Goal: Task Accomplishment & Management: Use online tool/utility

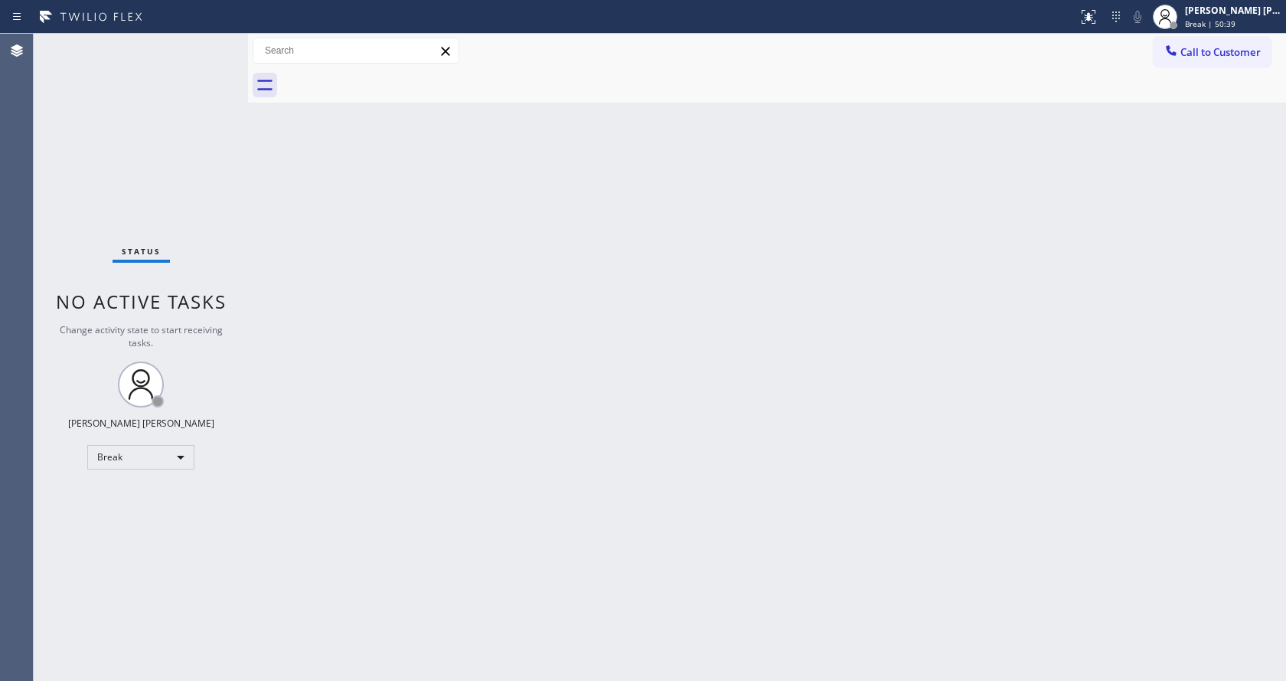
click at [191, 308] on span "No active tasks" at bounding box center [141, 301] width 171 height 25
click at [186, 49] on div "Status No active tasks Change activity state to start receiving tasks. [PERSON_…" at bounding box center [141, 357] width 214 height 647
click at [1216, 13] on div "[PERSON_NAME] [PERSON_NAME]" at bounding box center [1233, 10] width 96 height 13
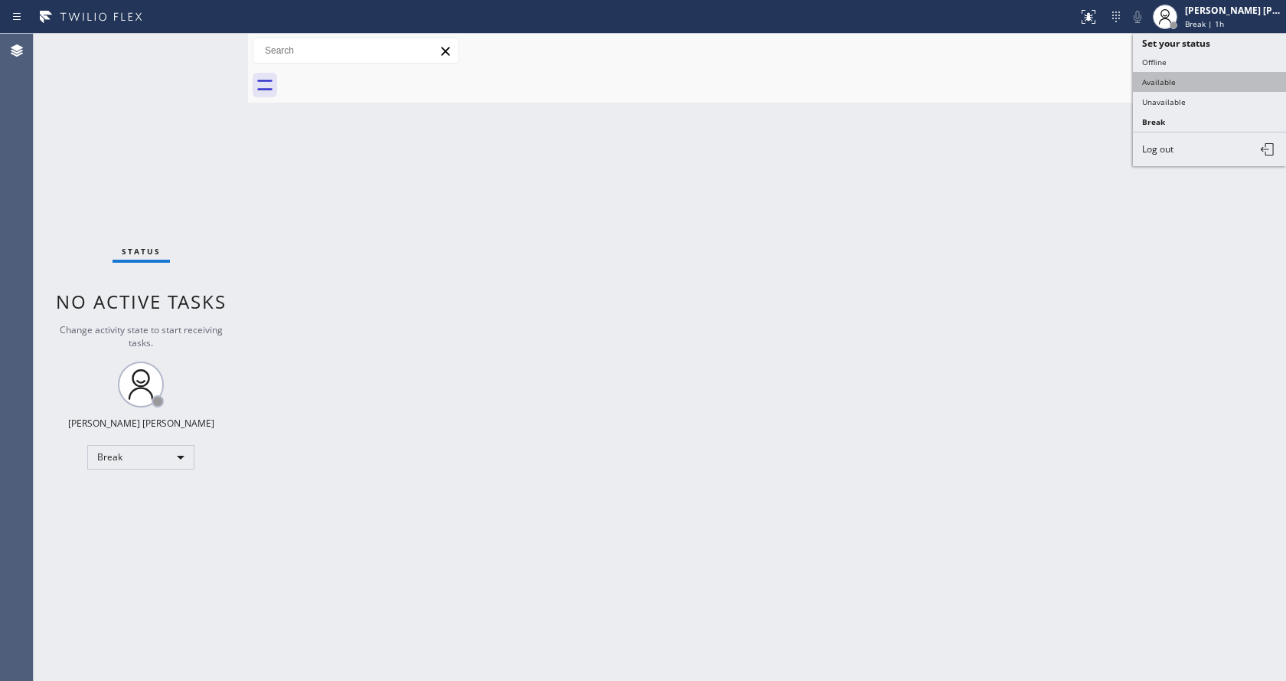
click at [1161, 74] on button "Available" at bounding box center [1209, 82] width 153 height 20
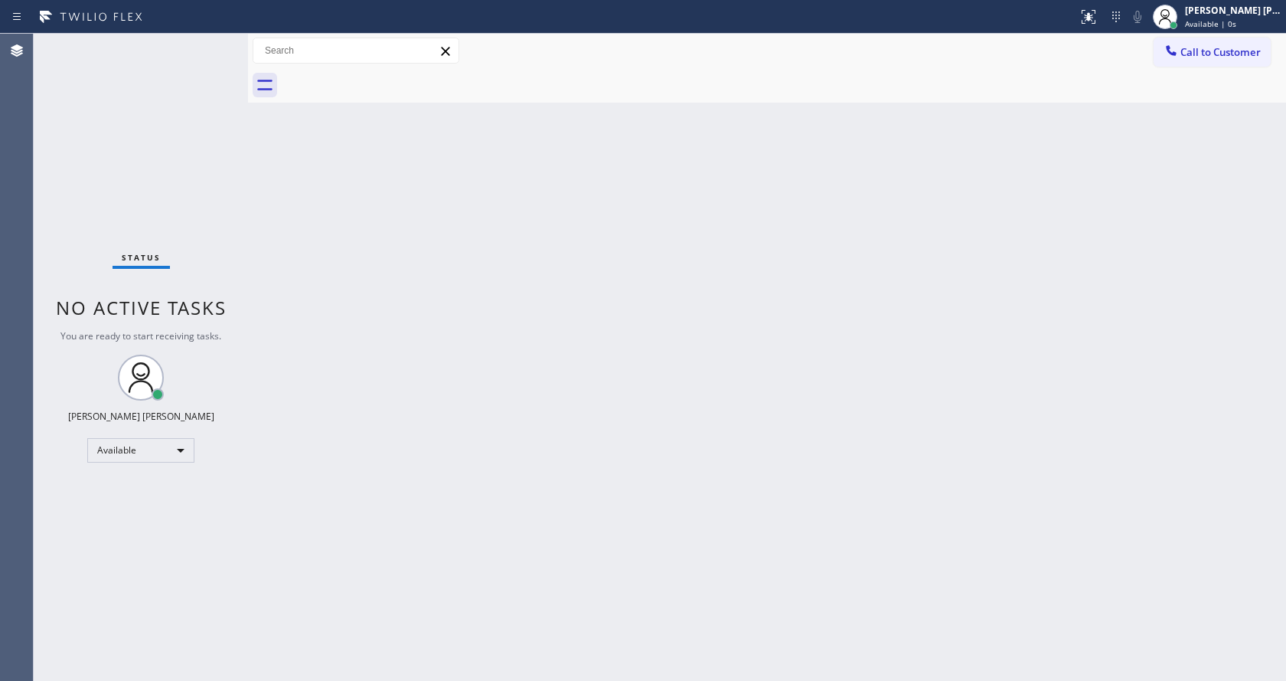
click at [1174, 255] on div "Back to Dashboard Change Sender ID Customers Technicians Select a contact Outbo…" at bounding box center [767, 357] width 1038 height 647
click at [560, 344] on div "Back to Dashboard Change Sender ID Customers Technicians Select a contact Outbo…" at bounding box center [767, 357] width 1038 height 647
click at [304, 214] on div "Back to Dashboard Change Sender ID Customers Technicians Select a contact Outbo…" at bounding box center [767, 357] width 1038 height 647
click at [534, 329] on div "Back to Dashboard Change Sender ID Customers Technicians Select a contact Outbo…" at bounding box center [767, 357] width 1038 height 647
click at [394, 416] on div "Back to Dashboard Change Sender ID Customers Technicians Select a contact Outbo…" at bounding box center [767, 357] width 1038 height 647
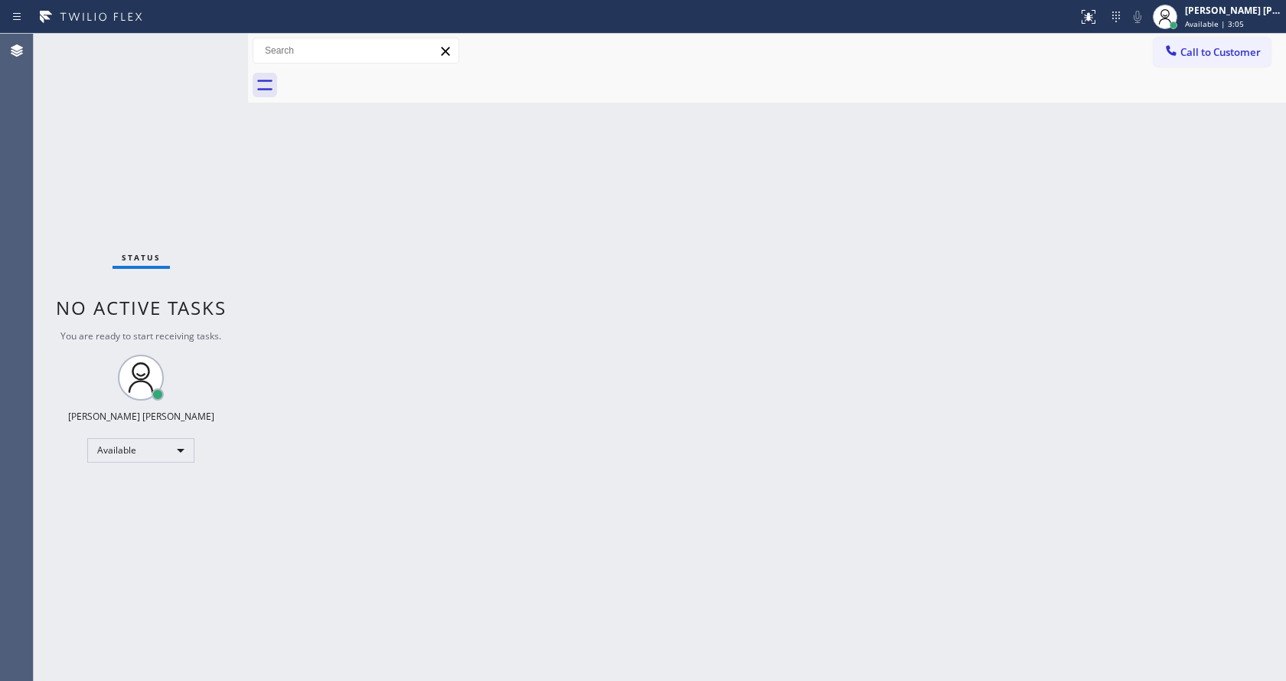
click at [410, 450] on div "Back to Dashboard Change Sender ID Customers Technicians Select a contact Outbo…" at bounding box center [767, 357] width 1038 height 647
click at [717, 571] on div "Back to Dashboard Change Sender ID Customers Technicians Select a contact Outbo…" at bounding box center [767, 357] width 1038 height 647
click at [638, 417] on div "Back to Dashboard Change Sender ID Customers Technicians Select a contact Outbo…" at bounding box center [767, 357] width 1038 height 647
drag, startPoint x: 230, startPoint y: 247, endPoint x: 204, endPoint y: 158, distance: 93.3
click at [230, 247] on div "Status No active tasks You are ready to start receiving tasks. [PERSON_NAME] [P…" at bounding box center [141, 357] width 214 height 647
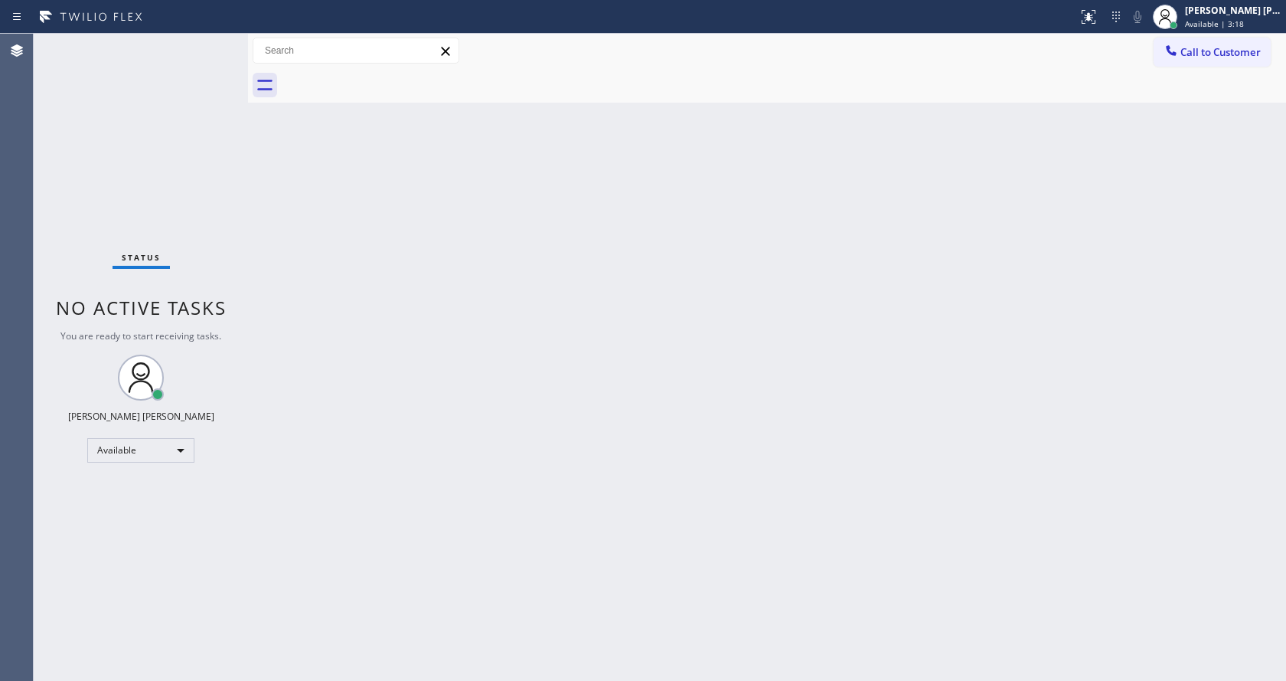
click at [207, 41] on div "Status No active tasks You are ready to start receiving tasks. [PERSON_NAME] [P…" at bounding box center [141, 357] width 214 height 647
click at [478, 573] on div "Back to Dashboard Change Sender ID Customers Technicians Select a contact Outbo…" at bounding box center [767, 357] width 1038 height 647
click at [695, 460] on div "Back to Dashboard Change Sender ID Customers Technicians Select a contact Outbo…" at bounding box center [767, 357] width 1038 height 647
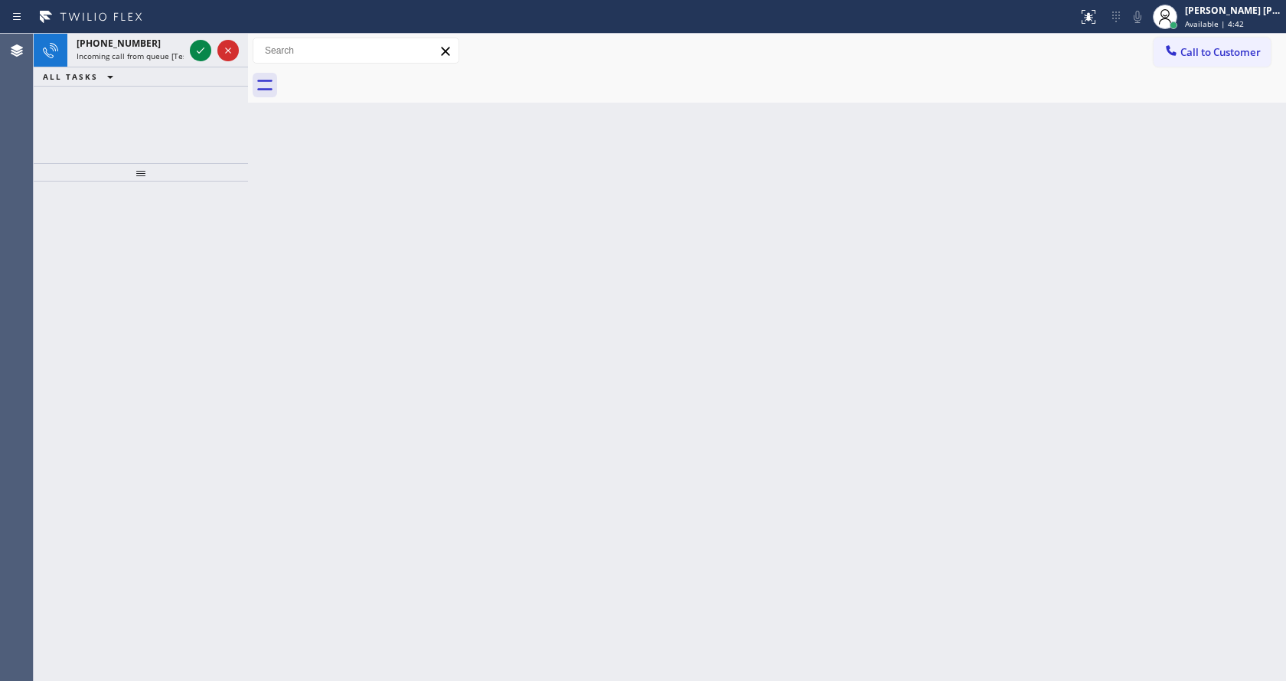
click at [371, 276] on div "Back to Dashboard Change Sender ID Customers Technicians Select a contact Outbo…" at bounding box center [767, 357] width 1038 height 647
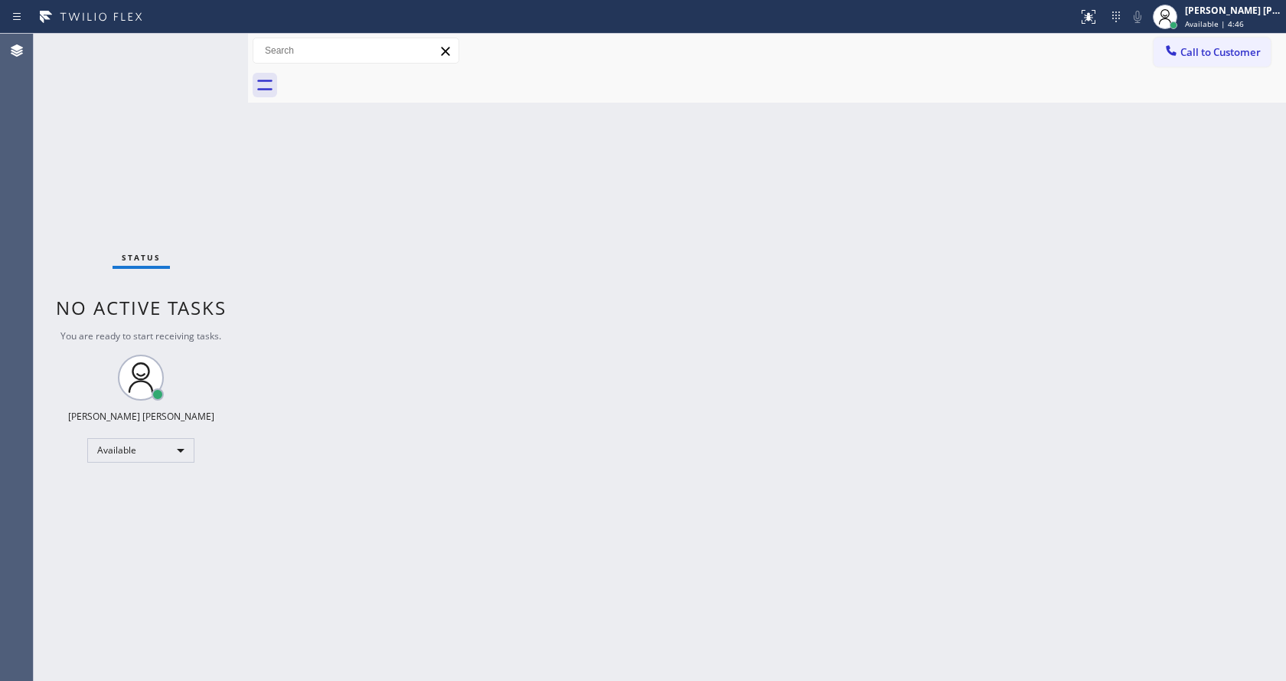
drag, startPoint x: 905, startPoint y: 401, endPoint x: 282, endPoint y: 222, distance: 647.7
click at [904, 401] on div "Back to Dashboard Change Sender ID Customers Technicians Select a contact Outbo…" at bounding box center [767, 357] width 1038 height 647
drag, startPoint x: 247, startPoint y: 54, endPoint x: 226, endPoint y: 51, distance: 21.8
click at [226, 51] on div "Status No active tasks You are ready to start receiving tasks. [PERSON_NAME] [P…" at bounding box center [660, 357] width 1252 height 647
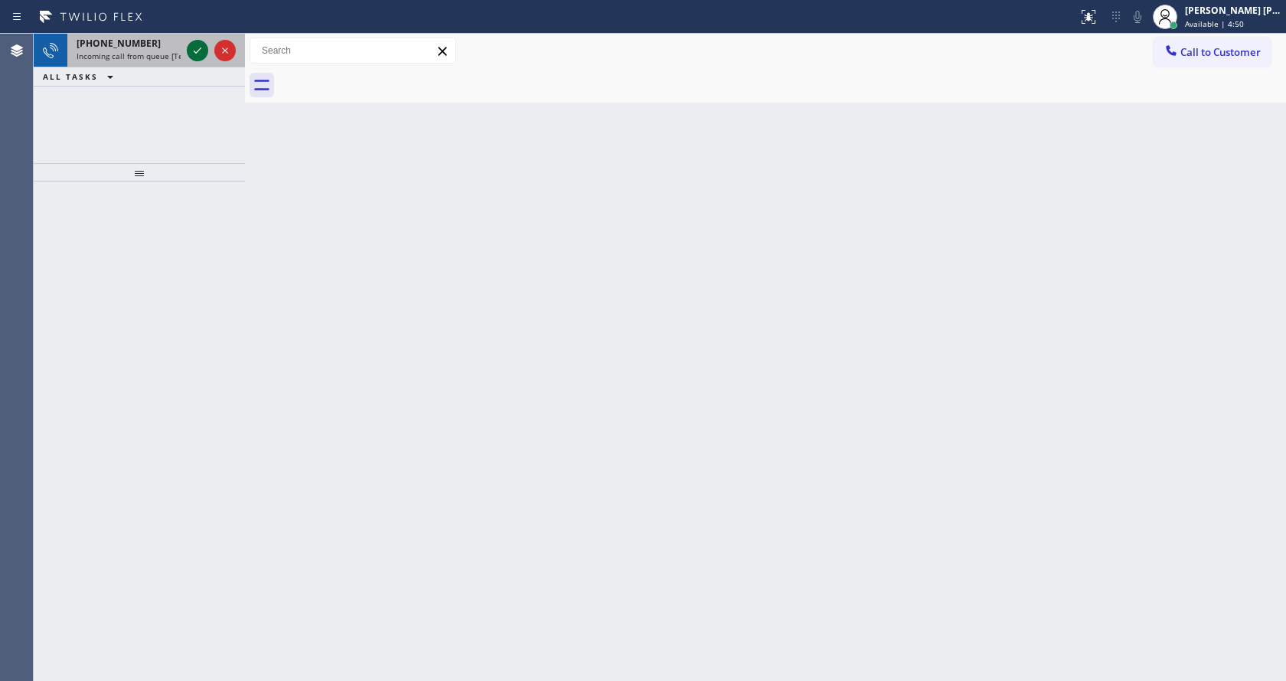
click at [191, 54] on icon at bounding box center [197, 50] width 18 height 18
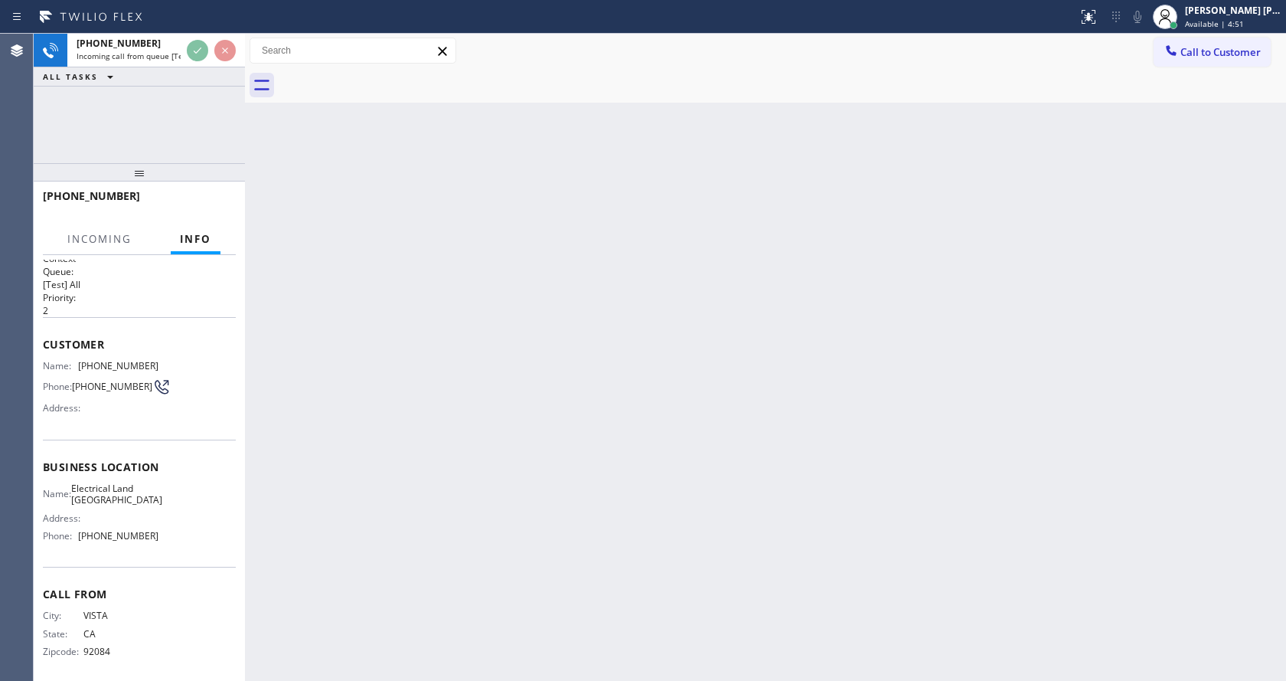
scroll to position [20, 0]
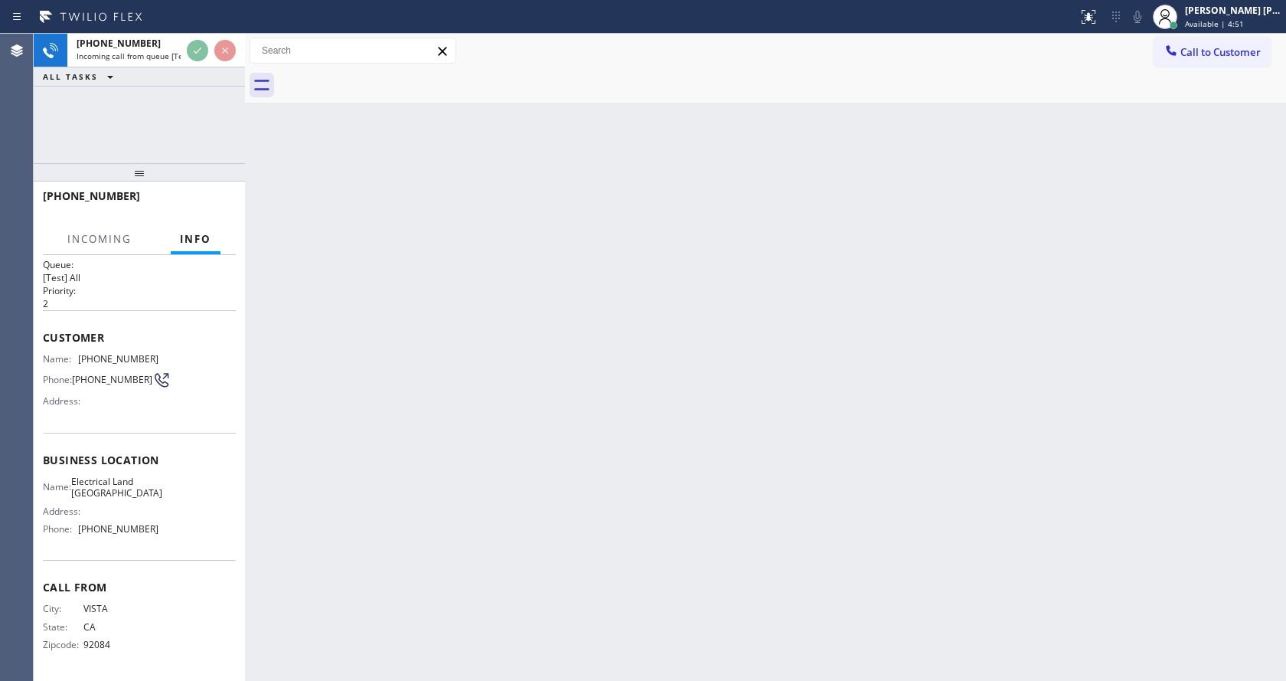
click at [460, 520] on div "Back to Dashboard Change Sender ID Customers Technicians Select a contact Outbo…" at bounding box center [765, 357] width 1041 height 647
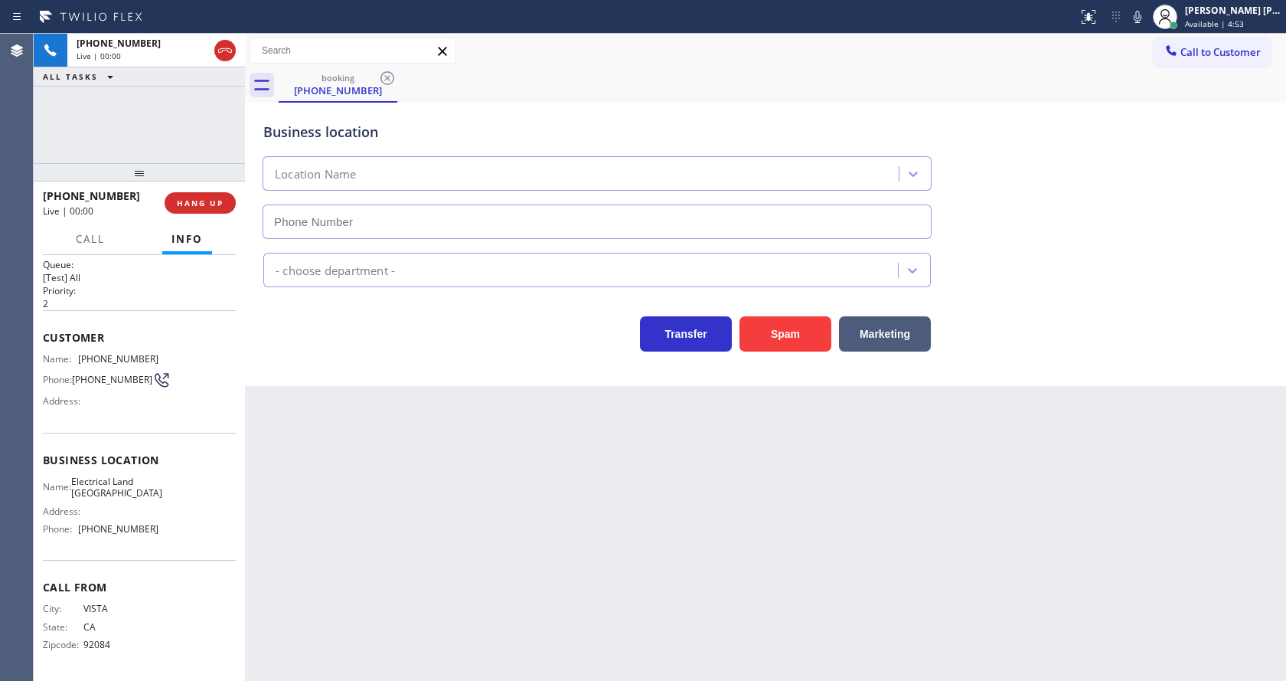
type input "[PHONE_NUMBER]"
click at [784, 333] on button "Spam" at bounding box center [786, 333] width 92 height 35
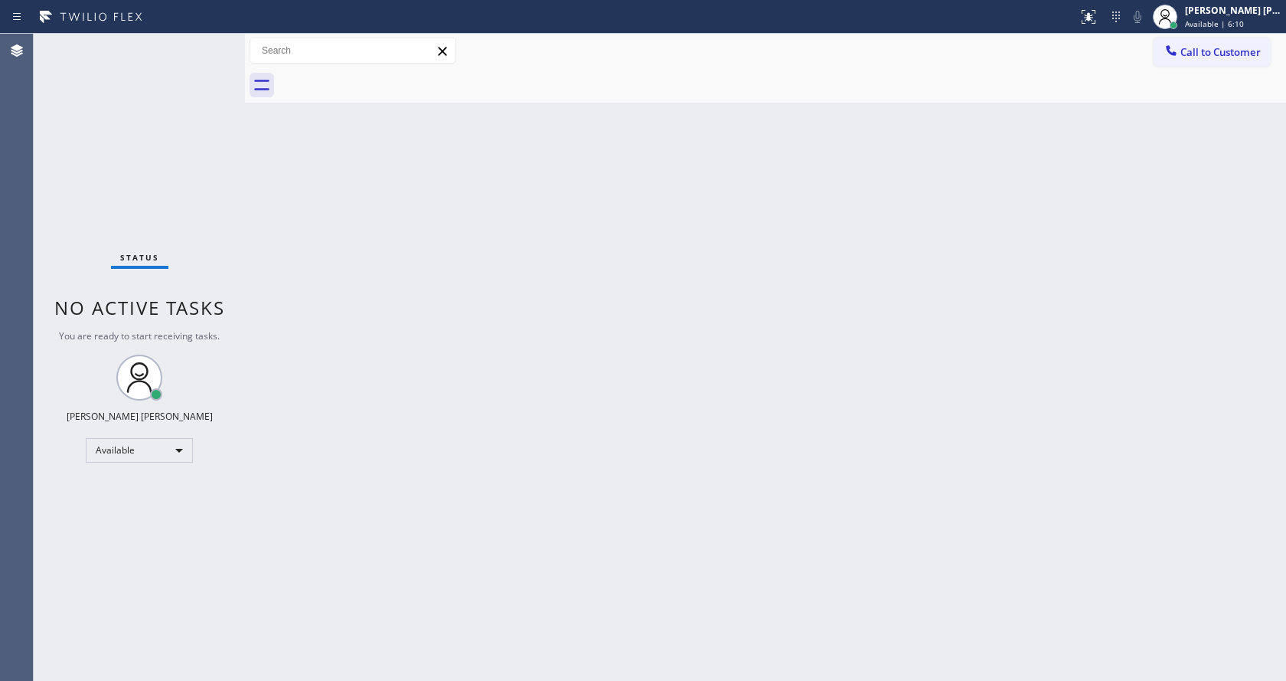
click at [313, 257] on div "Back to Dashboard Change Sender ID Customers Technicians Select a contact Outbo…" at bounding box center [765, 357] width 1041 height 647
click at [203, 228] on div "Status No active tasks You are ready to start receiving tasks. [PERSON_NAME] [P…" at bounding box center [139, 357] width 211 height 647
click at [646, 492] on div "Back to Dashboard Change Sender ID Customers Technicians Select a contact Outbo…" at bounding box center [765, 357] width 1041 height 647
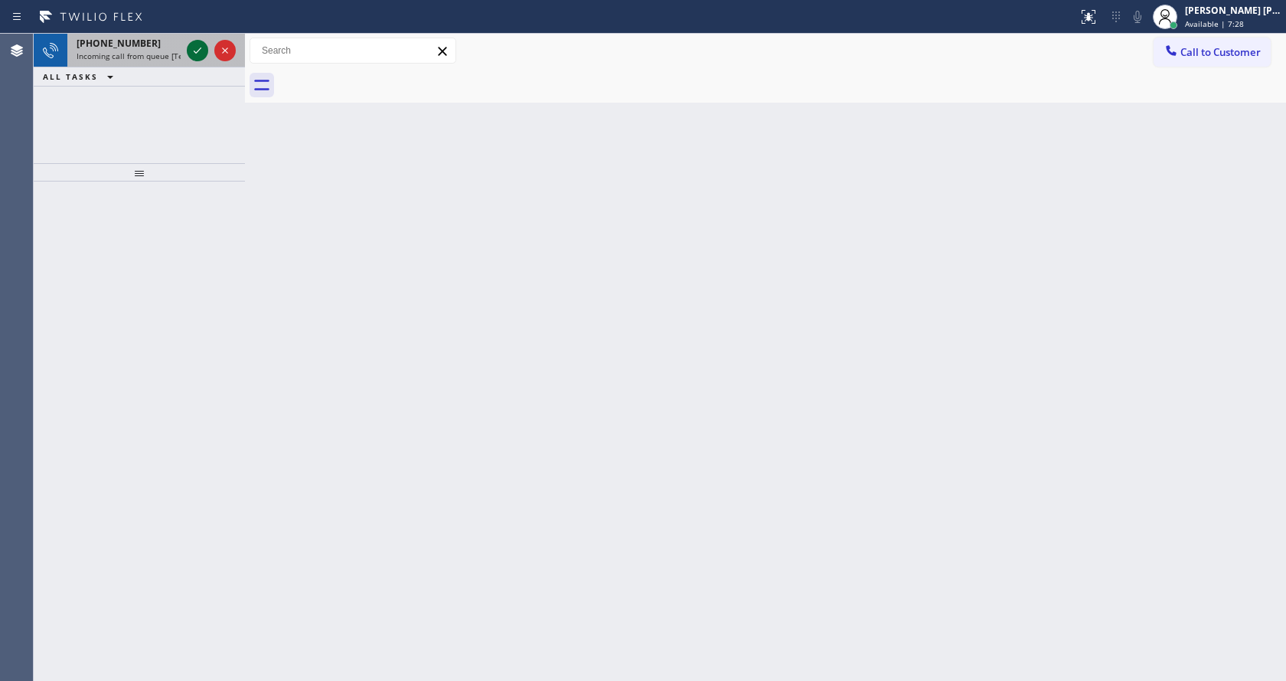
click at [199, 46] on icon at bounding box center [197, 50] width 18 height 18
click at [200, 44] on icon at bounding box center [197, 50] width 18 height 18
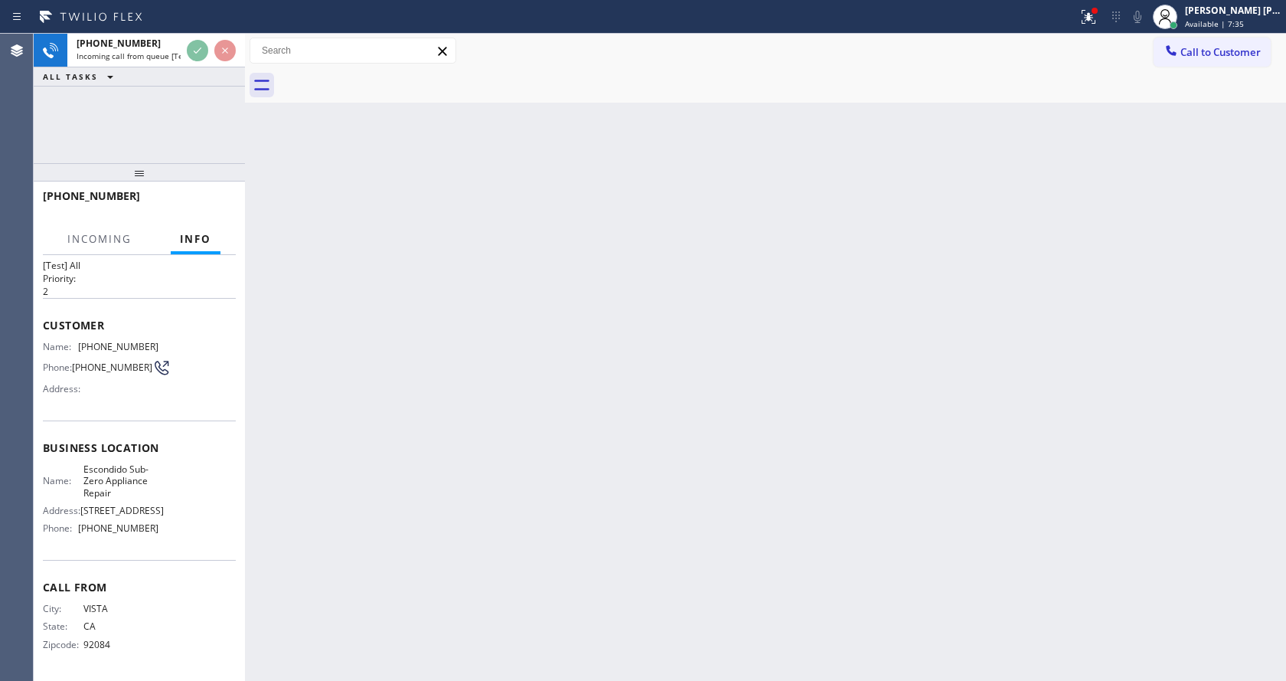
scroll to position [44, 0]
click at [531, 493] on div "Back to Dashboard Change Sender ID Customers Technicians Select a contact Outbo…" at bounding box center [765, 357] width 1041 height 647
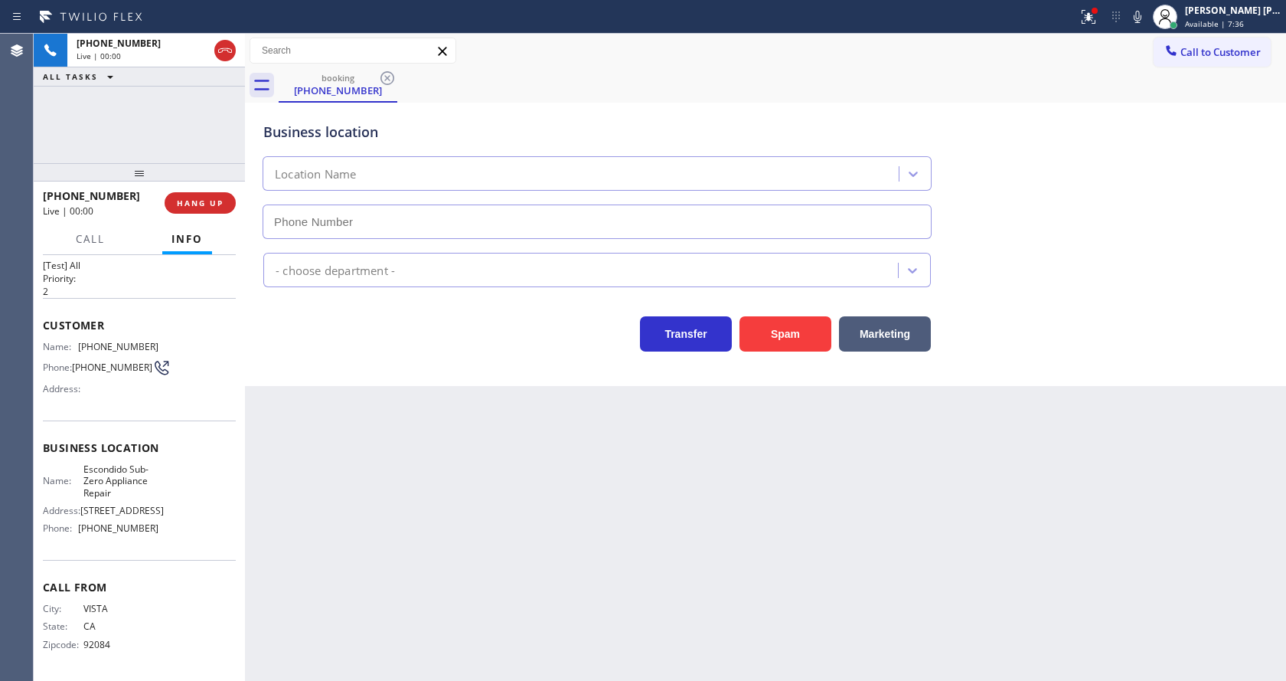
type input "[PHONE_NUMBER]"
click at [484, 629] on div "Back to Dashboard Change Sender ID Customers Technicians Select a contact Outbo…" at bounding box center [765, 357] width 1041 height 647
click at [576, 547] on div "Back to Dashboard Change Sender ID Customers Technicians Select a contact Outbo…" at bounding box center [765, 357] width 1041 height 647
click at [790, 314] on div "Spam" at bounding box center [782, 330] width 100 height 43
click at [783, 327] on button "Spam" at bounding box center [786, 333] width 92 height 35
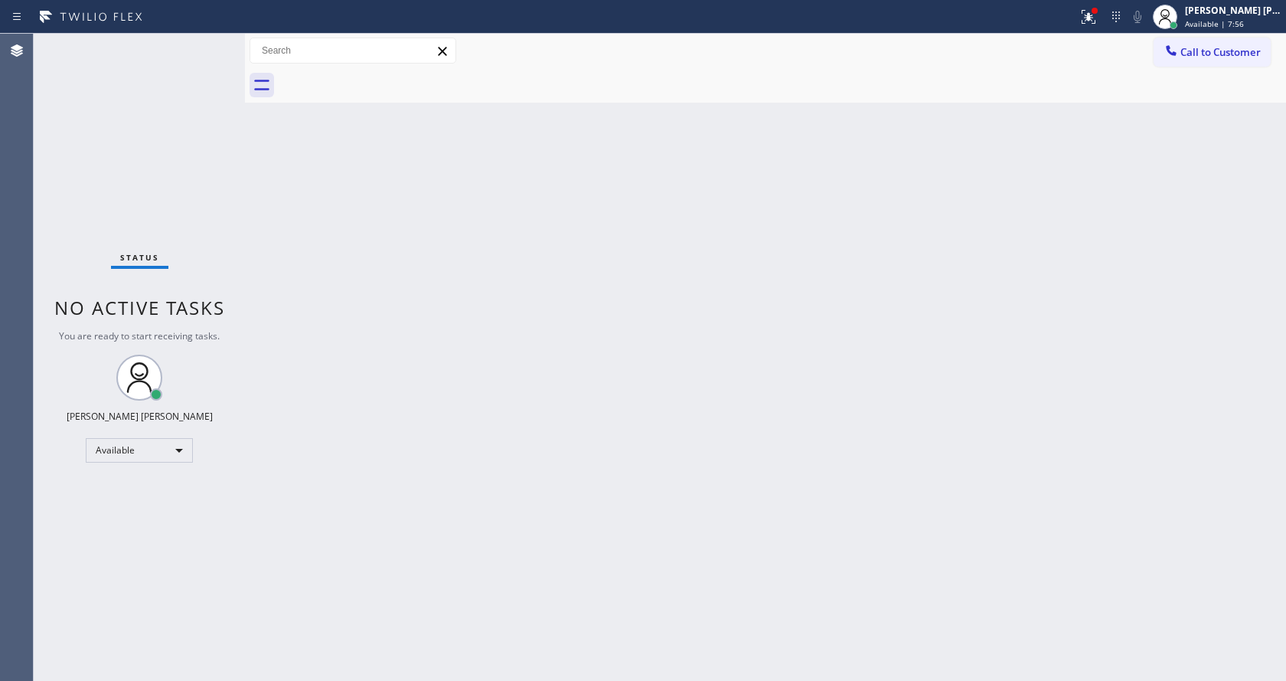
click at [466, 230] on div "Back to Dashboard Change Sender ID Customers Technicians Select a contact Outbo…" at bounding box center [765, 357] width 1041 height 647
click at [201, 45] on div "Status No active tasks You are ready to start receiving tasks. [PERSON_NAME] [P…" at bounding box center [139, 357] width 211 height 647
click at [514, 290] on div "Back to Dashboard Change Sender ID Customers Technicians Select a contact Outbo…" at bounding box center [765, 357] width 1041 height 647
click at [1099, 8] on div at bounding box center [1094, 10] width 9 height 9
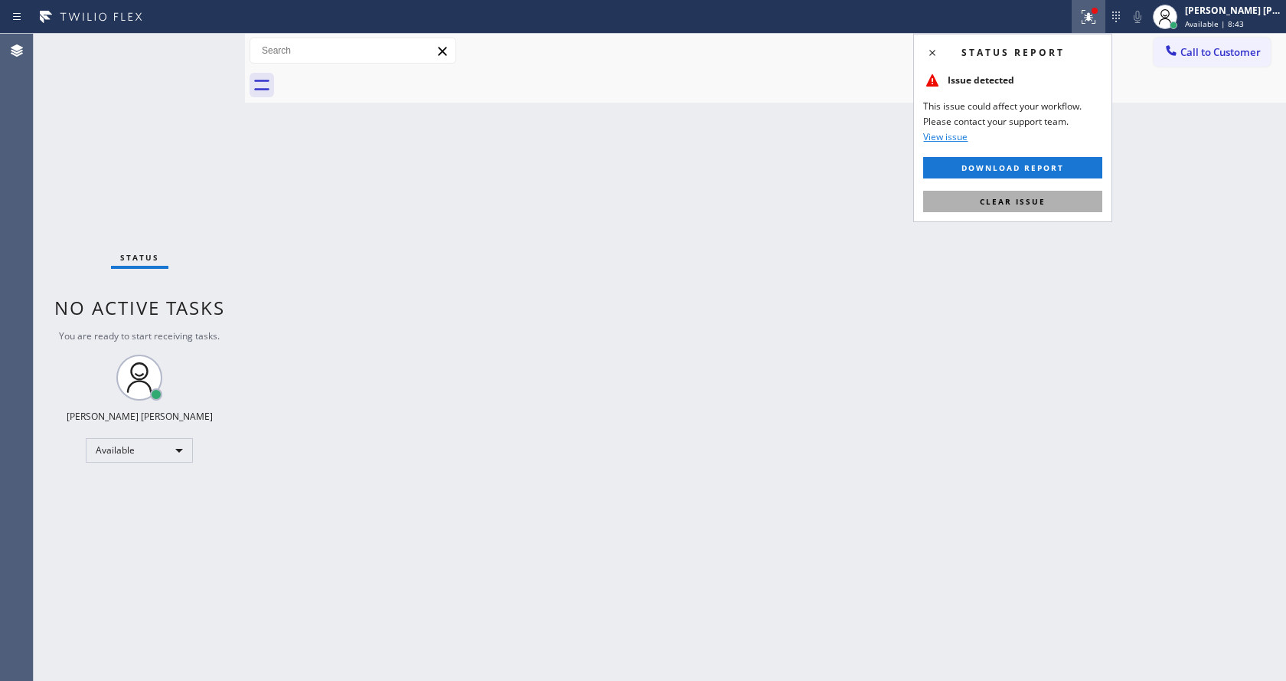
click at [1055, 196] on button "Clear issue" at bounding box center [1012, 201] width 179 height 21
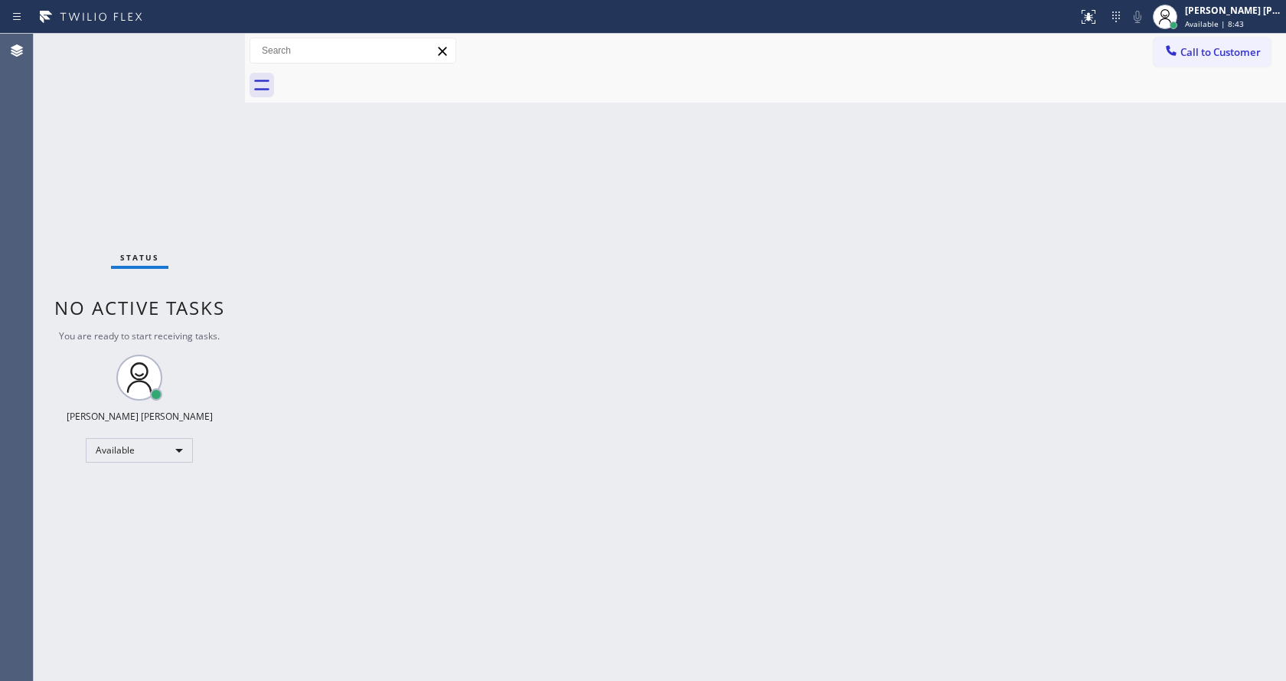
click at [573, 594] on div "Back to Dashboard Change Sender ID Customers Technicians Select a contact Outbo…" at bounding box center [765, 357] width 1041 height 647
click at [228, 289] on div "Status No active tasks You are ready to start receiving tasks. [PERSON_NAME] [P…" at bounding box center [139, 357] width 211 height 647
click at [201, 39] on div "Status No active tasks You are ready to start receiving tasks. [PERSON_NAME] [P…" at bounding box center [139, 357] width 211 height 647
drag, startPoint x: 245, startPoint y: 55, endPoint x: 227, endPoint y: 55, distance: 18.4
click at [227, 55] on div "Status No active tasks You are ready to start receiving tasks. [PERSON_NAME] [P…" at bounding box center [660, 357] width 1252 height 647
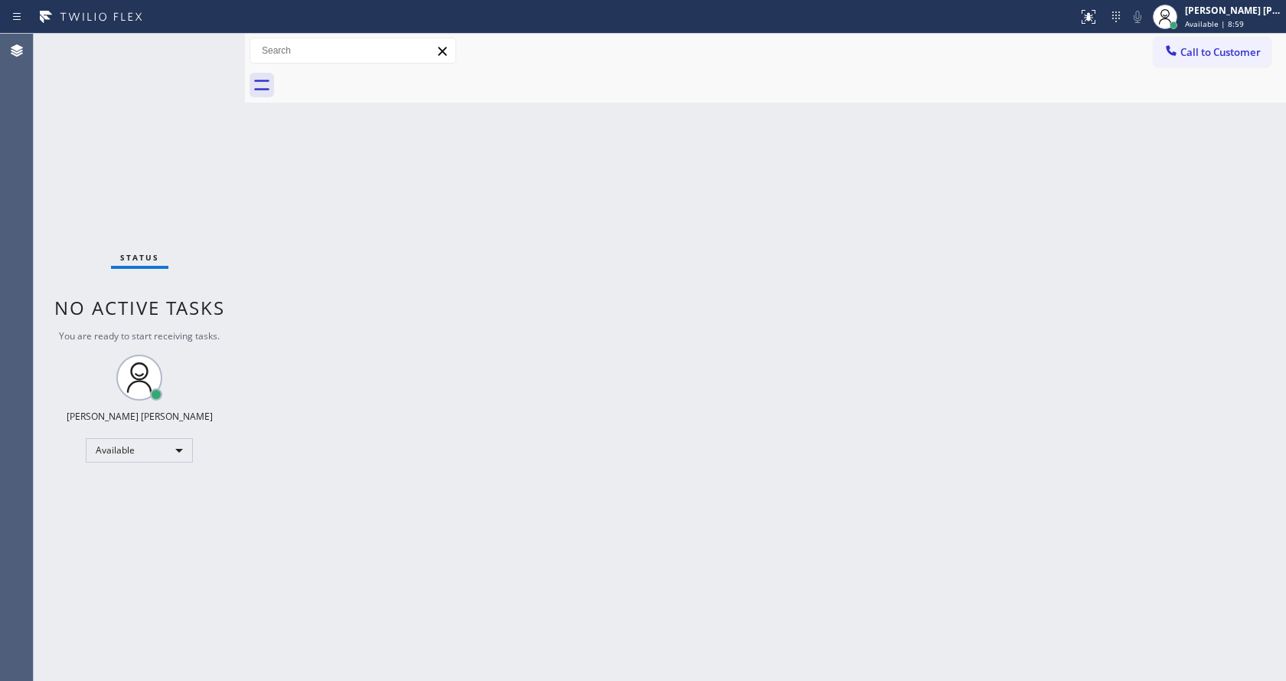
click at [203, 41] on div "Status No active tasks You are ready to start receiving tasks. [PERSON_NAME] [P…" at bounding box center [139, 357] width 211 height 647
click at [205, 42] on div "Status No active tasks You are ready to start receiving tasks. [PERSON_NAME] [P…" at bounding box center [139, 357] width 211 height 647
click at [194, 42] on div "Status No active tasks You are ready to start receiving tasks. [PERSON_NAME] [P…" at bounding box center [139, 357] width 211 height 647
click at [203, 44] on div "Status No active tasks You are ready to start receiving tasks. [PERSON_NAME] [P…" at bounding box center [139, 357] width 211 height 647
click at [207, 46] on div "Status No active tasks You are ready to start receiving tasks. [PERSON_NAME] [P…" at bounding box center [139, 357] width 211 height 647
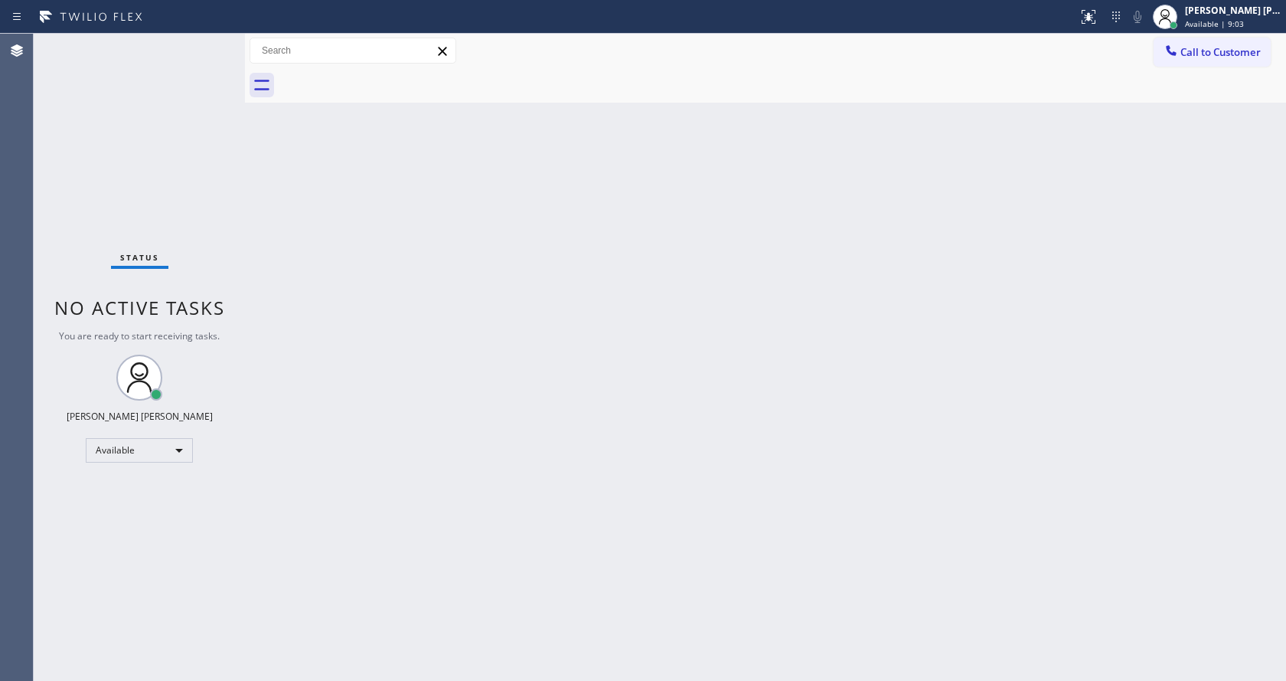
click at [207, 44] on div "Status No active tasks You are ready to start receiving tasks. [PERSON_NAME] [P…" at bounding box center [139, 357] width 211 height 647
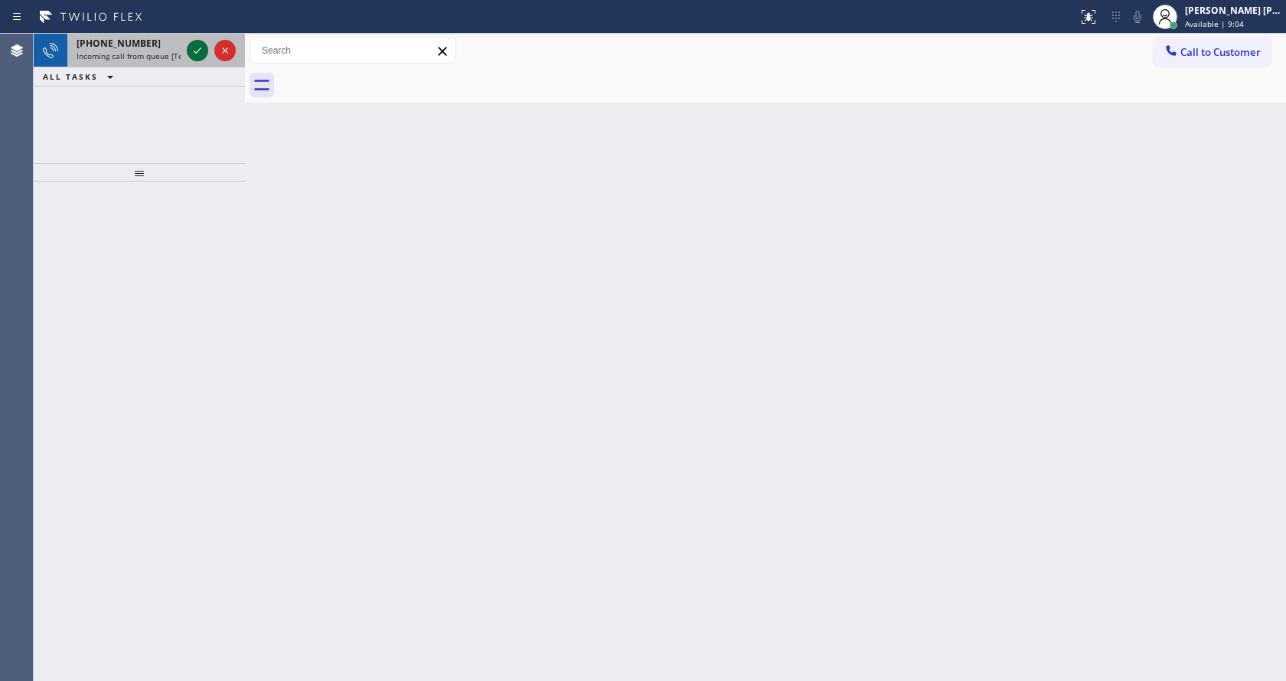
click at [207, 44] on div at bounding box center [197, 50] width 21 height 18
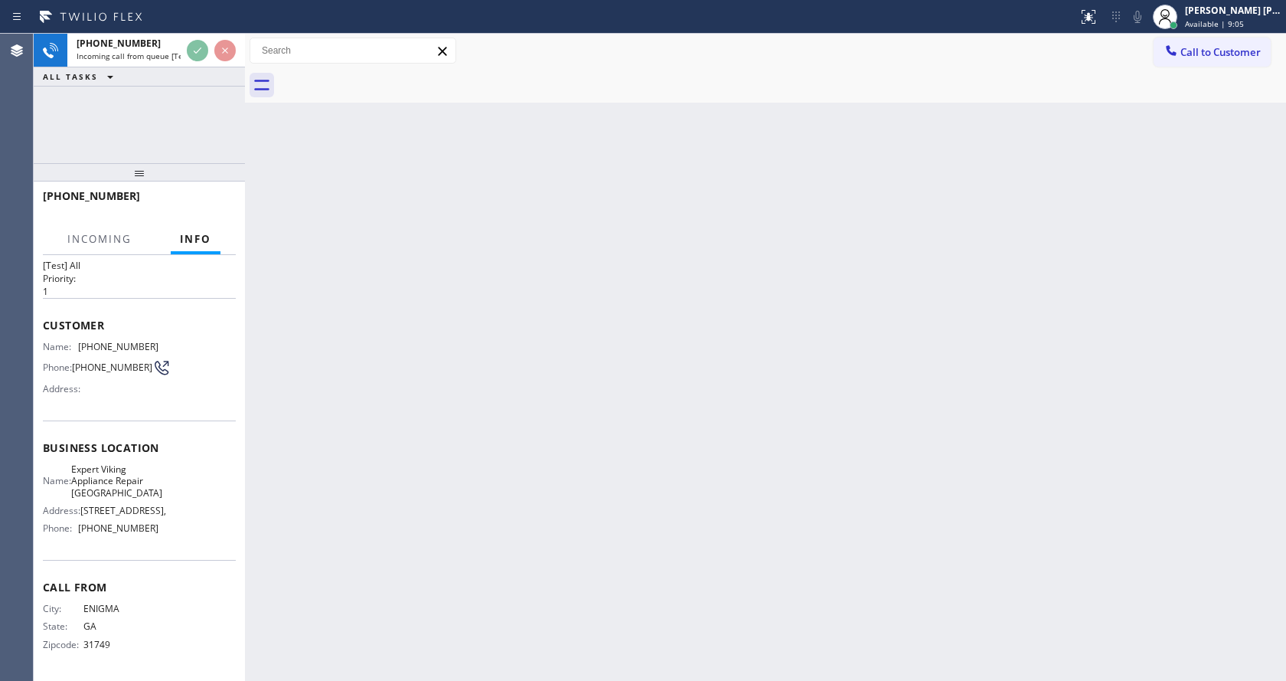
scroll to position [55, 0]
click at [569, 381] on div "Back to Dashboard Change Sender ID Customers Technicians Select a contact Outbo…" at bounding box center [765, 357] width 1041 height 647
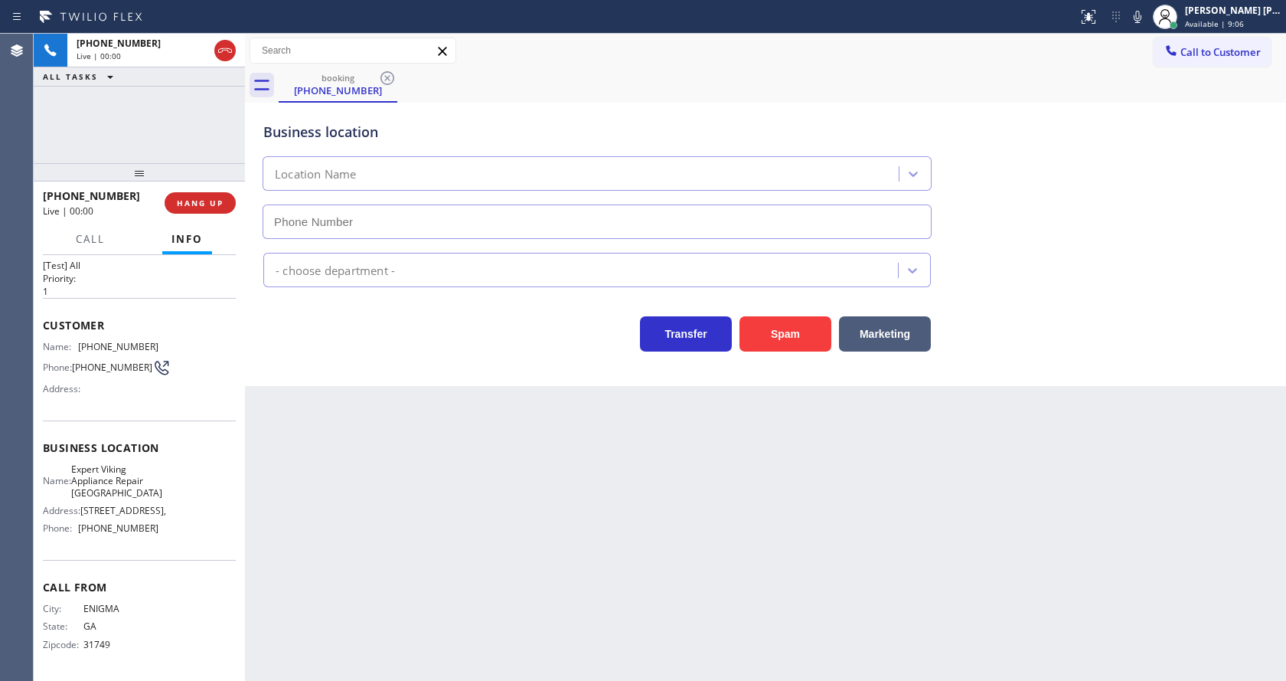
type input "[PHONE_NUMBER]"
click at [496, 445] on div "Back to Dashboard Change Sender ID Customers Technicians Select a contact Outbo…" at bounding box center [765, 357] width 1041 height 647
click at [277, 424] on div "Back to Dashboard Change Sender ID Customers Technicians Select a contact Outbo…" at bounding box center [765, 357] width 1041 height 647
click at [563, 433] on div "Back to Dashboard Change Sender ID Customers Technicians Select a contact Outbo…" at bounding box center [765, 357] width 1041 height 647
click at [773, 335] on button "Spam" at bounding box center [786, 333] width 92 height 35
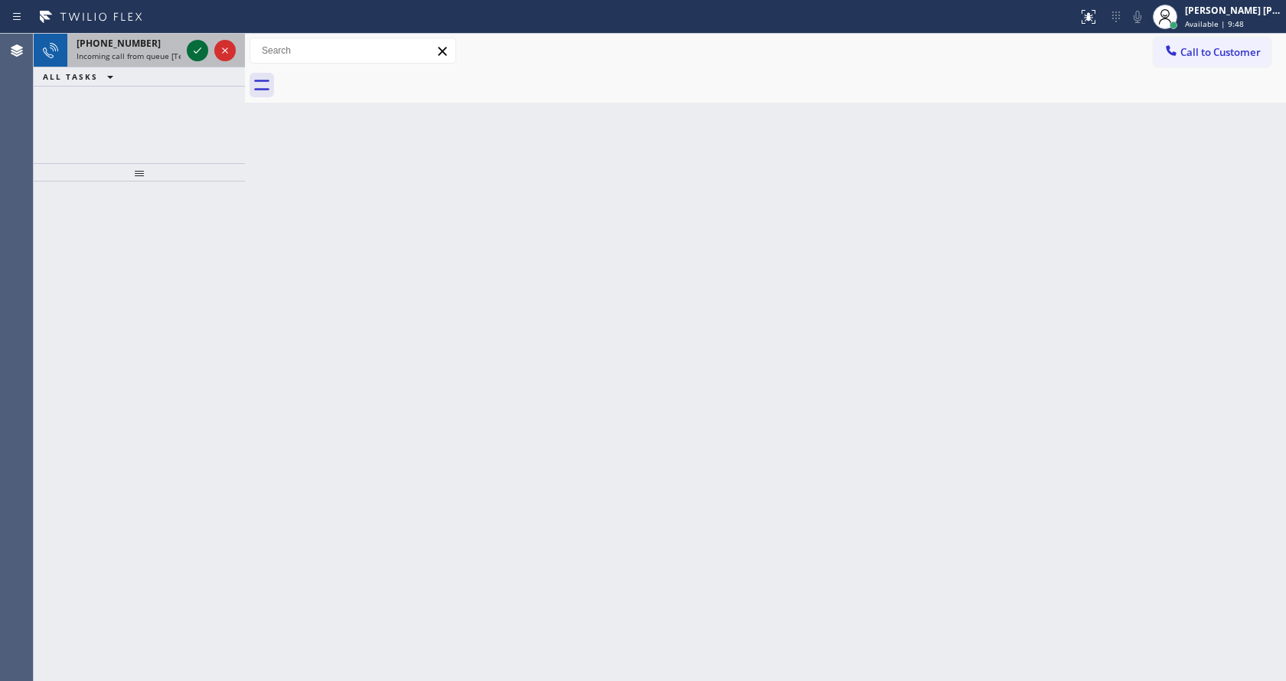
click at [195, 40] on button at bounding box center [197, 50] width 21 height 21
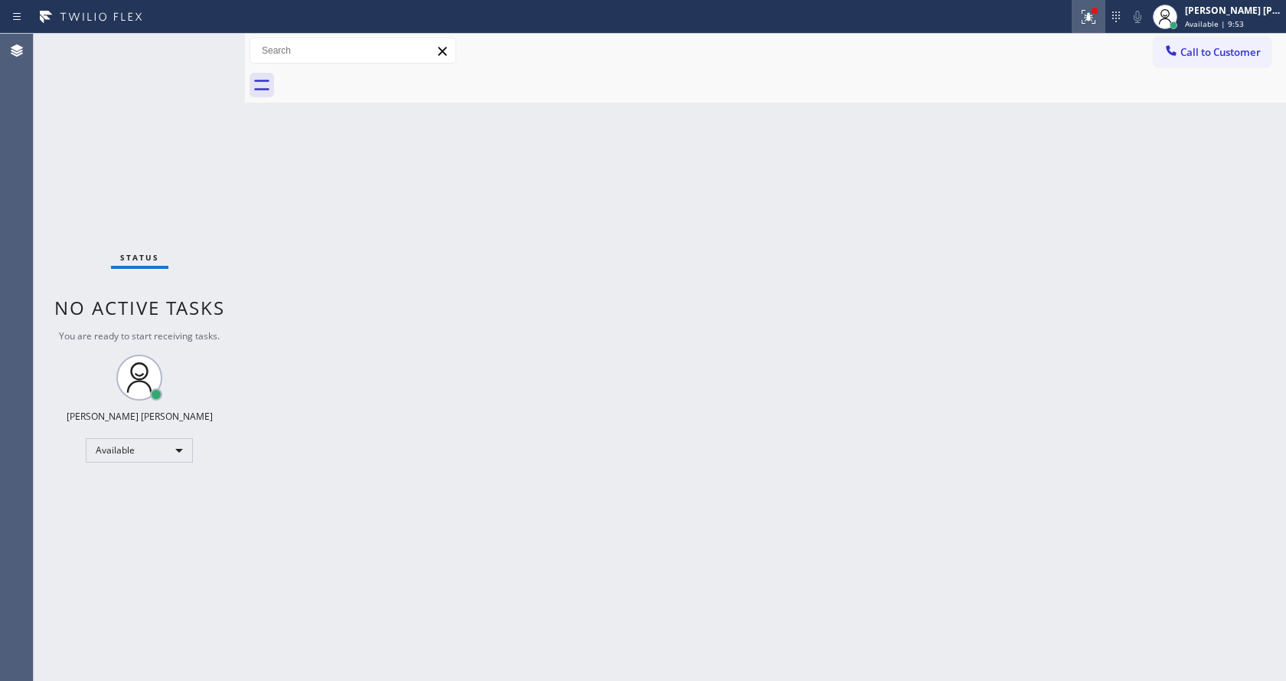
click at [1087, 19] on icon at bounding box center [1088, 17] width 18 height 18
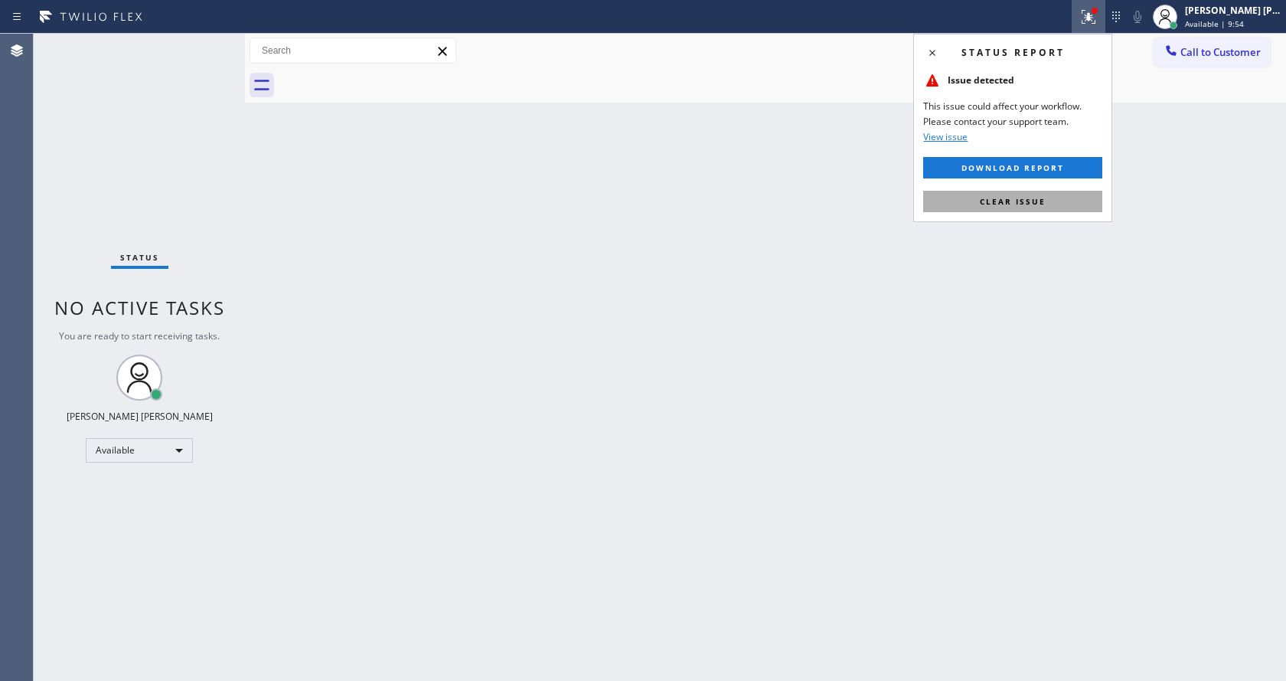
click at [1043, 192] on button "Clear issue" at bounding box center [1012, 201] width 179 height 21
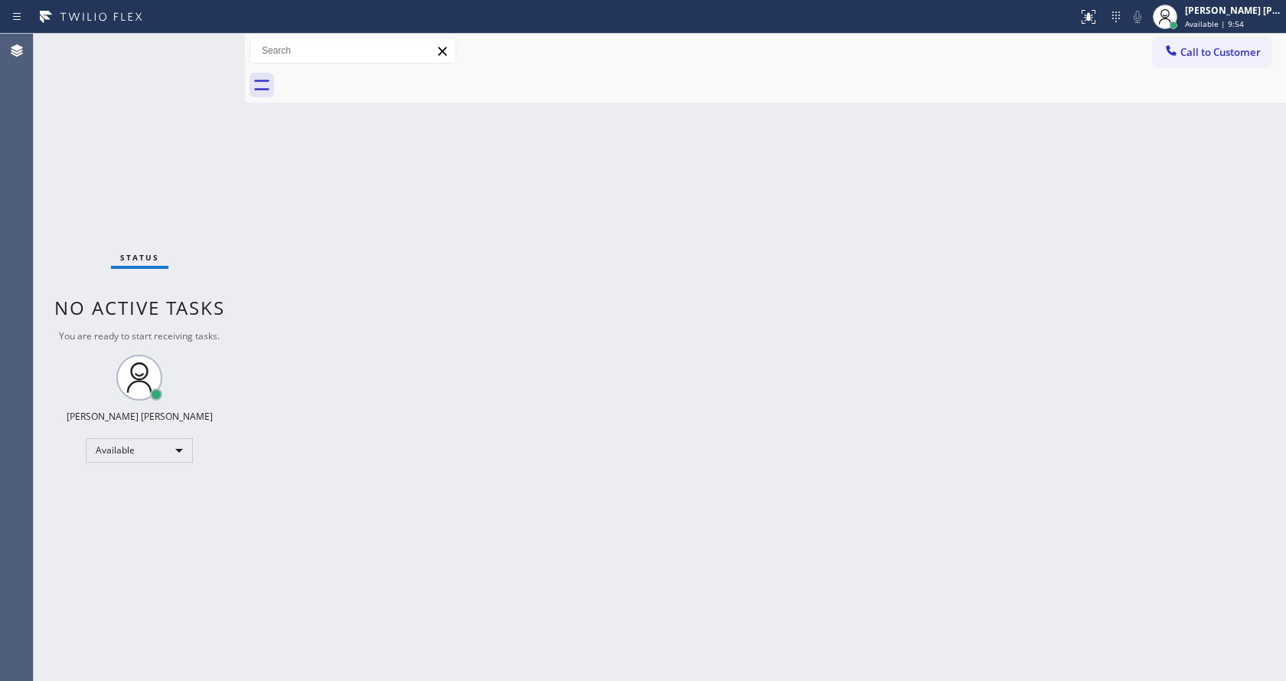
click at [1069, 234] on div "Back to Dashboard Change Sender ID Customers Technicians Select a contact Outbo…" at bounding box center [765, 357] width 1041 height 647
click at [343, 276] on div "Back to Dashboard Change Sender ID Customers Technicians Select a contact Outbo…" at bounding box center [765, 357] width 1041 height 647
click at [195, 45] on div "Status No active tasks You are ready to start receiving tasks. [PERSON_NAME] [P…" at bounding box center [139, 357] width 211 height 647
click at [200, 44] on div "Status No active tasks You are ready to start receiving tasks. [PERSON_NAME] [P…" at bounding box center [139, 357] width 211 height 647
click at [204, 49] on div "Status No active tasks You are ready to start receiving tasks. [PERSON_NAME] [P…" at bounding box center [139, 357] width 211 height 647
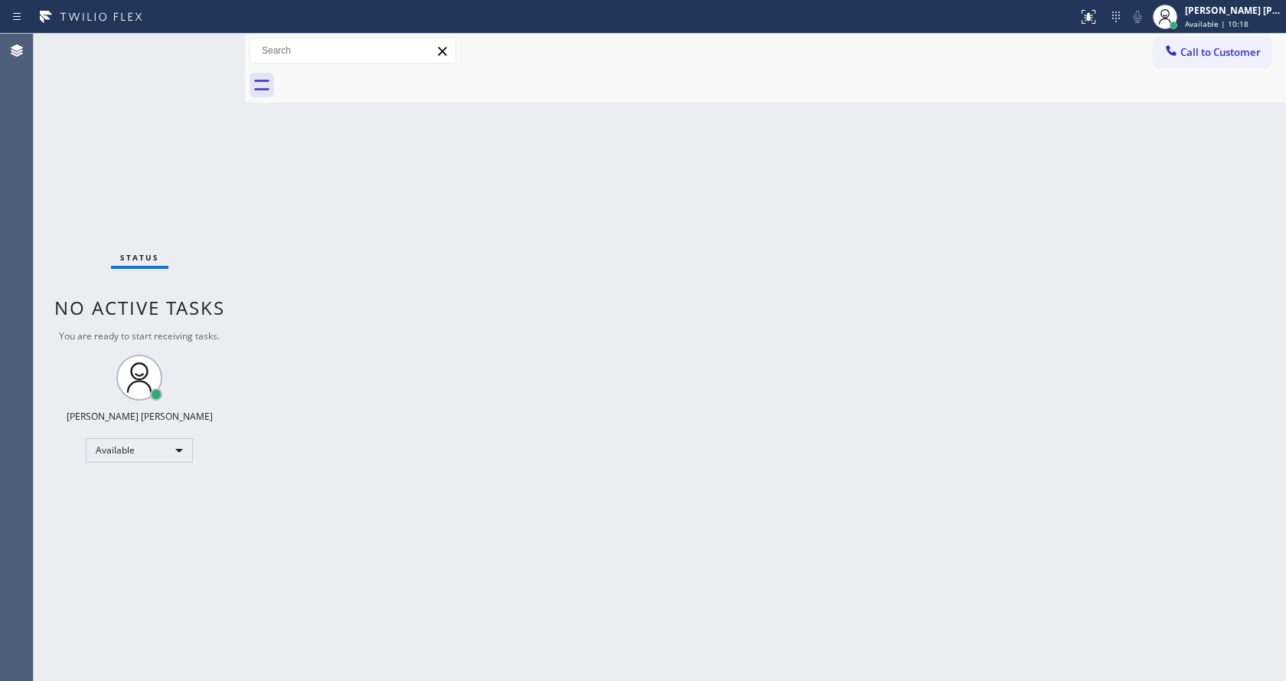
click at [204, 46] on div "Status No active tasks You are ready to start receiving tasks. [PERSON_NAME] [P…" at bounding box center [139, 357] width 211 height 647
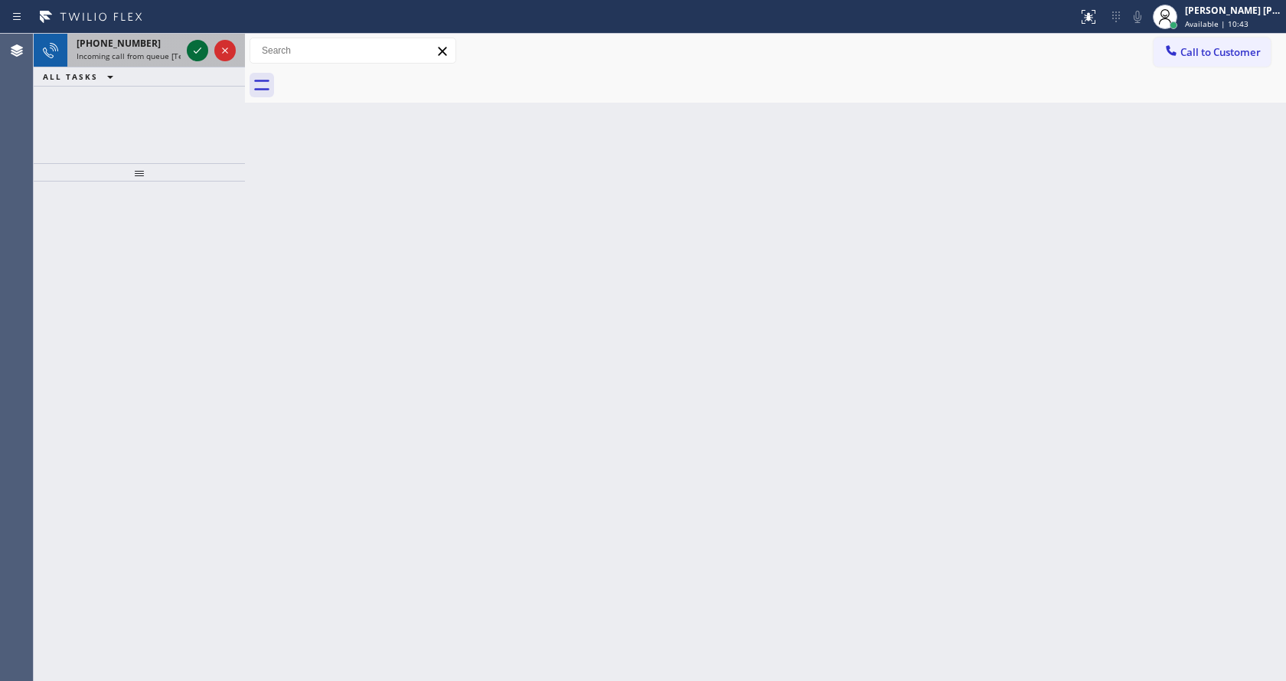
click at [204, 46] on icon at bounding box center [197, 50] width 18 height 18
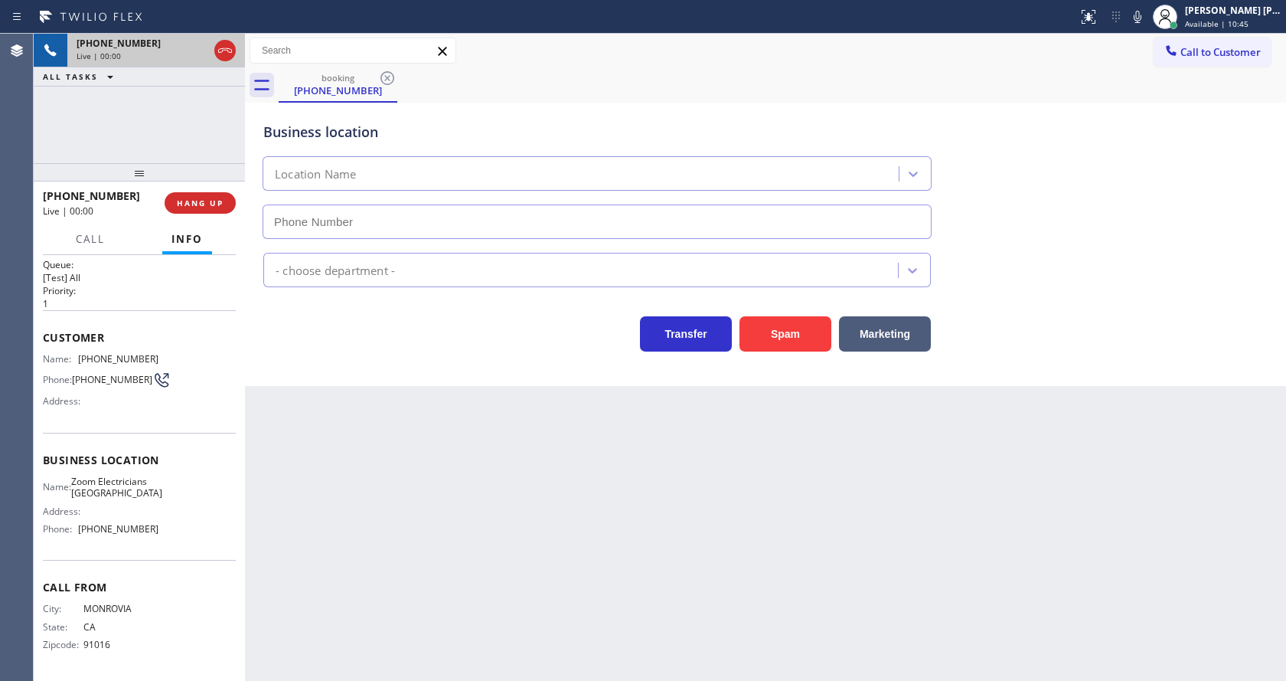
scroll to position [31, 0]
type input "[PHONE_NUMBER]"
click at [667, 509] on div "Back to Dashboard Change Sender ID Customers Technicians Select a contact Outbo…" at bounding box center [765, 357] width 1041 height 647
click at [488, 575] on div "Back to Dashboard Change Sender ID Customers Technicians Select a contact Outbo…" at bounding box center [765, 357] width 1041 height 647
drag, startPoint x: 377, startPoint y: 476, endPoint x: 392, endPoint y: 549, distance: 74.2
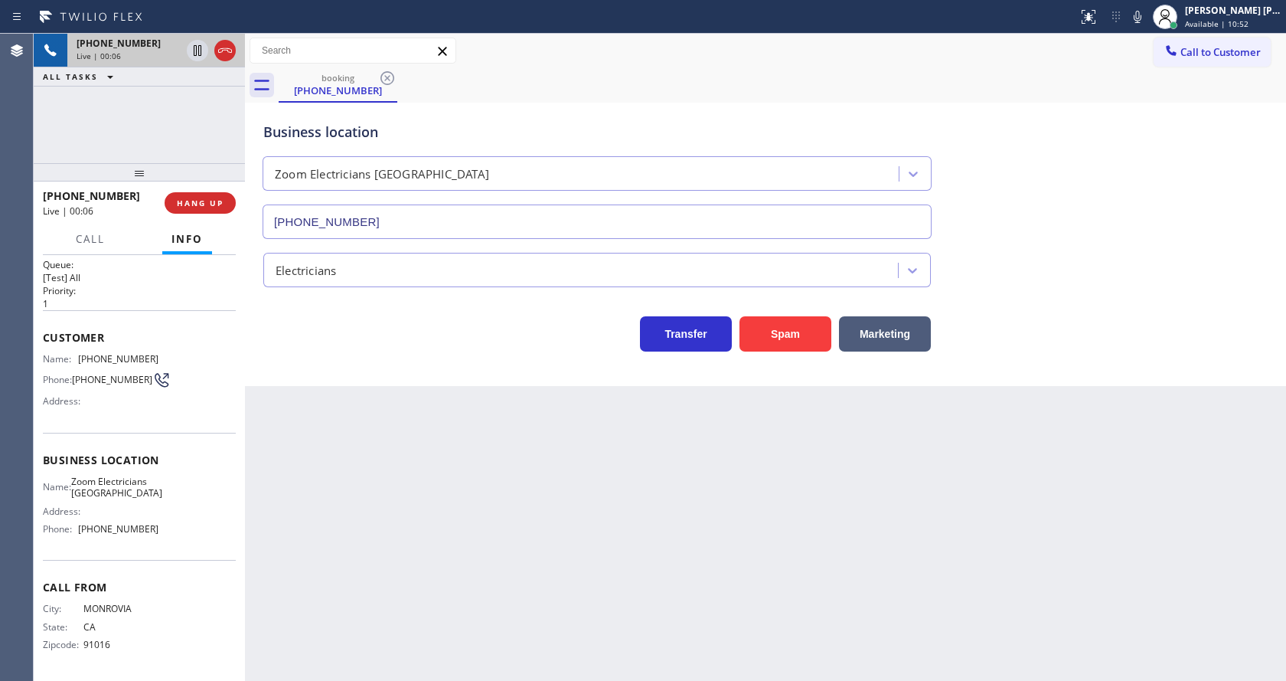
click at [377, 476] on div "Back to Dashboard Change Sender ID Customers Technicians Select a contact Outbo…" at bounding box center [765, 357] width 1041 height 647
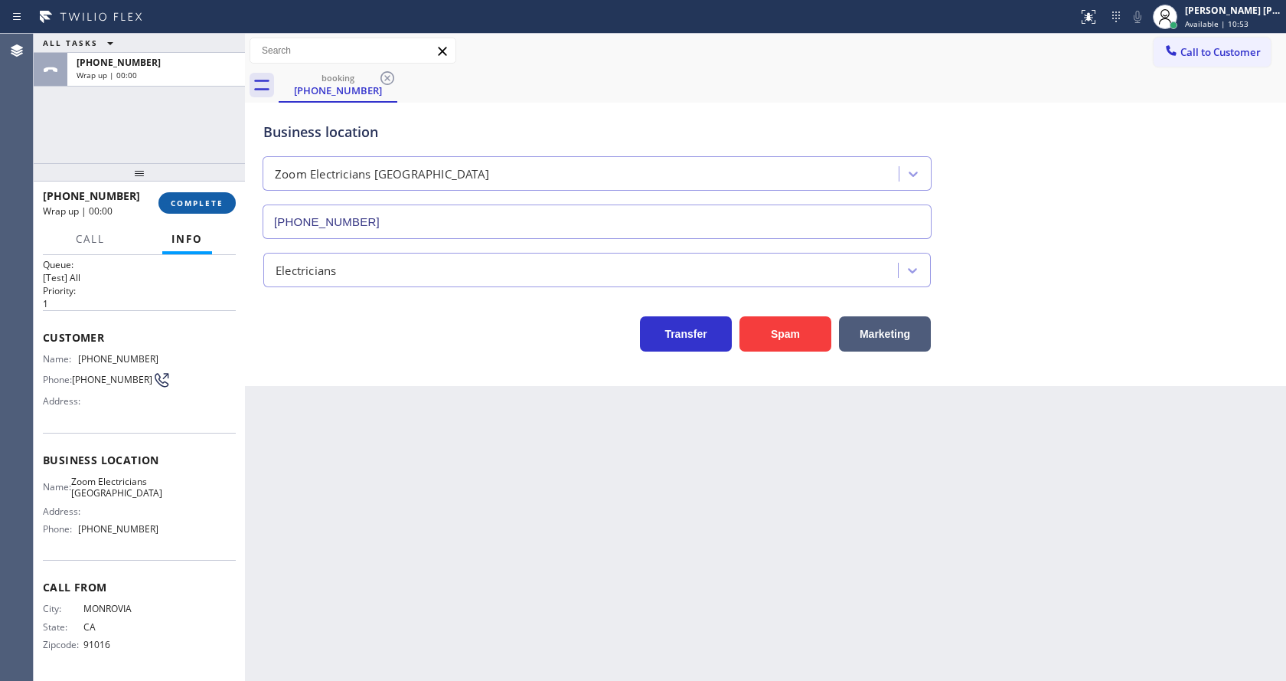
click at [185, 196] on button "COMPLETE" at bounding box center [196, 202] width 77 height 21
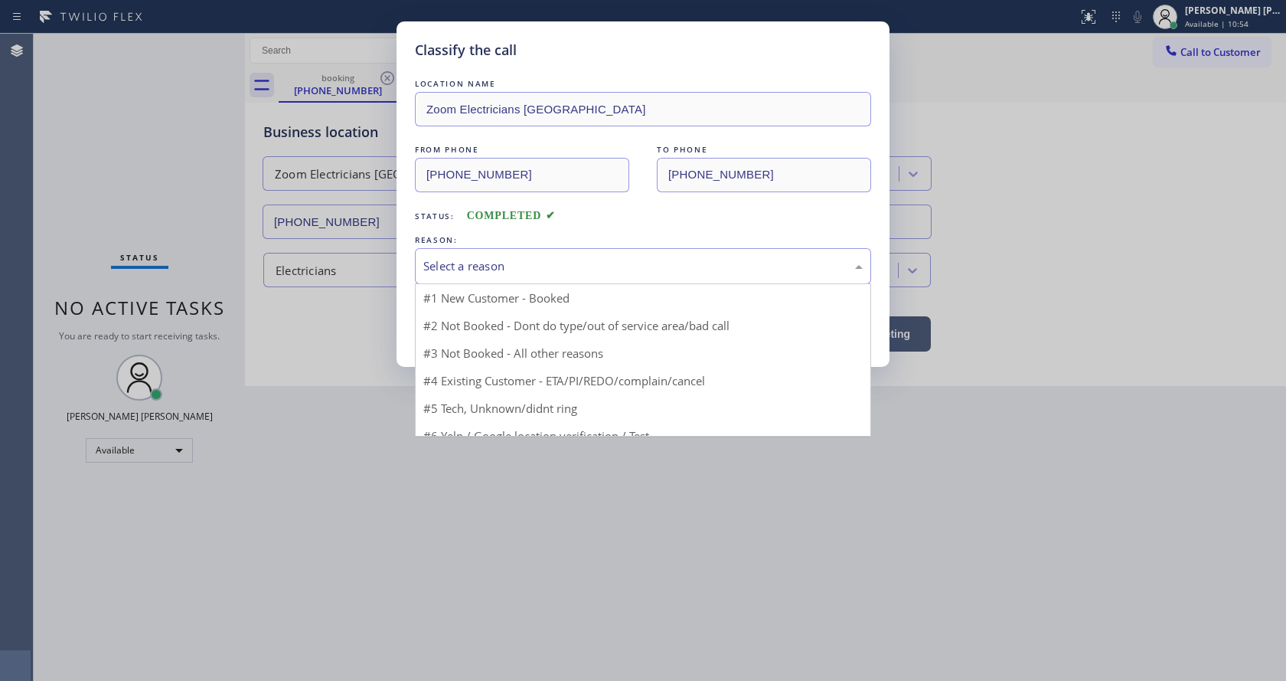
click at [465, 252] on div "Select a reason" at bounding box center [643, 266] width 456 height 36
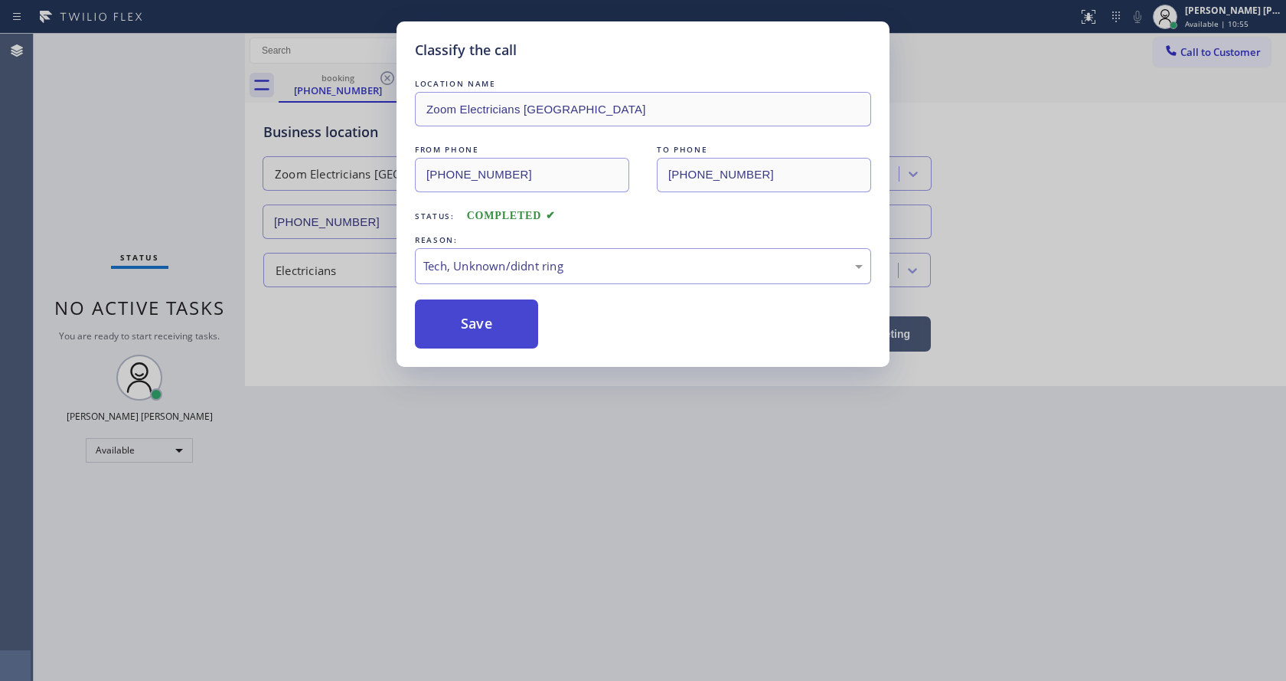
click at [468, 322] on button "Save" at bounding box center [476, 323] width 123 height 49
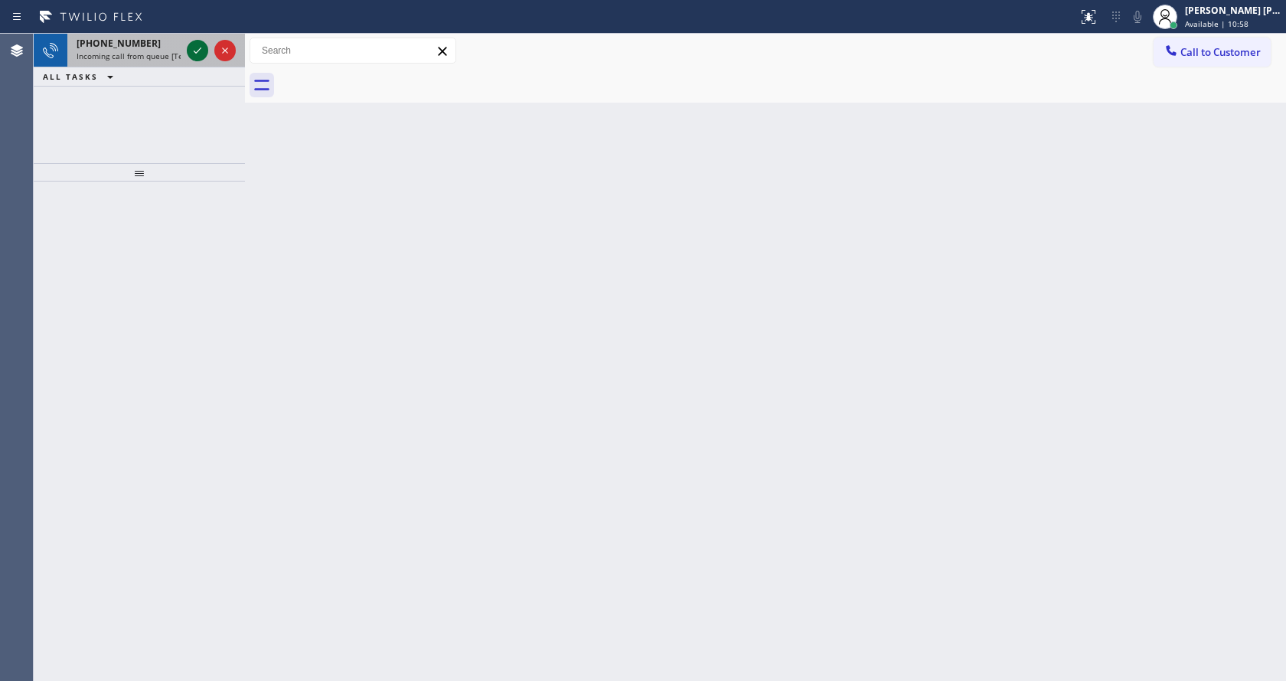
click at [202, 44] on icon at bounding box center [197, 50] width 18 height 18
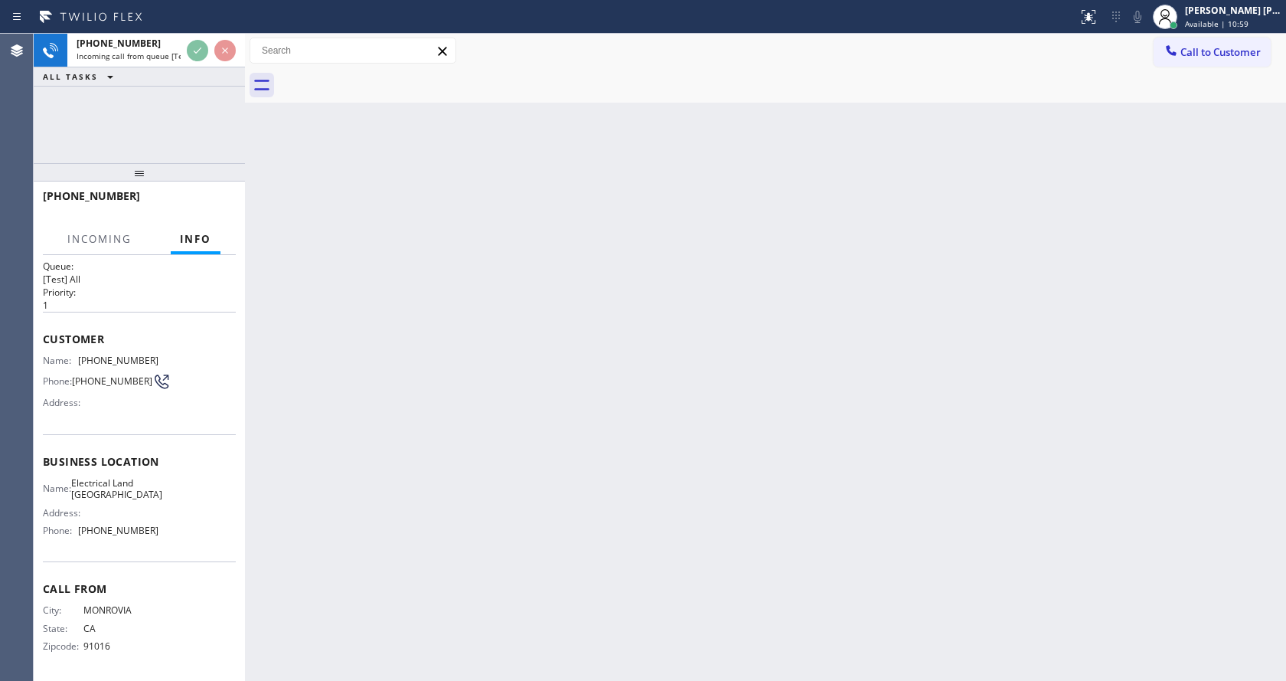
scroll to position [20, 0]
click at [575, 500] on div "Back to Dashboard Change Sender ID Customers Technicians Select a contact Outbo…" at bounding box center [765, 357] width 1041 height 647
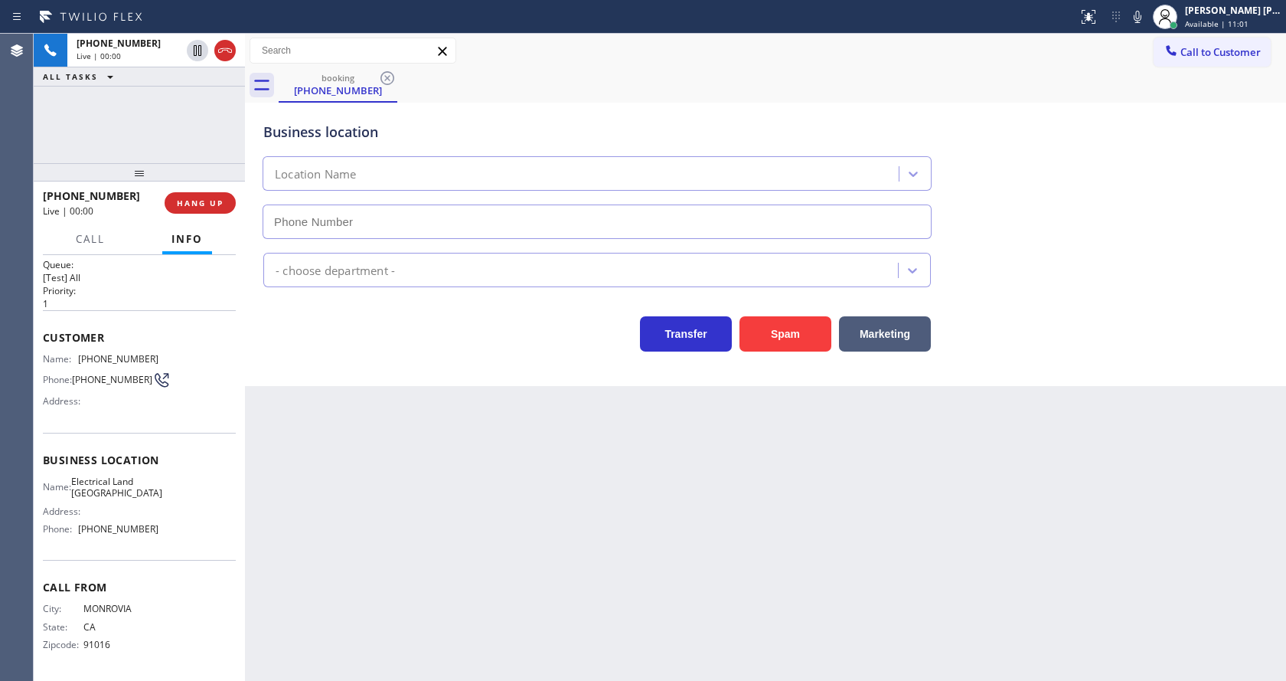
type input "[PHONE_NUMBER]"
click at [415, 487] on div "Back to Dashboard Change Sender ID Customers Technicians Select a contact Outbo…" at bounding box center [765, 357] width 1041 height 647
click at [422, 412] on div "Back to Dashboard Change Sender ID Customers Technicians Select a contact Outbo…" at bounding box center [765, 357] width 1041 height 647
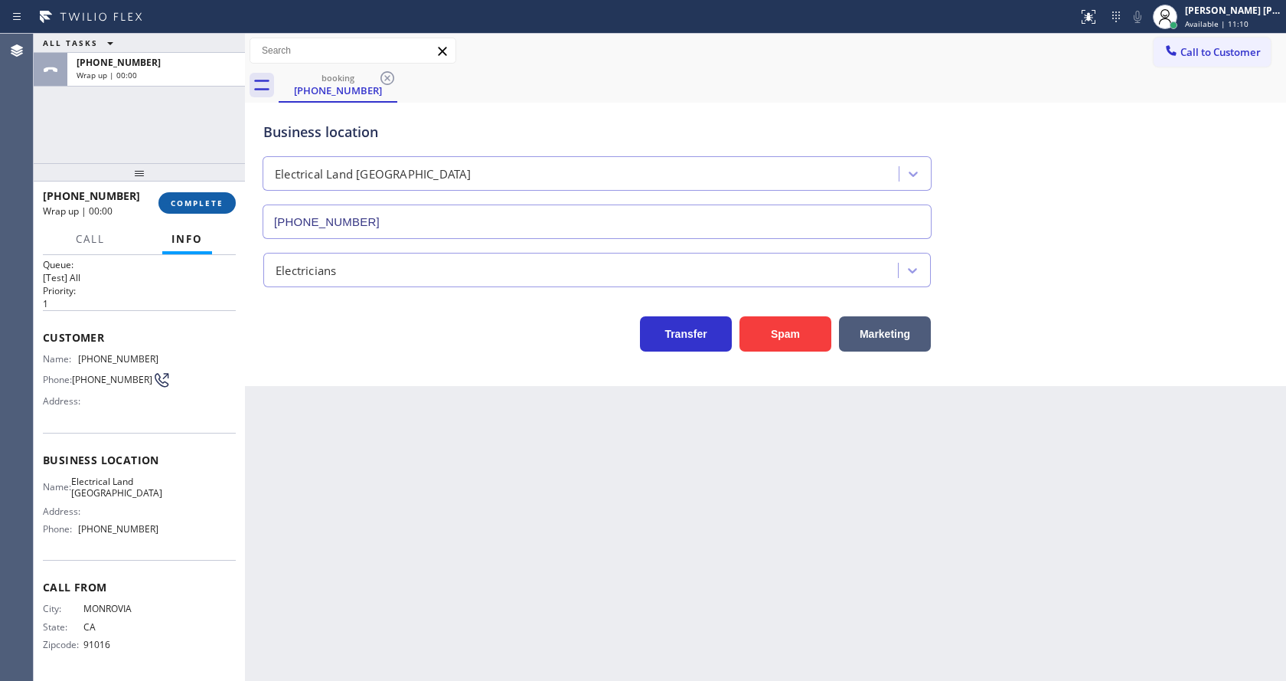
click at [207, 198] on span "COMPLETE" at bounding box center [197, 203] width 53 height 11
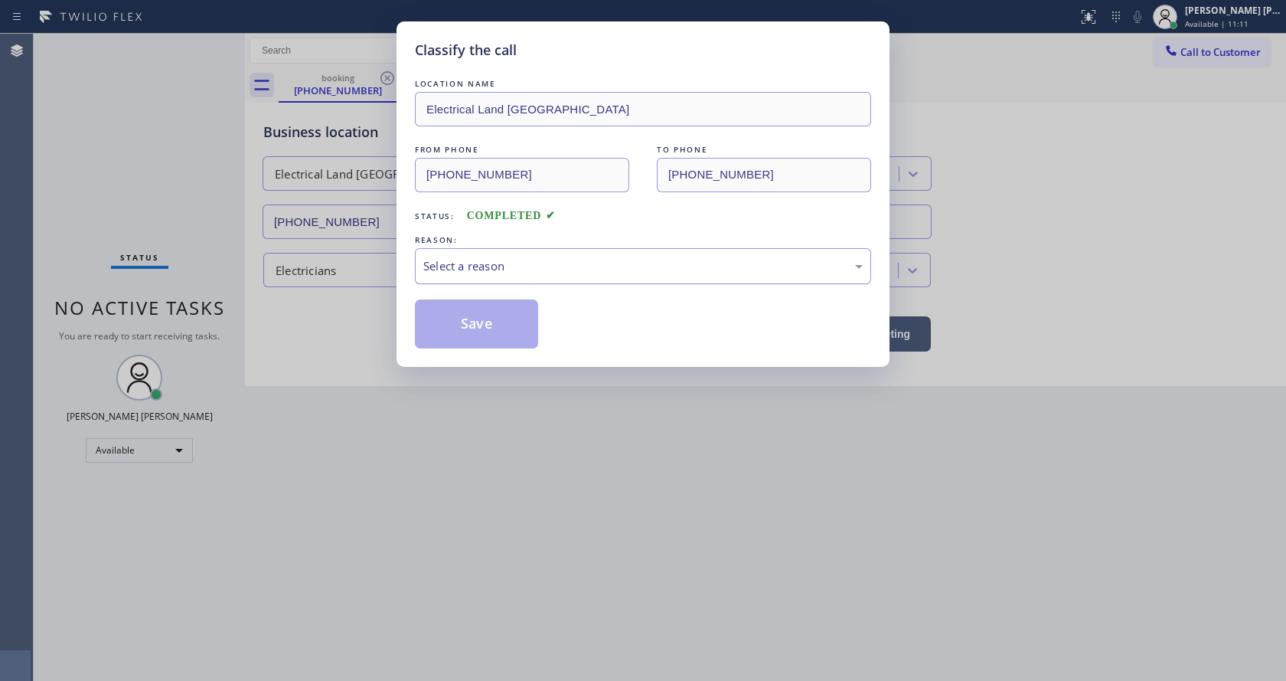
click at [472, 263] on div "Select a reason" at bounding box center [642, 266] width 439 height 18
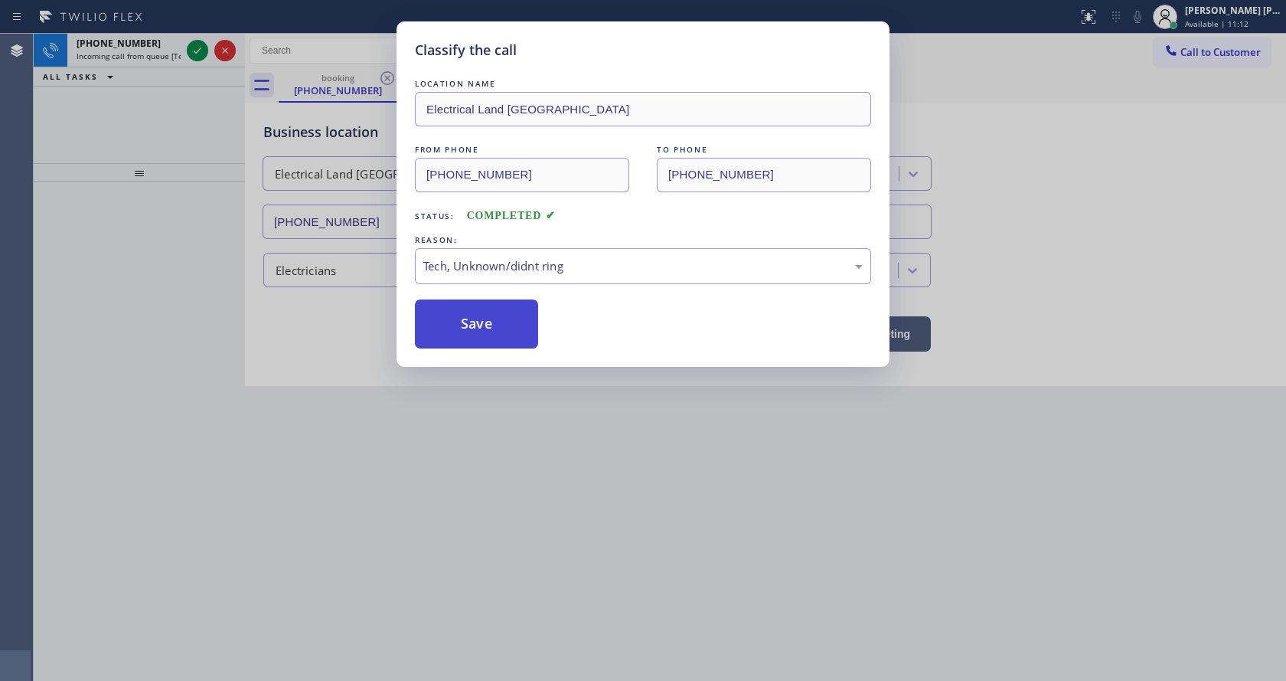
click at [472, 329] on button "Save" at bounding box center [476, 323] width 123 height 49
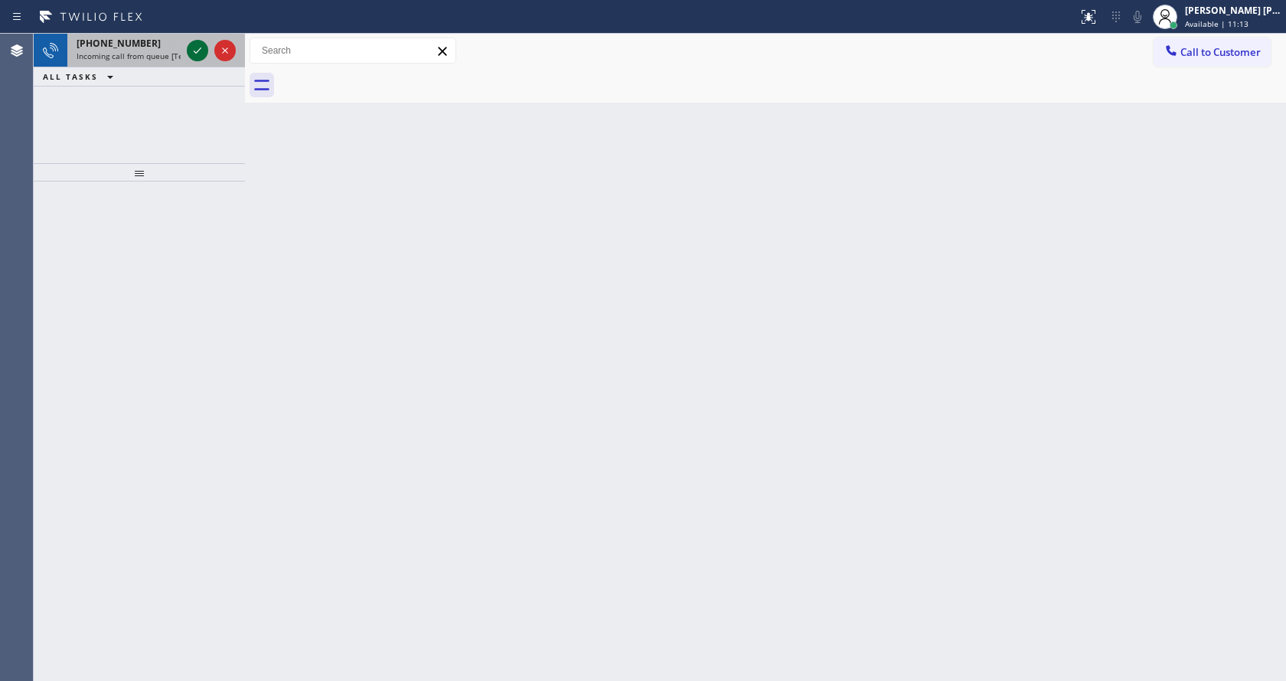
click at [194, 50] on icon at bounding box center [197, 50] width 18 height 18
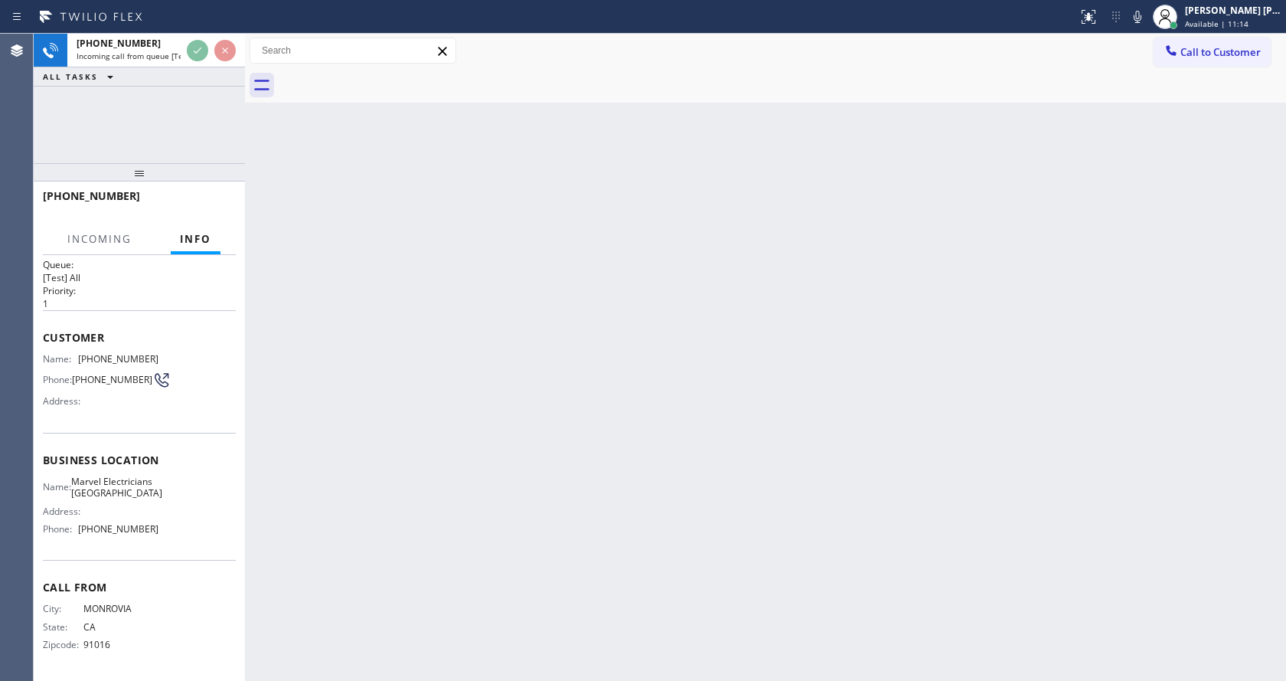
click at [592, 502] on div "Back to Dashboard Change Sender ID Customers Technicians Select a contact Outbo…" at bounding box center [765, 357] width 1041 height 647
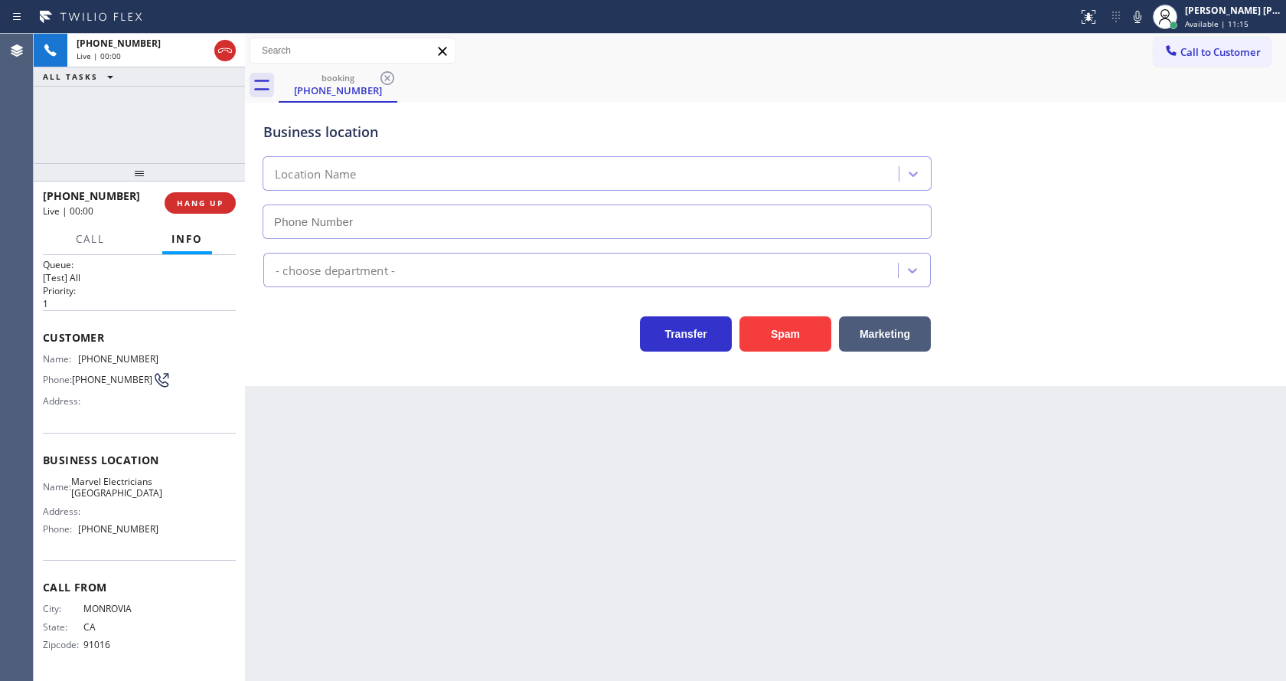
type input "[PHONE_NUMBER]"
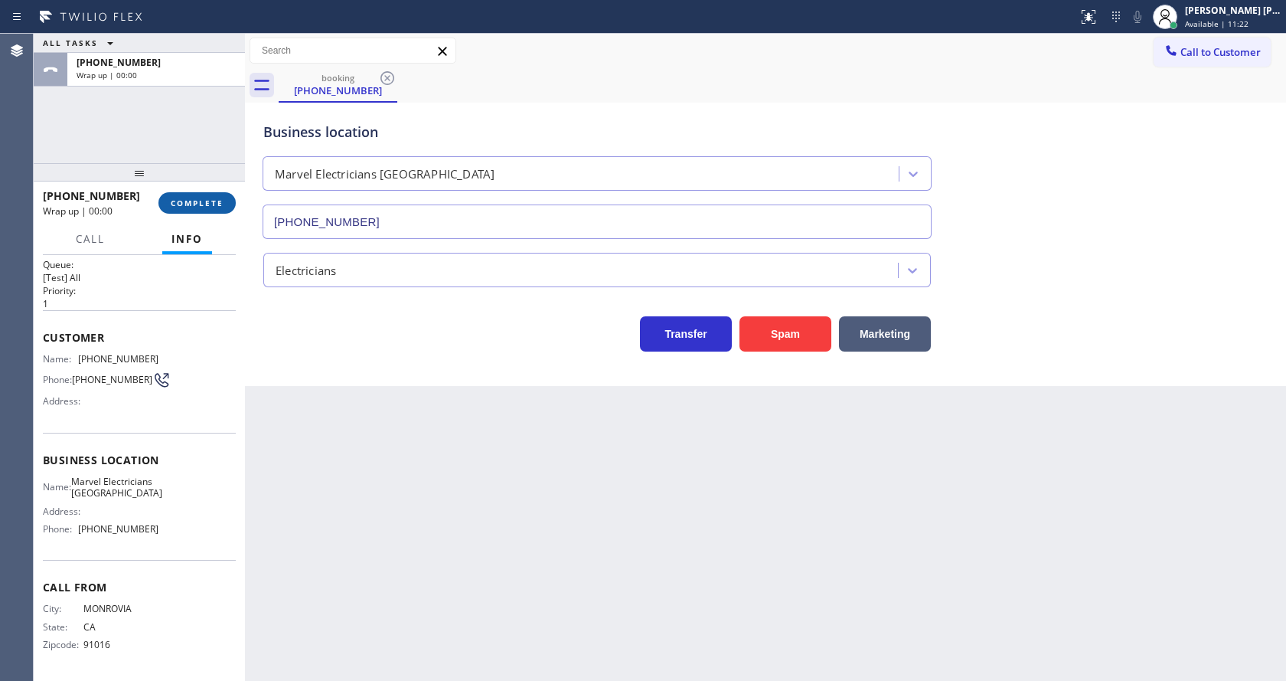
click at [210, 200] on span "COMPLETE" at bounding box center [197, 203] width 53 height 11
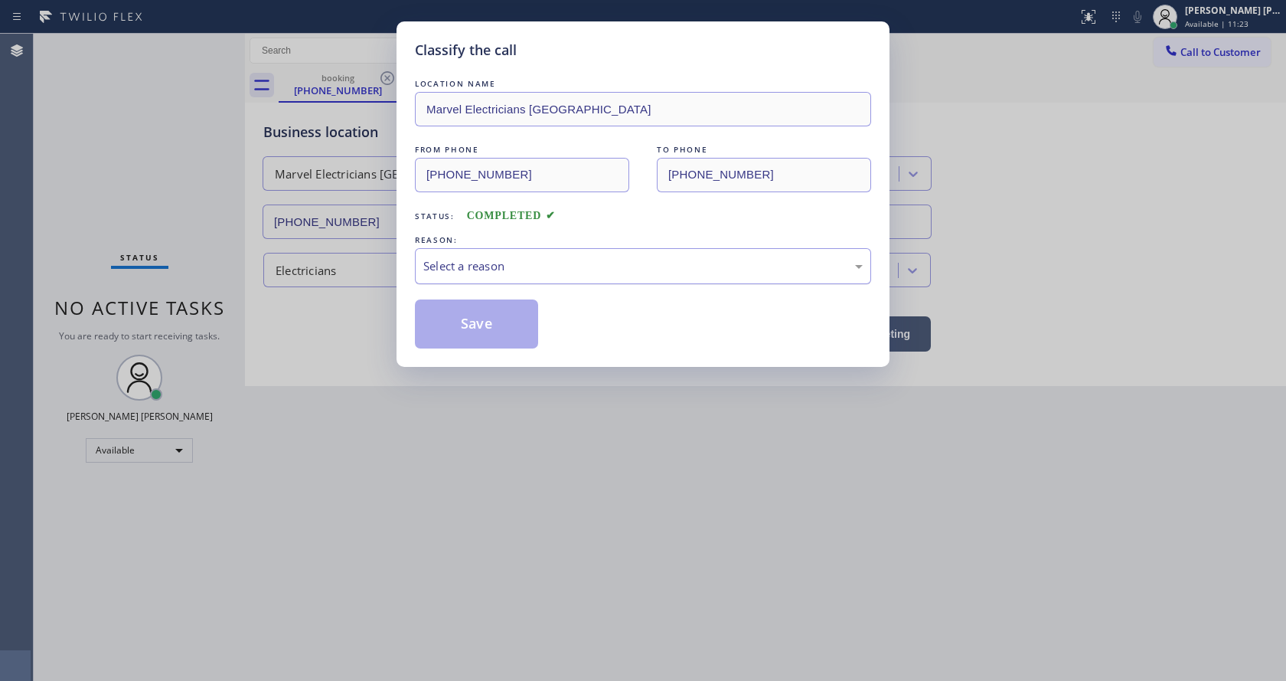
click at [462, 253] on div "Select a reason" at bounding box center [643, 266] width 456 height 36
click at [448, 316] on button "Save" at bounding box center [476, 323] width 123 height 49
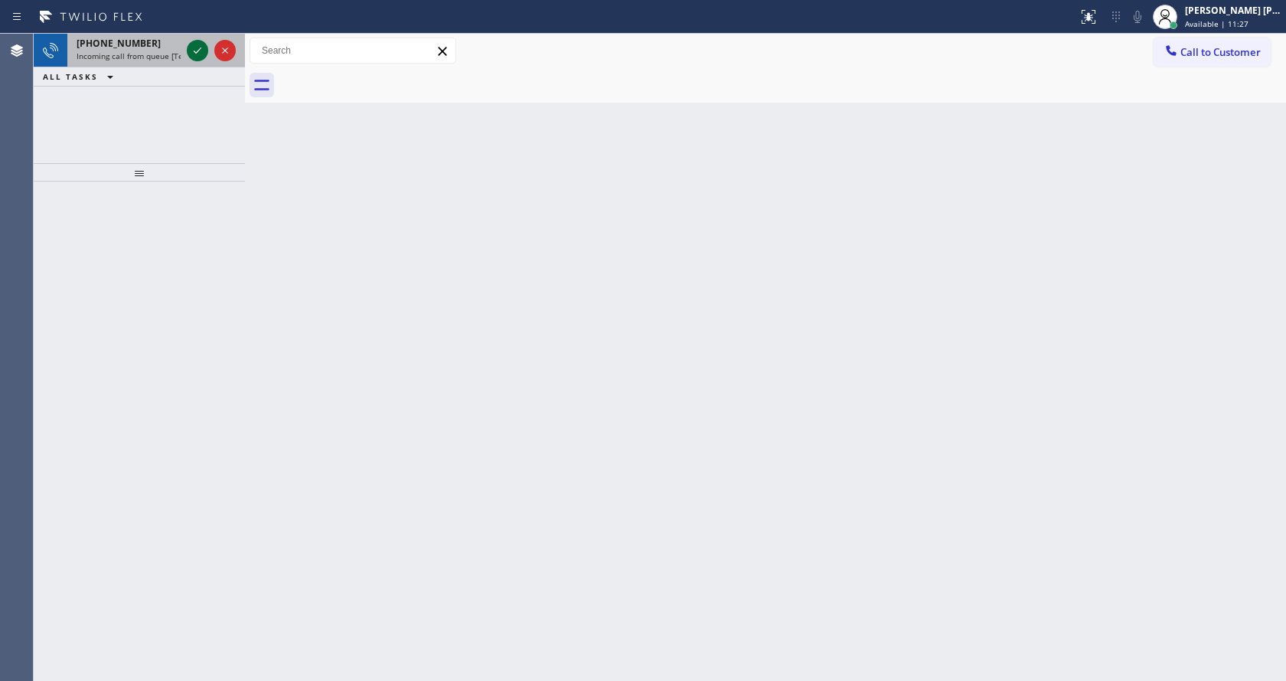
click at [194, 47] on icon at bounding box center [197, 50] width 18 height 18
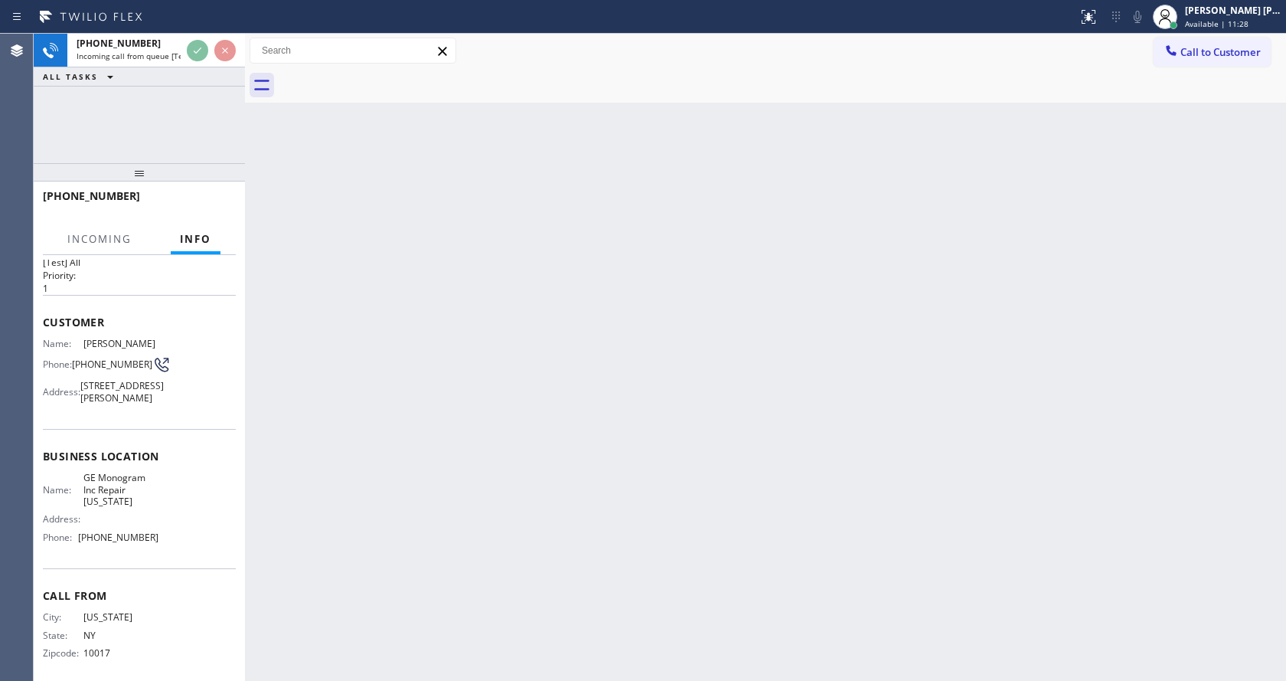
scroll to position [55, 0]
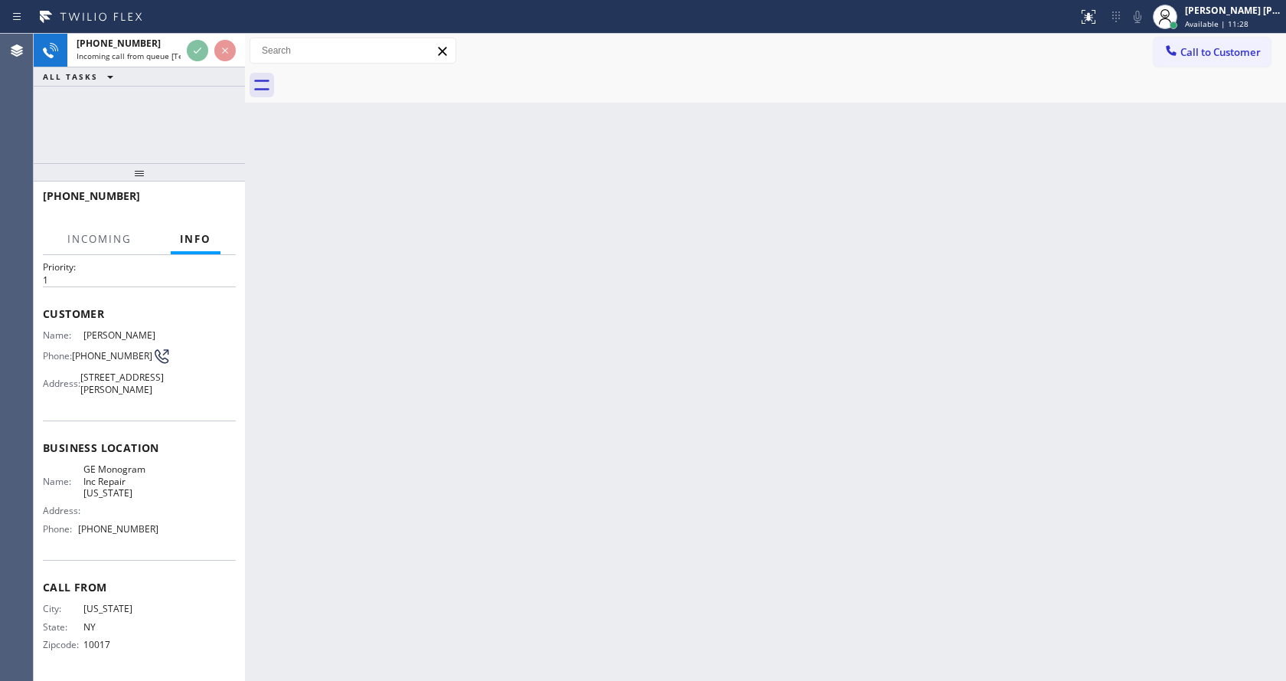
click at [524, 528] on div "Back to Dashboard Change Sender ID Customers Technicians Select a contact Outbo…" at bounding box center [765, 357] width 1041 height 647
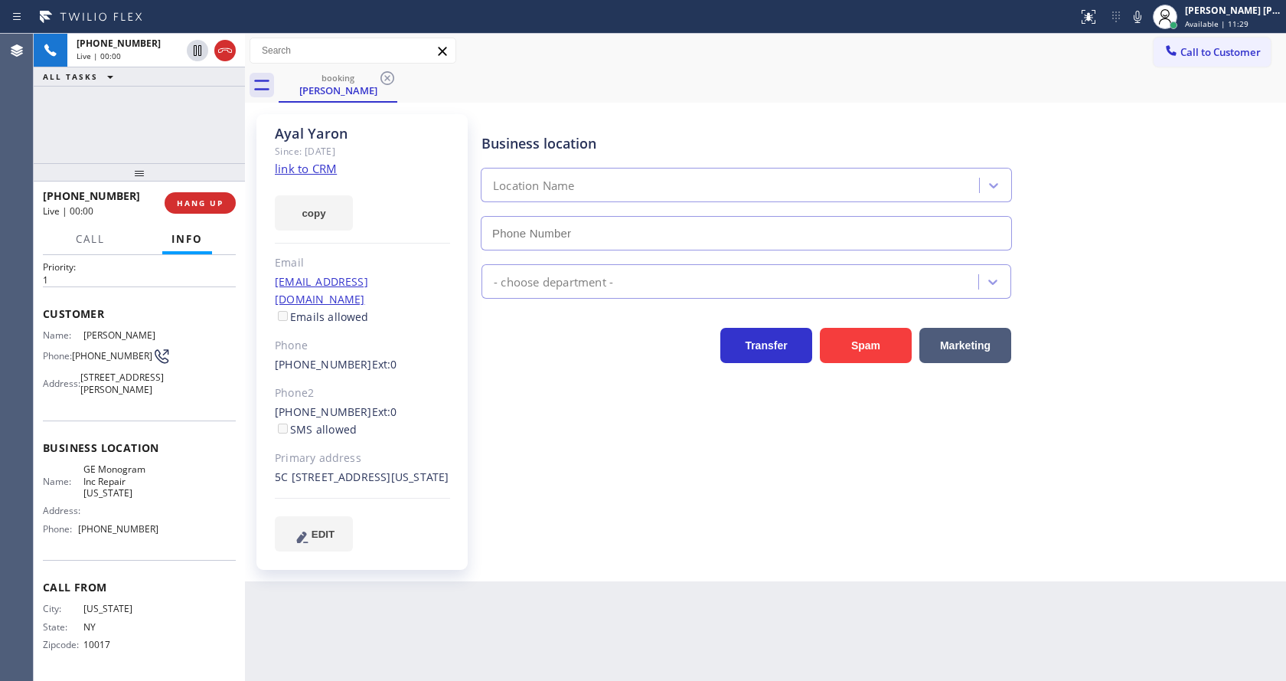
type input "[PHONE_NUMBER]"
click at [322, 164] on link "link to CRM" at bounding box center [306, 168] width 62 height 15
click at [182, 197] on button "HANG UP" at bounding box center [200, 202] width 71 height 21
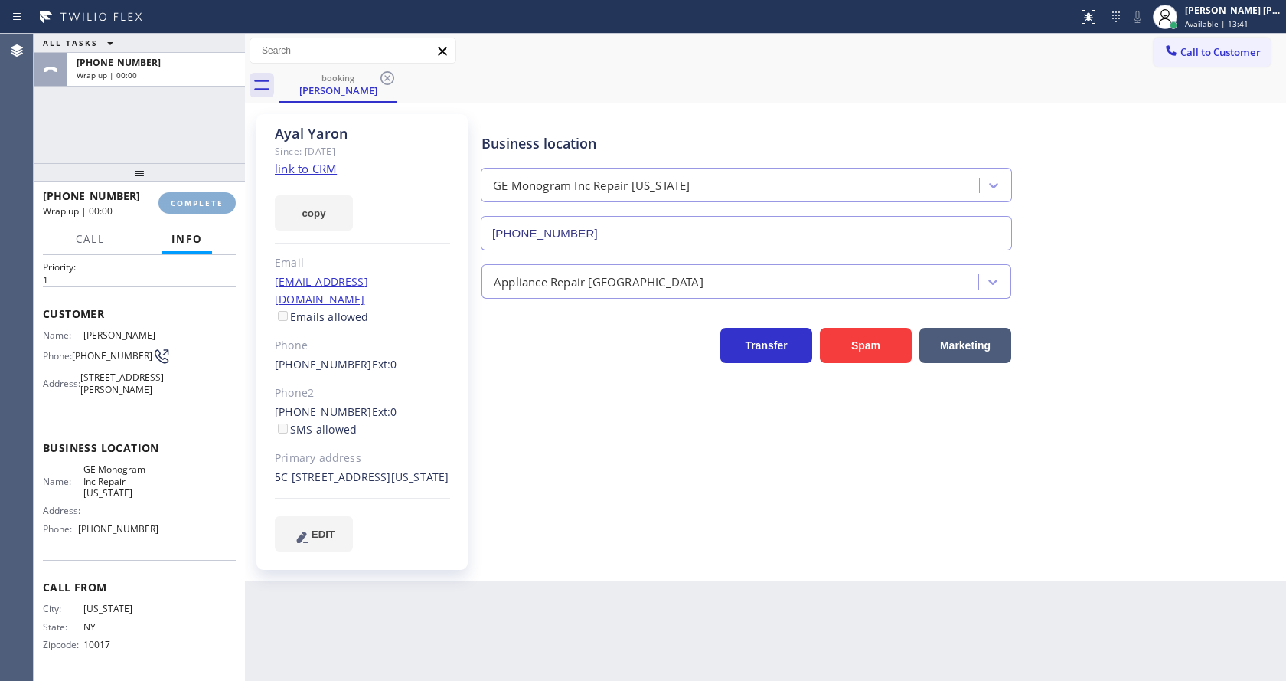
click at [182, 197] on button "COMPLETE" at bounding box center [196, 202] width 77 height 21
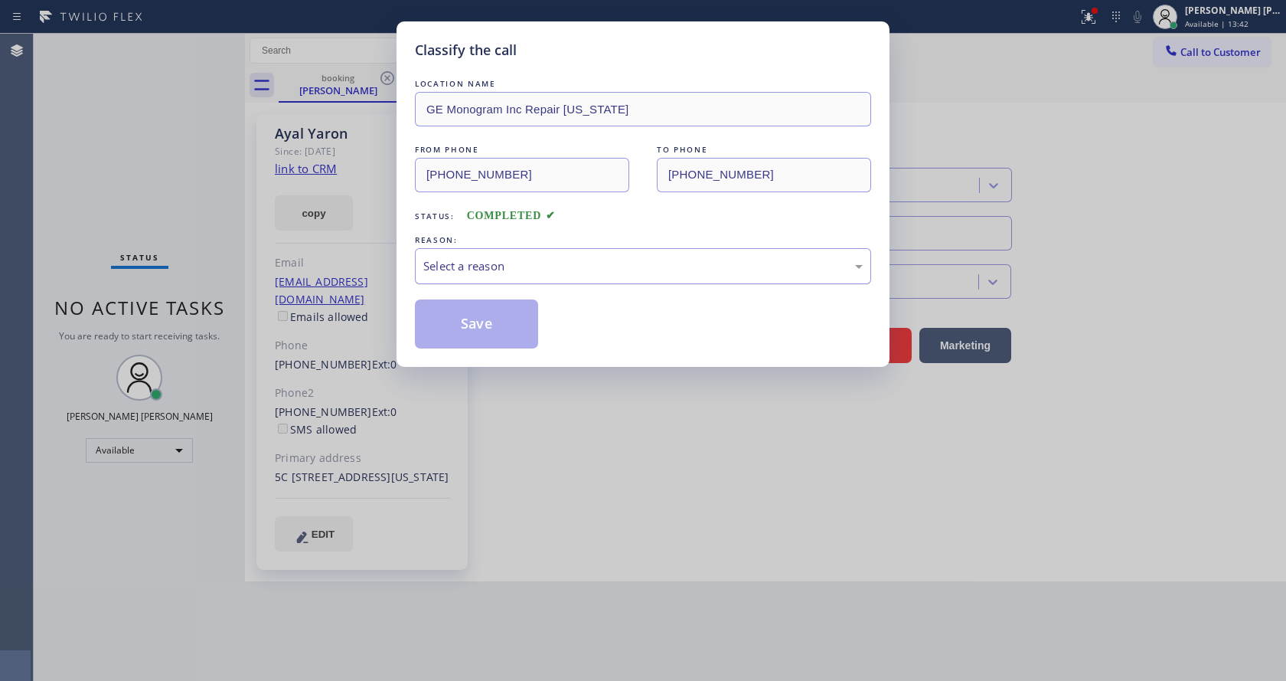
drag, startPoint x: 463, startPoint y: 258, endPoint x: 465, endPoint y: 273, distance: 15.5
click at [463, 259] on div "Select a reason" at bounding box center [642, 266] width 439 height 18
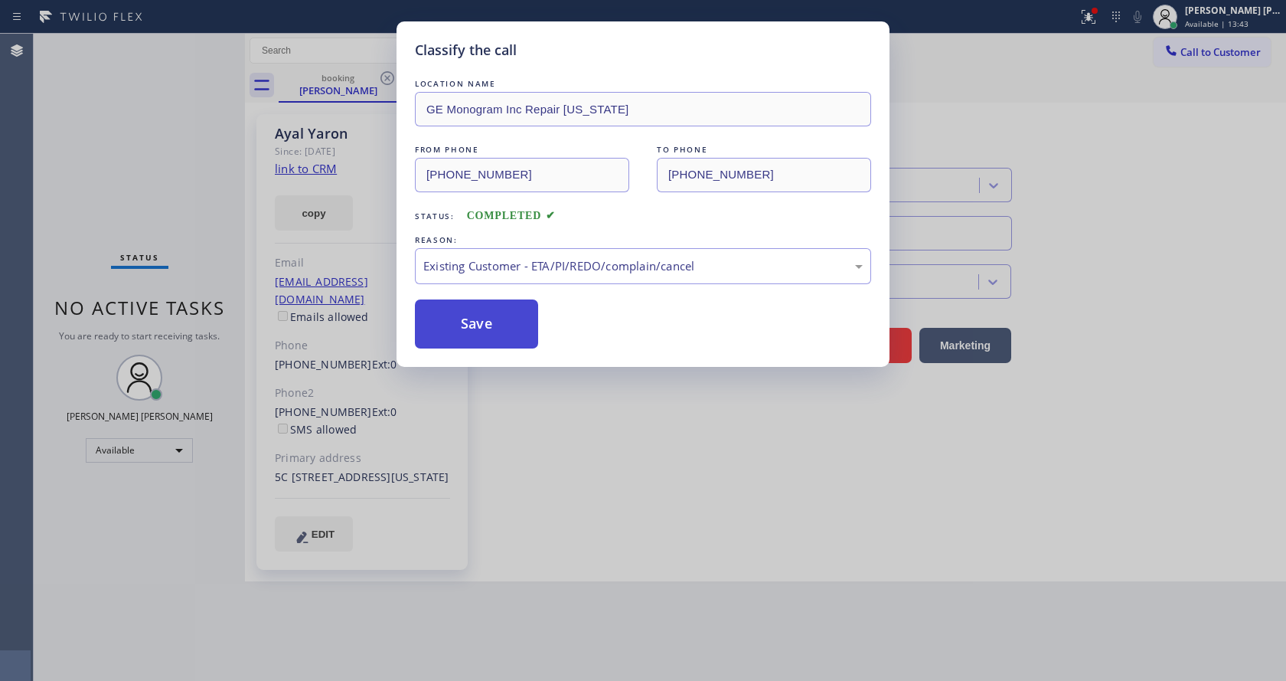
click at [488, 328] on button "Save" at bounding box center [476, 323] width 123 height 49
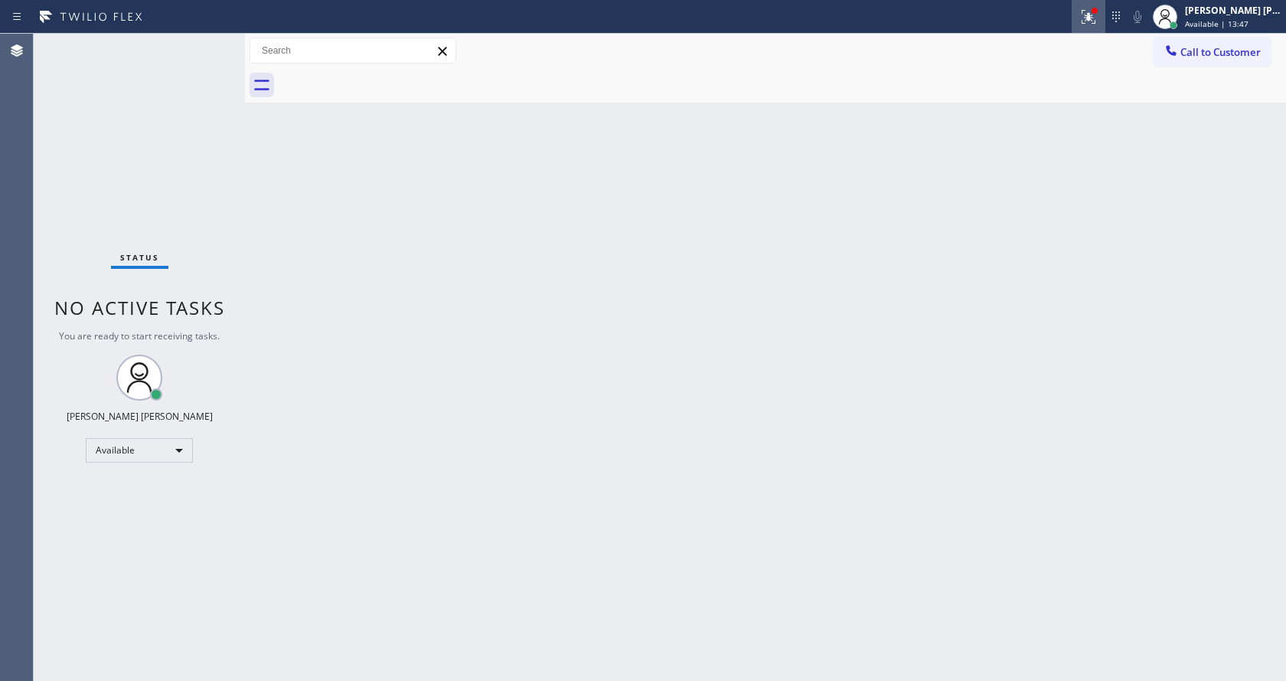
click at [1092, 16] on icon at bounding box center [1088, 17] width 18 height 18
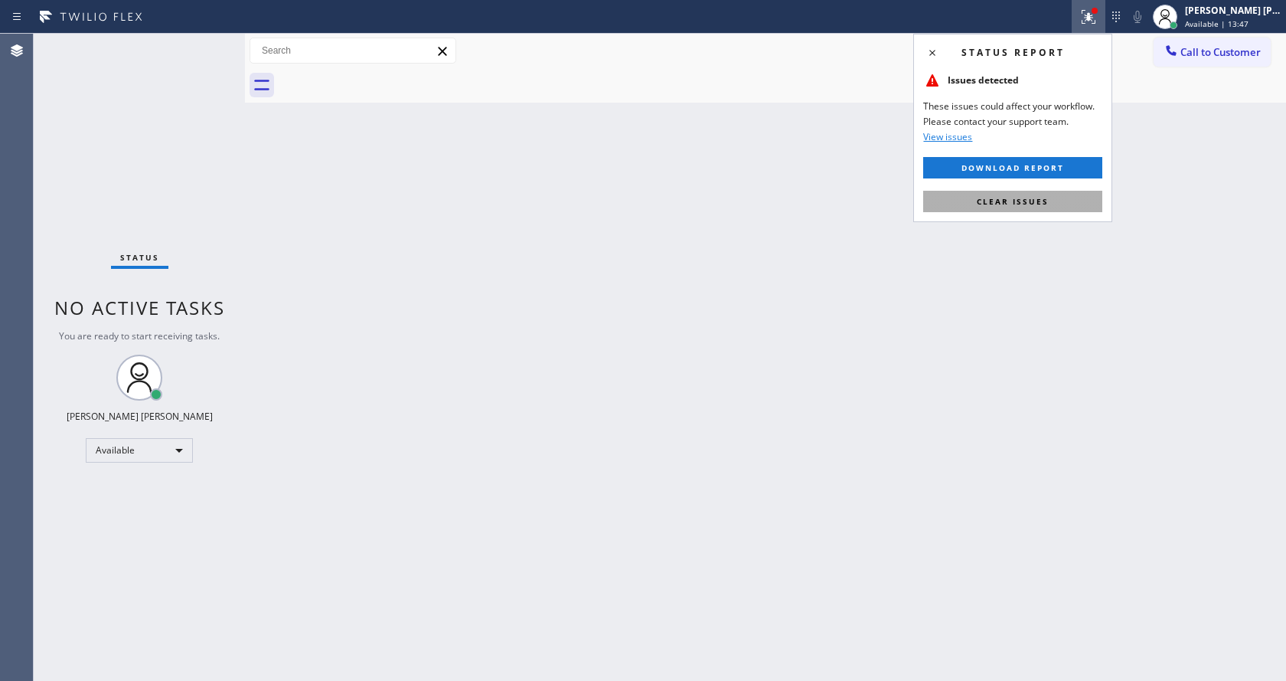
click at [1035, 198] on span "Clear issues" at bounding box center [1013, 201] width 72 height 11
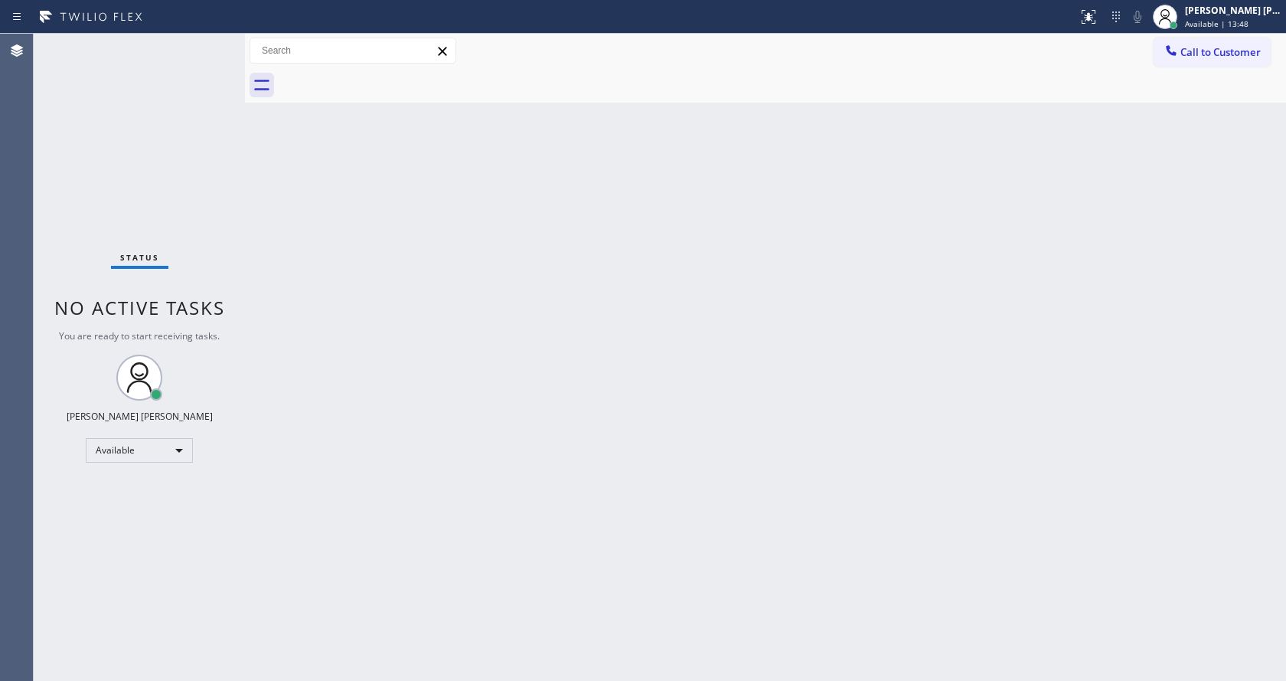
click at [436, 544] on div "Back to Dashboard Change Sender ID Customers Technicians Select a contact Outbo…" at bounding box center [765, 357] width 1041 height 647
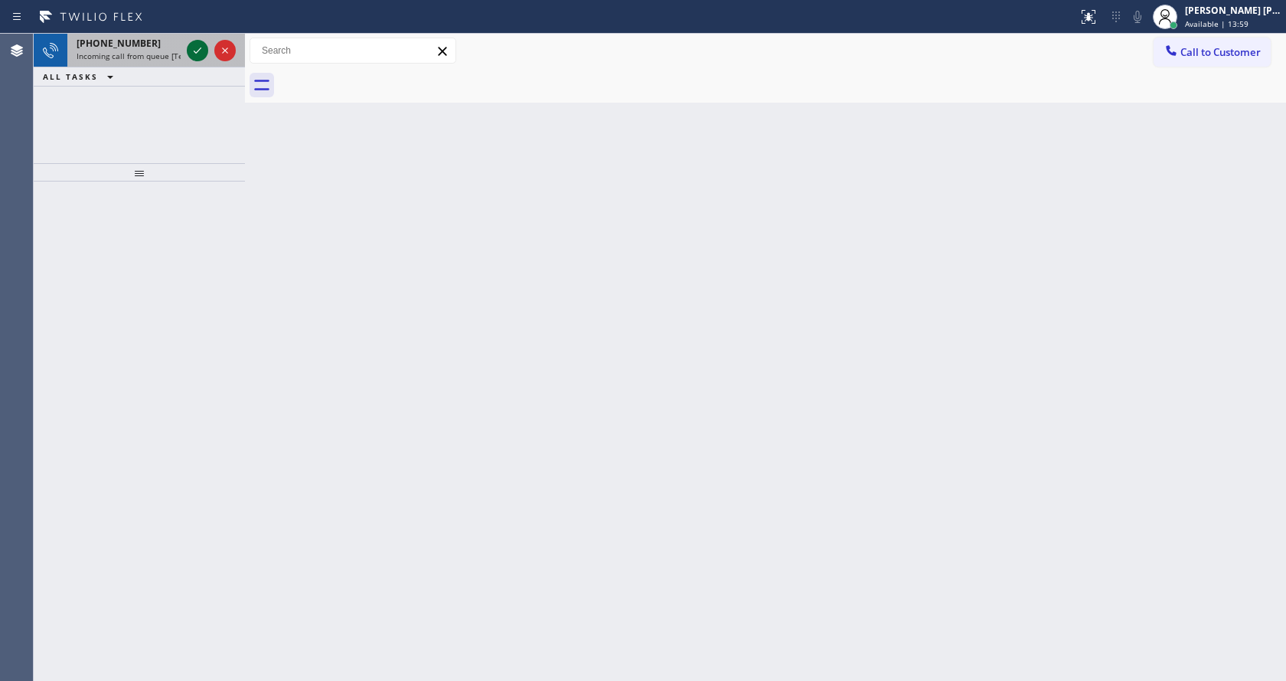
click at [194, 50] on icon at bounding box center [197, 50] width 18 height 18
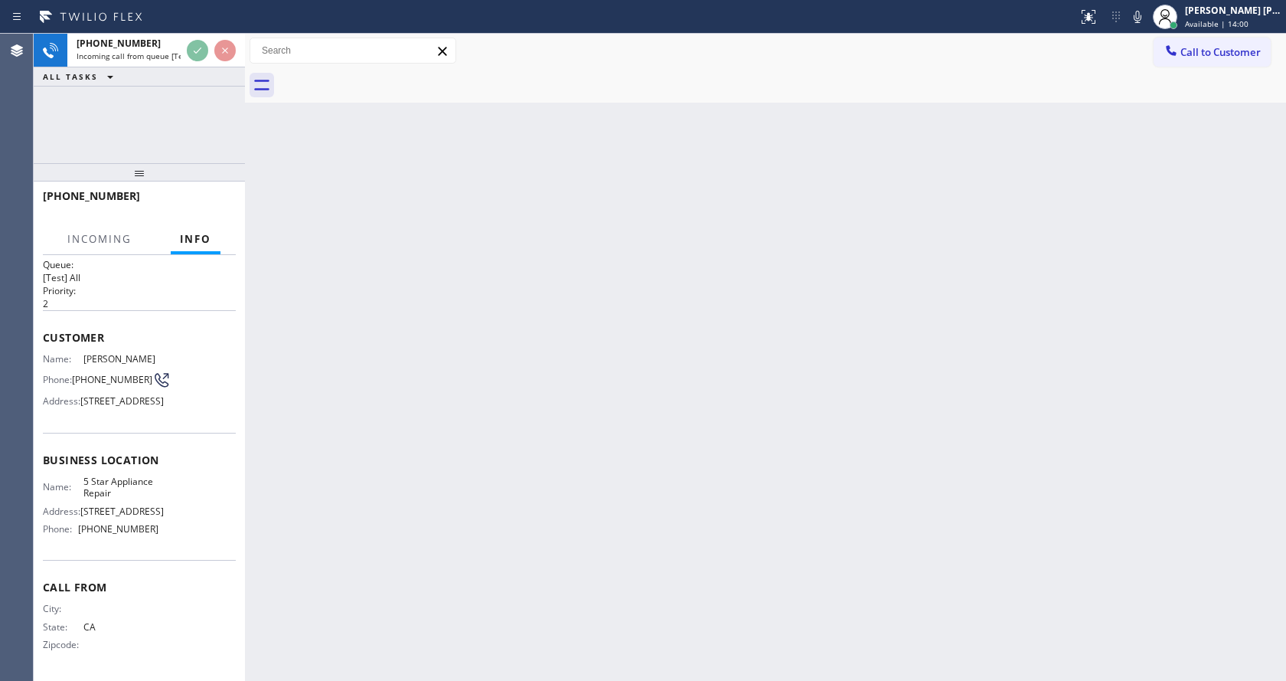
scroll to position [55, 0]
click at [540, 415] on div "Back to Dashboard Change Sender ID Customers Technicians Select a contact Outbo…" at bounding box center [765, 357] width 1041 height 647
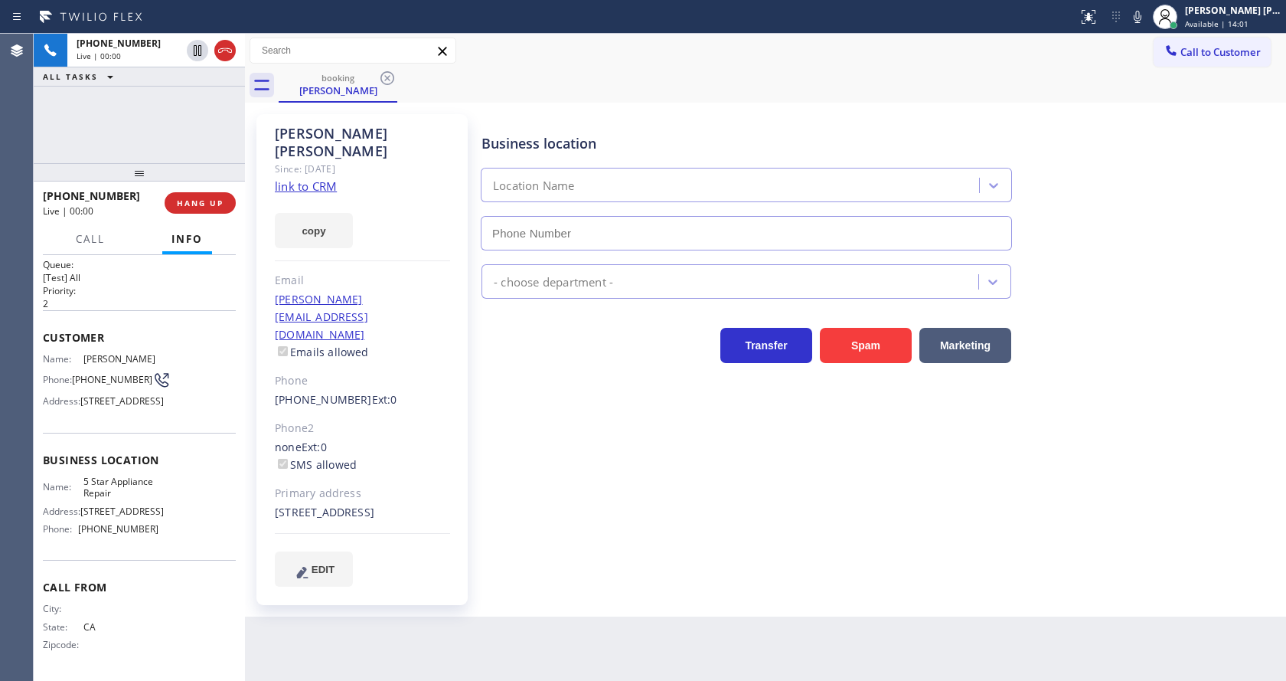
type input "[PHONE_NUMBER]"
click at [312, 198] on div "copy" at bounding box center [362, 221] width 175 height 53
click at [302, 190] on link "link to CRM" at bounding box center [306, 185] width 62 height 15
click at [536, 444] on div "Business location 5 Star Appliance Repair [PHONE_NUMBER] 5 Star Appliance Trans…" at bounding box center [880, 350] width 804 height 464
drag, startPoint x: 413, startPoint y: 675, endPoint x: 380, endPoint y: 677, distance: 33.0
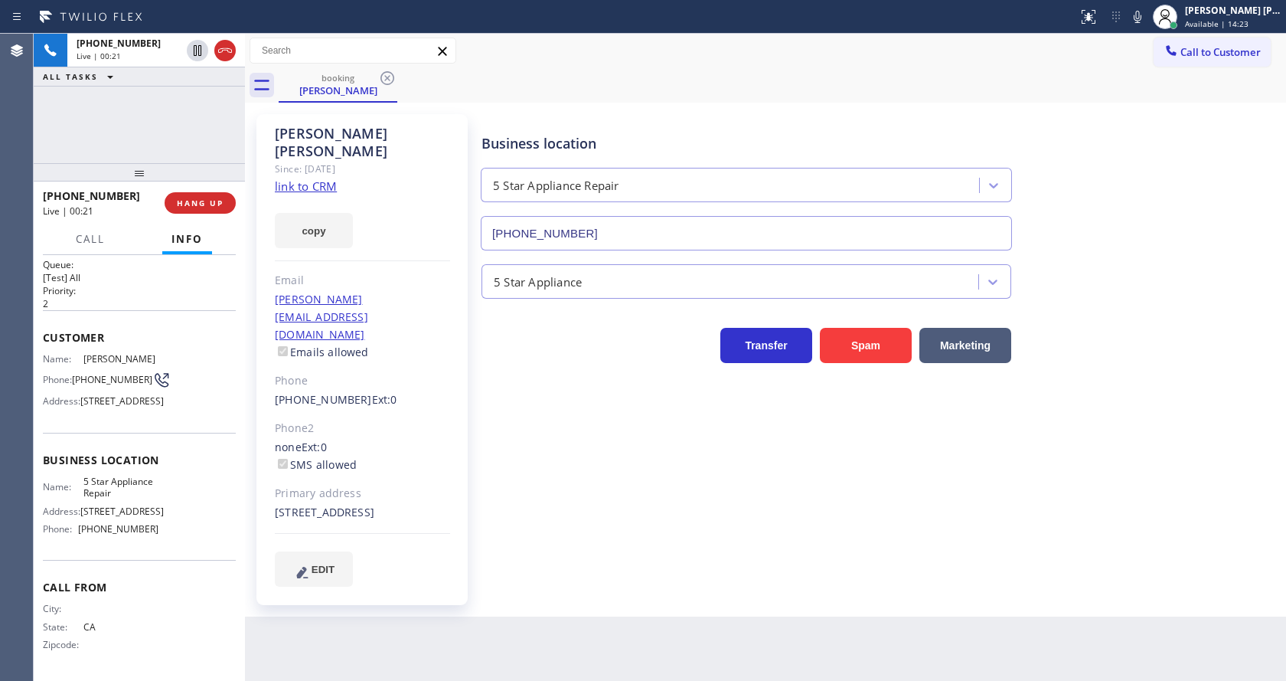
click at [412, 676] on div "Back to Dashboard Change Sender ID Customers Technicians Select a contact Outbo…" at bounding box center [765, 357] width 1041 height 647
click at [533, 433] on div "Business location 5 Star Appliance Repair [PHONE_NUMBER] 5 Star Appliance Trans…" at bounding box center [880, 350] width 804 height 464
click at [199, 198] on span "HANG UP" at bounding box center [200, 203] width 47 height 11
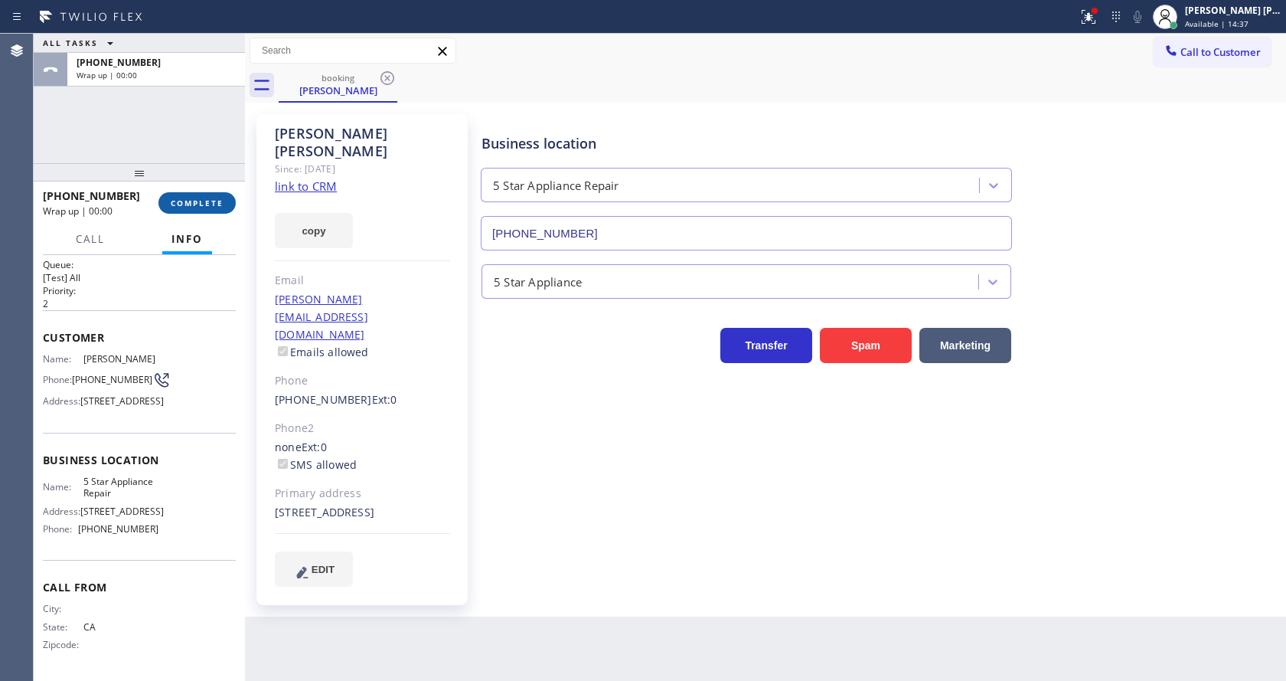
click at [199, 198] on span "COMPLETE" at bounding box center [197, 203] width 53 height 11
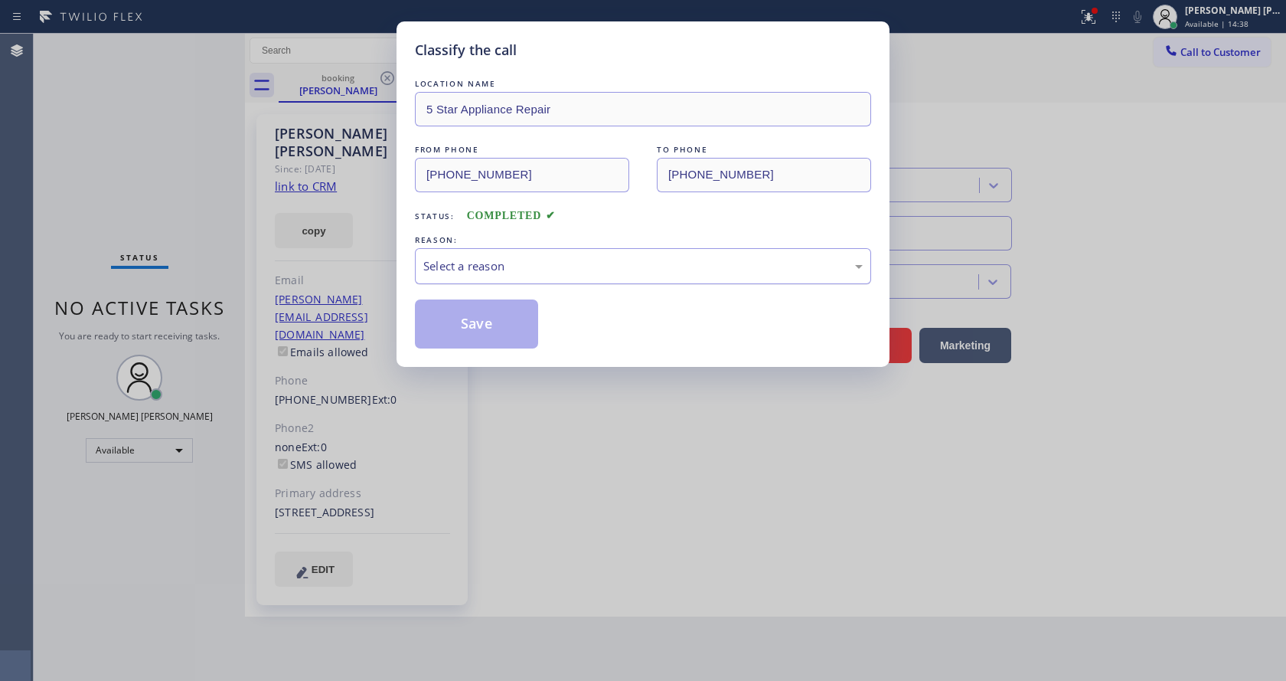
drag, startPoint x: 521, startPoint y: 279, endPoint x: 515, endPoint y: 270, distance: 10.4
click at [516, 270] on div "Select a reason" at bounding box center [643, 266] width 456 height 36
click at [472, 273] on div "Tech, Unknown/didnt ring" at bounding box center [642, 266] width 439 height 18
click at [458, 327] on button "Save" at bounding box center [476, 323] width 123 height 49
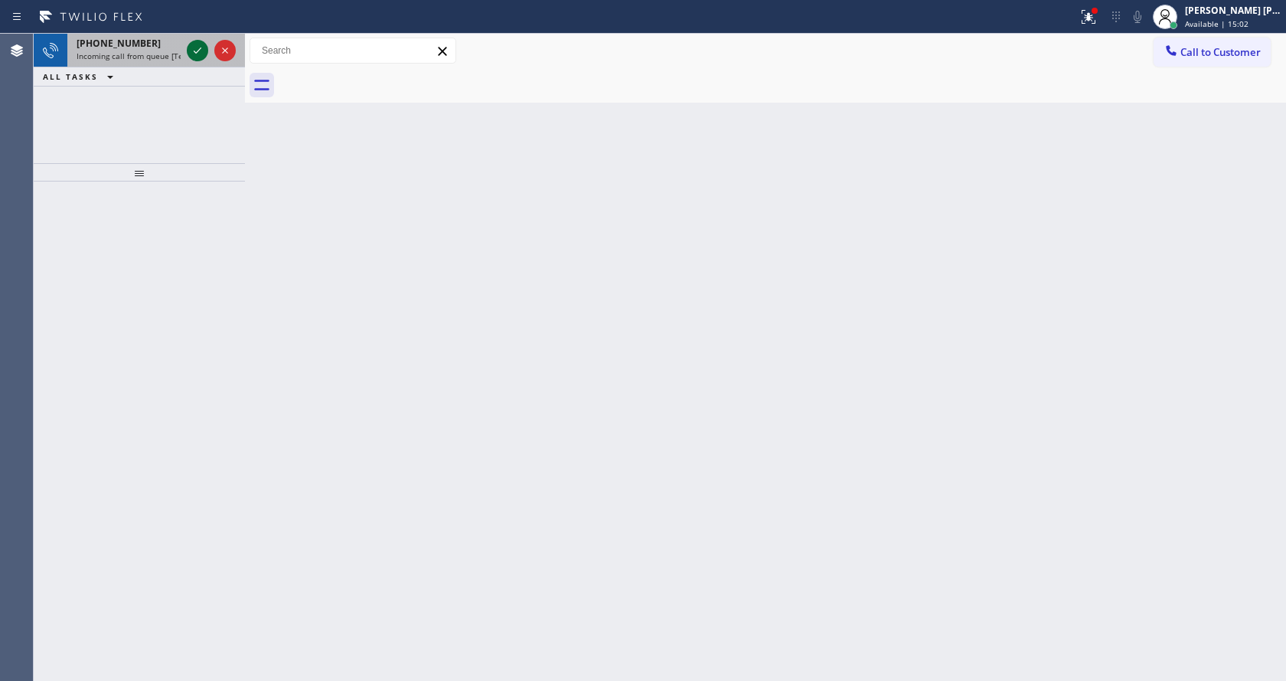
click at [193, 51] on icon at bounding box center [197, 50] width 18 height 18
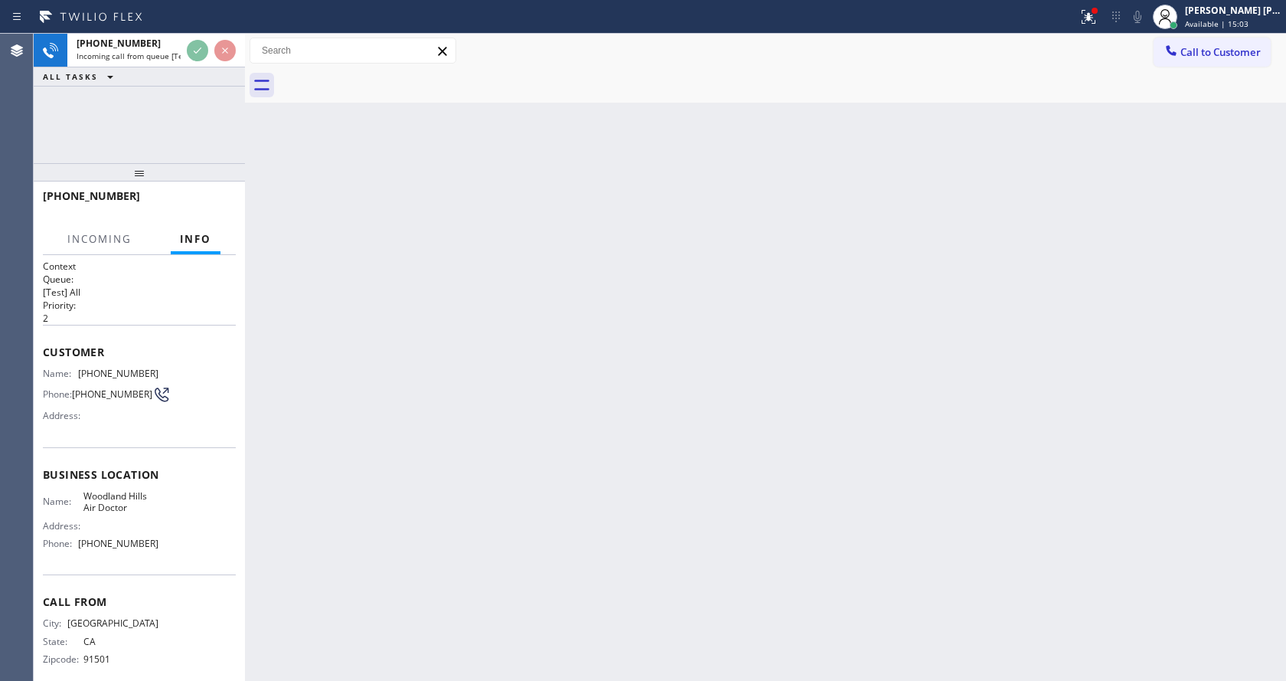
scroll to position [20, 0]
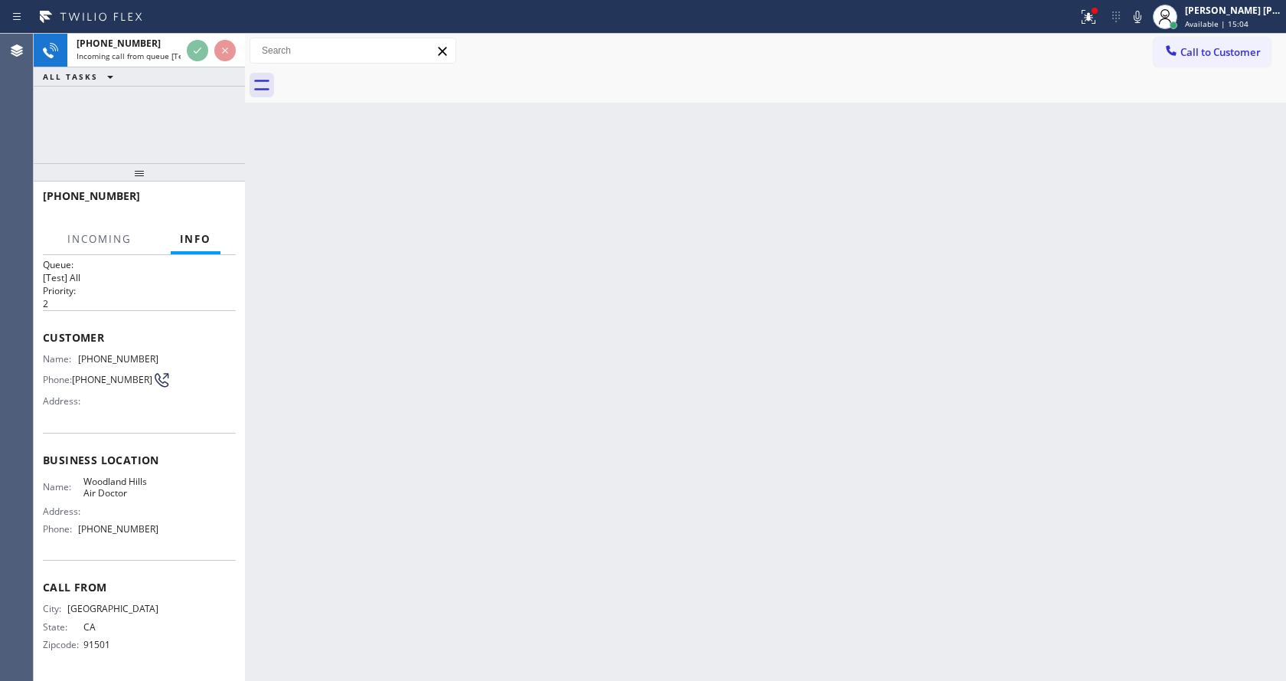
click at [571, 439] on div "Back to Dashboard Change Sender ID Customers Technicians Select a contact Outbo…" at bounding box center [765, 357] width 1041 height 647
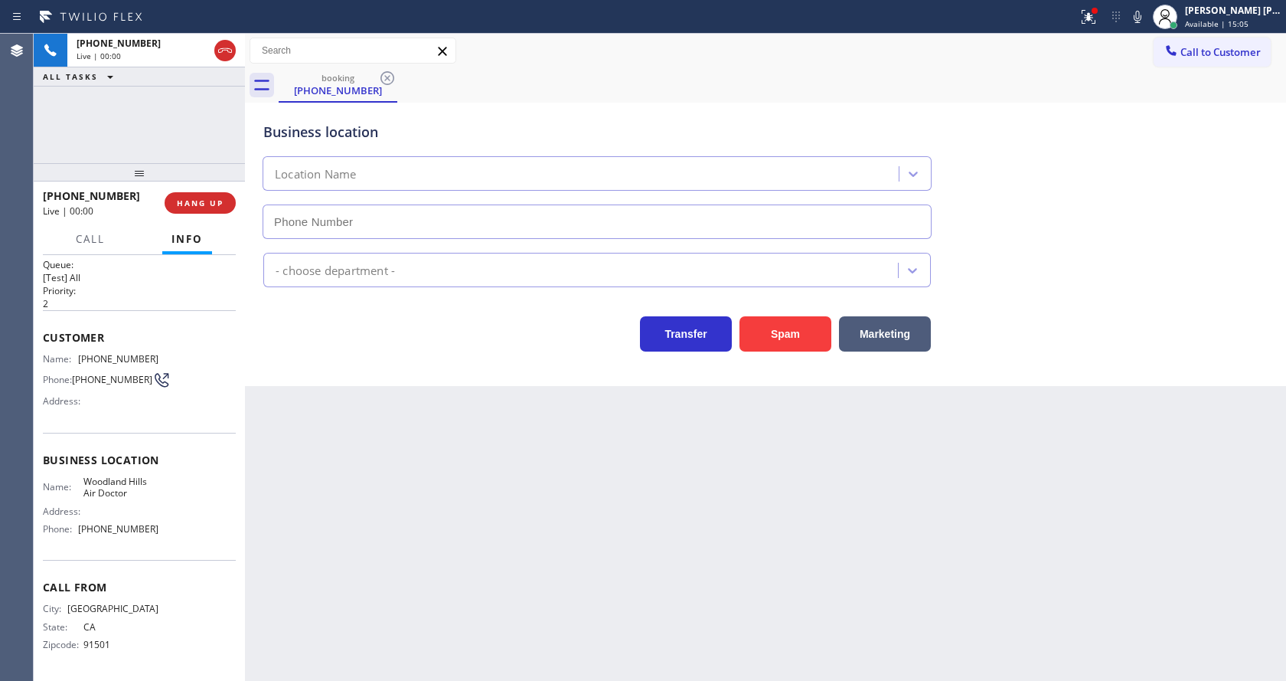
type input "[PHONE_NUMBER]"
click at [397, 469] on div "Back to Dashboard Change Sender ID Customers Technicians Select a contact Outbo…" at bounding box center [765, 357] width 1041 height 647
click at [144, 439] on div "Business location Name: [GEOGRAPHIC_DATA] Air Doctor Address: Phone: [PHONE_NUM…" at bounding box center [139, 497] width 193 height 128
drag, startPoint x: 75, startPoint y: 347, endPoint x: 178, endPoint y: 358, distance: 103.2
click at [178, 358] on div "Name: [PHONE_NUMBER] Phone: [PHONE_NUMBER] Address:" at bounding box center [139, 383] width 193 height 60
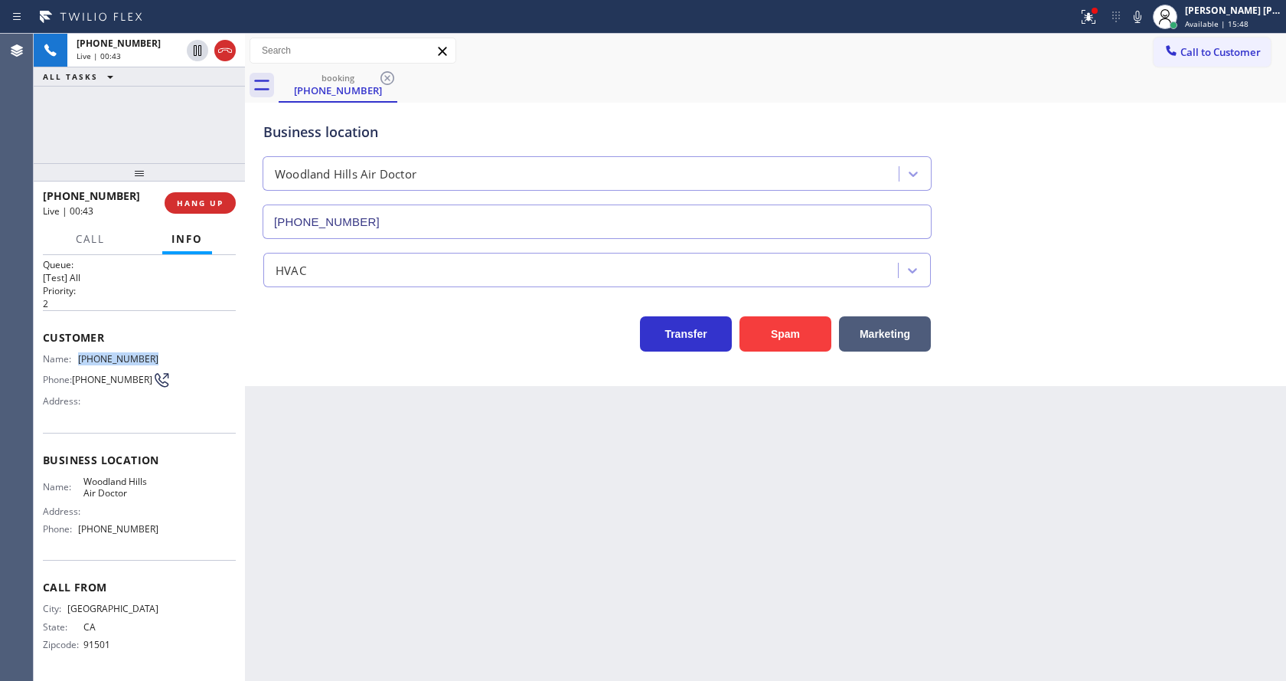
copy div "[PHONE_NUMBER]"
click at [492, 489] on div "Back to Dashboard Change Sender ID Customers Technicians Select a contact Outbo…" at bounding box center [765, 357] width 1041 height 647
click at [152, 472] on div "Business location Name: [GEOGRAPHIC_DATA] Air Doctor Address: Phone: [PHONE_NUM…" at bounding box center [139, 497] width 193 height 128
drag, startPoint x: 75, startPoint y: 480, endPoint x: 157, endPoint y: 494, distance: 83.1
click at [157, 494] on div "Name: [GEOGRAPHIC_DATA] Air Doctor Address: Phone: [PHONE_NUMBER]" at bounding box center [139, 508] width 193 height 66
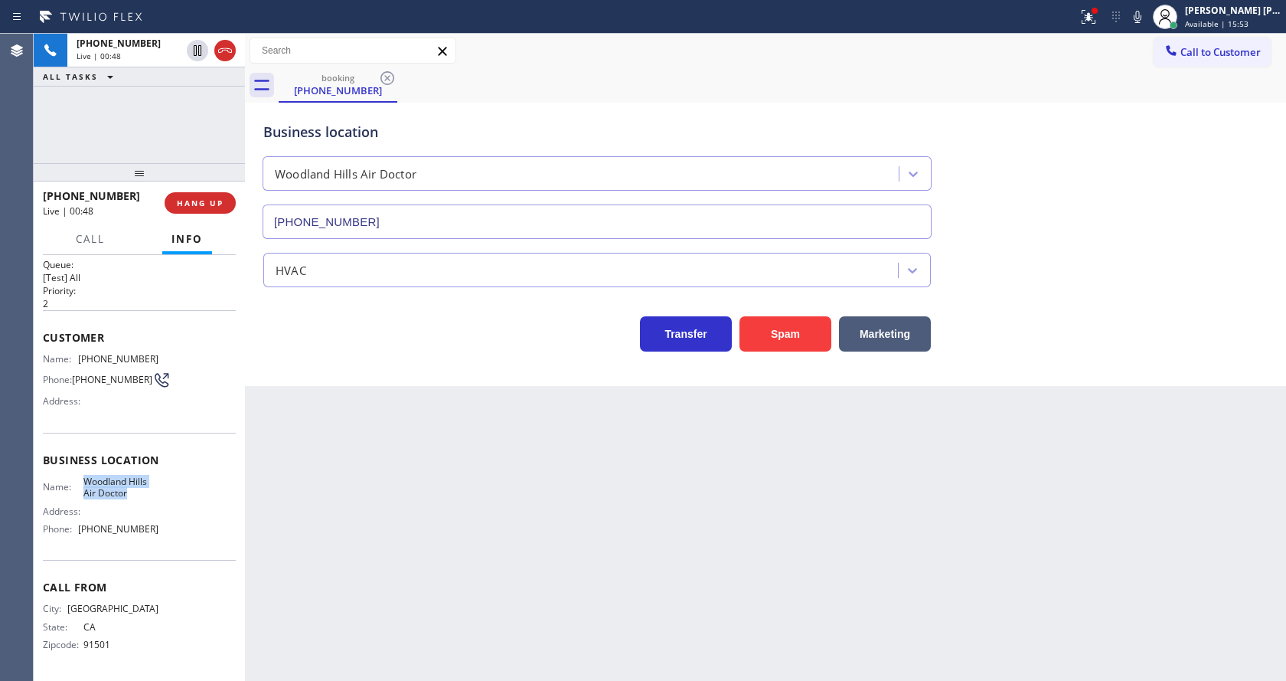
copy div "Woodland Hills Air Doctor"
click at [468, 571] on div "Back to Dashboard Change Sender ID Customers Technicians Select a contact Outbo…" at bounding box center [765, 357] width 1041 height 647
click at [116, 505] on div "Address:" at bounding box center [101, 510] width 116 height 11
drag, startPoint x: 80, startPoint y: 526, endPoint x: 160, endPoint y: 532, distance: 80.6
click at [160, 532] on div "Name: [GEOGRAPHIC_DATA] Air Doctor Address: Phone: [PHONE_NUMBER]" at bounding box center [139, 508] width 193 height 66
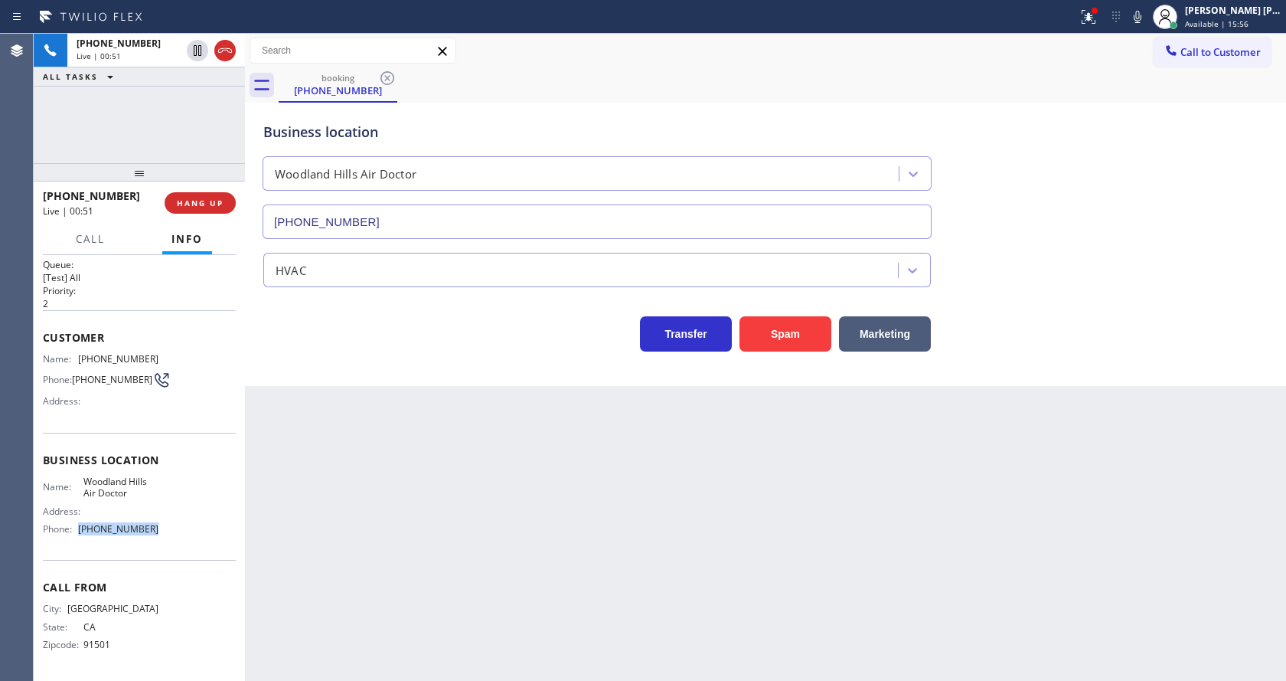
copy div "[PHONE_NUMBER]"
click at [404, 534] on div "Back to Dashboard Change Sender ID Customers Technicians Select a contact Outbo…" at bounding box center [765, 357] width 1041 height 647
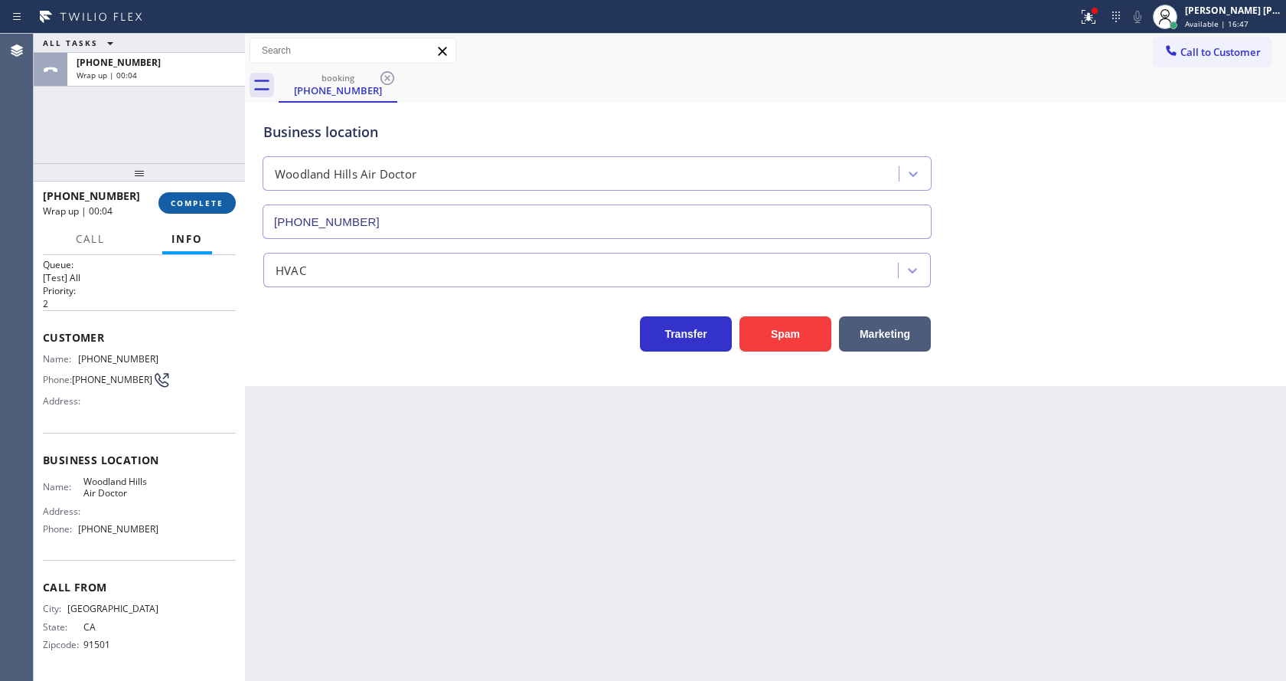
click at [190, 198] on span "COMPLETE" at bounding box center [197, 203] width 53 height 11
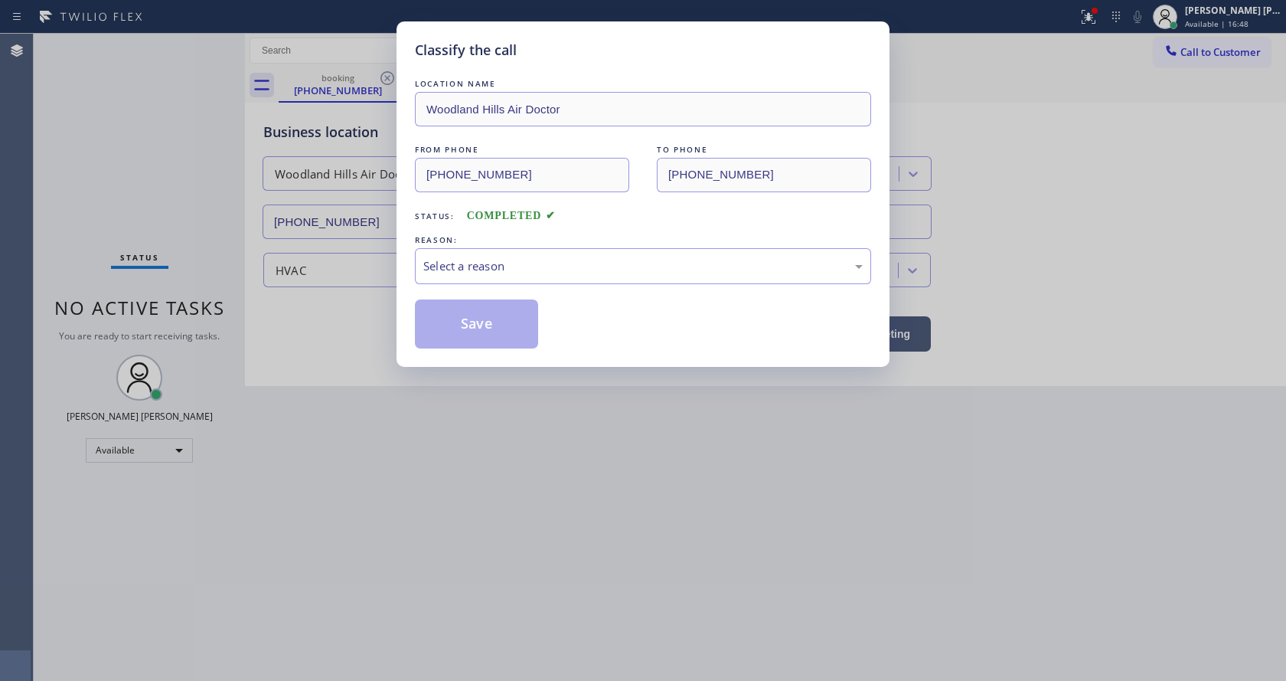
click at [455, 273] on div "Select a reason" at bounding box center [642, 266] width 439 height 18
click at [455, 310] on button "Save" at bounding box center [476, 323] width 123 height 49
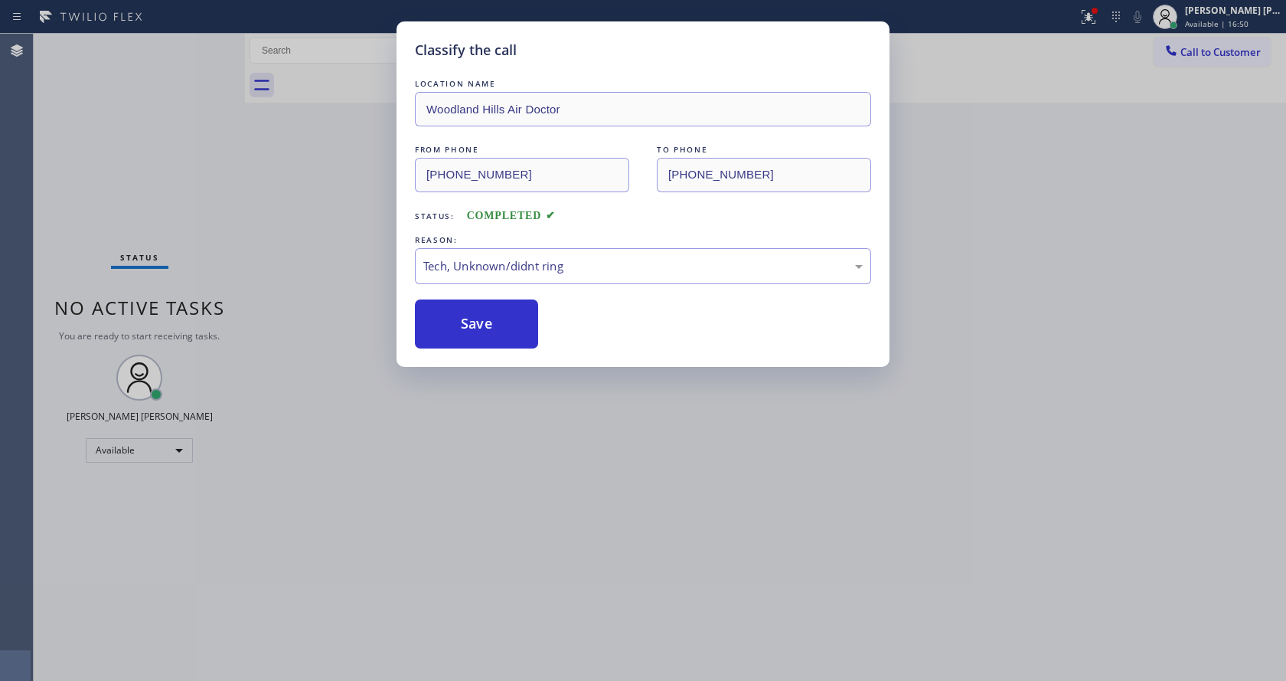
click at [463, 603] on div "Classify the call LOCATION NAME [GEOGRAPHIC_DATA] Air Doctor FROM PHONE [PHONE_…" at bounding box center [643, 340] width 1286 height 681
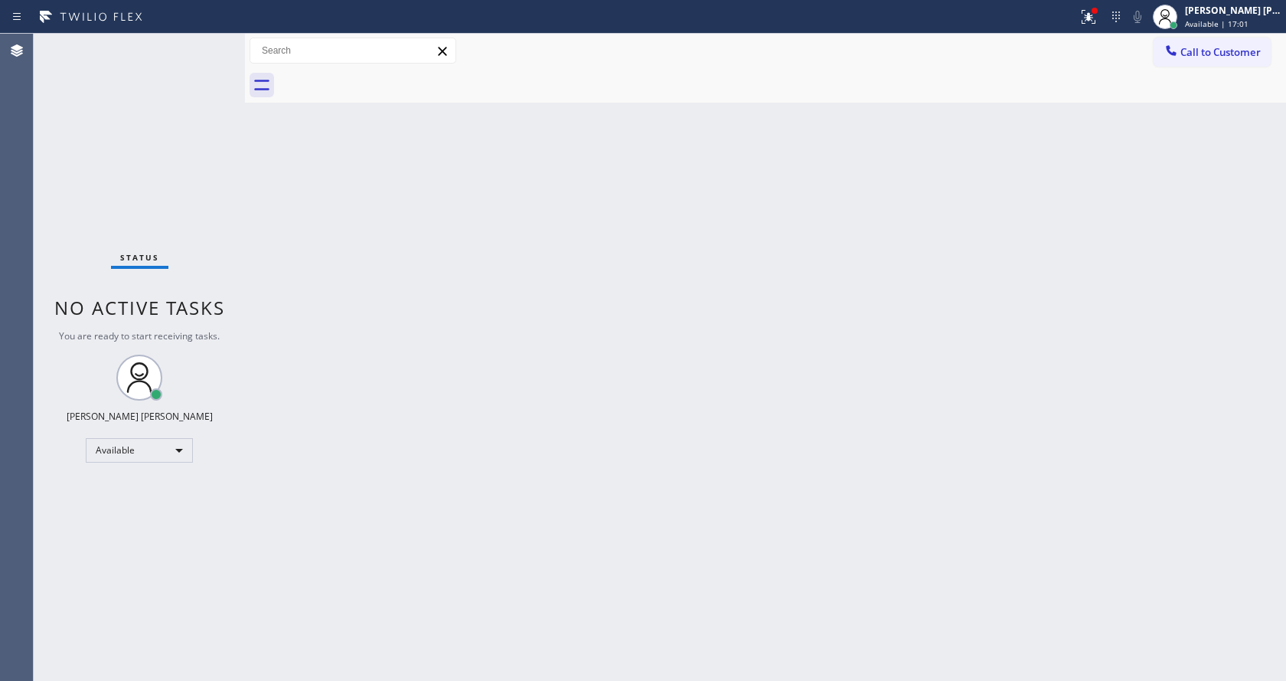
click at [484, 403] on div "Back to Dashboard Change Sender ID Customers Technicians Select a contact Outbo…" at bounding box center [765, 357] width 1041 height 647
click at [737, 256] on div "Back to Dashboard Change Sender ID Customers Technicians Select a contact Outbo…" at bounding box center [765, 357] width 1041 height 647
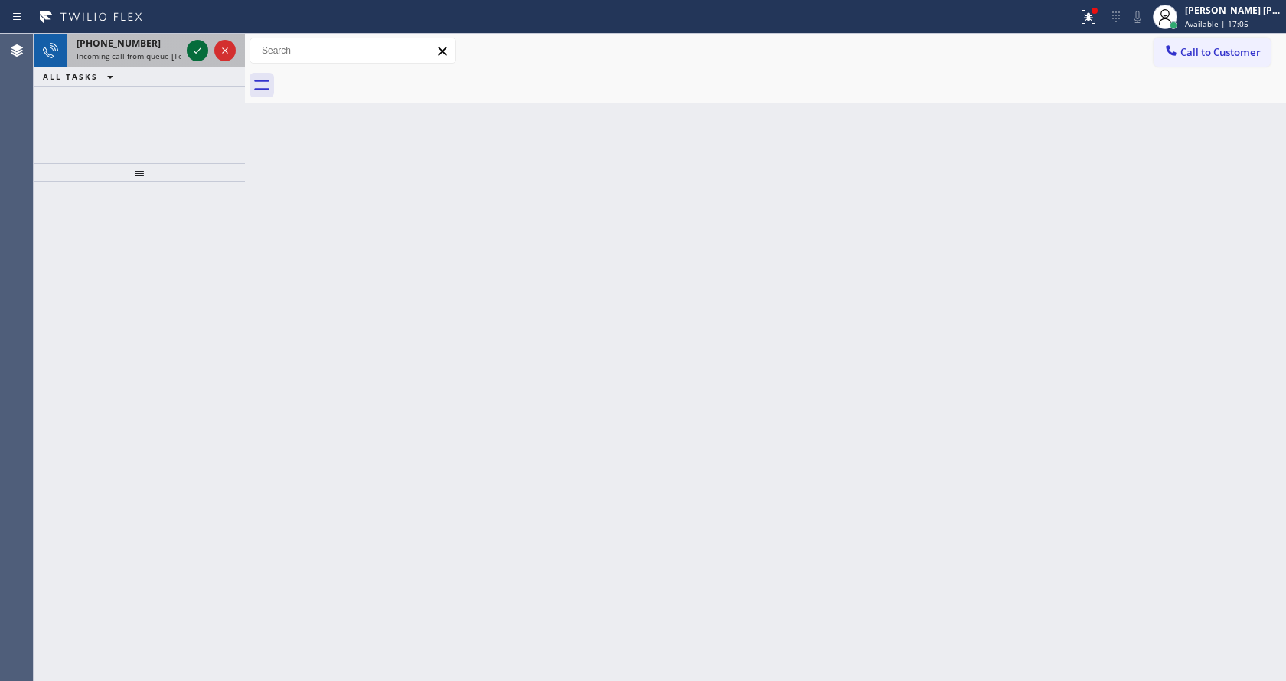
click at [194, 49] on icon at bounding box center [197, 50] width 18 height 18
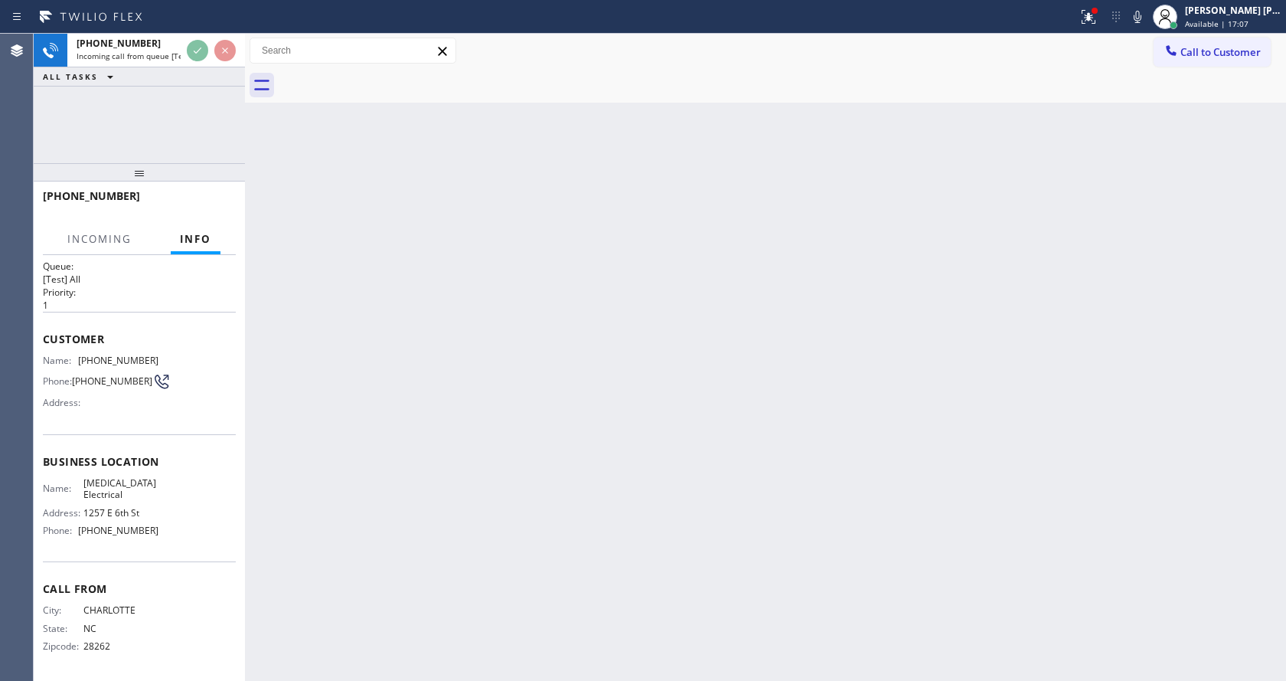
scroll to position [20, 0]
click at [589, 560] on div "Back to Dashboard Change Sender ID Customers Technicians Select a contact Outbo…" at bounding box center [765, 357] width 1041 height 647
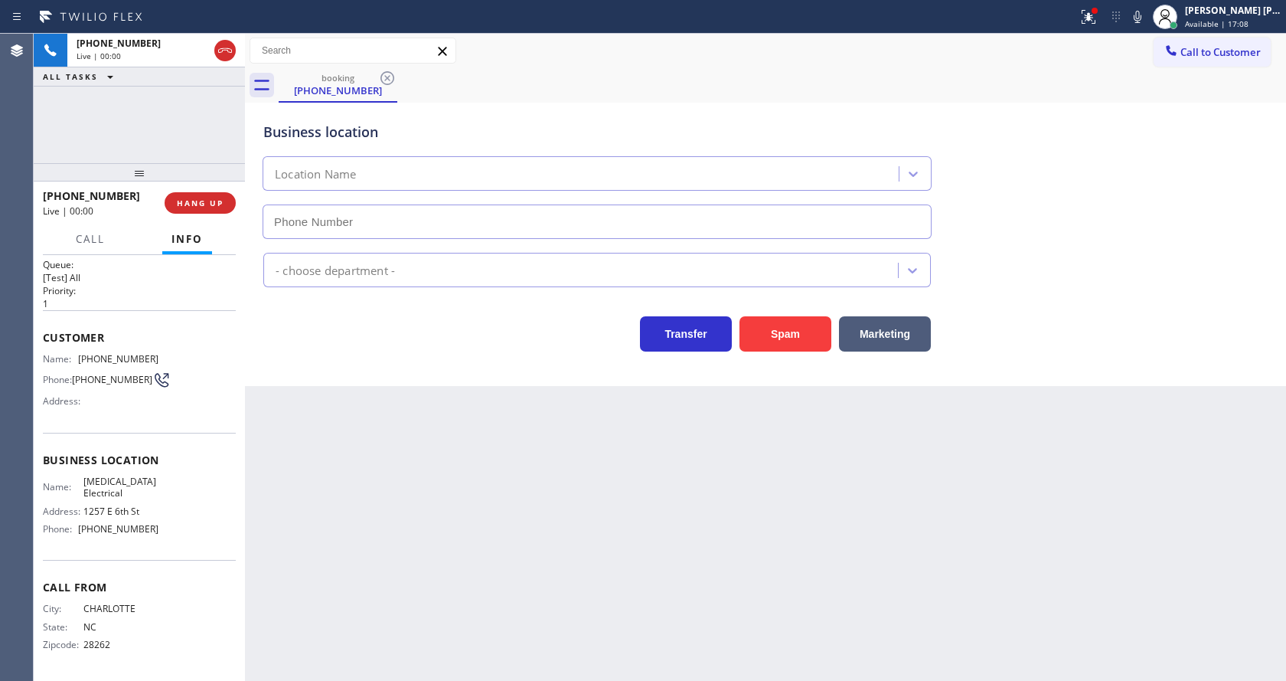
type input "[PHONE_NUMBER]"
click at [442, 493] on div "Back to Dashboard Change Sender ID Customers Technicians Select a contact Outbo…" at bounding box center [765, 357] width 1041 height 647
click at [442, 512] on div "Back to Dashboard Change Sender ID Customers Technicians Select a contact Outbo…" at bounding box center [765, 357] width 1041 height 647
click at [783, 339] on button "Spam" at bounding box center [786, 333] width 92 height 35
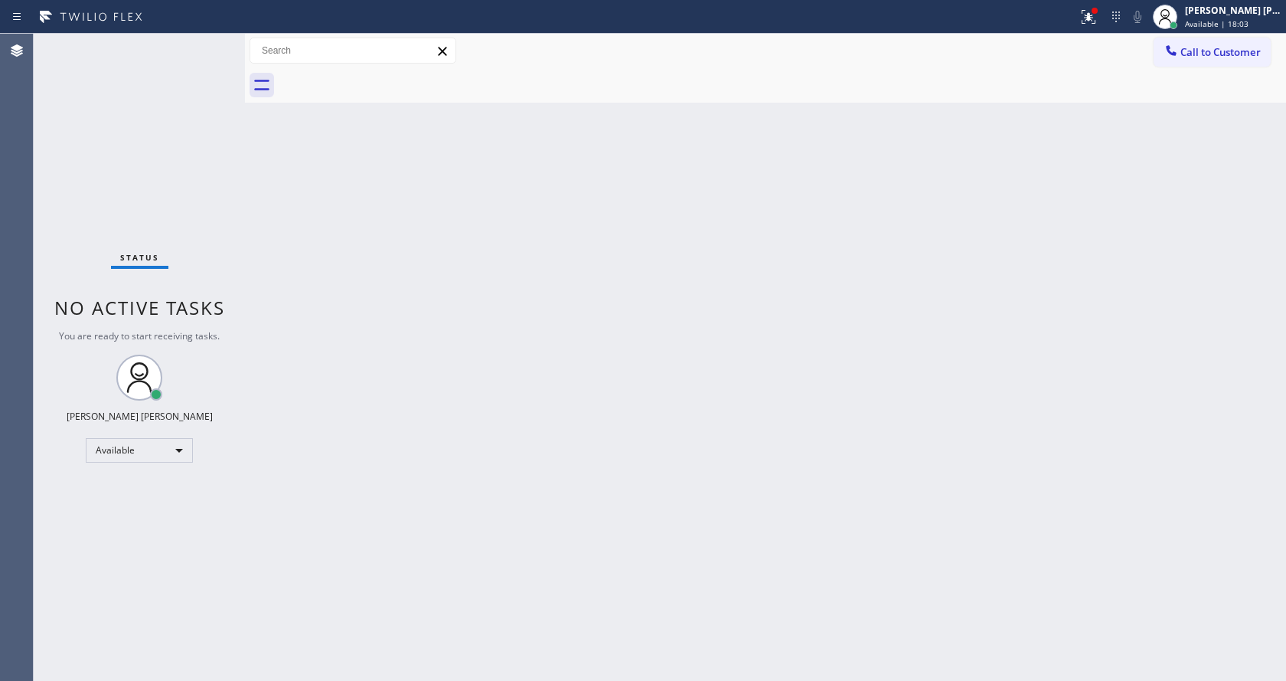
click at [190, 318] on span "No active tasks" at bounding box center [139, 307] width 171 height 25
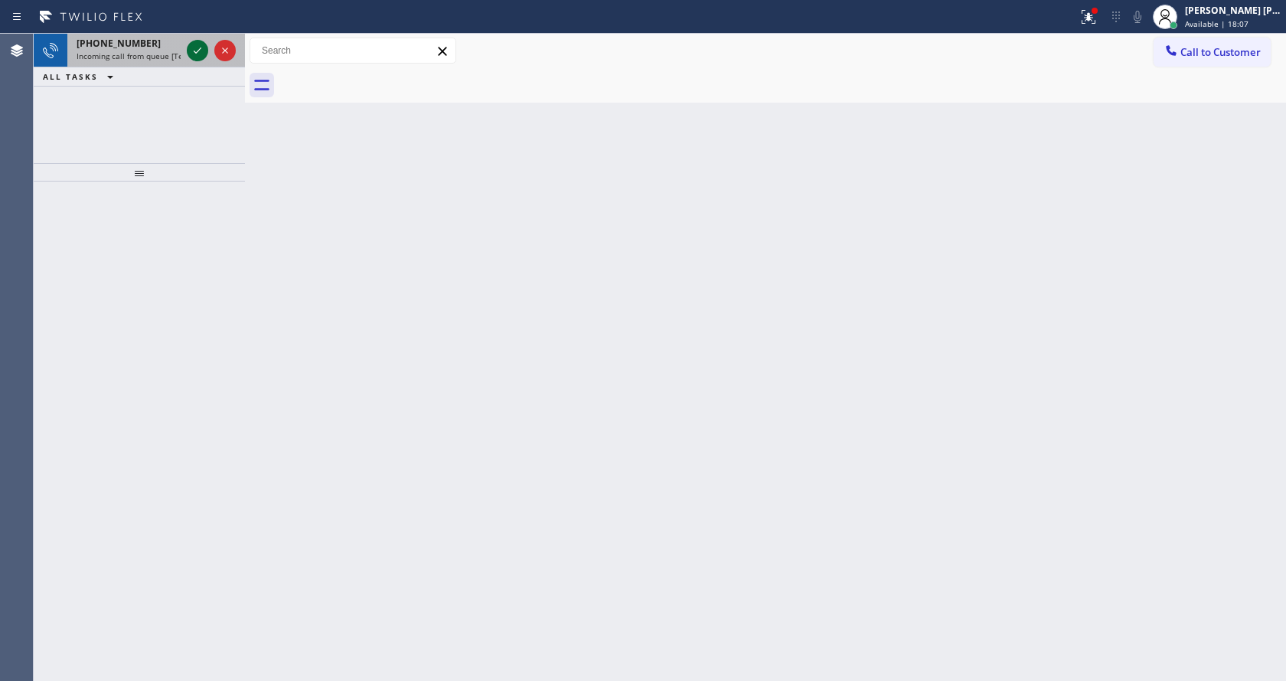
click at [194, 51] on icon at bounding box center [198, 50] width 8 height 6
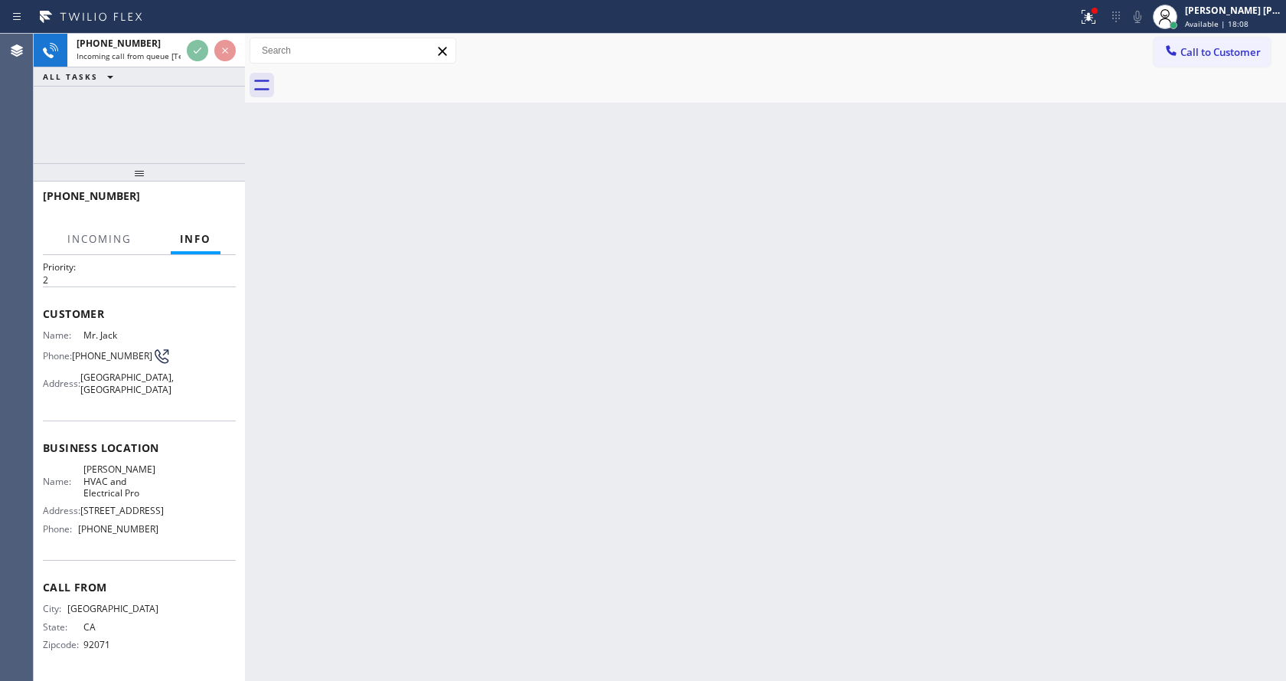
scroll to position [67, 0]
click at [426, 442] on div "Back to Dashboard Change Sender ID Customers Technicians Select a contact Outbo…" at bounding box center [765, 357] width 1041 height 647
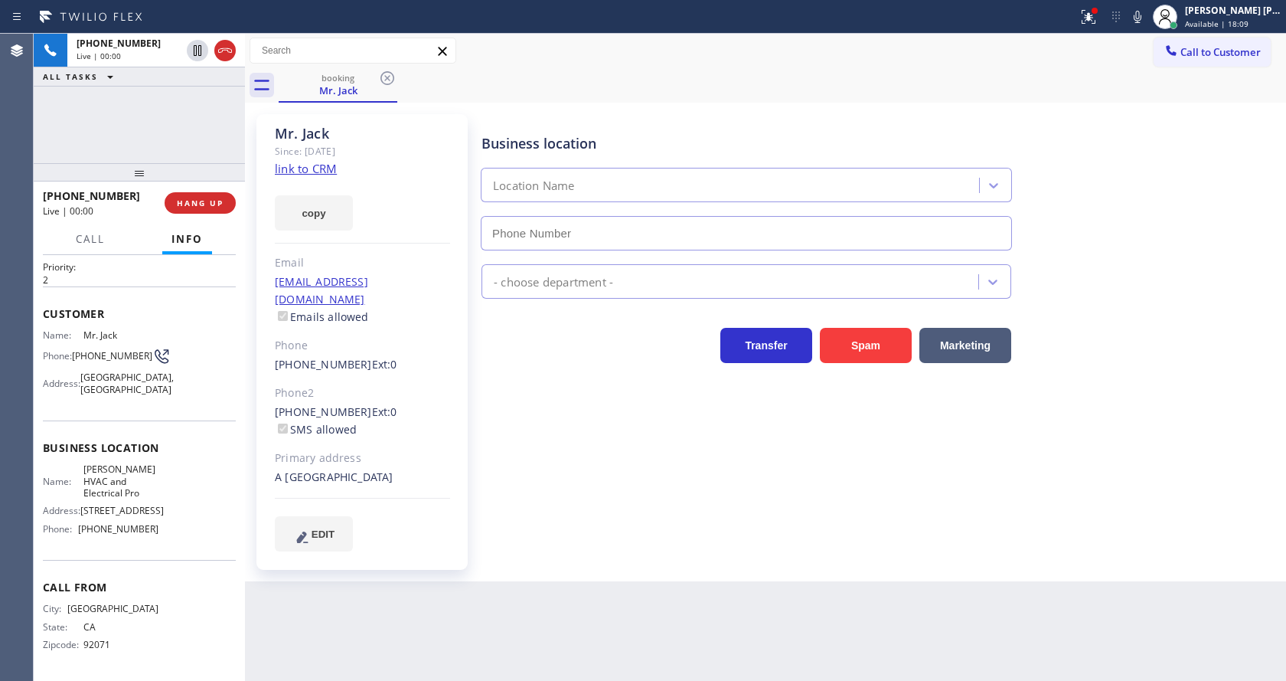
type input "[PHONE_NUMBER]"
click at [328, 173] on link "link to CRM" at bounding box center [306, 168] width 62 height 15
click at [165, 420] on div "Business location Name: [PERSON_NAME] and Electrical Pro Address: [STREET_ADDRE…" at bounding box center [139, 489] width 193 height 139
click at [194, 195] on button "HANG UP" at bounding box center [200, 202] width 71 height 21
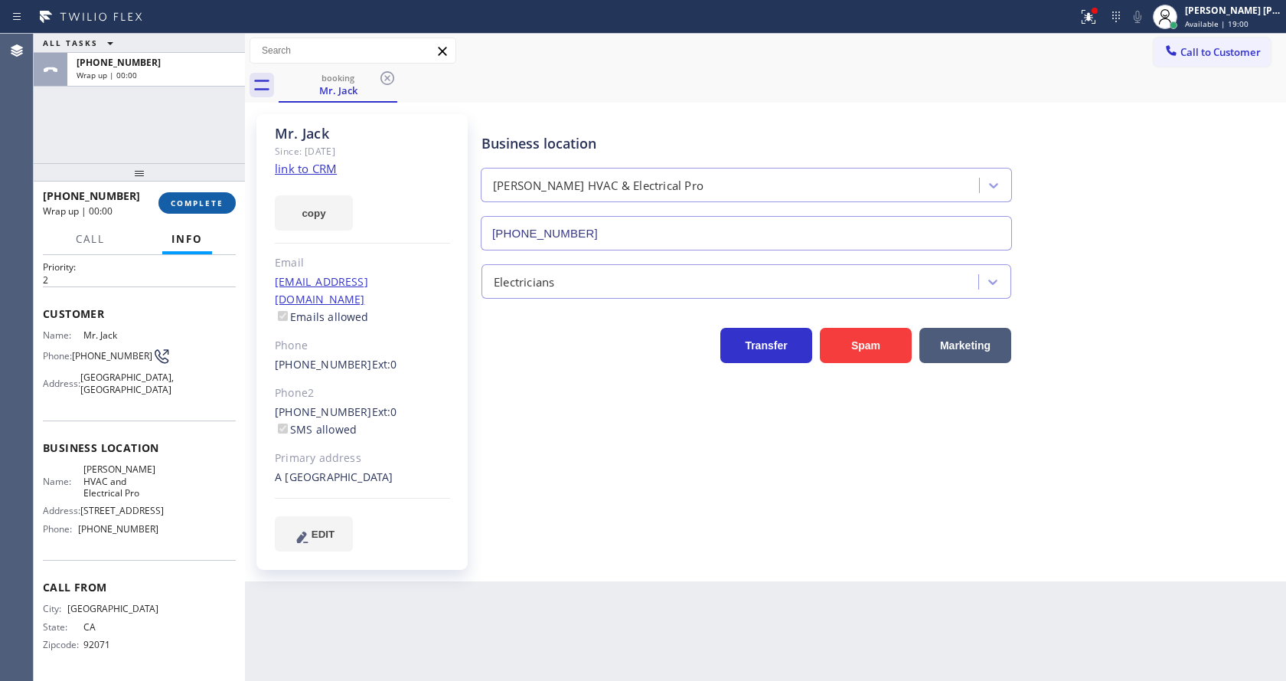
click at [194, 195] on button "COMPLETE" at bounding box center [196, 202] width 77 height 21
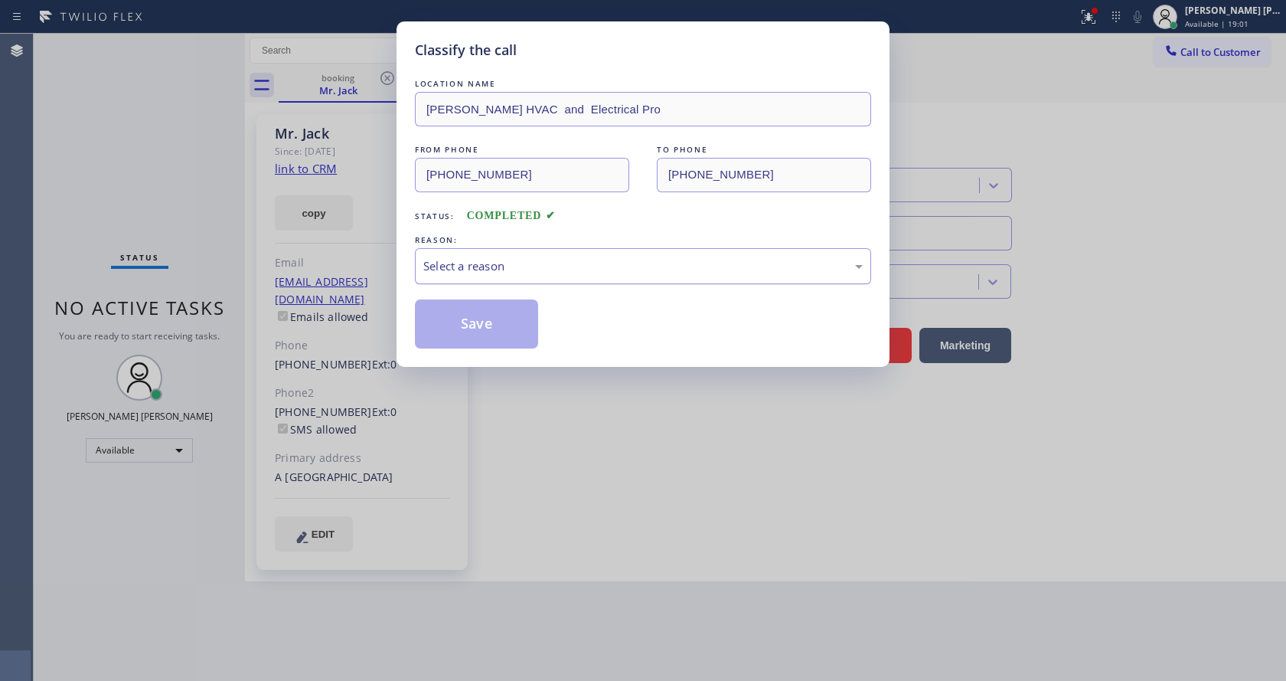
click at [509, 273] on div "Select a reason" at bounding box center [642, 266] width 439 height 18
click at [475, 318] on button "Save" at bounding box center [476, 323] width 123 height 49
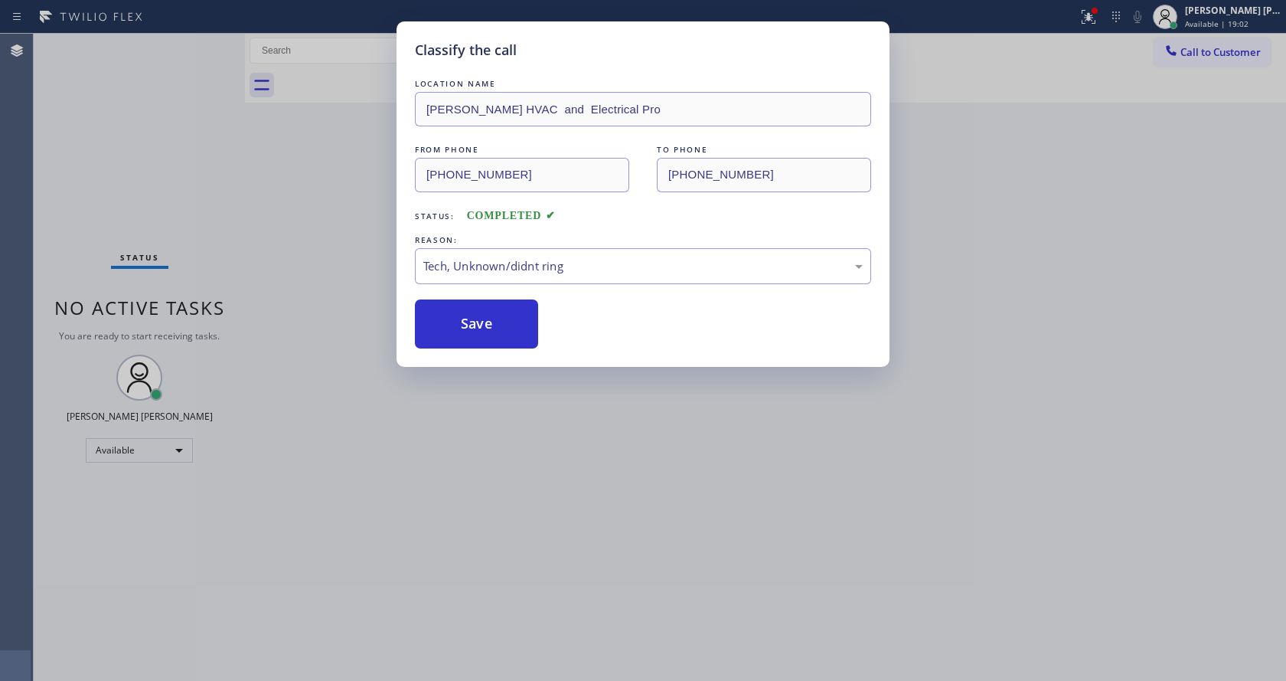
click at [495, 651] on div "Classify the call LOCATION NAME [PERSON_NAME] and Electrical Pro FROM PHONE [PH…" at bounding box center [643, 340] width 1286 height 681
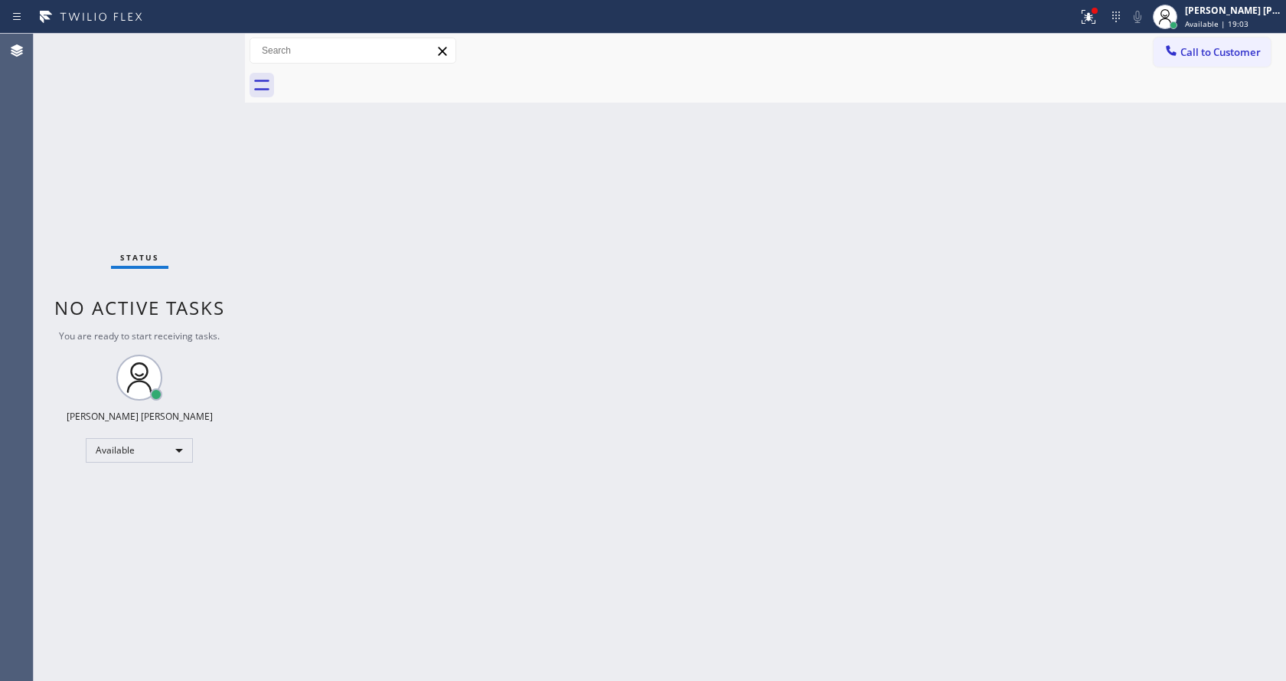
click at [838, 436] on div "Back to Dashboard Change Sender ID Customers Technicians Select a contact Outbo…" at bounding box center [765, 357] width 1041 height 647
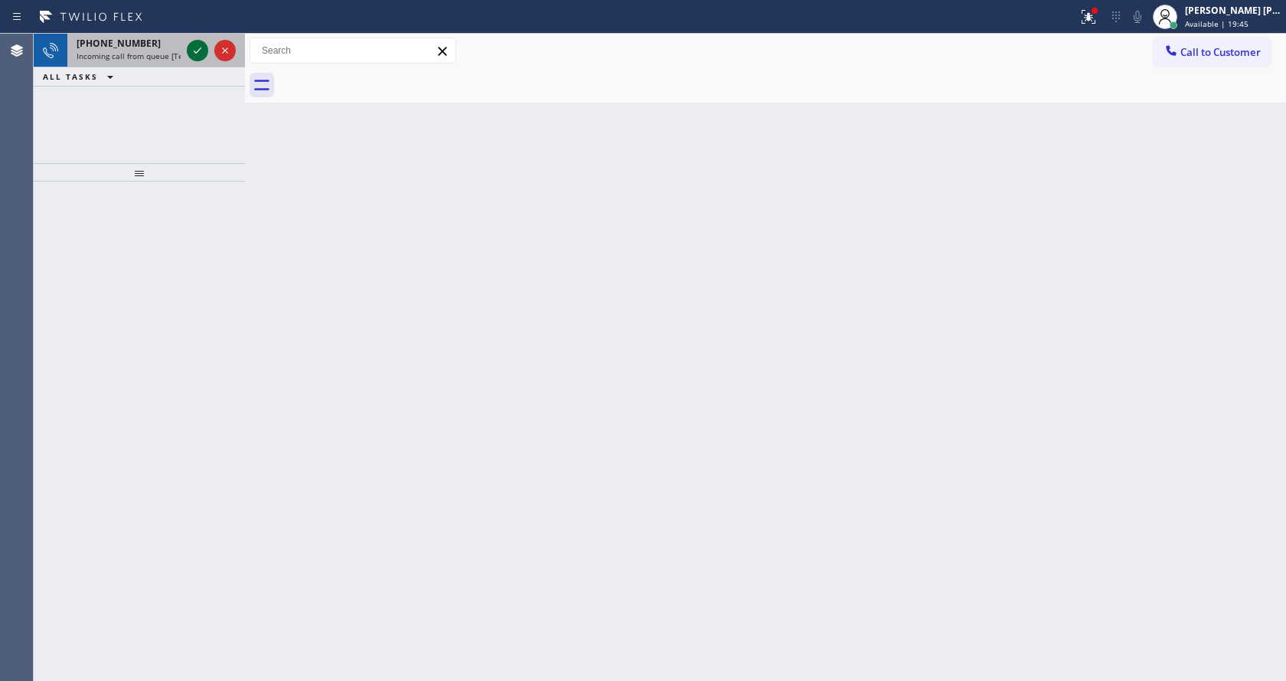
click at [196, 47] on icon at bounding box center [197, 50] width 18 height 18
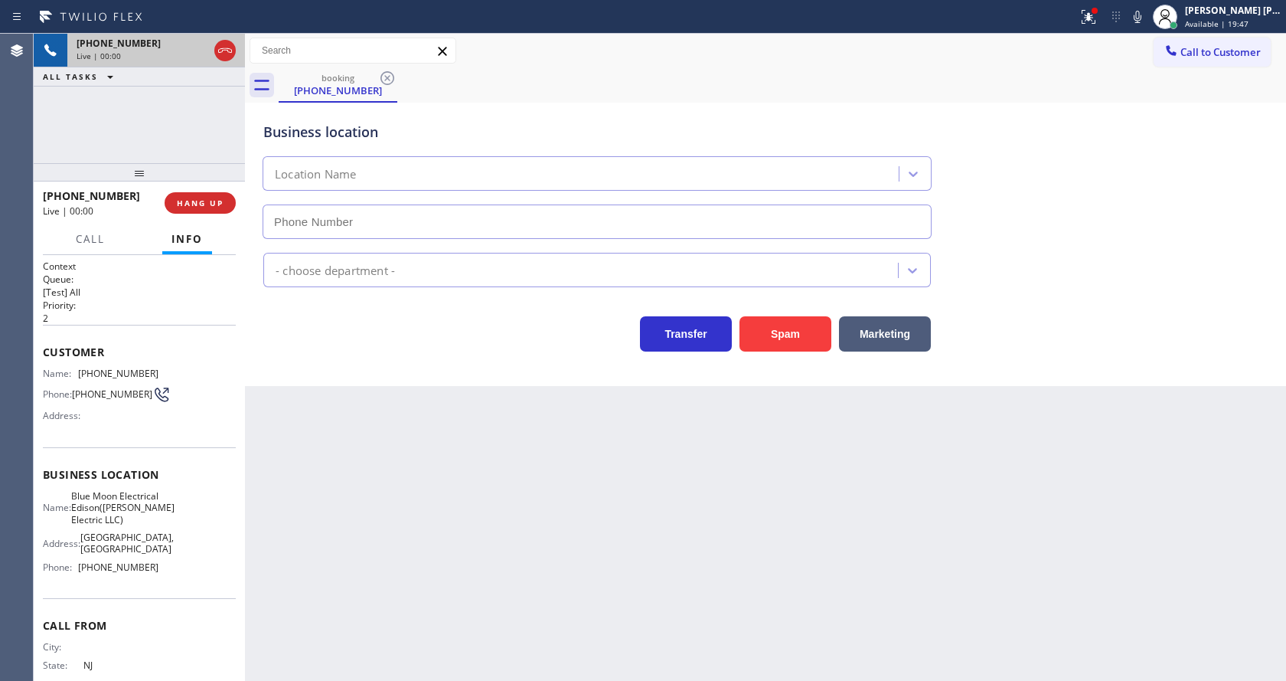
type input "[PHONE_NUMBER]"
click at [763, 324] on button "Spam" at bounding box center [786, 333] width 92 height 35
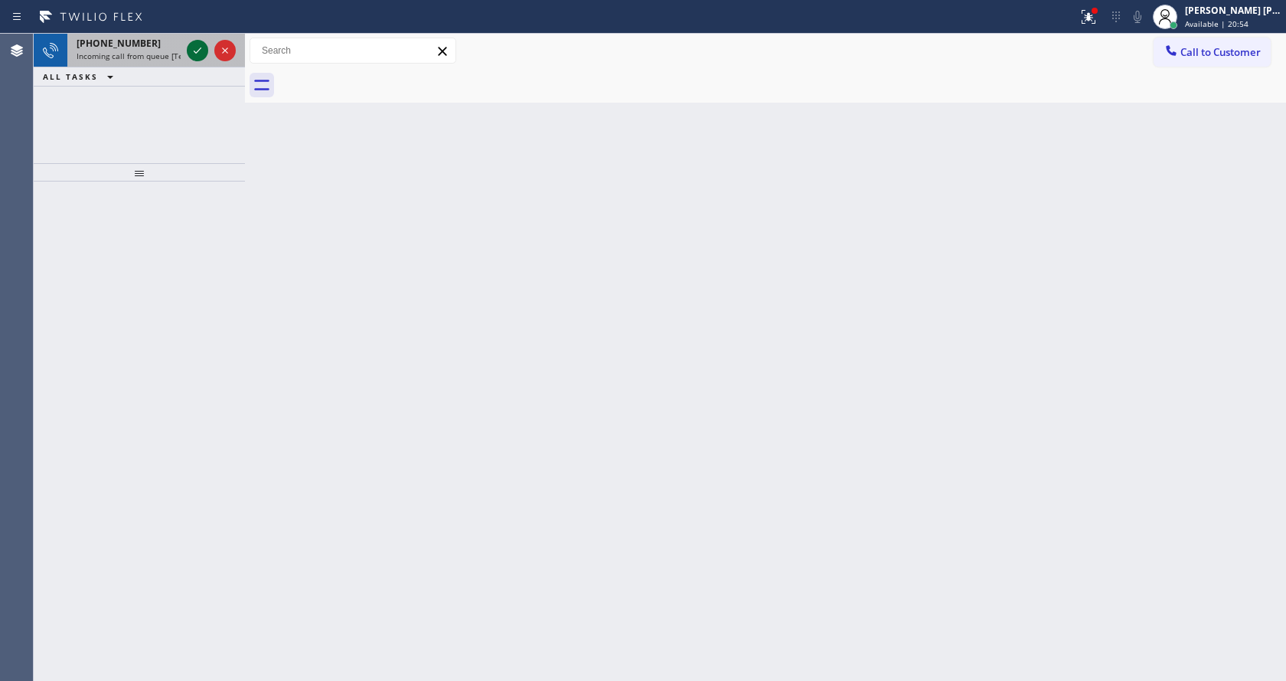
click at [204, 53] on icon at bounding box center [197, 50] width 18 height 18
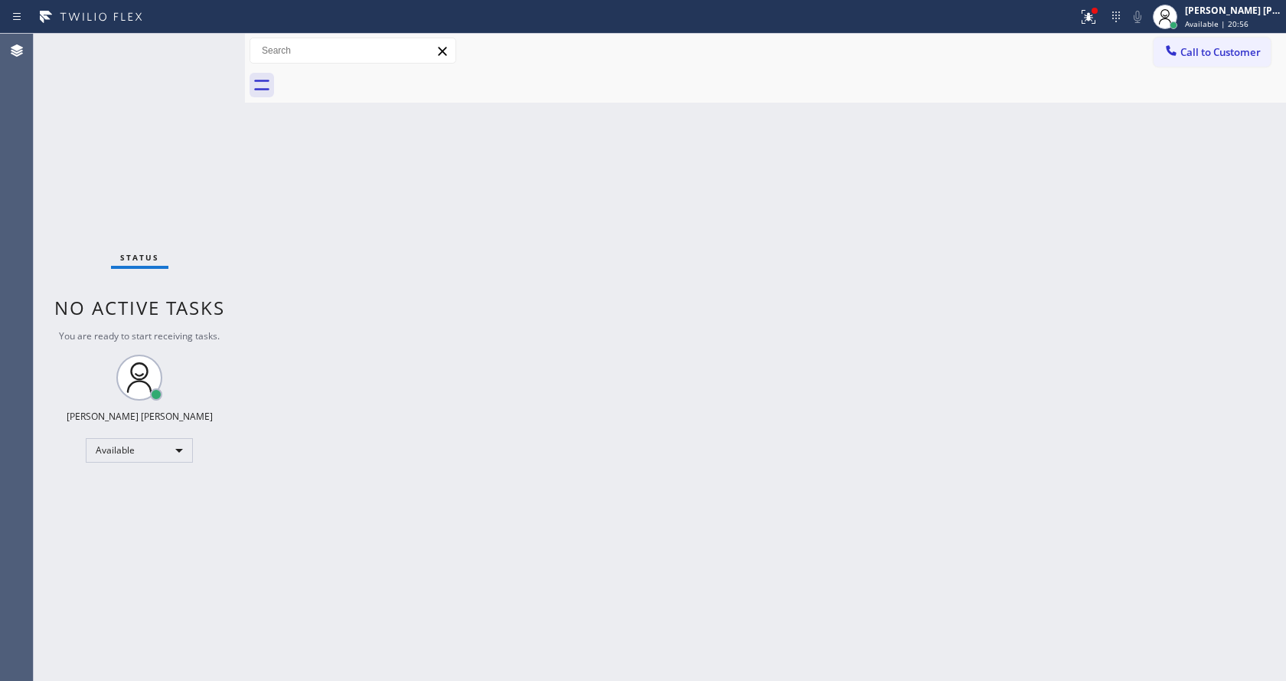
click at [474, 517] on div "Back to Dashboard Change Sender ID Customers Technicians Select a contact Outbo…" at bounding box center [765, 357] width 1041 height 647
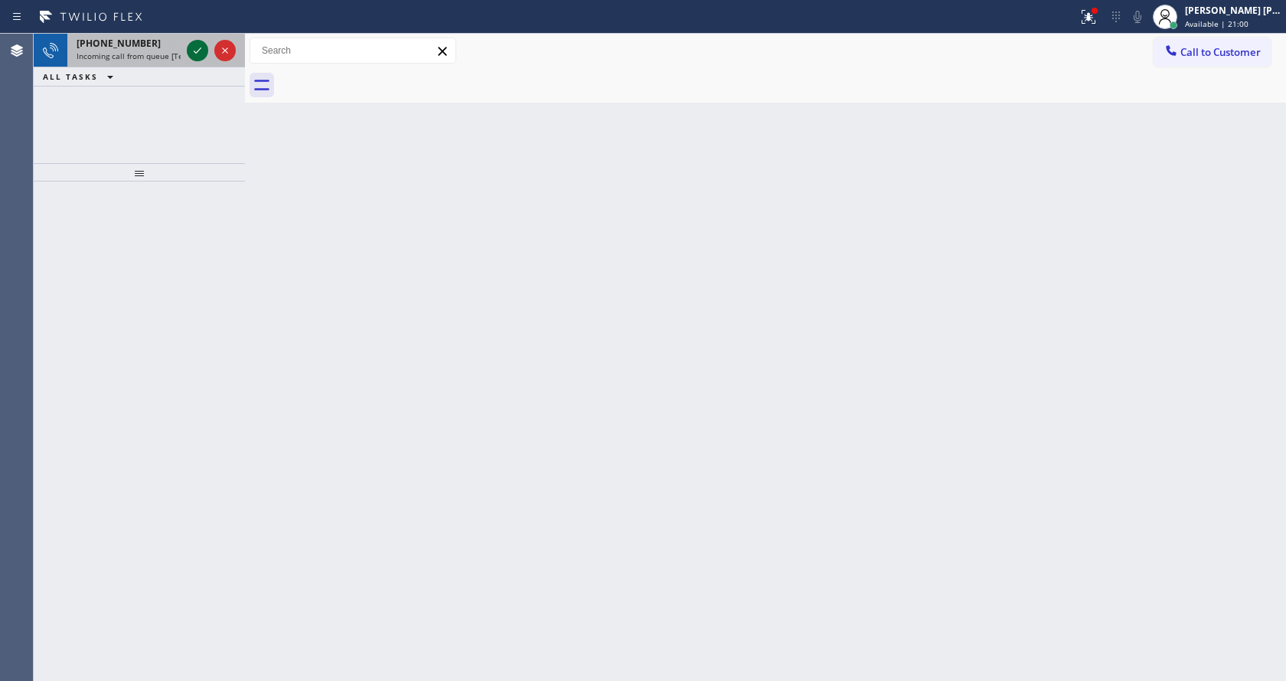
click at [191, 53] on icon at bounding box center [197, 50] width 18 height 18
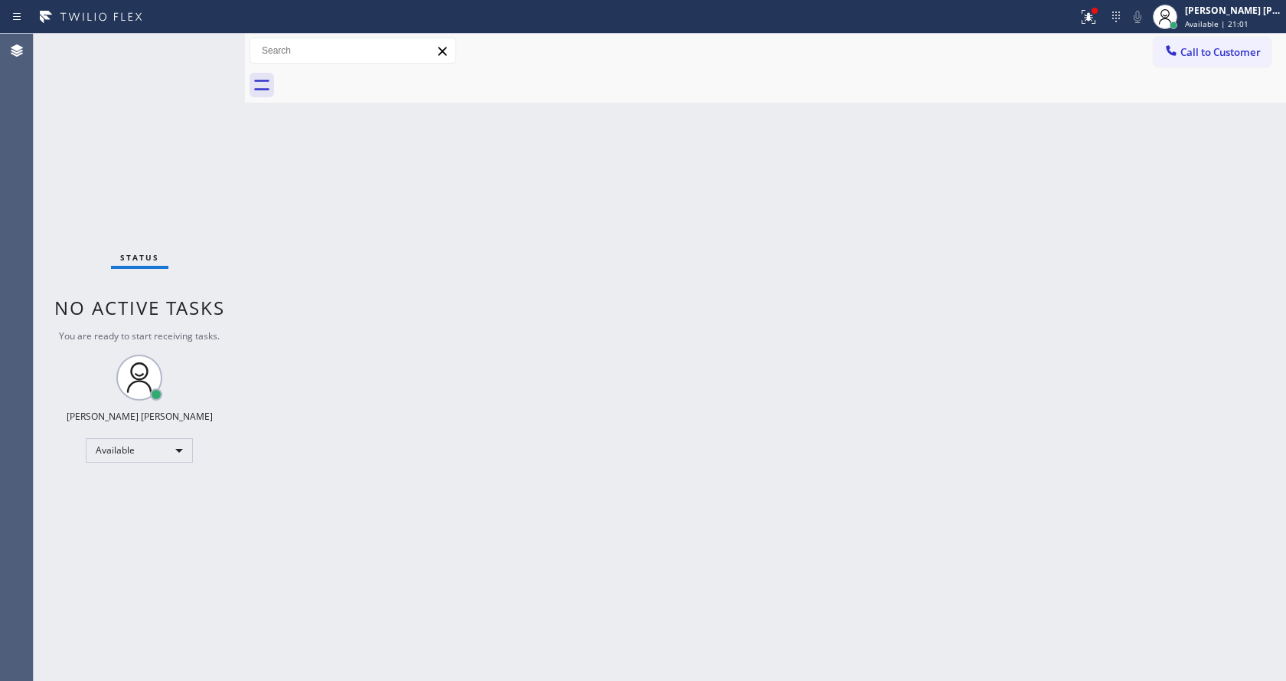
click at [433, 521] on div "Back to Dashboard Change Sender ID Customers Technicians Select a contact Outbo…" at bounding box center [765, 357] width 1041 height 647
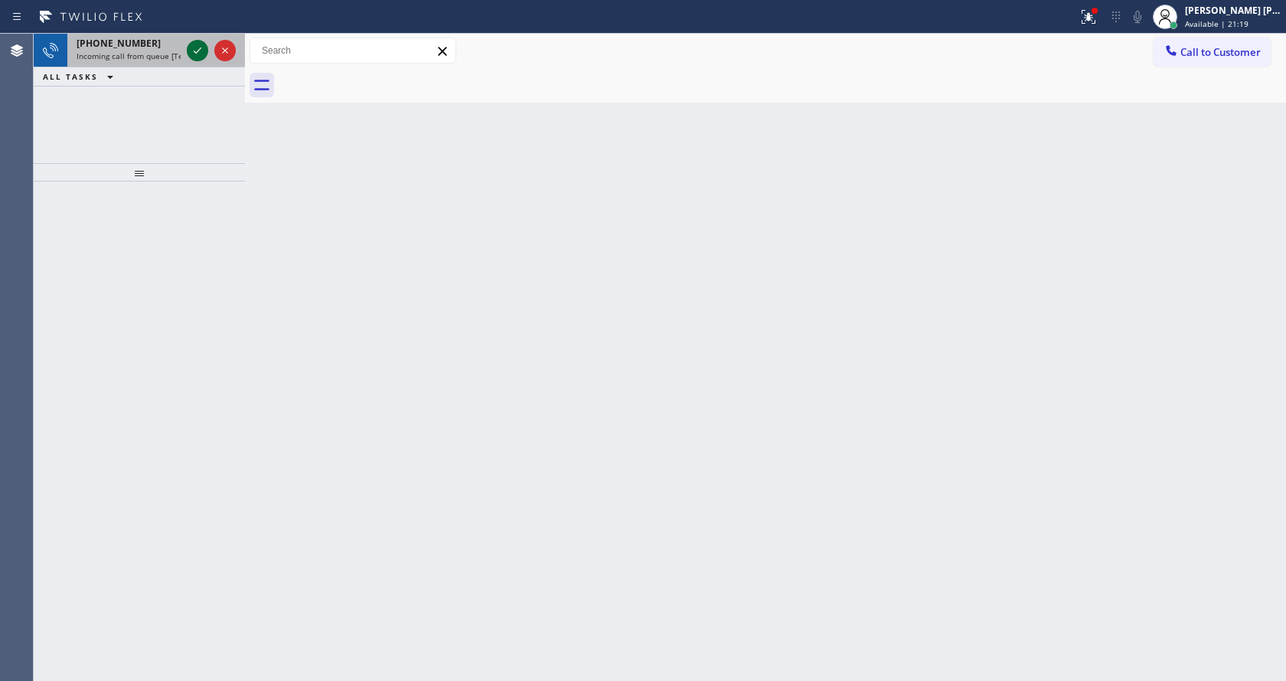
click at [191, 45] on icon at bounding box center [197, 50] width 18 height 18
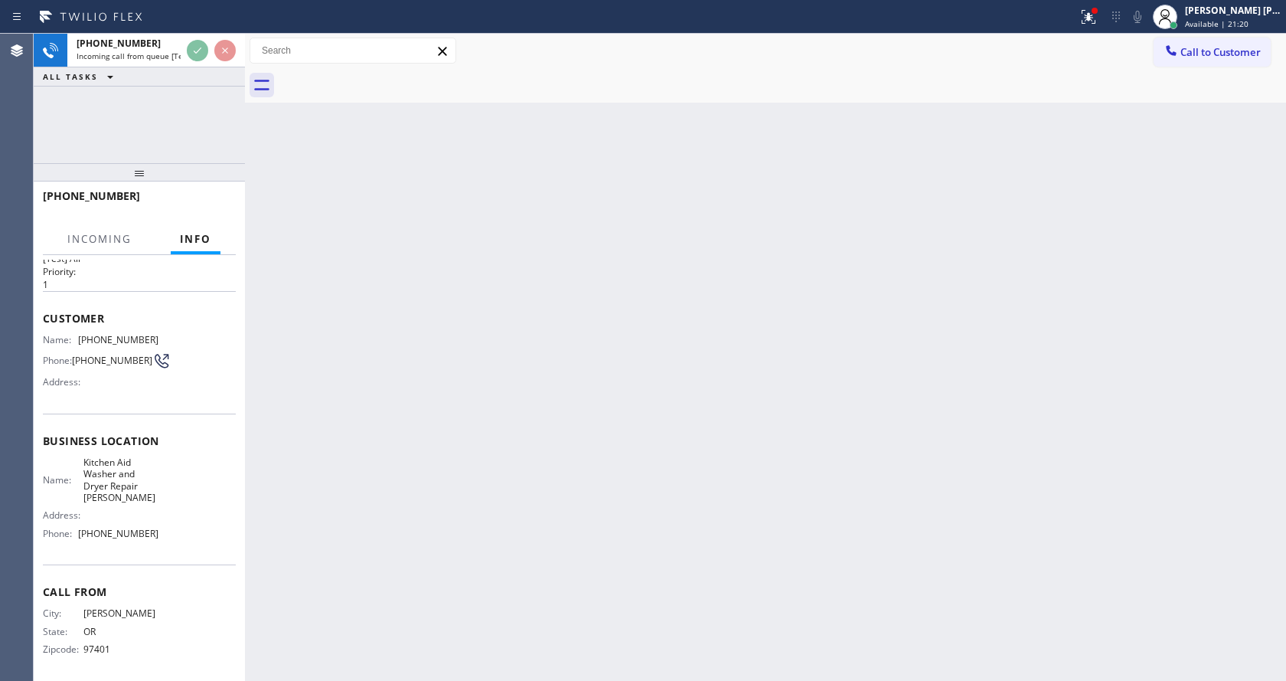
scroll to position [44, 0]
click at [469, 550] on div "Back to Dashboard Change Sender ID Customers Technicians Select a contact Outbo…" at bounding box center [765, 357] width 1041 height 647
click at [723, 465] on div "Back to Dashboard Change Sender ID Customers Technicians Select a contact Outbo…" at bounding box center [765, 357] width 1041 height 647
click at [1098, 10] on div at bounding box center [1094, 10] width 9 height 9
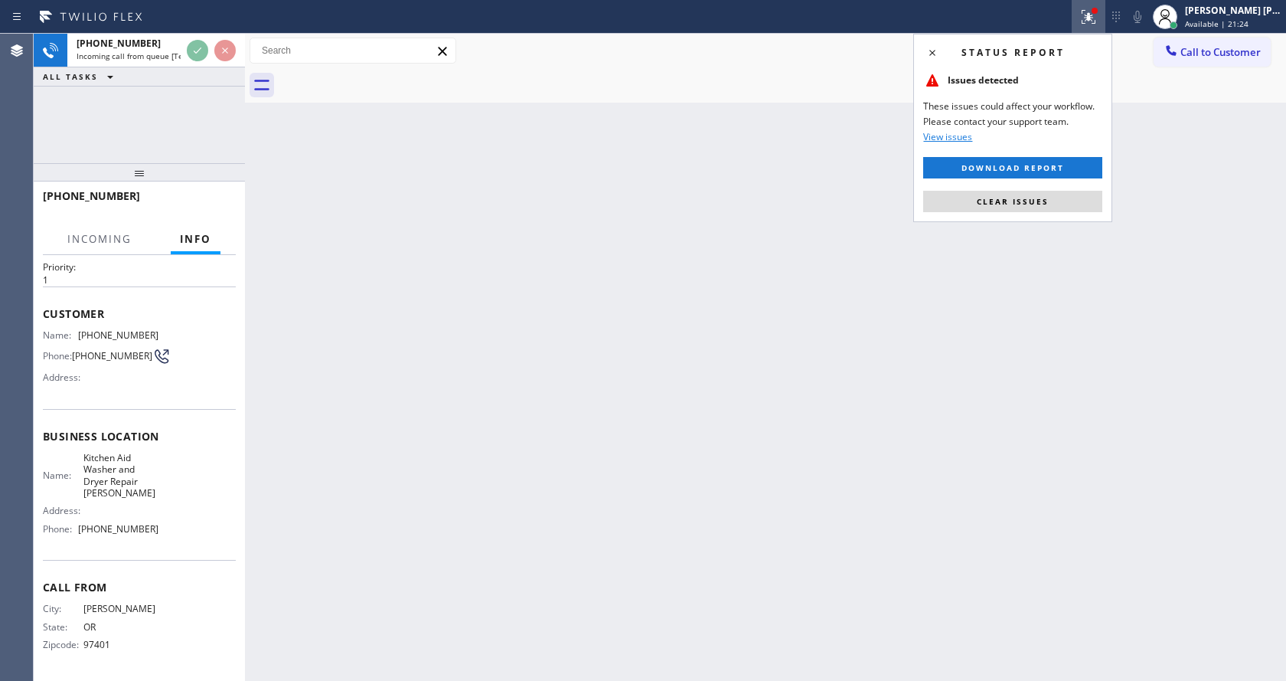
drag, startPoint x: 1007, startPoint y: 191, endPoint x: 980, endPoint y: 249, distance: 63.4
click at [1007, 192] on button "Clear issues" at bounding box center [1012, 201] width 179 height 21
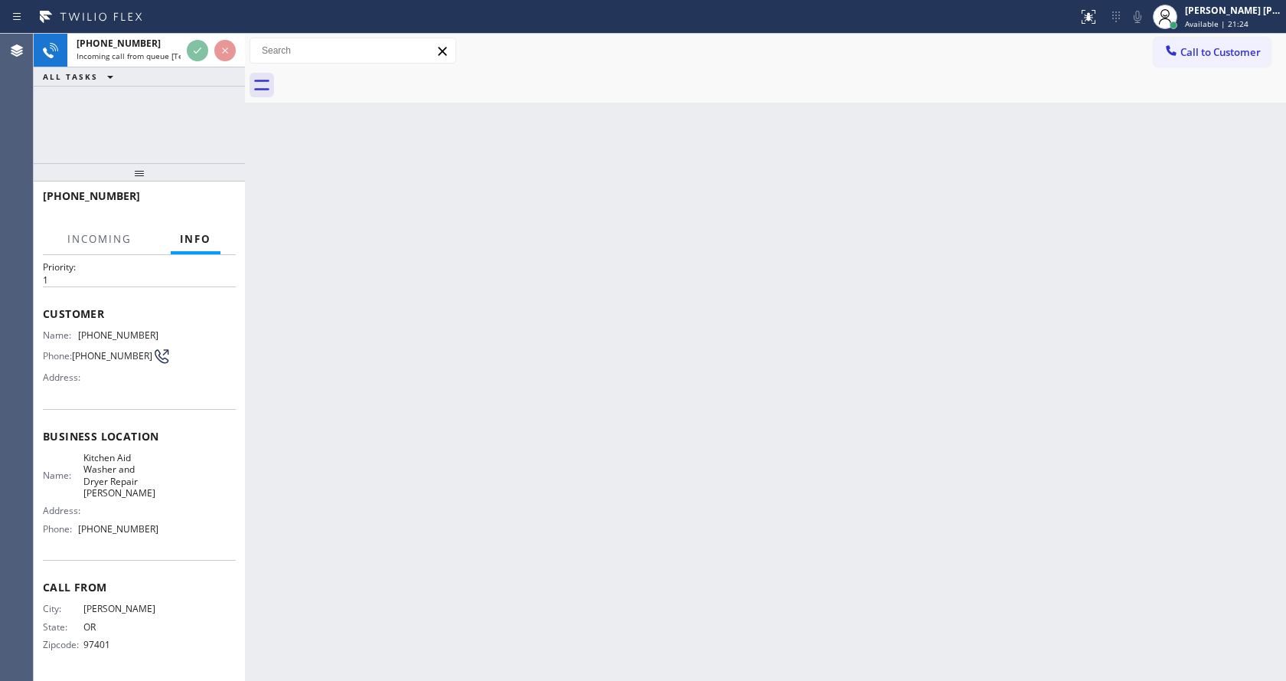
drag, startPoint x: 910, startPoint y: 334, endPoint x: 898, endPoint y: 343, distance: 15.3
click at [906, 337] on div "Back to Dashboard Change Sender ID Customers Technicians Select a contact Outbo…" at bounding box center [765, 357] width 1041 height 647
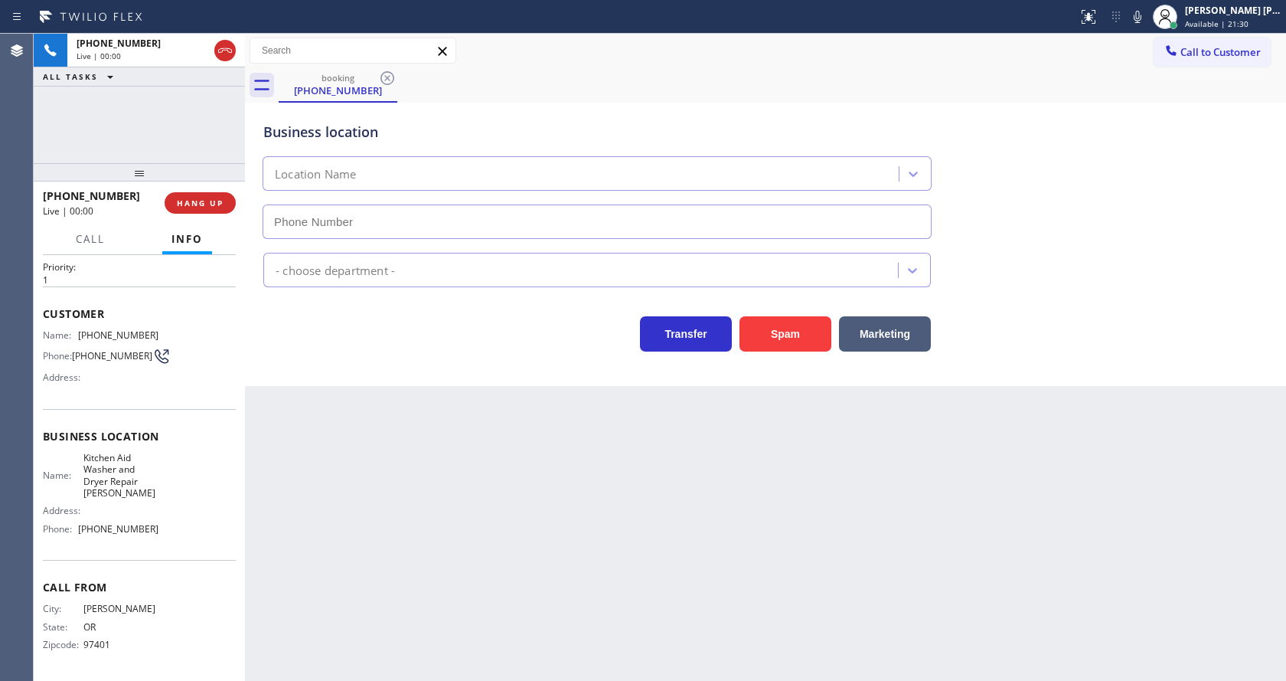
type input "[PHONE_NUMBER]"
click at [438, 569] on div "Back to Dashboard Change Sender ID Customers Technicians Select a contact Outbo…" at bounding box center [765, 357] width 1041 height 647
drag, startPoint x: 276, startPoint y: 501, endPoint x: 279, endPoint y: 416, distance: 84.3
click at [276, 501] on div "Back to Dashboard Change Sender ID Customers Technicians Select a contact Outbo…" at bounding box center [765, 357] width 1041 height 647
click at [1141, 13] on icon at bounding box center [1137, 17] width 18 height 18
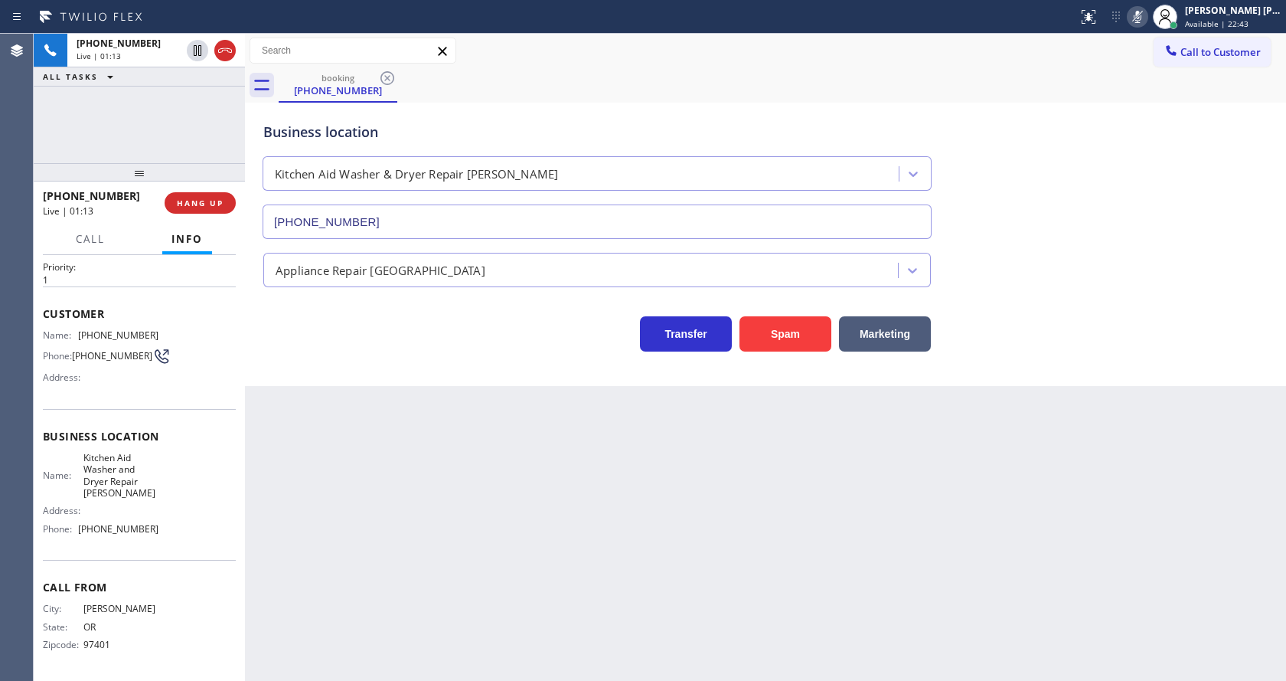
click at [462, 480] on div "Back to Dashboard Change Sender ID Customers Technicians Select a contact Outbo…" at bounding box center [765, 357] width 1041 height 647
click at [1141, 18] on icon at bounding box center [1138, 17] width 8 height 12
drag, startPoint x: 1137, startPoint y: 227, endPoint x: 1127, endPoint y: 252, distance: 26.4
click at [1137, 228] on div "Business location Kitchen Aid Washer & Dryer Repair [GEOGRAPHIC_DATA] [PHONE_NU…" at bounding box center [765, 169] width 1011 height 139
click at [452, 544] on div "Back to Dashboard Change Sender ID Customers Technicians Select a contact Outbo…" at bounding box center [765, 357] width 1041 height 647
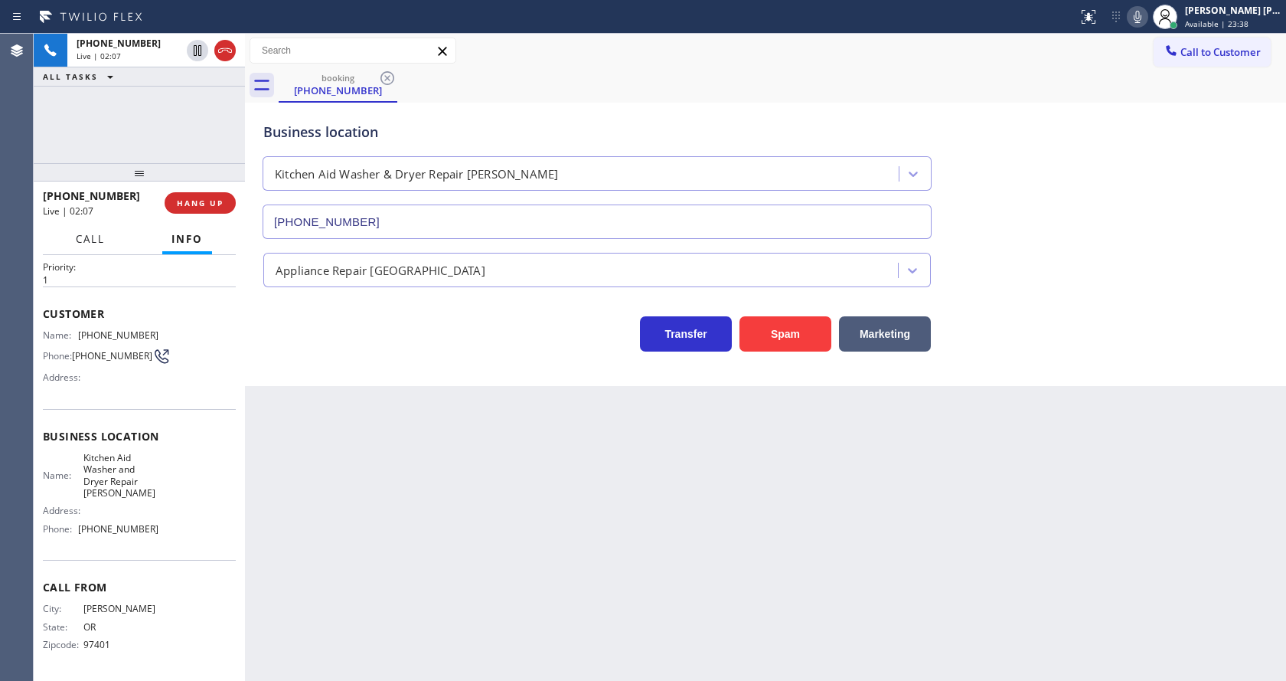
click at [82, 241] on span "Call" at bounding box center [90, 239] width 29 height 14
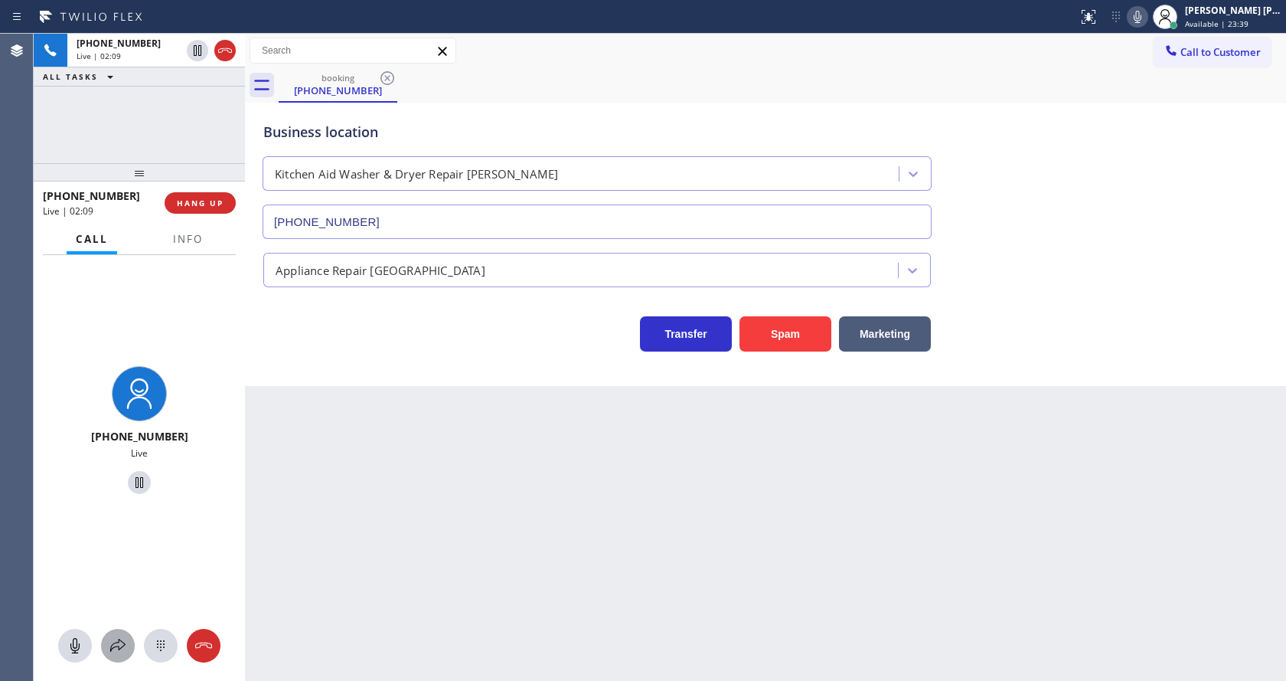
click at [118, 636] on icon at bounding box center [118, 645] width 18 height 18
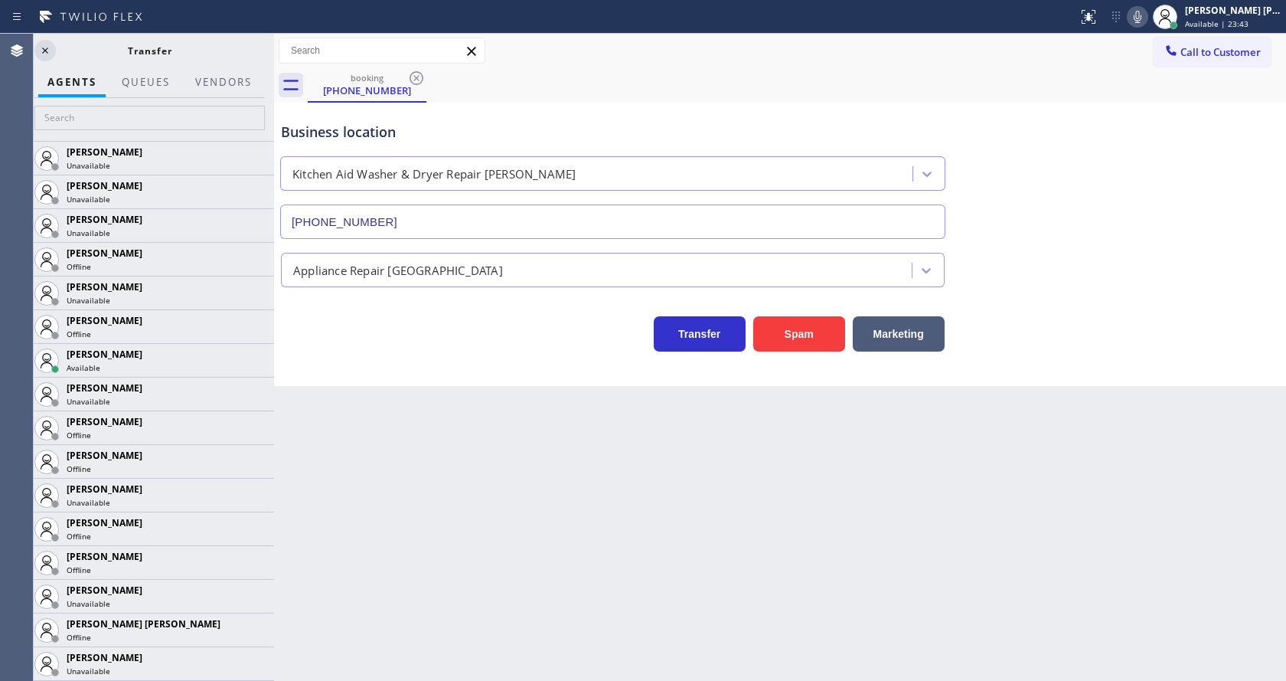
scroll to position [27, 0]
drag, startPoint x: 245, startPoint y: 80, endPoint x: 275, endPoint y: 87, distance: 30.6
click at [274, 87] on div at bounding box center [274, 357] width 0 height 647
click at [227, 87] on button "Vendors" at bounding box center [224, 82] width 75 height 30
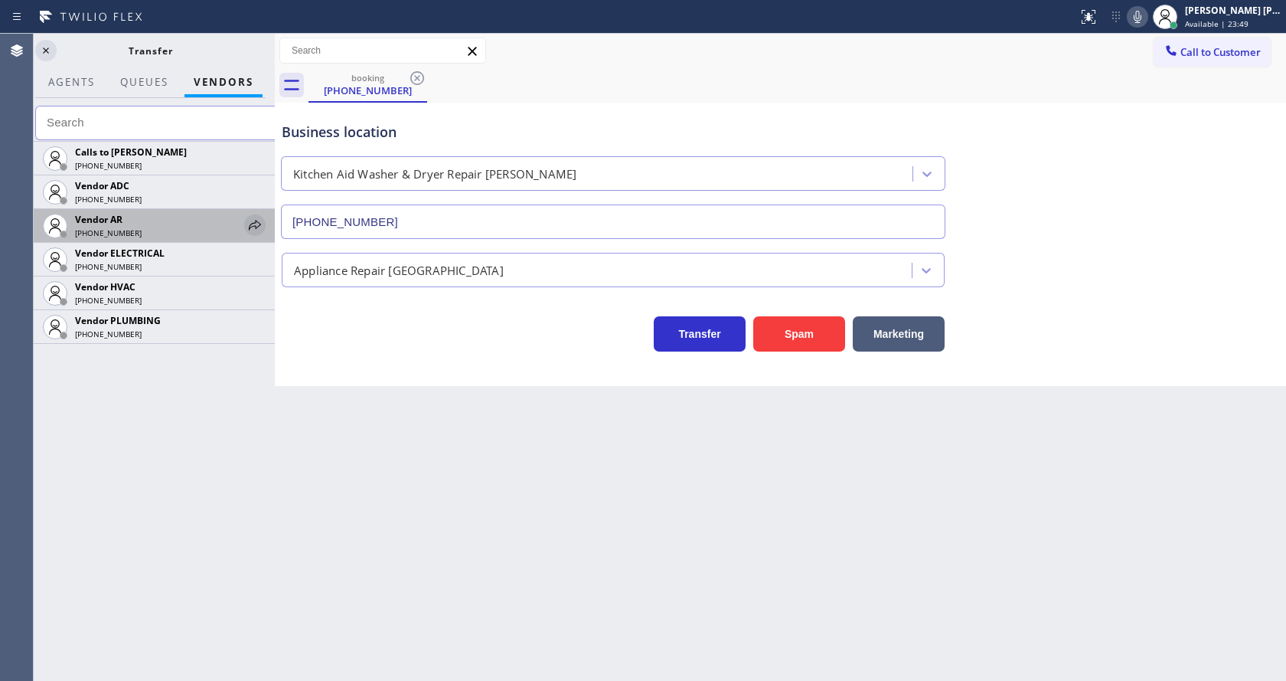
click at [247, 220] on icon at bounding box center [255, 225] width 18 height 18
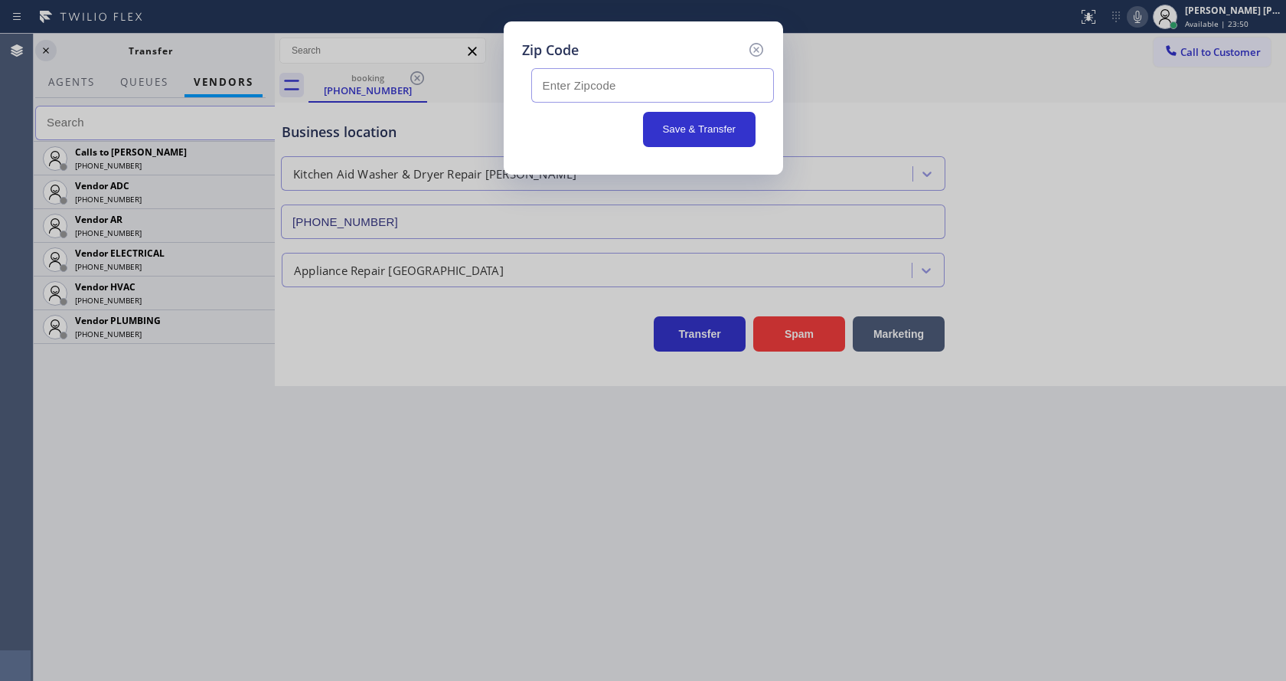
click at [562, 89] on input "text" at bounding box center [652, 85] width 243 height 34
type input "97489"
click at [671, 136] on button "Save & Transfer" at bounding box center [699, 129] width 113 height 35
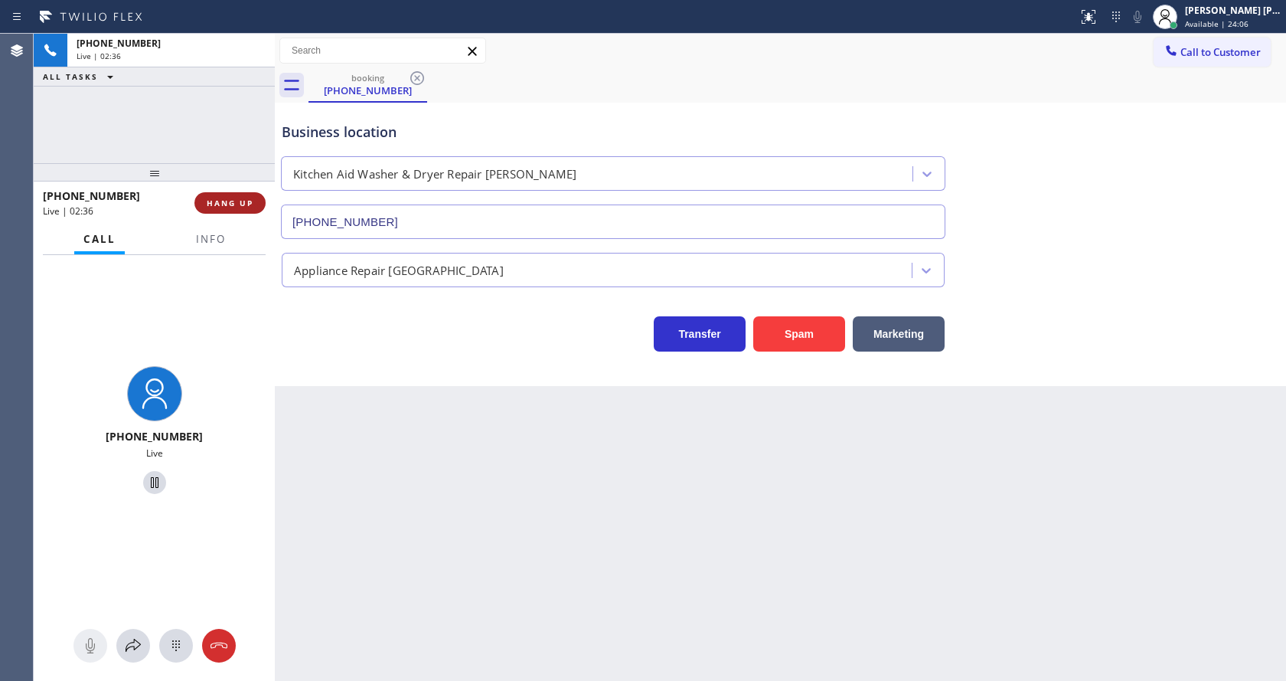
click at [227, 201] on span "HANG UP" at bounding box center [230, 203] width 47 height 11
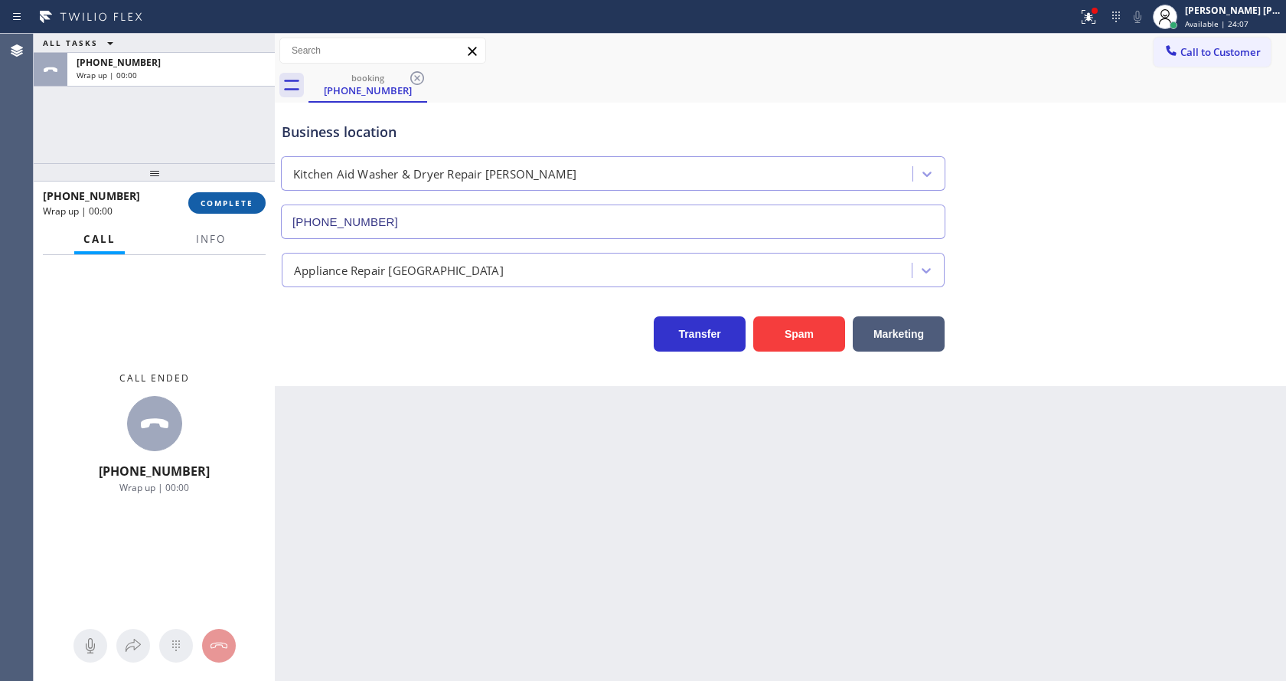
click at [225, 200] on span "COMPLETE" at bounding box center [227, 203] width 53 height 11
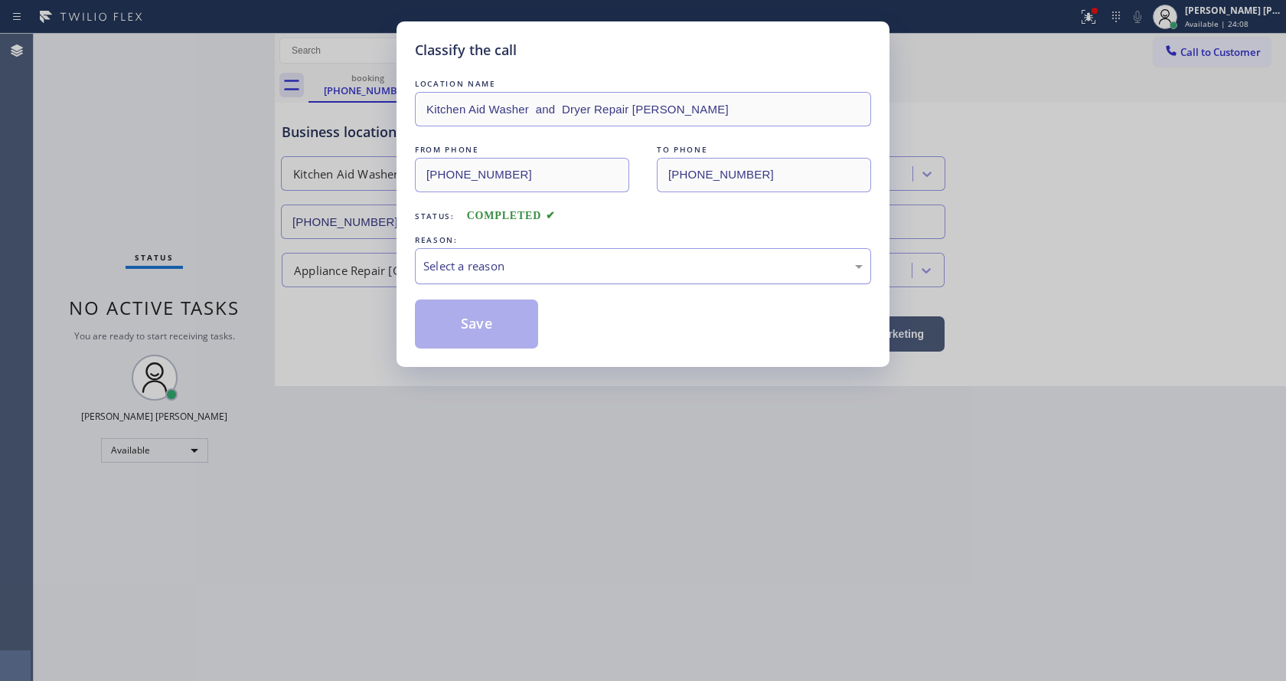
click at [542, 272] on div "Select a reason" at bounding box center [642, 266] width 439 height 18
click at [469, 322] on button "Save" at bounding box center [476, 323] width 123 height 49
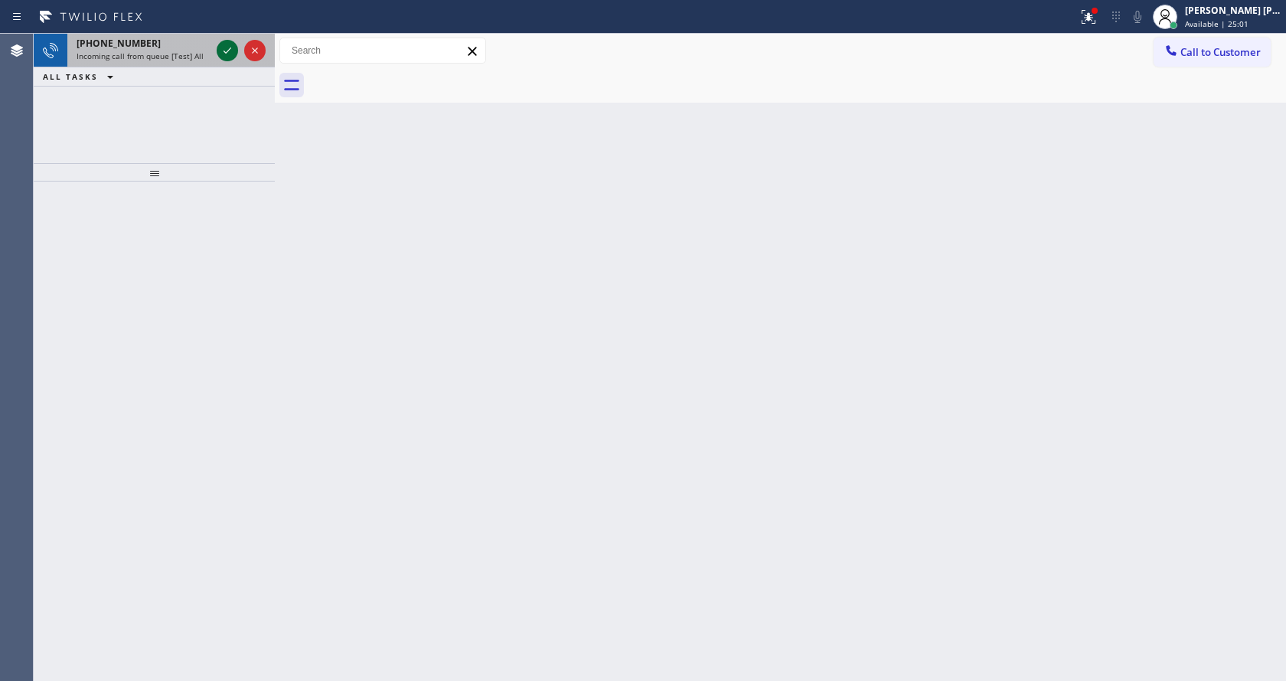
click at [229, 42] on icon at bounding box center [227, 50] width 18 height 18
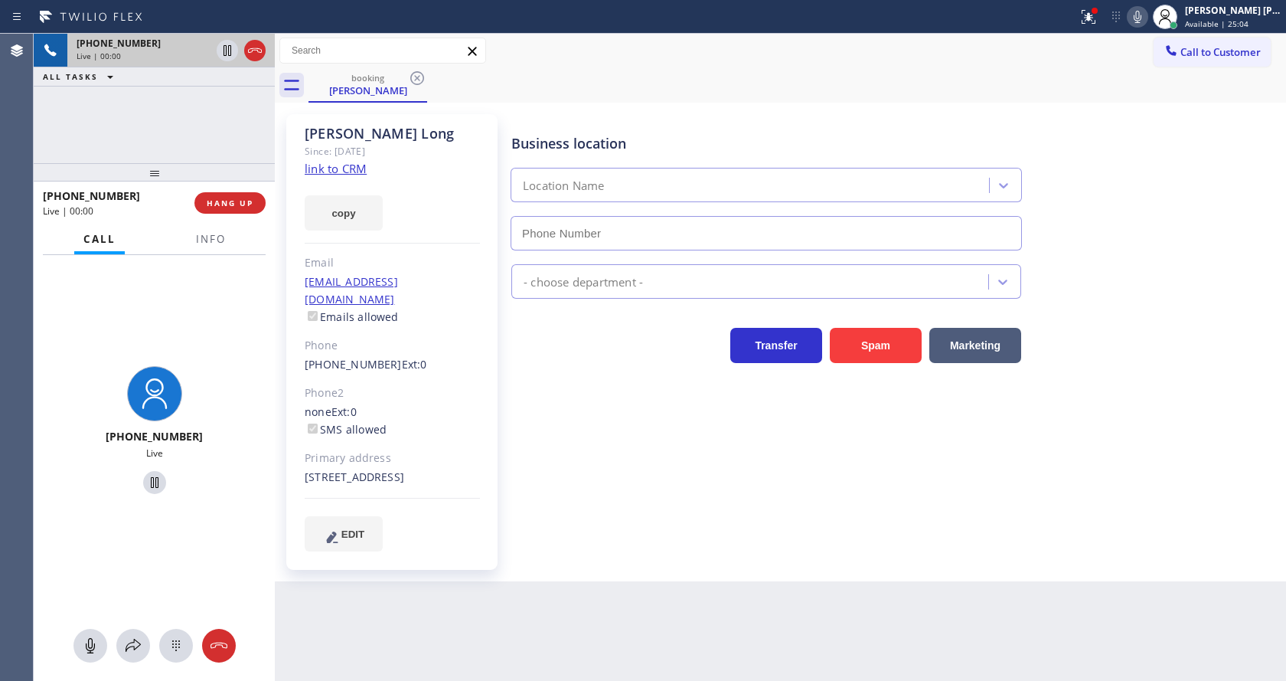
type input "[PHONE_NUMBER]"
click at [602, 446] on div "Business location Thermador Appliance Repair Zone [PHONE_NUMBER] Appliance Repa…" at bounding box center [895, 332] width 774 height 429
click at [220, 233] on span "Info" at bounding box center [211, 239] width 30 height 14
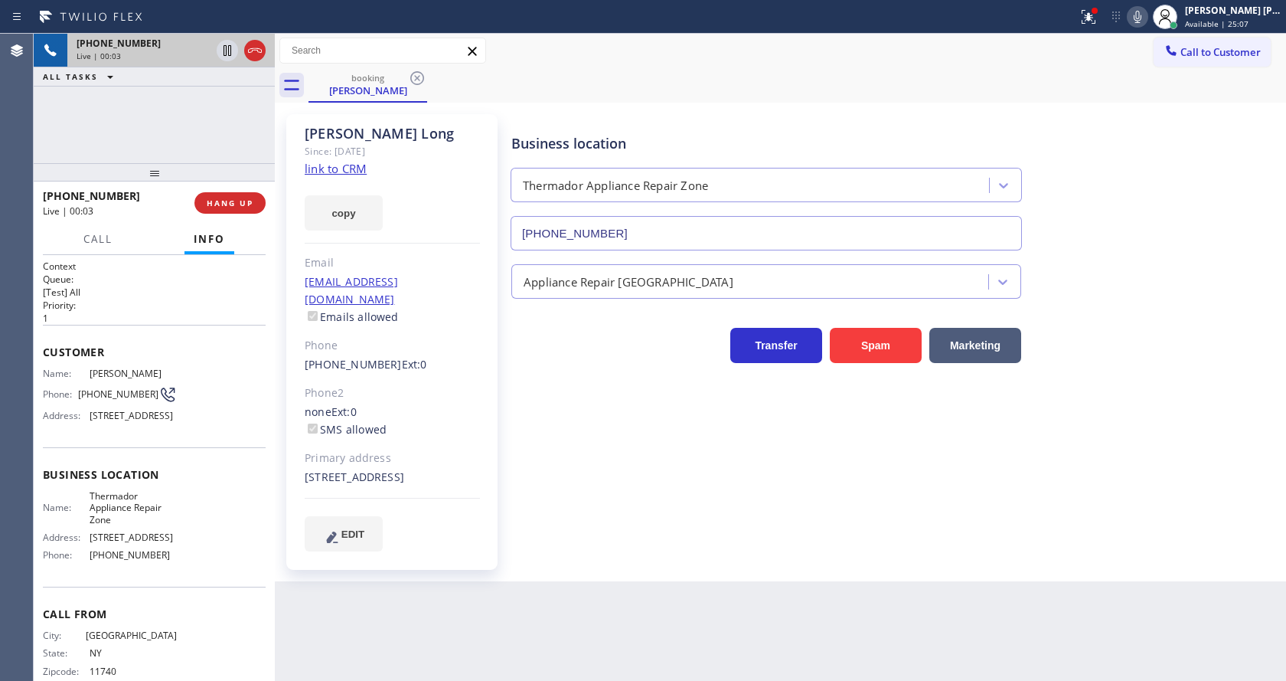
click at [332, 165] on link "link to CRM" at bounding box center [336, 168] width 62 height 15
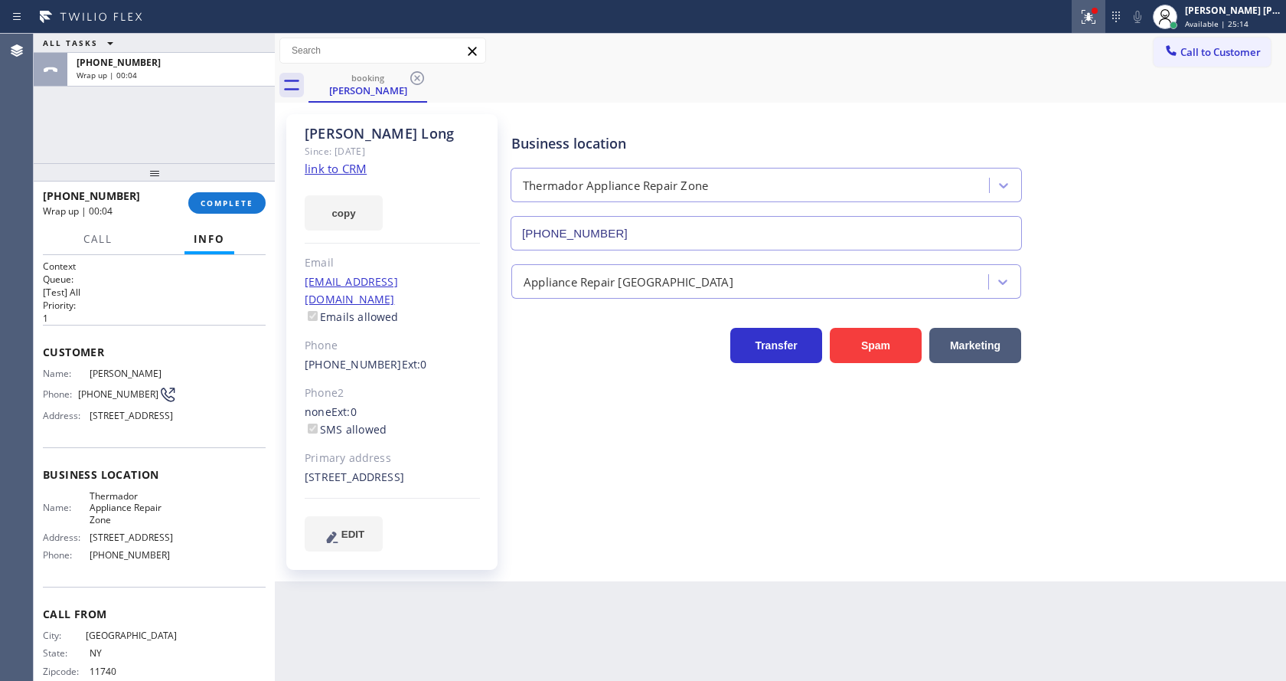
click at [1091, 17] on icon at bounding box center [1086, 15] width 9 height 11
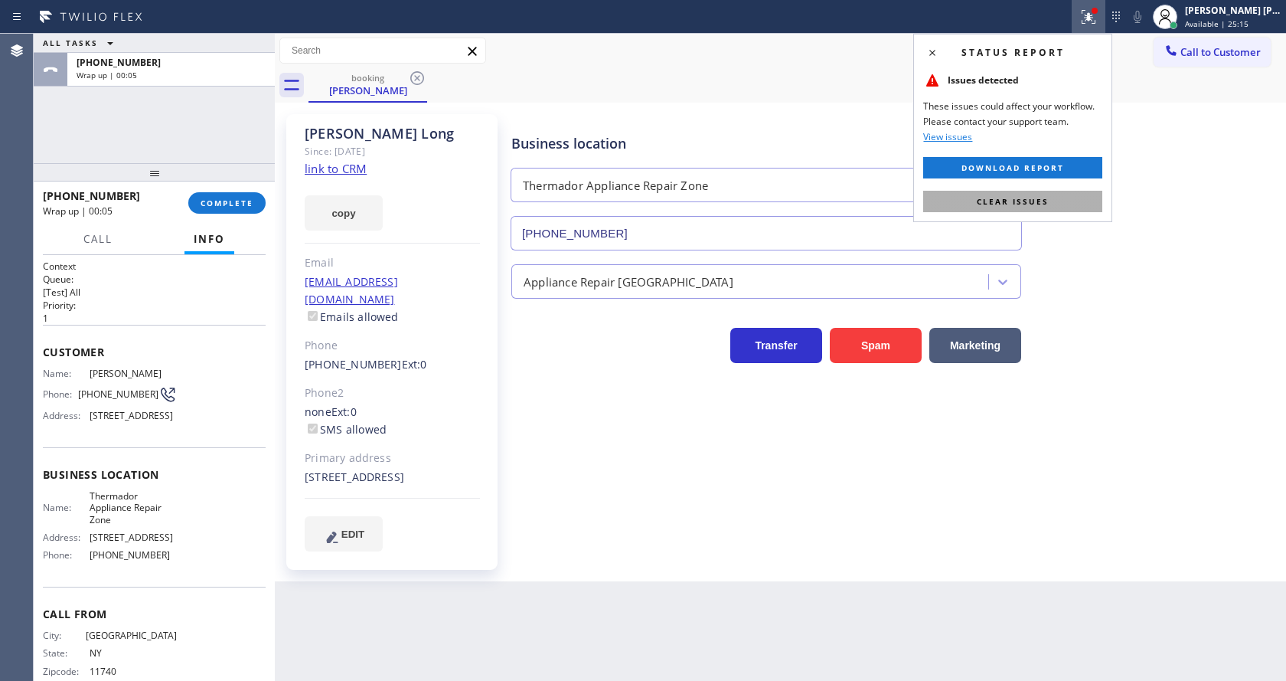
click at [1044, 200] on span "Clear issues" at bounding box center [1013, 201] width 72 height 11
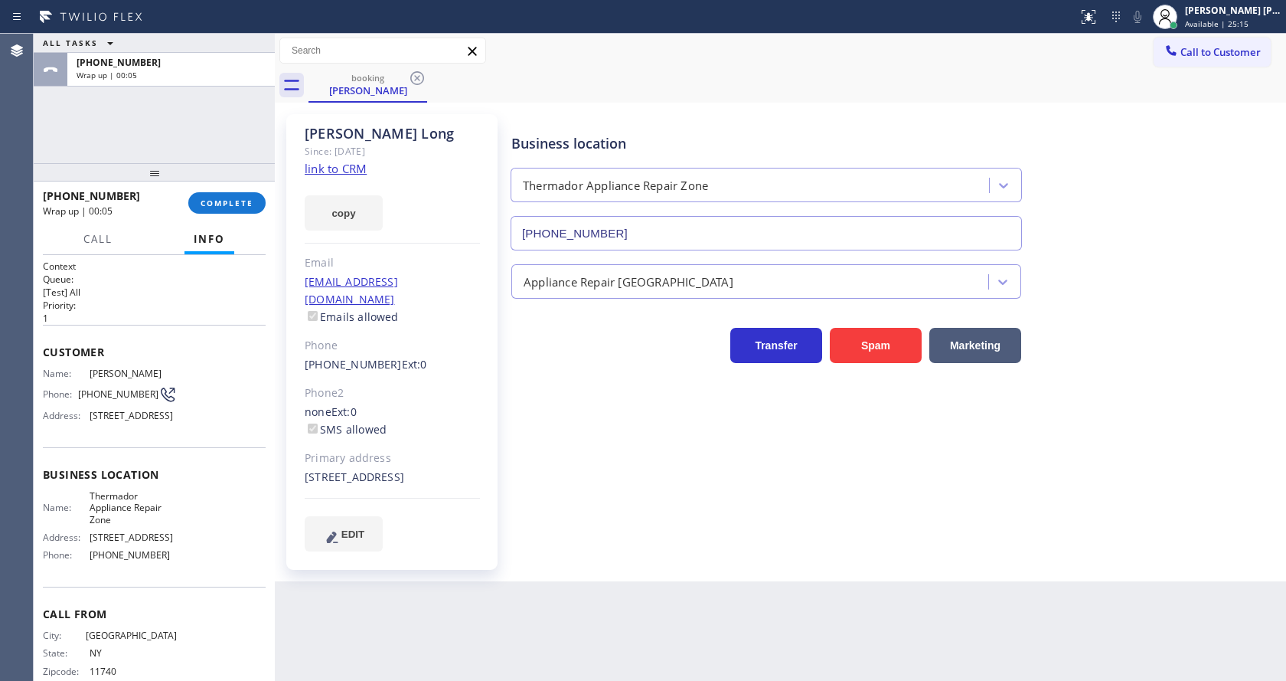
click at [1107, 201] on div "Business location Thermador Appliance Repair Zone [PHONE_NUMBER]" at bounding box center [895, 181] width 774 height 139
click at [219, 191] on div "[PHONE_NUMBER] Wrap up | 00:06 COMPLETE" at bounding box center [154, 203] width 223 height 40
click at [219, 198] on span "COMPLETE" at bounding box center [227, 203] width 53 height 11
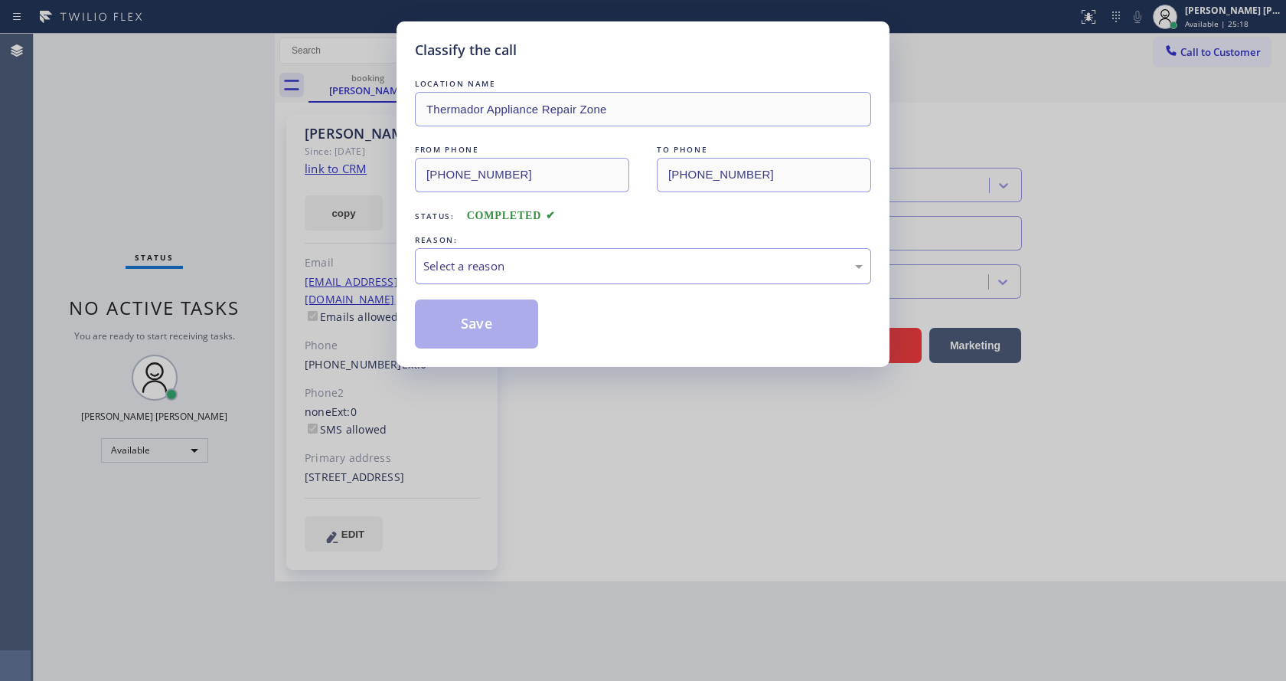
click at [528, 260] on div "Select a reason" at bounding box center [642, 266] width 439 height 18
click at [495, 336] on button "Save" at bounding box center [476, 323] width 123 height 49
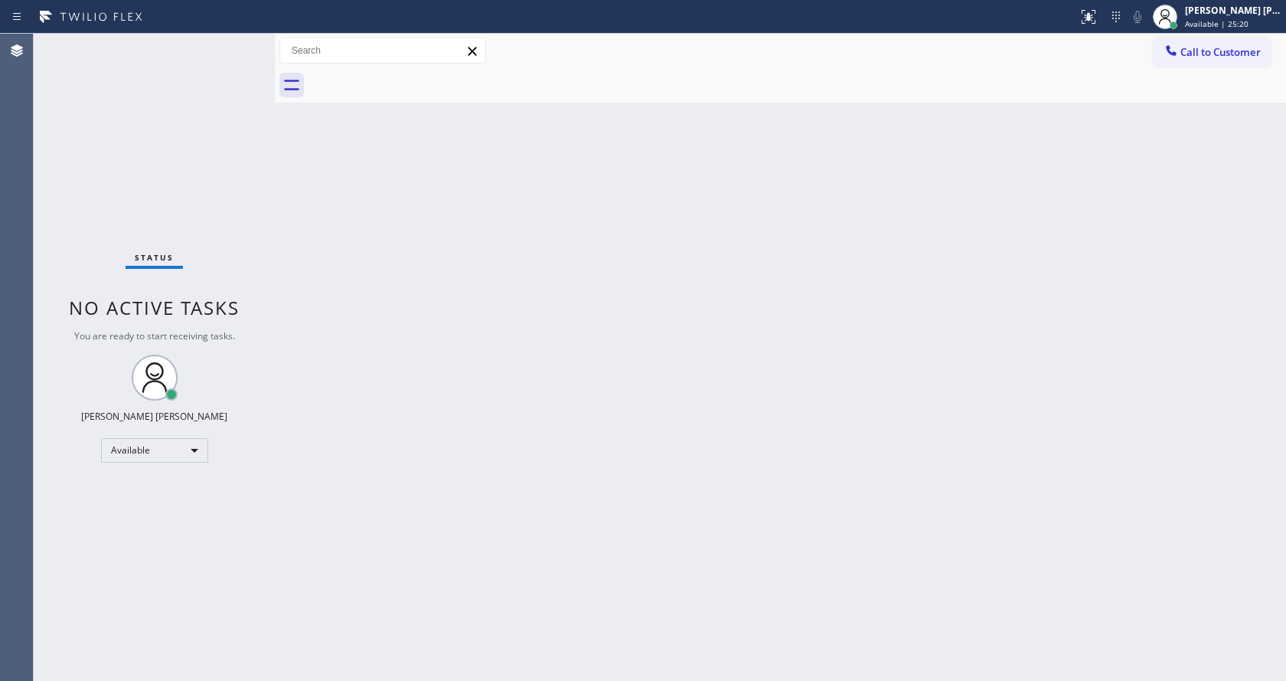
click at [614, 499] on div "Back to Dashboard Change Sender ID Customers Technicians Select a contact Outbo…" at bounding box center [780, 357] width 1011 height 647
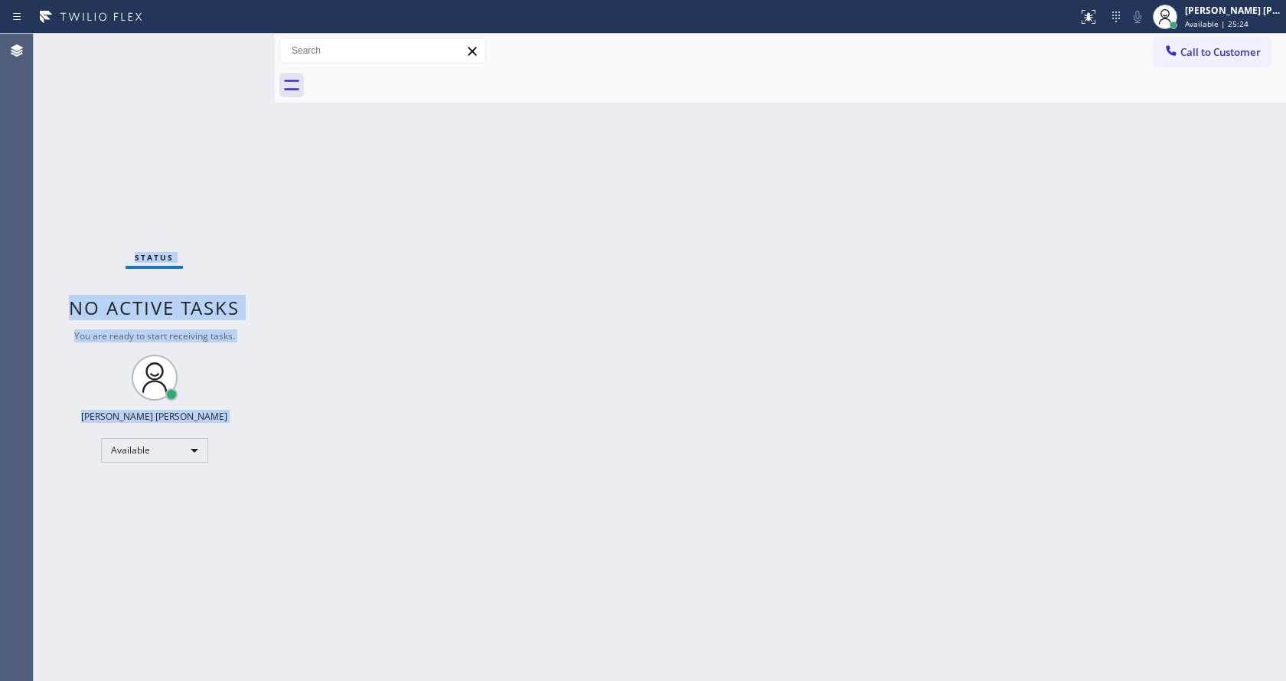
click at [227, 47] on div "Status No active tasks You are ready to start receiving tasks. [PERSON_NAME] [P…" at bounding box center [154, 357] width 241 height 647
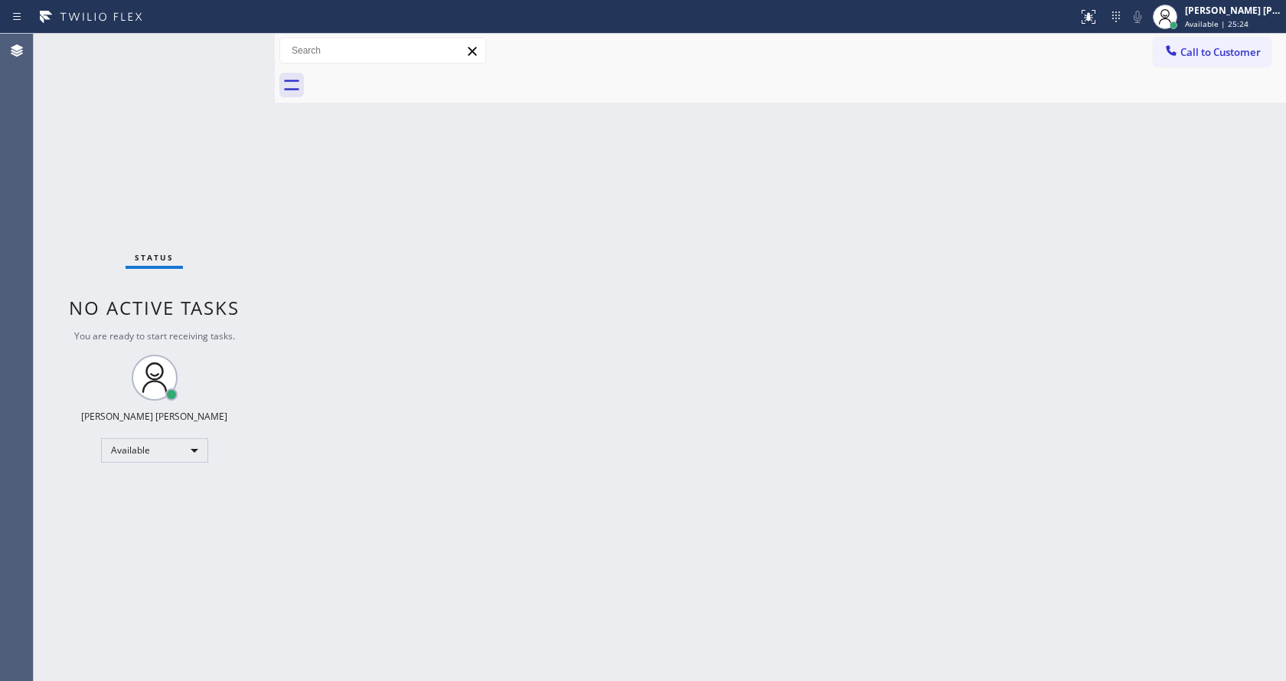
click at [808, 374] on div "Back to Dashboard Change Sender ID Customers Technicians Select a contact Outbo…" at bounding box center [780, 357] width 1011 height 647
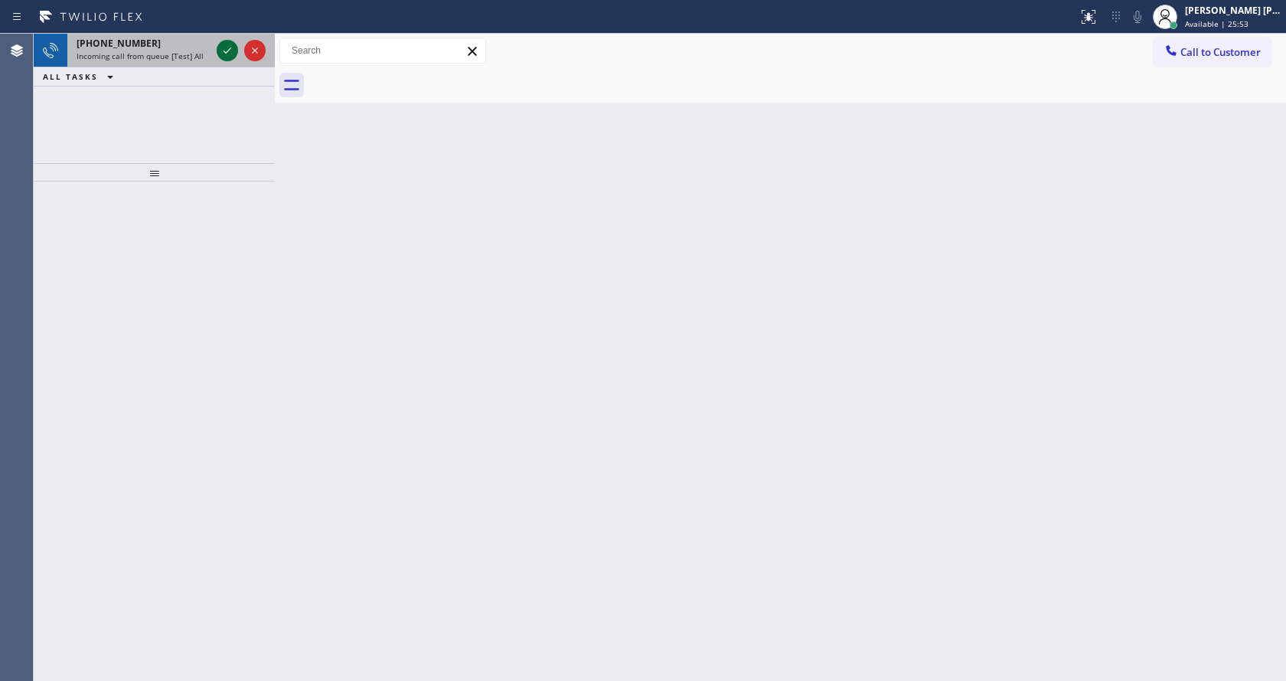
click at [224, 51] on icon at bounding box center [227, 50] width 18 height 18
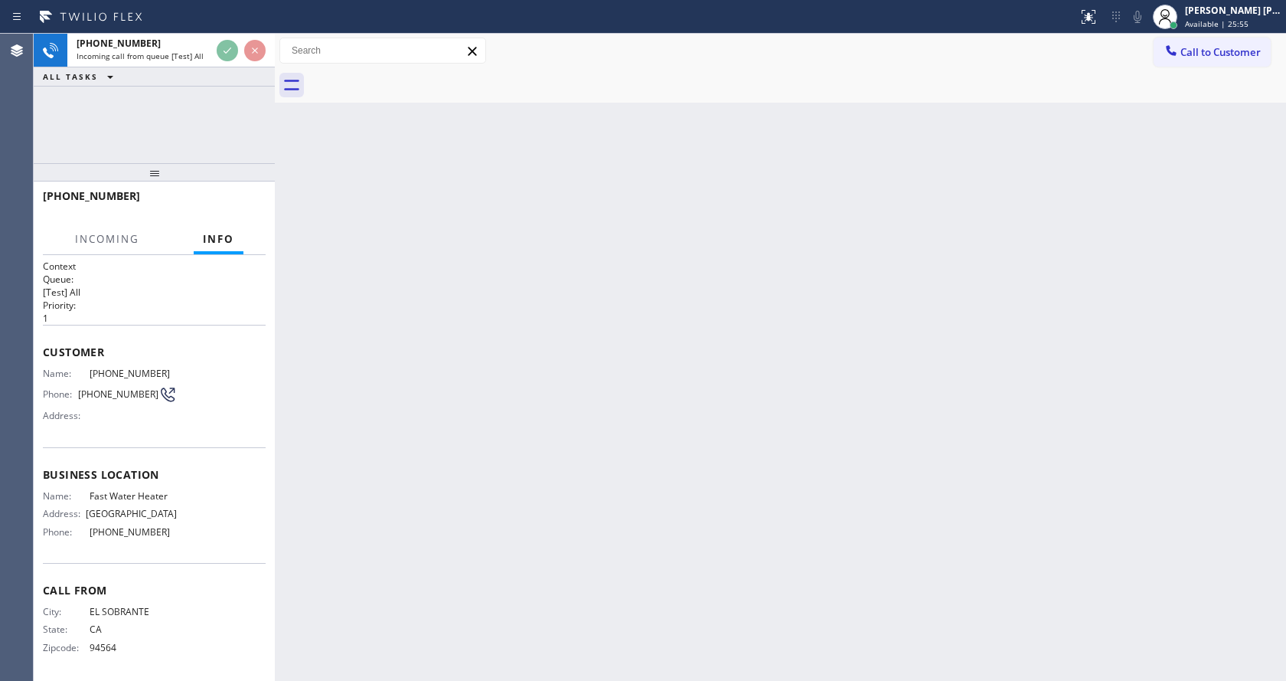
scroll to position [2, 0]
click at [544, 527] on div "Back to Dashboard Change Sender ID Customers Technicians Select a contact Outbo…" at bounding box center [780, 357] width 1011 height 647
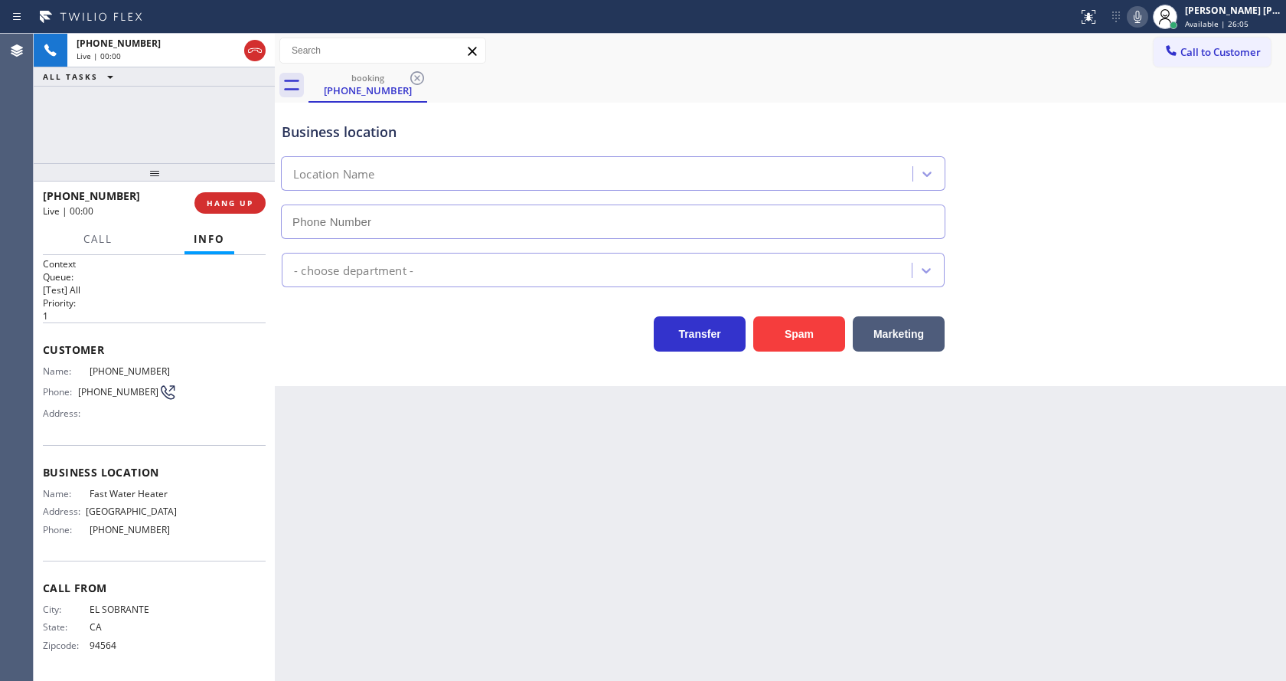
drag, startPoint x: 497, startPoint y: 481, endPoint x: 552, endPoint y: 443, distance: 66.7
click at [497, 481] on div "Back to Dashboard Change Sender ID Customers Technicians Select a contact Outbo…" at bounding box center [780, 357] width 1011 height 647
type input "[PHONE_NUMBER]"
click at [775, 340] on button "Spam" at bounding box center [799, 333] width 92 height 35
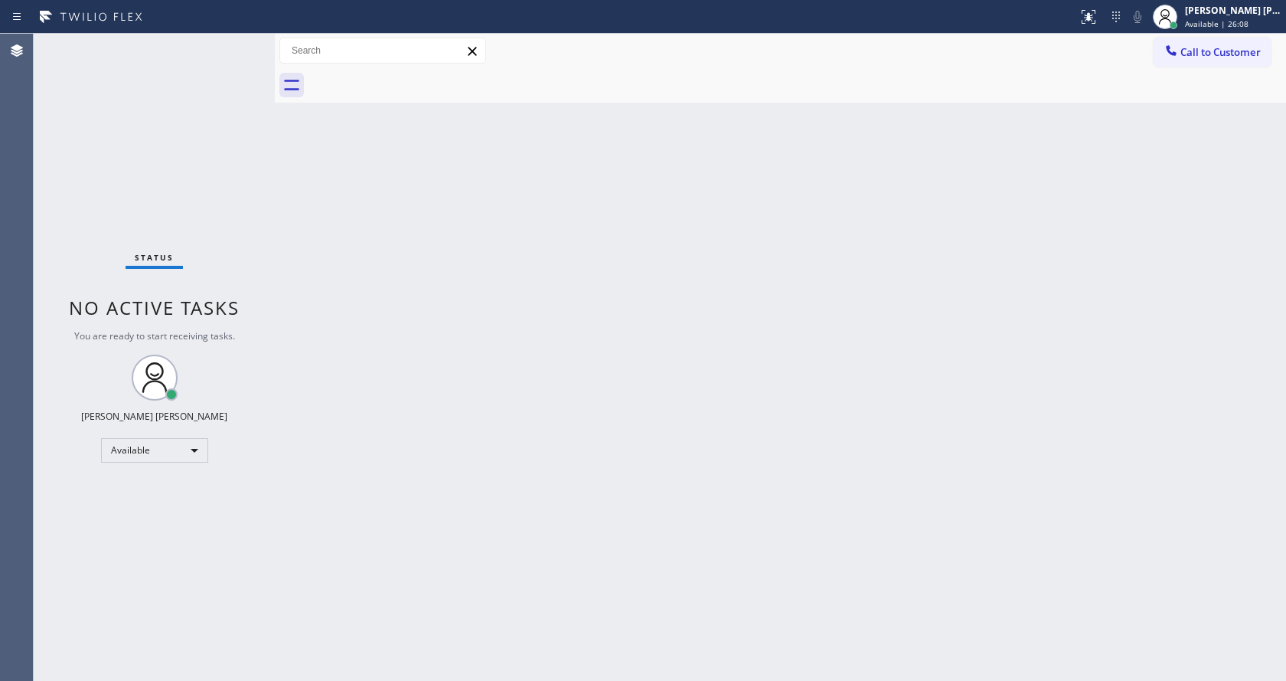
drag, startPoint x: 249, startPoint y: 174, endPoint x: 239, endPoint y: 166, distance: 12.6
click at [249, 174] on div "Status No active tasks You are ready to start receiving tasks. [PERSON_NAME] [P…" at bounding box center [154, 357] width 241 height 647
drag, startPoint x: 340, startPoint y: 237, endPoint x: 315, endPoint y: 158, distance: 82.6
click at [340, 237] on div "Back to Dashboard Change Sender ID Customers Technicians Select a contact Outbo…" at bounding box center [780, 357] width 1011 height 647
click at [227, 43] on div "Status No active tasks You are ready to start receiving tasks. [PERSON_NAME] [P…" at bounding box center [154, 357] width 241 height 647
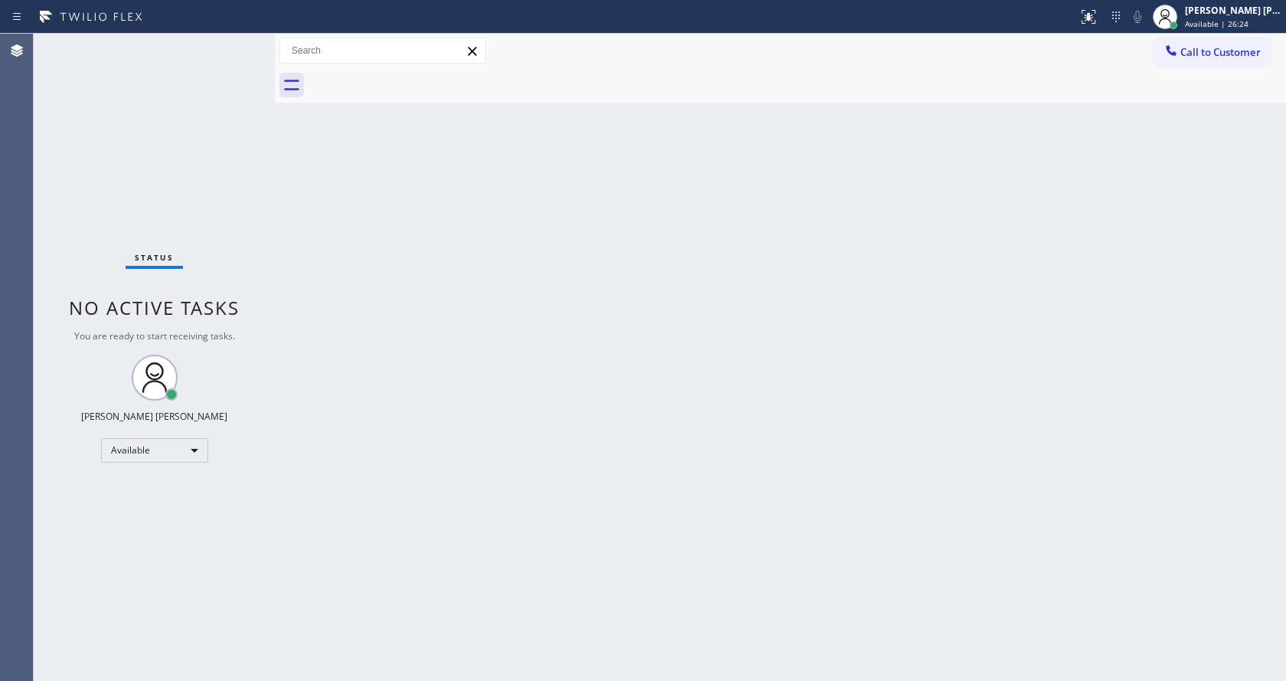
click at [368, 324] on div "Back to Dashboard Change Sender ID Customers Technicians Select a contact Outbo…" at bounding box center [780, 357] width 1011 height 647
drag, startPoint x: 276, startPoint y: 57, endPoint x: 252, endPoint y: 60, distance: 24.7
click at [250, 60] on div at bounding box center [250, 357] width 0 height 647
drag, startPoint x: 252, startPoint y: 59, endPoint x: 240, endPoint y: 60, distance: 12.3
click at [240, 60] on div "Status No active tasks You are ready to start receiving tasks. [PERSON_NAME] [P…" at bounding box center [660, 357] width 1252 height 647
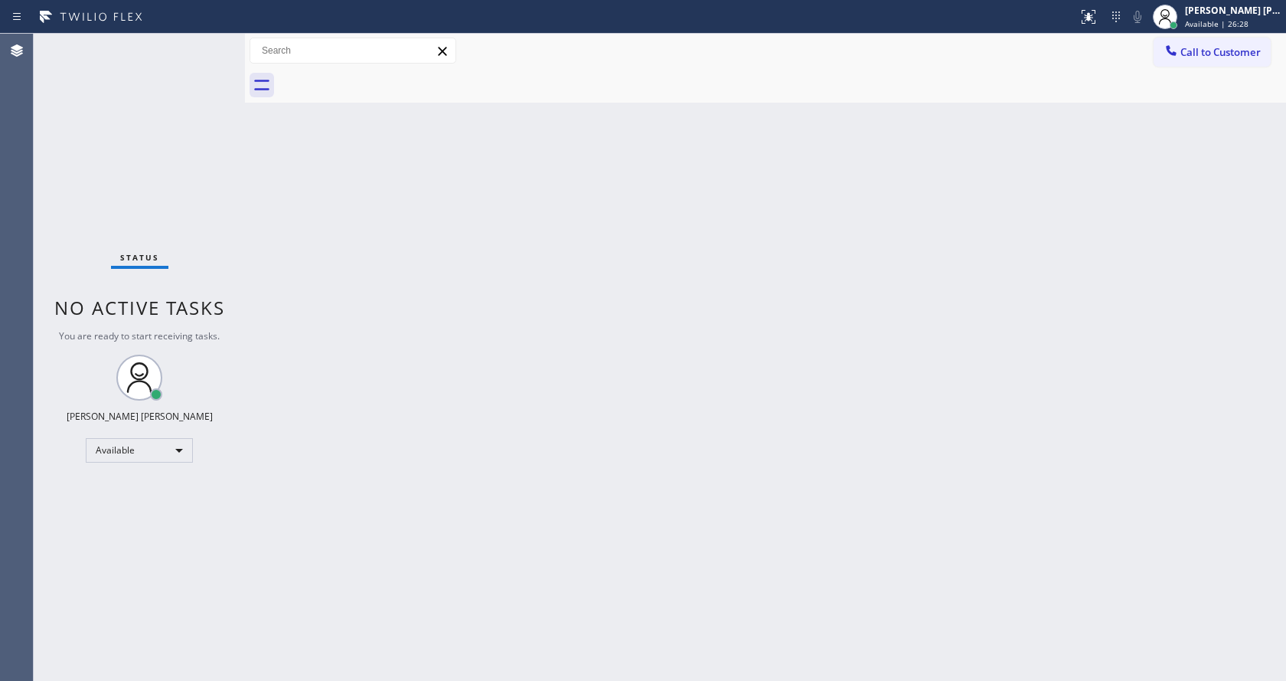
click at [200, 42] on div "Status No active tasks You are ready to start receiving tasks. [PERSON_NAME] [P…" at bounding box center [139, 357] width 211 height 647
click at [207, 43] on div "Status No active tasks You are ready to start receiving tasks. [PERSON_NAME] [P…" at bounding box center [139, 357] width 211 height 647
click at [205, 43] on div "Status No active tasks You are ready to start receiving tasks. [PERSON_NAME] [P…" at bounding box center [139, 357] width 211 height 647
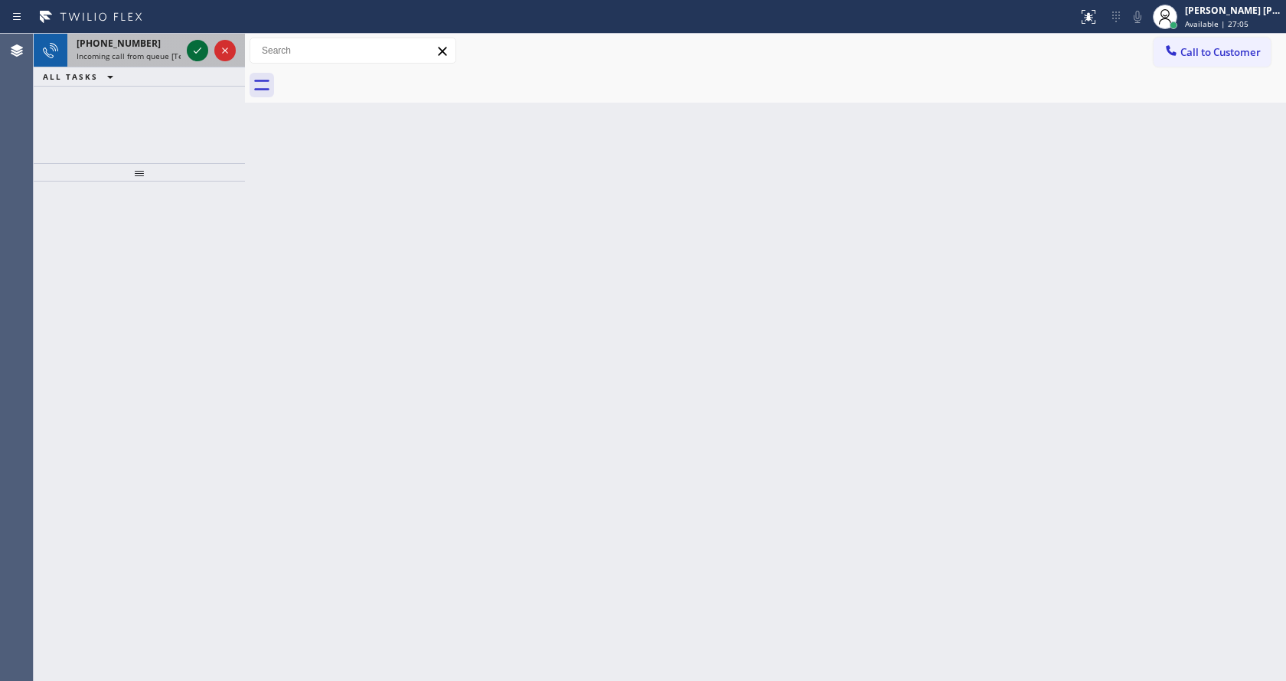
click at [194, 45] on icon at bounding box center [197, 50] width 18 height 18
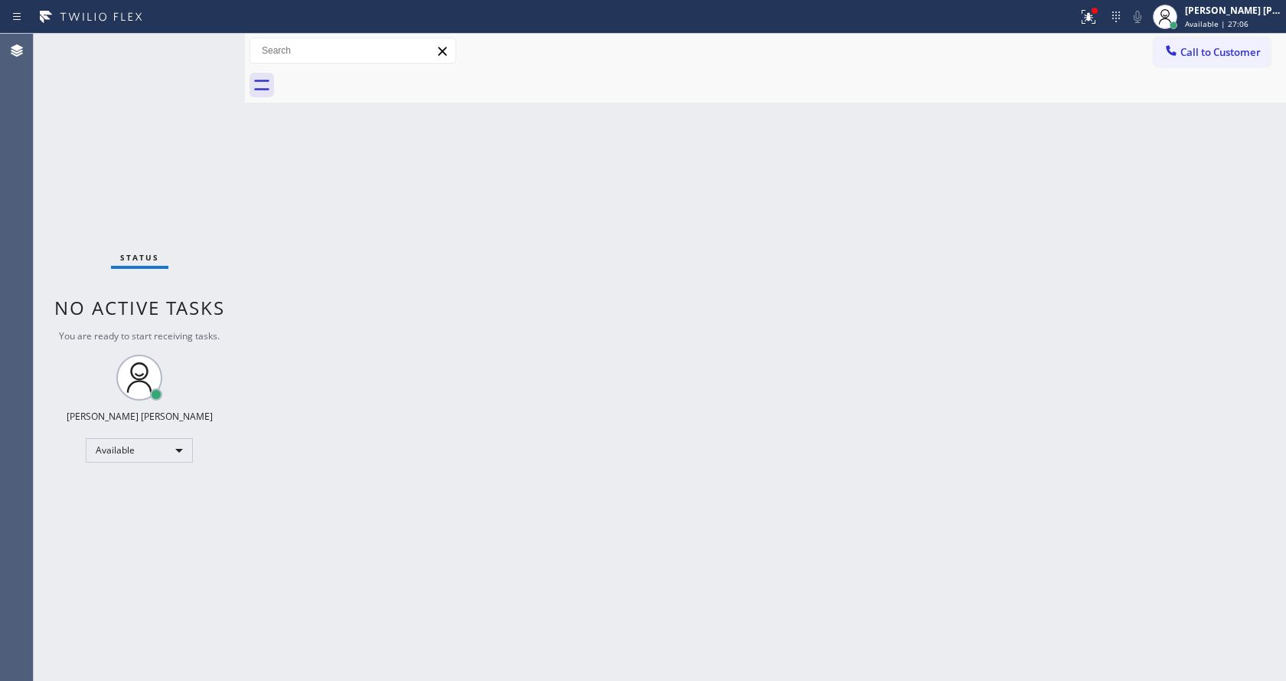
click at [564, 473] on div "Back to Dashboard Change Sender ID Customers Technicians Select a contact Outbo…" at bounding box center [765, 357] width 1041 height 647
click at [330, 140] on div "Back to Dashboard Change Sender ID Customers Technicians Select a contact Outbo…" at bounding box center [765, 357] width 1041 height 647
drag, startPoint x: 651, startPoint y: 387, endPoint x: 531, endPoint y: 547, distance: 200.1
click at [651, 387] on div "Back to Dashboard Change Sender ID Customers Technicians Select a contact Outbo…" at bounding box center [765, 357] width 1041 height 647
drag, startPoint x: 342, startPoint y: 286, endPoint x: 648, endPoint y: 144, distance: 336.7
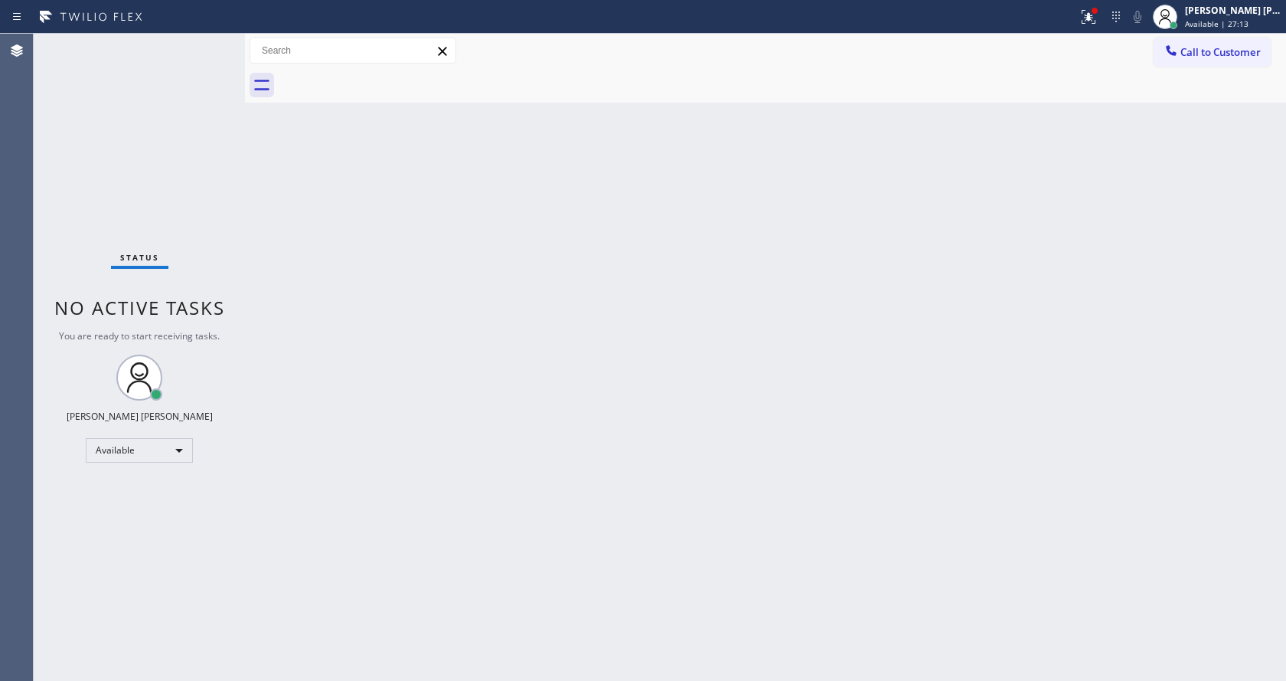
click at [341, 286] on div "Back to Dashboard Change Sender ID Customers Technicians Select a contact Outbo…" at bounding box center [765, 357] width 1041 height 647
click at [1087, 11] on icon at bounding box center [1088, 17] width 18 height 18
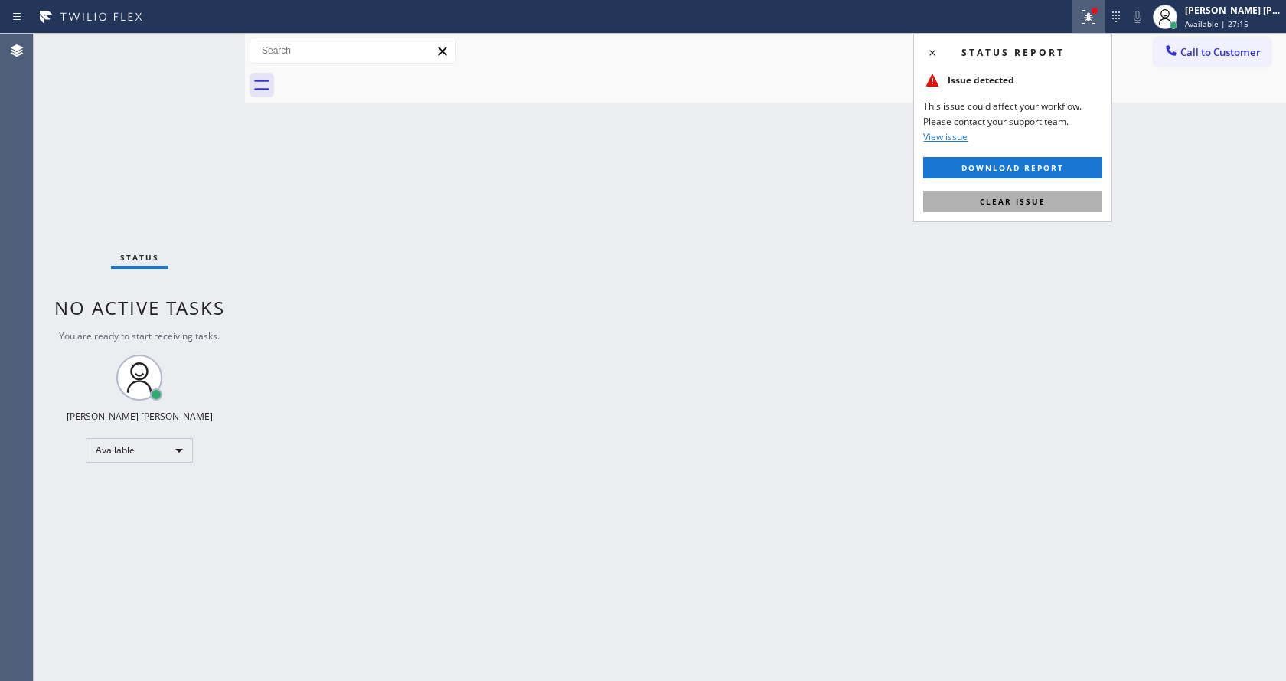
click at [1022, 199] on span "Clear issue" at bounding box center [1013, 201] width 66 height 11
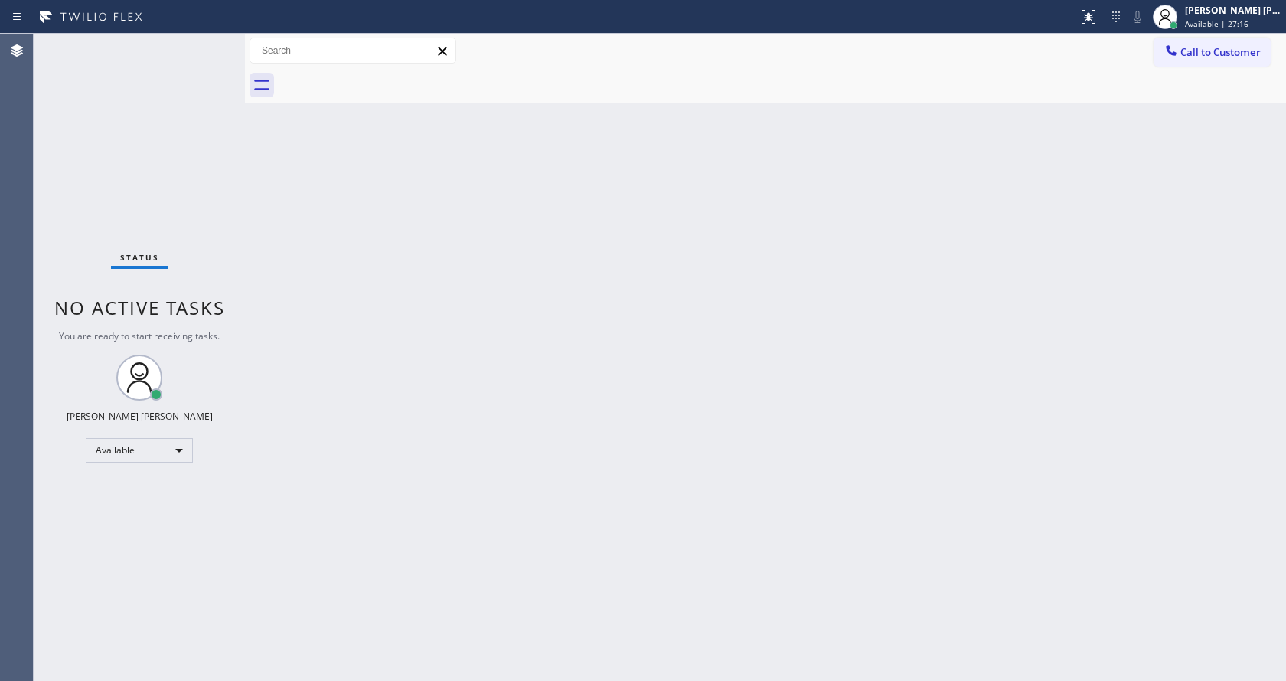
click at [1022, 199] on div "Back to Dashboard Change Sender ID Customers Technicians Select a contact Outbo…" at bounding box center [765, 357] width 1041 height 647
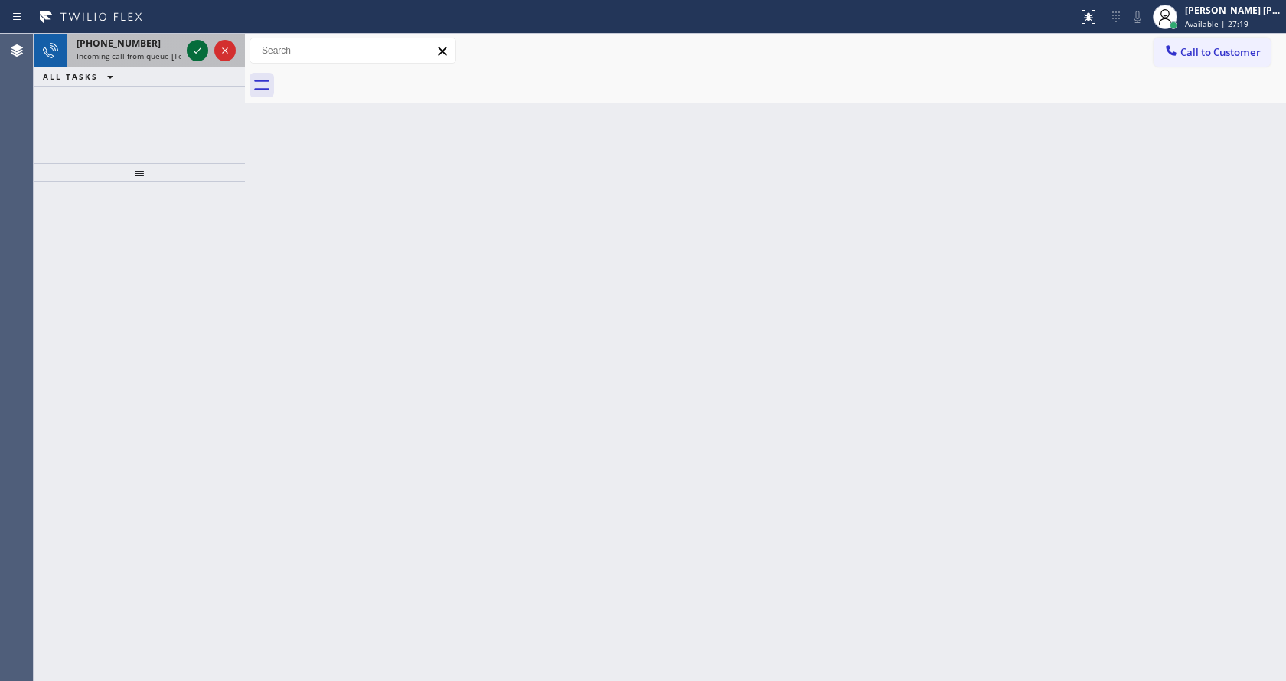
click at [193, 54] on icon at bounding box center [197, 50] width 18 height 18
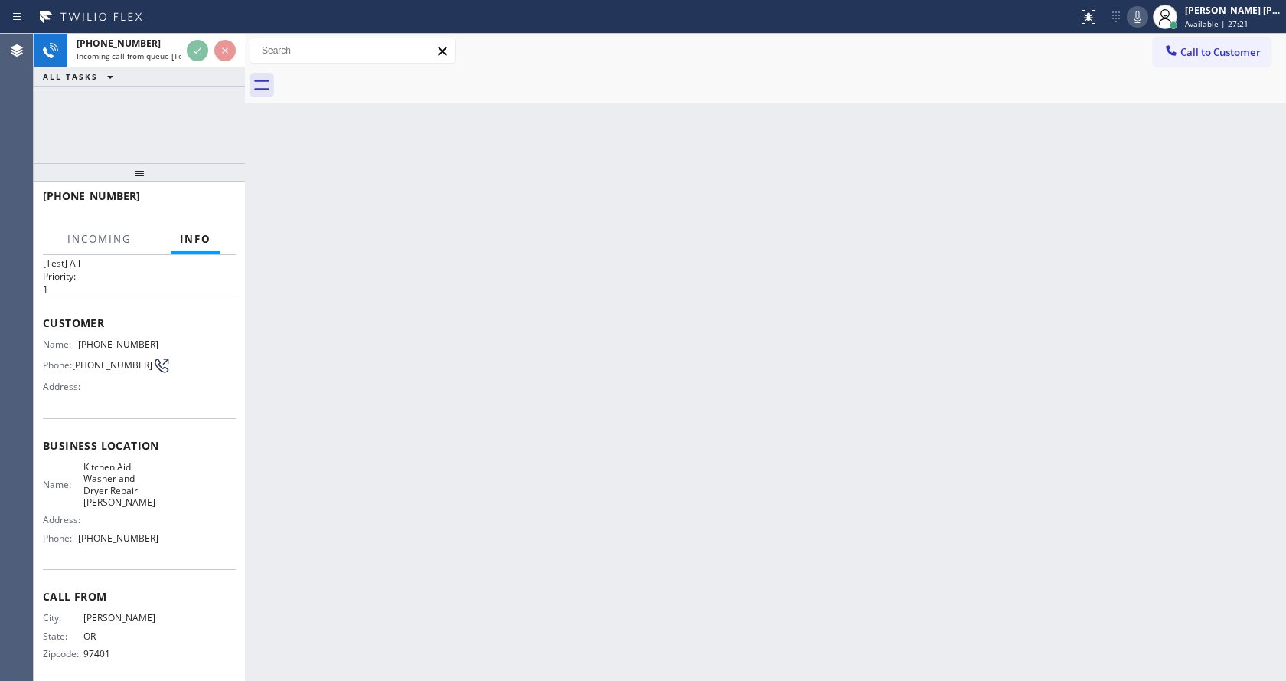
scroll to position [44, 0]
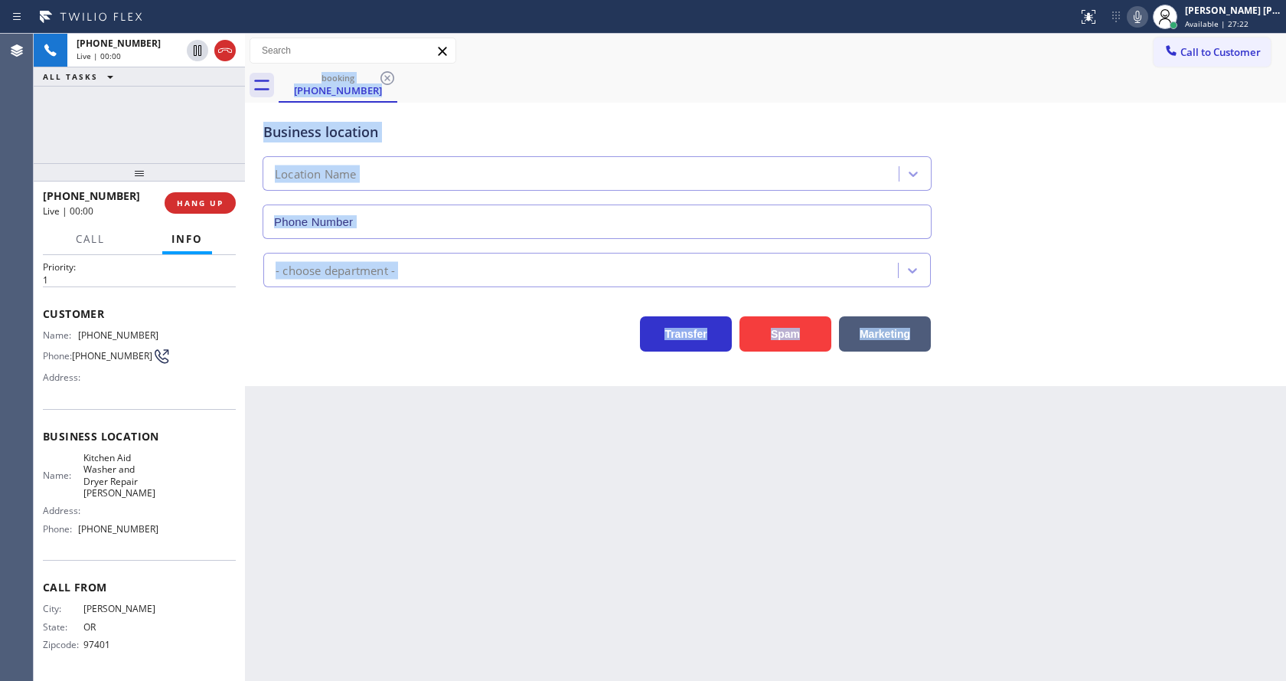
type input "[PHONE_NUMBER]"
click at [409, 454] on div "Back to Dashboard Change Sender ID Customers Technicians Select a contact Outbo…" at bounding box center [765, 357] width 1041 height 647
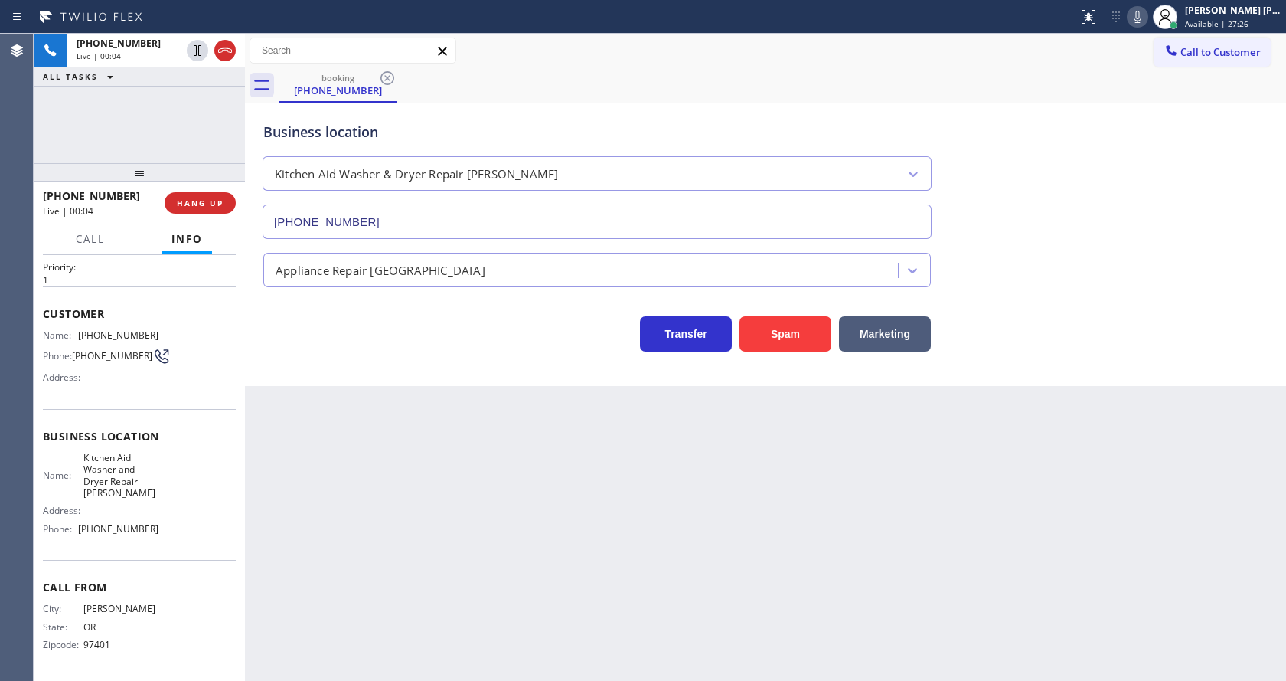
click at [1144, 13] on icon at bounding box center [1137, 17] width 18 height 18
click at [1142, 23] on icon at bounding box center [1137, 17] width 18 height 18
click at [1109, 399] on div "Back to Dashboard Change Sender ID Customers Technicians Select a contact Outbo…" at bounding box center [765, 357] width 1041 height 647
click at [387, 618] on div "Back to Dashboard Change Sender ID Customers Technicians Select a contact Outbo…" at bounding box center [765, 357] width 1041 height 647
click at [435, 468] on div "Back to Dashboard Change Sender ID Customers Technicians Select a contact Outbo…" at bounding box center [765, 357] width 1041 height 647
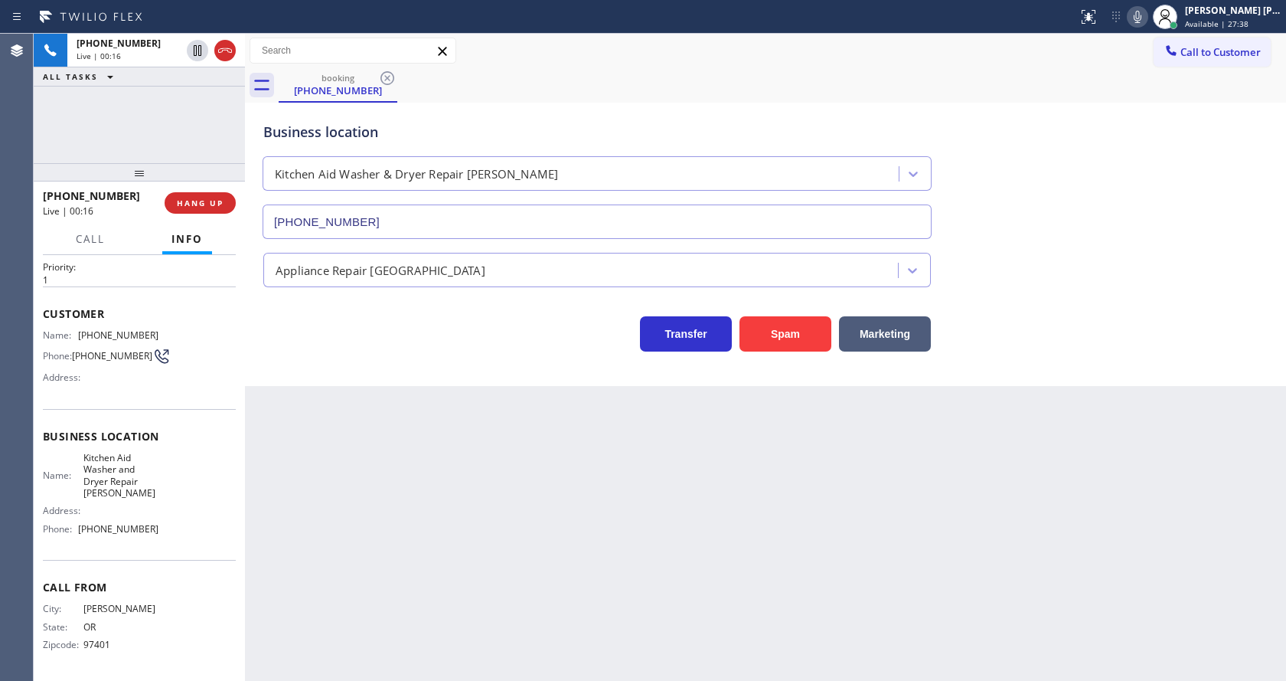
drag, startPoint x: 745, startPoint y: 596, endPoint x: 767, endPoint y: 587, distance: 23.7
click at [745, 596] on div "Back to Dashboard Change Sender ID Customers Technicians Select a contact Outbo…" at bounding box center [765, 357] width 1041 height 647
click at [548, 613] on div "Back to Dashboard Change Sender ID Customers Technicians Select a contact Outbo…" at bounding box center [765, 357] width 1041 height 647
click at [413, 431] on div "Back to Dashboard Change Sender ID Customers Technicians Select a contact Outbo…" at bounding box center [765, 357] width 1041 height 647
click at [678, 566] on div "Back to Dashboard Change Sender ID Customers Technicians Select a contact Outbo…" at bounding box center [765, 357] width 1041 height 647
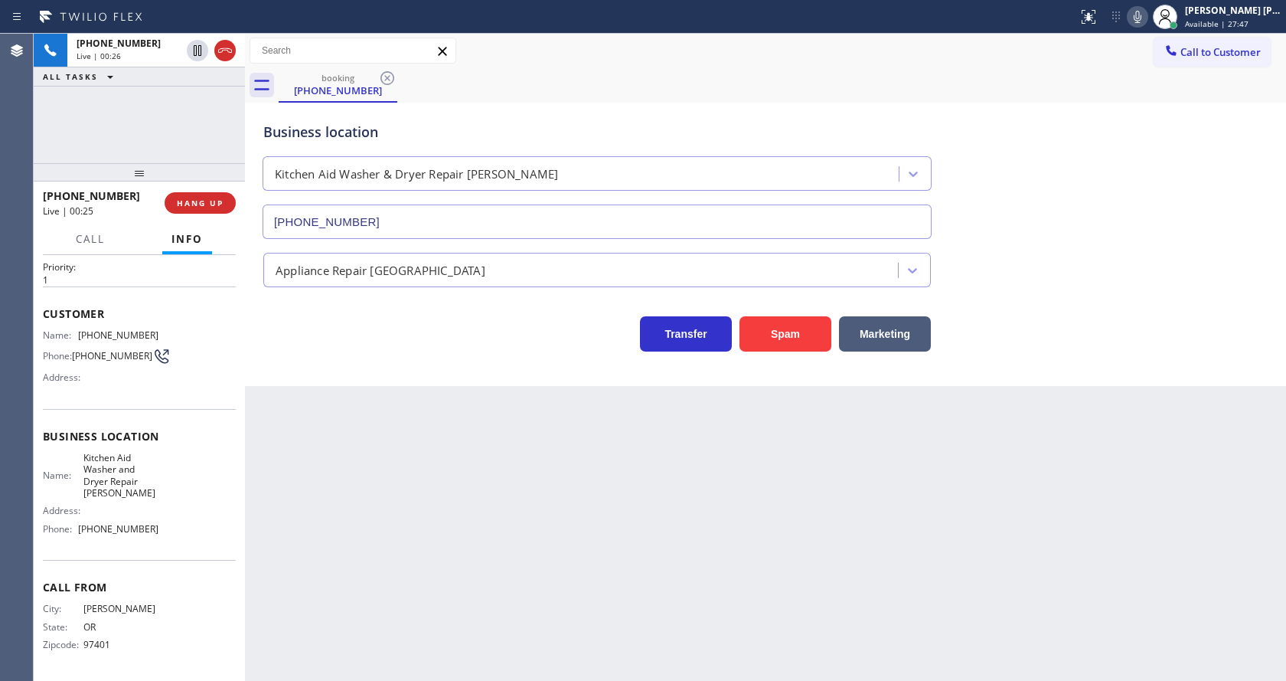
drag, startPoint x: 547, startPoint y: 573, endPoint x: 501, endPoint y: 656, distance: 94.6
click at [541, 579] on div "Back to Dashboard Change Sender ID Customers Technicians Select a contact Outbo…" at bounding box center [765, 357] width 1041 height 647
drag, startPoint x: 393, startPoint y: 452, endPoint x: 407, endPoint y: 452, distance: 13.0
click at [394, 453] on div "Back to Dashboard Change Sender ID Customers Technicians Select a contact Outbo…" at bounding box center [765, 357] width 1041 height 647
click at [1140, 19] on icon at bounding box center [1137, 17] width 18 height 18
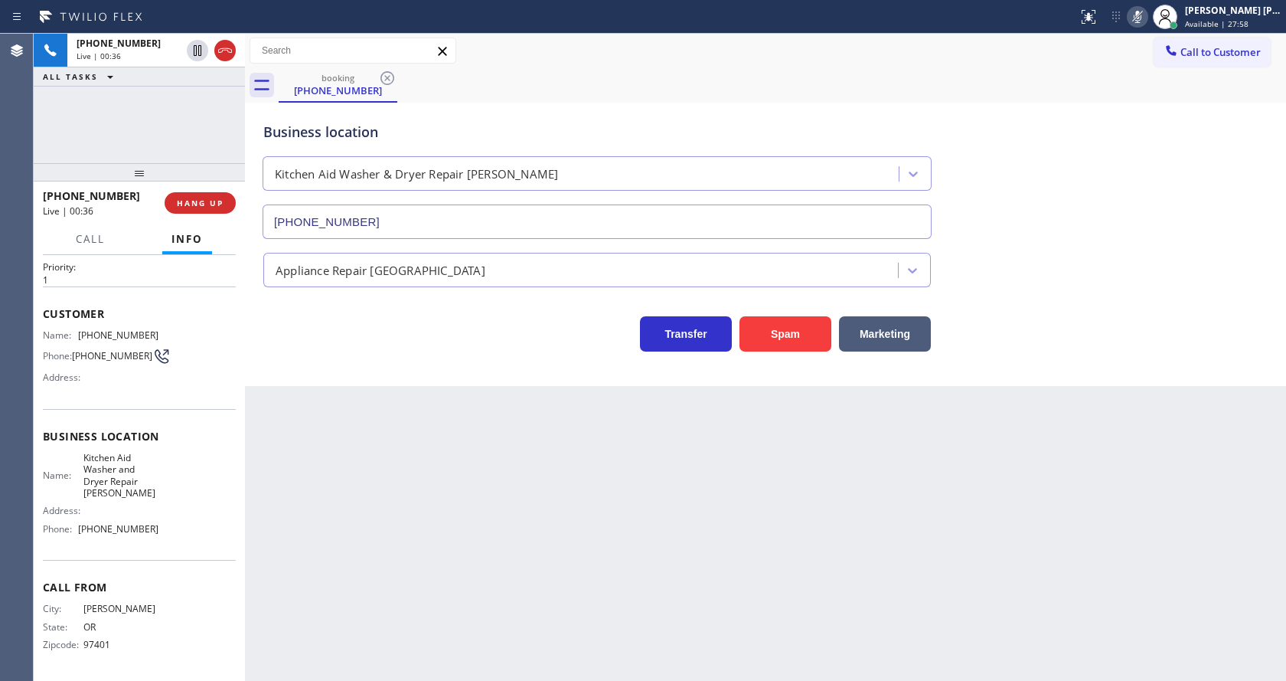
click at [1143, 21] on icon at bounding box center [1137, 17] width 18 height 18
click at [1099, 299] on div "Transfer Spam Marketing" at bounding box center [765, 319] width 1011 height 64
click at [422, 652] on div "Back to Dashboard Change Sender ID Customers Technicians Select a contact Outbo…" at bounding box center [765, 357] width 1041 height 647
click at [474, 437] on div "Back to Dashboard Change Sender ID Customers Technicians Select a contact Outbo…" at bounding box center [765, 357] width 1041 height 647
click at [620, 591] on div "Back to Dashboard Change Sender ID Customers Technicians Select a contact Outbo…" at bounding box center [765, 357] width 1041 height 647
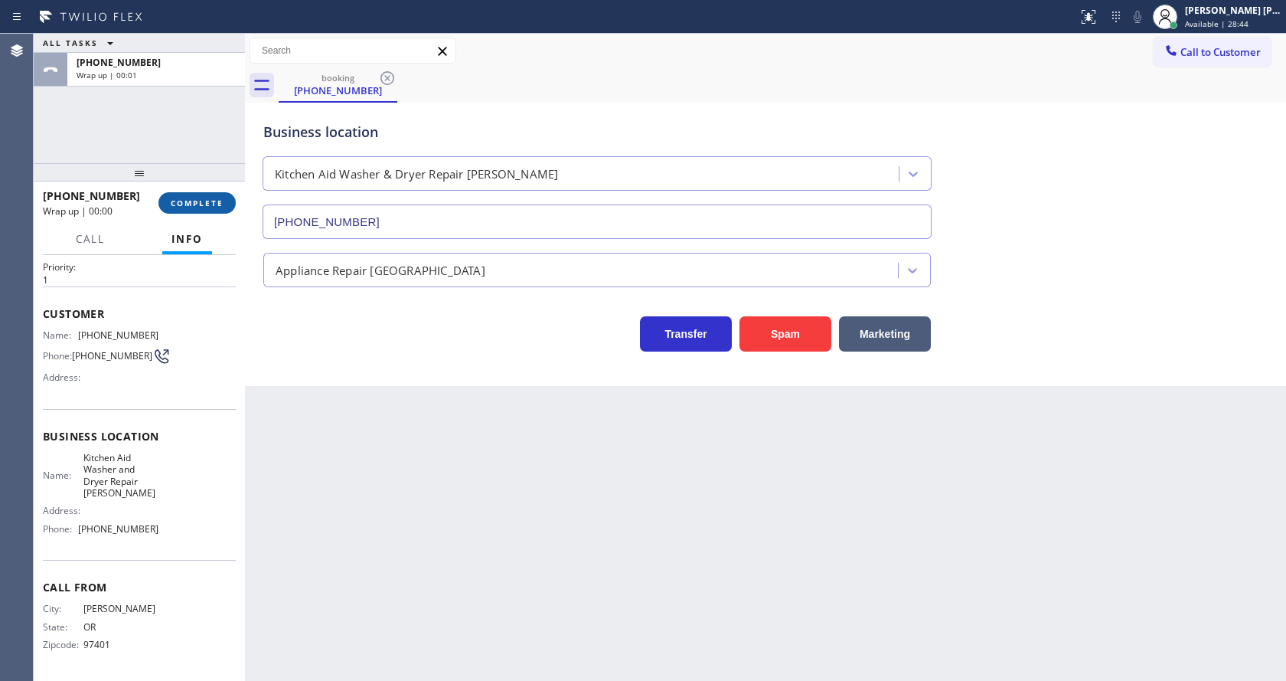
click at [193, 198] on span "COMPLETE" at bounding box center [197, 203] width 53 height 11
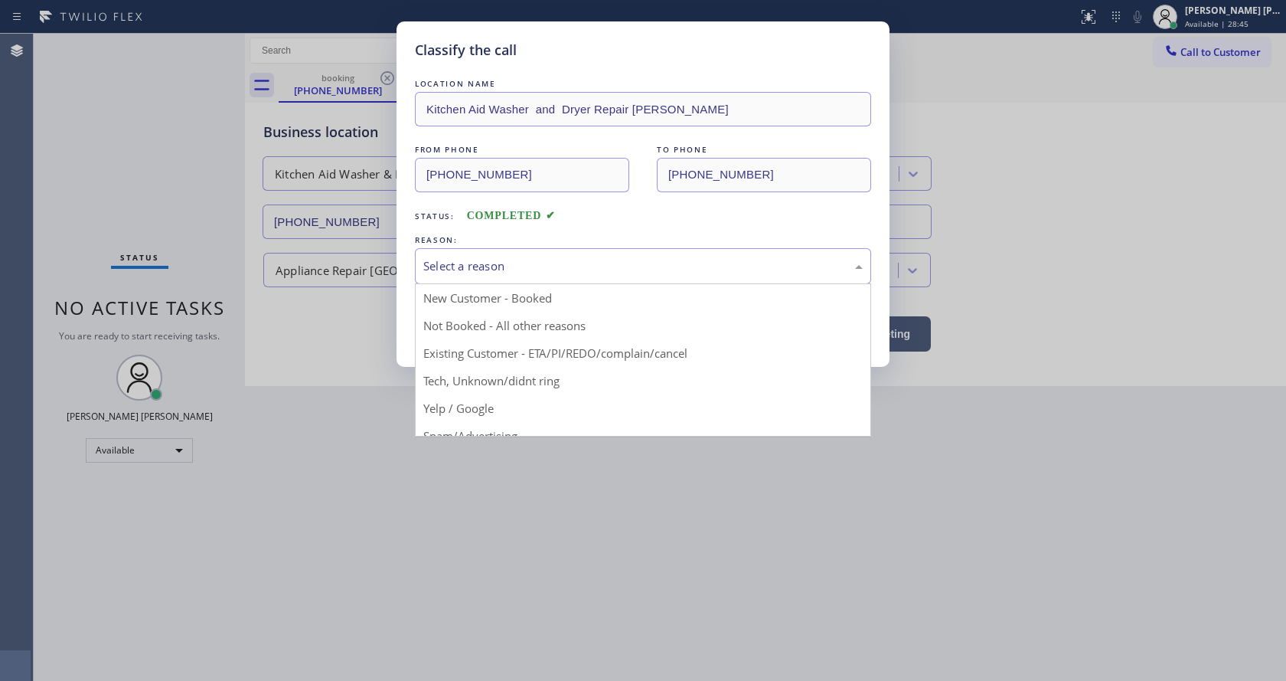
click at [518, 267] on div "Select a reason" at bounding box center [642, 266] width 439 height 18
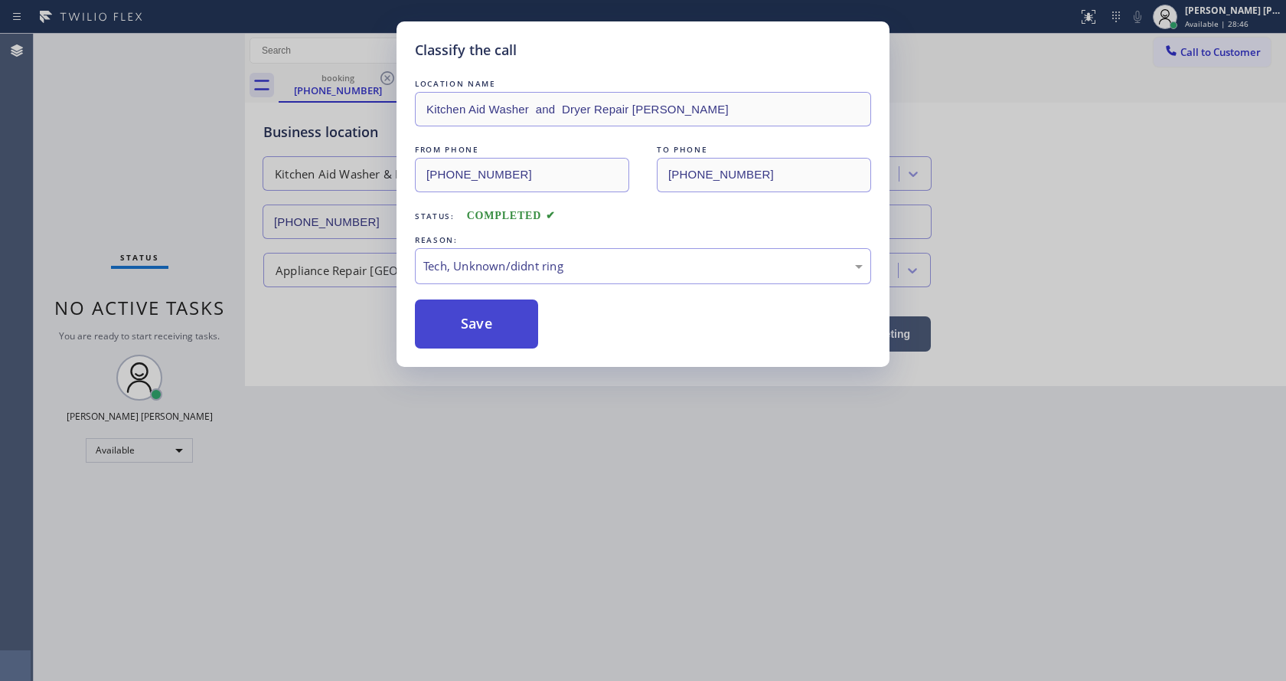
click at [472, 333] on button "Save" at bounding box center [476, 323] width 123 height 49
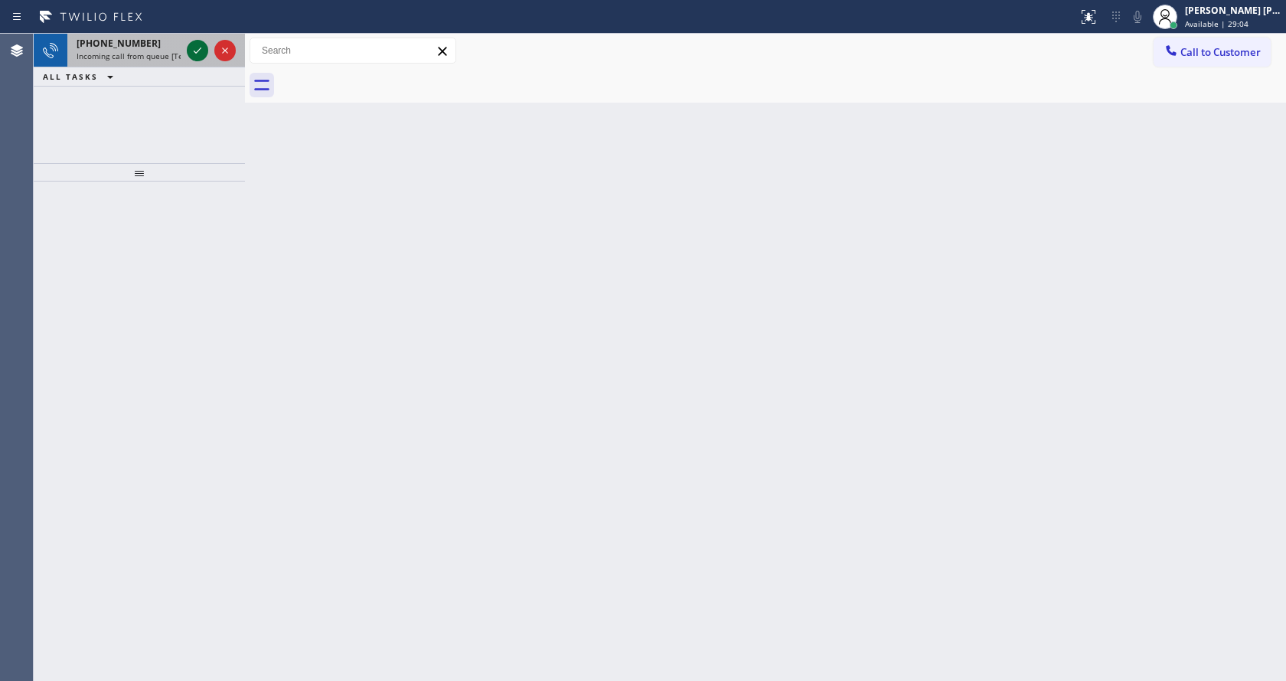
click at [197, 47] on icon at bounding box center [197, 50] width 18 height 18
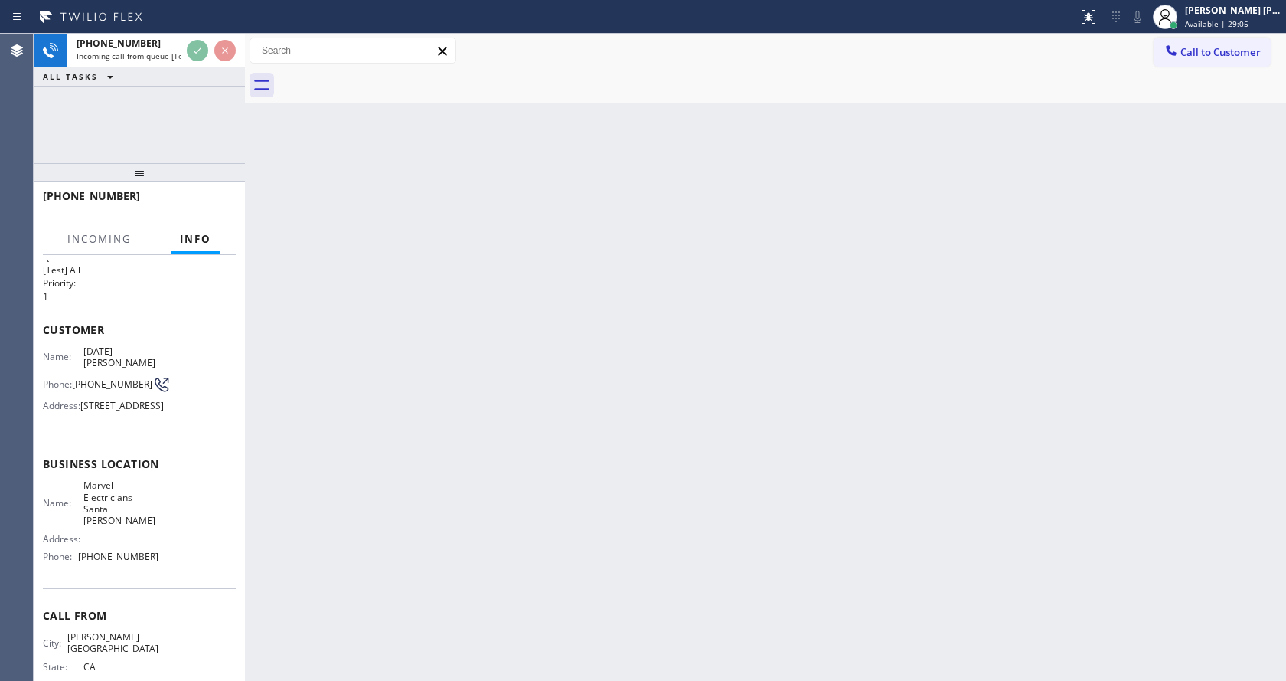
scroll to position [55, 0]
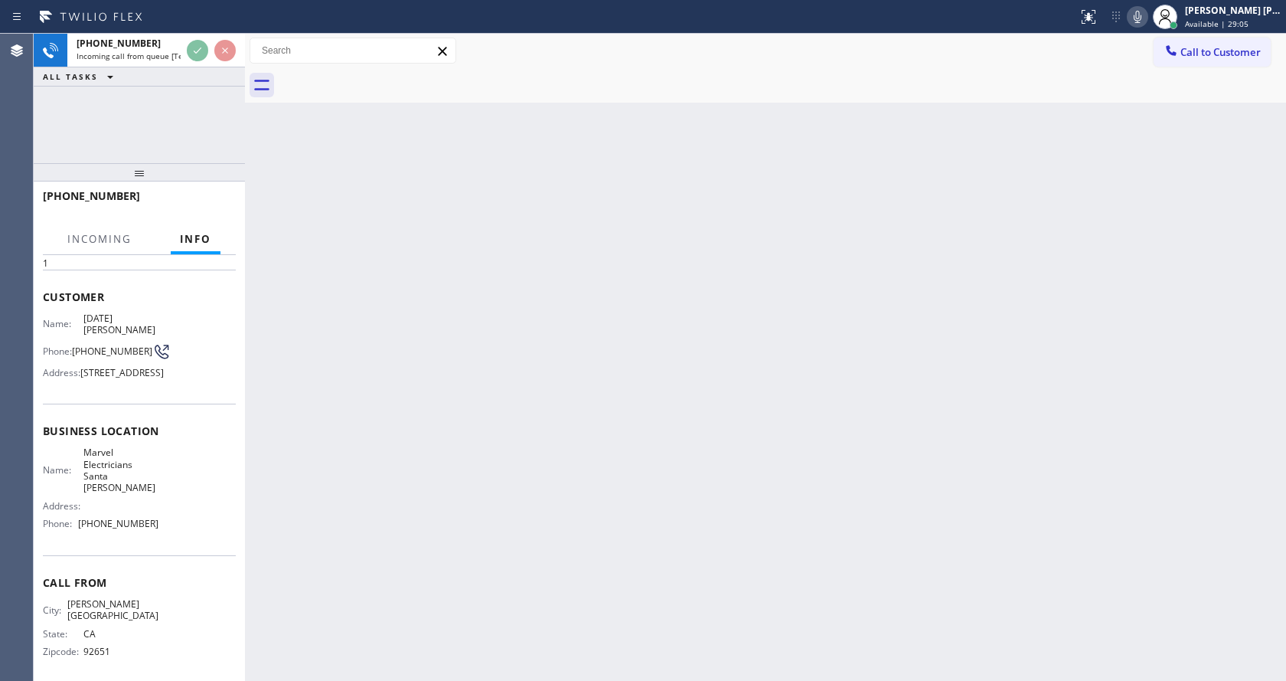
click at [586, 473] on div "Back to Dashboard Change Sender ID Customers Technicians Select a contact Outbo…" at bounding box center [765, 357] width 1041 height 647
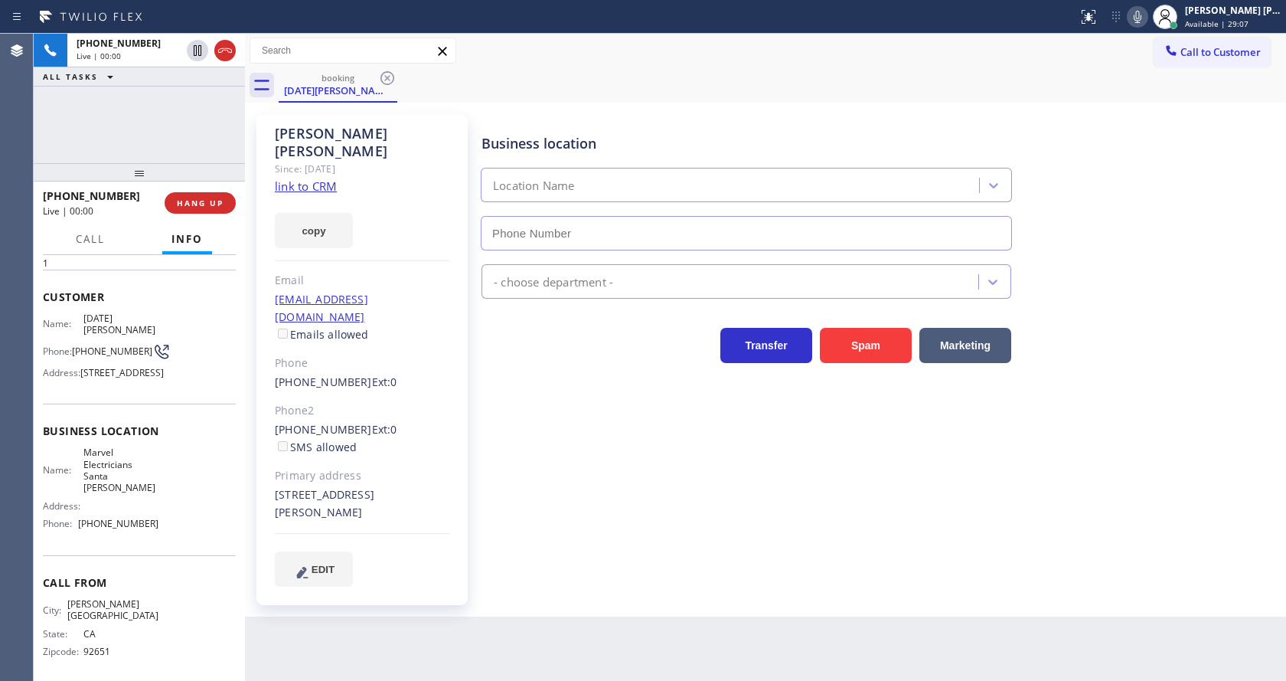
type input "[PHONE_NUMBER]"
click at [675, 542] on div "Business location Marvel Electricians [GEOGRAPHIC_DATA][PERSON_NAME] [PHONE_NUM…" at bounding box center [880, 350] width 804 height 464
click at [616, 520] on div "Business location Marvel Electricians [GEOGRAPHIC_DATA][PERSON_NAME] [PHONE_NUM…" at bounding box center [880, 350] width 804 height 464
click at [867, 548] on div "Business location Marvel Electricians [GEOGRAPHIC_DATA][PERSON_NAME] [PHONE_NUM…" at bounding box center [880, 365] width 804 height 495
click at [334, 178] on link "link to CRM" at bounding box center [306, 185] width 62 height 15
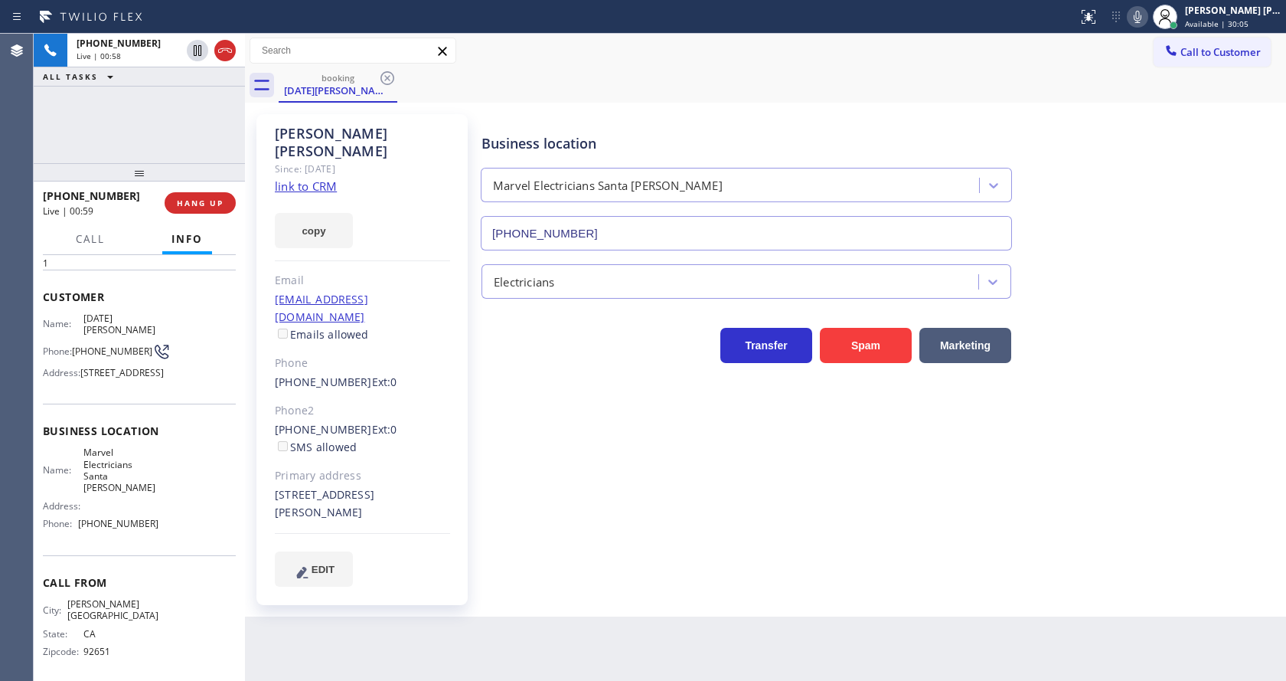
click at [573, 420] on div "Business location Marvel Electricians [GEOGRAPHIC_DATA][PERSON_NAME] [PHONE_NUM…" at bounding box center [880, 350] width 804 height 464
click at [582, 515] on div "Business location Marvel Electricians [GEOGRAPHIC_DATA][PERSON_NAME] [PHONE_NUM…" at bounding box center [880, 350] width 804 height 464
click at [164, 379] on div "Name: [DATE][PERSON_NAME] Phone: [PHONE_NUMBER] Address: [STREET_ADDRESS]" at bounding box center [139, 348] width 193 height 72
drag, startPoint x: 72, startPoint y: 333, endPoint x: 107, endPoint y: 350, distance: 39.0
click at [107, 350] on div "Phone: [PHONE_NUMBER]" at bounding box center [101, 351] width 116 height 18
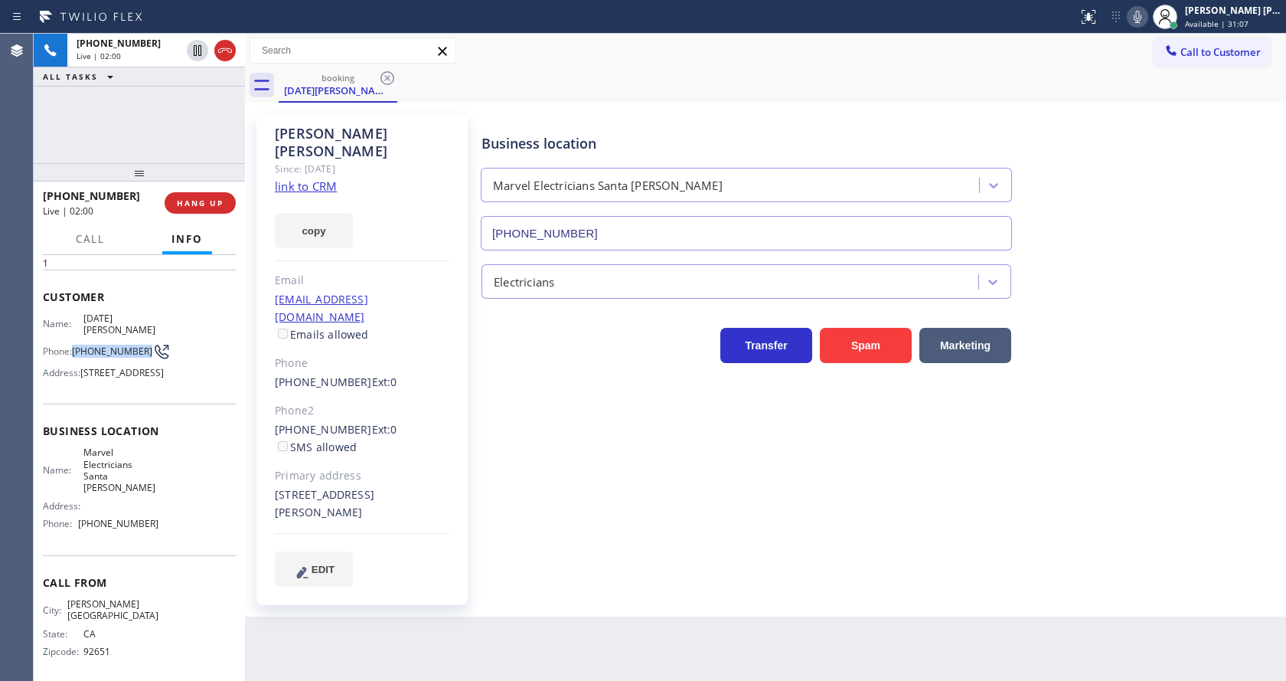
copy span "[PHONE_NUMBER]"
click at [374, 567] on div "[DATE][PERSON_NAME] Since: [DATE] link to CRM copy Email [EMAIL_ADDRESS][DOMAIN…" at bounding box center [361, 359] width 211 height 491
click at [158, 470] on div "Name: Marvel Electricians Santa [PERSON_NAME] Address: Phone: [PHONE_NUMBER]" at bounding box center [139, 491] width 193 height 90
drag, startPoint x: 77, startPoint y: 468, endPoint x: 153, endPoint y: 501, distance: 83.6
click at [153, 501] on div "Name: Marvel Electricians Santa [PERSON_NAME] Address: Phone: [PHONE_NUMBER]" at bounding box center [139, 491] width 193 height 90
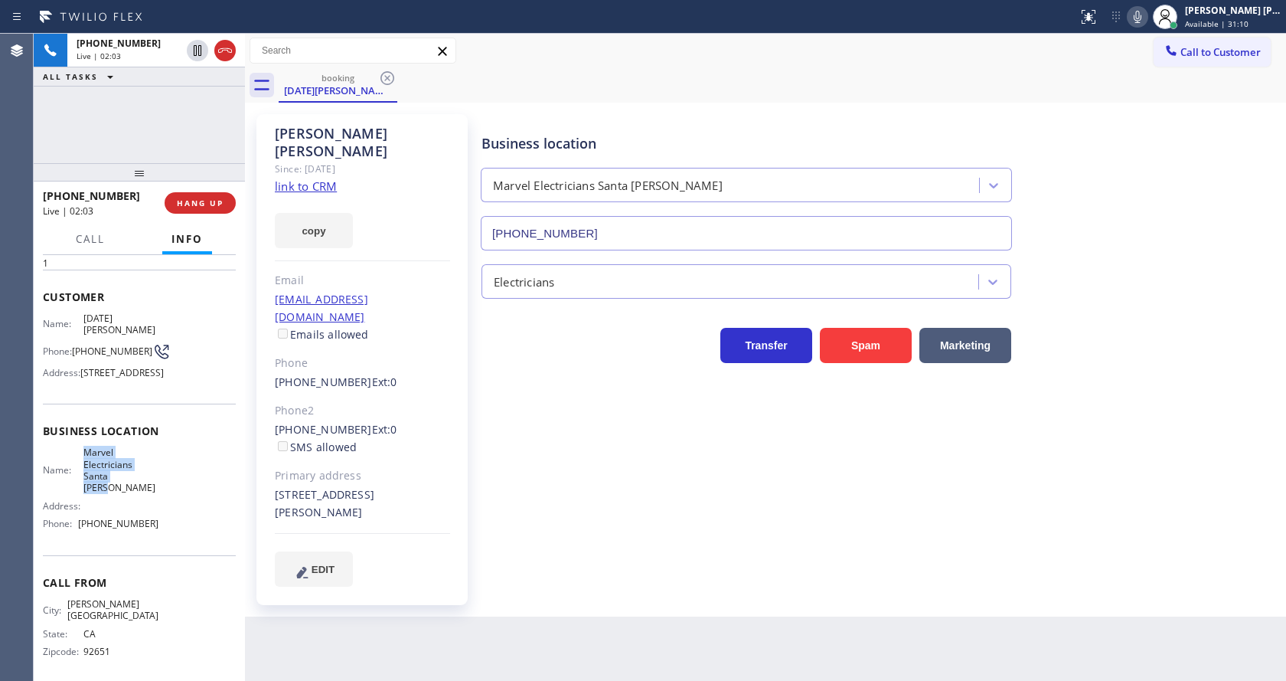
copy span "Marvel Electricians Santa [PERSON_NAME]"
click at [437, 600] on div "Back to Dashboard Change Sender ID Customers Technicians Select a contact Outbo…" at bounding box center [765, 357] width 1041 height 647
click at [113, 521] on div "Name: Marvel Electricians Santa [PERSON_NAME] Address: Phone: [PHONE_NUMBER]" at bounding box center [101, 491] width 116 height 90
drag, startPoint x: 115, startPoint y: 531, endPoint x: 157, endPoint y: 531, distance: 42.1
click at [157, 531] on div "Name: Marvel Electricians Santa [PERSON_NAME] Address: Phone: [PHONE_NUMBER]" at bounding box center [139, 491] width 193 height 90
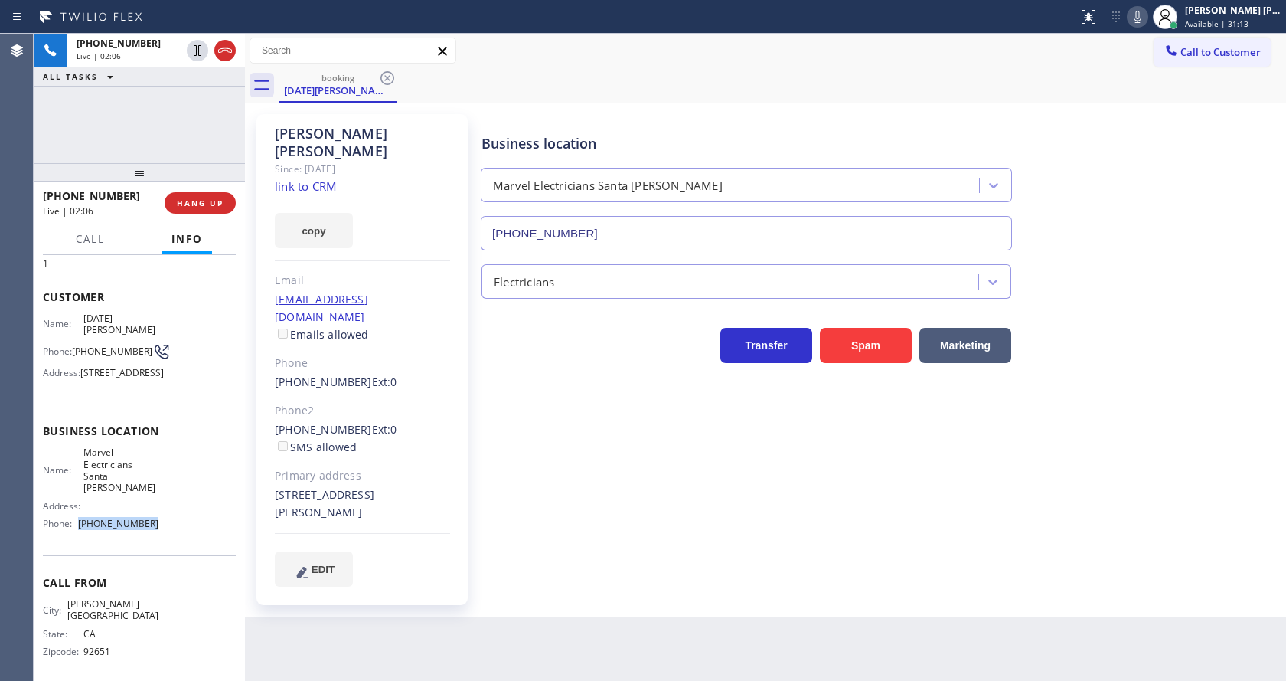
copy div "[PHONE_NUMBER]"
drag, startPoint x: 416, startPoint y: 612, endPoint x: 406, endPoint y: 656, distance: 45.5
click at [413, 616] on div "Back to Dashboard Change Sender ID Customers Technicians Select a contact Outbo…" at bounding box center [765, 357] width 1041 height 647
click at [440, 421] on div "[PHONE_NUMBER] Ext: 0 SMS allowed" at bounding box center [362, 438] width 175 height 35
click at [392, 198] on div "copy" at bounding box center [362, 221] width 175 height 53
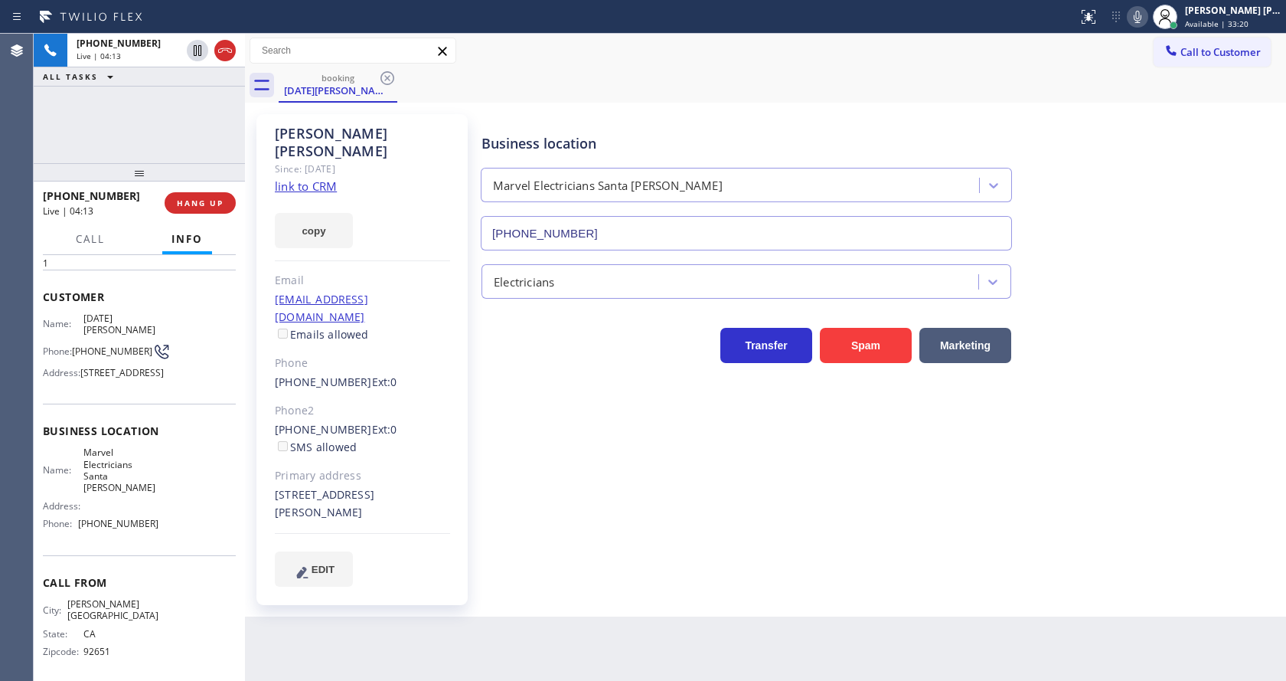
click at [543, 501] on div "Business location Marvel Electricians [GEOGRAPHIC_DATA][PERSON_NAME] [PHONE_NUM…" at bounding box center [880, 350] width 804 height 464
click at [642, 493] on div "Business location Marvel Electricians [GEOGRAPHIC_DATA][PERSON_NAME] [PHONE_NUM…" at bounding box center [880, 350] width 804 height 464
click at [622, 524] on div "Business location Marvel Electricians [GEOGRAPHIC_DATA][PERSON_NAME] [PHONE_NUM…" at bounding box center [880, 350] width 804 height 464
click at [401, 642] on div "Back to Dashboard Change Sender ID Customers Technicians Select a contact Outbo…" at bounding box center [765, 357] width 1041 height 647
click at [600, 601] on div "Back to Dashboard Change Sender ID Customers Technicians Select a contact Outbo…" at bounding box center [765, 357] width 1041 height 647
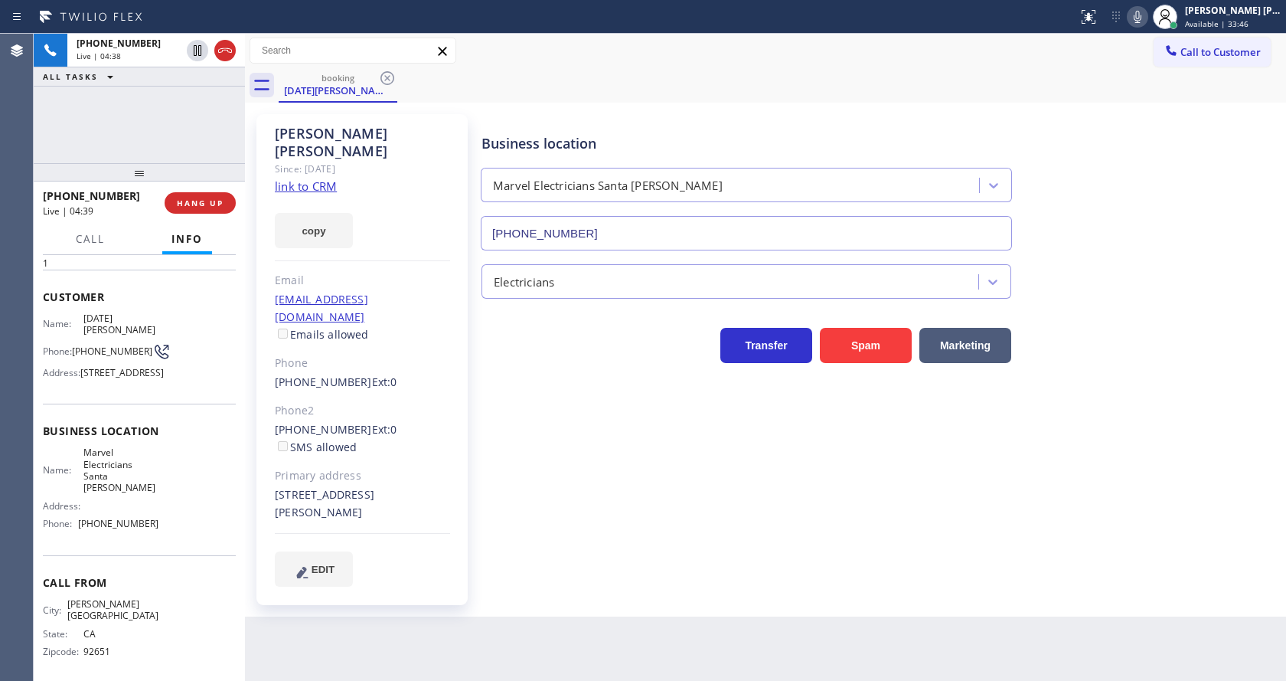
click at [613, 582] on div "Back to Dashboard Change Sender ID Customers Technicians Select a contact Outbo…" at bounding box center [765, 357] width 1041 height 647
click at [693, 580] on div "[DATE][PERSON_NAME] Since: [DATE] link to CRM copy Email [EMAIL_ADDRESS][DOMAIN…" at bounding box center [765, 360] width 1041 height 514
click at [479, 566] on div "Business location Marvel Electricians [GEOGRAPHIC_DATA][PERSON_NAME] [PHONE_NUM…" at bounding box center [880, 365] width 804 height 495
click at [656, 486] on div "Business location Marvel Electricians [GEOGRAPHIC_DATA][PERSON_NAME] [PHONE_NUM…" at bounding box center [880, 350] width 804 height 464
click at [519, 596] on div "Back to Dashboard Change Sender ID Customers Technicians Select a contact Outbo…" at bounding box center [765, 357] width 1041 height 647
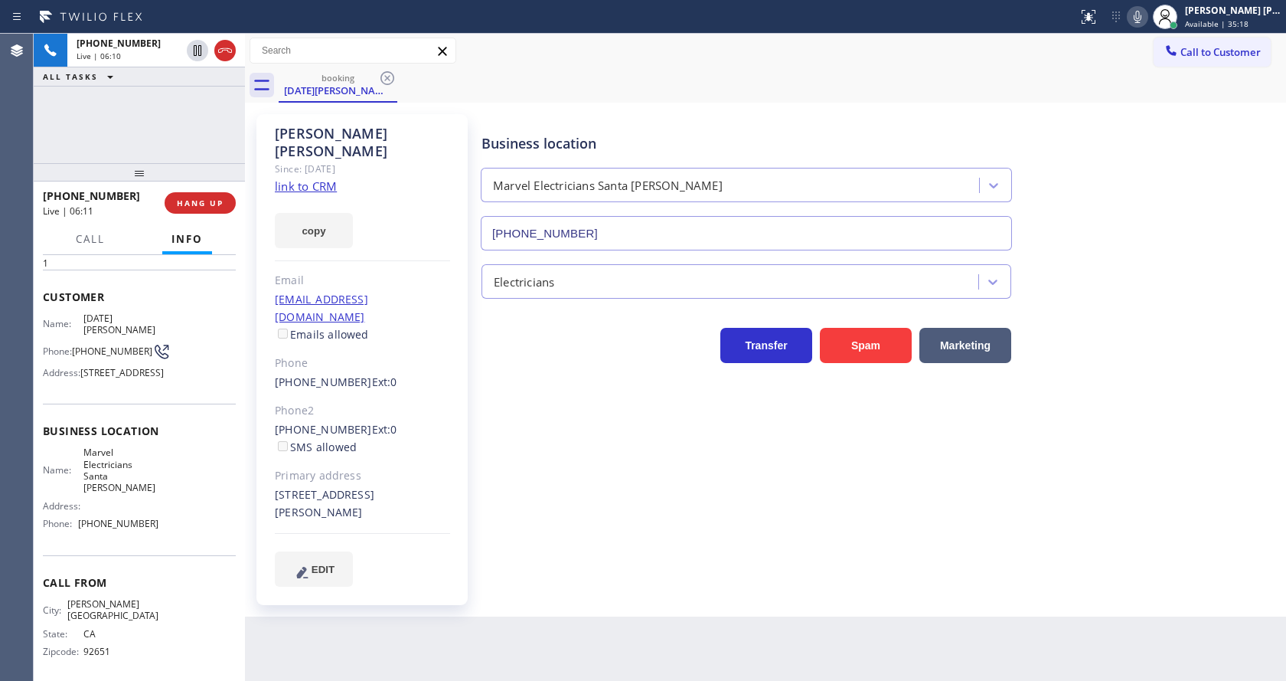
click at [718, 550] on div "Business location Marvel Electricians [GEOGRAPHIC_DATA][PERSON_NAME] [PHONE_NUM…" at bounding box center [880, 365] width 804 height 495
click at [1144, 17] on icon at bounding box center [1137, 17] width 18 height 18
click at [195, 45] on icon at bounding box center [198, 50] width 8 height 11
click at [1139, 18] on icon at bounding box center [1137, 17] width 18 height 18
click at [196, 50] on icon at bounding box center [197, 50] width 11 height 11
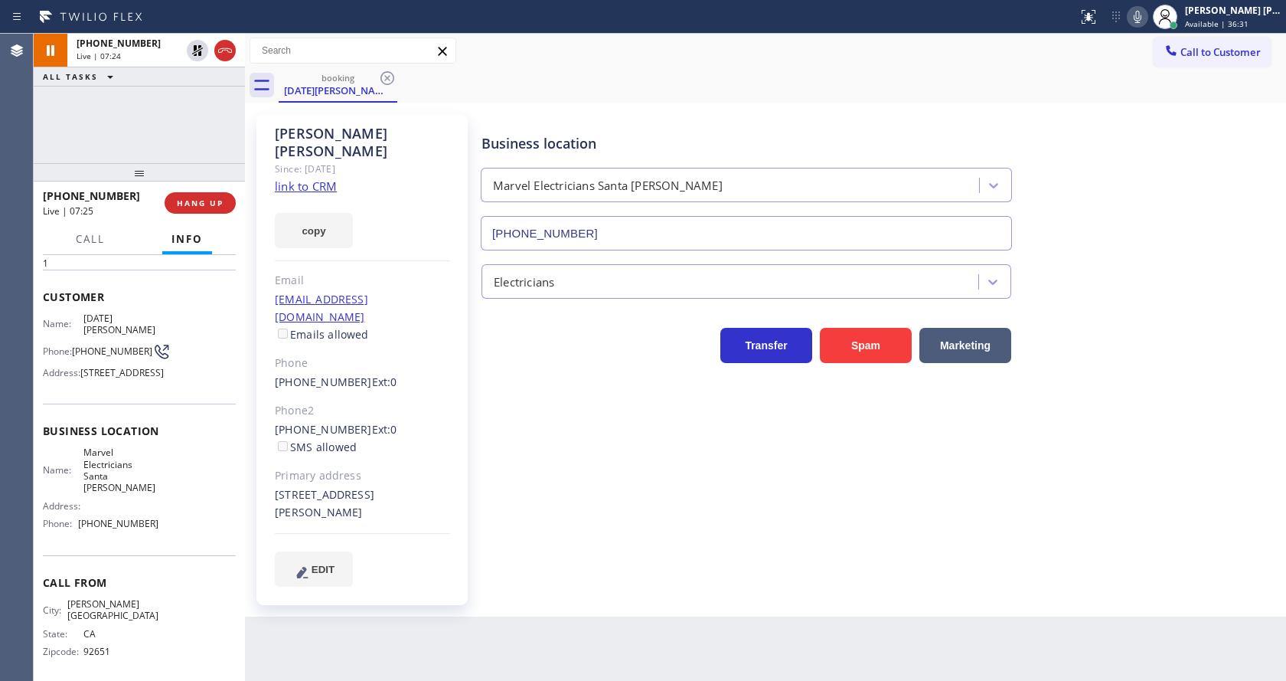
click at [549, 459] on div "Business location Marvel Electricians [GEOGRAPHIC_DATA][PERSON_NAME] [PHONE_NUM…" at bounding box center [880, 350] width 804 height 464
drag, startPoint x: 1139, startPoint y: 462, endPoint x: 1123, endPoint y: 475, distance: 20.7
click at [1139, 462] on div "Business location Marvel Electricians [GEOGRAPHIC_DATA][PERSON_NAME] [PHONE_NUM…" at bounding box center [880, 350] width 804 height 464
click at [679, 636] on div "Back to Dashboard Change Sender ID Customers Technicians Select a contact Outbo…" at bounding box center [765, 357] width 1041 height 647
click at [745, 543] on div "Business location Marvel Electricians [GEOGRAPHIC_DATA][PERSON_NAME] [PHONE_NUM…" at bounding box center [880, 350] width 804 height 464
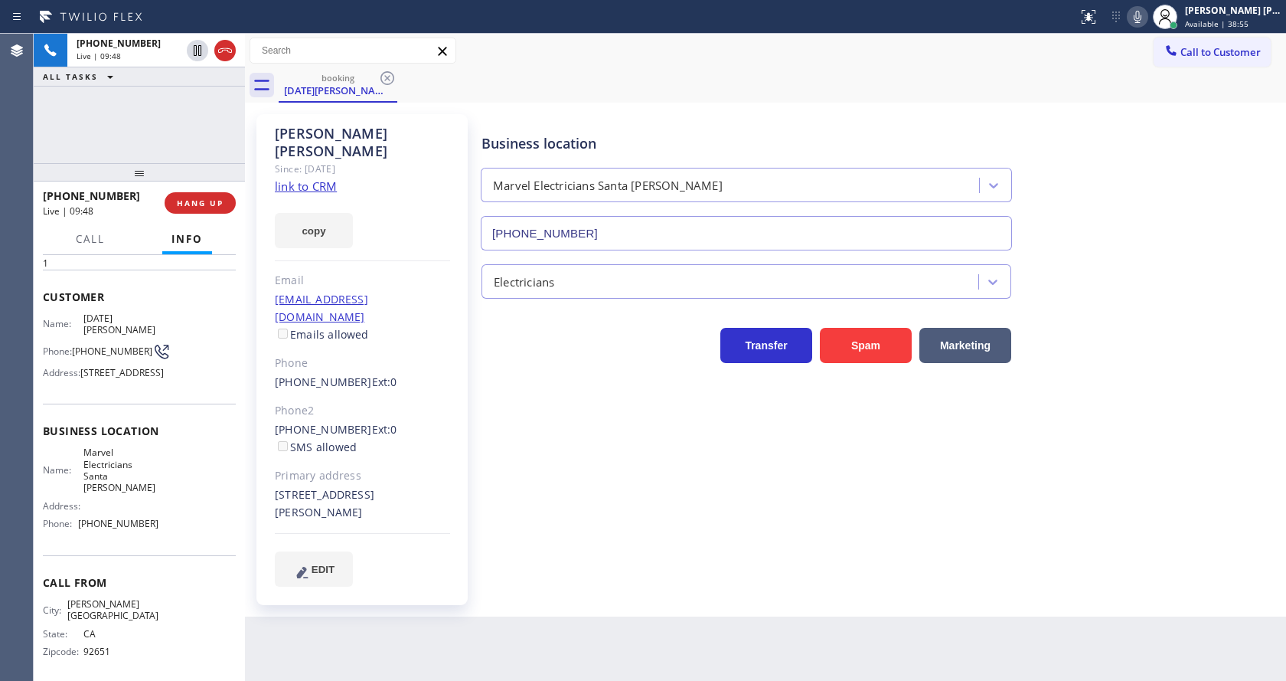
click at [571, 557] on div "Business location Marvel Electricians [GEOGRAPHIC_DATA][PERSON_NAME] [PHONE_NUM…" at bounding box center [880, 365] width 804 height 495
click at [637, 497] on div "Business location Marvel Electricians [GEOGRAPHIC_DATA][PERSON_NAME] [PHONE_NUM…" at bounding box center [880, 350] width 804 height 464
click at [607, 531] on div "Business location Marvel Electricians [GEOGRAPHIC_DATA][PERSON_NAME] [PHONE_NUM…" at bounding box center [880, 350] width 804 height 464
click at [669, 502] on div "Business location Marvel Electricians [GEOGRAPHIC_DATA][PERSON_NAME] [PHONE_NUM…" at bounding box center [880, 350] width 804 height 464
click at [751, 498] on div "Business location Marvel Electricians [GEOGRAPHIC_DATA][PERSON_NAME] [PHONE_NUM…" at bounding box center [880, 350] width 804 height 464
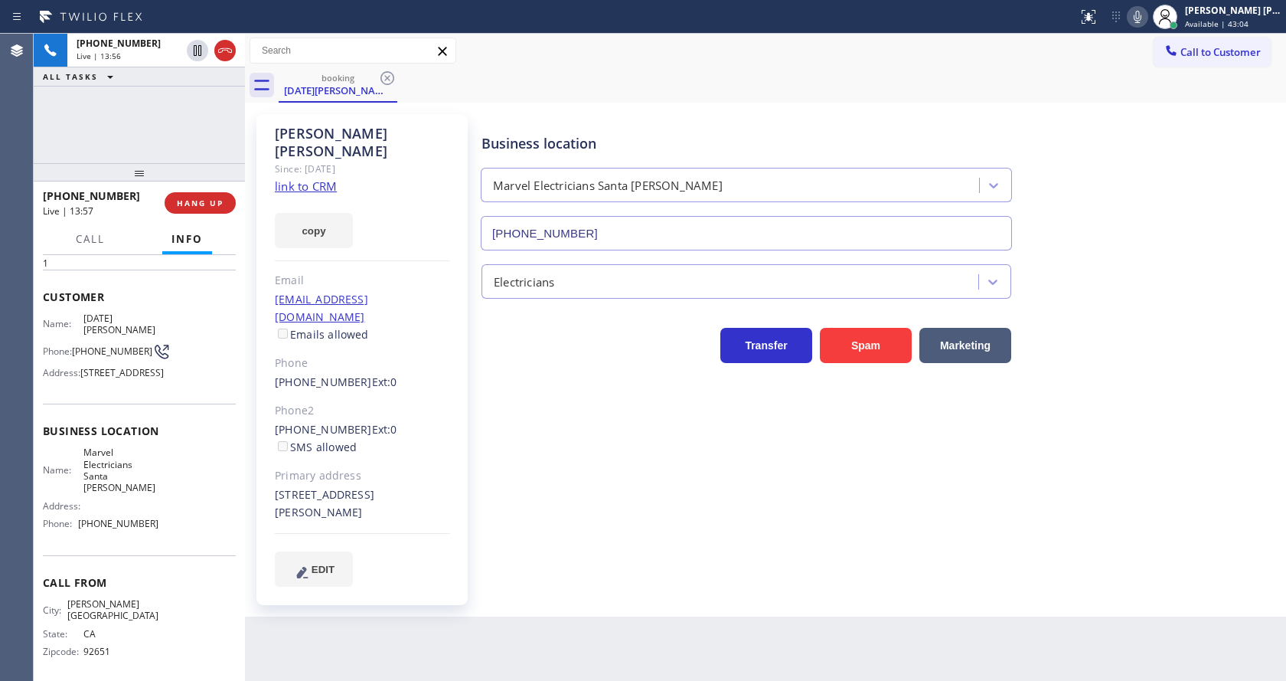
click at [451, 539] on div "[DATE][PERSON_NAME] Since: [DATE] link to CRM copy Email [EMAIL_ADDRESS][DOMAIN…" at bounding box center [361, 359] width 211 height 491
click at [619, 521] on div "Business location Marvel Electricians [GEOGRAPHIC_DATA][PERSON_NAME] [PHONE_NUM…" at bounding box center [880, 350] width 804 height 464
click at [666, 512] on div "Business location Marvel Electricians [GEOGRAPHIC_DATA][PERSON_NAME] [PHONE_NUM…" at bounding box center [880, 350] width 804 height 464
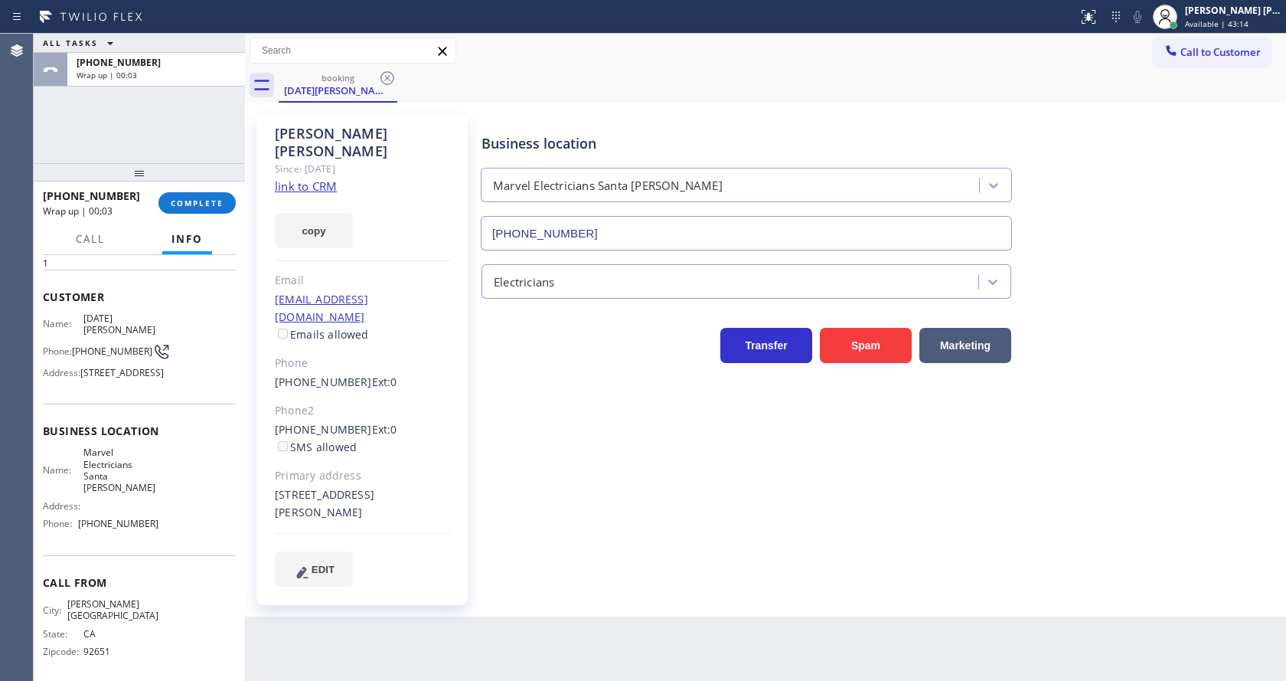
click at [675, 581] on div "[DATE][PERSON_NAME] Since: [DATE] link to CRM copy Email [EMAIL_ADDRESS][DOMAIN…" at bounding box center [765, 360] width 1041 height 514
click at [592, 557] on div "Business location Marvel Electricians [GEOGRAPHIC_DATA][PERSON_NAME] [PHONE_NUM…" at bounding box center [880, 365] width 804 height 495
click at [609, 478] on div "Business location Marvel Electricians [GEOGRAPHIC_DATA][PERSON_NAME] [PHONE_NUM…" at bounding box center [880, 350] width 804 height 464
click at [198, 208] on button "COMPLETE" at bounding box center [196, 202] width 77 height 21
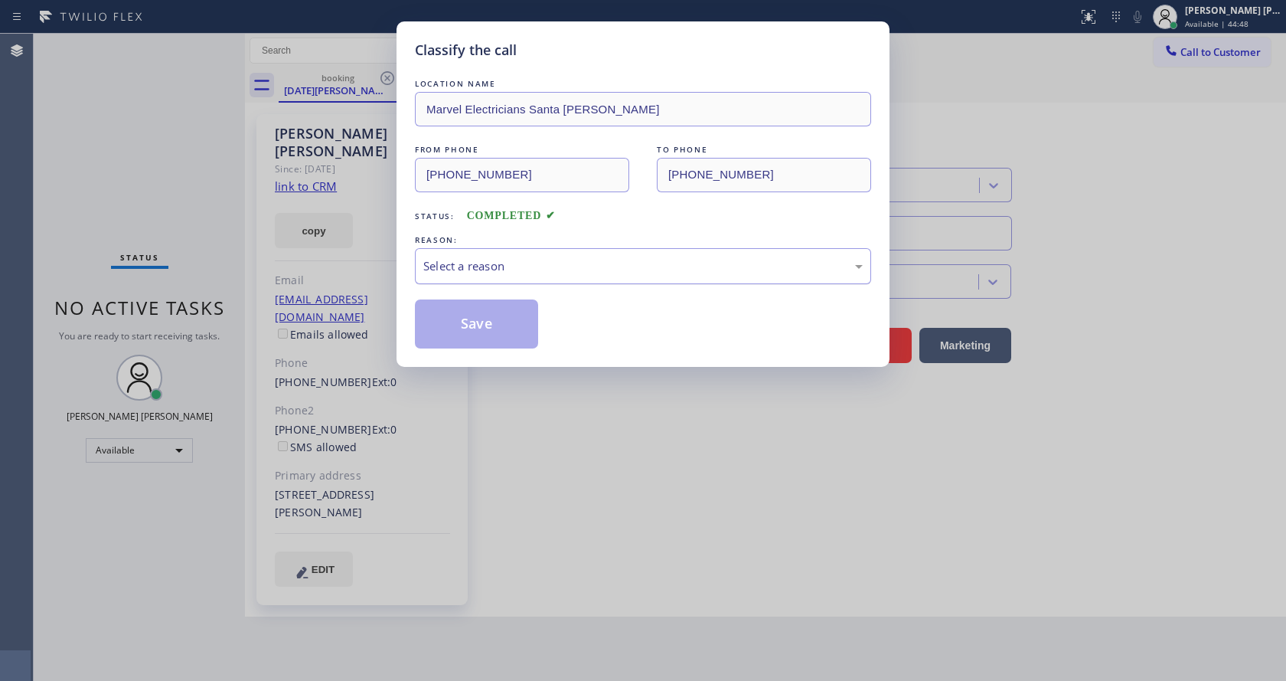
click at [446, 276] on div "Select a reason" at bounding box center [643, 266] width 456 height 36
click at [452, 313] on button "Save" at bounding box center [476, 323] width 123 height 49
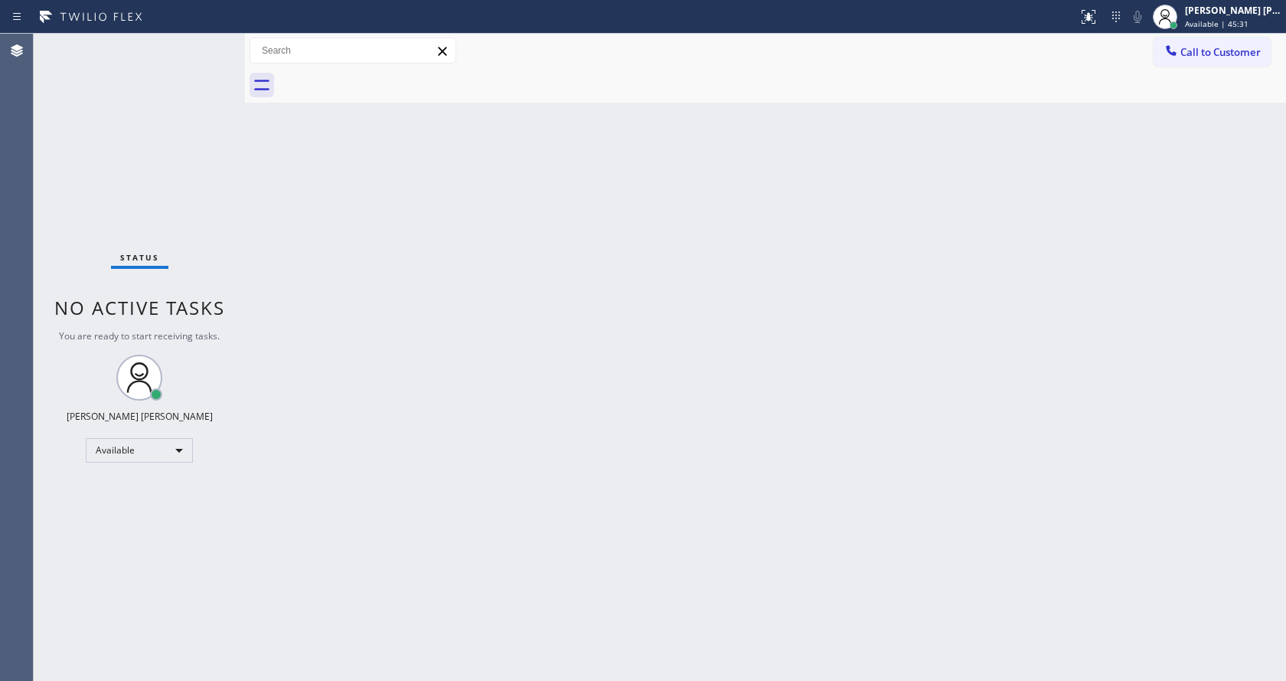
click at [416, 439] on div "Back to Dashboard Change Sender ID Customers Technicians Select a contact Outbo…" at bounding box center [765, 357] width 1041 height 647
click at [628, 382] on div "Back to Dashboard Change Sender ID Customers Technicians Select a contact Outbo…" at bounding box center [765, 357] width 1041 height 647
drag, startPoint x: 588, startPoint y: 632, endPoint x: 560, endPoint y: 632, distance: 28.3
click at [588, 632] on div "Back to Dashboard Change Sender ID Customers Technicians Select a contact Outbo…" at bounding box center [765, 357] width 1041 height 647
drag, startPoint x: 406, startPoint y: 310, endPoint x: 815, endPoint y: 129, distance: 446.9
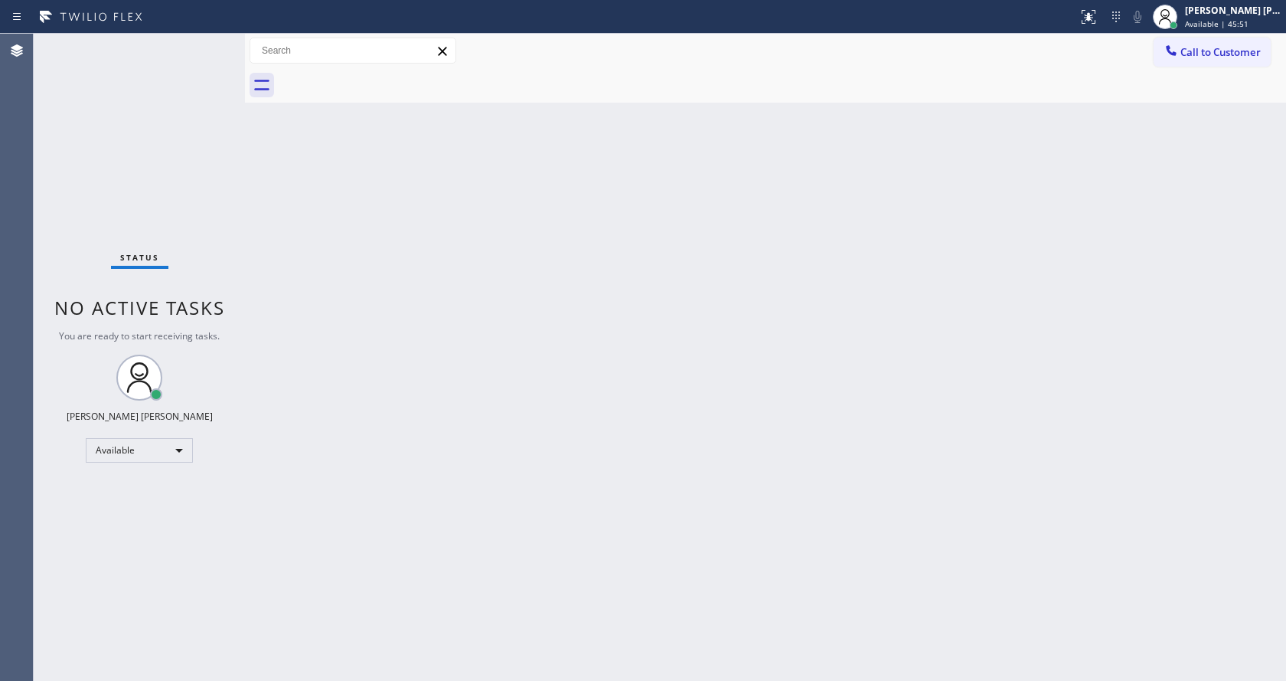
click at [406, 310] on div "Back to Dashboard Change Sender ID Customers Technicians Select a contact Outbo…" at bounding box center [765, 357] width 1041 height 647
click at [482, 345] on div "Back to Dashboard Change Sender ID Customers Technicians Select a contact Outbo…" at bounding box center [765, 357] width 1041 height 647
click at [192, 51] on div "Status No active tasks You are ready to start receiving tasks. [PERSON_NAME] [P…" at bounding box center [139, 357] width 211 height 647
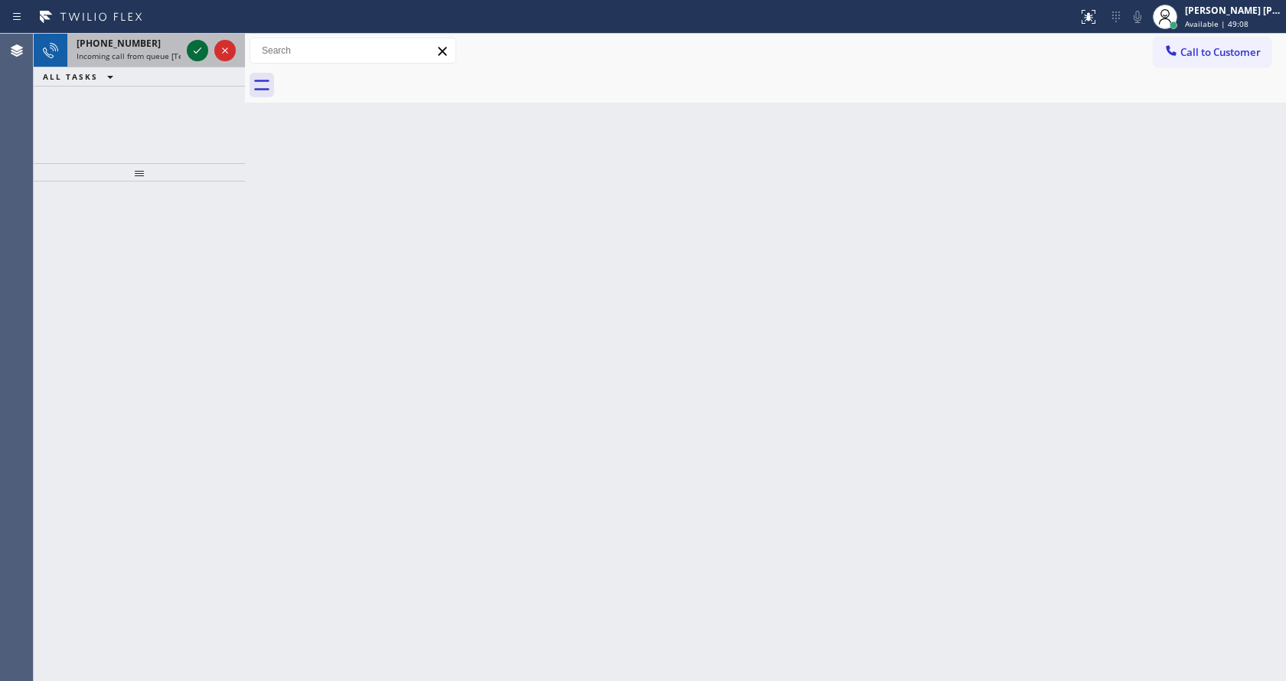
click at [188, 54] on div at bounding box center [197, 50] width 21 height 18
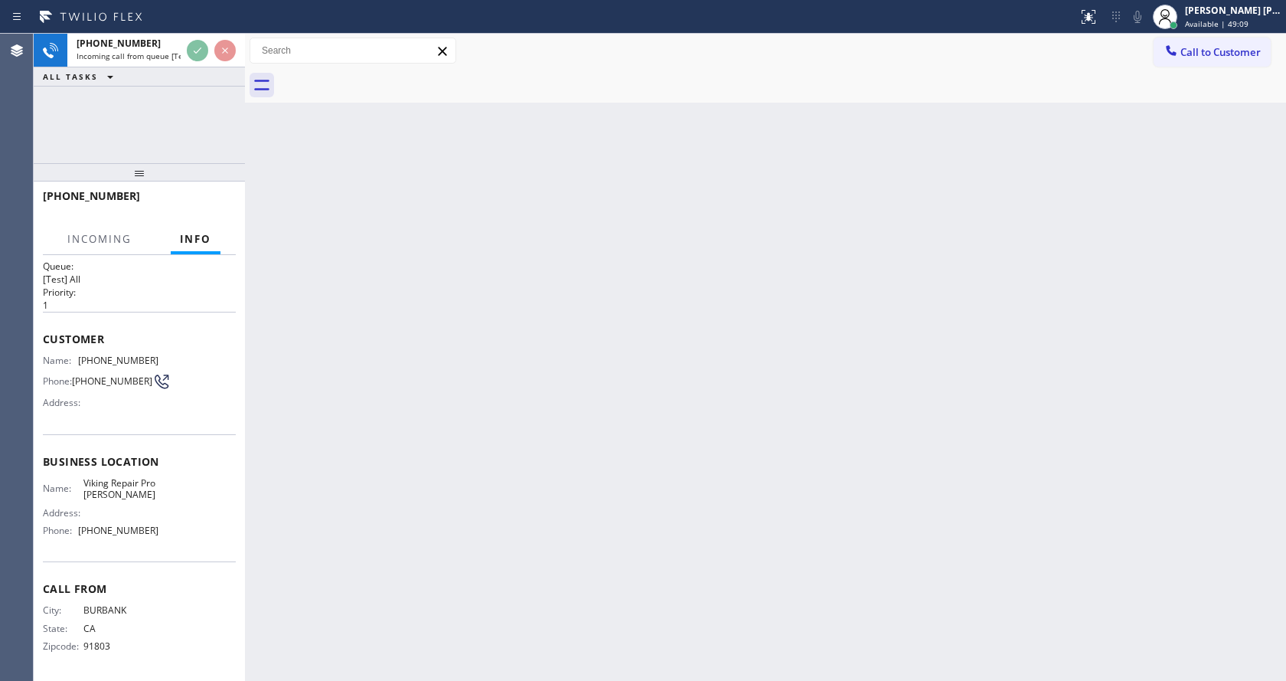
scroll to position [20, 0]
click at [478, 439] on div "Back to Dashboard Change Sender ID Customers Technicians Select a contact Outbo…" at bounding box center [765, 357] width 1041 height 647
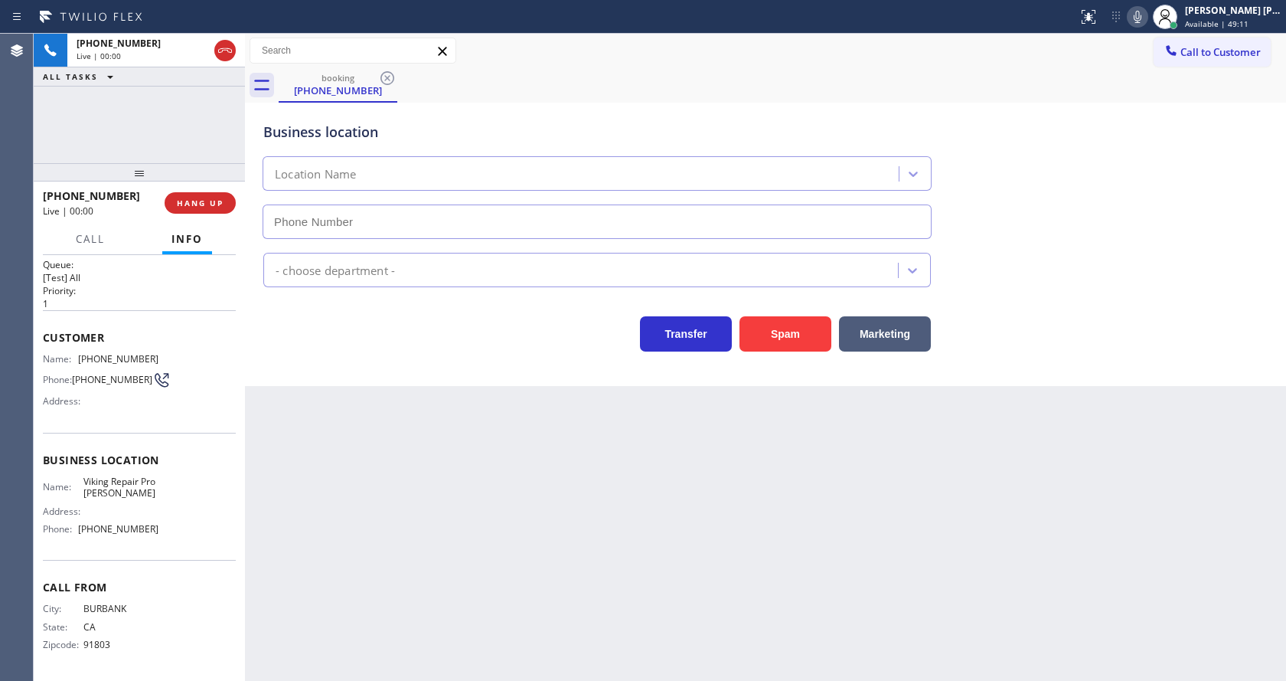
type input "[PHONE_NUMBER]"
click at [509, 508] on div "Back to Dashboard Change Sender ID Customers Technicians Select a contact Outbo…" at bounding box center [765, 357] width 1041 height 647
drag, startPoint x: 553, startPoint y: 600, endPoint x: 548, endPoint y: 619, distance: 19.9
click at [553, 600] on div "Back to Dashboard Change Sender ID Customers Technicians Select a contact Outbo…" at bounding box center [765, 357] width 1041 height 647
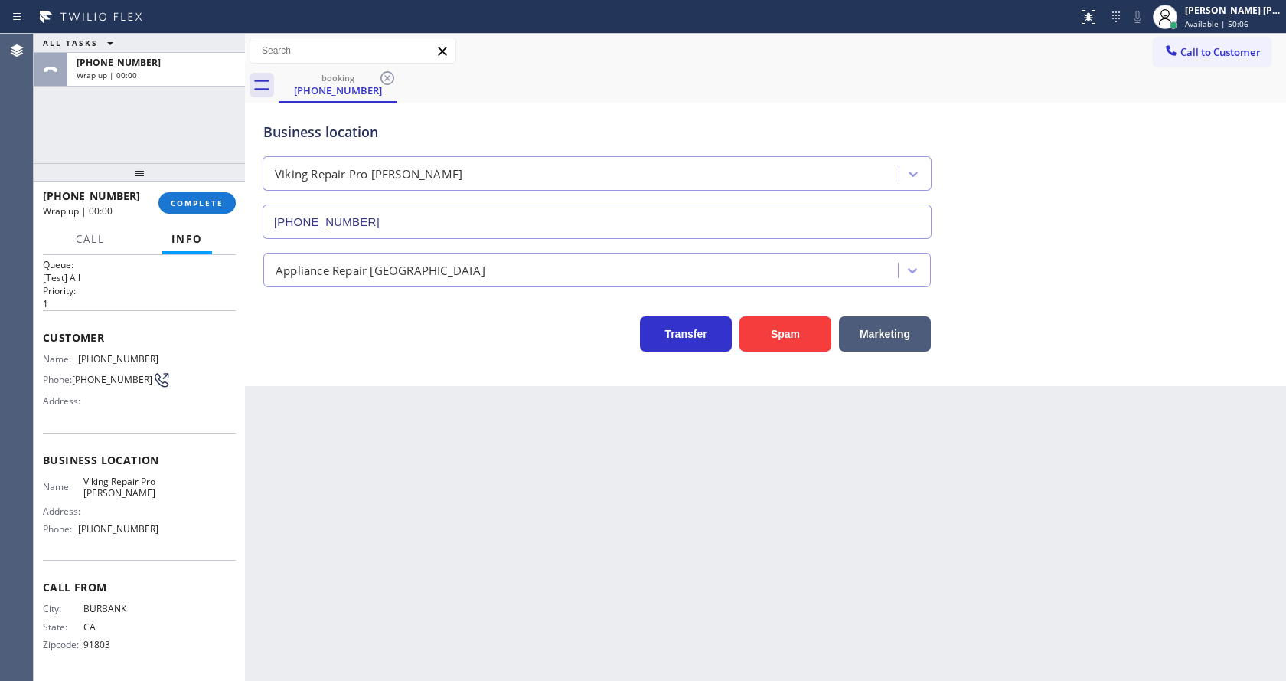
drag, startPoint x: 447, startPoint y: 477, endPoint x: 371, endPoint y: 391, distance: 114.4
click at [447, 477] on div "Back to Dashboard Change Sender ID Customers Technicians Select a contact Outbo…" at bounding box center [765, 357] width 1041 height 647
drag, startPoint x: 205, startPoint y: 191, endPoint x: 196, endPoint y: 208, distance: 19.9
click at [204, 195] on div "[PHONE_NUMBER] Wrap up | 00:01 COMPLETE" at bounding box center [139, 203] width 193 height 40
click at [195, 207] on span "COMPLETE" at bounding box center [197, 203] width 53 height 11
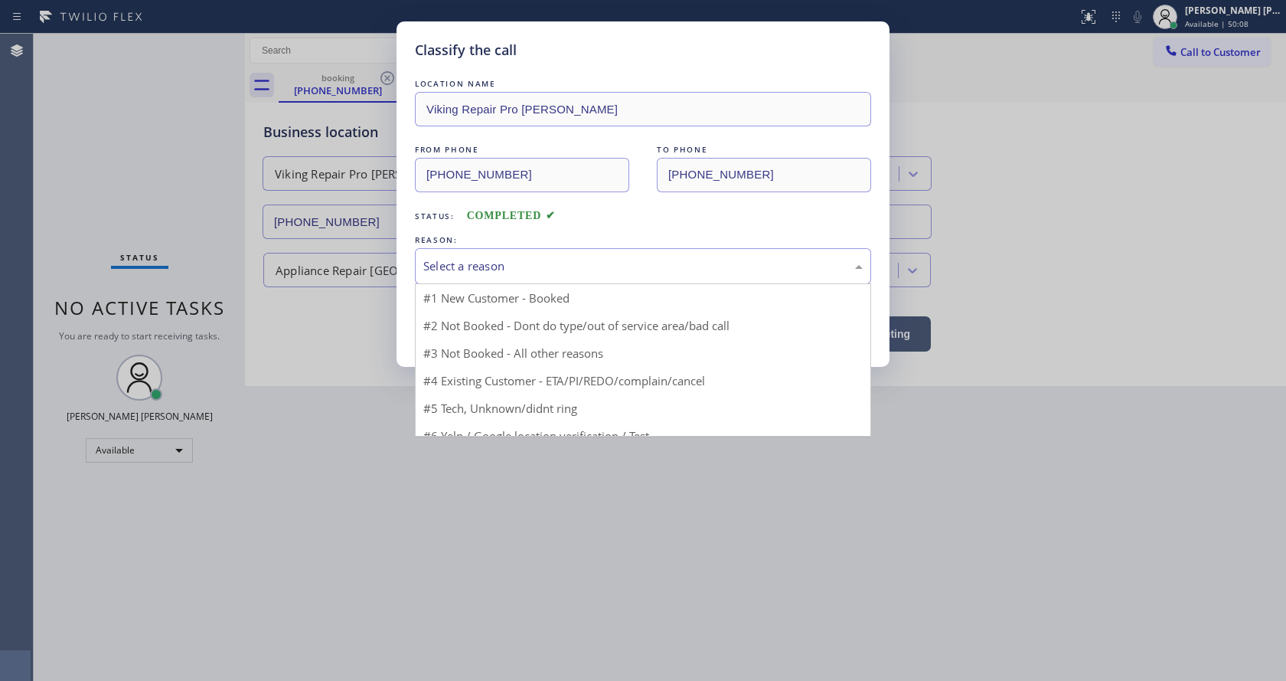
click at [451, 266] on div "Select a reason" at bounding box center [642, 266] width 439 height 18
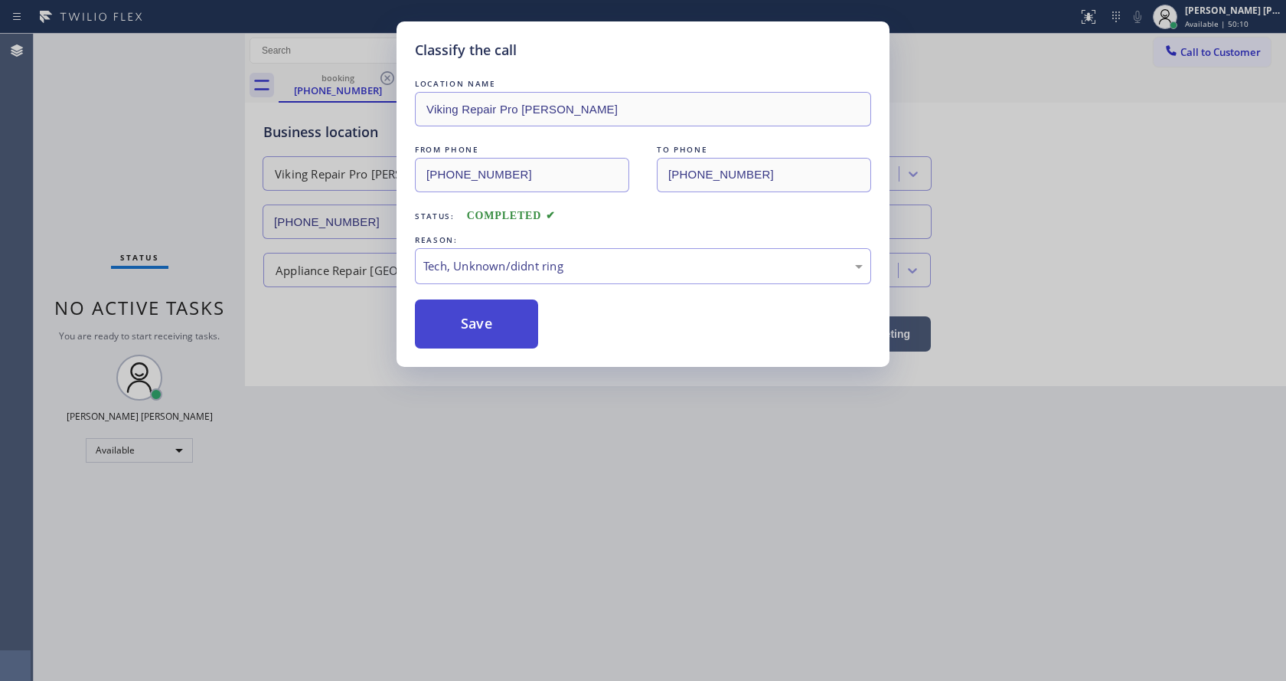
click at [462, 320] on button "Save" at bounding box center [476, 323] width 123 height 49
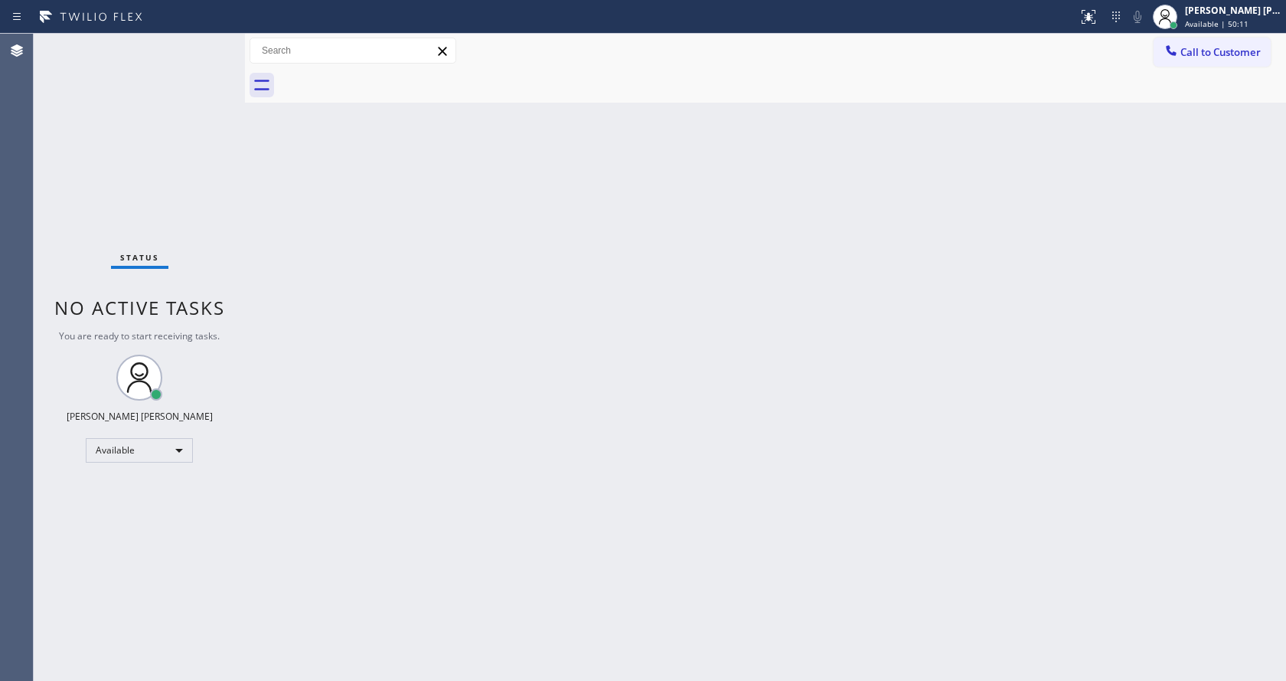
click at [478, 532] on div "Classify the call LOCATION NAME Subzero Repair Professionals FROM PHONE [PHONE_…" at bounding box center [660, 357] width 1252 height 647
click at [846, 483] on div "Back to Dashboard Change Sender ID Customers Technicians Select a contact Outbo…" at bounding box center [765, 357] width 1041 height 647
click at [818, 503] on div "Back to Dashboard Change Sender ID Customers Technicians Select a contact Outbo…" at bounding box center [765, 357] width 1041 height 647
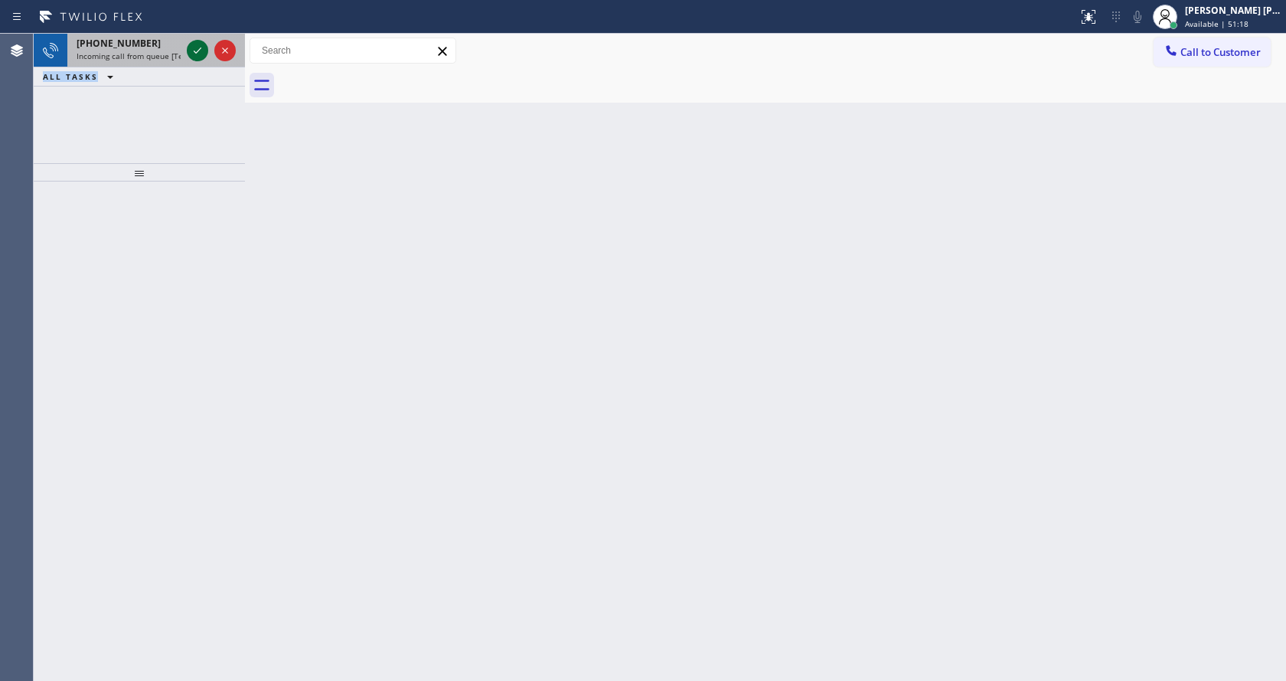
click at [201, 47] on icon at bounding box center [197, 50] width 18 height 18
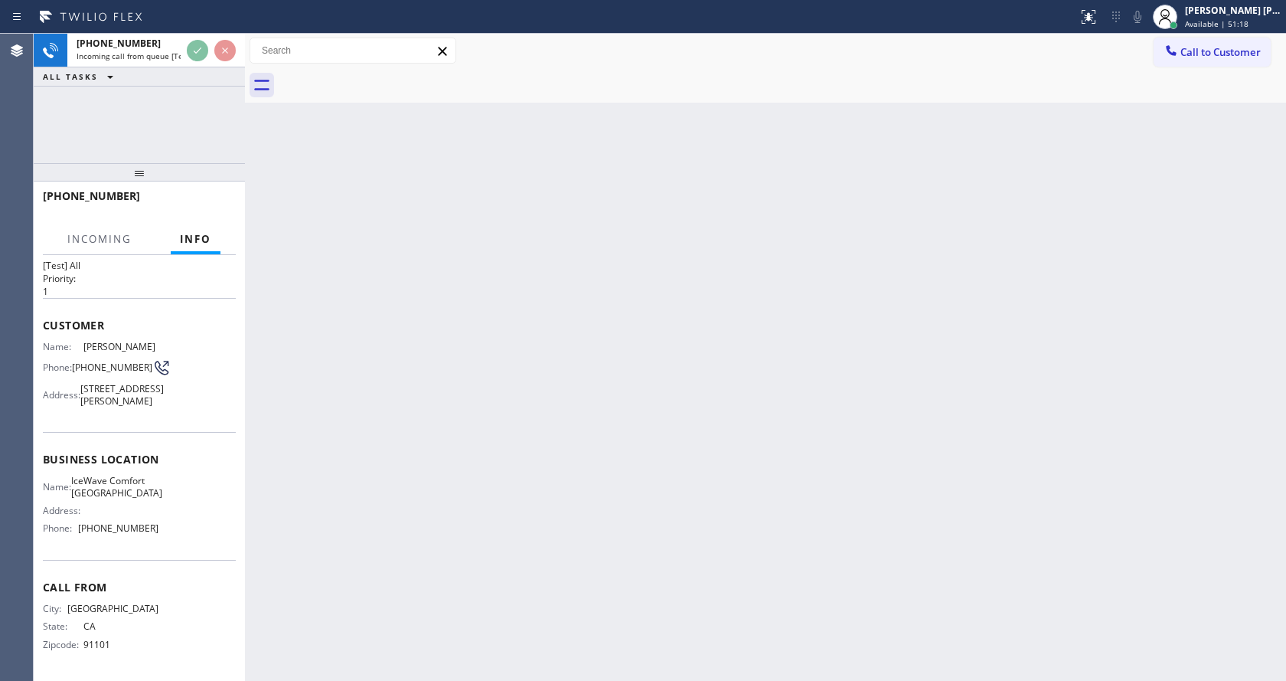
scroll to position [55, 0]
click at [619, 403] on div "Back to Dashboard Change Sender ID Customers Technicians Select a contact Outbo…" at bounding box center [765, 357] width 1041 height 647
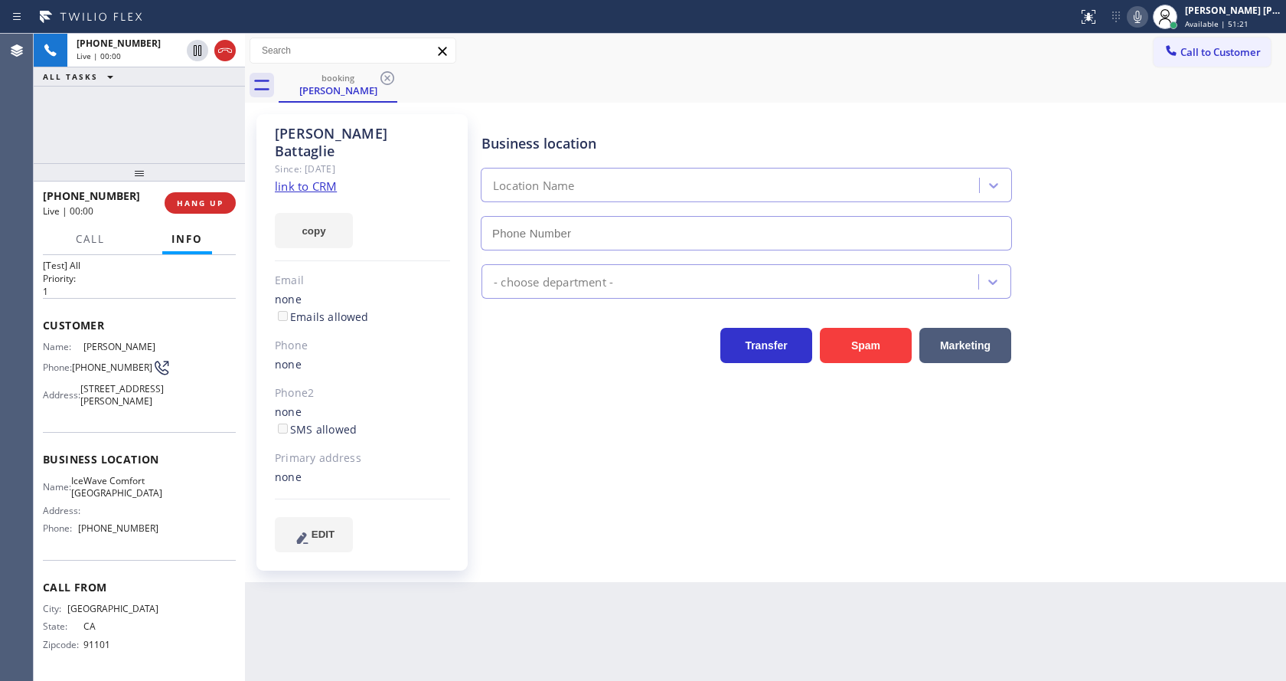
type input "[PHONE_NUMBER]"
click at [326, 178] on link "link to CRM" at bounding box center [306, 185] width 62 height 15
click at [553, 556] on div "Business location IceWave [GEOGRAPHIC_DATA] [PHONE_NUMBER] HVAC Transfer Spam M…" at bounding box center [880, 348] width 804 height 460
click at [619, 498] on div "Business location IceWave [GEOGRAPHIC_DATA] [PHONE_NUMBER] HVAC Transfer Spam M…" at bounding box center [880, 332] width 804 height 429
click at [606, 544] on div "Business location IceWave [GEOGRAPHIC_DATA] [PHONE_NUMBER] HVAC Transfer Spam M…" at bounding box center [880, 348] width 804 height 460
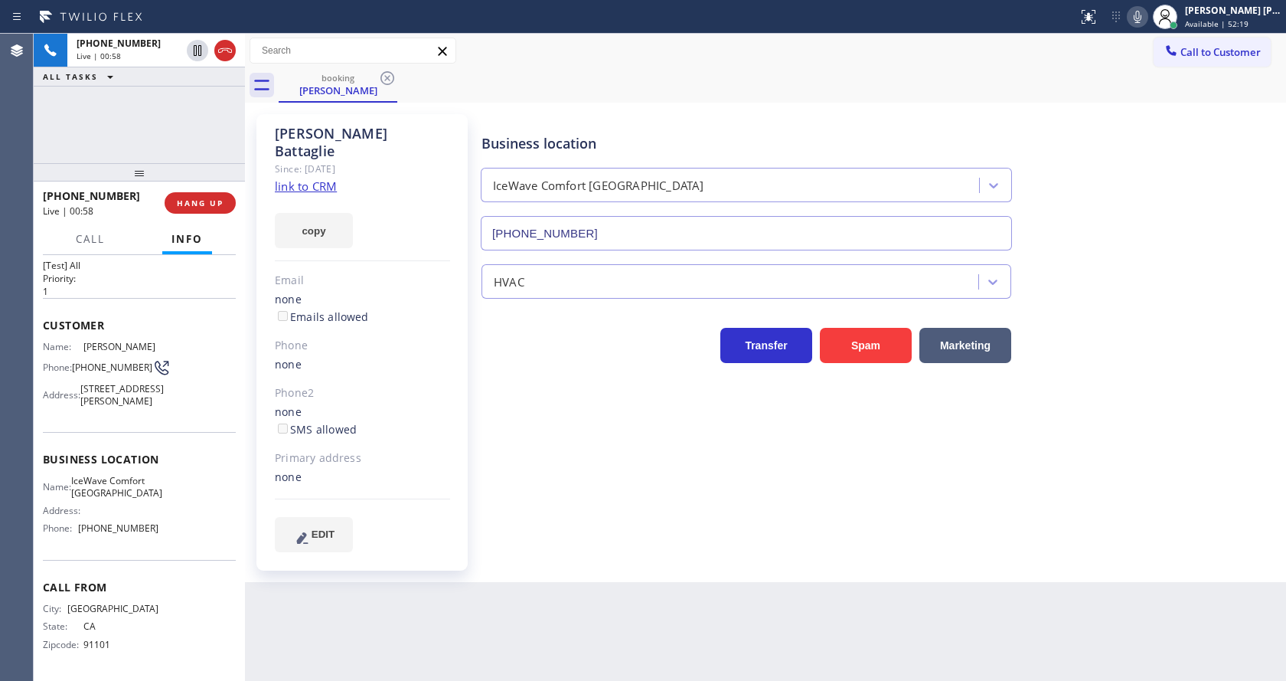
drag, startPoint x: 446, startPoint y: 408, endPoint x: 436, endPoint y: 412, distance: 10.0
click at [436, 412] on div "none SMS allowed" at bounding box center [362, 420] width 175 height 35
click at [736, 573] on div "Back to Dashboard Change Sender ID Customers Technicians Select a contact Outbo…" at bounding box center [765, 357] width 1041 height 647
click at [577, 522] on div "Business location IceWave [GEOGRAPHIC_DATA] [PHONE_NUMBER] HVAC Transfer Spam M…" at bounding box center [880, 332] width 804 height 429
click at [192, 197] on button "HANG UP" at bounding box center [200, 202] width 71 height 21
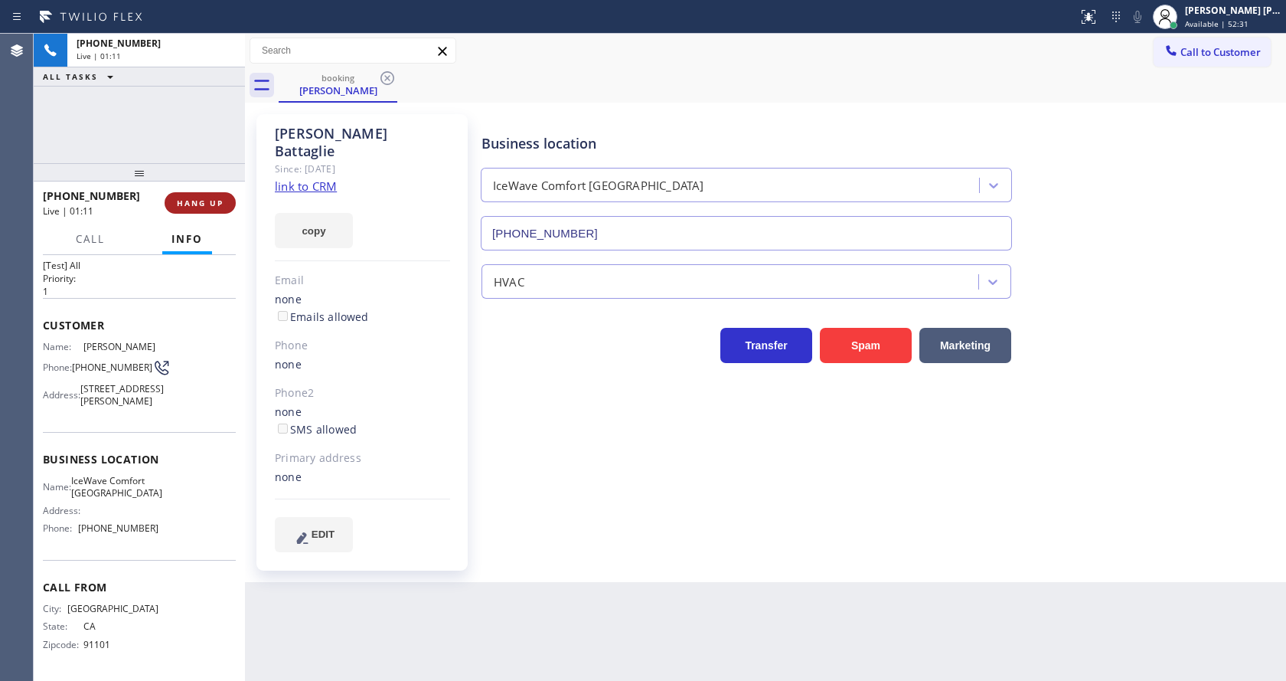
click at [192, 197] on button "HANG UP" at bounding box center [200, 202] width 71 height 21
click at [192, 197] on button "COMPLETE" at bounding box center [196, 202] width 77 height 21
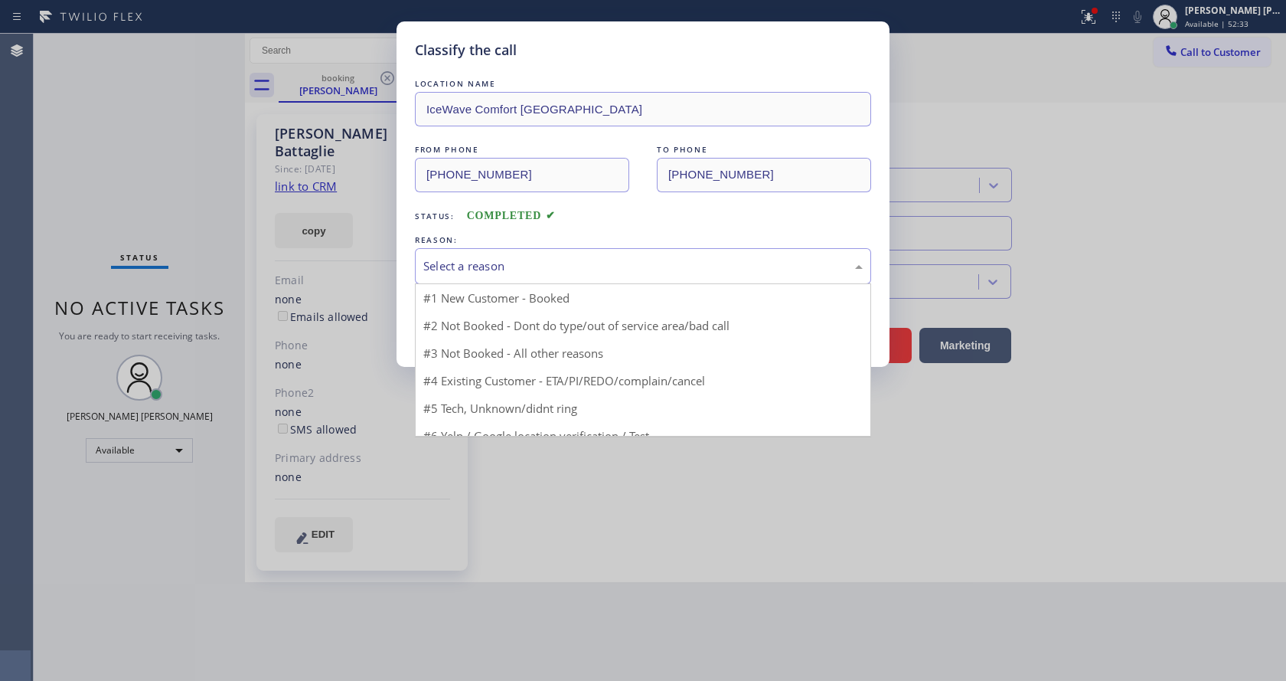
click at [591, 259] on div "Select a reason" at bounding box center [642, 266] width 439 height 18
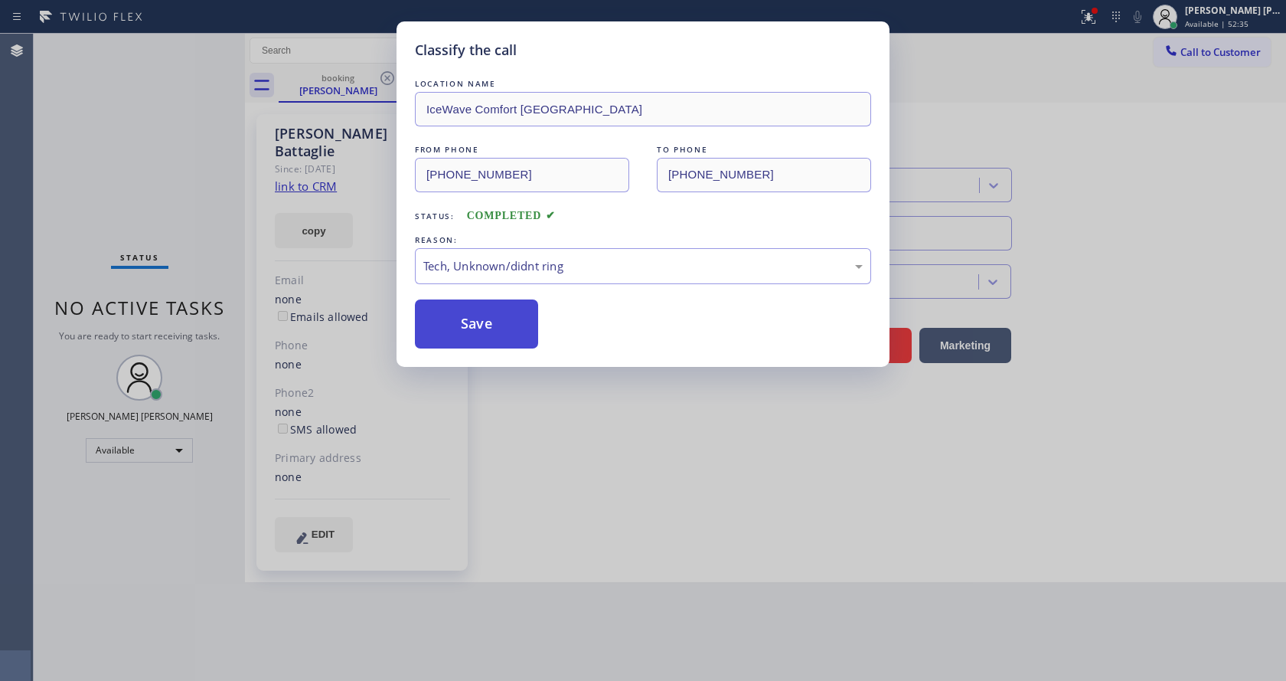
click at [497, 330] on button "Save" at bounding box center [476, 323] width 123 height 49
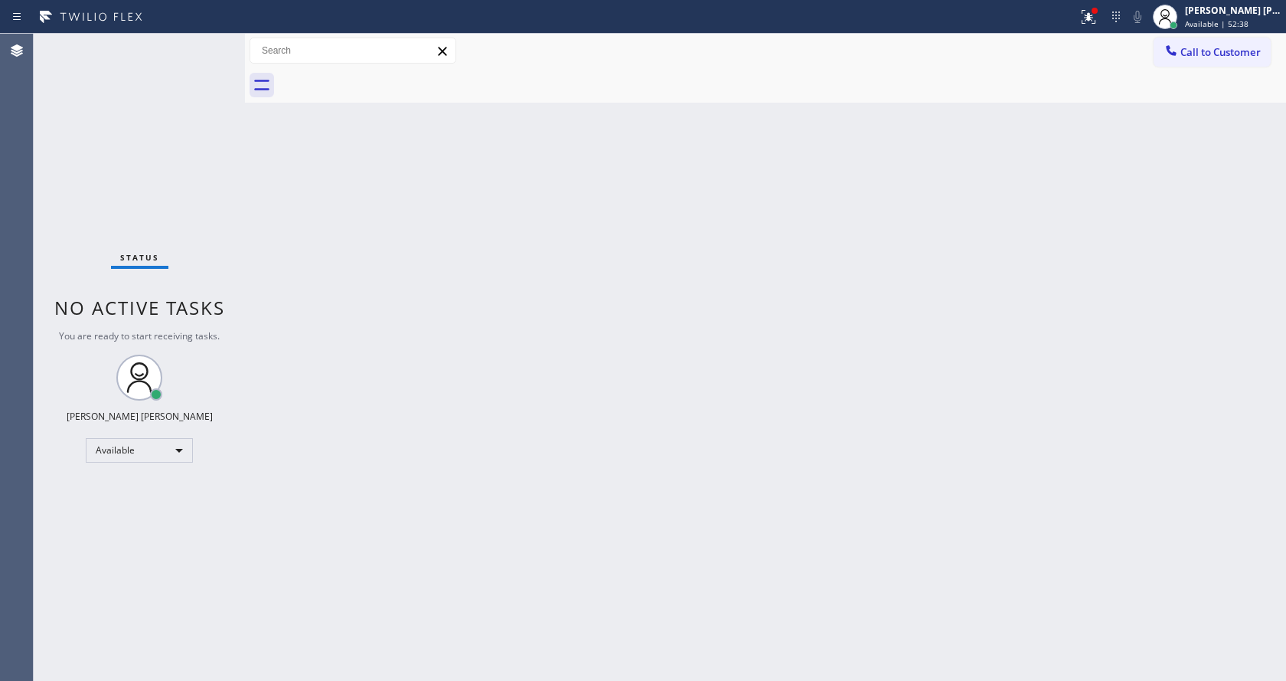
click at [447, 509] on div "Back to Dashboard Change Sender ID Customers Technicians Select a contact Outbo…" at bounding box center [765, 357] width 1041 height 647
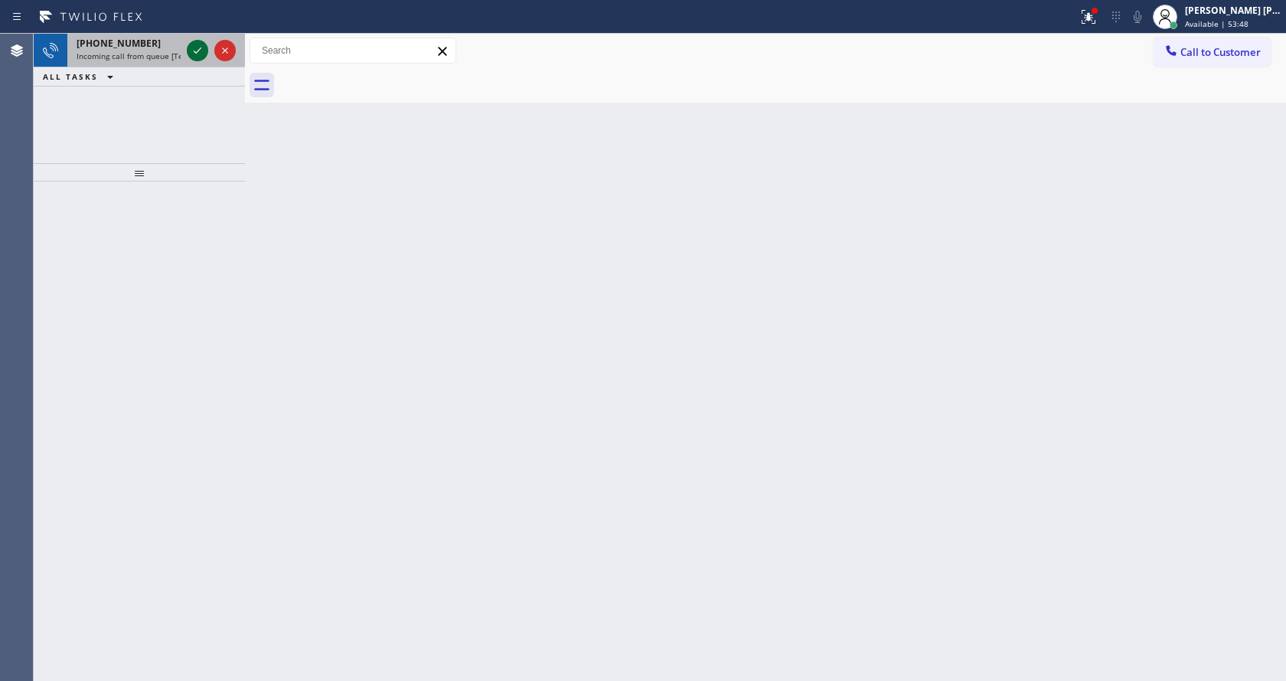
click at [190, 42] on icon at bounding box center [197, 50] width 18 height 18
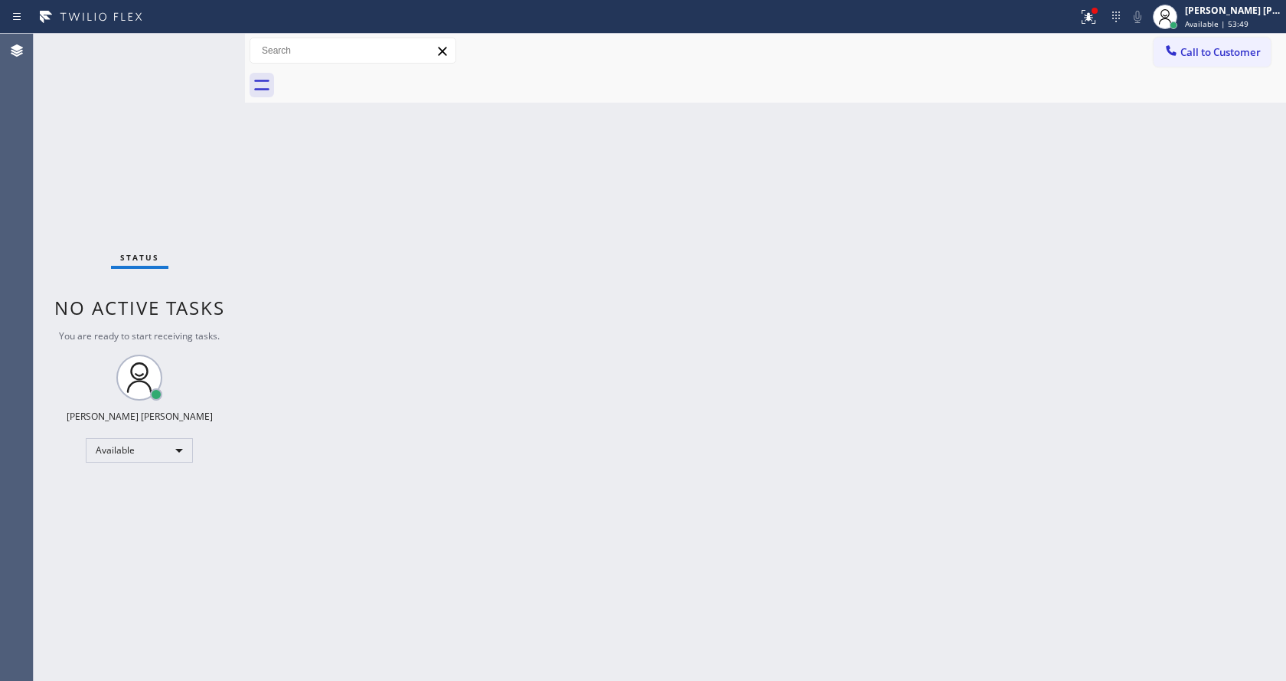
click at [638, 408] on div "Back to Dashboard Change Sender ID Customers Technicians Select a contact Outbo…" at bounding box center [765, 357] width 1041 height 647
drag, startPoint x: 387, startPoint y: 390, endPoint x: 382, endPoint y: 426, distance: 36.4
click at [387, 390] on div "Back to Dashboard Change Sender ID Customers Technicians Select a contact Outbo…" at bounding box center [765, 357] width 1041 height 647
drag, startPoint x: 801, startPoint y: 352, endPoint x: 720, endPoint y: 297, distance: 98.1
click at [794, 344] on div "Back to Dashboard Change Sender ID Customers Technicians Select a contact Outbo…" at bounding box center [765, 357] width 1041 height 647
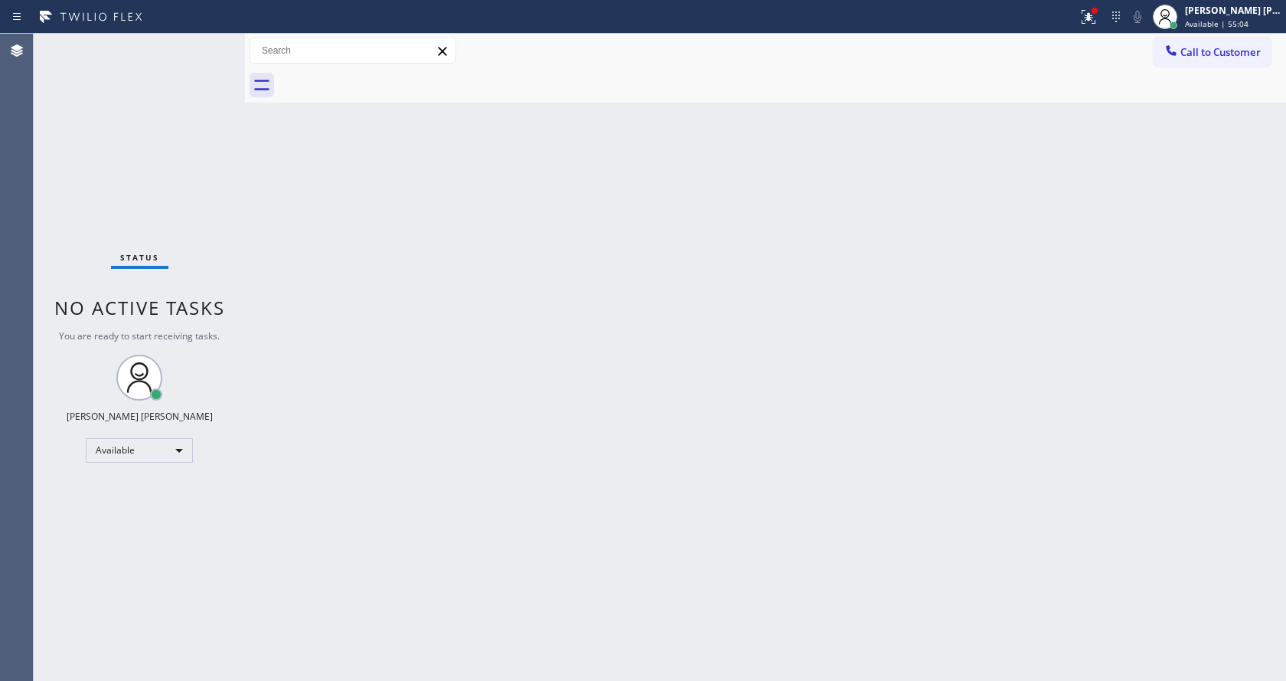
click at [594, 499] on div "Back to Dashboard Change Sender ID Customers Technicians Select a contact Outbo…" at bounding box center [765, 357] width 1041 height 647
click at [245, 278] on div at bounding box center [245, 357] width 0 height 647
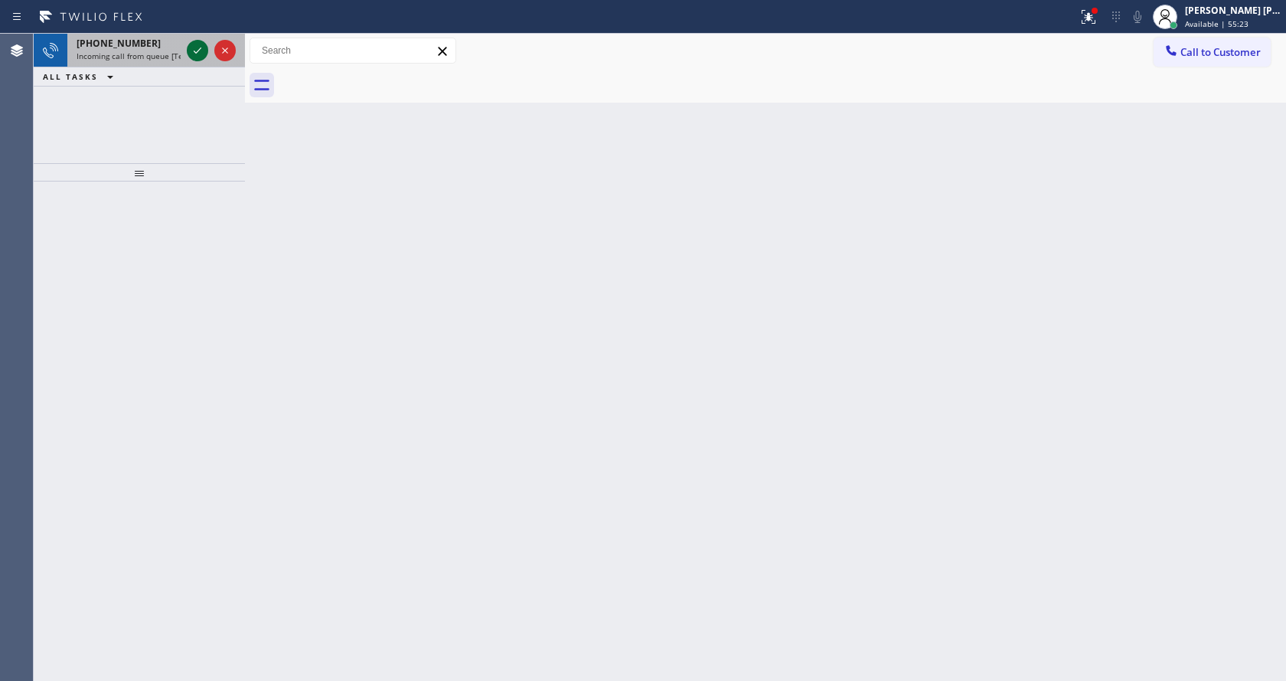
click at [190, 53] on icon at bounding box center [197, 50] width 18 height 18
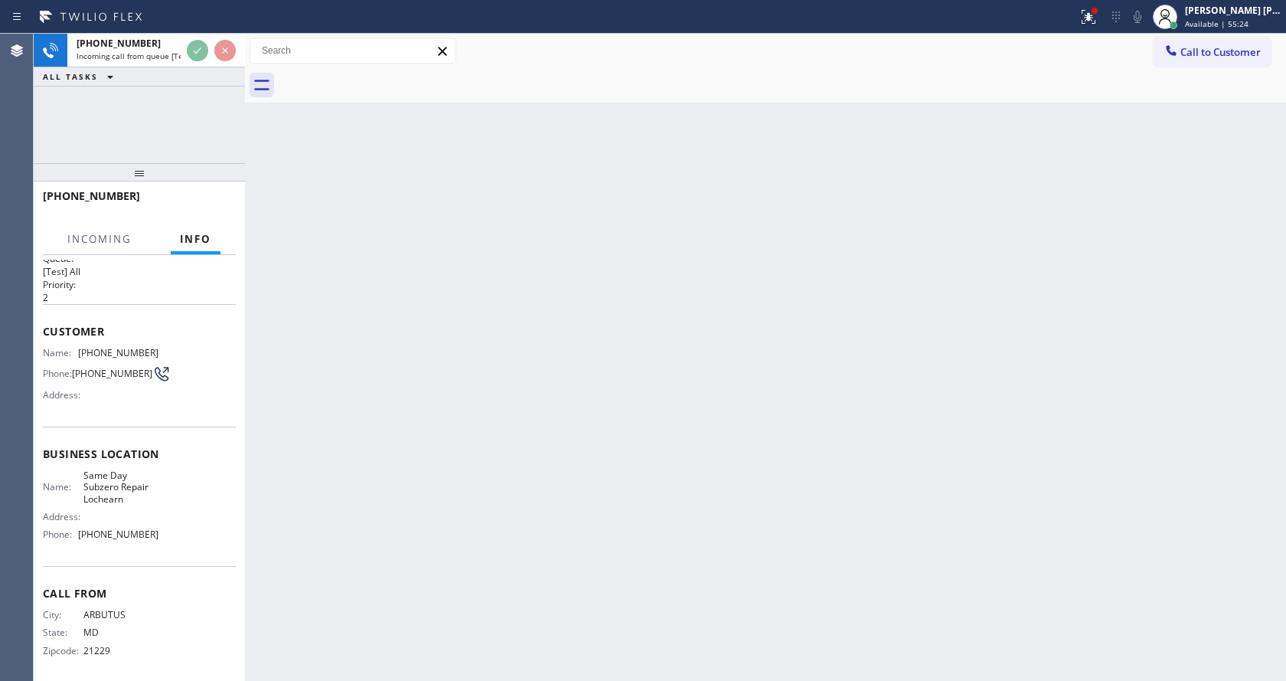
scroll to position [31, 0]
click at [549, 466] on div "Back to Dashboard Change Sender ID Customers Technicians Select a contact Outbo…" at bounding box center [765, 357] width 1041 height 647
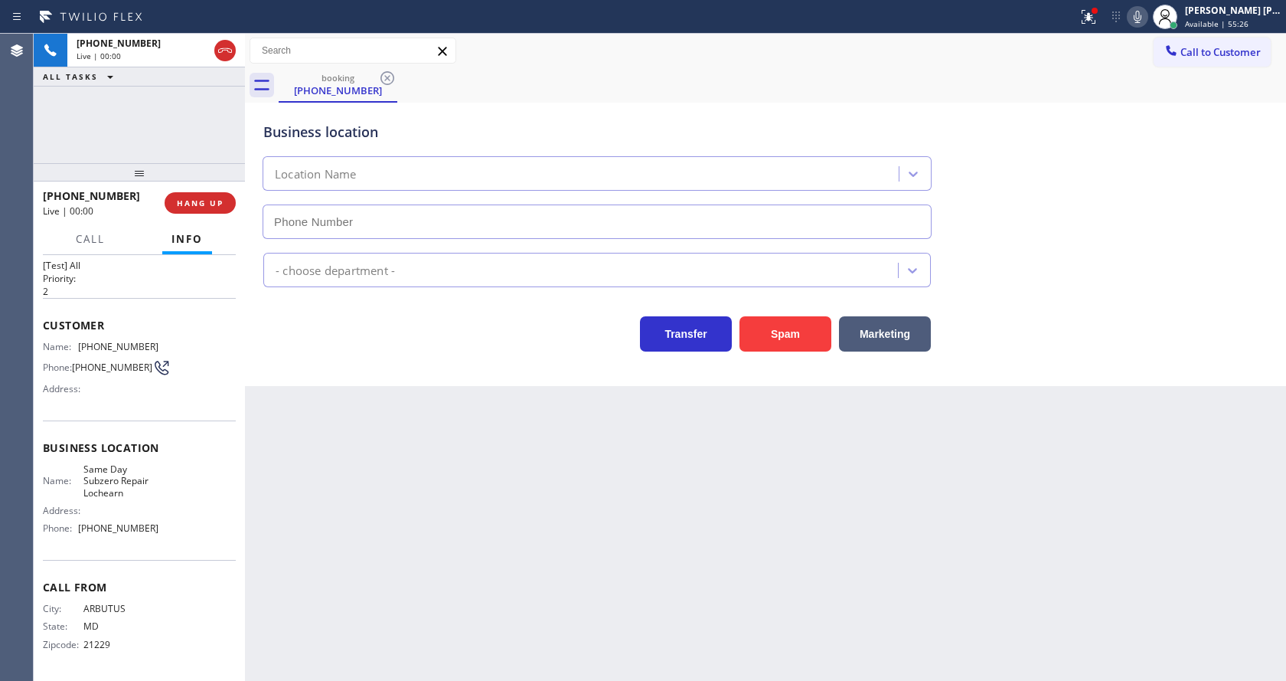
type input "[PHONE_NUMBER]"
drag, startPoint x: 351, startPoint y: 357, endPoint x: 379, endPoint y: 353, distance: 28.6
click at [351, 357] on div "Business location Same Day Subzero Repair Lochearn [PHONE_NUMBER] Appliance Rep…" at bounding box center [765, 244] width 1041 height 283
click at [748, 334] on button "Spam" at bounding box center [786, 333] width 92 height 35
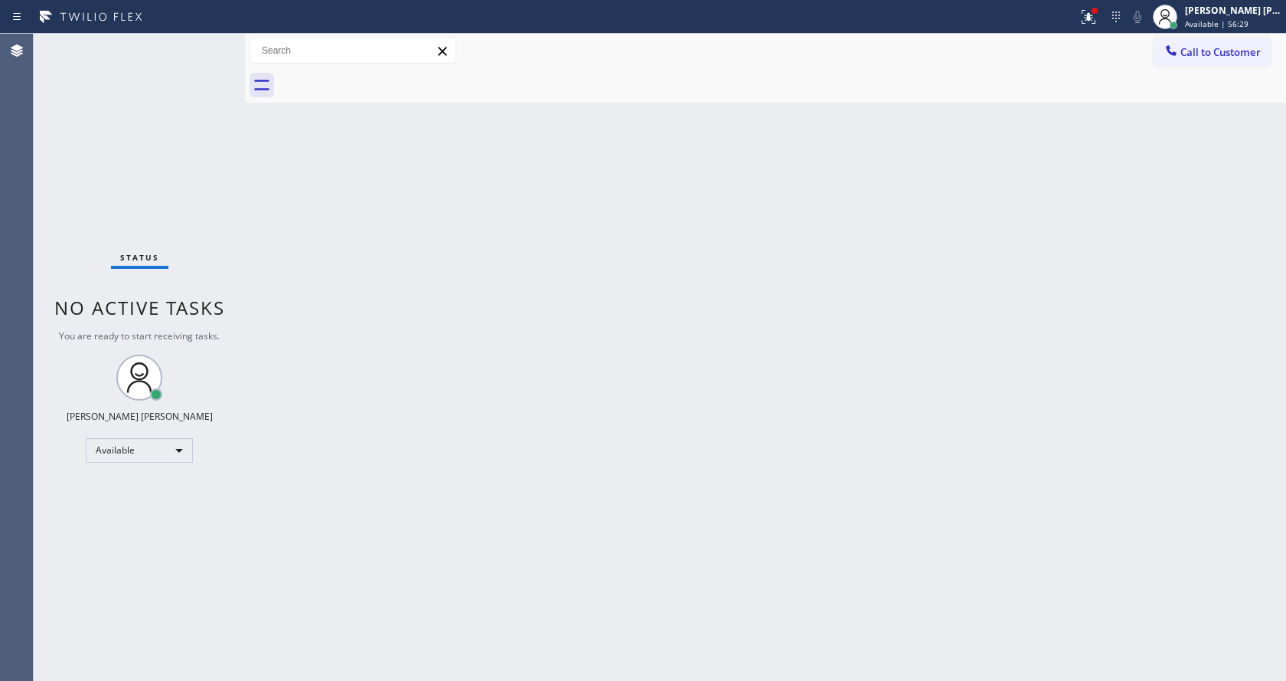
click at [257, 240] on div "Back to Dashboard Change Sender ID Customers Technicians Select a contact Outbo…" at bounding box center [765, 357] width 1041 height 647
click at [599, 482] on div "Back to Dashboard Change Sender ID Customers Technicians Select a contact Outbo…" at bounding box center [765, 357] width 1041 height 647
click at [256, 223] on div "Back to Dashboard Change Sender ID Customers Technicians Select a contact Outbo…" at bounding box center [765, 357] width 1041 height 647
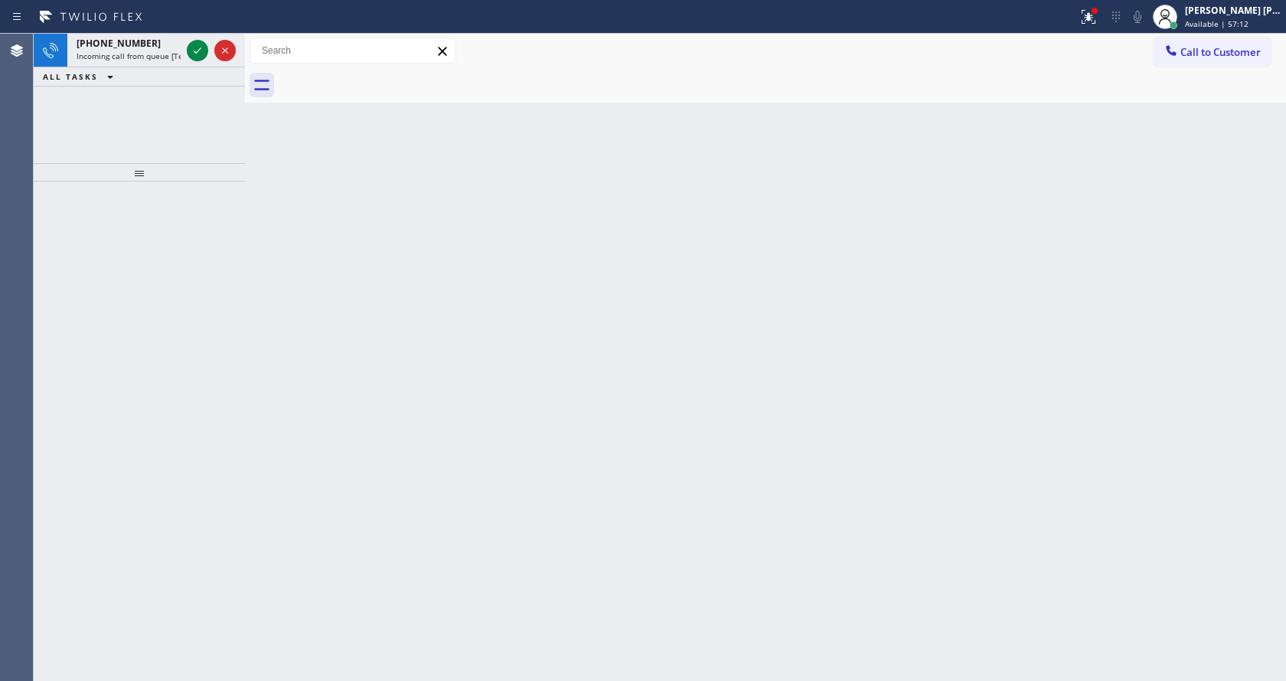
click at [475, 472] on div "Back to Dashboard Change Sender ID Customers Technicians Select a contact Outbo…" at bounding box center [765, 357] width 1041 height 647
click at [197, 44] on icon at bounding box center [197, 50] width 18 height 18
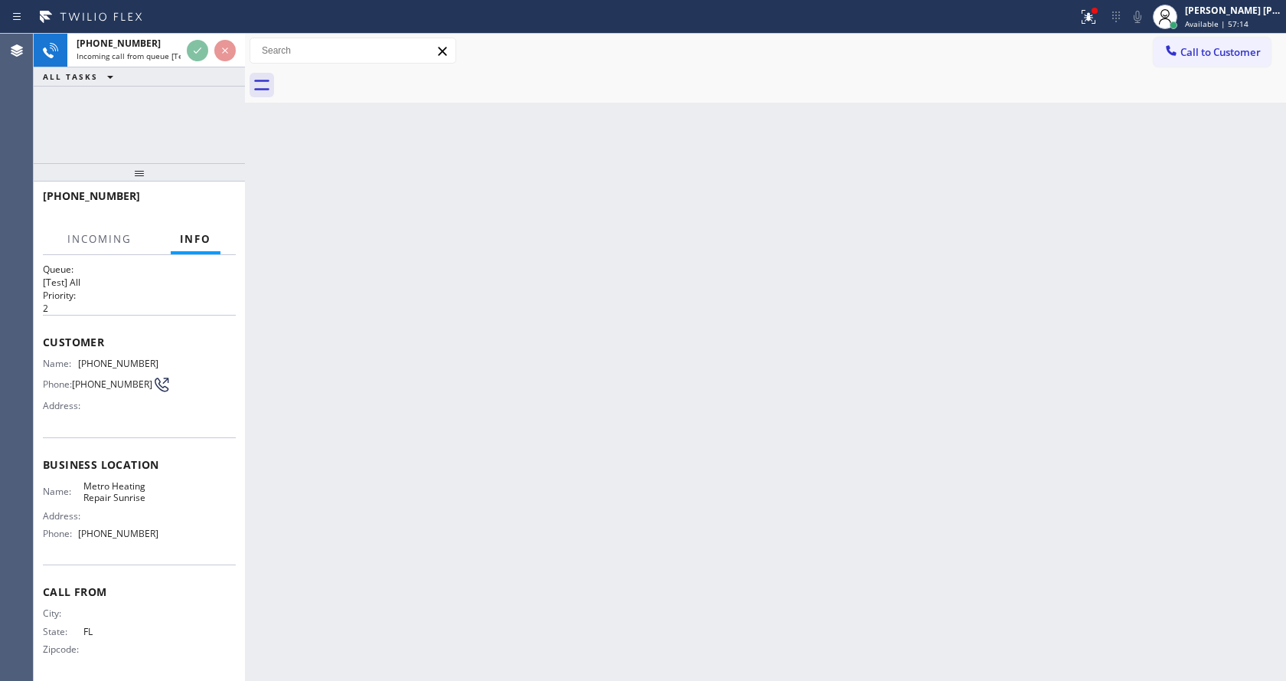
scroll to position [20, 0]
click at [525, 502] on div "Back to Dashboard Change Sender ID Customers Technicians Select a contact Outbo…" at bounding box center [765, 357] width 1041 height 647
click at [458, 521] on div "Back to Dashboard Change Sender ID Customers Technicians Select a contact Outbo…" at bounding box center [765, 357] width 1041 height 647
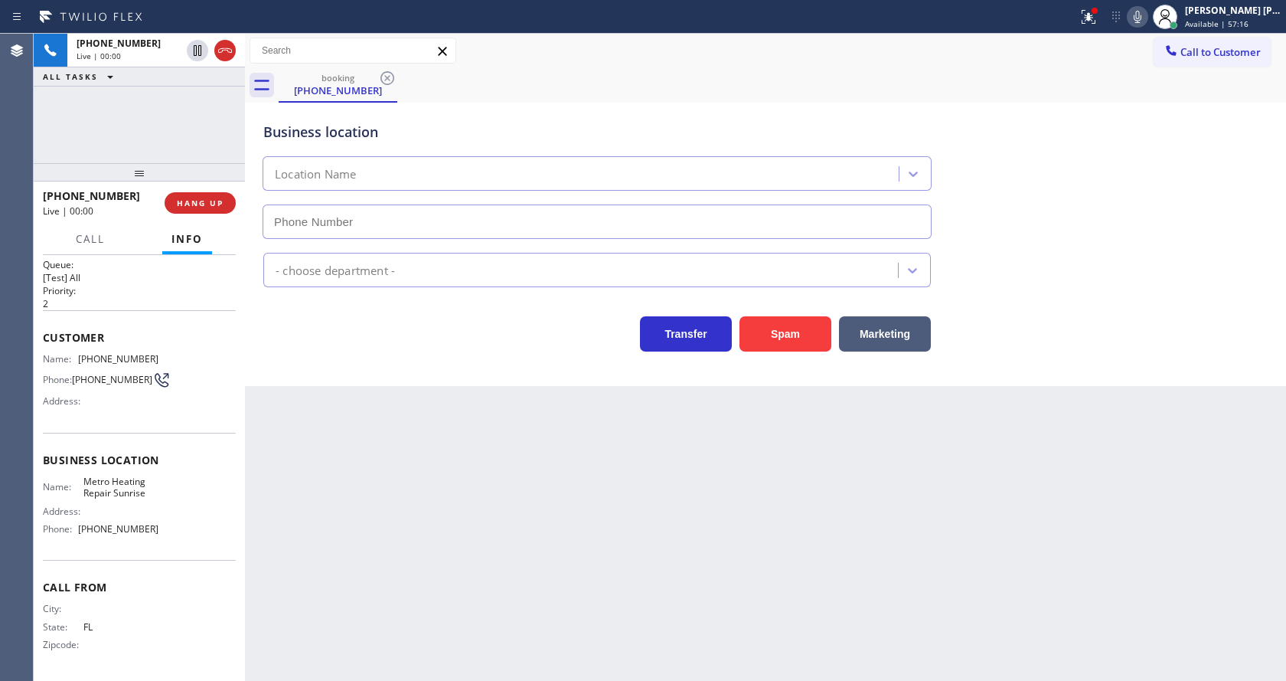
type input "[PHONE_NUMBER]"
click at [797, 340] on button "Spam" at bounding box center [786, 333] width 92 height 35
click at [1083, 15] on div at bounding box center [1089, 17] width 34 height 18
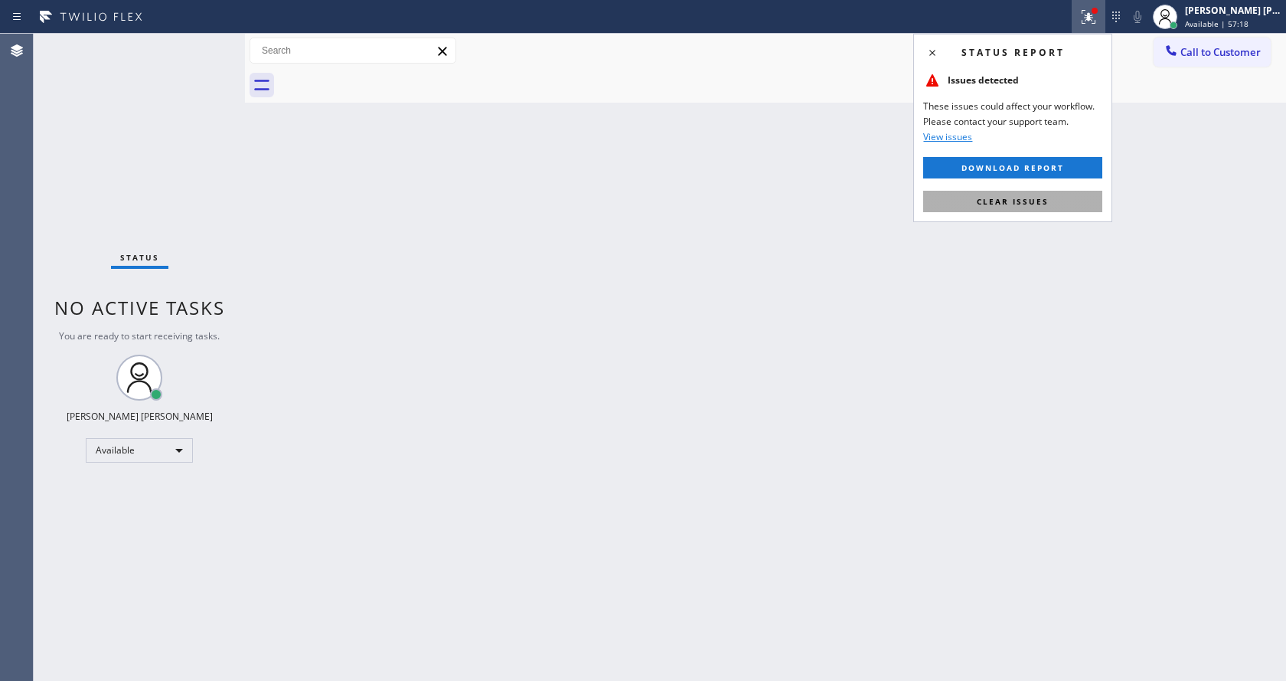
click at [1032, 198] on span "Clear issues" at bounding box center [1013, 201] width 72 height 11
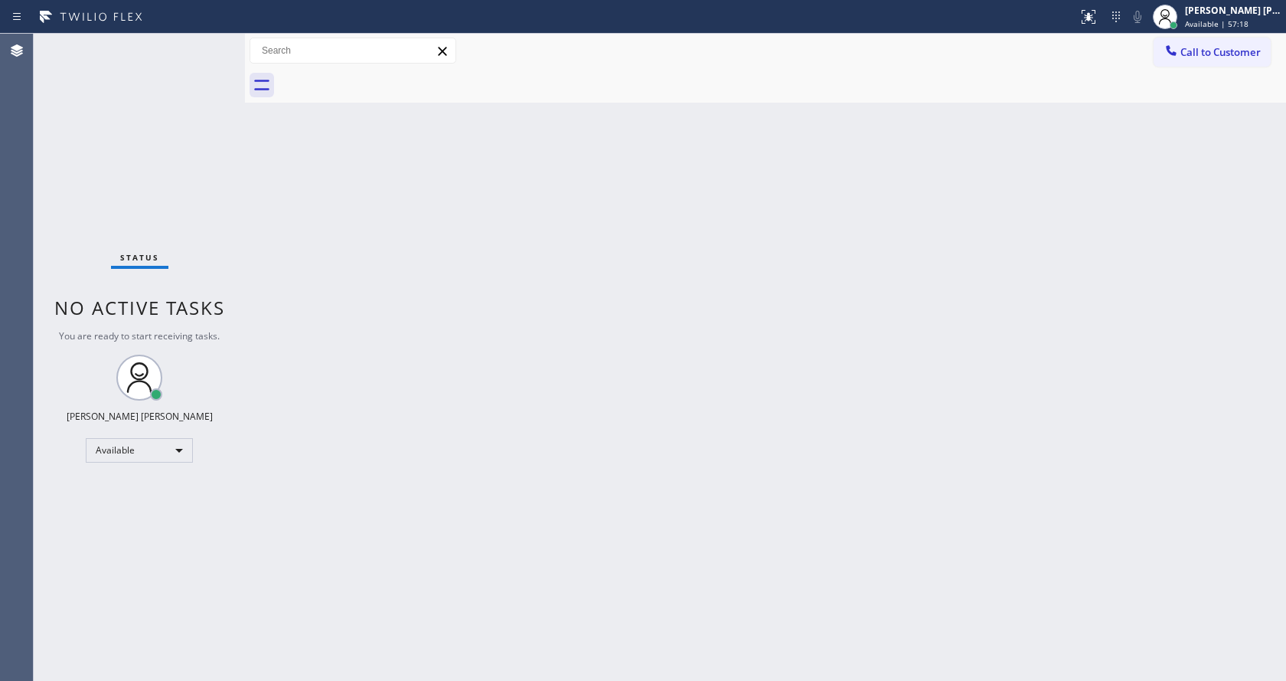
drag, startPoint x: 1049, startPoint y: 286, endPoint x: 927, endPoint y: 345, distance: 135.6
click at [1046, 289] on div "Back to Dashboard Change Sender ID Customers Technicians Select a contact Outbo…" at bounding box center [765, 357] width 1041 height 647
click at [659, 413] on div "Back to Dashboard Change Sender ID Customers Technicians Select a contact Outbo…" at bounding box center [765, 357] width 1041 height 647
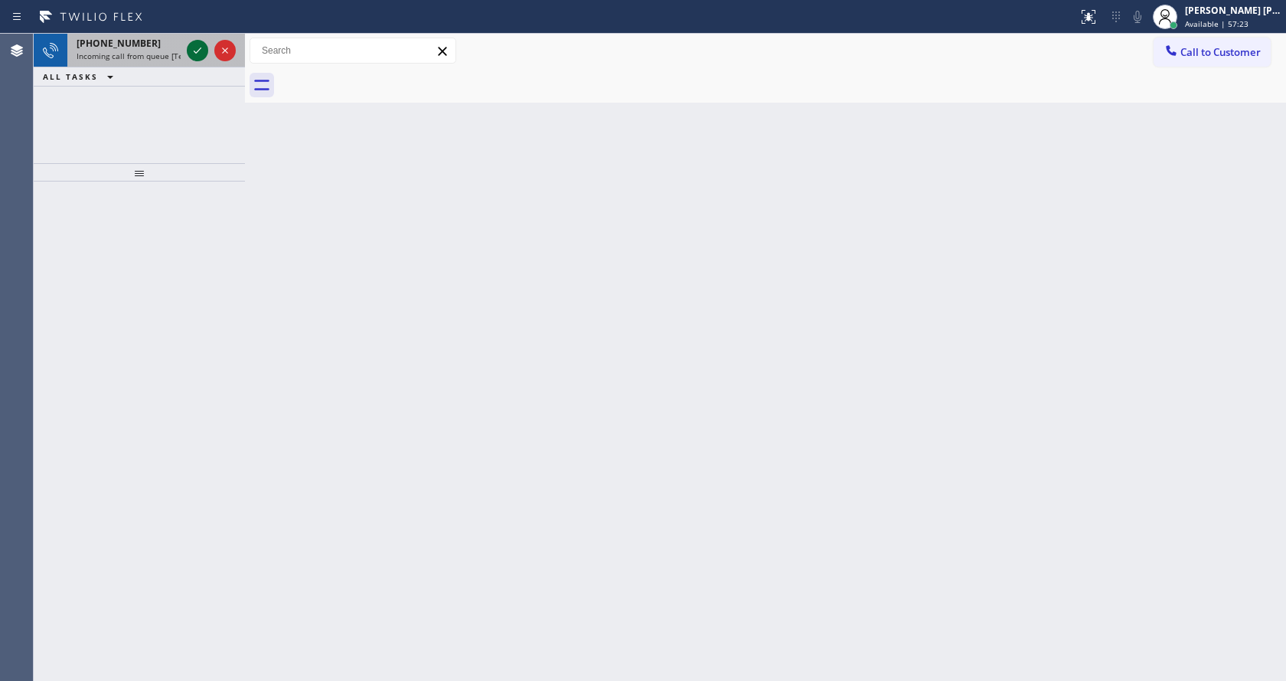
click at [195, 58] on icon at bounding box center [197, 50] width 18 height 18
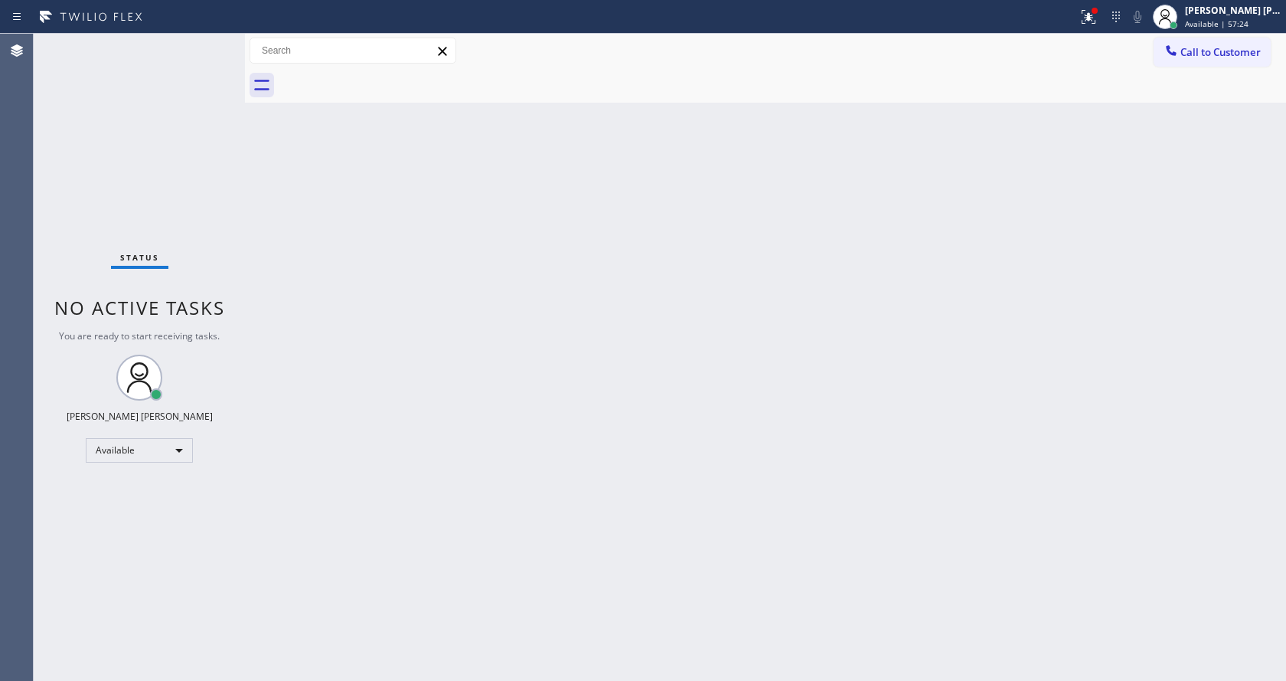
click at [524, 471] on div "Back to Dashboard Change Sender ID Customers Technicians Select a contact Outbo…" at bounding box center [765, 357] width 1041 height 647
click at [416, 384] on div "Back to Dashboard Change Sender ID Customers Technicians Select a contact Outbo…" at bounding box center [765, 357] width 1041 height 647
click at [795, 413] on div "Back to Dashboard Change Sender ID Customers Technicians Select a contact Outbo…" at bounding box center [765, 357] width 1041 height 647
click at [1092, 12] on icon at bounding box center [1088, 17] width 18 height 18
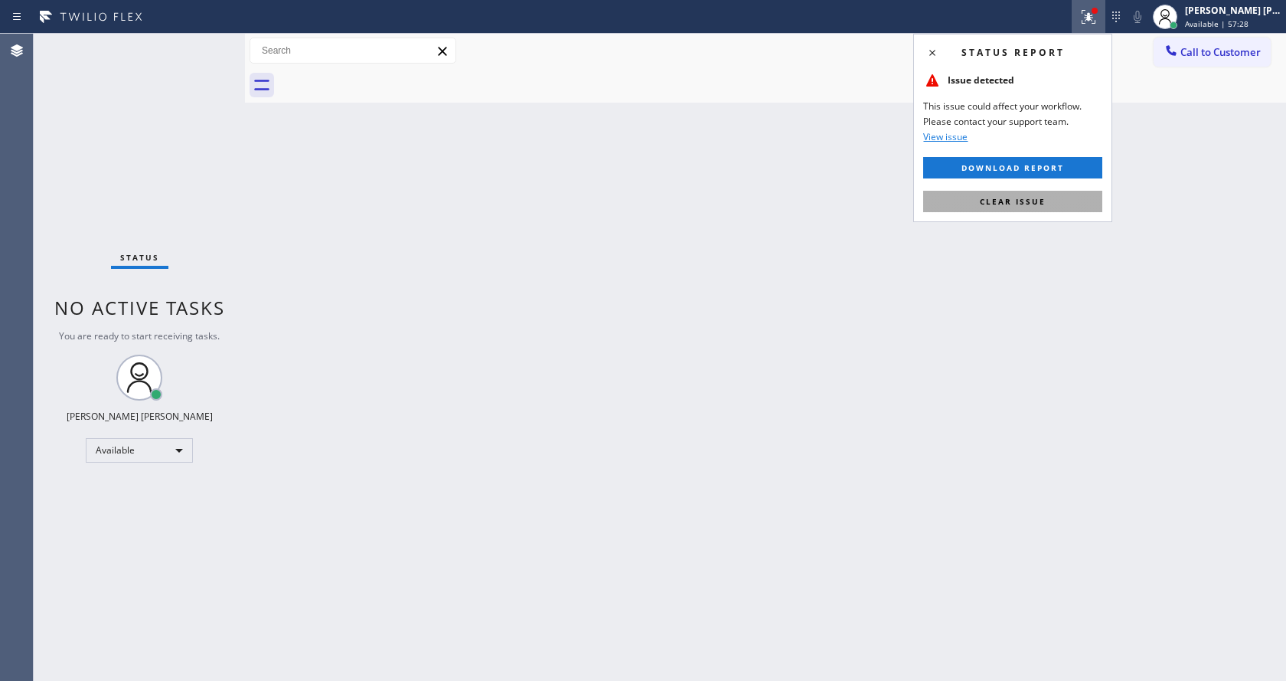
click at [1004, 204] on span "Clear issue" at bounding box center [1013, 201] width 66 height 11
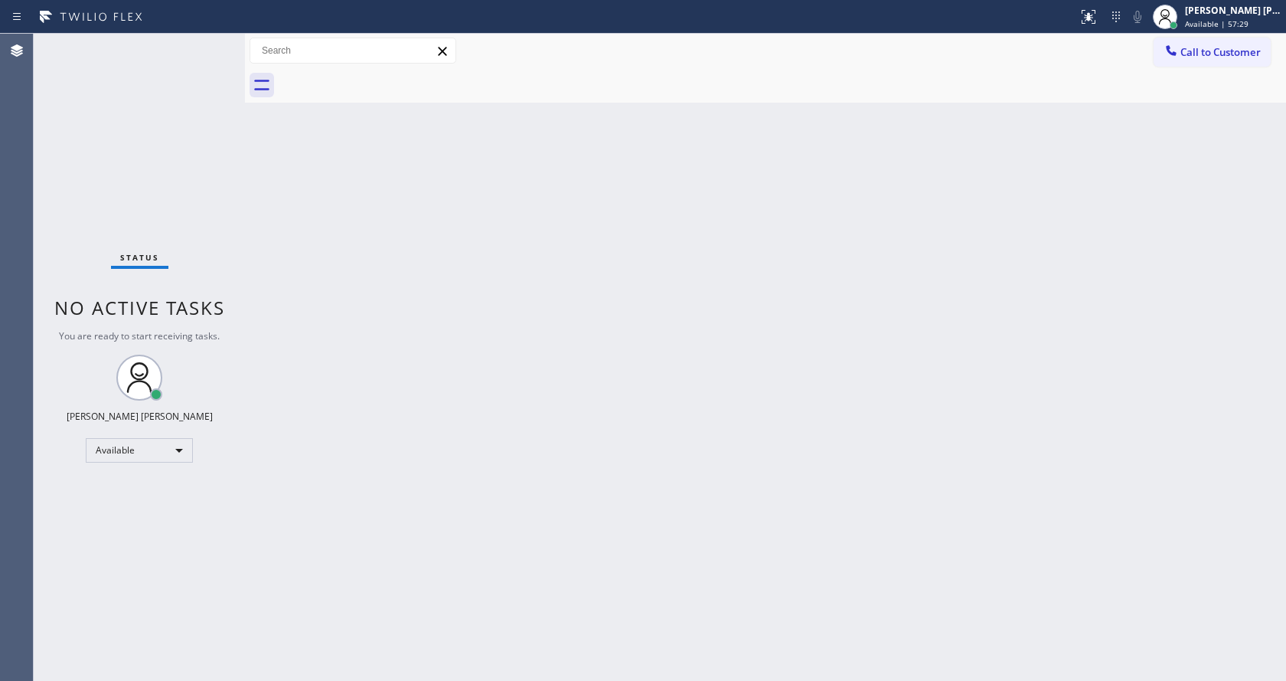
click at [1025, 251] on div "Back to Dashboard Change Sender ID Customers Technicians Select a contact Outbo…" at bounding box center [765, 357] width 1041 height 647
click at [522, 512] on div "Back to Dashboard Change Sender ID Customers Technicians Select a contact Outbo…" at bounding box center [765, 357] width 1041 height 647
click at [402, 369] on div "Back to Dashboard Change Sender ID Customers Technicians Select a contact Outbo…" at bounding box center [765, 357] width 1041 height 647
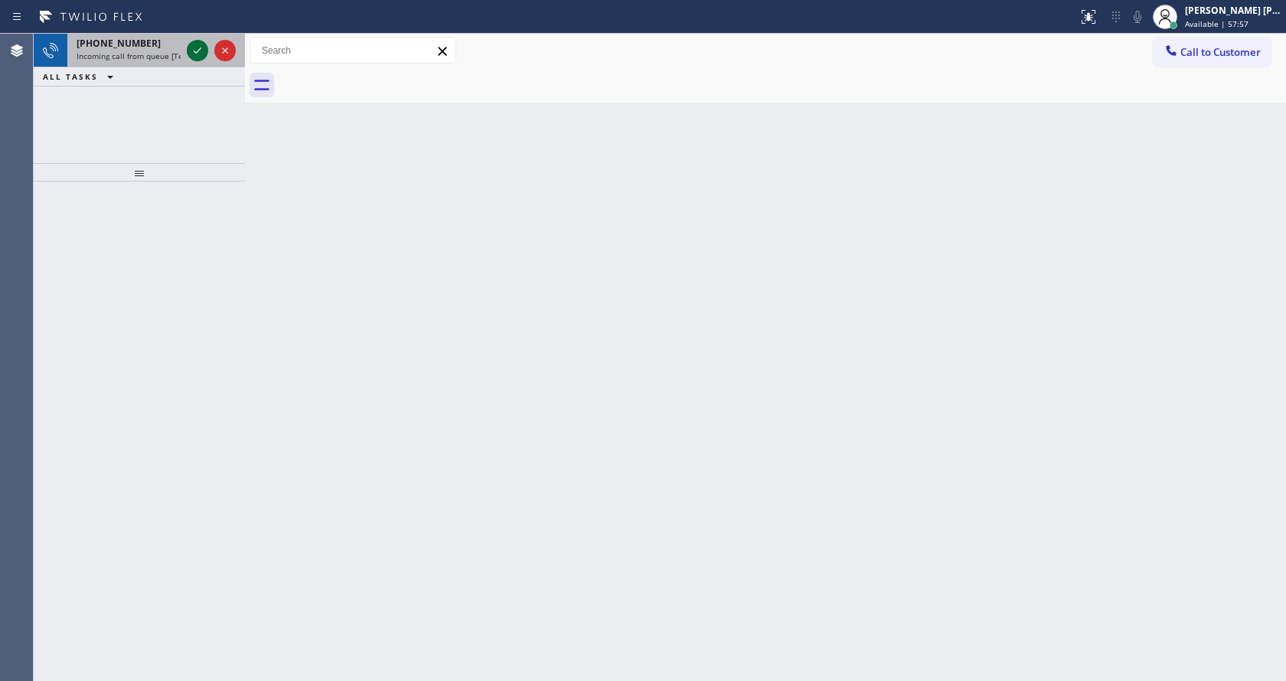
click at [194, 45] on icon at bounding box center [197, 50] width 18 height 18
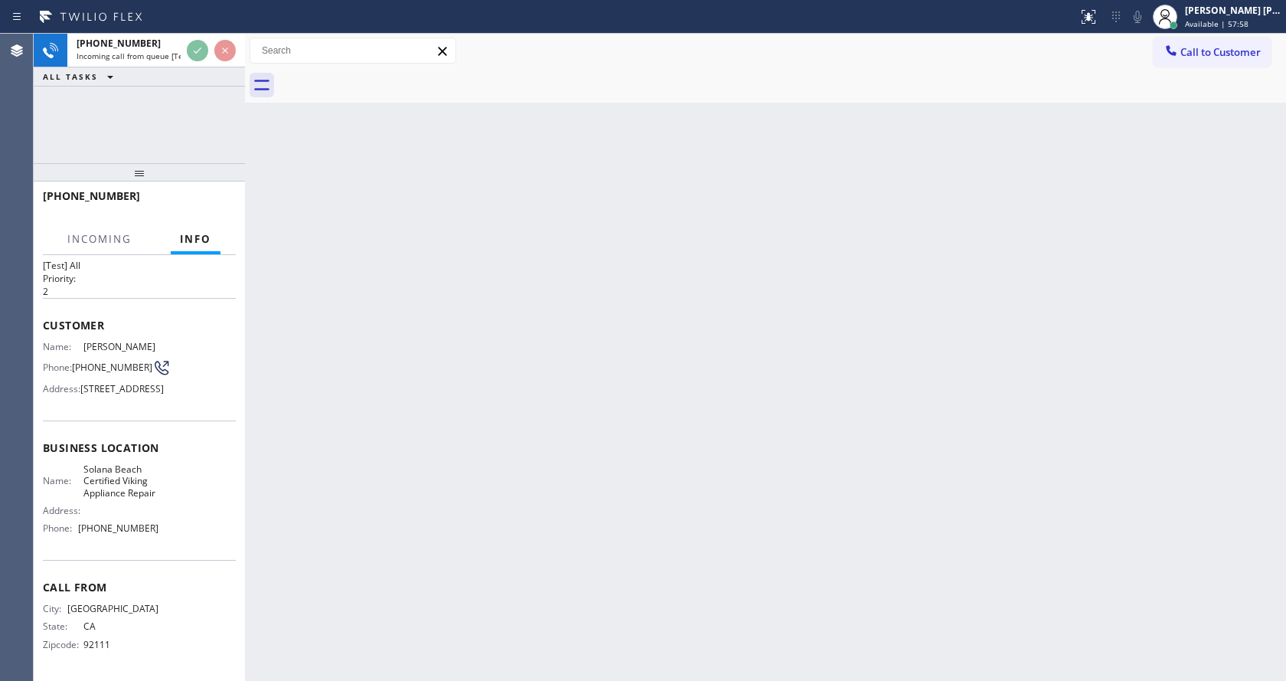
scroll to position [79, 0]
click at [640, 468] on div "Back to Dashboard Change Sender ID Customers Technicians Select a contact Outbo…" at bounding box center [765, 357] width 1041 height 647
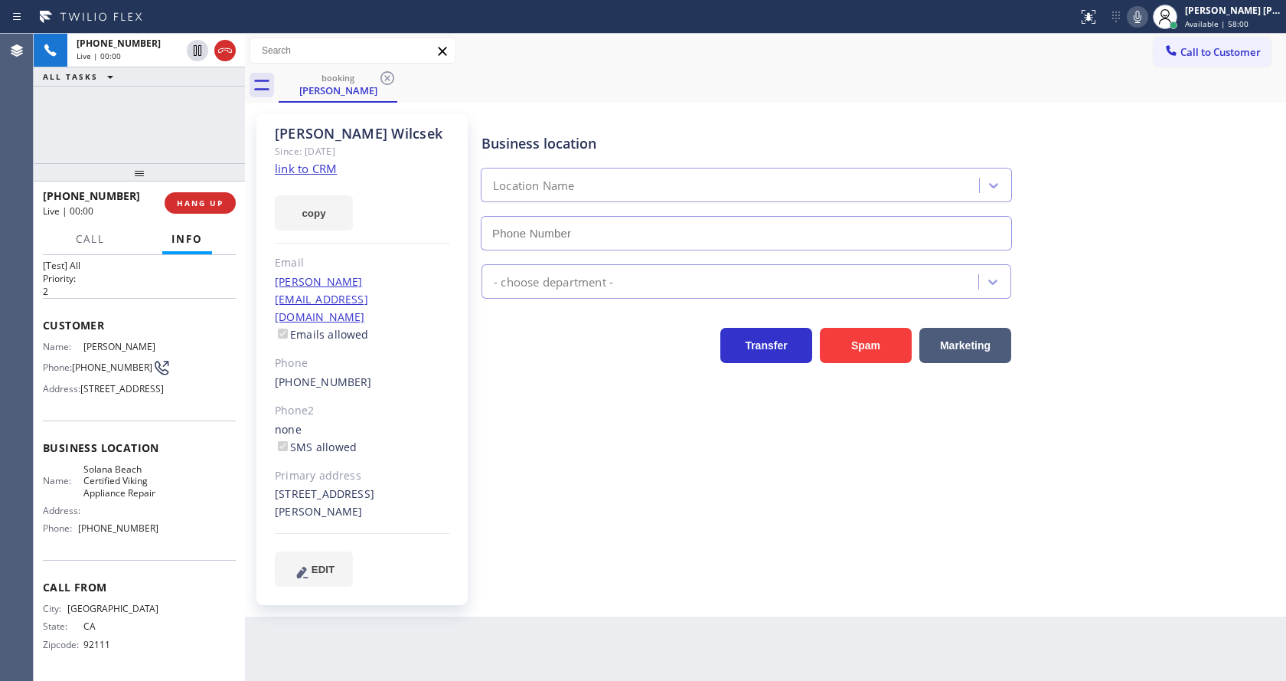
type input "[PHONE_NUMBER]"
click at [312, 168] on link "link to CRM" at bounding box center [306, 168] width 62 height 15
click at [179, 203] on span "HANG UP" at bounding box center [200, 203] width 47 height 11
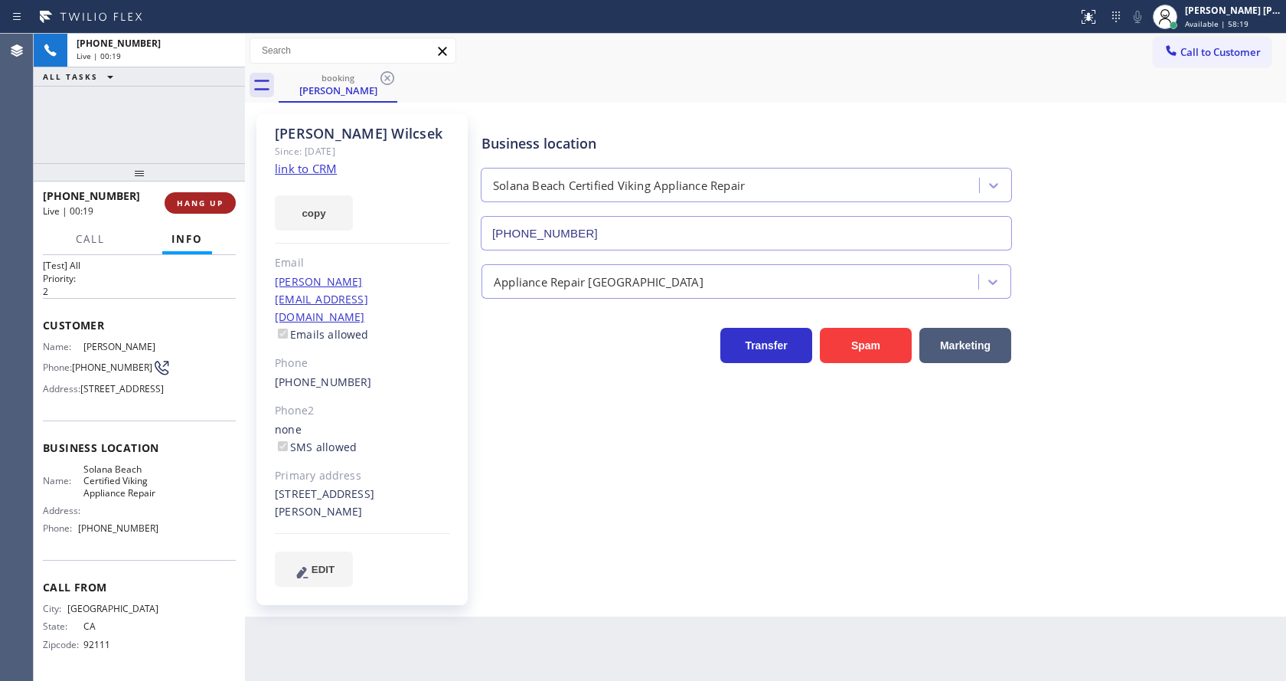
click at [179, 203] on span "HANG UP" at bounding box center [200, 203] width 47 height 11
click at [179, 203] on span "COMPLETE" at bounding box center [197, 203] width 53 height 11
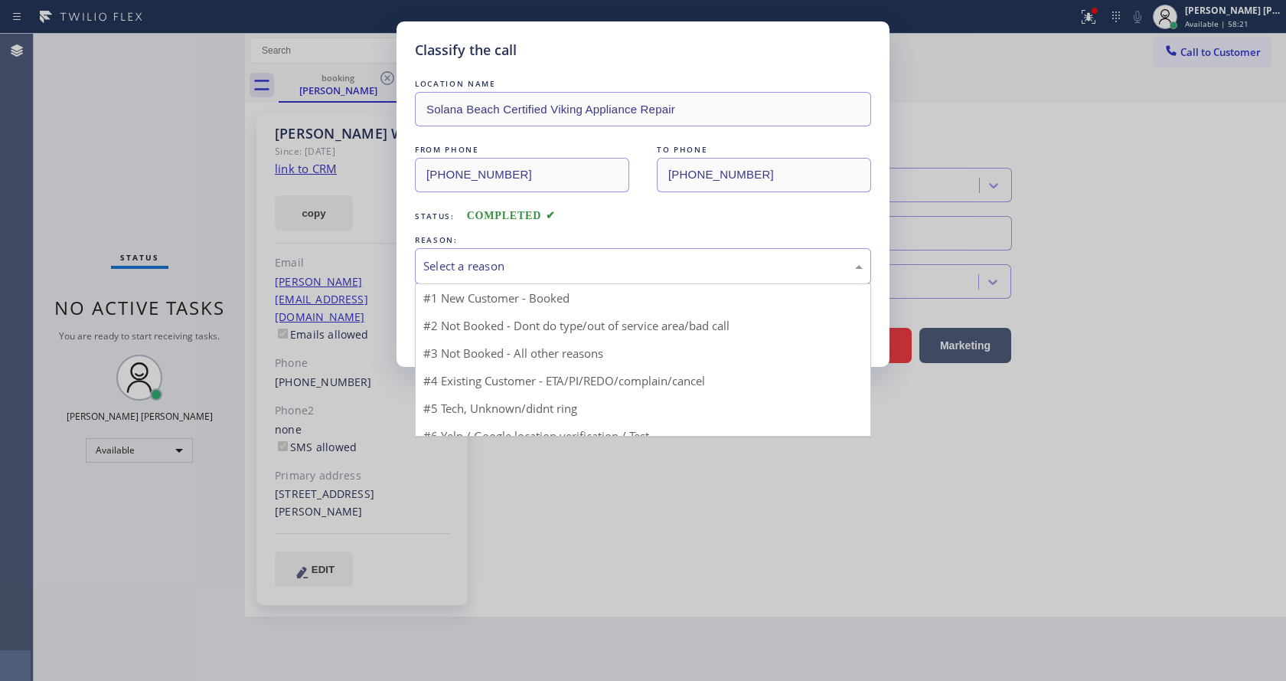
click at [550, 265] on div "Select a reason" at bounding box center [642, 266] width 439 height 18
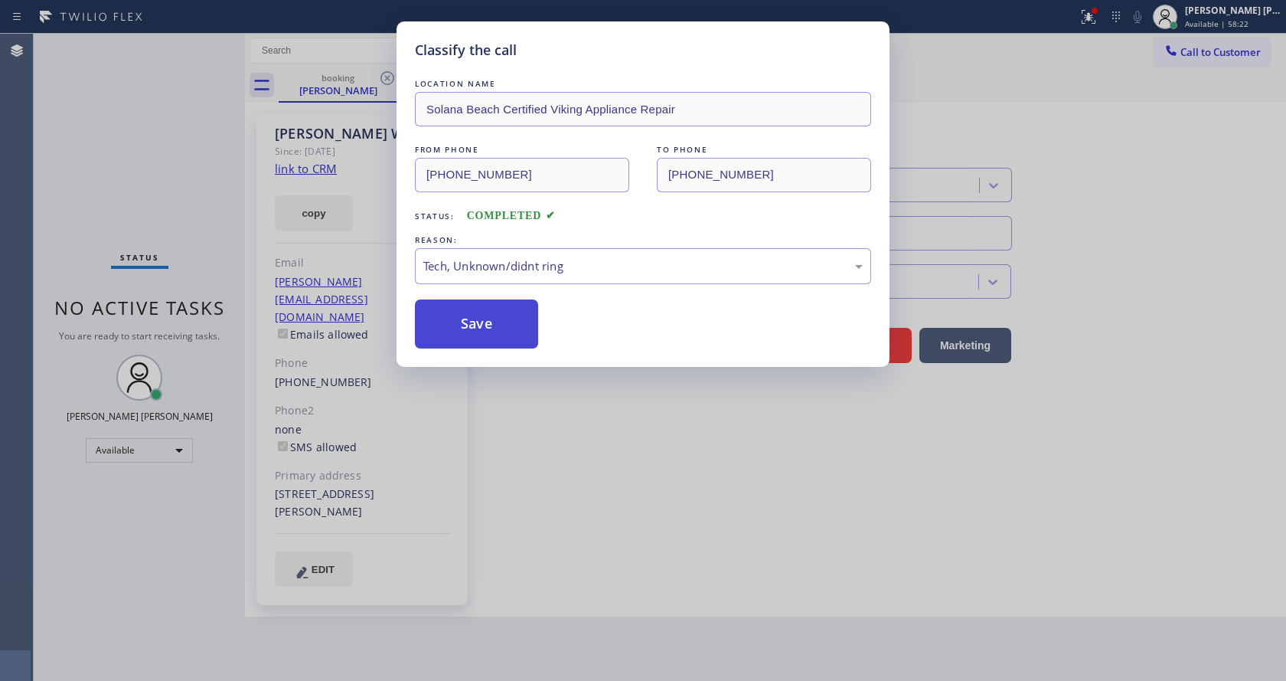
click at [482, 324] on button "Save" at bounding box center [476, 323] width 123 height 49
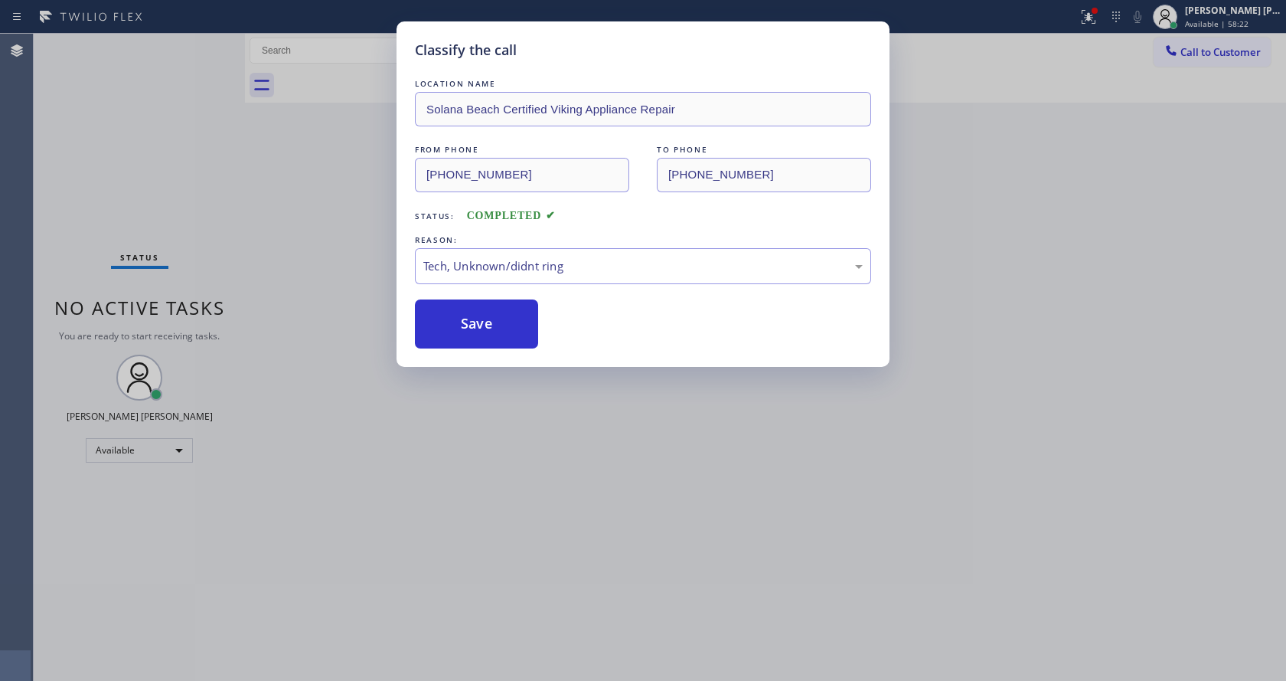
click at [551, 504] on div "Classify the call LOCATION NAME [GEOGRAPHIC_DATA] Certified Viking Appliance Re…" at bounding box center [643, 340] width 1286 height 681
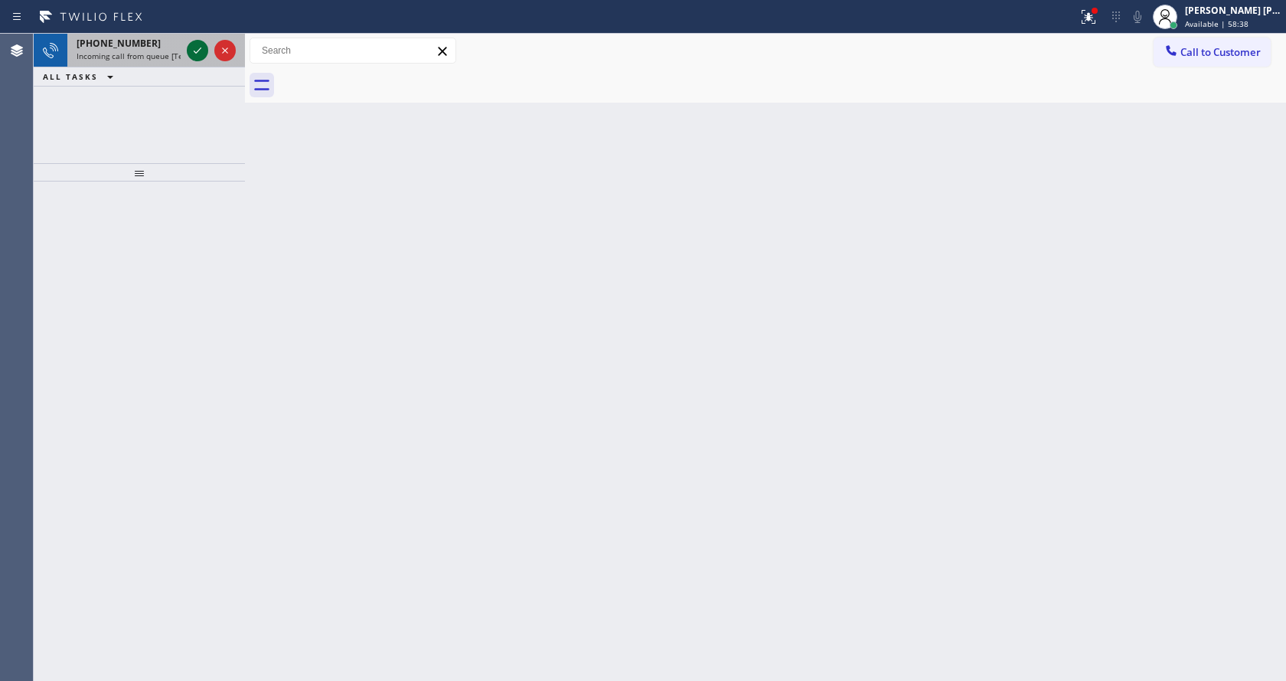
click at [195, 46] on icon at bounding box center [197, 50] width 18 height 18
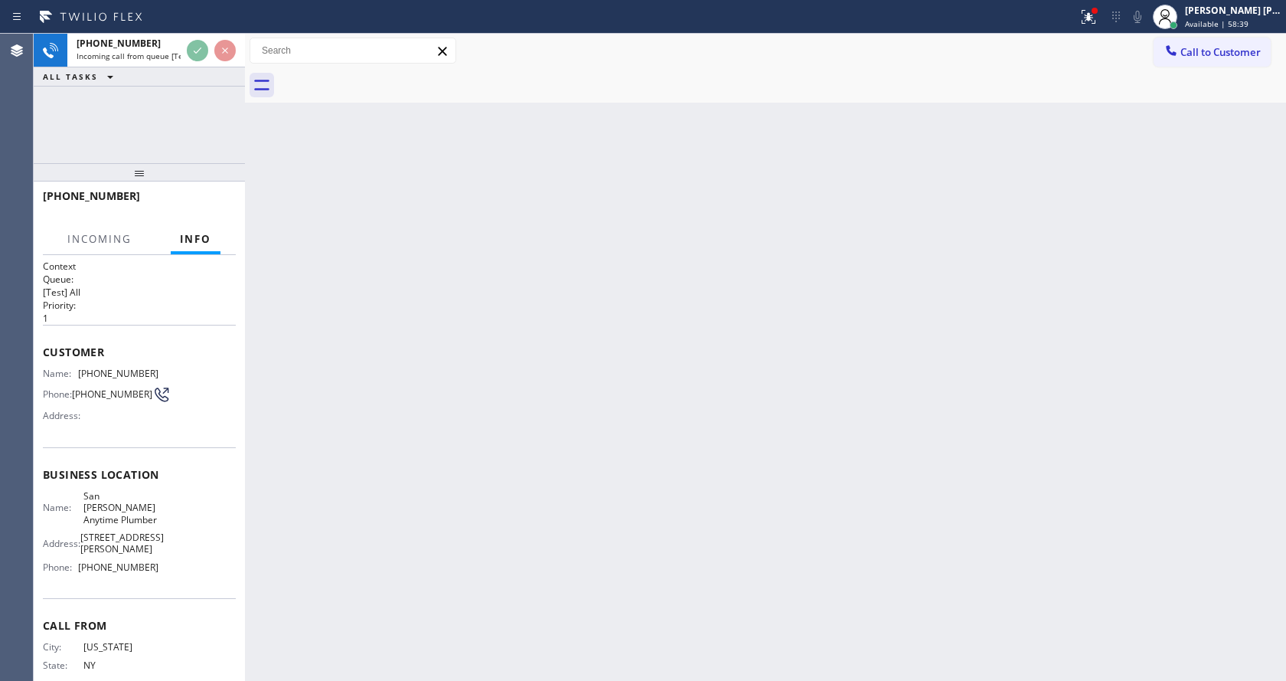
scroll to position [44, 0]
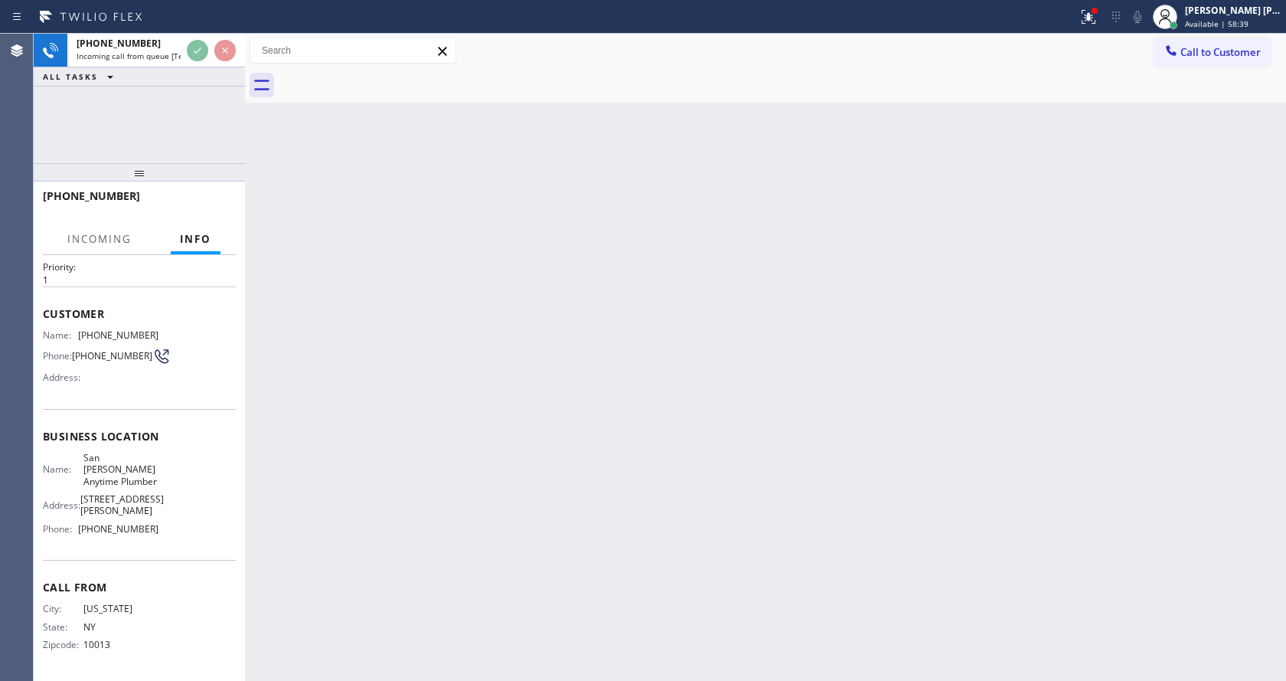
click at [574, 445] on div "Back to Dashboard Change Sender ID Customers Technicians Select a contact Outbo…" at bounding box center [765, 357] width 1041 height 647
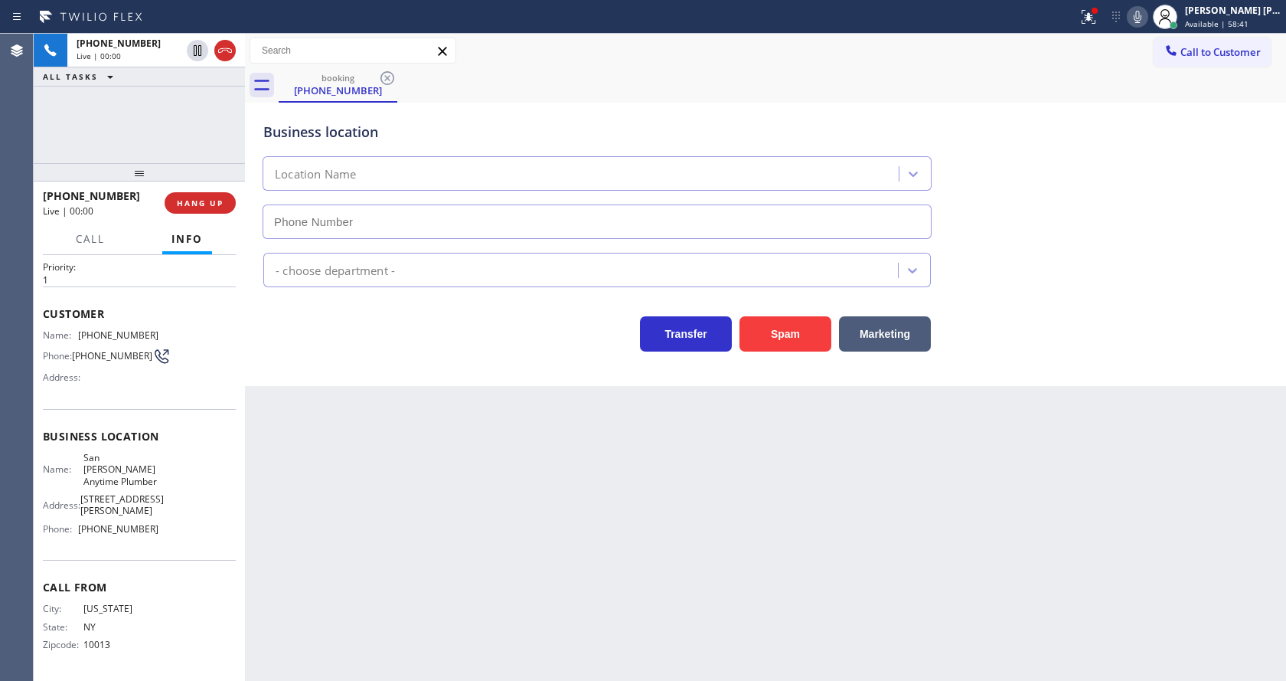
type input "[PHONE_NUMBER]"
click at [489, 556] on div "Back to Dashboard Change Sender ID Customers Technicians Select a contact Outbo…" at bounding box center [765, 357] width 1041 height 647
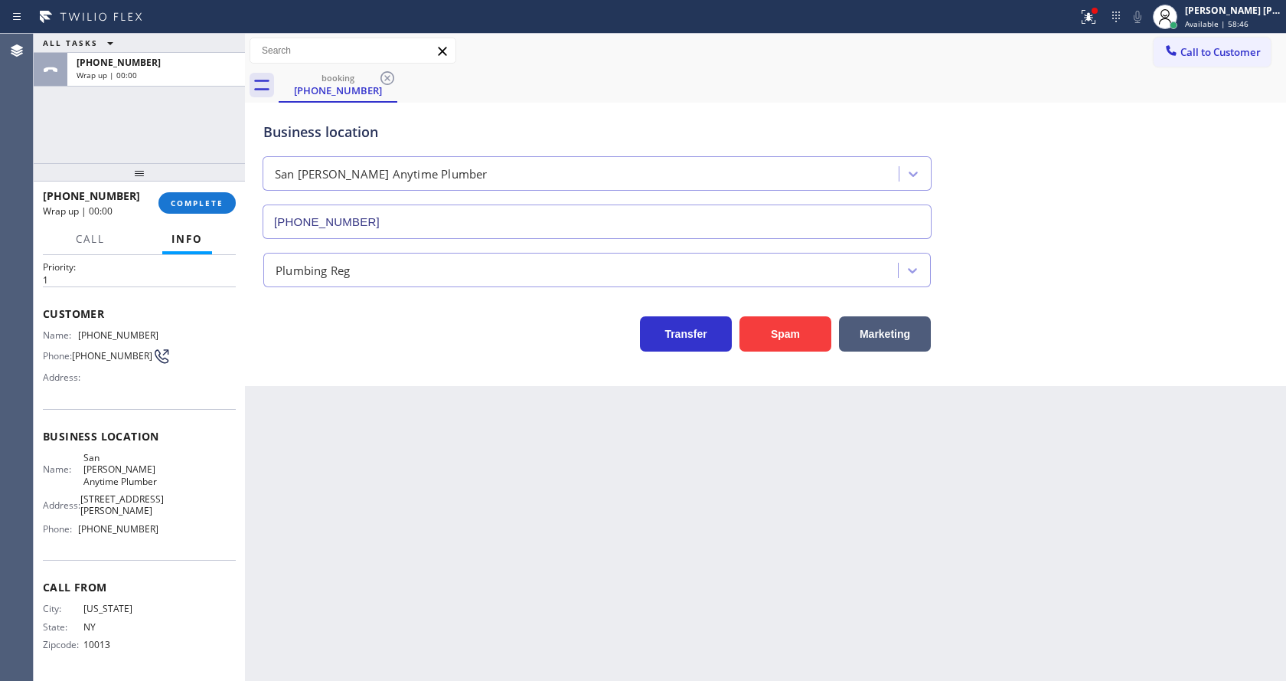
drag, startPoint x: 292, startPoint y: 472, endPoint x: 466, endPoint y: 462, distance: 174.8
click at [292, 472] on div "Back to Dashboard Change Sender ID Customers Technicians Select a contact Outbo…" at bounding box center [765, 357] width 1041 height 647
click at [191, 199] on span "COMPLETE" at bounding box center [197, 203] width 53 height 11
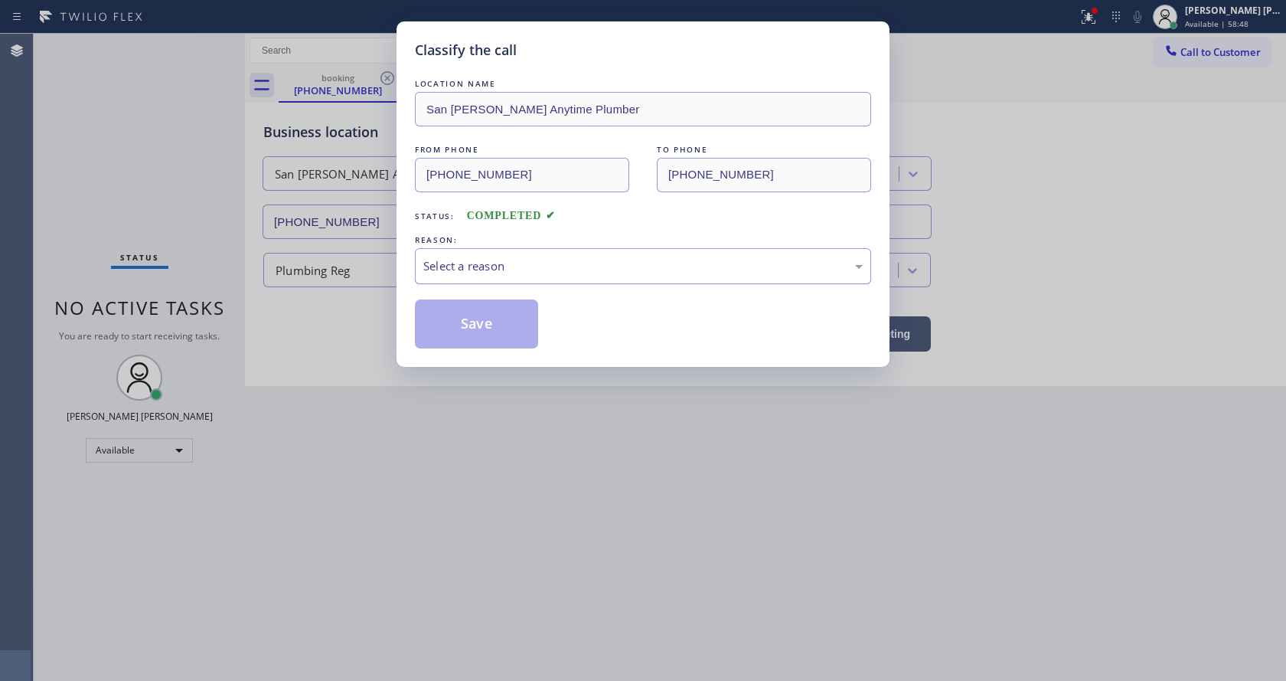
click at [451, 273] on div "Select a reason" at bounding box center [642, 266] width 439 height 18
drag, startPoint x: 462, startPoint y: 326, endPoint x: 491, endPoint y: 378, distance: 59.6
click at [462, 325] on button "Save" at bounding box center [476, 323] width 123 height 49
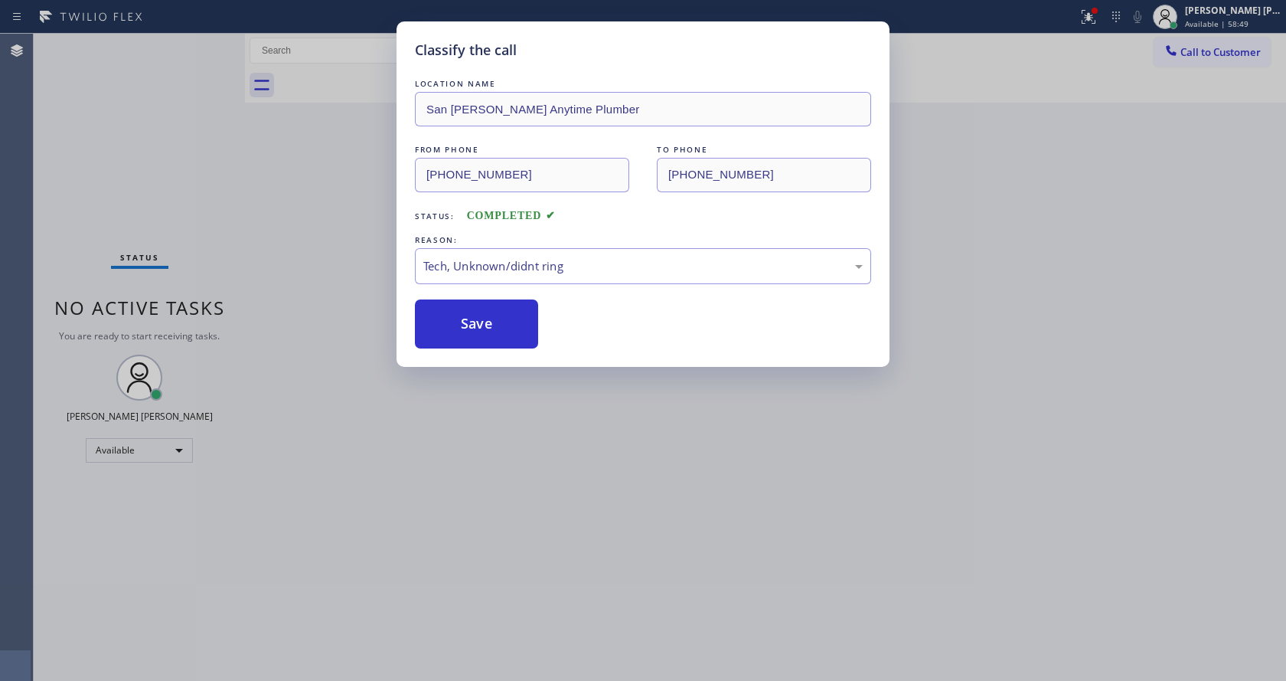
click at [524, 458] on div "Classify the call LOCATION NAME [GEOGRAPHIC_DATA][PERSON_NAME] Anytime Plumber …" at bounding box center [643, 340] width 1286 height 681
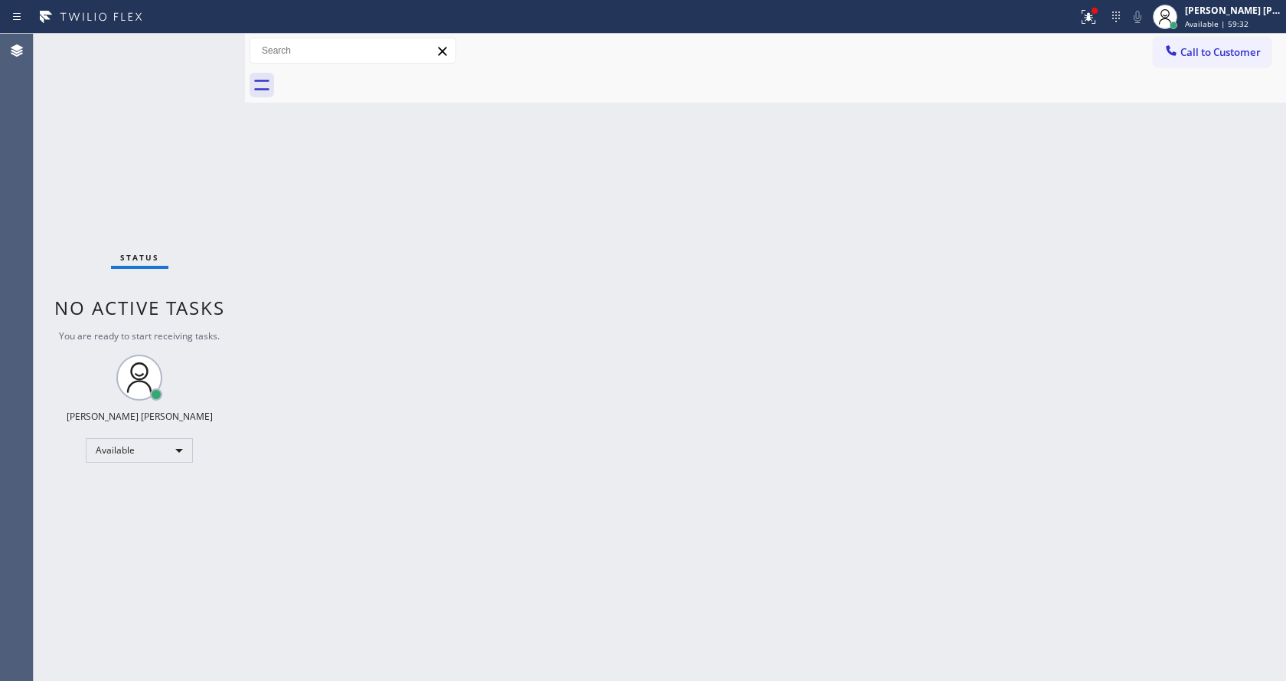
click at [365, 233] on div "Back to Dashboard Change Sender ID Customers Technicians Select a contact Outbo…" at bounding box center [765, 357] width 1041 height 647
click at [1090, 21] on icon at bounding box center [1088, 17] width 18 height 18
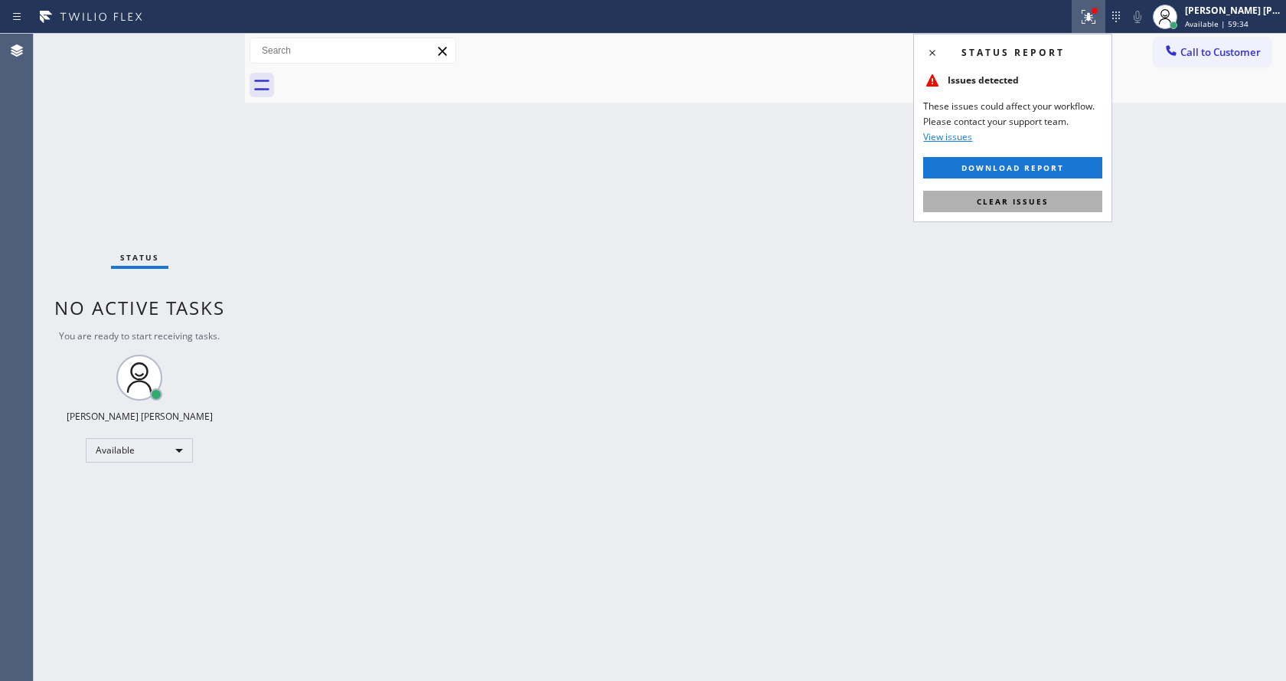
click at [1030, 202] on span "Clear issues" at bounding box center [1013, 201] width 72 height 11
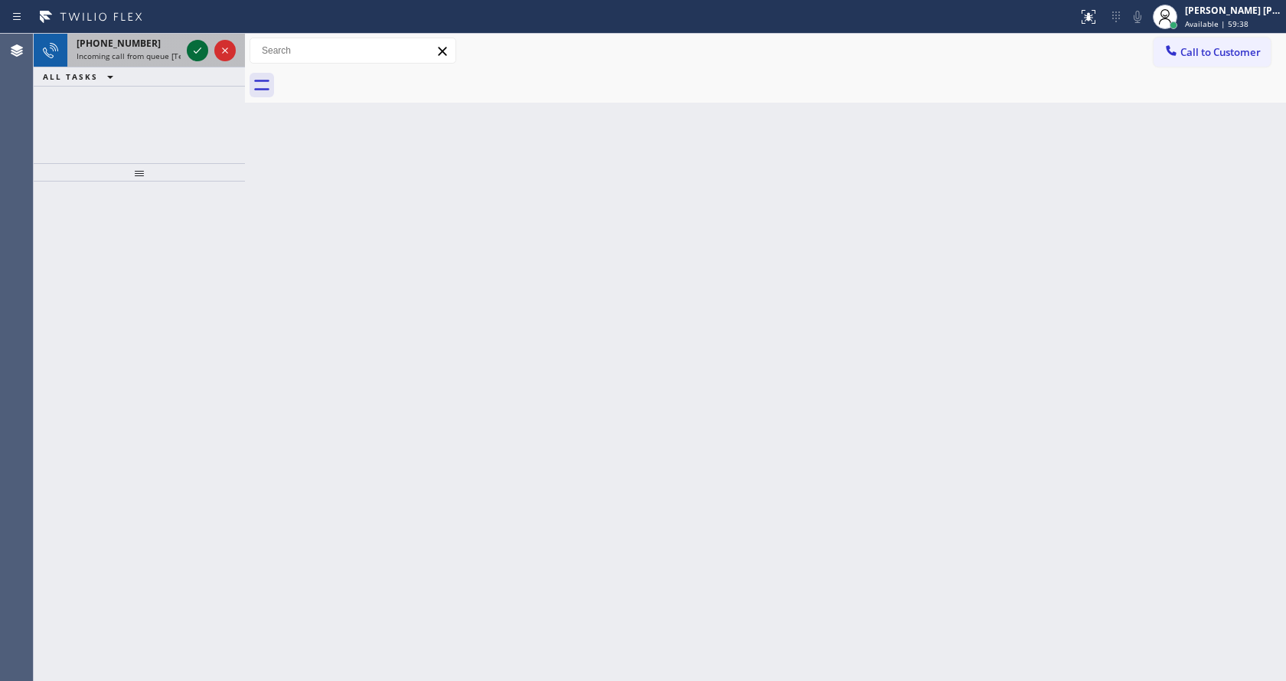
click at [188, 50] on div at bounding box center [197, 50] width 21 height 18
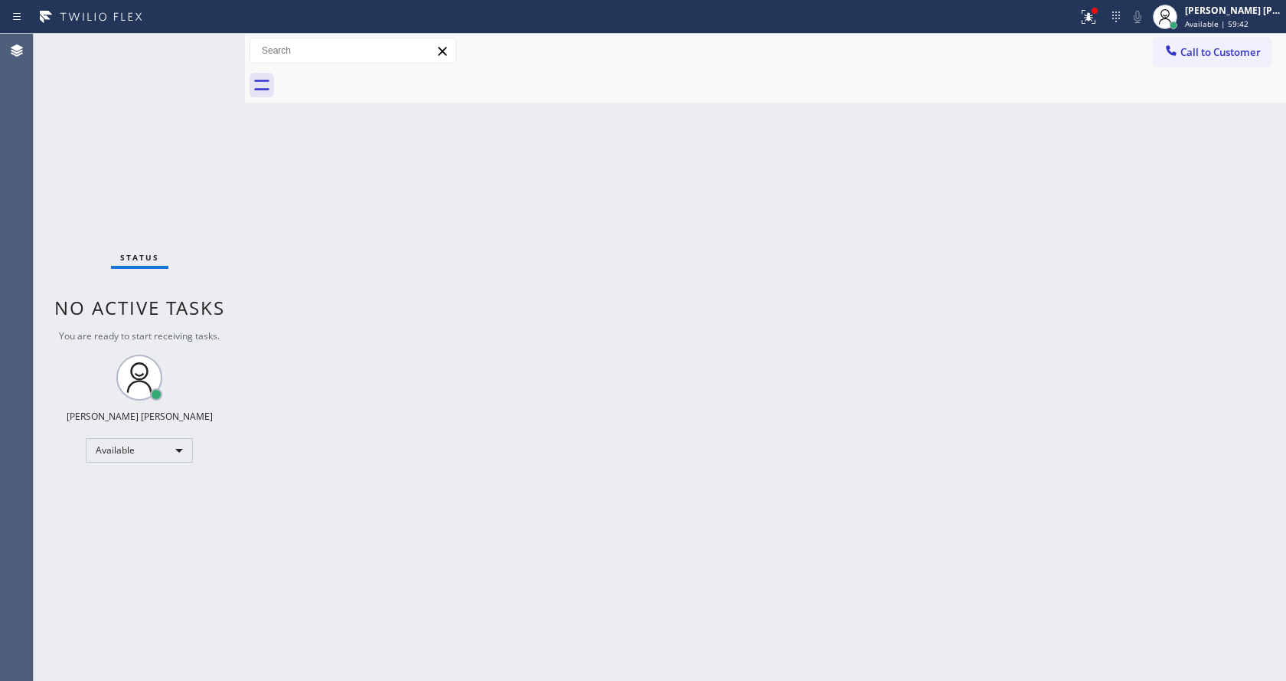
drag, startPoint x: 520, startPoint y: 529, endPoint x: 501, endPoint y: 671, distance: 142.8
click at [519, 531] on div "Back to Dashboard Change Sender ID Customers Technicians Select a contact Outbo…" at bounding box center [765, 357] width 1041 height 647
click at [345, 240] on div "Back to Dashboard Change Sender ID Customers Technicians Select a contact Outbo…" at bounding box center [765, 357] width 1041 height 647
click at [369, 652] on div "Back to Dashboard Change Sender ID Customers Technicians Select a contact Outbo…" at bounding box center [765, 357] width 1041 height 647
click at [729, 465] on div "Back to Dashboard Change Sender ID Customers Technicians Select a contact Outbo…" at bounding box center [765, 357] width 1041 height 647
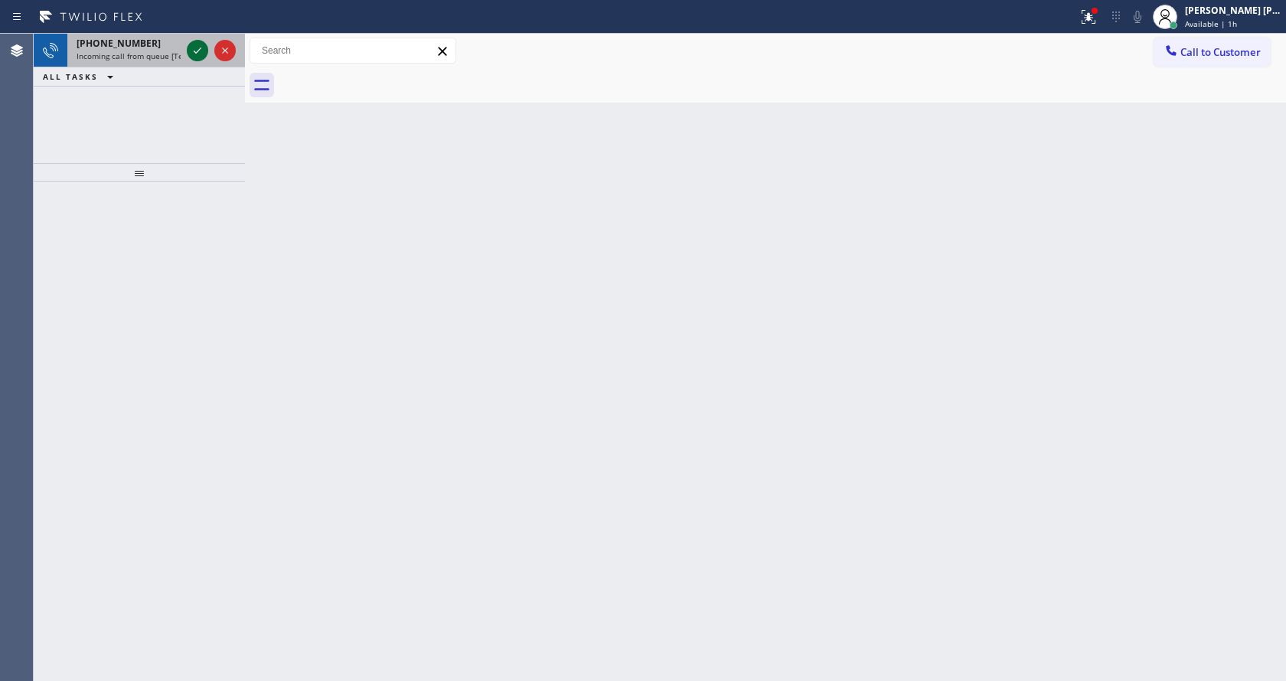
click at [189, 47] on icon at bounding box center [197, 50] width 18 height 18
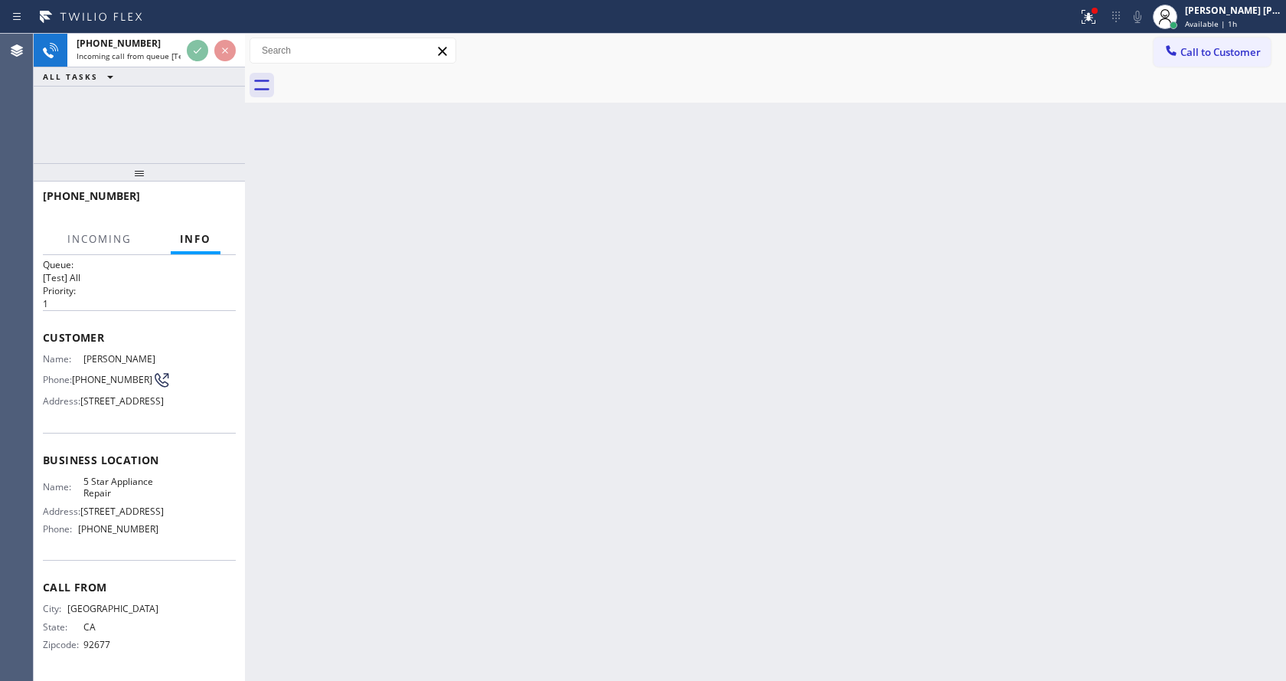
scroll to position [44, 0]
click at [733, 486] on div "Back to Dashboard Change Sender ID Customers Technicians Select a contact Outbo…" at bounding box center [765, 357] width 1041 height 647
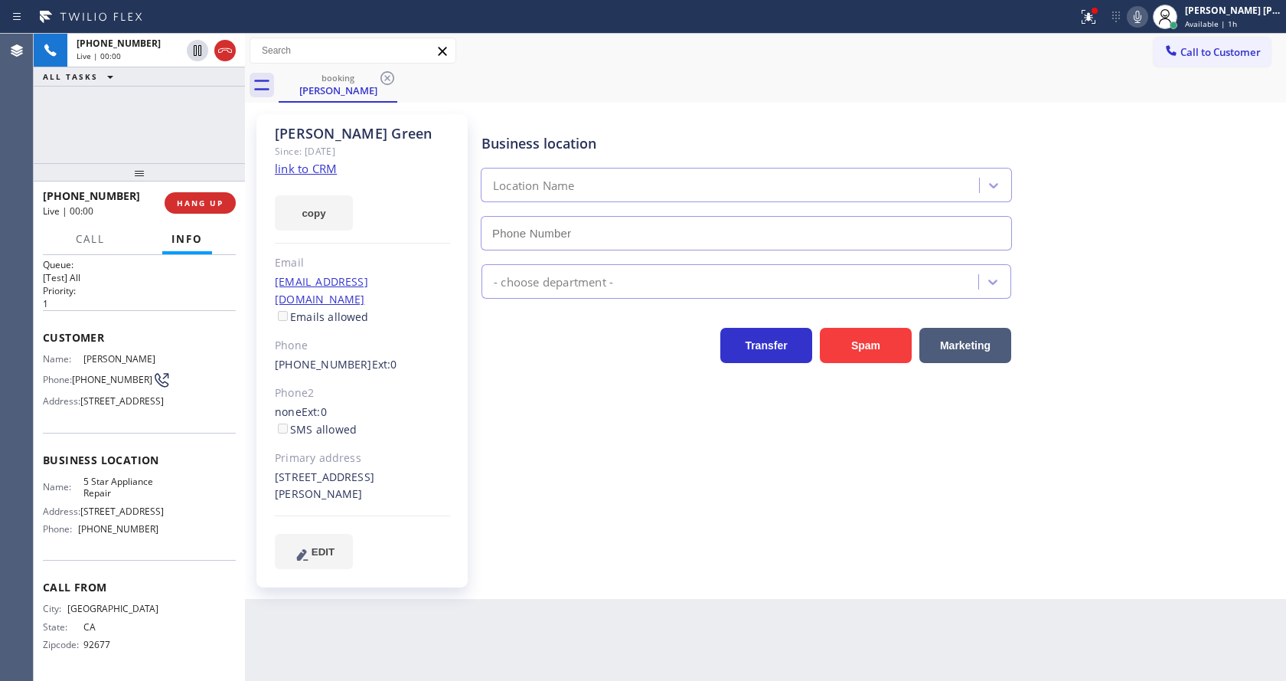
type input "[PHONE_NUMBER]"
click at [325, 164] on link "link to CRM" at bounding box center [306, 168] width 62 height 15
click at [517, 490] on div "Business location 5 Star Appliance Repair [PHONE_NUMBER] 5 Star Appliance Trans…" at bounding box center [880, 341] width 804 height 446
click at [1093, 24] on icon at bounding box center [1088, 17] width 18 height 18
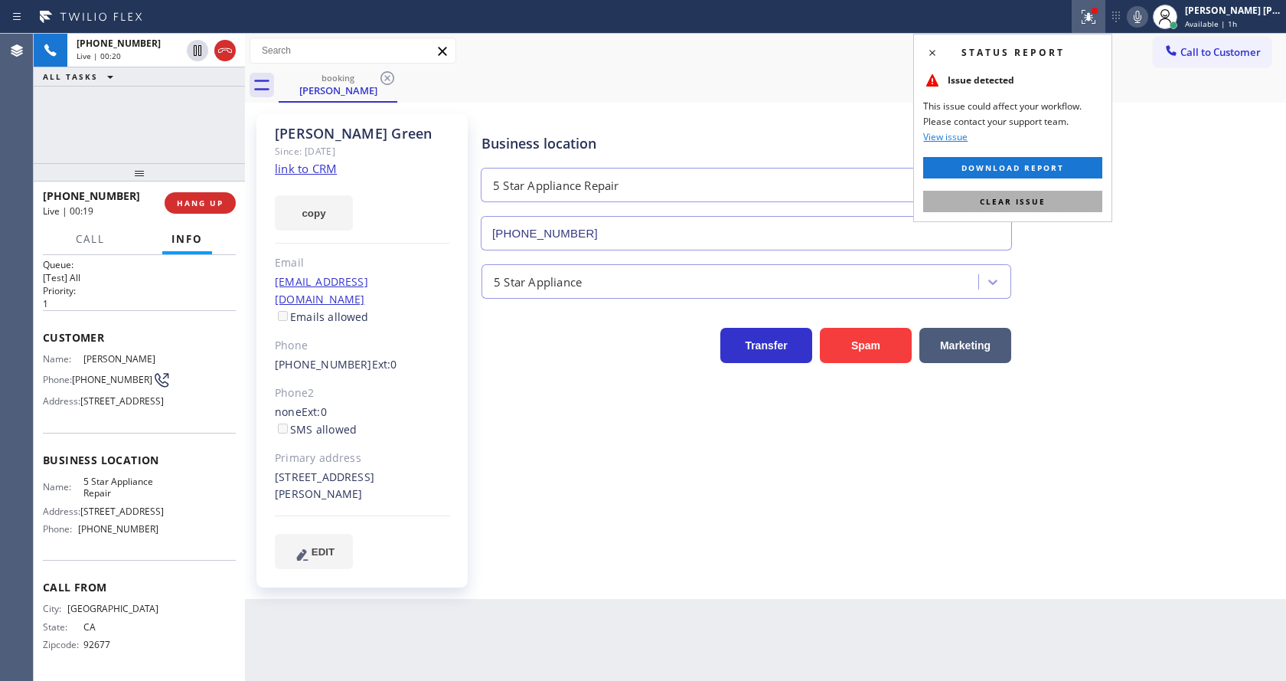
click at [1049, 206] on button "Clear issue" at bounding box center [1012, 201] width 179 height 21
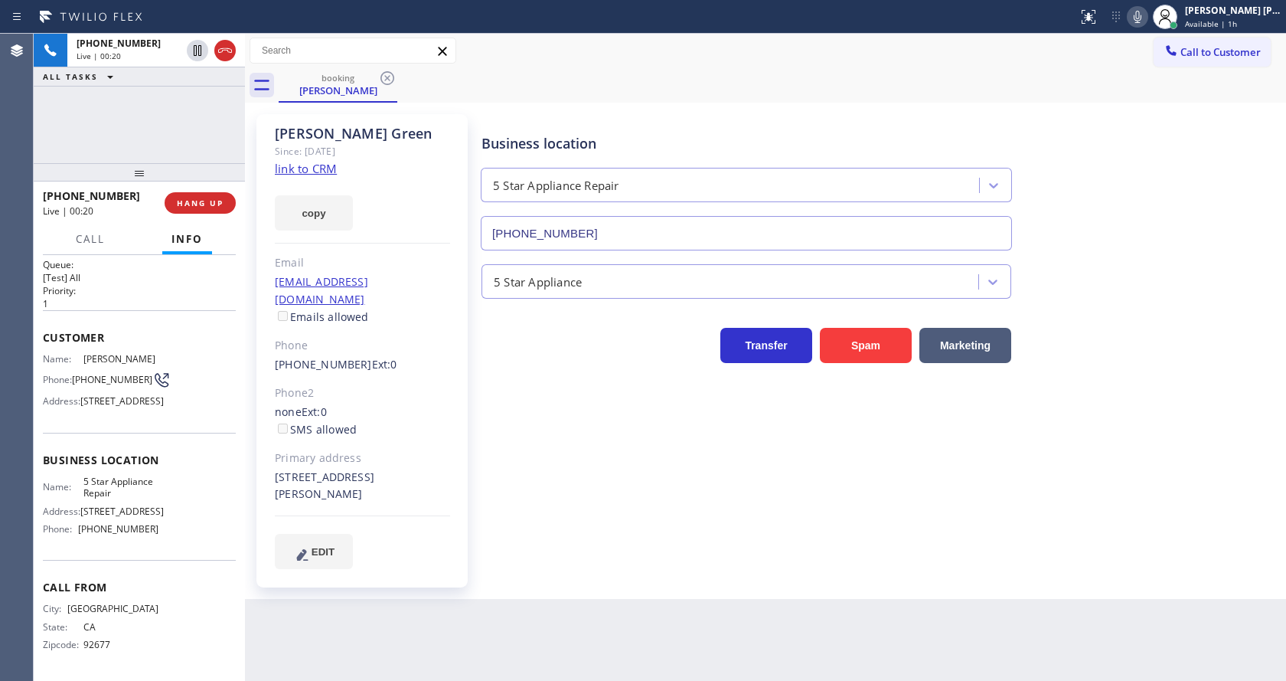
click at [1141, 20] on icon at bounding box center [1138, 17] width 8 height 12
click at [197, 47] on icon at bounding box center [198, 50] width 8 height 11
click at [643, 528] on div "Business location 5 Star Appliance Repair [PHONE_NUMBER] 5 Star Appliance Trans…" at bounding box center [880, 341] width 804 height 446
drag, startPoint x: 687, startPoint y: 504, endPoint x: 648, endPoint y: 486, distance: 43.1
click at [687, 504] on div "Business location 5 Star Appliance Repair [PHONE_NUMBER] 5 Star Appliance Trans…" at bounding box center [880, 341] width 804 height 446
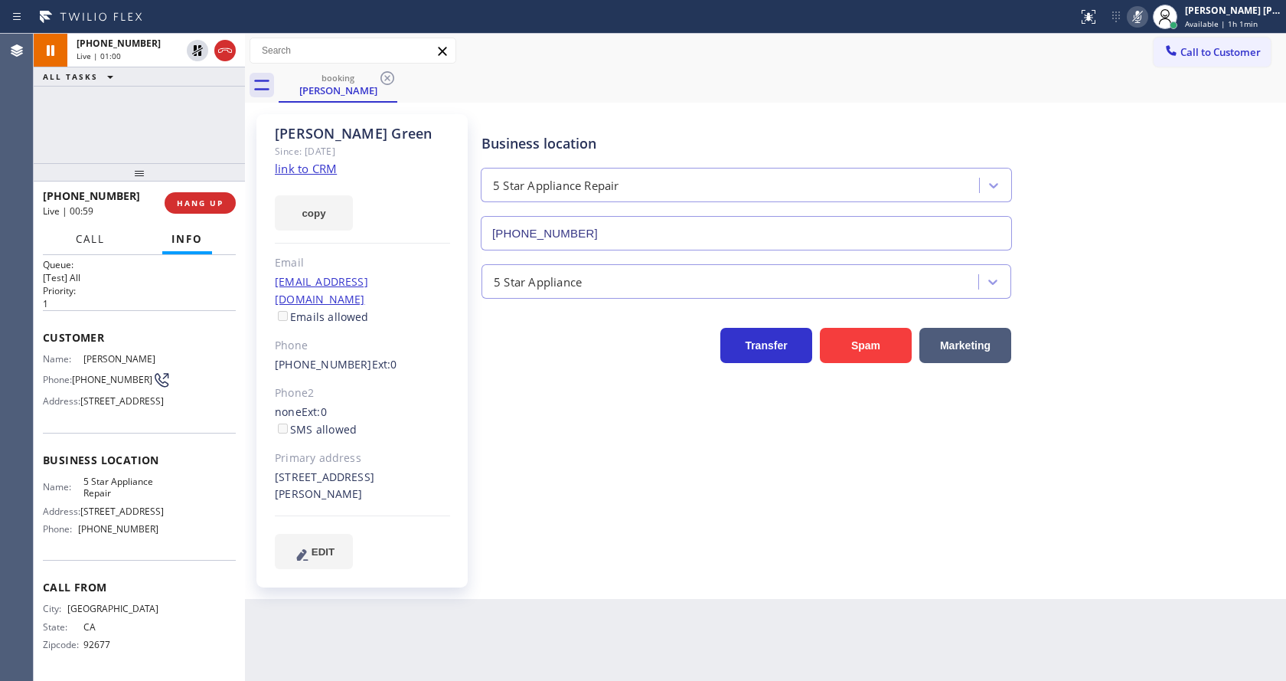
click at [83, 248] on button "Call" at bounding box center [90, 239] width 47 height 30
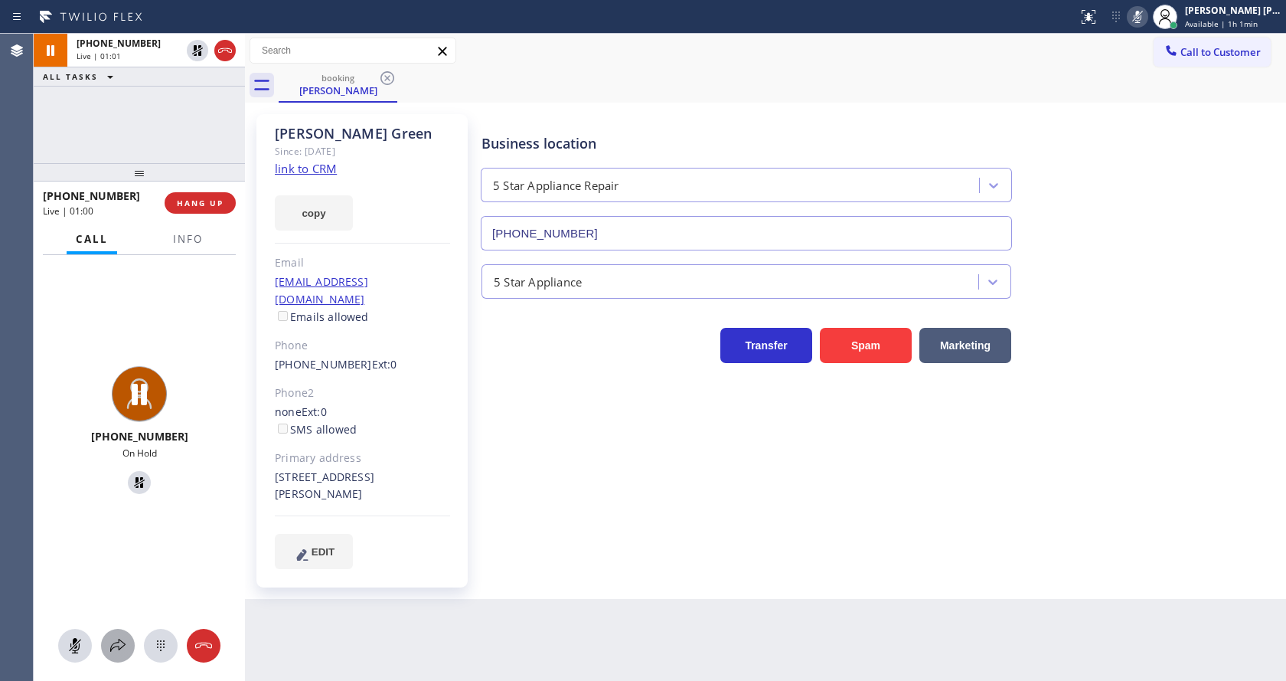
click at [126, 635] on button at bounding box center [118, 646] width 34 height 34
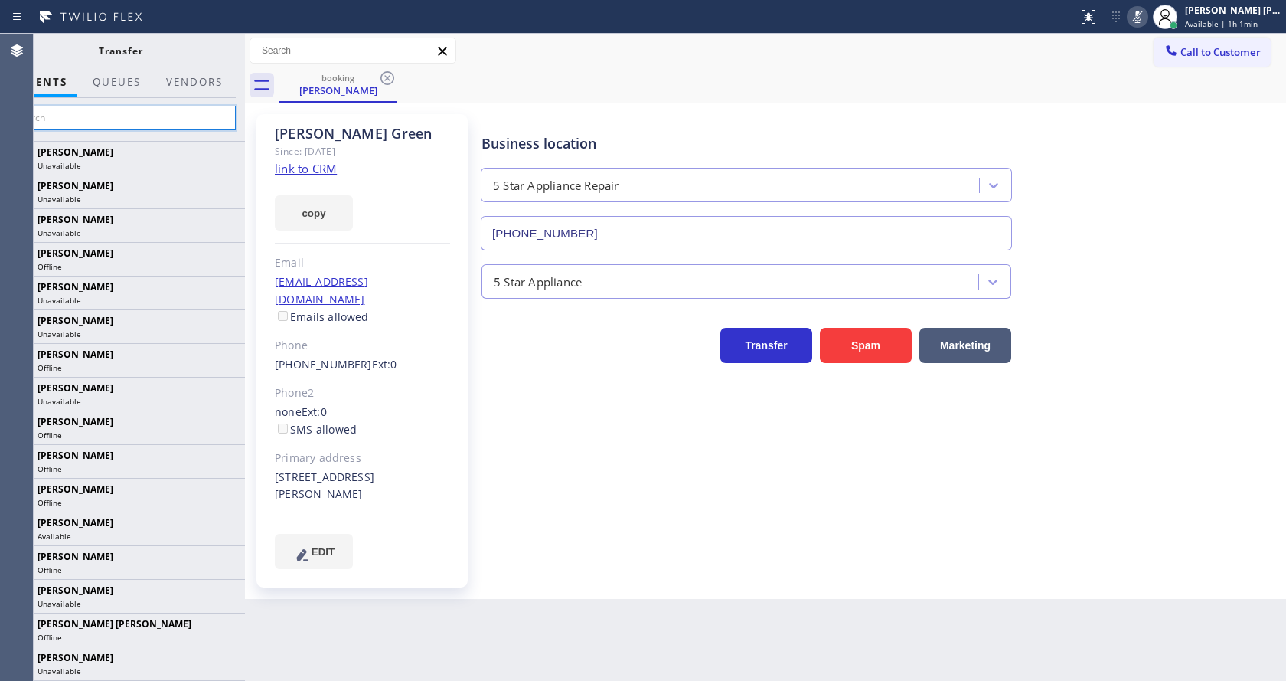
click at [124, 114] on input "text" at bounding box center [120, 118] width 230 height 24
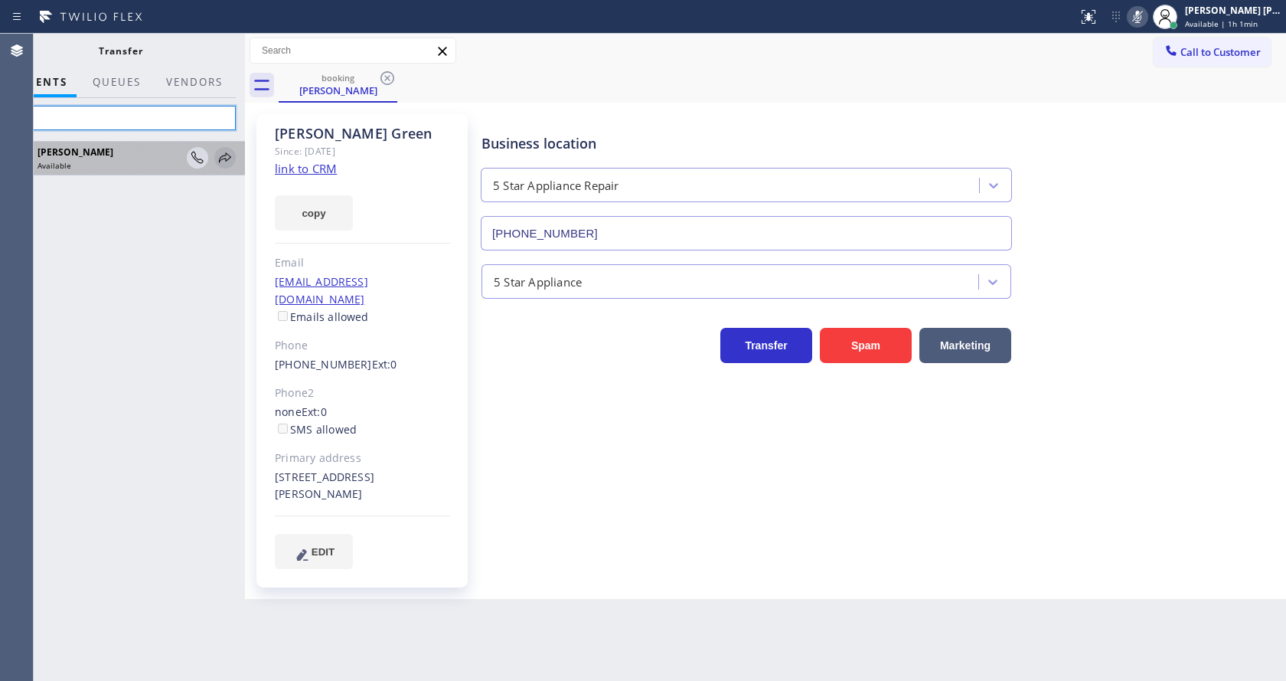
type input "Fil"
click at [223, 155] on icon at bounding box center [225, 158] width 18 height 18
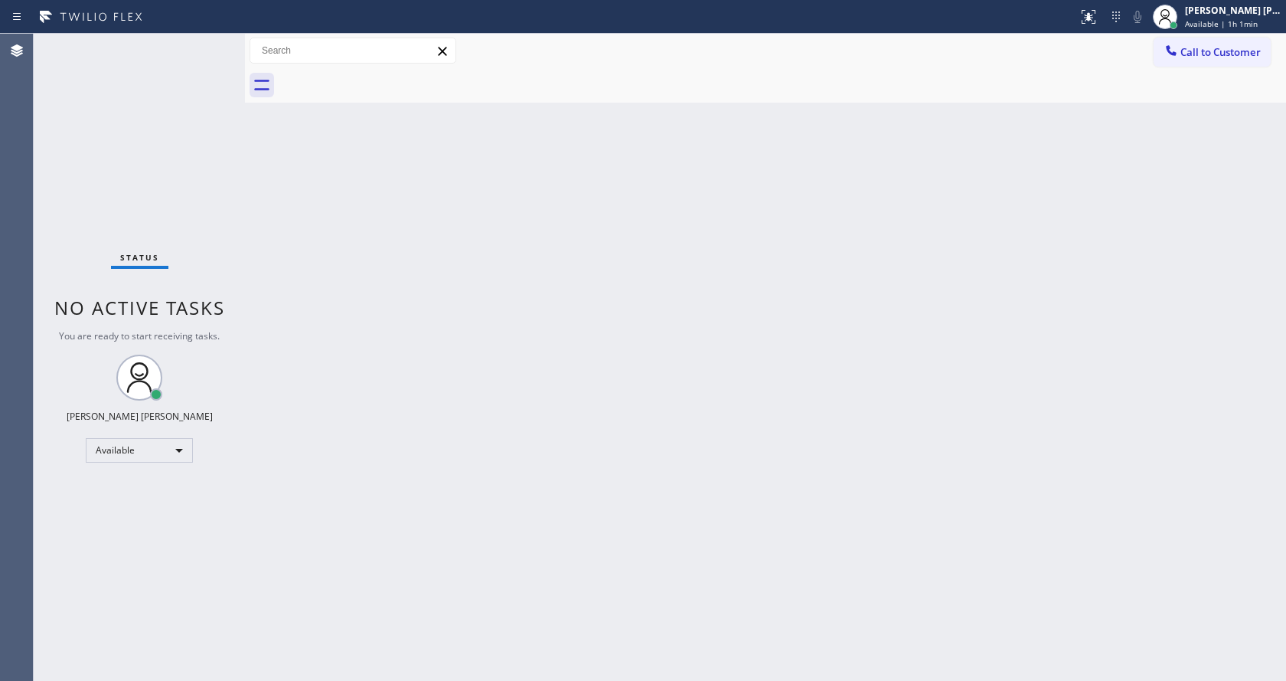
click at [269, 299] on div "Back to Dashboard Change Sender ID Customers Technicians Select a contact Outbo…" at bounding box center [765, 357] width 1041 height 647
click at [586, 384] on div "Back to Dashboard Change Sender ID Customers Technicians Select a contact Outbo…" at bounding box center [765, 357] width 1041 height 647
click at [840, 348] on div "Back to Dashboard Change Sender ID Customers Technicians Select a contact Outbo…" at bounding box center [765, 357] width 1041 height 647
drag, startPoint x: 384, startPoint y: 261, endPoint x: 394, endPoint y: 240, distance: 22.9
click at [384, 261] on div "Back to Dashboard Change Sender ID Customers Technicians Select a contact Outbo…" at bounding box center [765, 357] width 1041 height 647
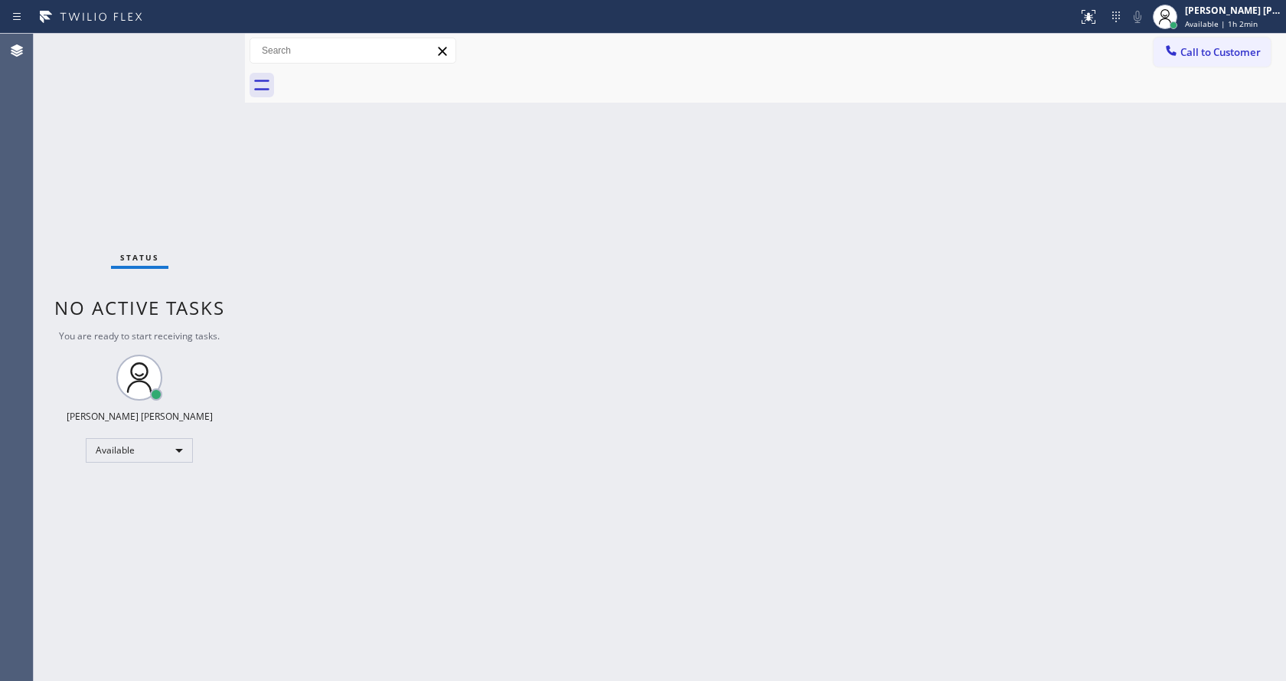
click at [634, 583] on div "Back to Dashboard Change Sender ID Customers Technicians Select a contact Outbo…" at bounding box center [765, 357] width 1041 height 647
click at [498, 331] on div "Back to Dashboard Change Sender ID Customers Technicians Select a contact Outbo…" at bounding box center [765, 357] width 1041 height 647
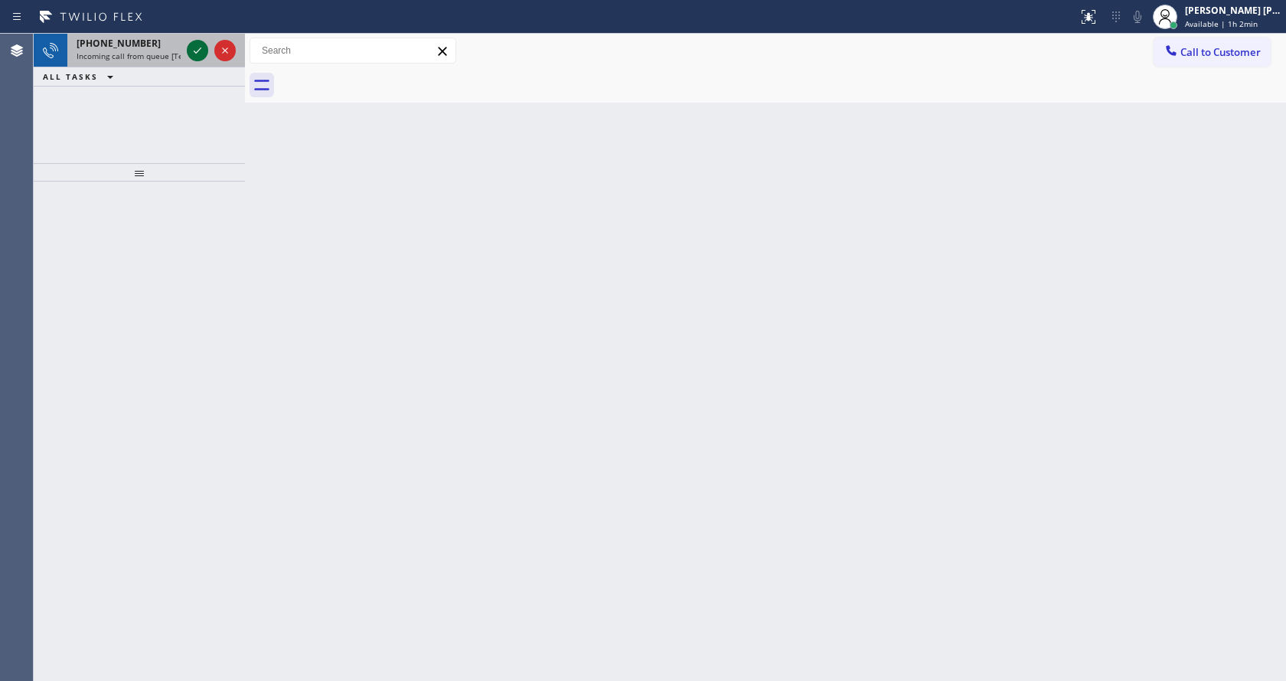
click at [201, 48] on icon at bounding box center [198, 50] width 8 height 6
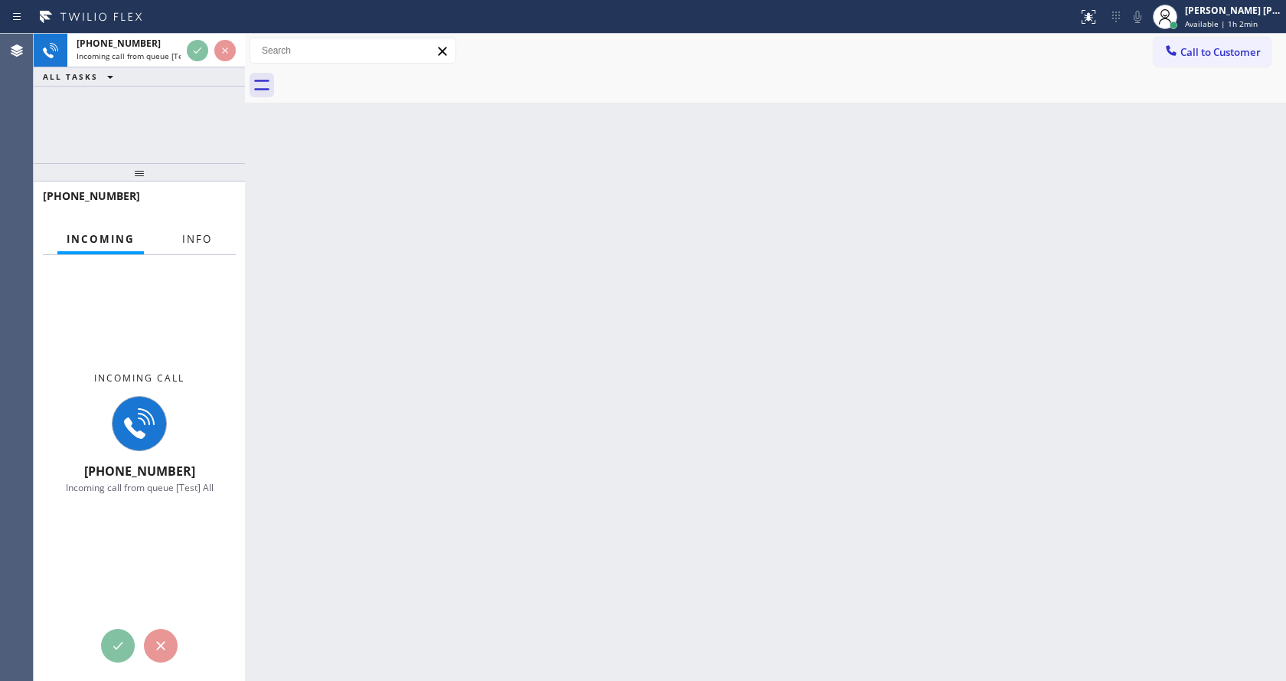
click at [214, 238] on button "Info" at bounding box center [197, 239] width 48 height 30
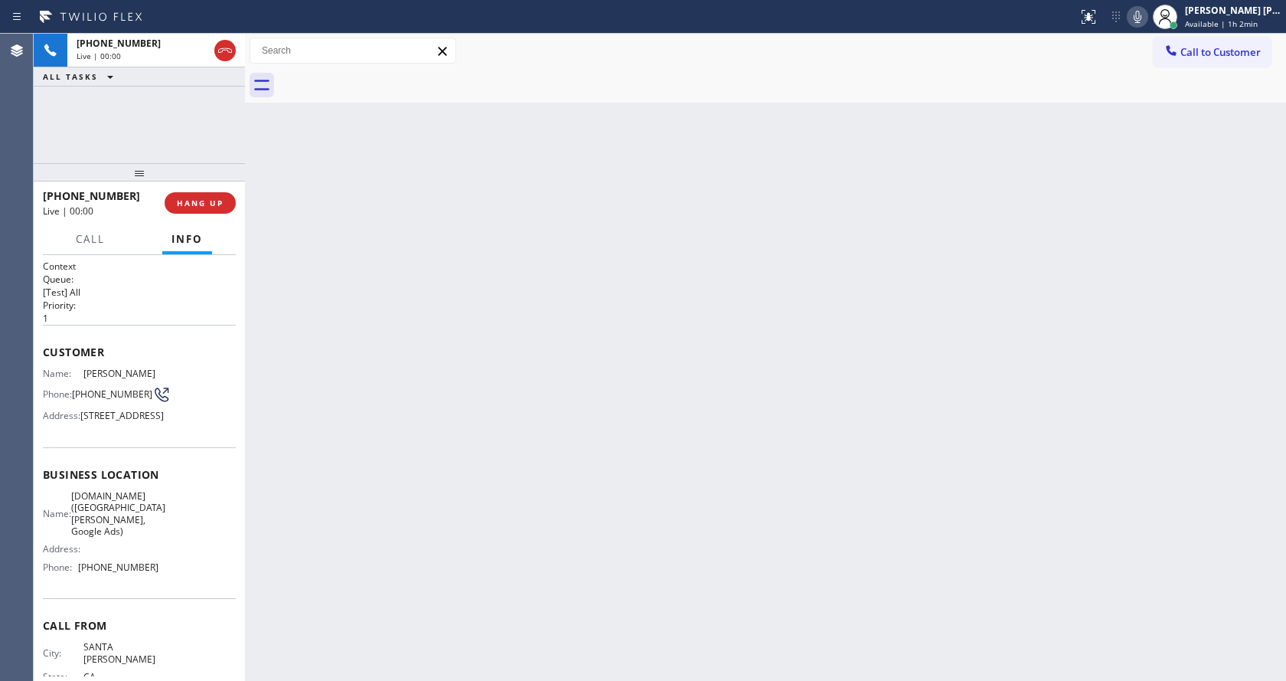
drag, startPoint x: 140, startPoint y: 173, endPoint x: 158, endPoint y: 119, distance: 57.1
click at [158, 119] on div "[PHONE_NUMBER] Live | 00:00 ALL TASKS ALL TASKS ACTIVE TASKS TASKS IN WRAP UP […" at bounding box center [139, 357] width 211 height 647
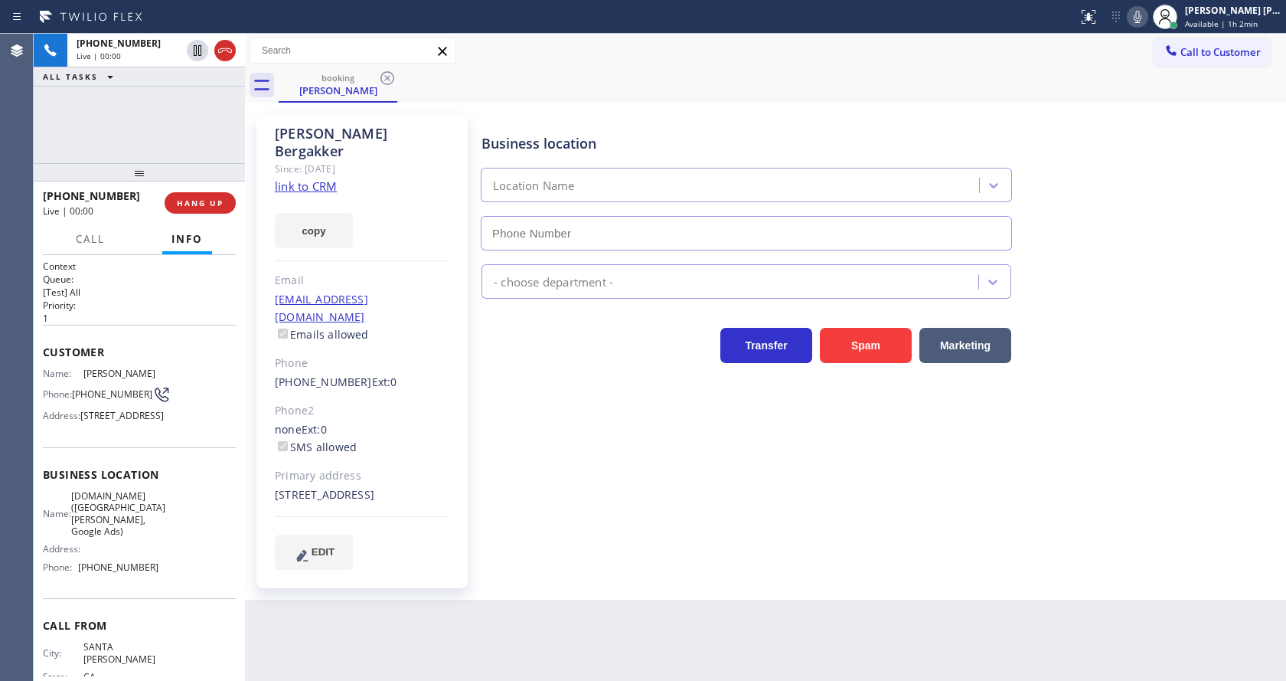
type input "[PHONE_NUMBER]"
click at [531, 410] on div "Business location [DOMAIN_NAME] ([GEOGRAPHIC_DATA][PERSON_NAME], Google Ads) [P…" at bounding box center [880, 341] width 804 height 447
click at [318, 178] on link "link to CRM" at bounding box center [306, 185] width 62 height 15
click at [593, 549] on div "Business location [DOMAIN_NAME] ([GEOGRAPHIC_DATA][PERSON_NAME], Google Ads) [P…" at bounding box center [880, 357] width 804 height 478
click at [442, 402] on div "Phone2" at bounding box center [362, 411] width 175 height 18
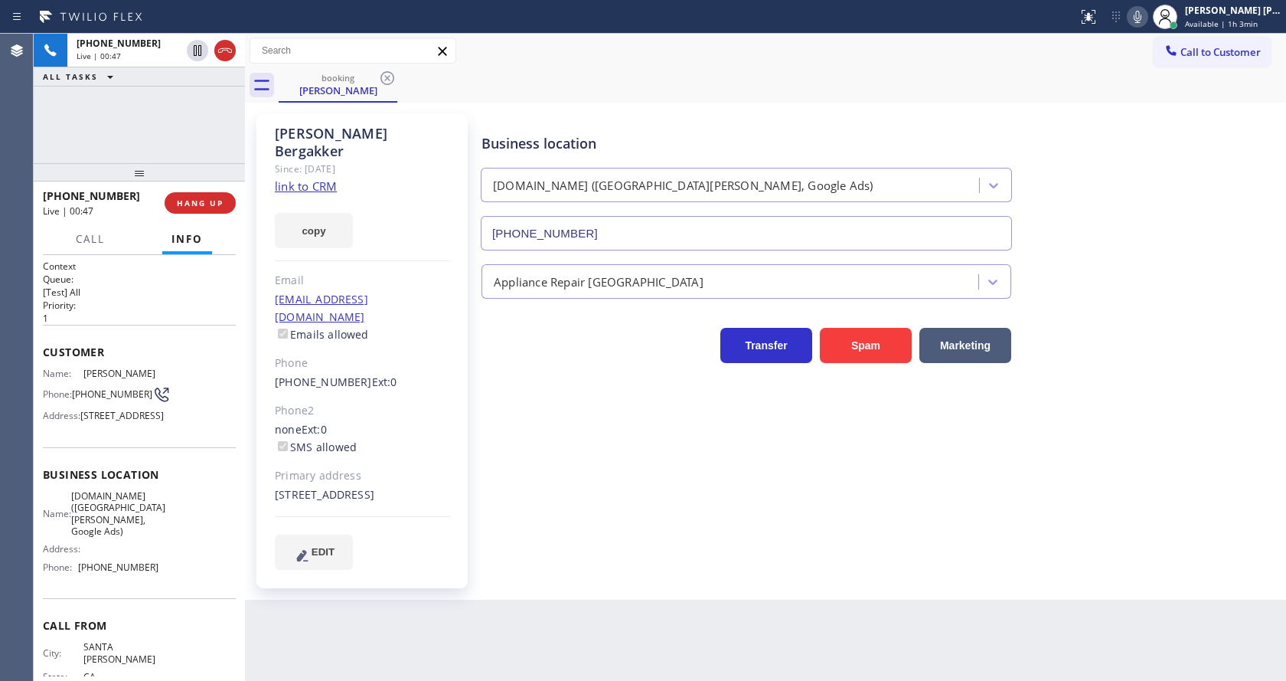
click at [176, 303] on h2 "Priority:" at bounding box center [139, 305] width 193 height 13
click at [93, 237] on span "Call" at bounding box center [90, 239] width 29 height 14
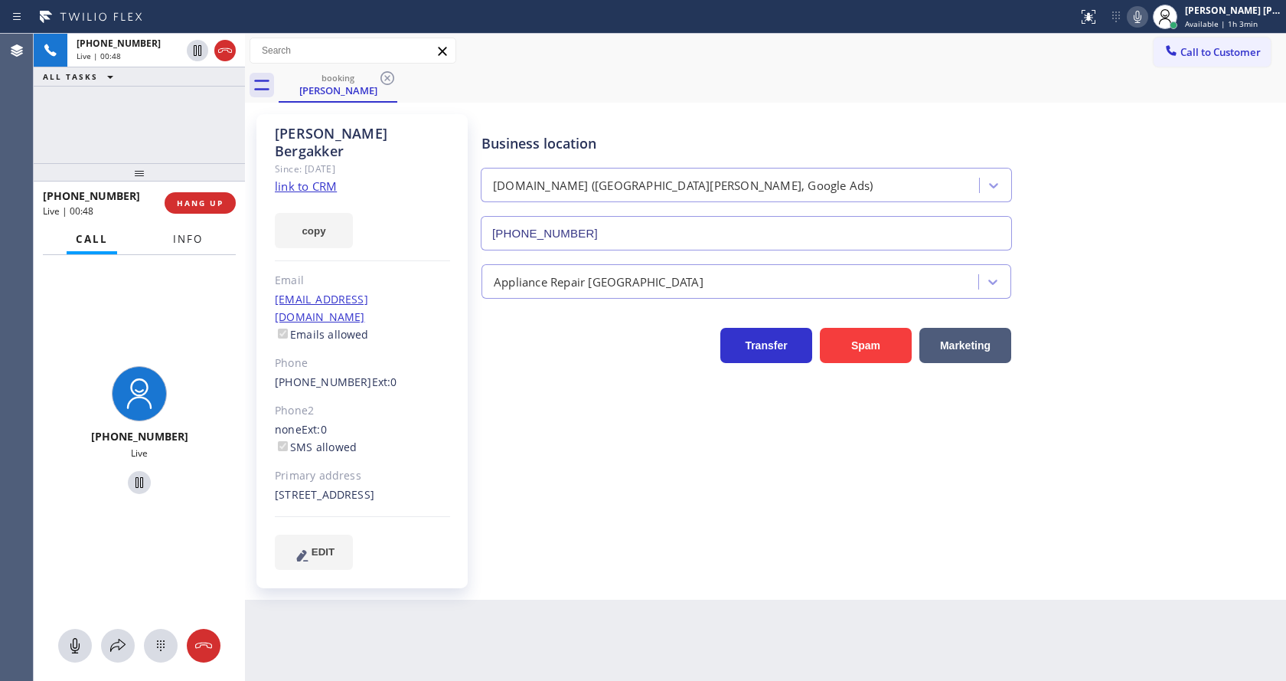
click at [201, 247] on button "Info" at bounding box center [188, 239] width 48 height 30
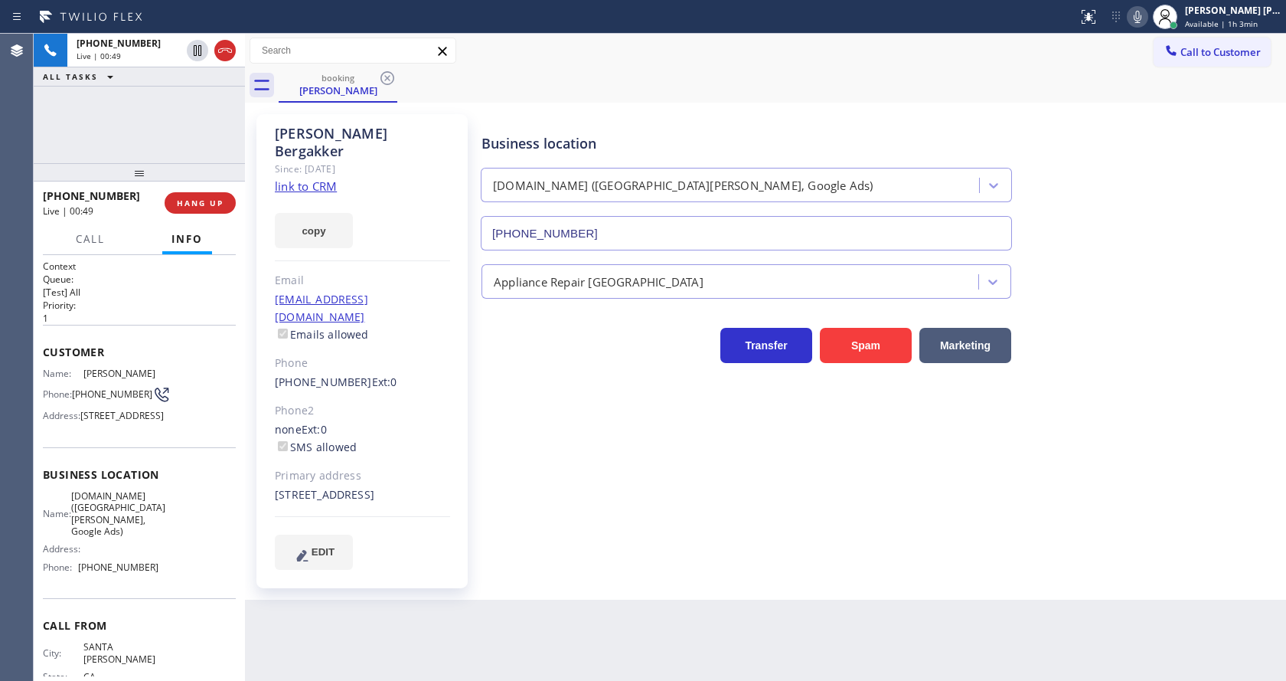
click at [536, 561] on div "Business location [DOMAIN_NAME] ([GEOGRAPHIC_DATA][PERSON_NAME], Google Ads) [P…" at bounding box center [880, 357] width 804 height 478
click at [477, 457] on div "[PERSON_NAME] Since: [DATE] link to CRM copy Email [EMAIL_ADDRESS][DOMAIN_NAME]…" at bounding box center [364, 350] width 230 height 489
drag, startPoint x: 521, startPoint y: 544, endPoint x: 508, endPoint y: 591, distance: 48.5
click at [521, 546] on div "Business location [DOMAIN_NAME] ([GEOGRAPHIC_DATA][PERSON_NAME], Google Ads) [P…" at bounding box center [880, 341] width 804 height 447
click at [847, 555] on div "Business location [DOMAIN_NAME] ([GEOGRAPHIC_DATA][PERSON_NAME], Google Ads) [P…" at bounding box center [880, 357] width 804 height 478
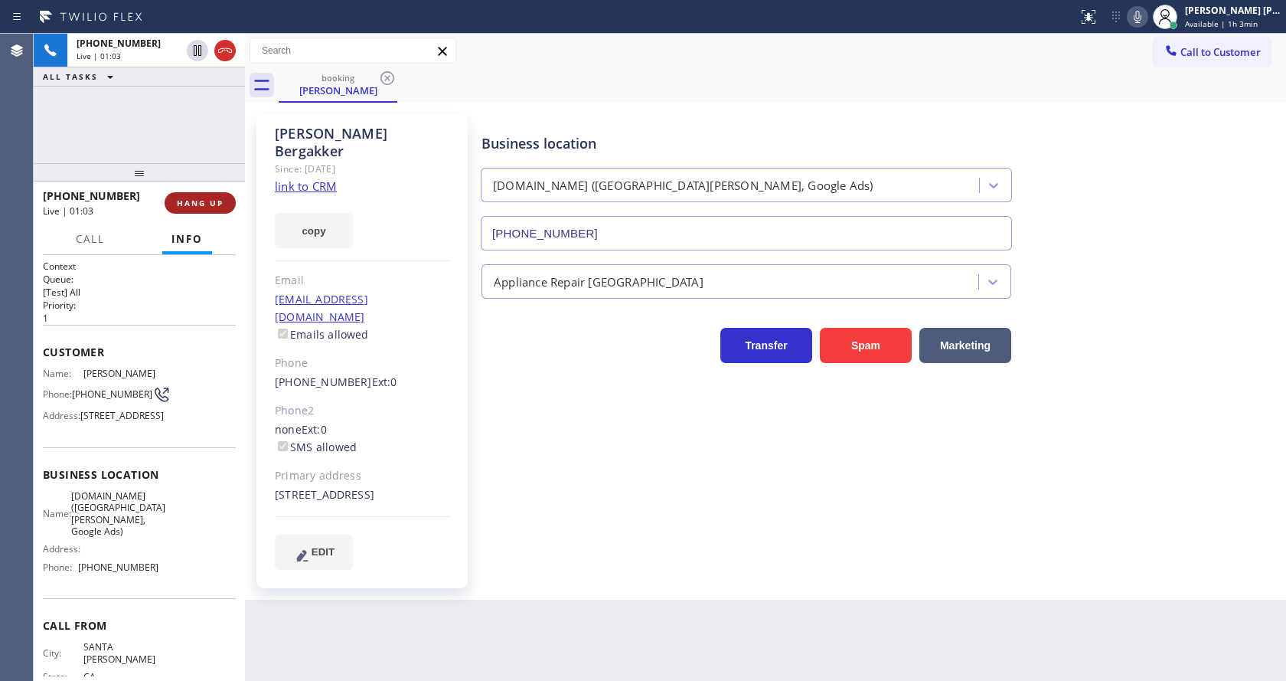
click at [196, 204] on span "HANG UP" at bounding box center [200, 203] width 47 height 11
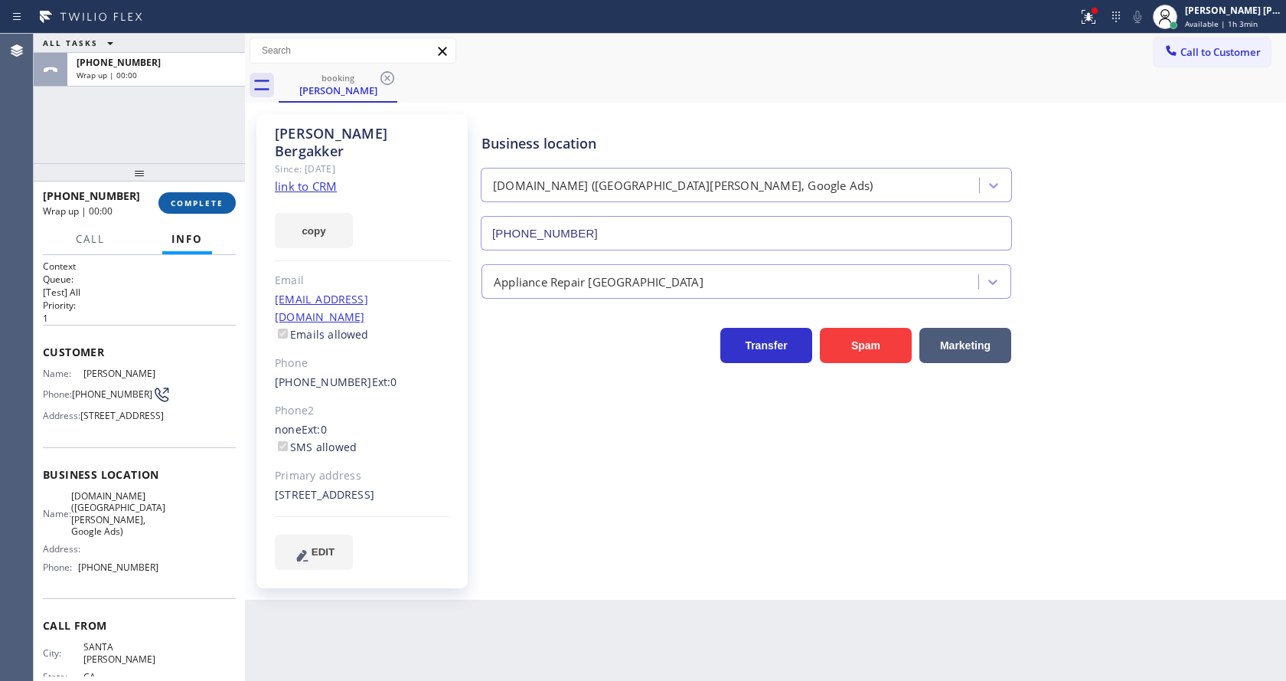
click at [183, 198] on span "COMPLETE" at bounding box center [197, 203] width 53 height 11
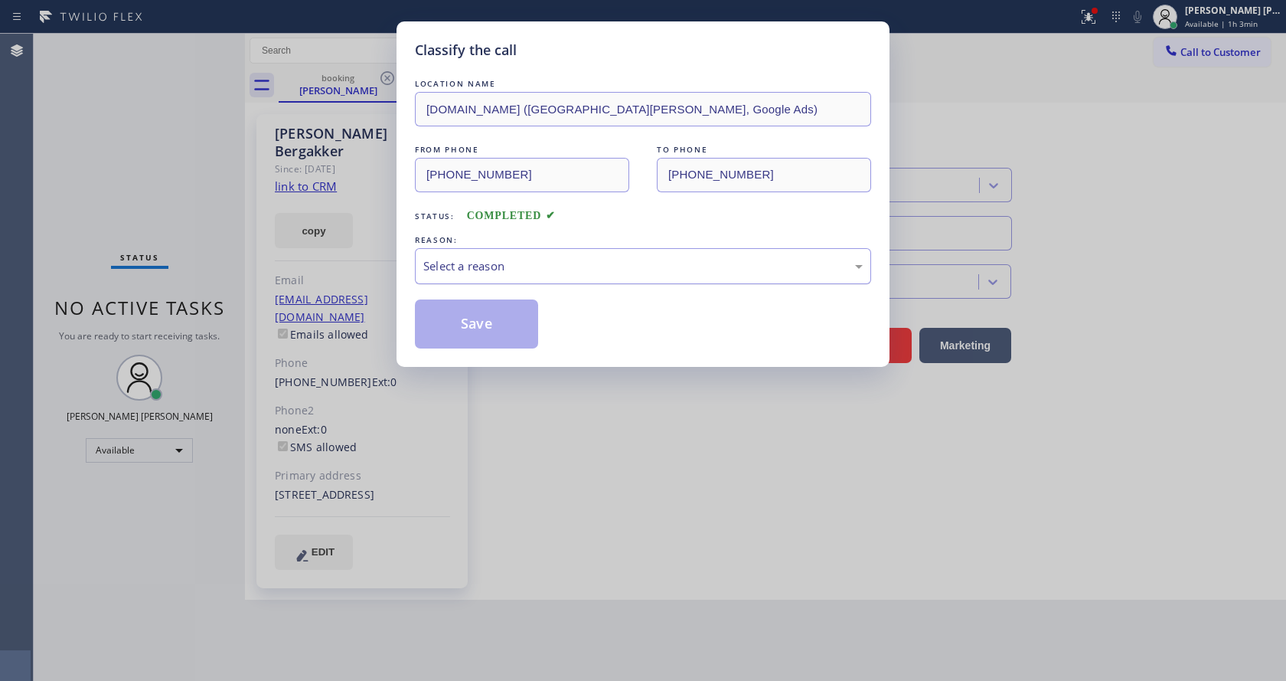
click at [502, 259] on div "Select a reason" at bounding box center [642, 266] width 439 height 18
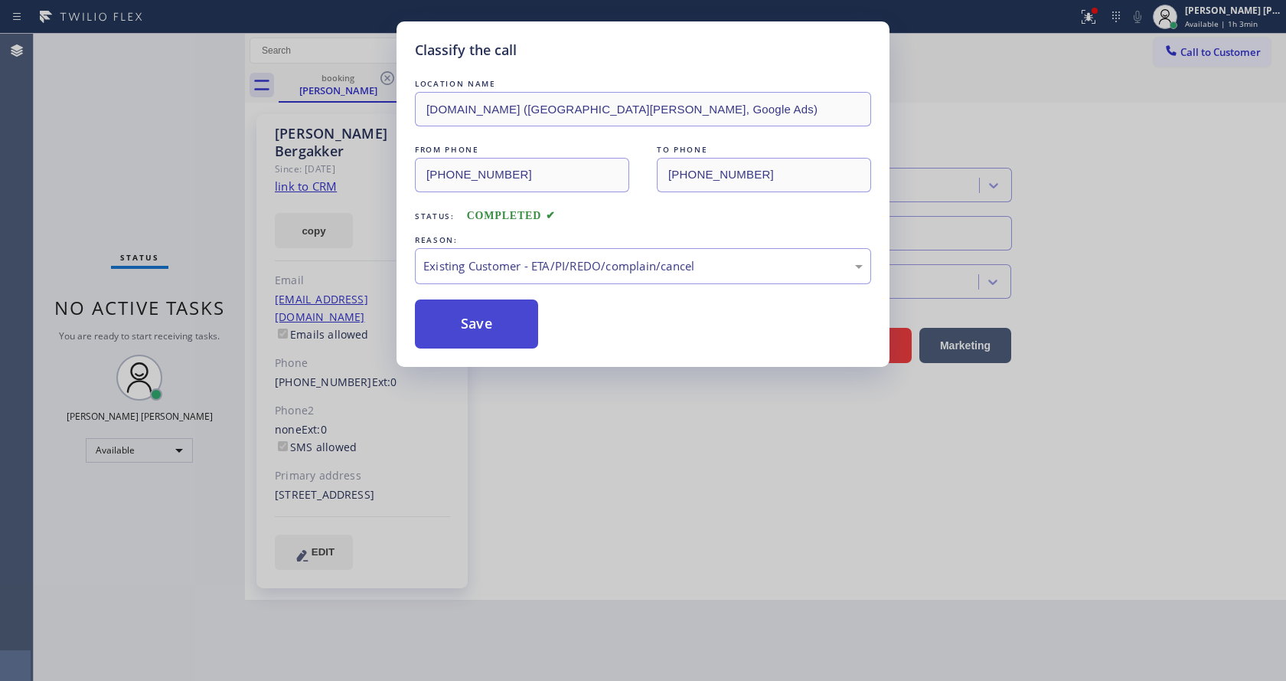
click at [468, 314] on button "Save" at bounding box center [476, 323] width 123 height 49
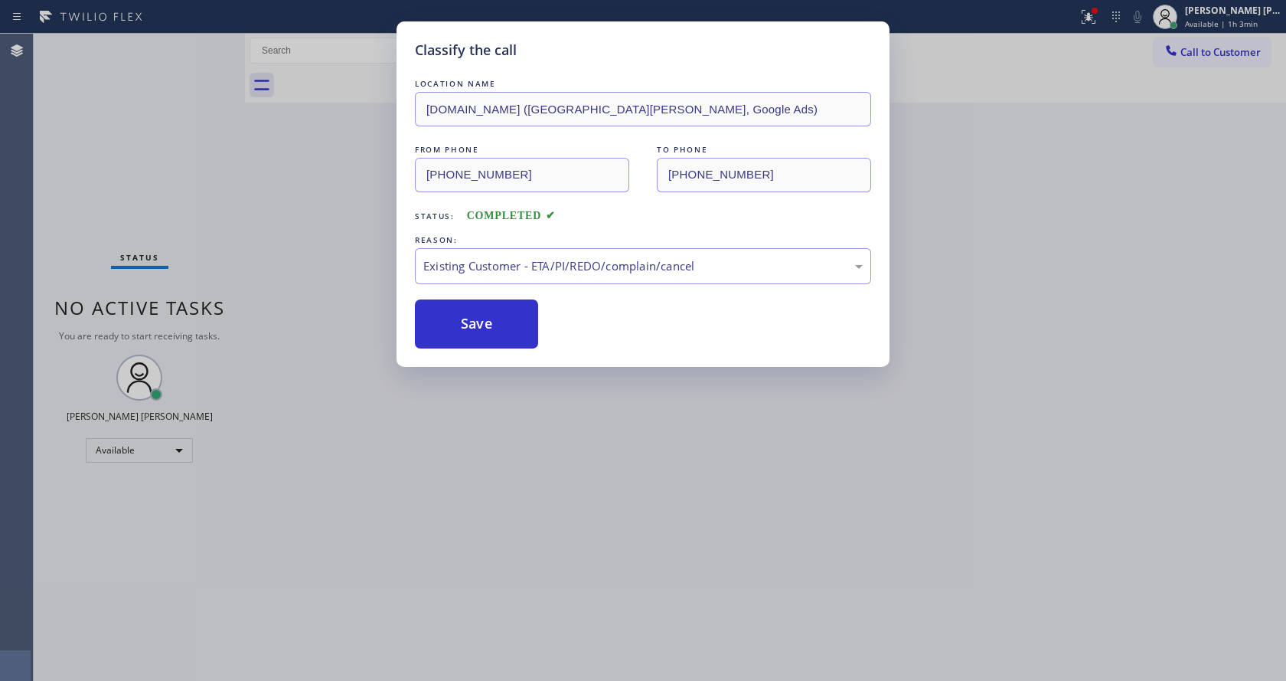
click at [596, 491] on div "Classify the call LOCATION NAME [DOMAIN_NAME] ([GEOGRAPHIC_DATA][PERSON_NAME], …" at bounding box center [643, 340] width 1286 height 681
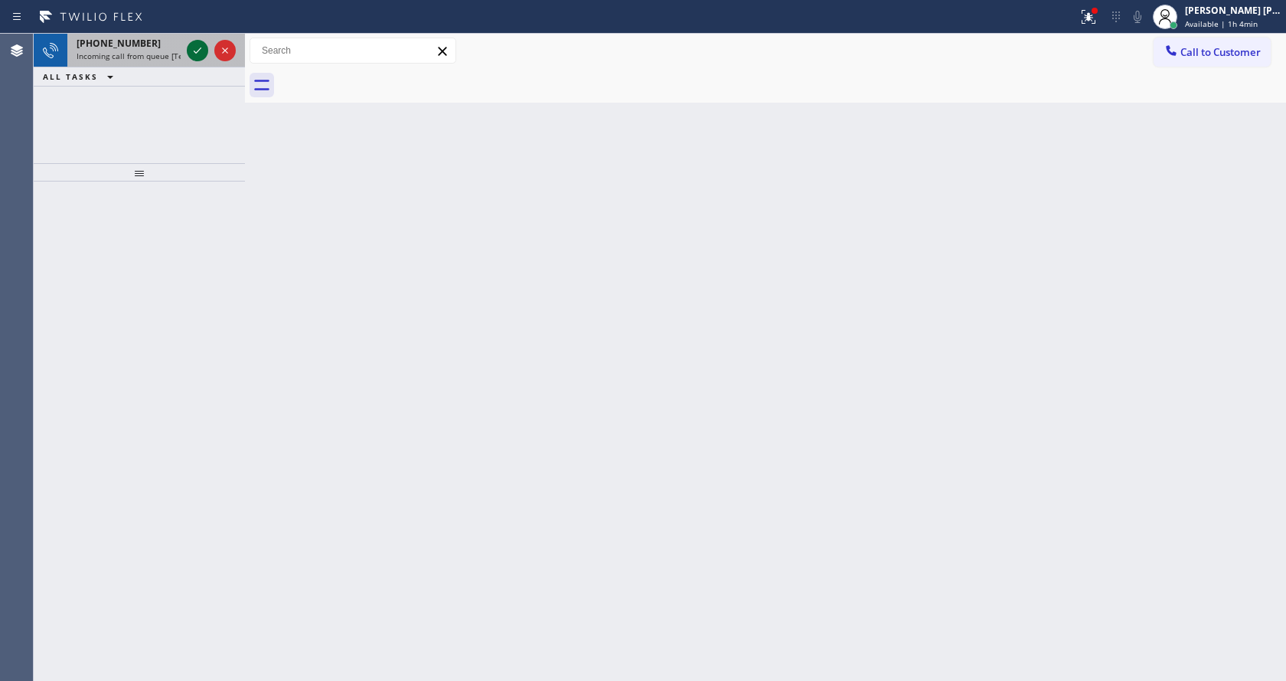
click at [200, 56] on icon at bounding box center [197, 50] width 18 height 18
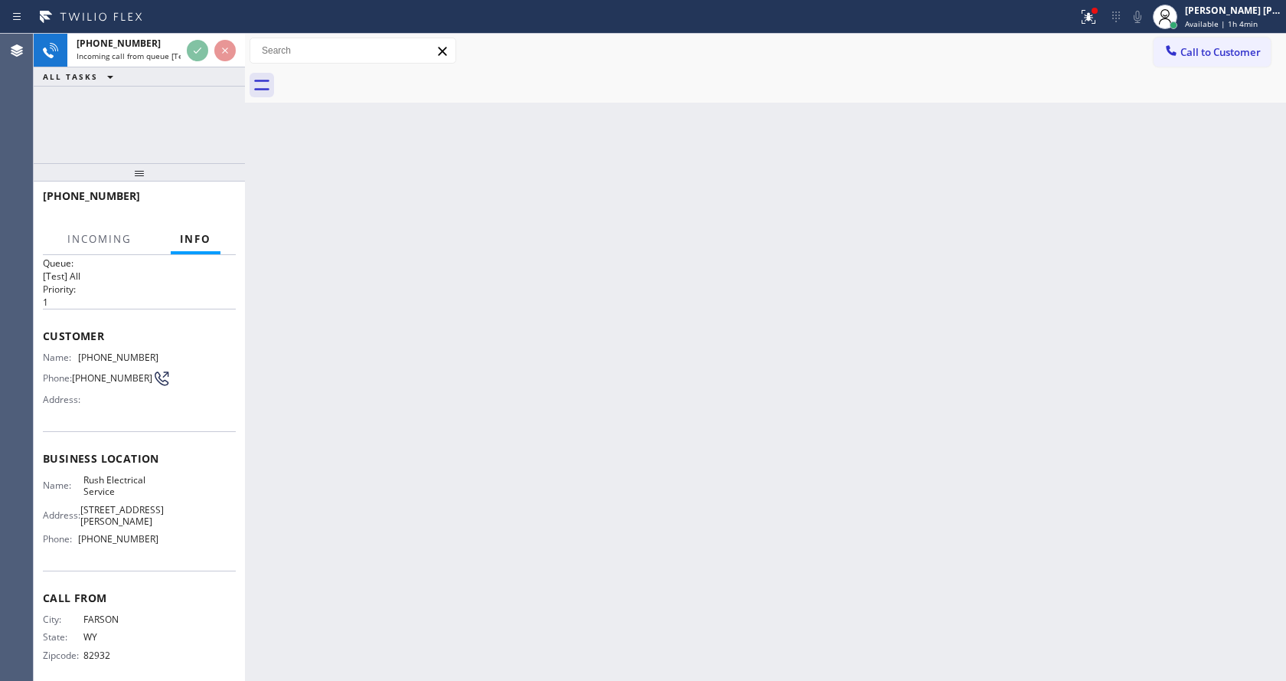
scroll to position [20, 0]
click at [525, 457] on div "Back to Dashboard Change Sender ID Customers Technicians Select a contact Outbo…" at bounding box center [765, 357] width 1041 height 647
click at [344, 380] on div "Back to Dashboard Change Sender ID Customers Technicians Select a contact Outbo…" at bounding box center [765, 357] width 1041 height 647
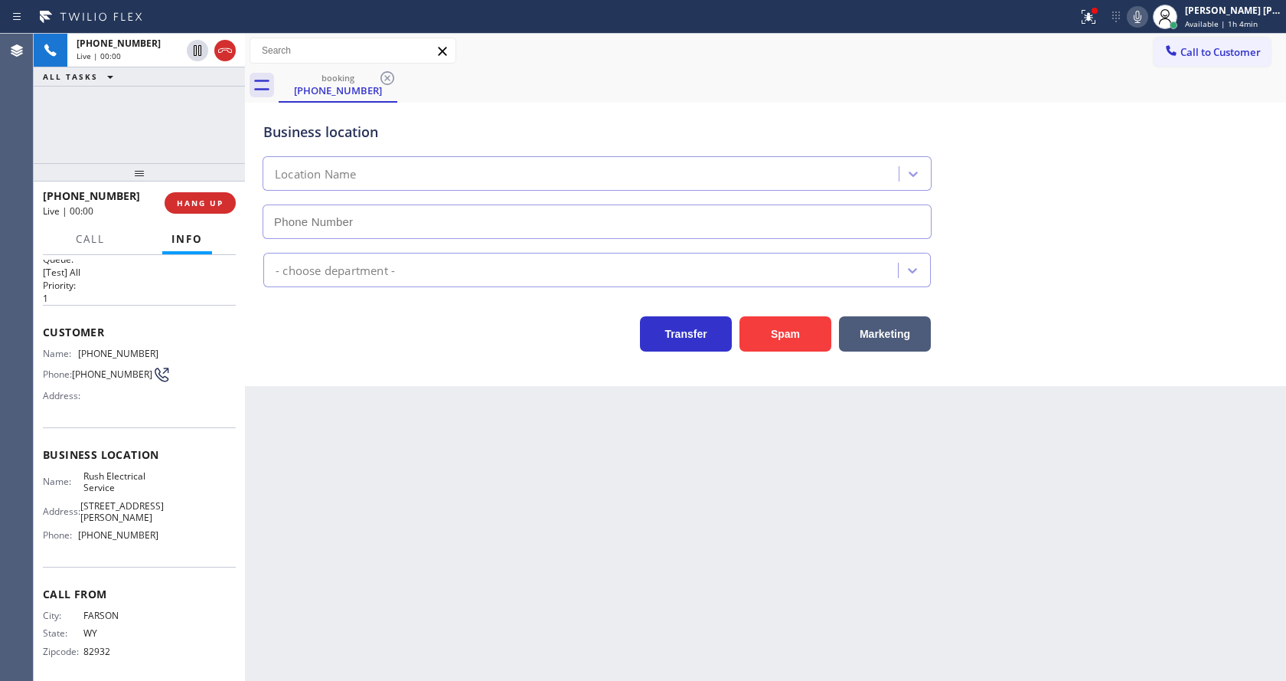
type input "[PHONE_NUMBER]"
click at [786, 330] on button "Spam" at bounding box center [786, 333] width 92 height 35
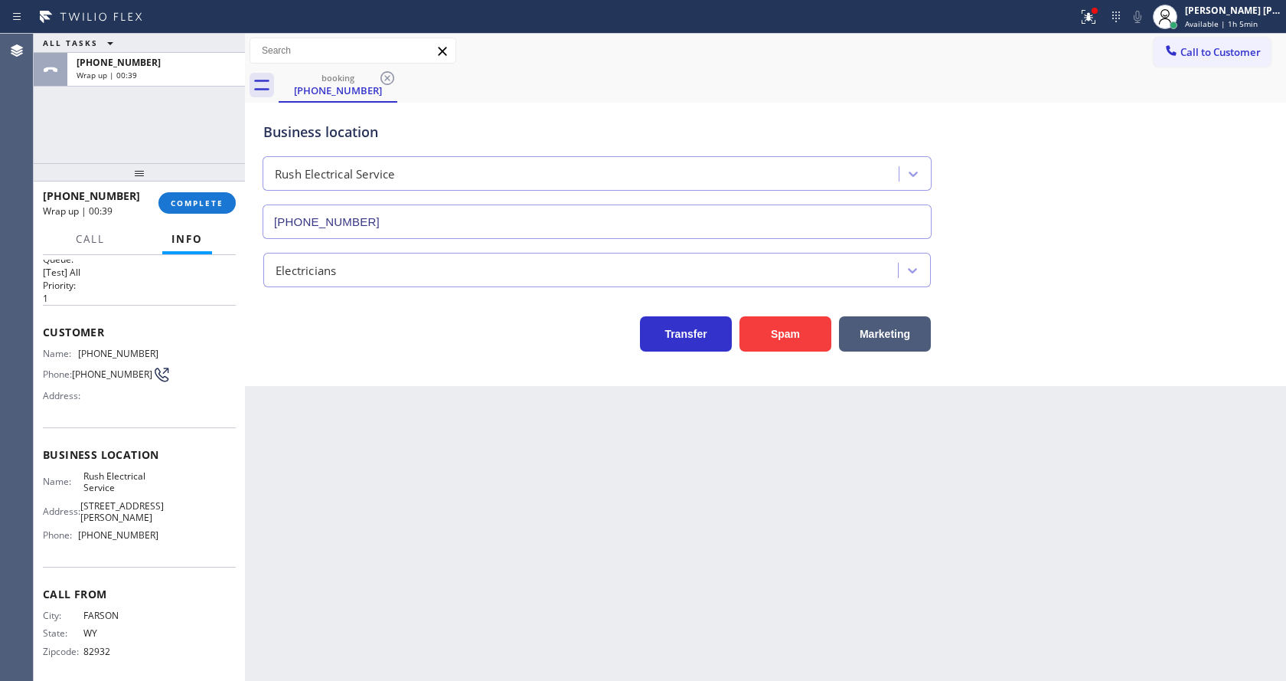
click at [426, 452] on div "Back to Dashboard Change Sender ID Customers Technicians Select a contact Outbo…" at bounding box center [765, 357] width 1041 height 647
click at [187, 196] on button "COMPLETE" at bounding box center [196, 202] width 77 height 21
click at [482, 249] on div "Electricians" at bounding box center [765, 267] width 1011 height 41
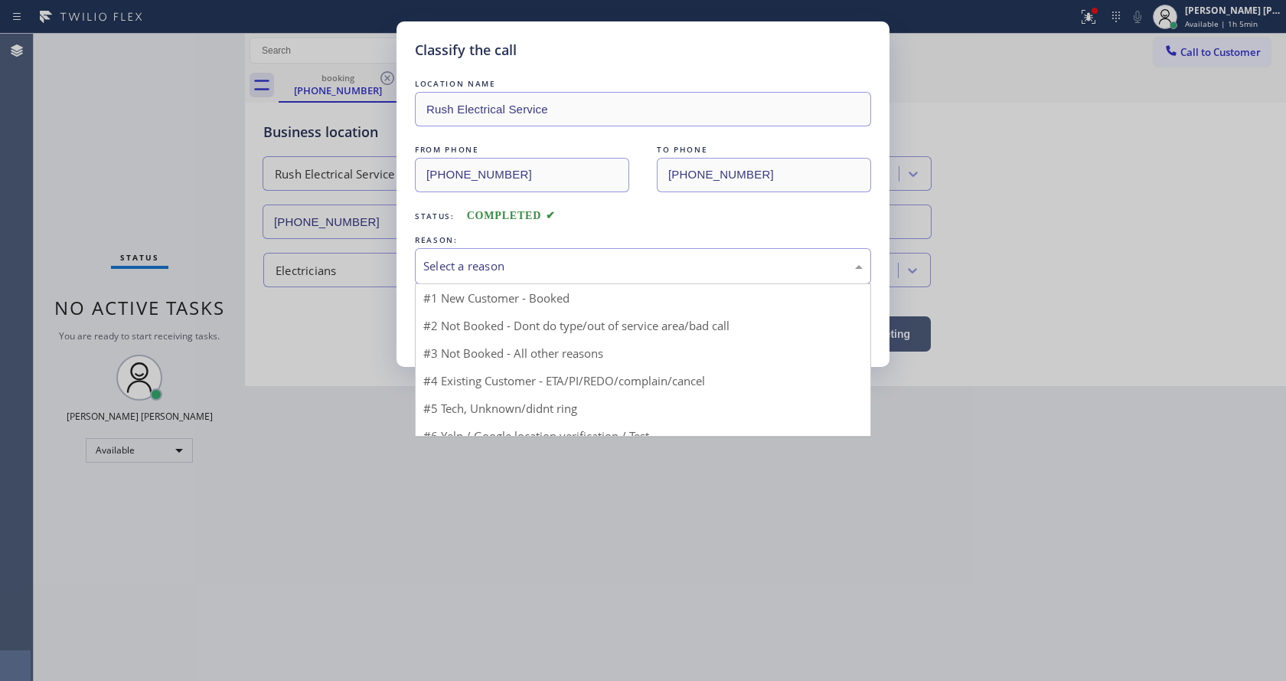
click at [494, 267] on div "Select a reason" at bounding box center [642, 266] width 439 height 18
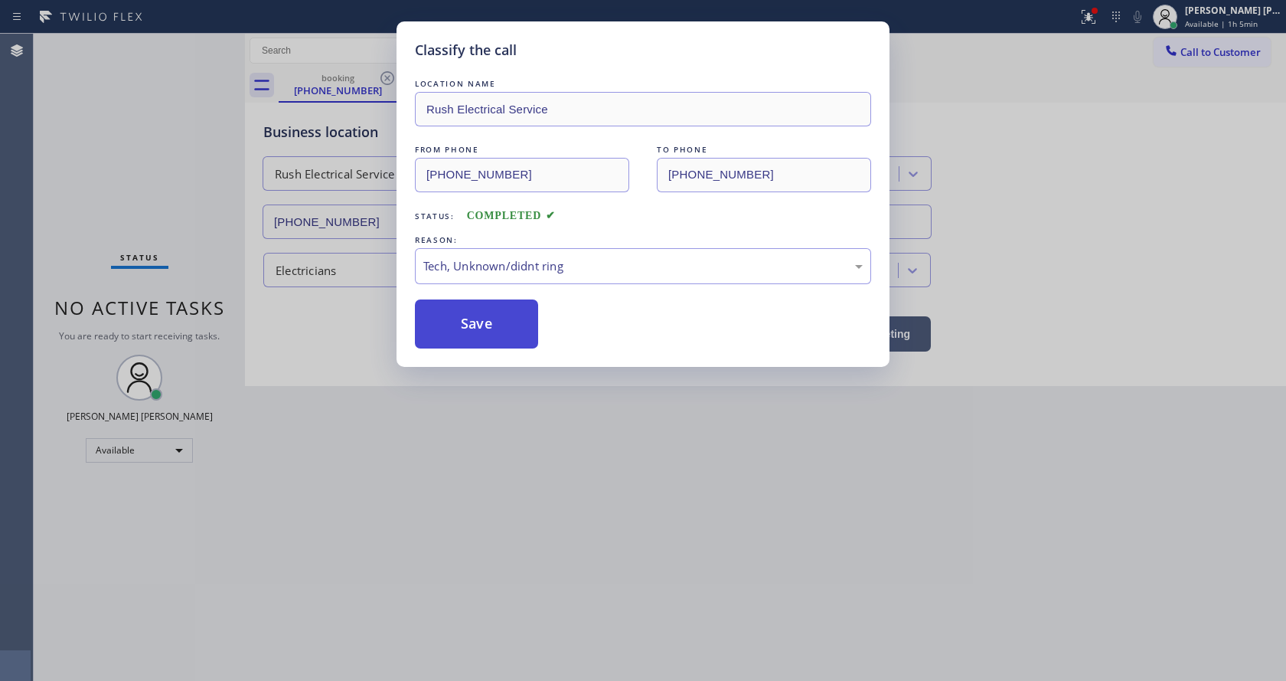
click at [478, 318] on button "Save" at bounding box center [476, 323] width 123 height 49
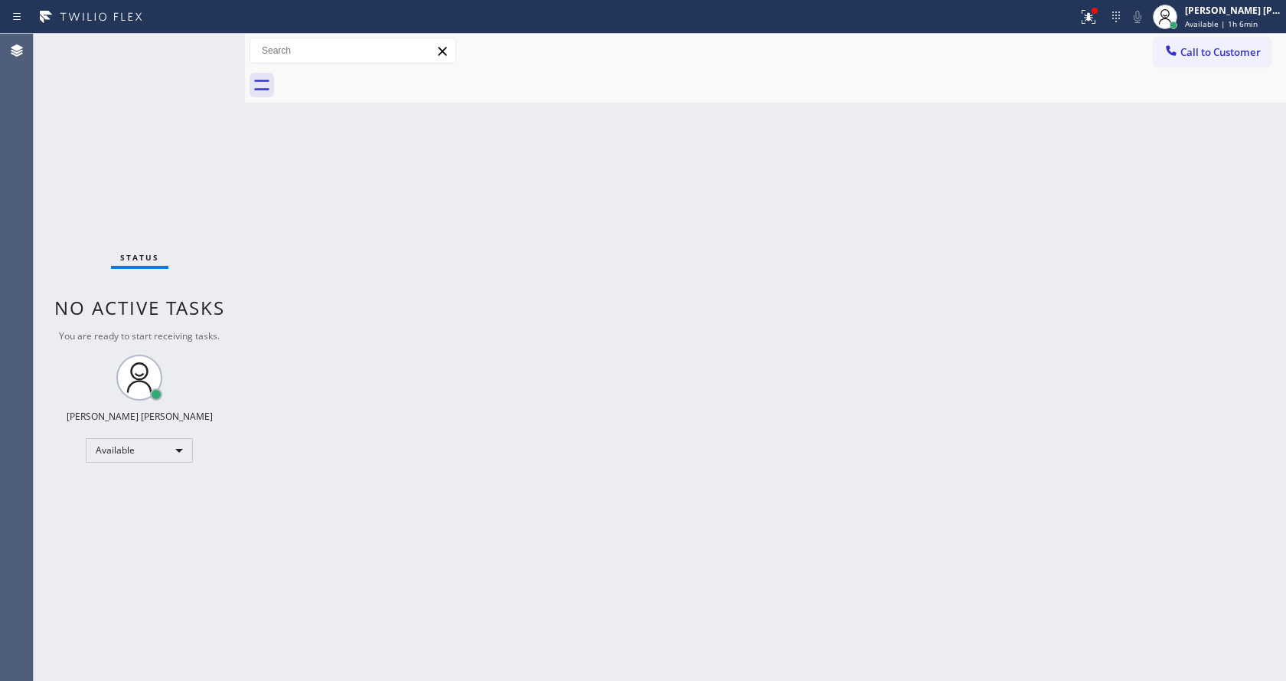
click at [172, 281] on div "Status No active tasks You are ready to start receiving tasks. [PERSON_NAME] [P…" at bounding box center [139, 357] width 211 height 647
click at [783, 572] on div "Back to Dashboard Change Sender ID Customers Technicians Select a contact Outbo…" at bounding box center [765, 357] width 1041 height 647
click at [1091, 18] on icon at bounding box center [1088, 17] width 18 height 18
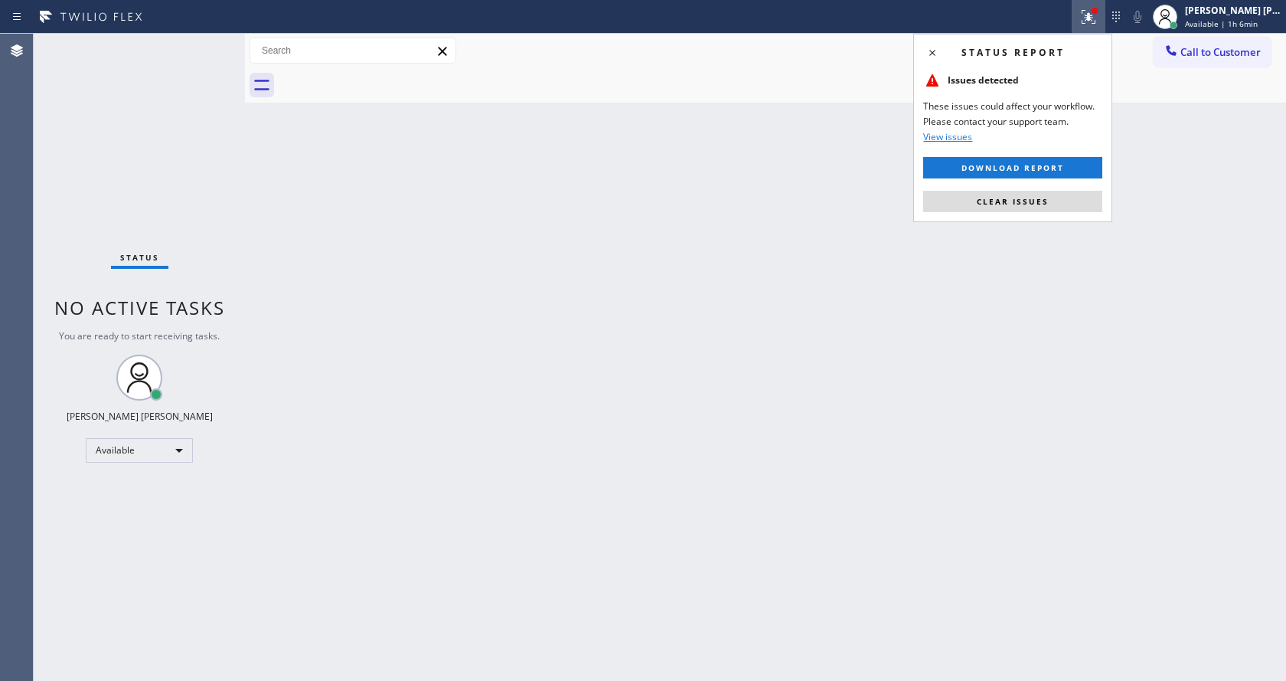
click at [1011, 213] on div "Status report Issues detected These issues could affect your workflow. Please c…" at bounding box center [1012, 128] width 199 height 188
click at [1003, 208] on button "Clear issues" at bounding box center [1012, 201] width 179 height 21
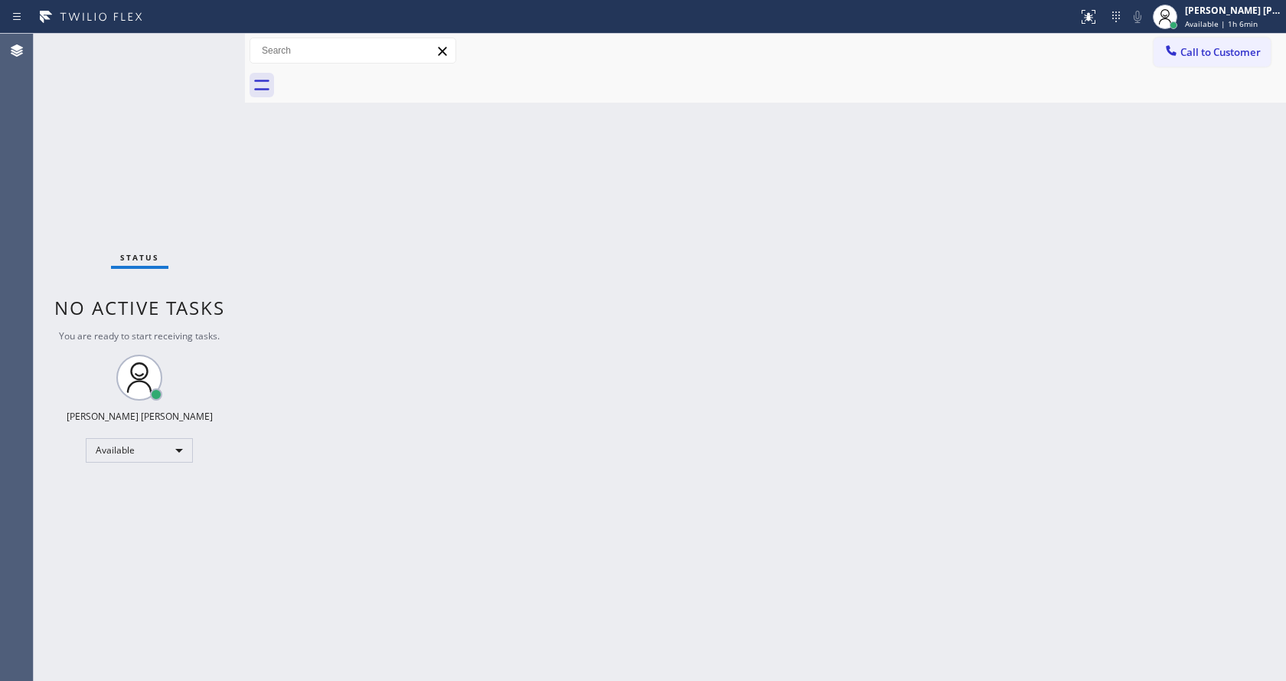
click at [824, 392] on div "Back to Dashboard Change Sender ID Customers Technicians Select a contact Outbo…" at bounding box center [765, 357] width 1041 height 647
click at [314, 233] on div "Back to Dashboard Change Sender ID Customers Technicians Select a contact Outbo…" at bounding box center [765, 357] width 1041 height 647
drag, startPoint x: 242, startPoint y: 59, endPoint x: 199, endPoint y: 53, distance: 43.3
click at [199, 53] on div "Status No active tasks You are ready to start receiving tasks. [PERSON_NAME] [P…" at bounding box center [660, 357] width 1252 height 647
click at [208, 41] on div "Status No active tasks You are ready to start receiving tasks. [PERSON_NAME] [P…" at bounding box center [139, 357] width 211 height 647
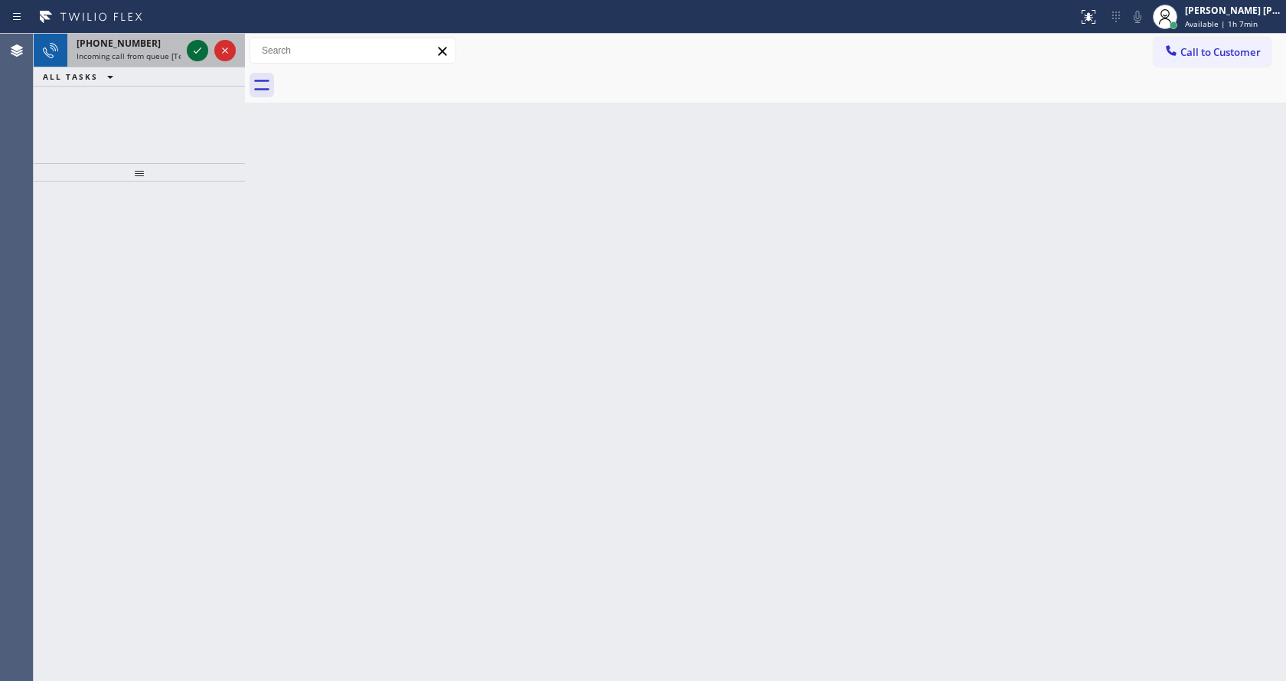
click at [195, 47] on icon at bounding box center [197, 50] width 18 height 18
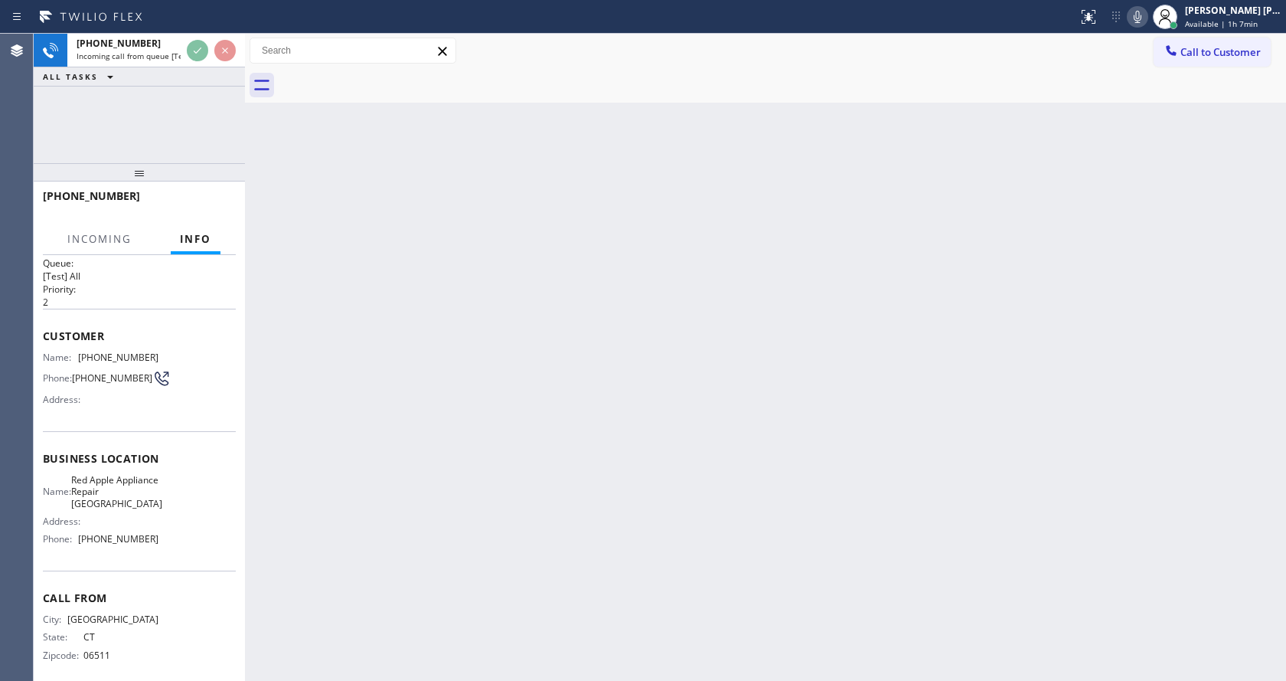
click at [620, 529] on div "Back to Dashboard Change Sender ID Customers Technicians Select a contact Outbo…" at bounding box center [765, 357] width 1041 height 647
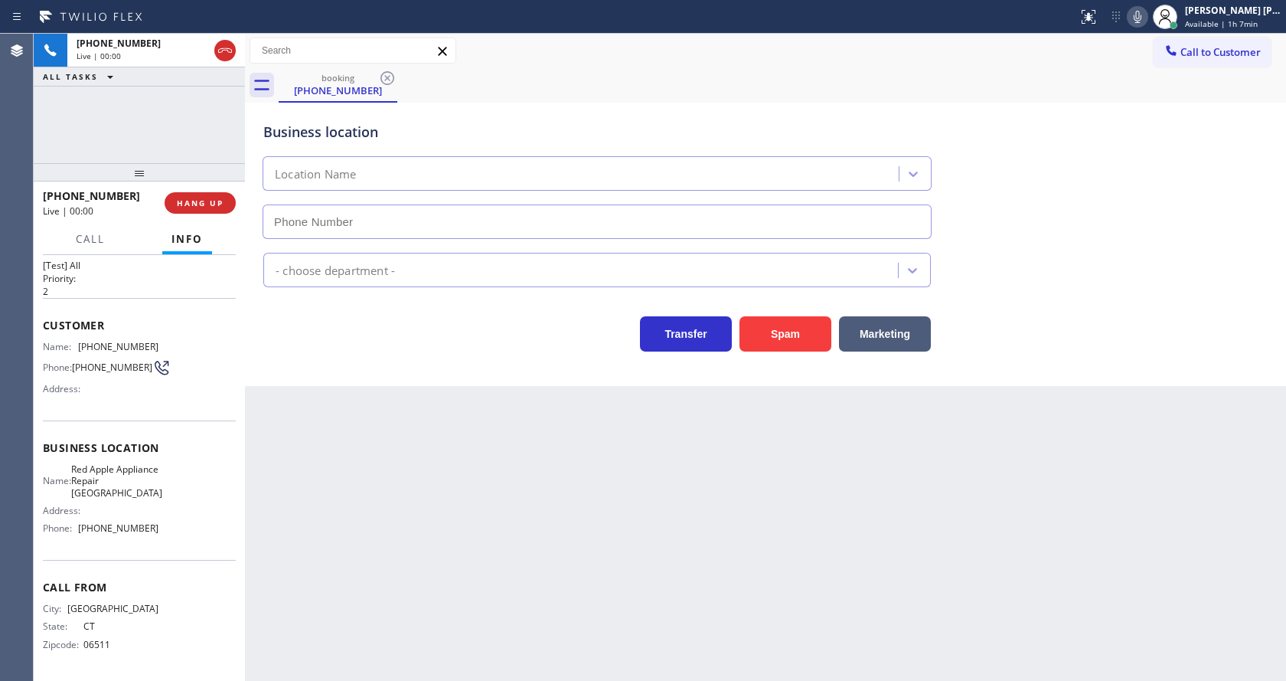
type input "[PHONE_NUMBER]"
click at [417, 571] on div "Back to Dashboard Change Sender ID Customers Technicians Select a contact Outbo…" at bounding box center [765, 357] width 1041 height 647
click at [493, 445] on div "Back to Dashboard Change Sender ID Customers Technicians Select a contact Outbo…" at bounding box center [765, 357] width 1041 height 647
click at [436, 648] on div "Back to Dashboard Change Sender ID Customers Technicians Select a contact Outbo…" at bounding box center [765, 357] width 1041 height 647
click at [602, 594] on div "Back to Dashboard Change Sender ID Customers Technicians Select a contact Outbo…" at bounding box center [765, 357] width 1041 height 647
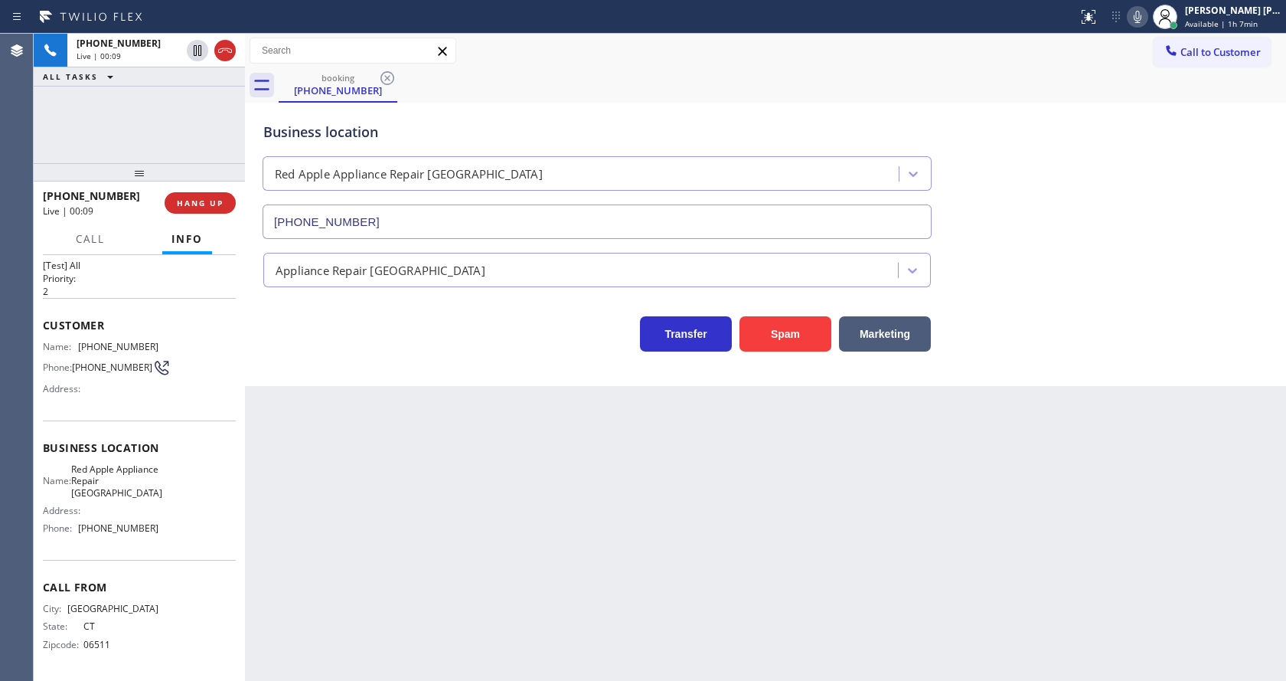
click at [616, 577] on div "Back to Dashboard Change Sender ID Customers Technicians Select a contact Outbo…" at bounding box center [765, 357] width 1041 height 647
drag, startPoint x: 75, startPoint y: 339, endPoint x: 192, endPoint y: 349, distance: 117.5
click at [192, 349] on div "Name: [PHONE_NUMBER] Phone: [PHONE_NUMBER] Address:" at bounding box center [139, 371] width 193 height 60
copy div "[PHONE_NUMBER]"
click at [424, 520] on div "Back to Dashboard Change Sender ID Customers Technicians Select a contact Outbo…" at bounding box center [765, 357] width 1041 height 647
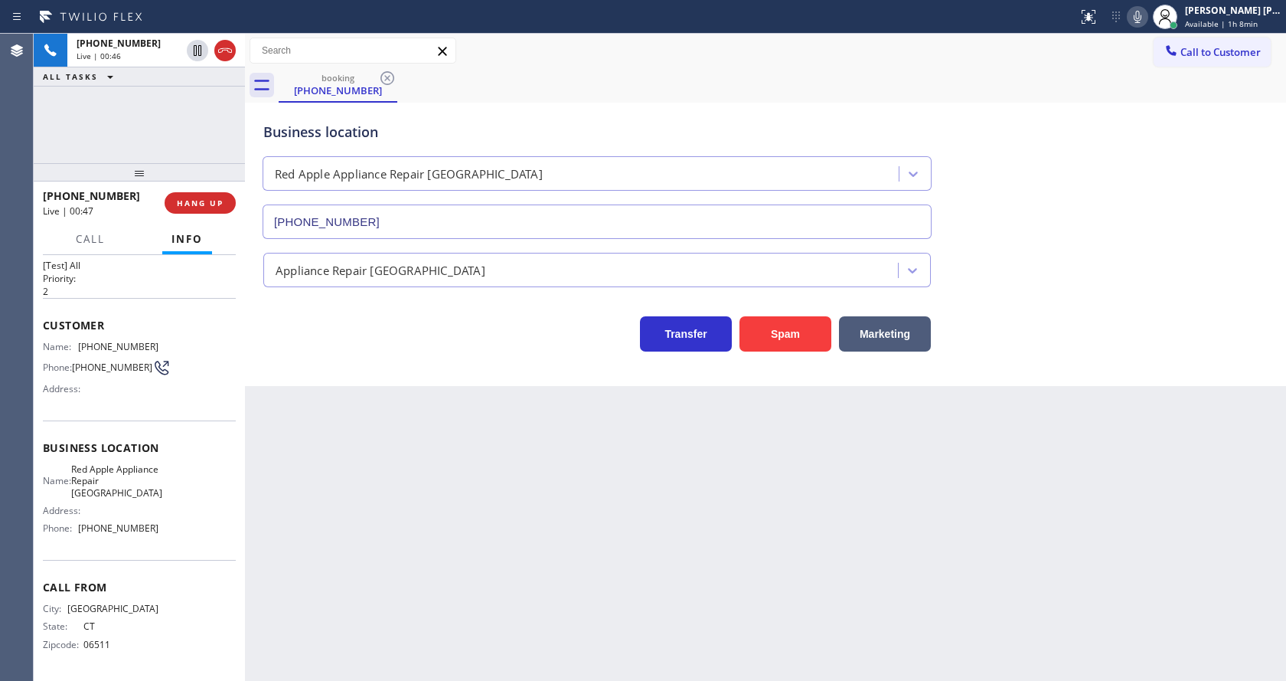
click at [149, 465] on span "Red Apple Appliance Repair [GEOGRAPHIC_DATA]" at bounding box center [116, 480] width 91 height 35
drag, startPoint x: 77, startPoint y: 465, endPoint x: 149, endPoint y: 492, distance: 77.1
click at [149, 492] on div "Name: Red Apple Appliance Repair [GEOGRAPHIC_DATA]" at bounding box center [101, 480] width 116 height 35
copy span "Red Apple Appliance Repair [GEOGRAPHIC_DATA]"
click at [515, 563] on div "Back to Dashboard Change Sender ID Customers Technicians Select a contact Outbo…" at bounding box center [765, 357] width 1041 height 647
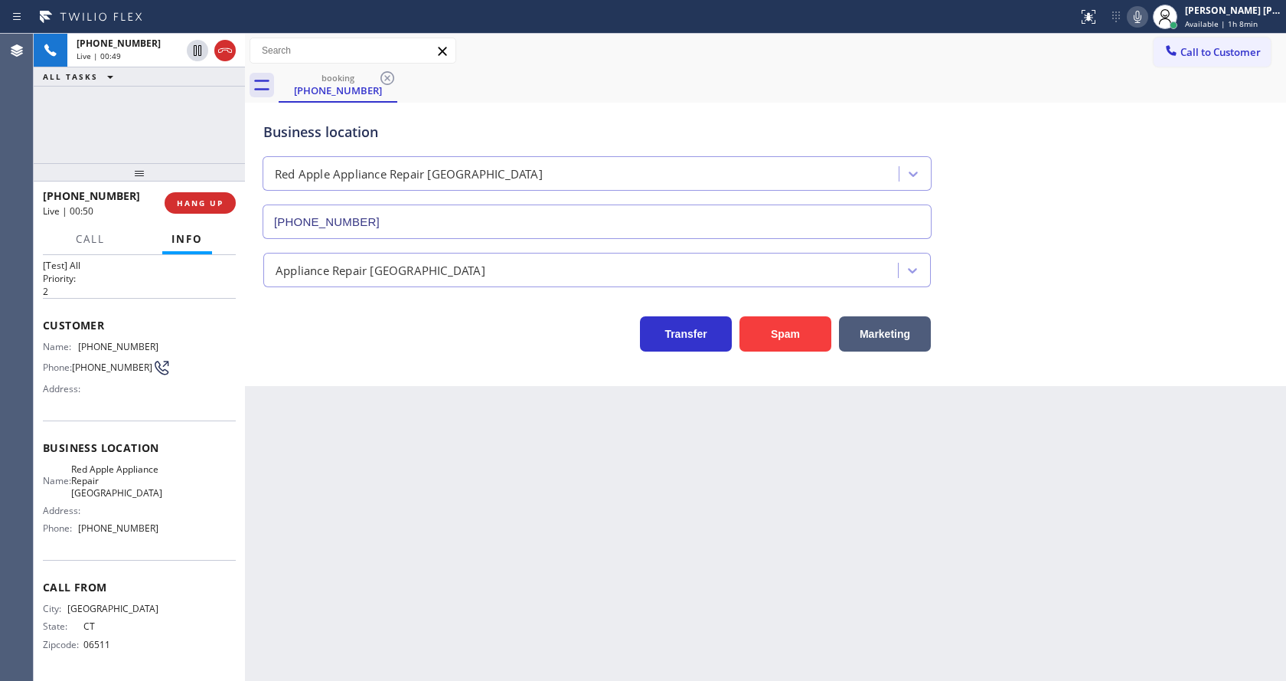
click at [396, 573] on div "Back to Dashboard Change Sender ID Customers Technicians Select a contact Outbo…" at bounding box center [765, 357] width 1041 height 647
click at [193, 555] on div "Business location Name: Red Apple Appliance Repair Branford Address: Phone: [PH…" at bounding box center [139, 489] width 193 height 139
drag, startPoint x: 74, startPoint y: 532, endPoint x: 170, endPoint y: 536, distance: 95.8
click at [170, 536] on div "Name: Red Apple Appliance Repair Branford Address: Phone: [PHONE_NUMBER]" at bounding box center [139, 501] width 193 height 77
copy div "[PHONE_NUMBER]"
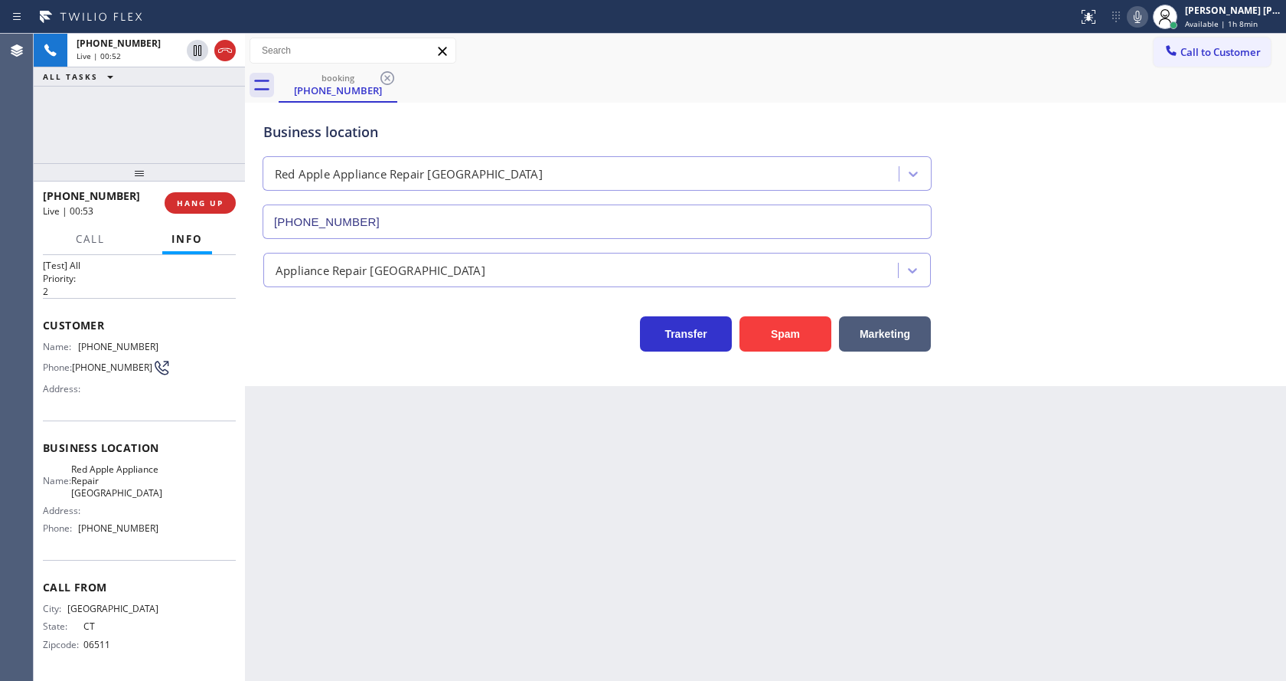
drag, startPoint x: 375, startPoint y: 557, endPoint x: 350, endPoint y: 631, distance: 78.4
click at [373, 563] on div "Back to Dashboard Change Sender ID Customers Technicians Select a contact Outbo…" at bounding box center [765, 357] width 1041 height 647
click at [616, 478] on div "Back to Dashboard Change Sender ID Customers Technicians Select a contact Outbo…" at bounding box center [765, 357] width 1041 height 647
click at [397, 554] on div "Back to Dashboard Change Sender ID Customers Technicians Select a contact Outbo…" at bounding box center [765, 357] width 1041 height 647
click at [602, 441] on div "Back to Dashboard Change Sender ID Customers Technicians Select a contact Outbo…" at bounding box center [765, 357] width 1041 height 647
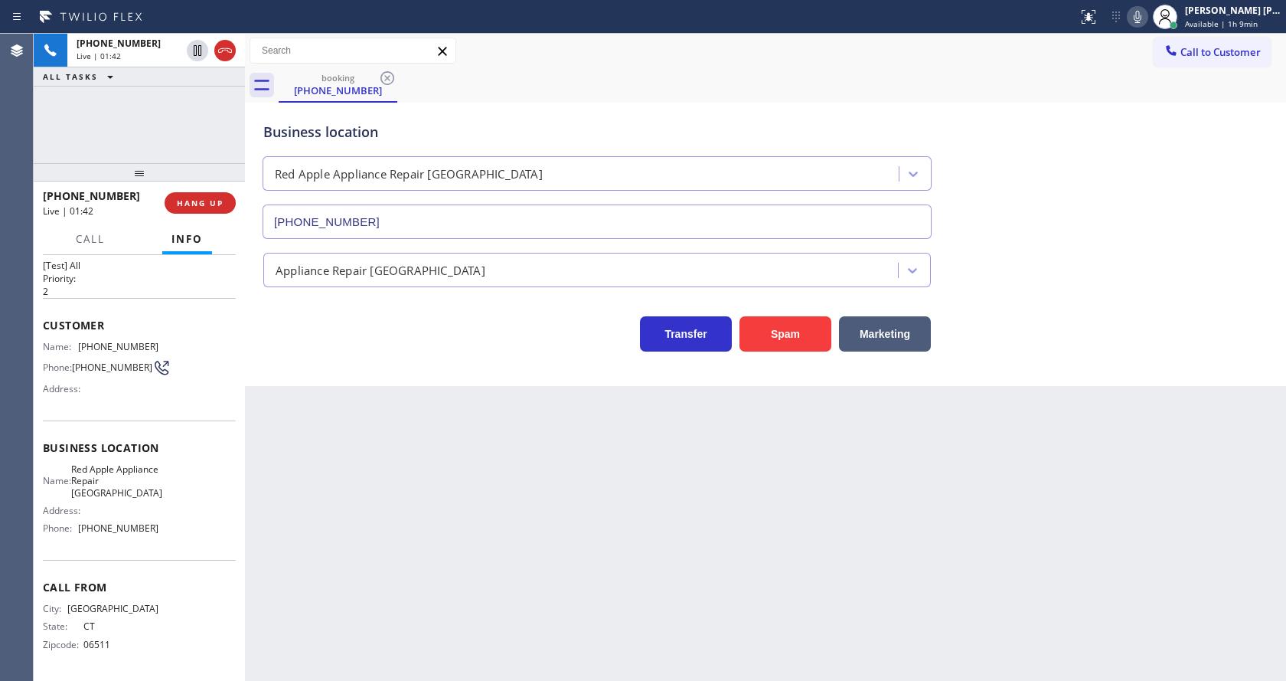
click at [427, 461] on div "Back to Dashboard Change Sender ID Customers Technicians Select a contact Outbo…" at bounding box center [765, 357] width 1041 height 647
click at [736, 529] on div "Back to Dashboard Change Sender ID Customers Technicians Select a contact Outbo…" at bounding box center [765, 357] width 1041 height 647
click at [1147, 19] on icon at bounding box center [1137, 17] width 18 height 18
click at [194, 47] on icon at bounding box center [198, 50] width 8 height 11
click at [493, 501] on div "Back to Dashboard Change Sender ID Customers Technicians Select a contact Outbo…" at bounding box center [765, 357] width 1041 height 647
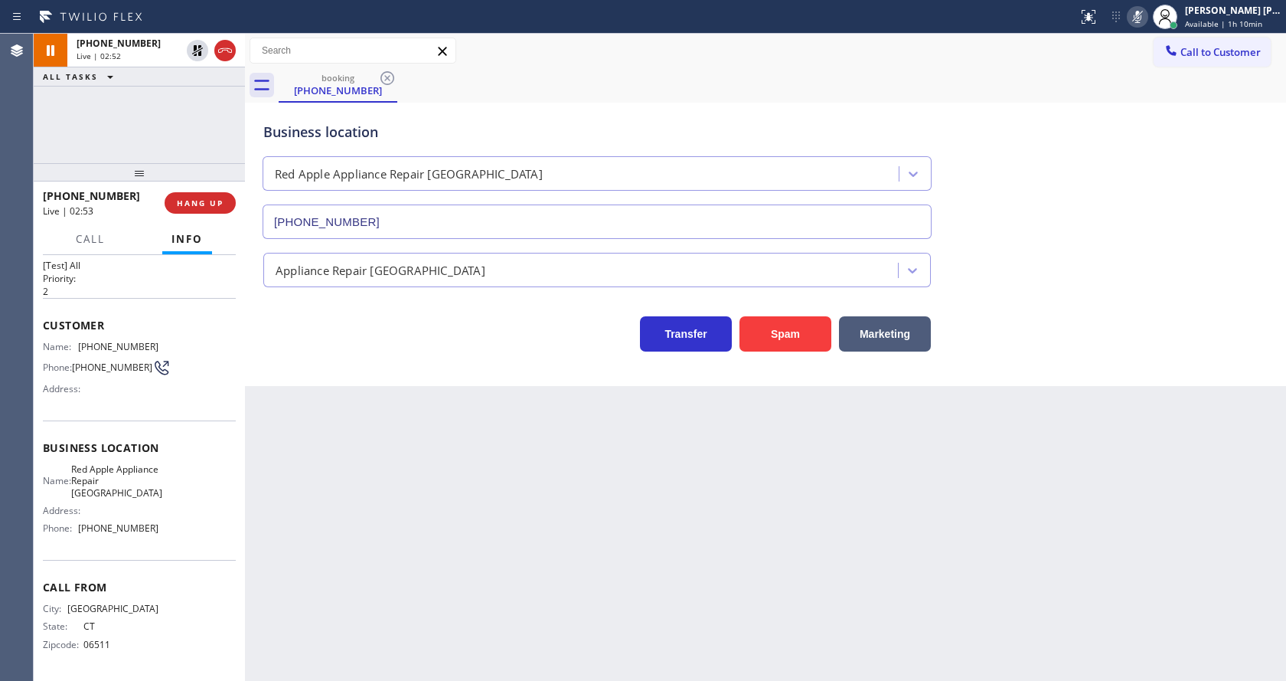
drag, startPoint x: 350, startPoint y: 635, endPoint x: 344, endPoint y: 676, distance: 41.8
click at [350, 635] on div "Back to Dashboard Change Sender ID Customers Technicians Select a contact Outbo…" at bounding box center [765, 357] width 1041 height 647
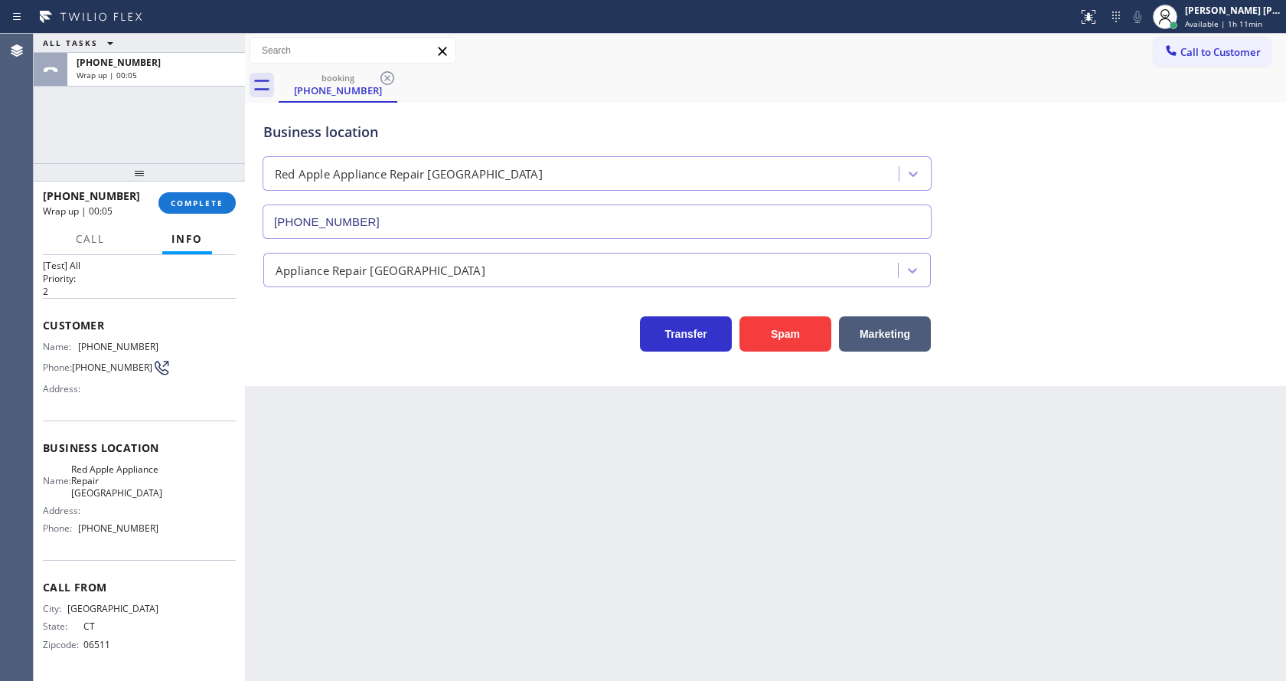
click at [584, 517] on div "Back to Dashboard Change Sender ID Customers Technicians Select a contact Outbo…" at bounding box center [765, 357] width 1041 height 647
click at [201, 192] on button "COMPLETE" at bounding box center [196, 202] width 77 height 21
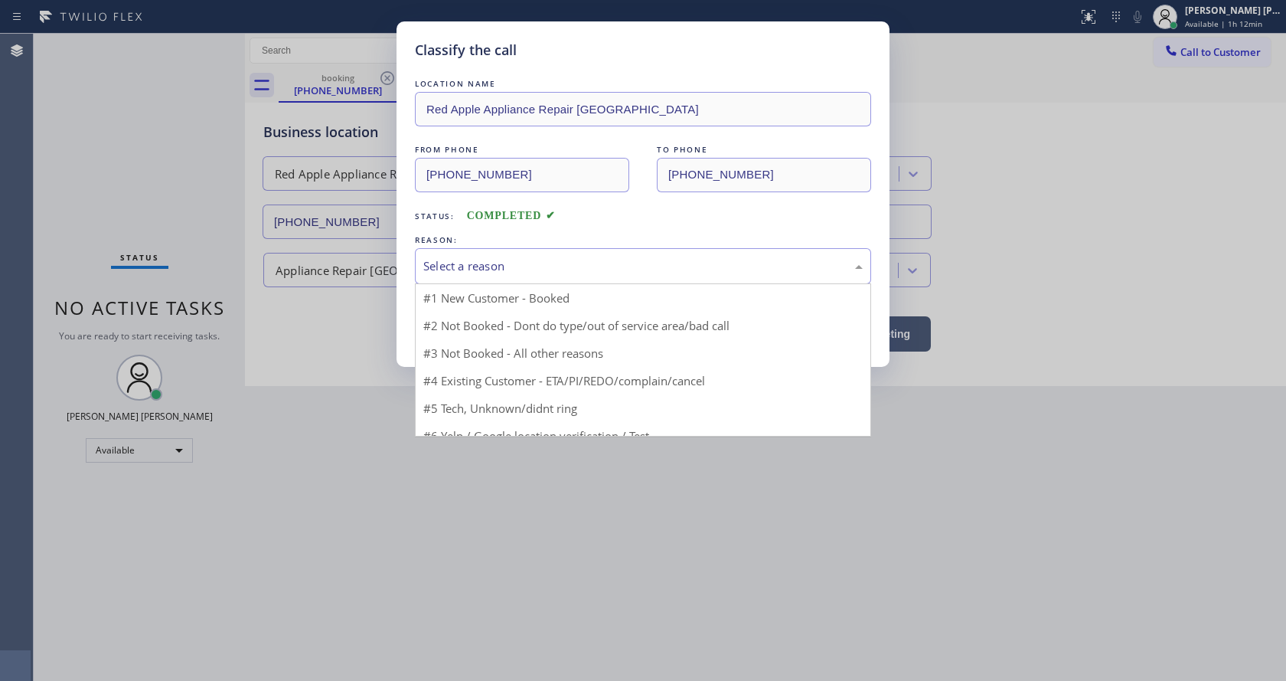
click at [472, 263] on div "Select a reason" at bounding box center [642, 266] width 439 height 18
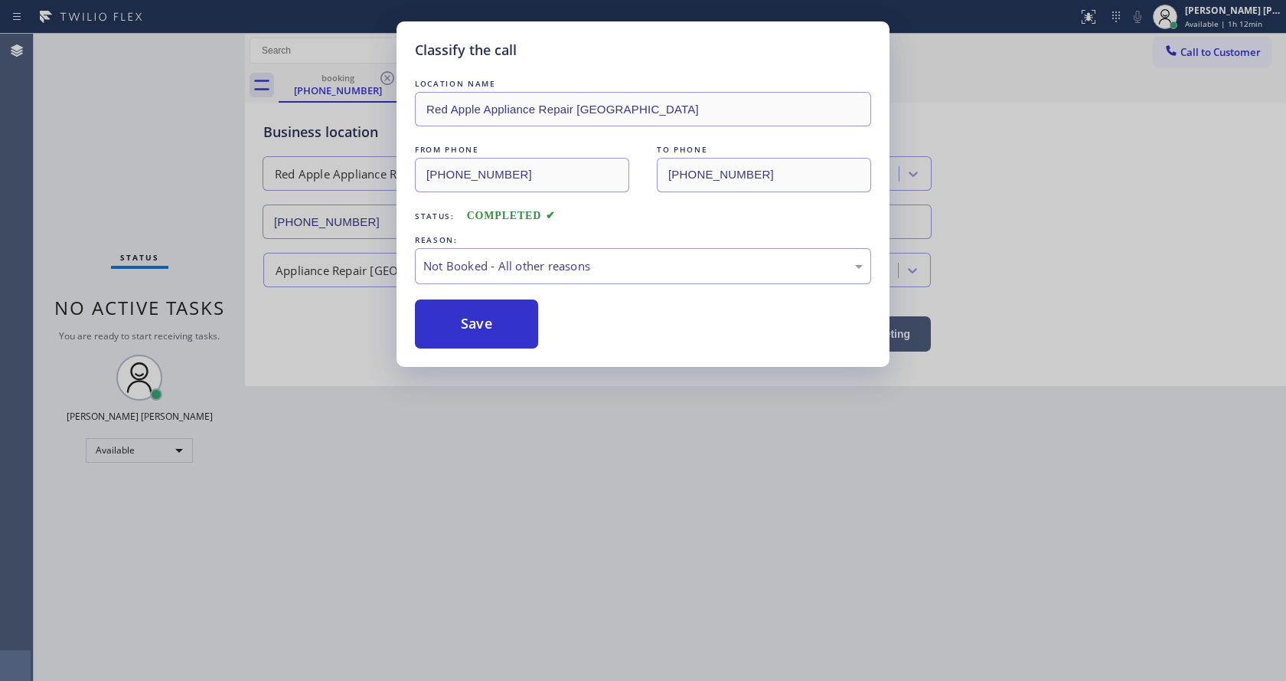
click at [466, 323] on button "Save" at bounding box center [476, 323] width 123 height 49
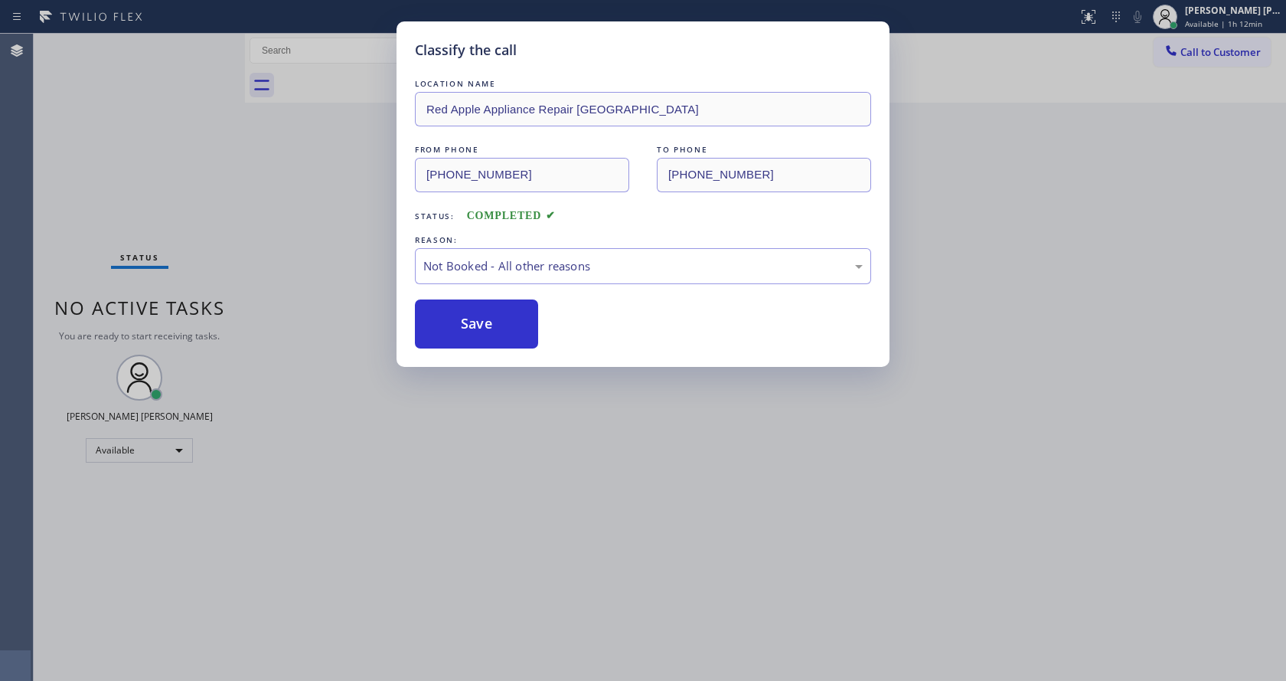
click at [377, 658] on div "Classify the call LOCATION NAME Red Apple Appliance Repair Branford FROM PHONE …" at bounding box center [643, 340] width 1286 height 681
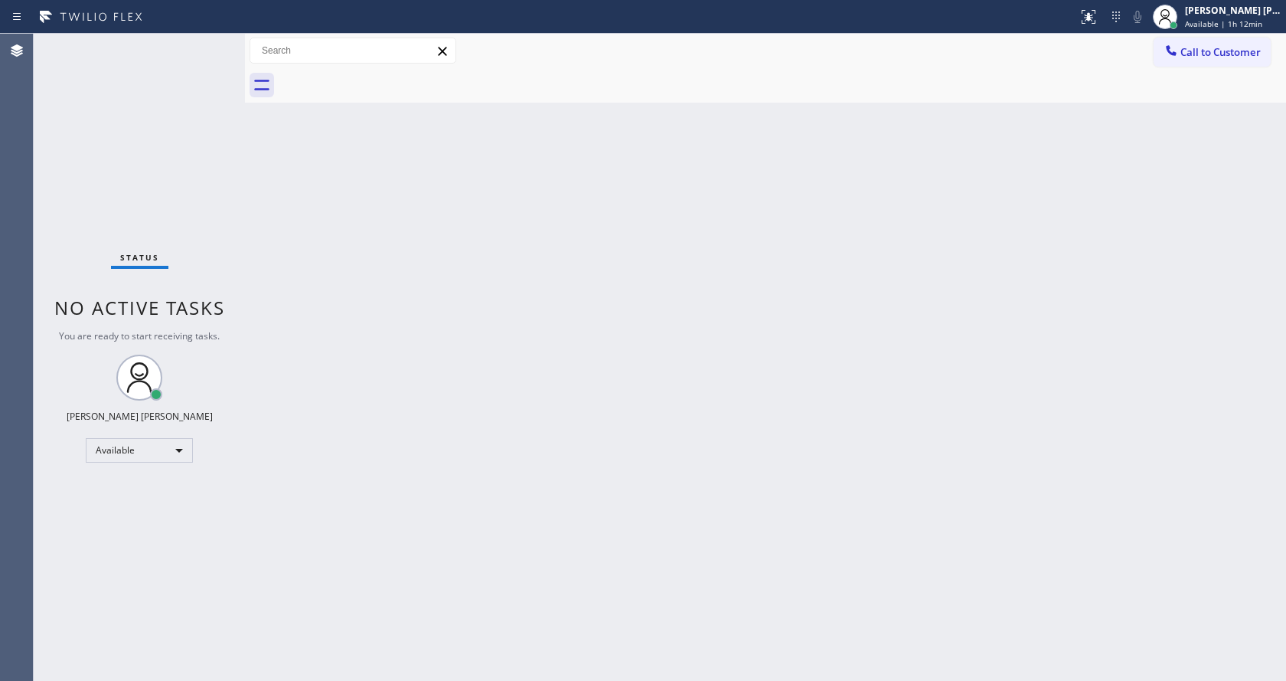
click at [938, 478] on div "Back to Dashboard Change Sender ID Customers Technicians Select a contact Outbo…" at bounding box center [765, 357] width 1041 height 647
click at [1241, 60] on button "Call to Customer" at bounding box center [1212, 52] width 117 height 29
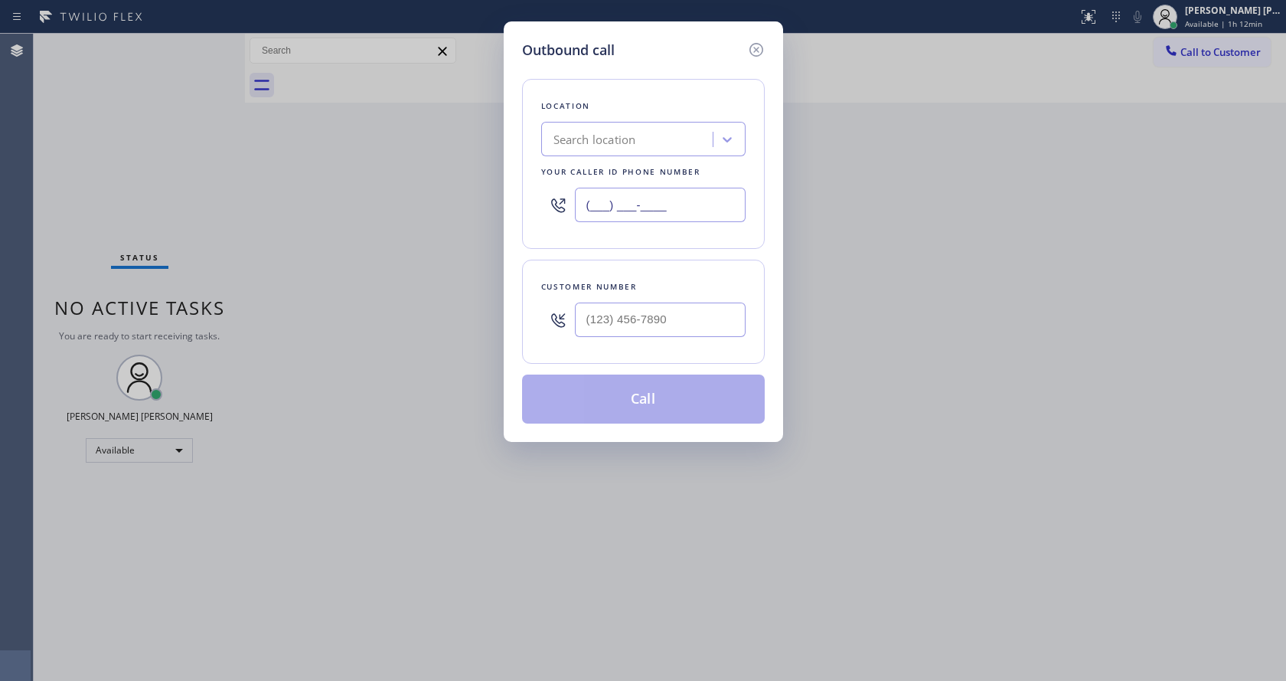
click at [604, 211] on input "(___) ___-____" at bounding box center [660, 205] width 171 height 34
paste input "203) 693-9269"
type input "[PHONE_NUMBER]"
click at [592, 326] on input "(___) ___-____" at bounding box center [660, 319] width 171 height 34
paste input "203) 815-9768"
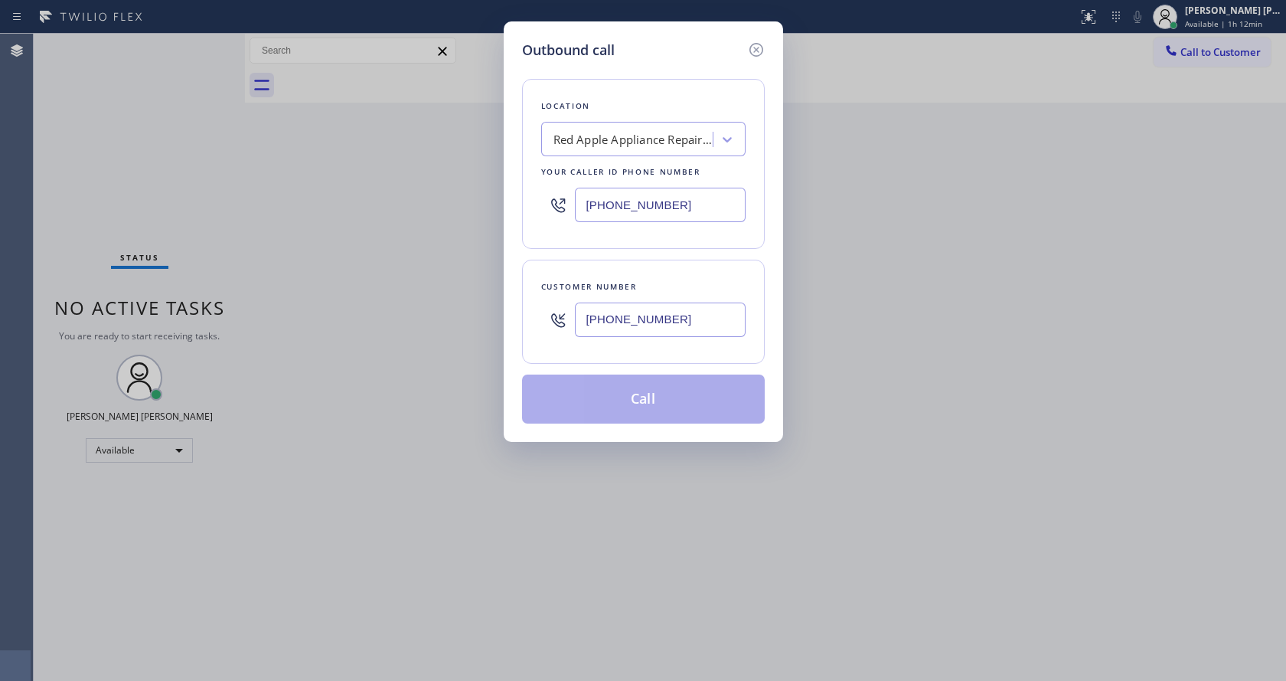
type input "[PHONE_NUMBER]"
click at [609, 401] on button "Call" at bounding box center [643, 398] width 243 height 49
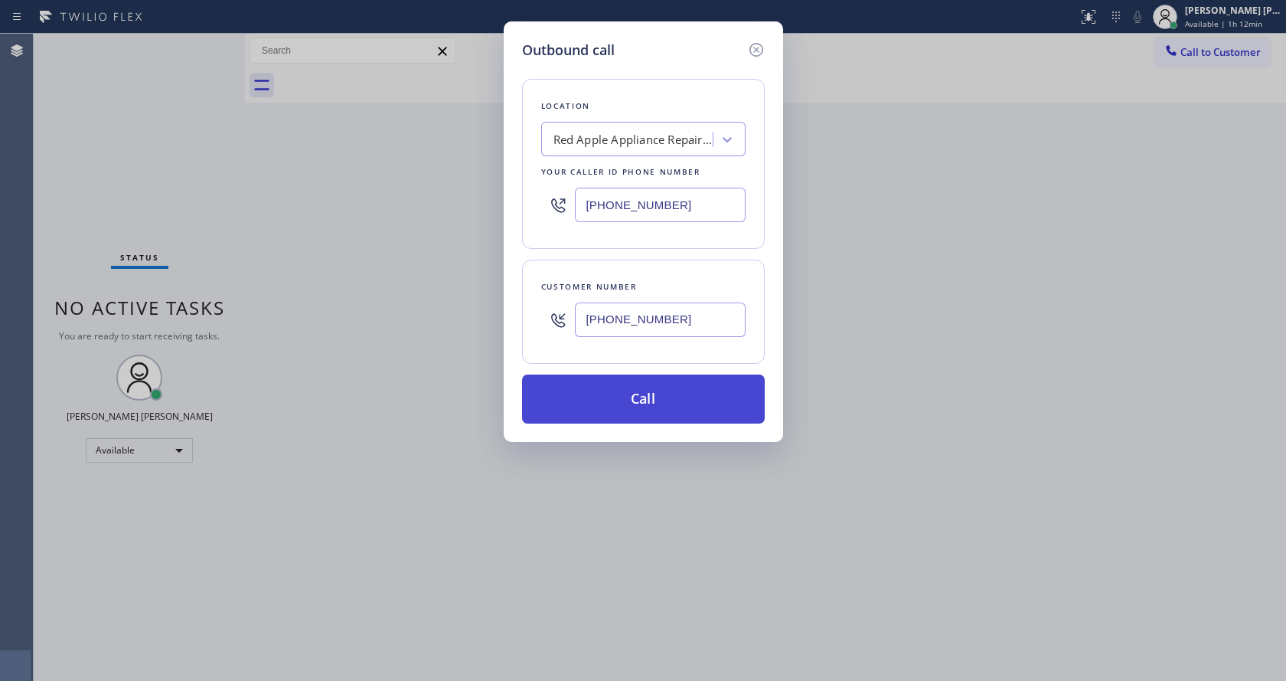
click at [609, 401] on button "Call" at bounding box center [643, 398] width 243 height 49
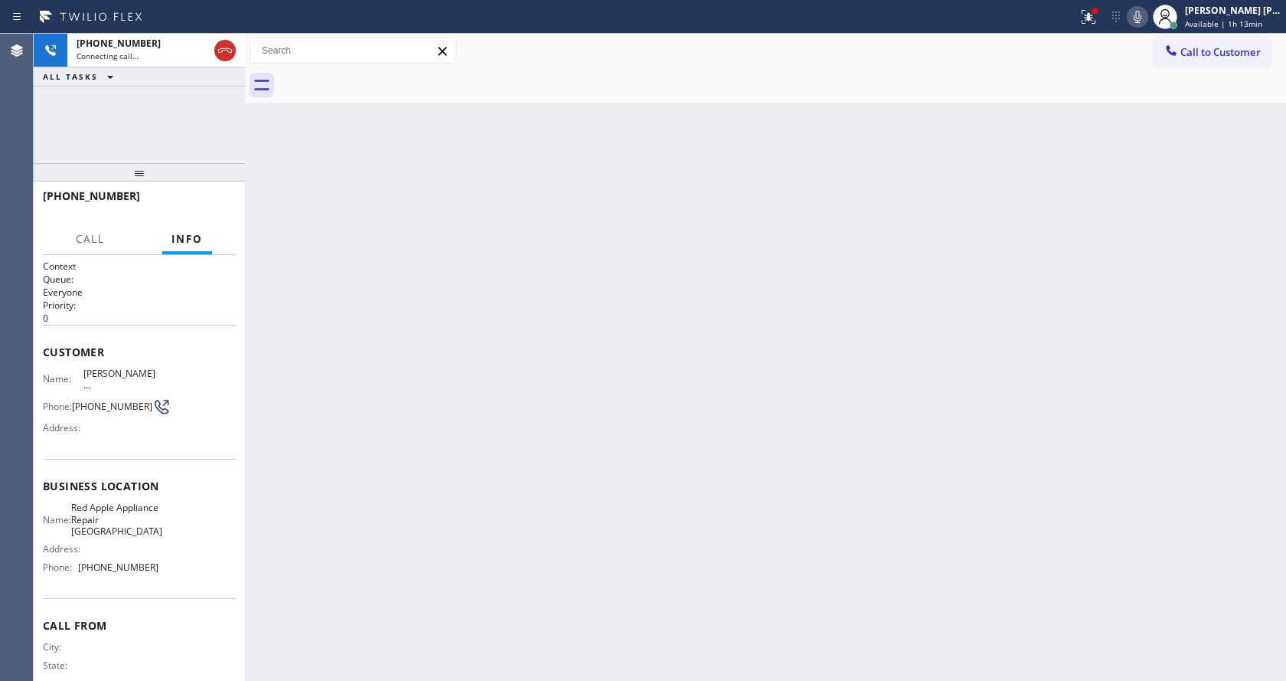
click at [469, 330] on div "Back to Dashboard Change Sender ID Customers Technicians Select a contact Outbo…" at bounding box center [765, 357] width 1041 height 647
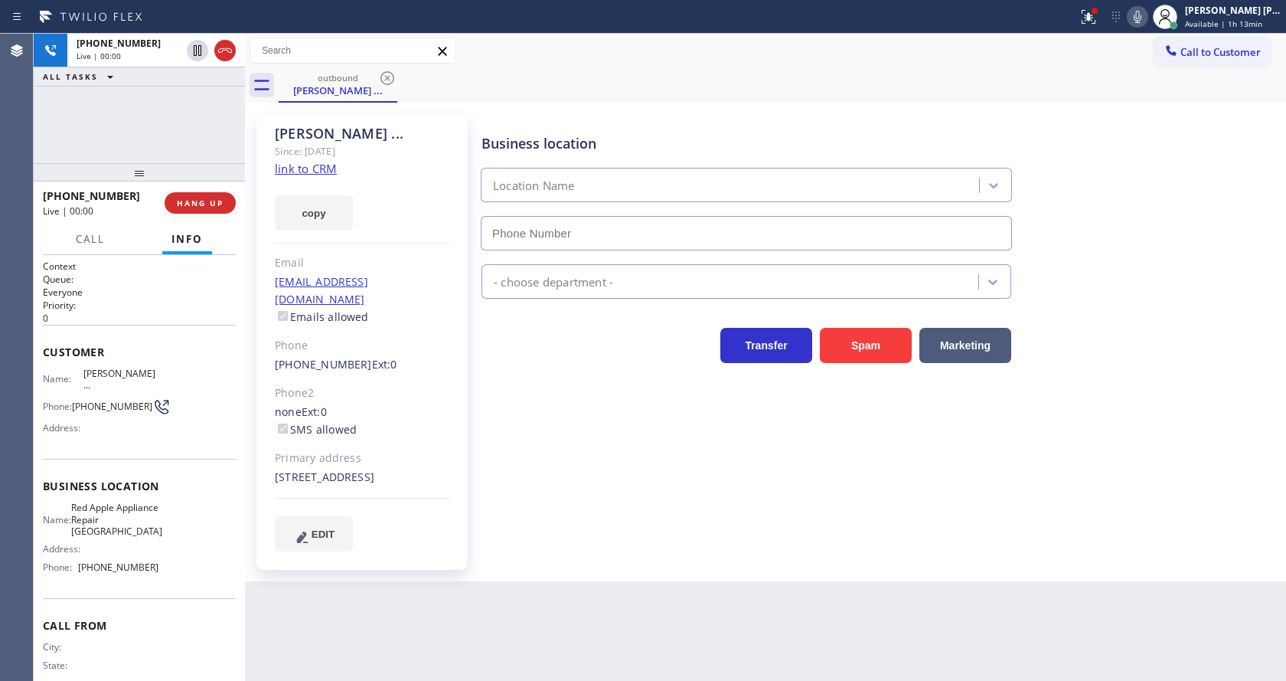
type input "[PHONE_NUMBER]"
click at [505, 495] on div "Business location Red Apple Appliance Repair [GEOGRAPHIC_DATA] [PHONE_NUMBER] A…" at bounding box center [880, 332] width 804 height 429
click at [585, 547] on div "Business location Red Apple Appliance Repair [GEOGRAPHIC_DATA] [PHONE_NUMBER] A…" at bounding box center [880, 347] width 804 height 459
click at [670, 581] on div "Back to Dashboard Change Sender ID Customers Technicians Select a contact Outbo…" at bounding box center [765, 357] width 1041 height 647
click at [798, 598] on div "Back to Dashboard Change Sender ID Customers Technicians Select a contact Outbo…" at bounding box center [765, 357] width 1041 height 647
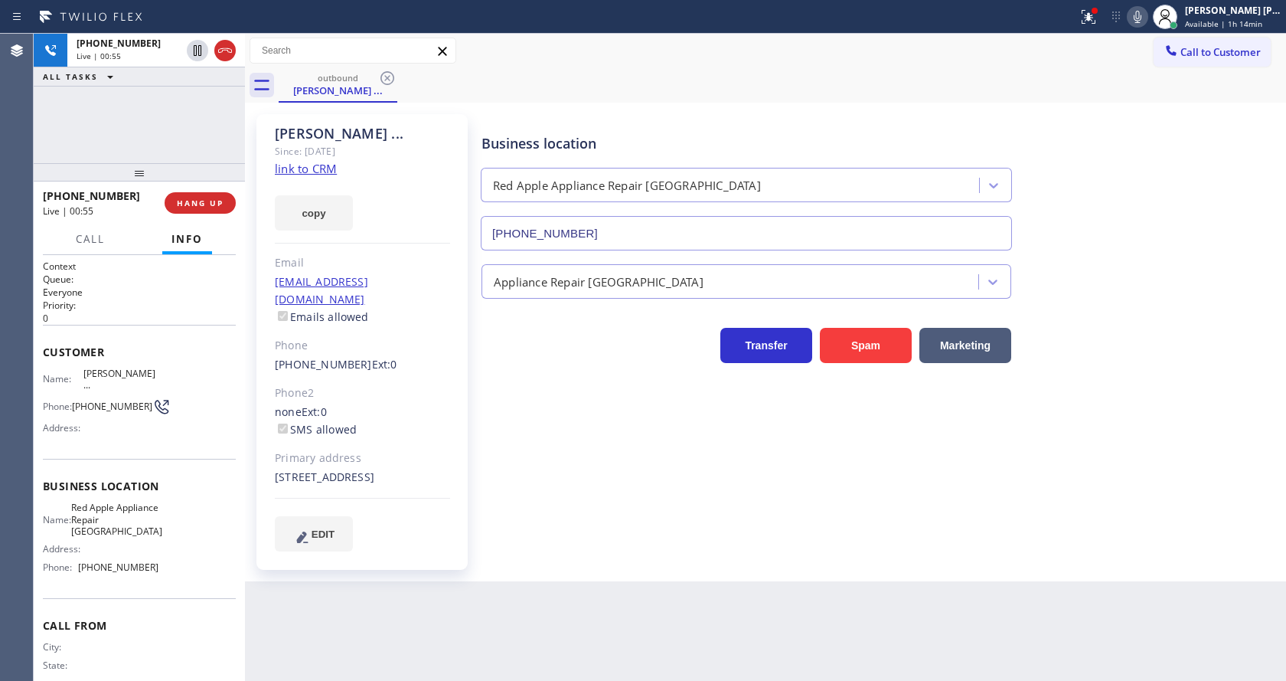
click at [508, 600] on div "Back to Dashboard Change Sender ID Customers Technicians Select a contact Outbo…" at bounding box center [765, 357] width 1041 height 647
click at [579, 533] on div "Business location Red Apple Appliance Repair [GEOGRAPHIC_DATA] [PHONE_NUMBER] A…" at bounding box center [880, 347] width 804 height 459
click at [599, 589] on div "Back to Dashboard Change Sender ID Customers Technicians Select a contact Outbo…" at bounding box center [765, 357] width 1041 height 647
click at [651, 572] on div "Back to Dashboard Change Sender ID Customers Technicians Select a contact Outbo…" at bounding box center [765, 357] width 1041 height 647
click at [574, 593] on div "Back to Dashboard Change Sender ID Customers Technicians Select a contact Outbo…" at bounding box center [765, 357] width 1041 height 647
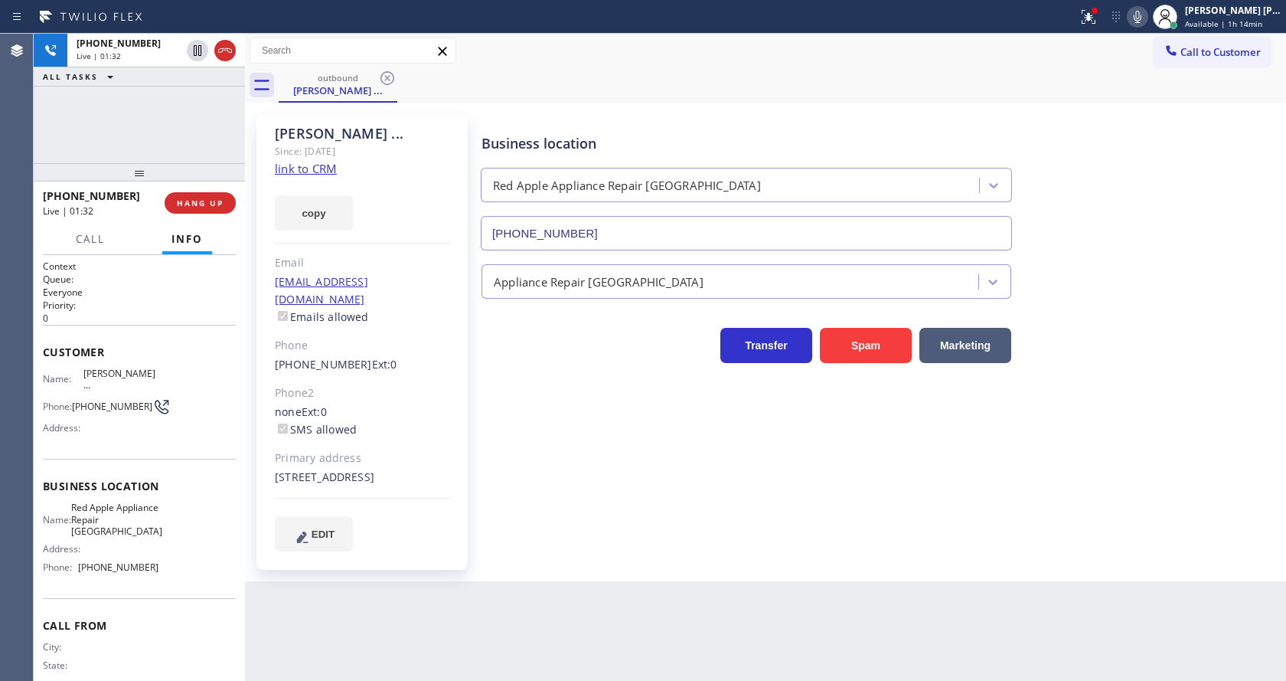
click at [671, 583] on div "Back to Dashboard Change Sender ID Customers Technicians Select a contact Outbo…" at bounding box center [765, 357] width 1041 height 647
click at [514, 615] on div "Back to Dashboard Change Sender ID Customers Technicians Select a contact Outbo…" at bounding box center [765, 357] width 1041 height 647
click at [664, 560] on div "[PERSON_NAME] ... Since: [DATE] link to CRM copy Email [EMAIL_ADDRESS][DOMAIN_N…" at bounding box center [765, 342] width 1041 height 478
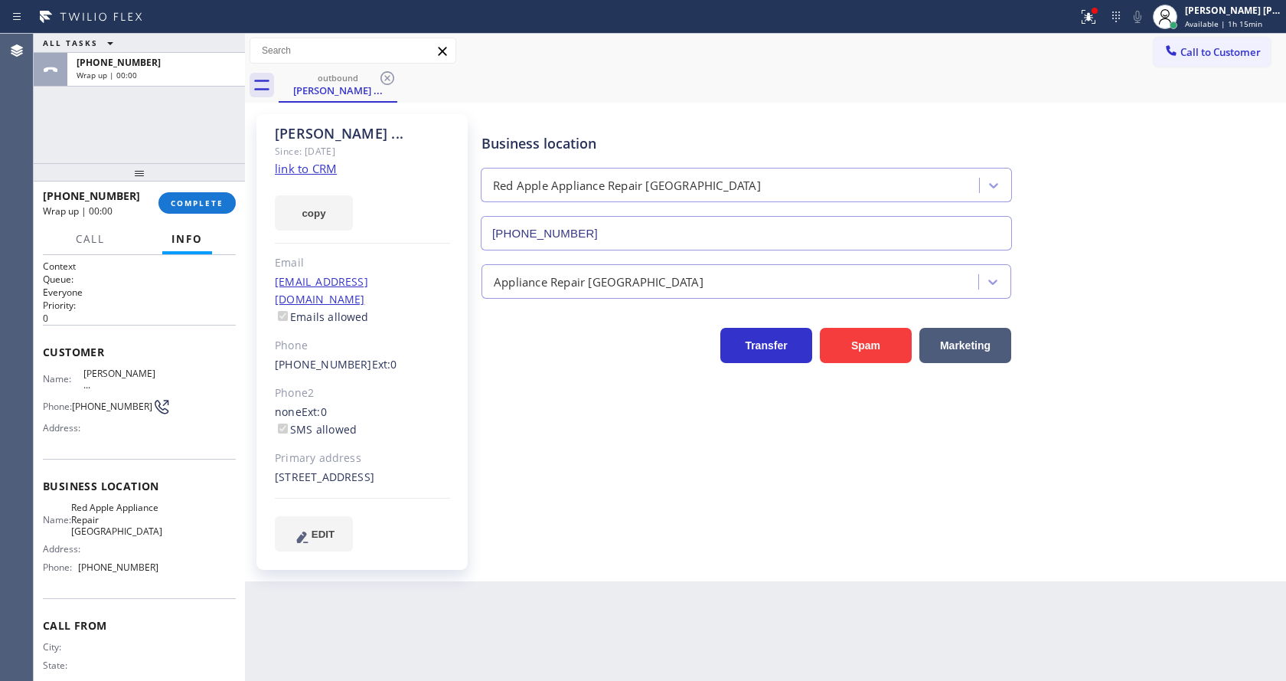
click at [513, 585] on div "Back to Dashboard Change Sender ID Customers Technicians Select a contact Outbo…" at bounding box center [765, 357] width 1041 height 647
click at [184, 195] on button "COMPLETE" at bounding box center [196, 202] width 77 height 21
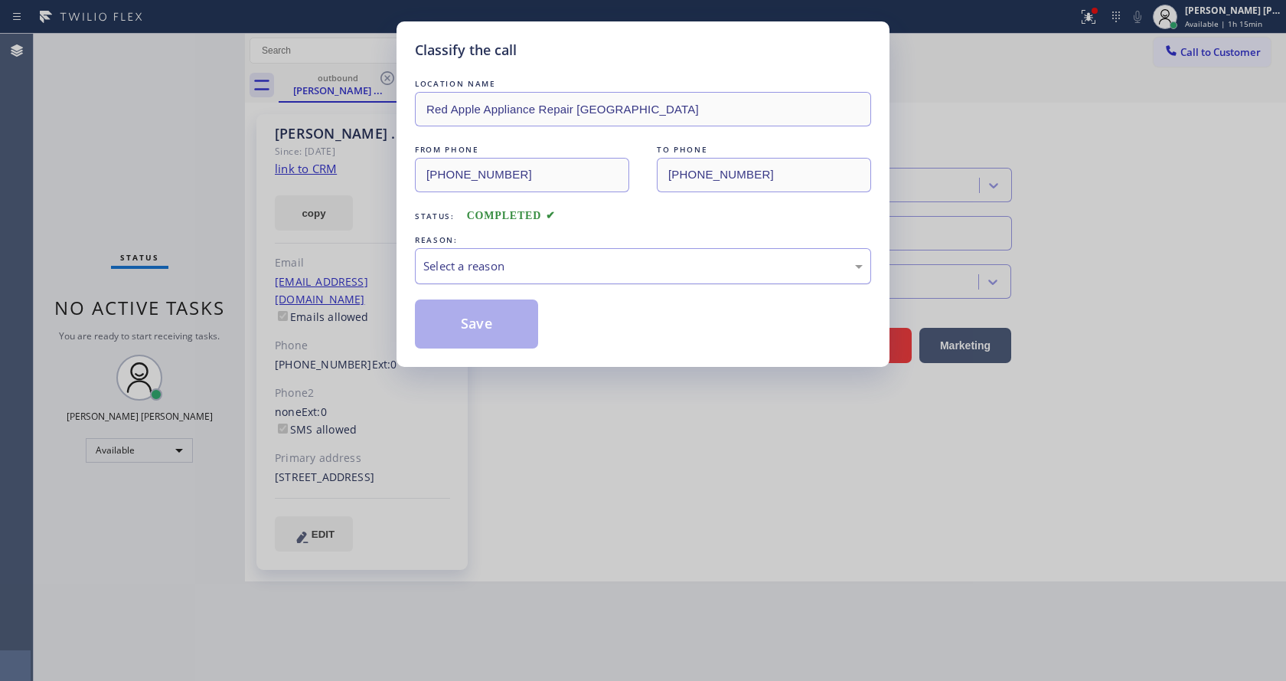
drag, startPoint x: 469, startPoint y: 250, endPoint x: 462, endPoint y: 273, distance: 23.8
click at [467, 253] on div "Select a reason" at bounding box center [643, 266] width 456 height 36
click at [455, 318] on button "Save" at bounding box center [476, 323] width 123 height 49
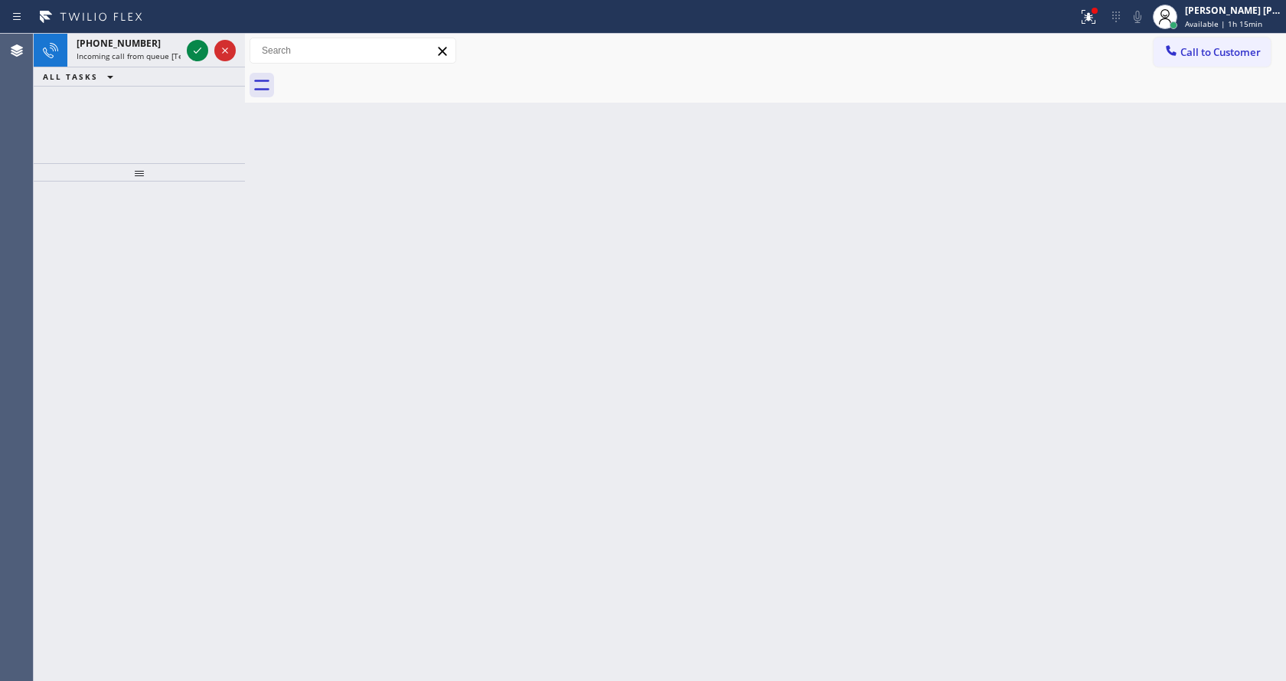
click at [1228, 51] on div "Classify the call LOCATION NAME Subzero Repair Professionals FROM PHONE [PHONE_…" at bounding box center [660, 357] width 1252 height 647
click at [127, 54] on span "Incoming call from queue [Test] All" at bounding box center [140, 56] width 127 height 11
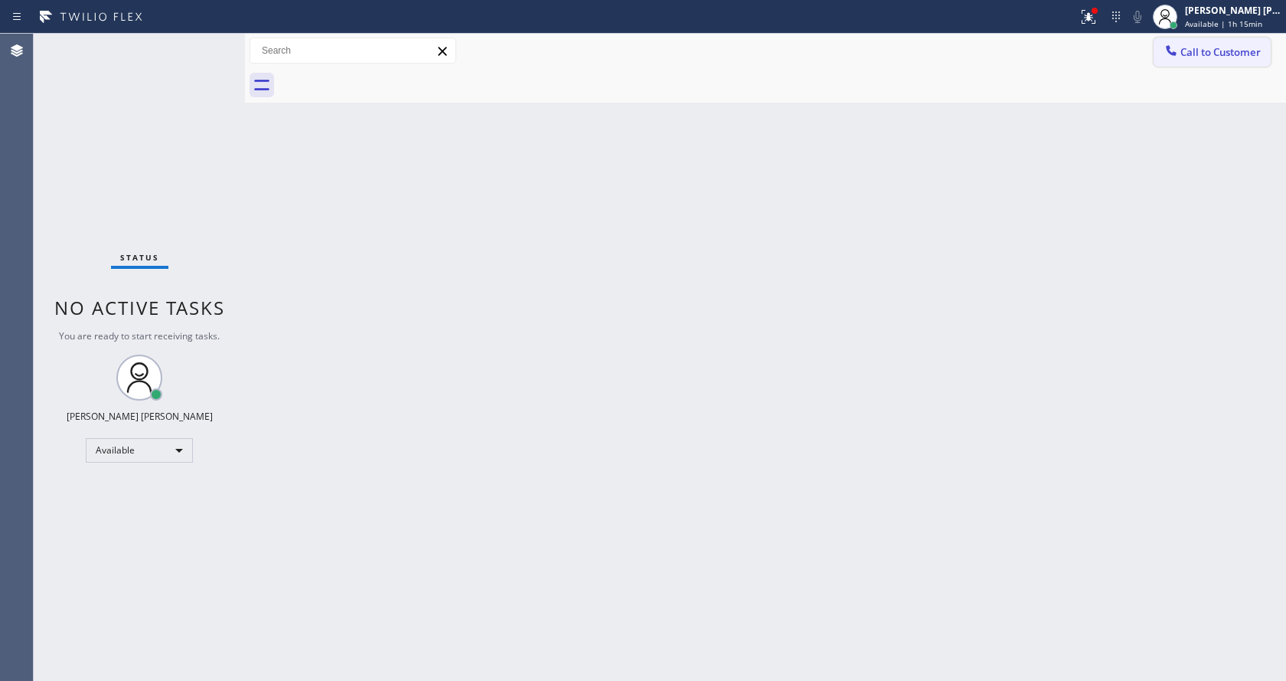
click at [1197, 62] on button "Call to Customer" at bounding box center [1212, 52] width 117 height 29
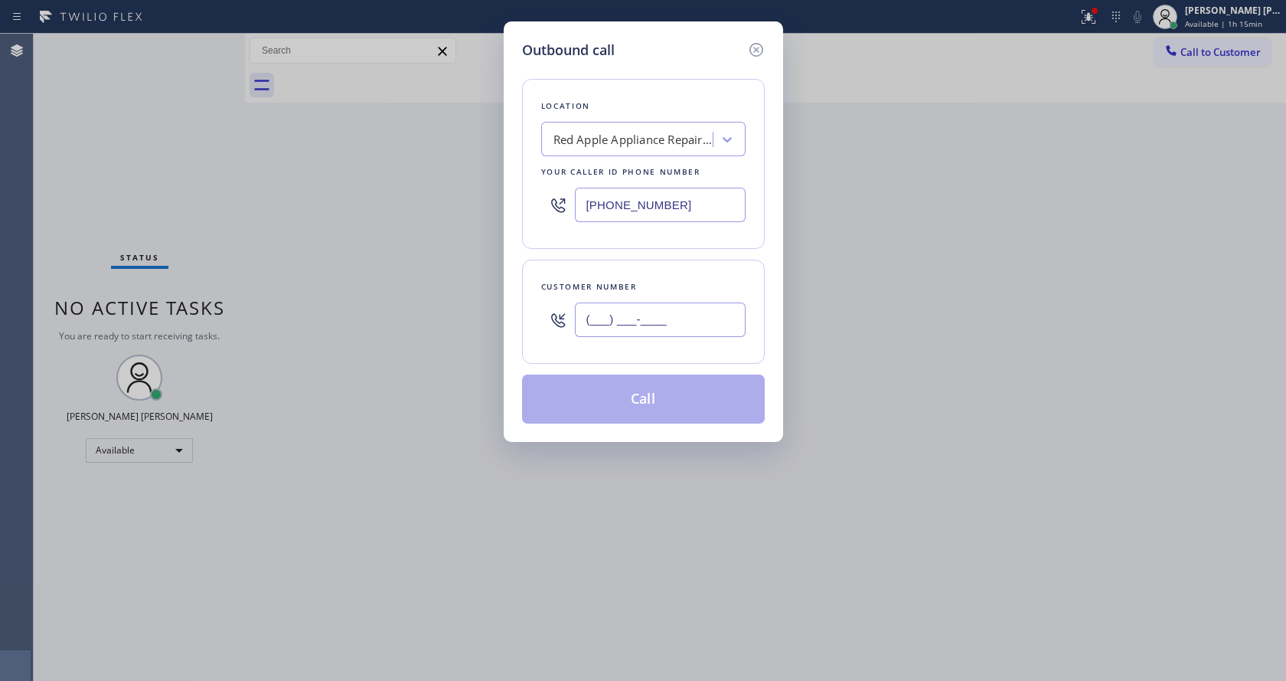
click at [596, 320] on input "(___) ___-____" at bounding box center [660, 319] width 171 height 34
paste input "203) 815-9768"
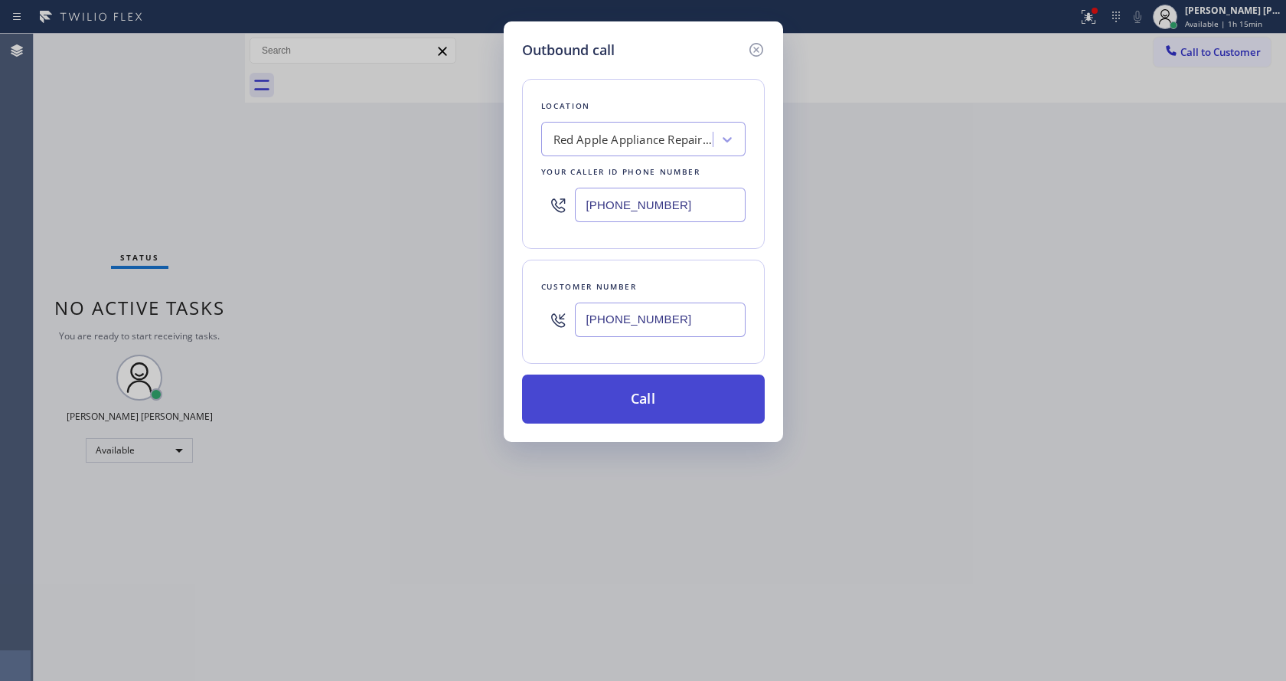
type input "[PHONE_NUMBER]"
click at [619, 393] on button "Call" at bounding box center [643, 398] width 243 height 49
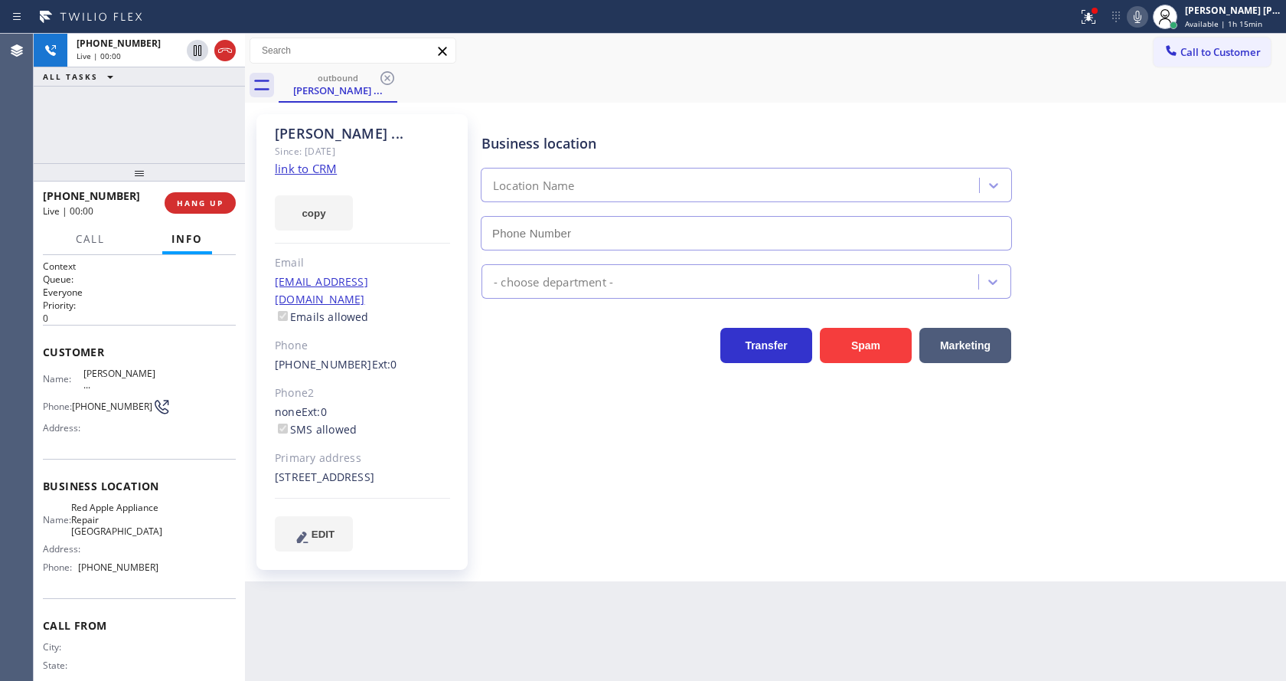
type input "[PHONE_NUMBER]"
click at [197, 203] on span "HANG UP" at bounding box center [200, 203] width 47 height 11
click at [534, 545] on div "Business location Red Apple Appliance Repair [GEOGRAPHIC_DATA] [PHONE_NUMBER] A…" at bounding box center [880, 347] width 804 height 459
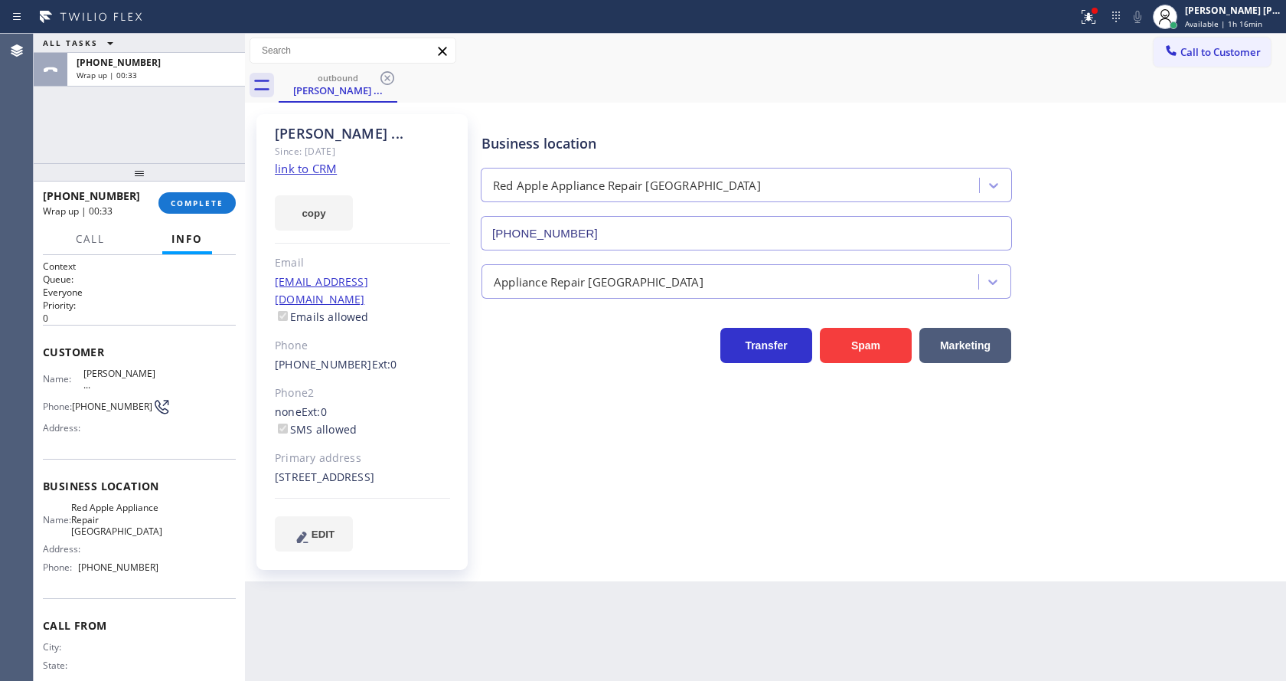
click at [580, 421] on div "Business location Red Apple Appliance Repair [GEOGRAPHIC_DATA] [PHONE_NUMBER] A…" at bounding box center [880, 332] width 804 height 429
click at [160, 191] on div "[PHONE_NUMBER] Wrap up | 01:04 COMPLETE" at bounding box center [139, 203] width 193 height 40
click at [175, 198] on span "COMPLETE" at bounding box center [197, 203] width 53 height 11
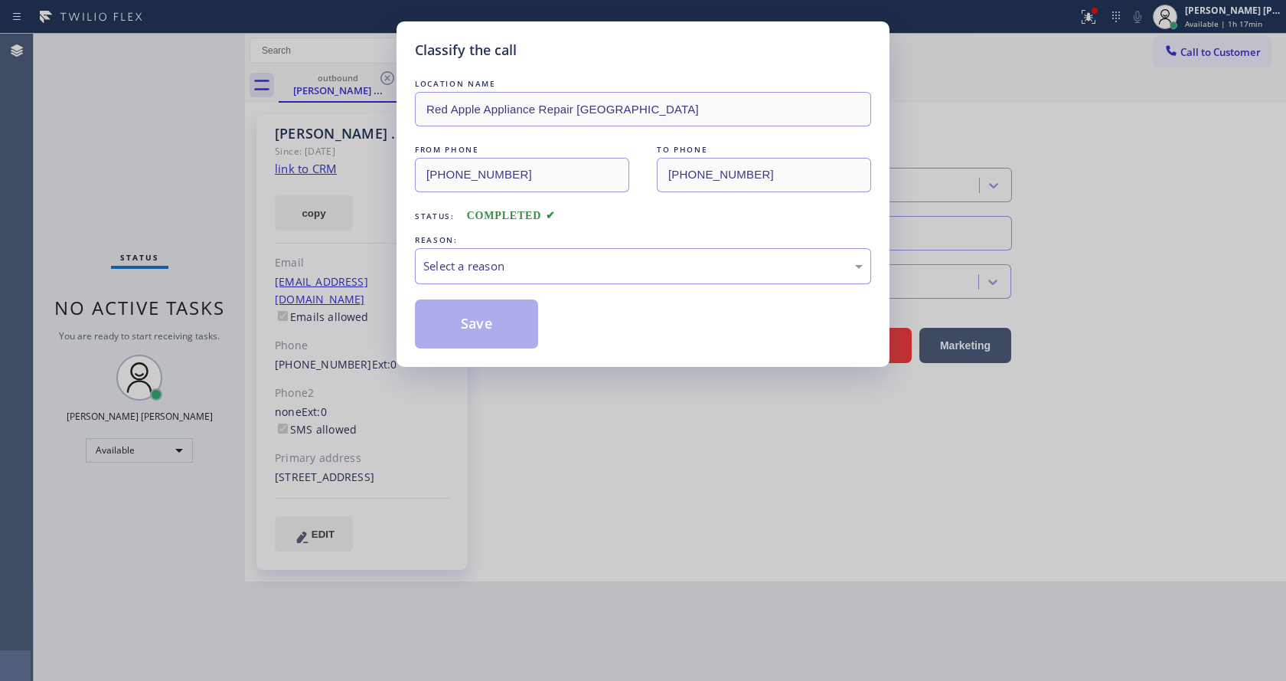
click at [459, 257] on div "Select a reason" at bounding box center [642, 266] width 439 height 18
click at [468, 326] on button "Save" at bounding box center [476, 323] width 123 height 49
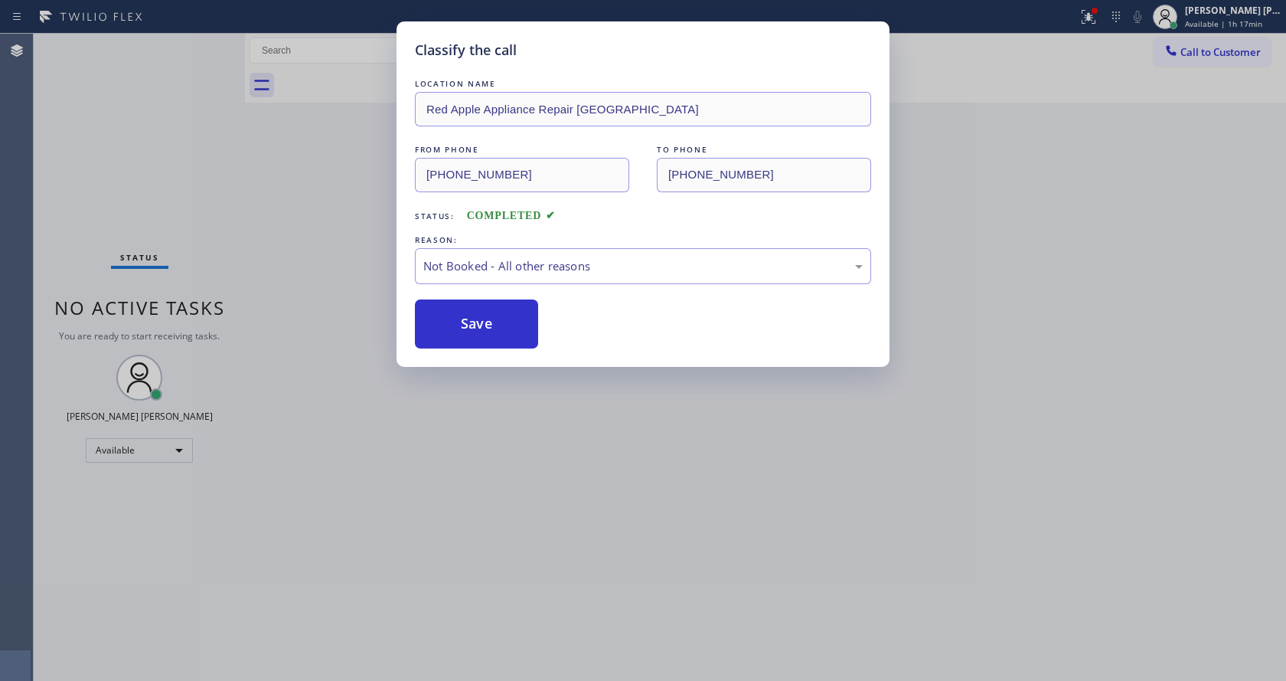
click at [468, 326] on button "Save" at bounding box center [476, 323] width 123 height 49
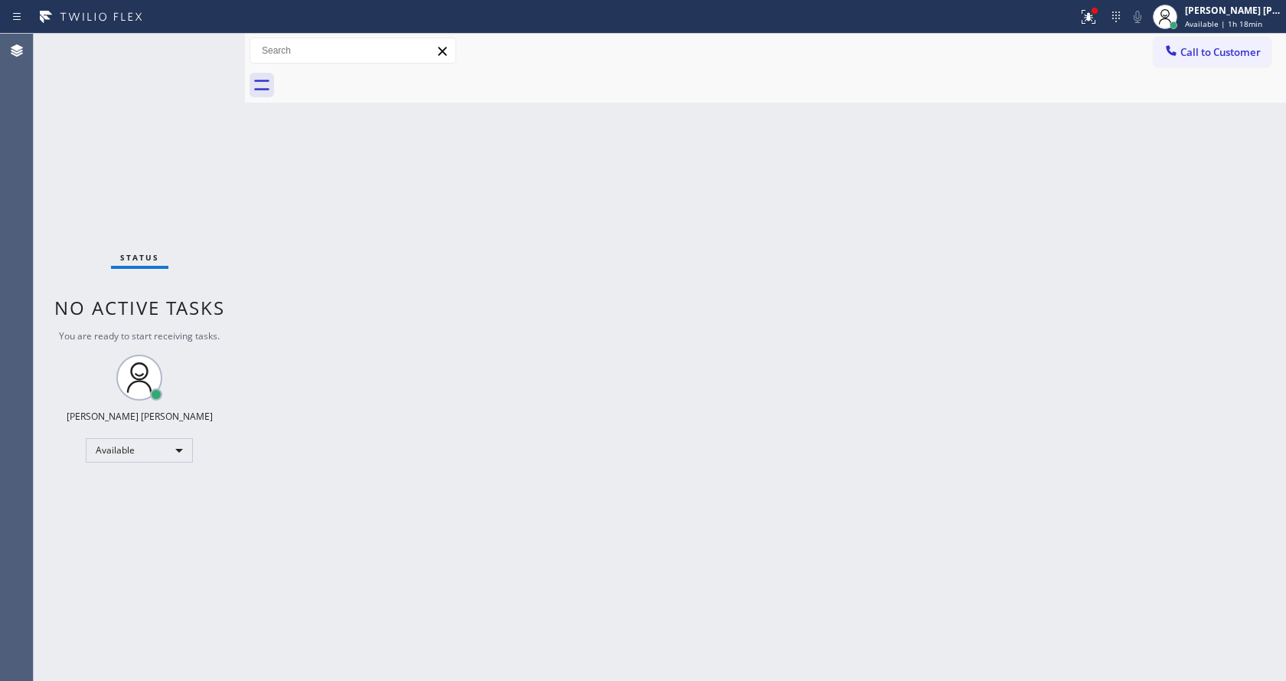
click at [1107, 161] on div "Back to Dashboard Change Sender ID Customers Technicians Select a contact Outbo…" at bounding box center [765, 357] width 1041 height 647
click at [1095, 10] on icon at bounding box center [1088, 17] width 18 height 18
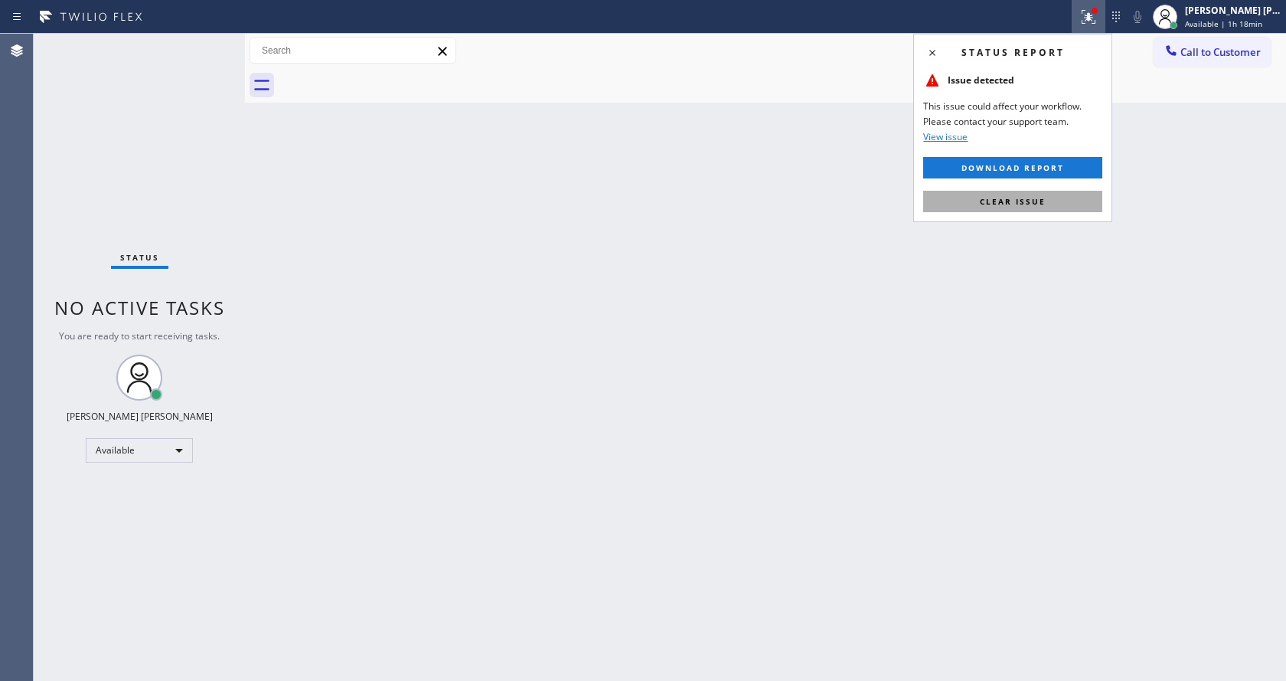
click at [1010, 198] on span "Clear issue" at bounding box center [1013, 201] width 66 height 11
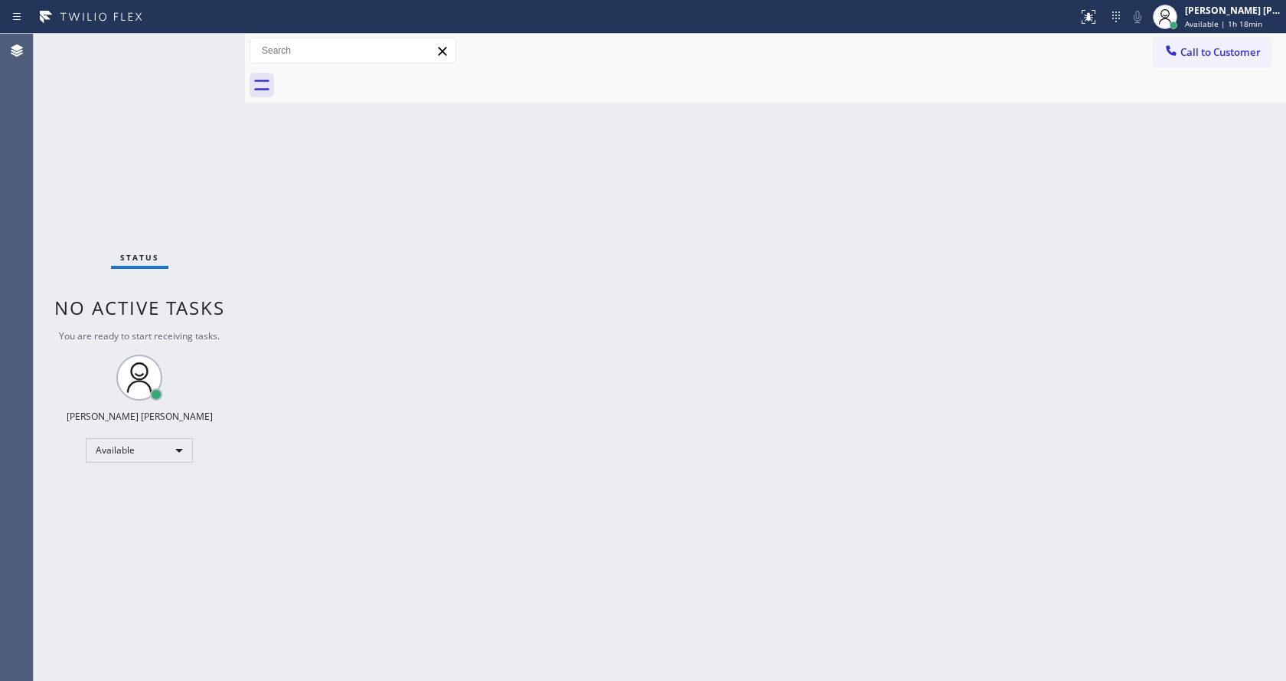
click at [155, 166] on div "Status No active tasks You are ready to start receiving tasks. [PERSON_NAME] [P…" at bounding box center [139, 357] width 211 height 647
click at [515, 416] on div "Back to Dashboard Change Sender ID Customers Technicians Select a contact Outbo…" at bounding box center [765, 357] width 1041 height 647
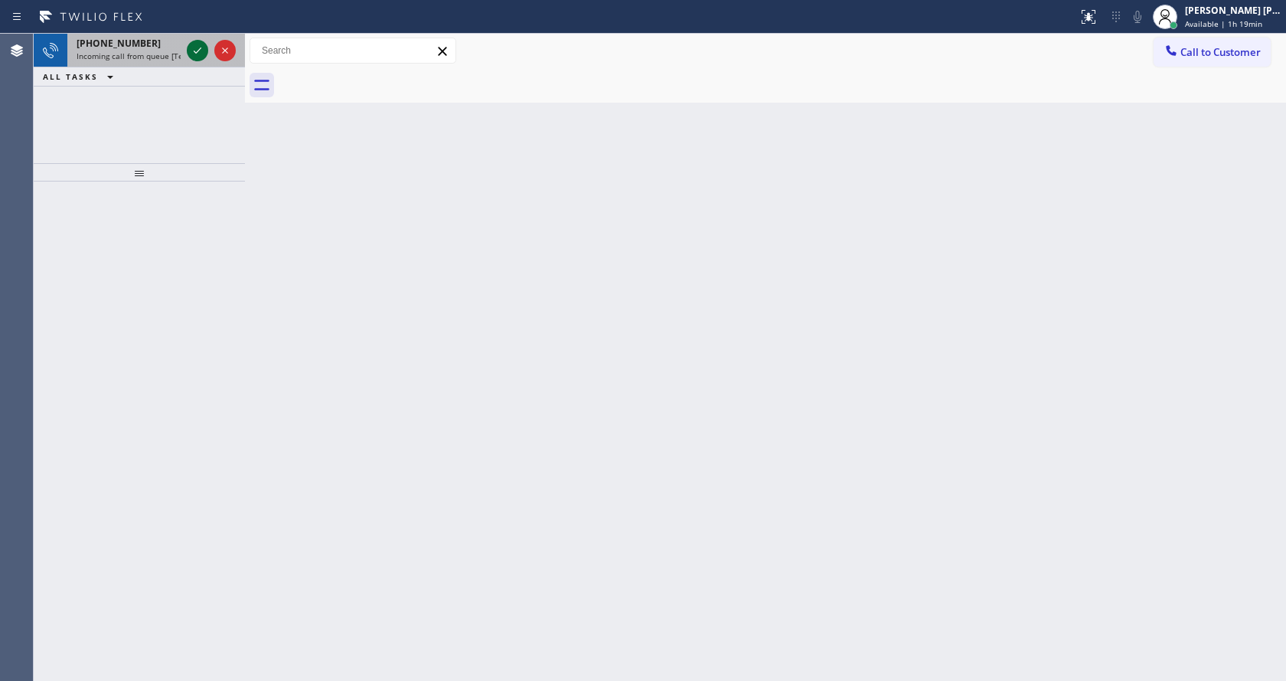
click at [202, 53] on icon at bounding box center [197, 50] width 18 height 18
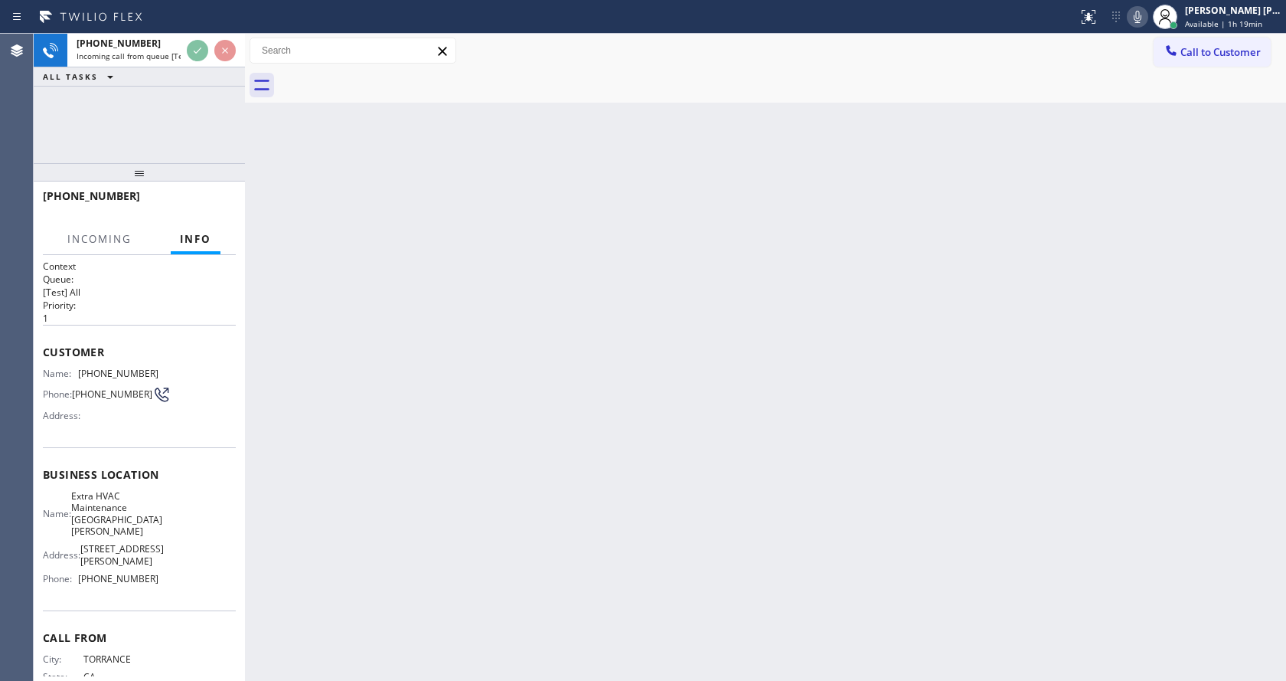
click at [595, 433] on div "Back to Dashboard Change Sender ID Customers Technicians Select a contact Outbo…" at bounding box center [765, 357] width 1041 height 647
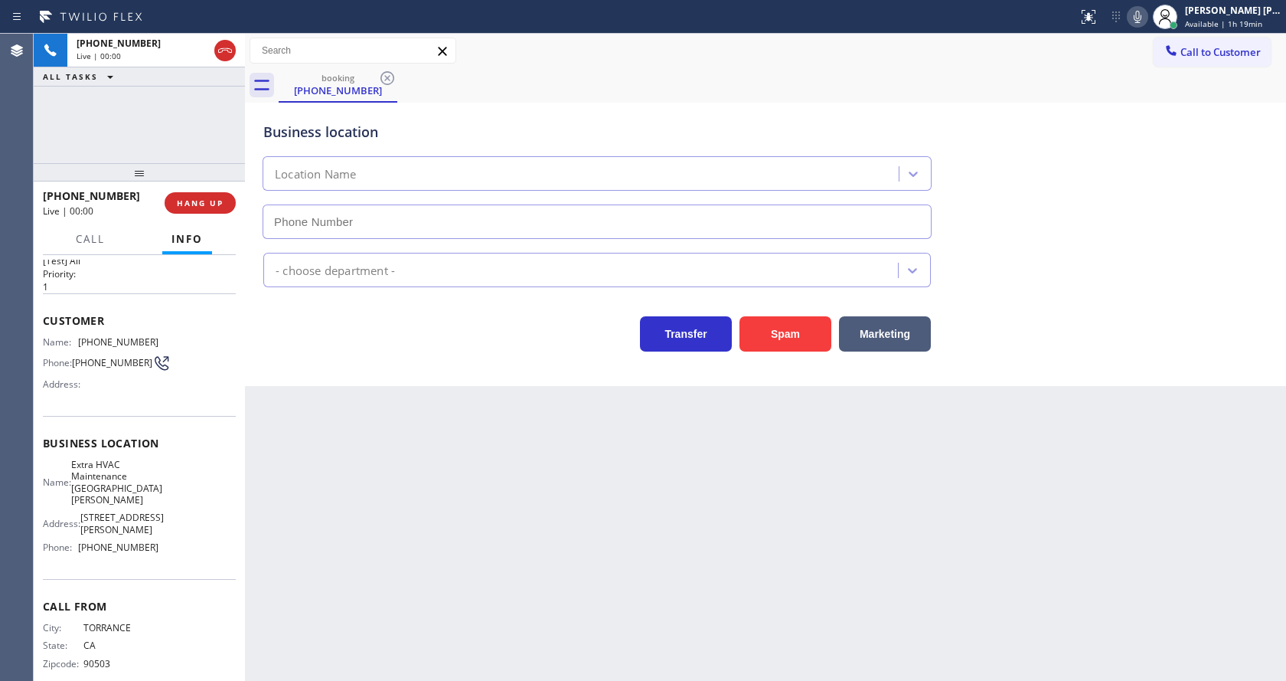
type input "[PHONE_NUMBER]"
click at [482, 449] on div "Back to Dashboard Change Sender ID Customers Technicians Select a contact Outbo…" at bounding box center [765, 357] width 1041 height 647
drag, startPoint x: 393, startPoint y: 659, endPoint x: 420, endPoint y: 659, distance: 26.8
click at [393, 659] on div "Back to Dashboard Change Sender ID Customers Technicians Select a contact Outbo…" at bounding box center [765, 357] width 1041 height 647
click at [145, 424] on div "Business location Name: Extra HVAC Maintenance San [PERSON_NAME] Address: [STRE…" at bounding box center [139, 497] width 193 height 163
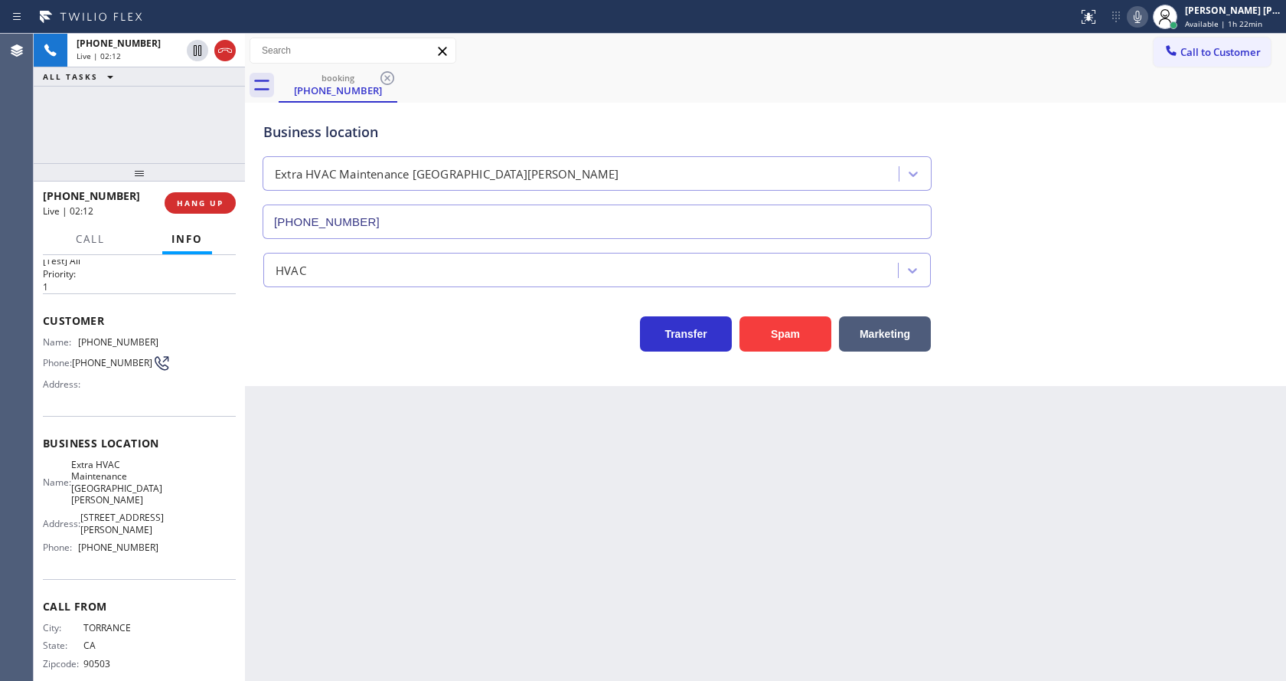
click at [478, 411] on div "Back to Dashboard Change Sender ID Customers Technicians Select a contact Outbo…" at bounding box center [765, 357] width 1041 height 647
click at [1139, 26] on button at bounding box center [1137, 16] width 21 height 21
click at [1104, 224] on div "Business location Extra HVAC Maintenance [GEOGRAPHIC_DATA][PERSON_NAME] [PHONE_…" at bounding box center [765, 169] width 1011 height 139
click at [546, 607] on div "Back to Dashboard Change Sender ID Customers Technicians Select a contact Outbo…" at bounding box center [765, 357] width 1041 height 647
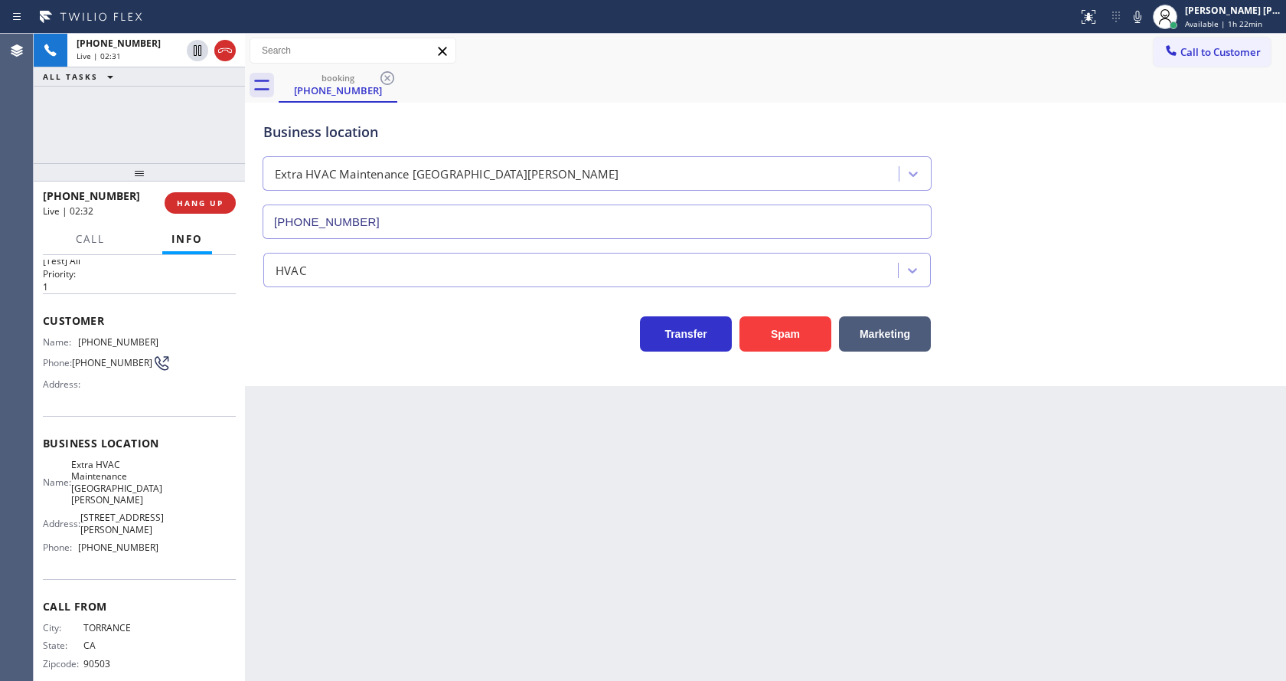
drag, startPoint x: 481, startPoint y: 440, endPoint x: 449, endPoint y: 491, distance: 60.1
click at [491, 449] on div "Back to Dashboard Change Sender ID Customers Technicians Select a contact Outbo…" at bounding box center [765, 357] width 1041 height 647
click at [155, 468] on div "Name: Extra HVAC Maintenance San [PERSON_NAME] Address: [STREET_ADDRESS][PERSON…" at bounding box center [139, 509] width 193 height 101
click at [431, 605] on div "Back to Dashboard Change Sender ID Customers Technicians Select a contact Outbo…" at bounding box center [765, 357] width 1041 height 647
click at [531, 584] on div "Back to Dashboard Change Sender ID Customers Technicians Select a contact Outbo…" at bounding box center [765, 357] width 1041 height 647
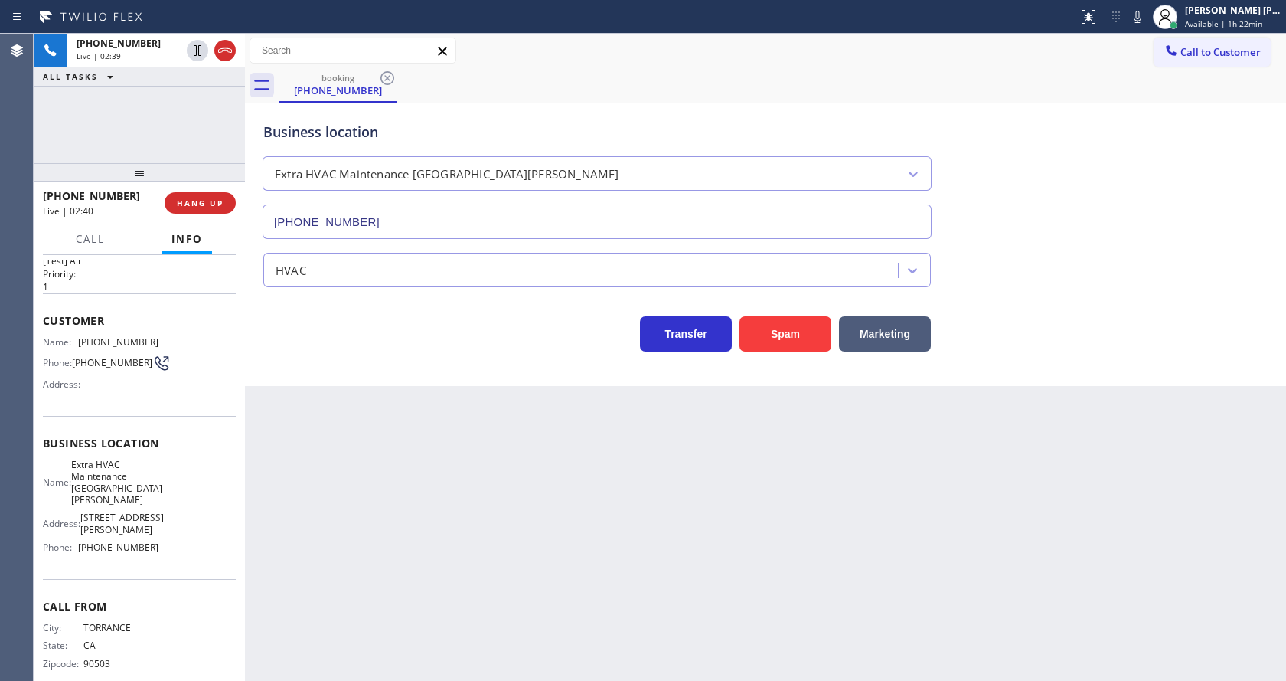
click at [312, 478] on div "Back to Dashboard Change Sender ID Customers Technicians Select a contact Outbo…" at bounding box center [765, 357] width 1041 height 647
drag, startPoint x: 74, startPoint y: 343, endPoint x: 177, endPoint y: 344, distance: 102.6
click at [177, 344] on div "Name: [PHONE_NUMBER] Phone: [PHONE_NUMBER] Address:" at bounding box center [139, 366] width 193 height 60
copy div "[PHONE_NUMBER]"
click at [449, 467] on div "Back to Dashboard Change Sender ID Customers Technicians Select a contact Outbo…" at bounding box center [765, 357] width 1041 height 647
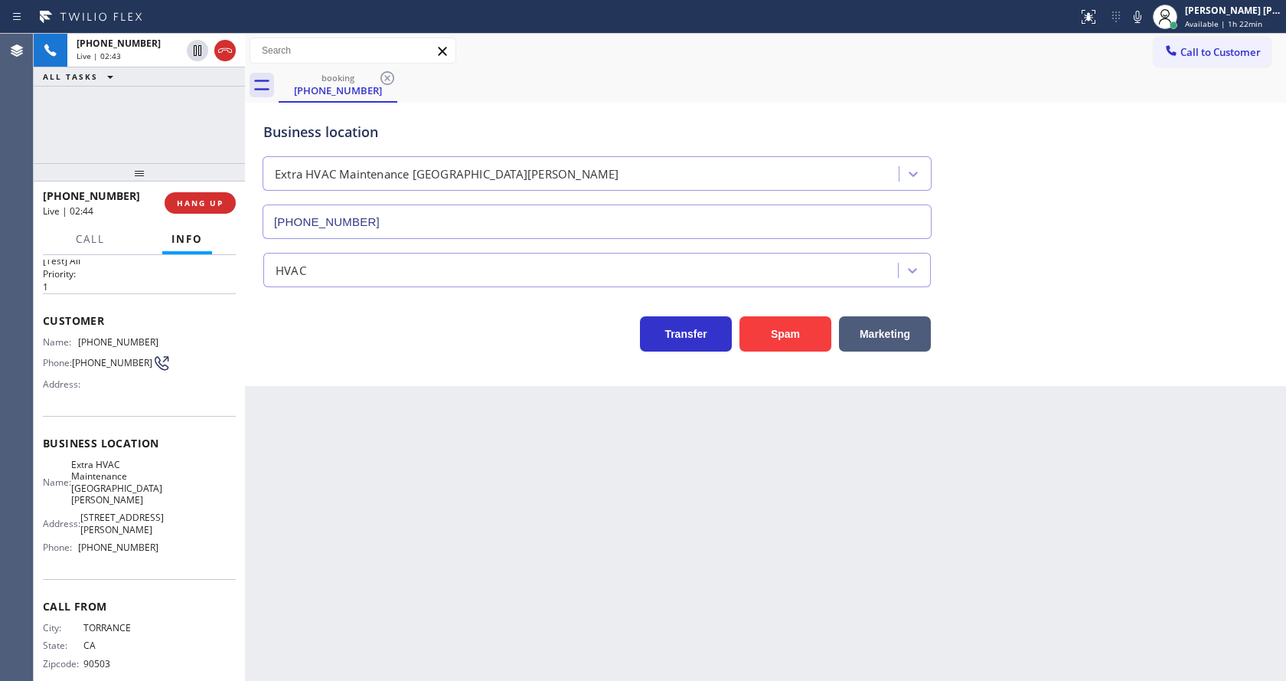
click at [149, 480] on span "Extra HVAC Maintenance [GEOGRAPHIC_DATA][PERSON_NAME]" at bounding box center [116, 482] width 91 height 47
drag, startPoint x: 81, startPoint y: 466, endPoint x: 136, endPoint y: 495, distance: 62.0
click at [136, 495] on span "Extra HVAC Maintenance [GEOGRAPHIC_DATA][PERSON_NAME]" at bounding box center [116, 482] width 91 height 47
click at [494, 494] on div "Back to Dashboard Change Sender ID Customers Technicians Select a contact Outbo…" at bounding box center [765, 357] width 1041 height 647
click at [158, 525] on div "Name: Extra HVAC Maintenance San [PERSON_NAME] Address: [STREET_ADDRESS][PERSON…" at bounding box center [139, 509] width 193 height 101
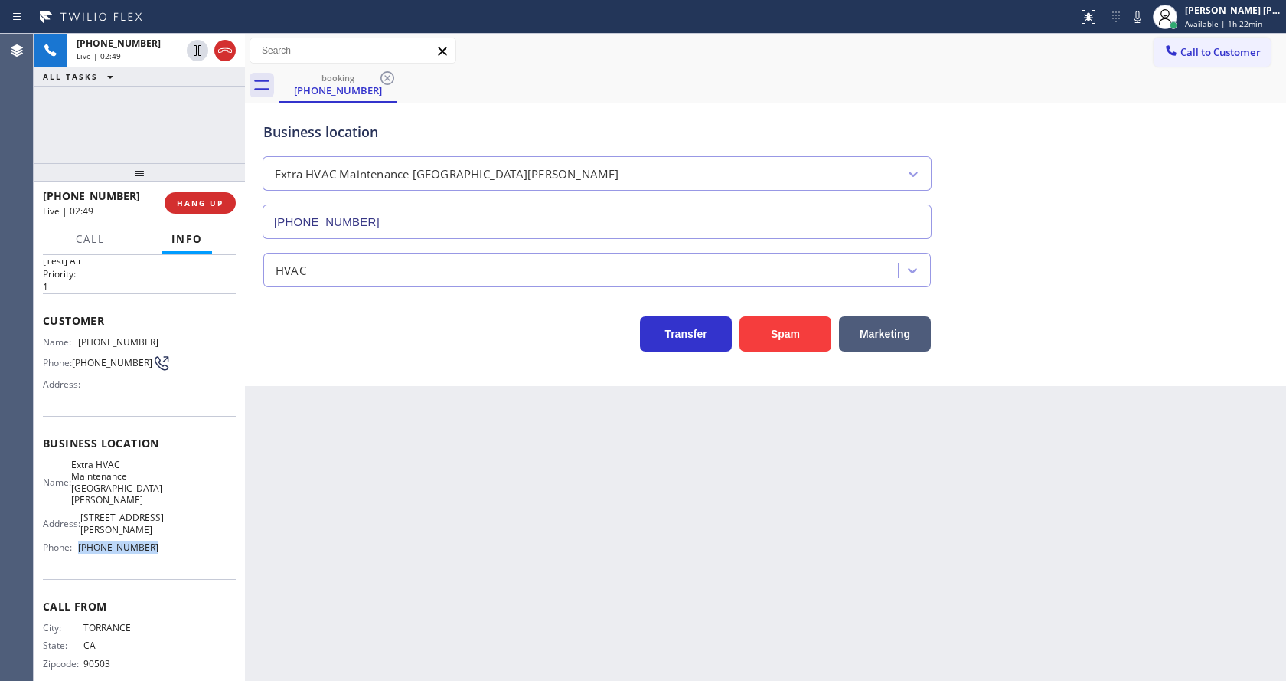
drag, startPoint x: 77, startPoint y: 528, endPoint x: 190, endPoint y: 526, distance: 113.3
click at [190, 526] on div "Name: Extra HVAC Maintenance San [PERSON_NAME] Address: [STREET_ADDRESS][PERSON…" at bounding box center [139, 509] width 193 height 101
click at [302, 527] on div "Back to Dashboard Change Sender ID Customers Technicians Select a contact Outbo…" at bounding box center [765, 357] width 1041 height 647
click at [438, 458] on div "Back to Dashboard Change Sender ID Customers Technicians Select a contact Outbo…" at bounding box center [765, 357] width 1041 height 647
click at [407, 525] on div "Back to Dashboard Change Sender ID Customers Technicians Select a contact Outbo…" at bounding box center [765, 357] width 1041 height 647
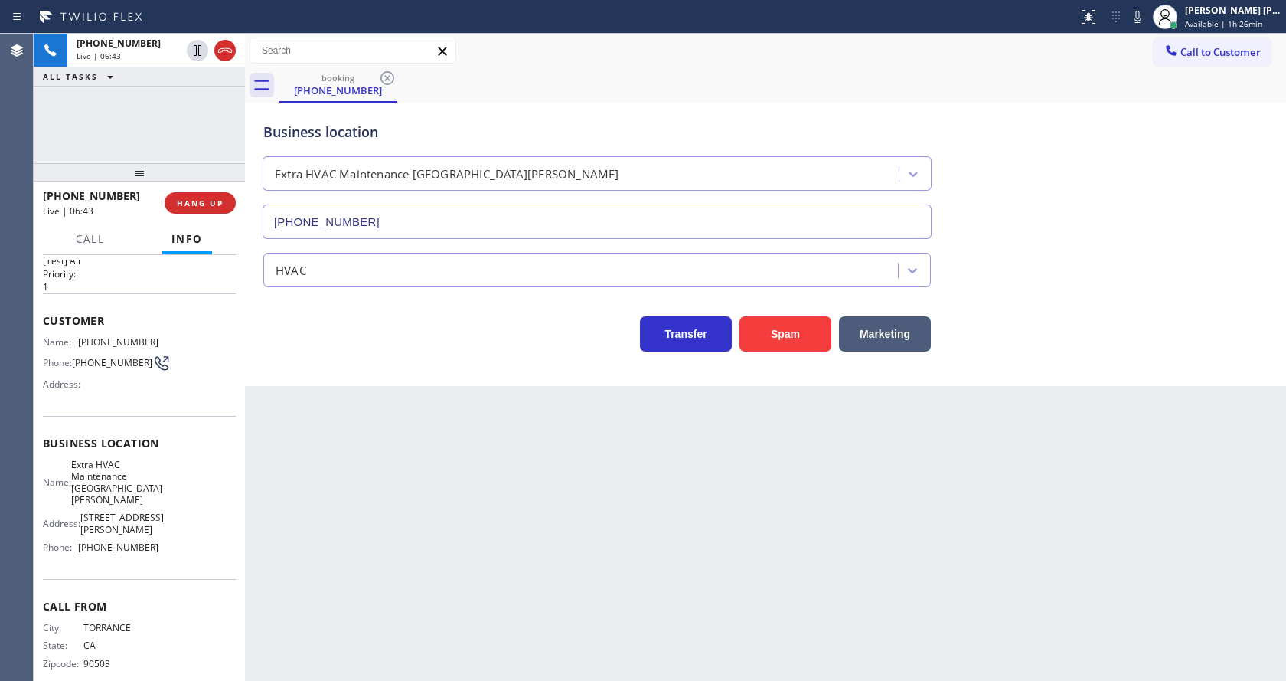
click at [589, 452] on div "Back to Dashboard Change Sender ID Customers Technicians Select a contact Outbo…" at bounding box center [765, 357] width 1041 height 647
click at [1140, 18] on icon at bounding box center [1137, 17] width 18 height 18
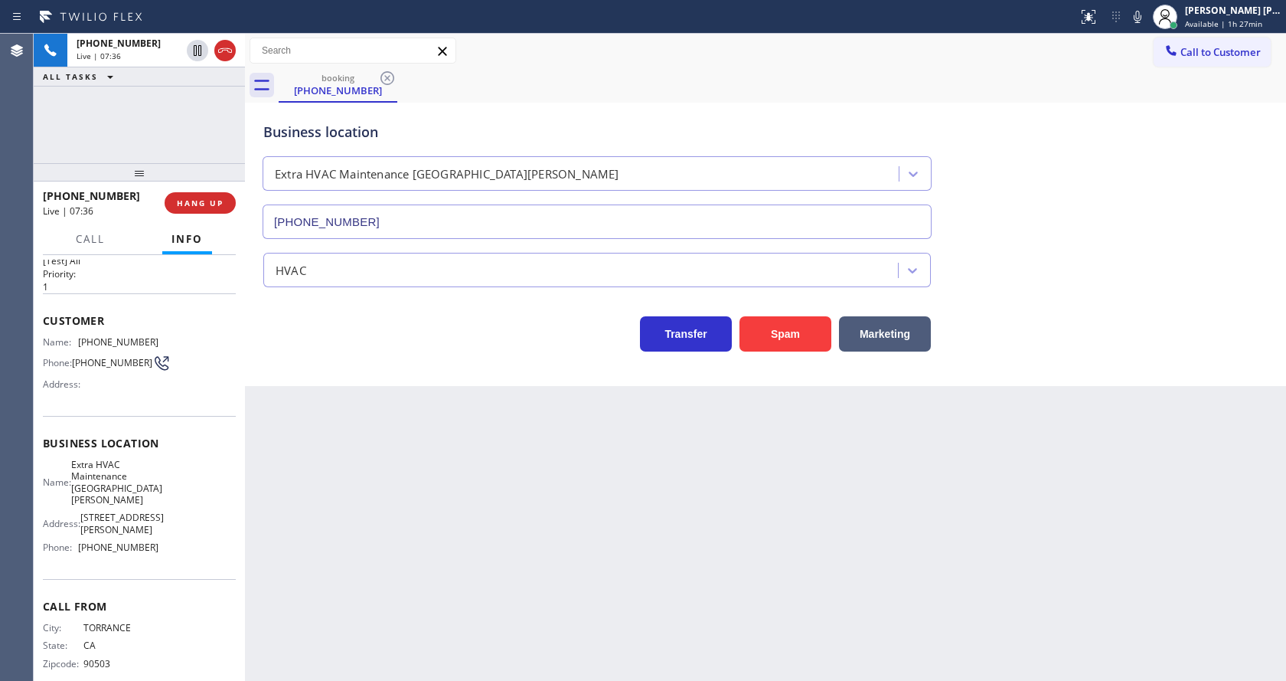
click at [1068, 216] on div "Business location Extra HVAC Maintenance [GEOGRAPHIC_DATA][PERSON_NAME] [PHONE_…" at bounding box center [765, 169] width 1011 height 139
click at [318, 606] on div "Back to Dashboard Change Sender ID Customers Technicians Select a contact Outbo…" at bounding box center [765, 357] width 1041 height 647
click at [645, 537] on div "Back to Dashboard Change Sender ID Customers Technicians Select a contact Outbo…" at bounding box center [765, 357] width 1041 height 647
click at [194, 202] on span "COMPLETE" at bounding box center [197, 203] width 53 height 11
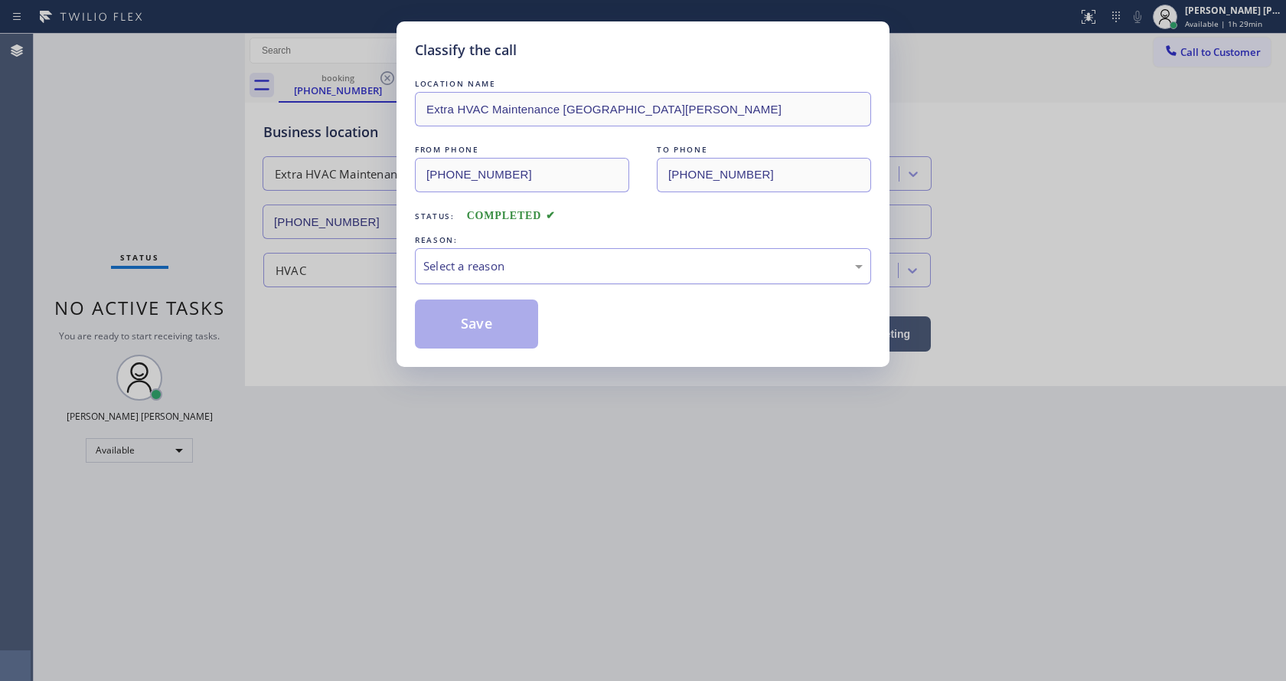
click at [442, 272] on div "Select a reason" at bounding box center [642, 266] width 439 height 18
click at [442, 330] on button "Save" at bounding box center [476, 323] width 123 height 49
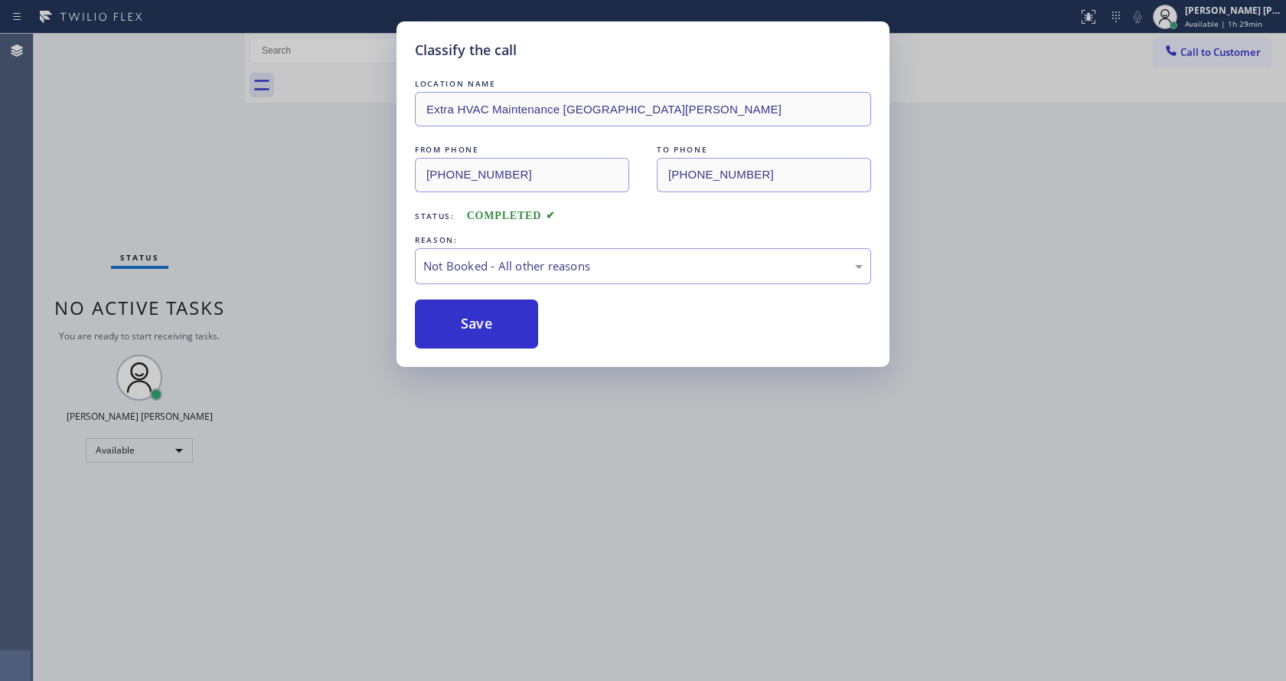
click at [442, 330] on button "Save" at bounding box center [476, 323] width 123 height 49
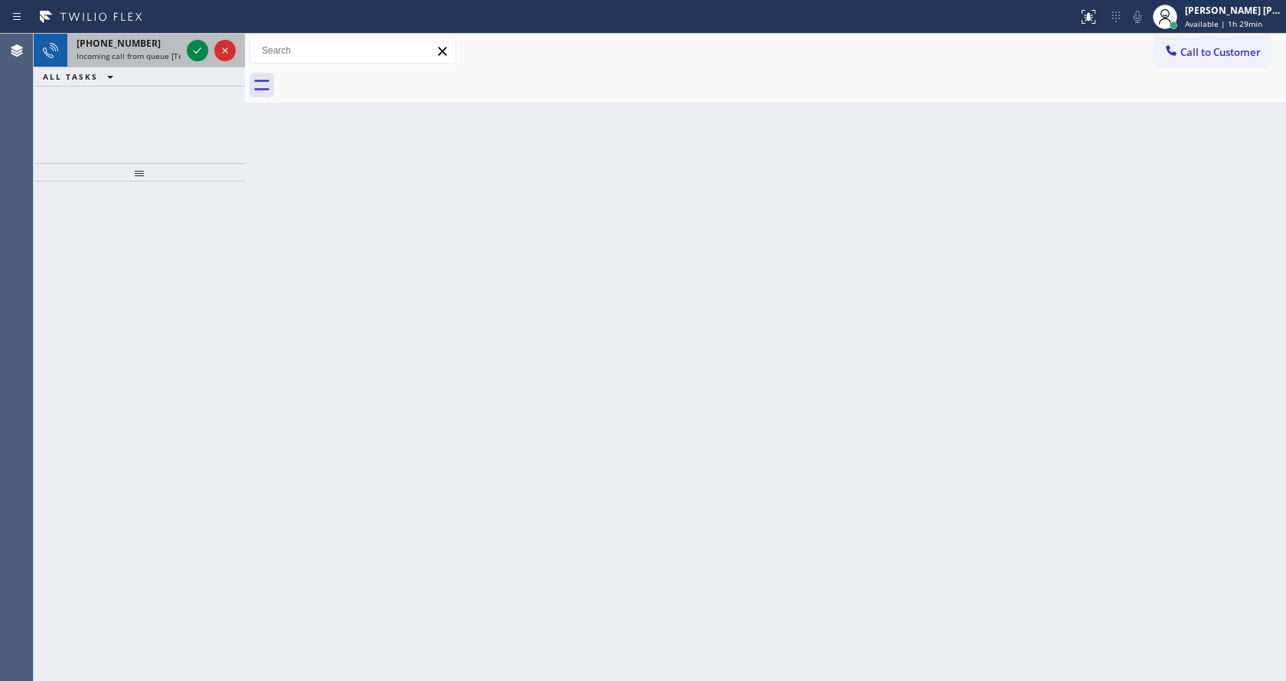
click at [166, 49] on div "[PHONE_NUMBER]" at bounding box center [129, 43] width 104 height 13
click at [191, 49] on icon at bounding box center [197, 50] width 18 height 18
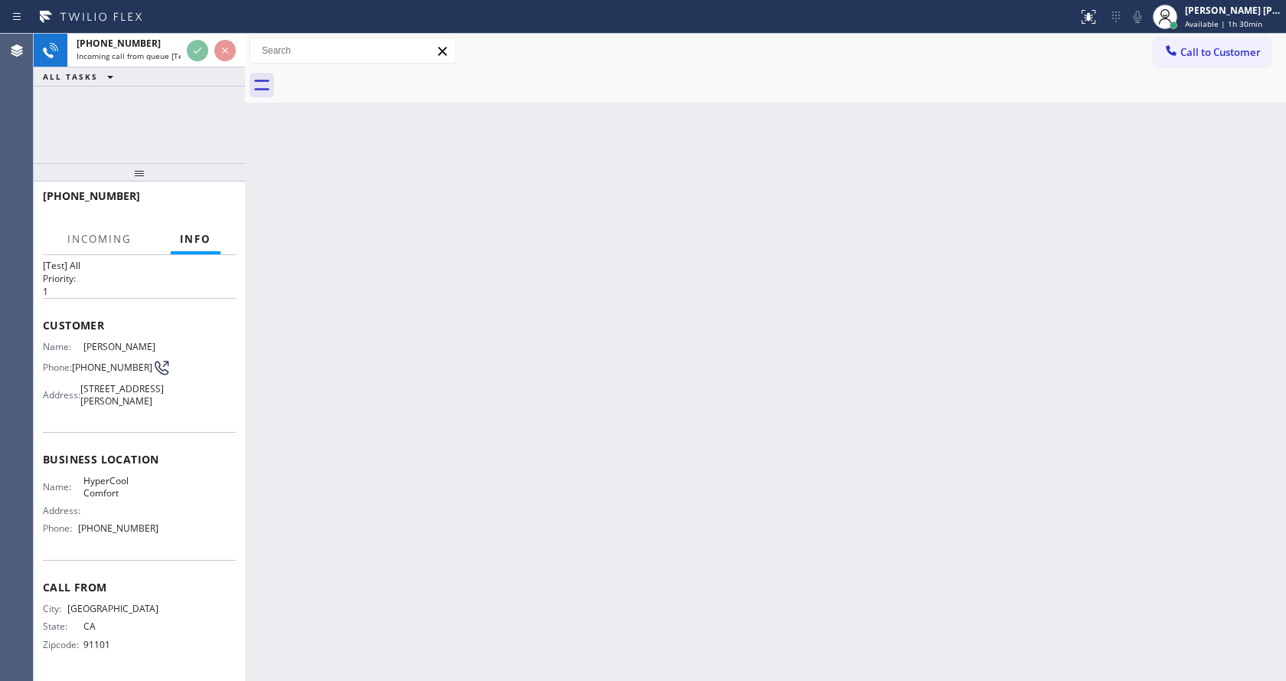
scroll to position [44, 0]
click at [651, 518] on div "Back to Dashboard Change Sender ID Customers Technicians Select a contact Outbo…" at bounding box center [765, 357] width 1041 height 647
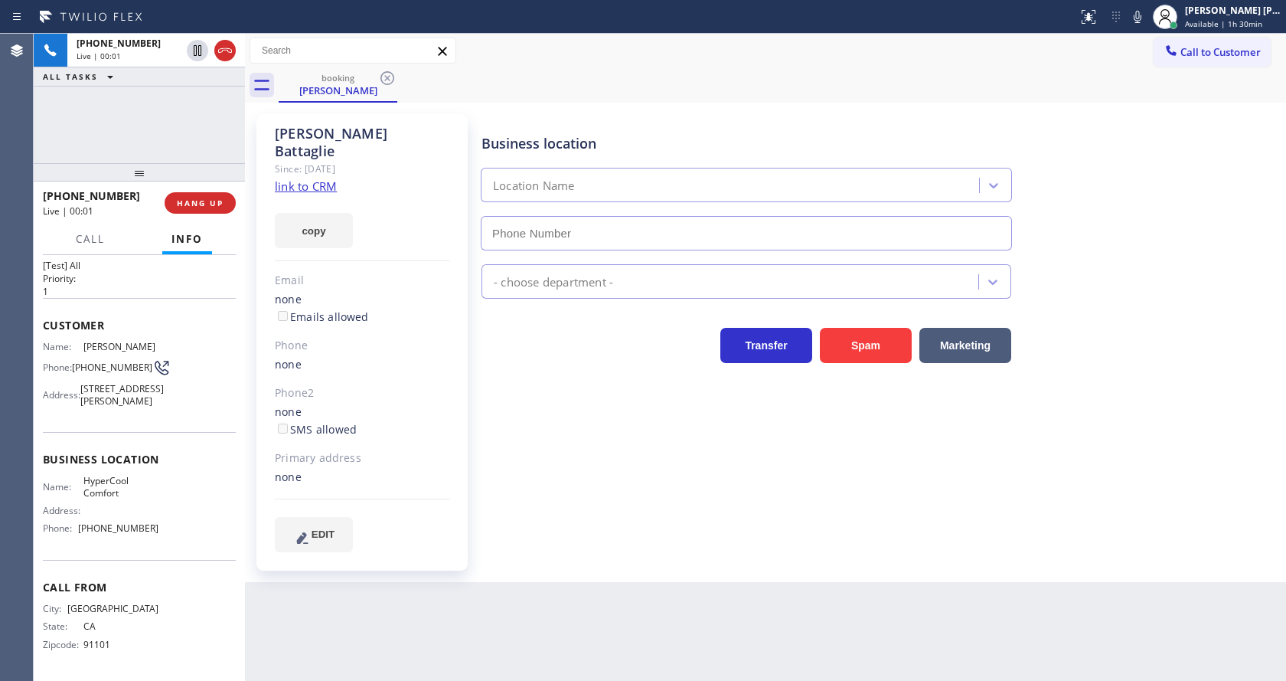
type input "[PHONE_NUMBER]"
click at [199, 198] on span "HANG UP" at bounding box center [200, 203] width 47 height 11
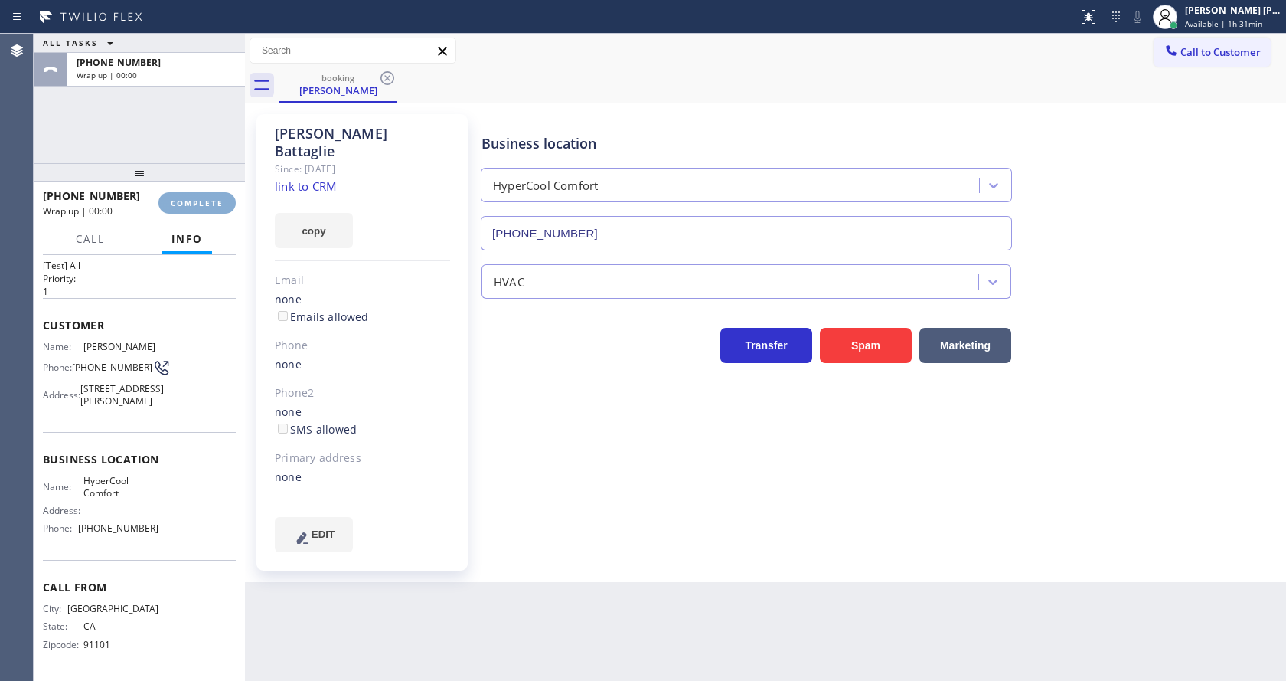
click at [198, 198] on span "COMPLETE" at bounding box center [197, 203] width 53 height 11
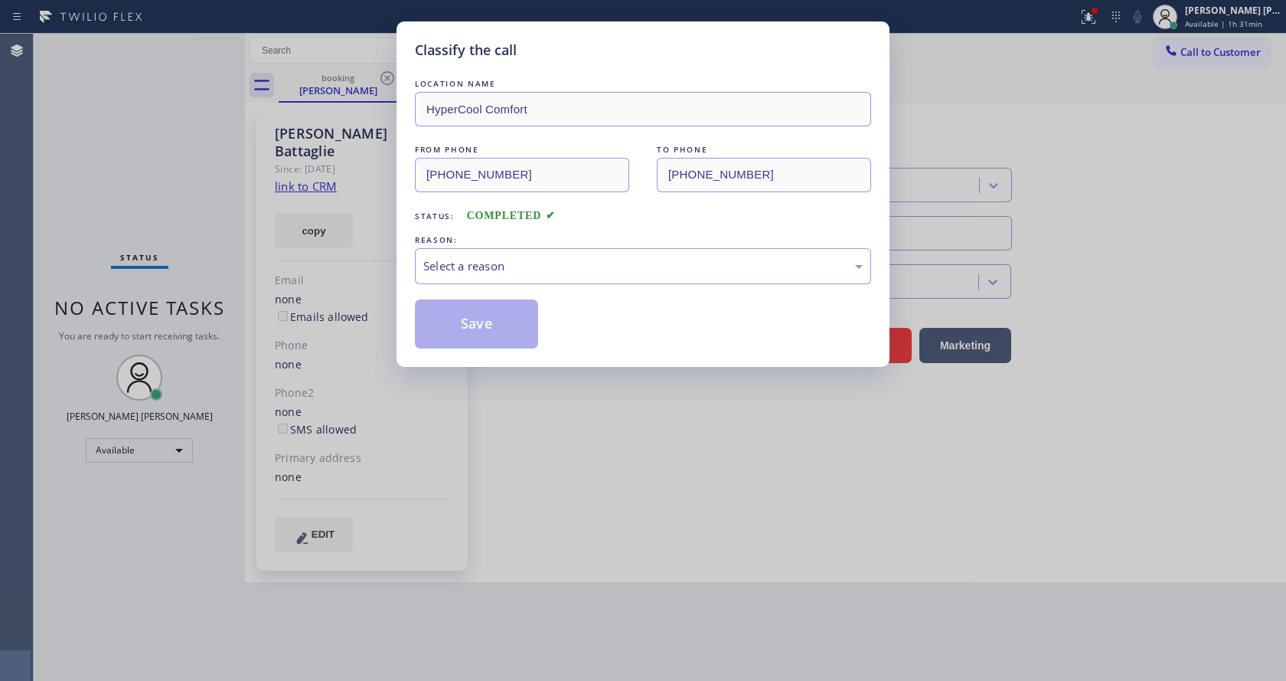
click at [534, 251] on div "Select a reason" at bounding box center [643, 266] width 456 height 36
click at [488, 318] on button "Save" at bounding box center [476, 323] width 123 height 49
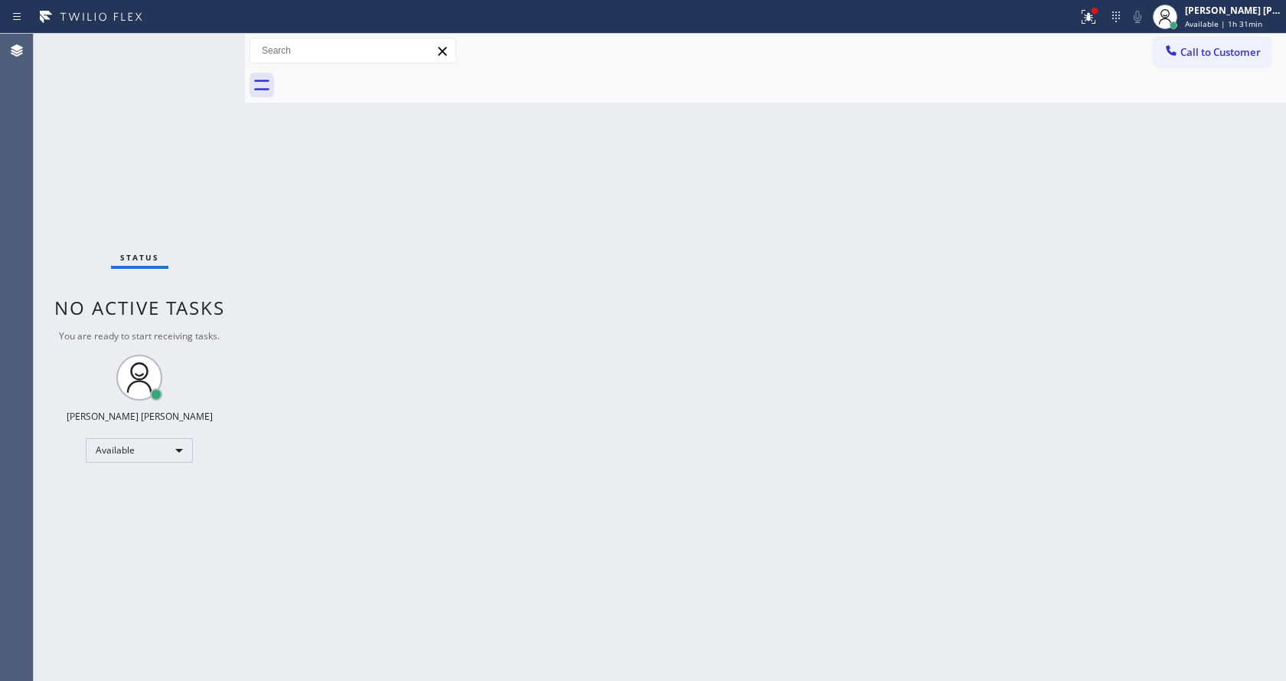
drag, startPoint x: 279, startPoint y: 268, endPoint x: 269, endPoint y: 240, distance: 29.3
click at [279, 268] on div "Back to Dashboard Change Sender ID Customers Technicians Select a contact Outbo…" at bounding box center [765, 357] width 1041 height 647
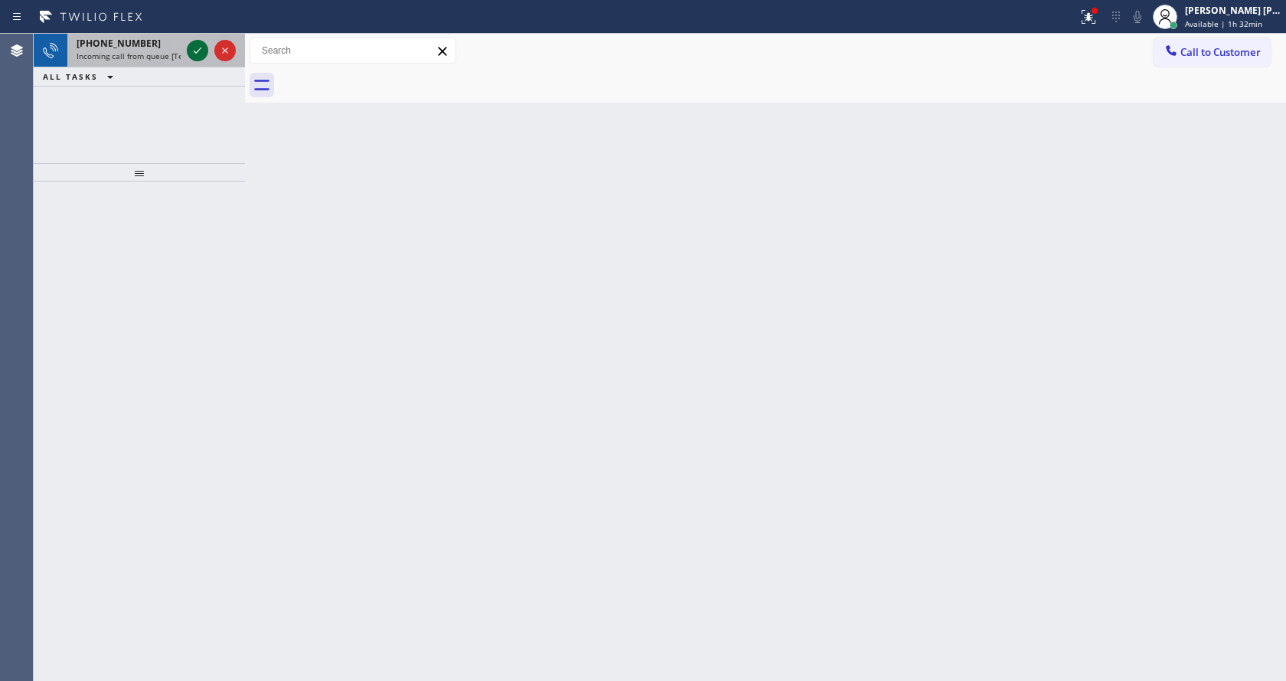
click at [191, 50] on icon at bounding box center [197, 50] width 18 height 18
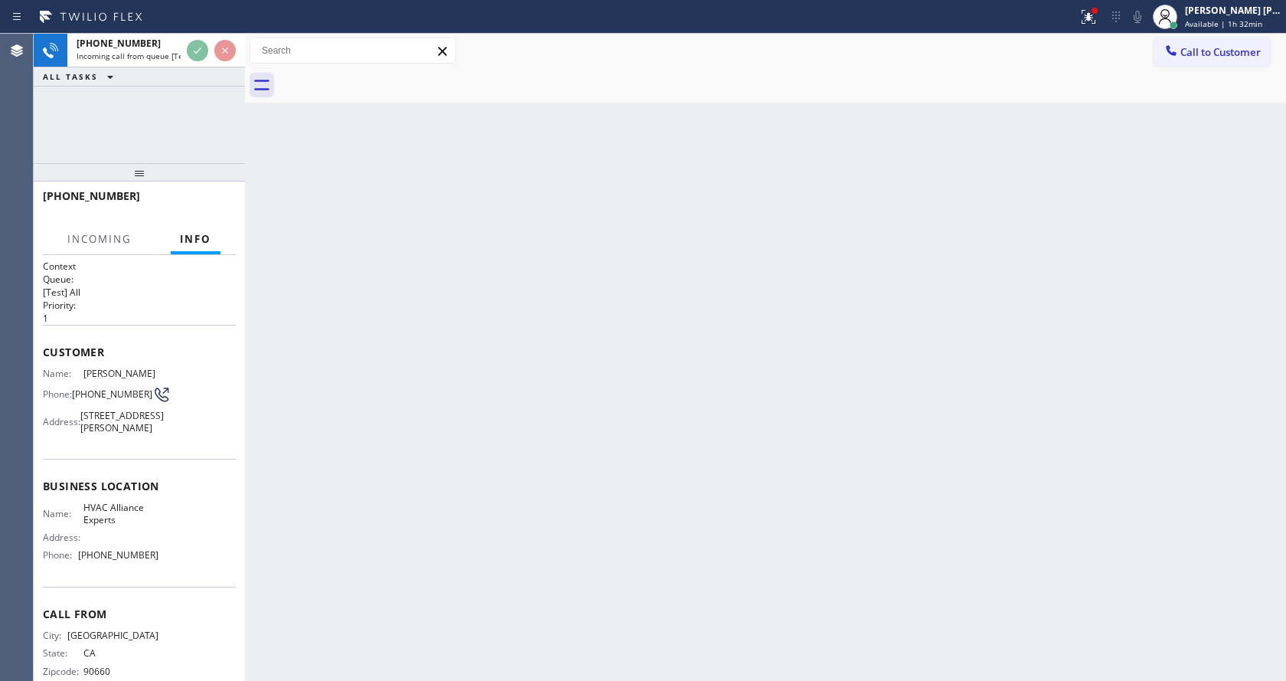
click at [483, 392] on div "Back to Dashboard Change Sender ID Customers Technicians Select a contact Outbo…" at bounding box center [765, 357] width 1041 height 647
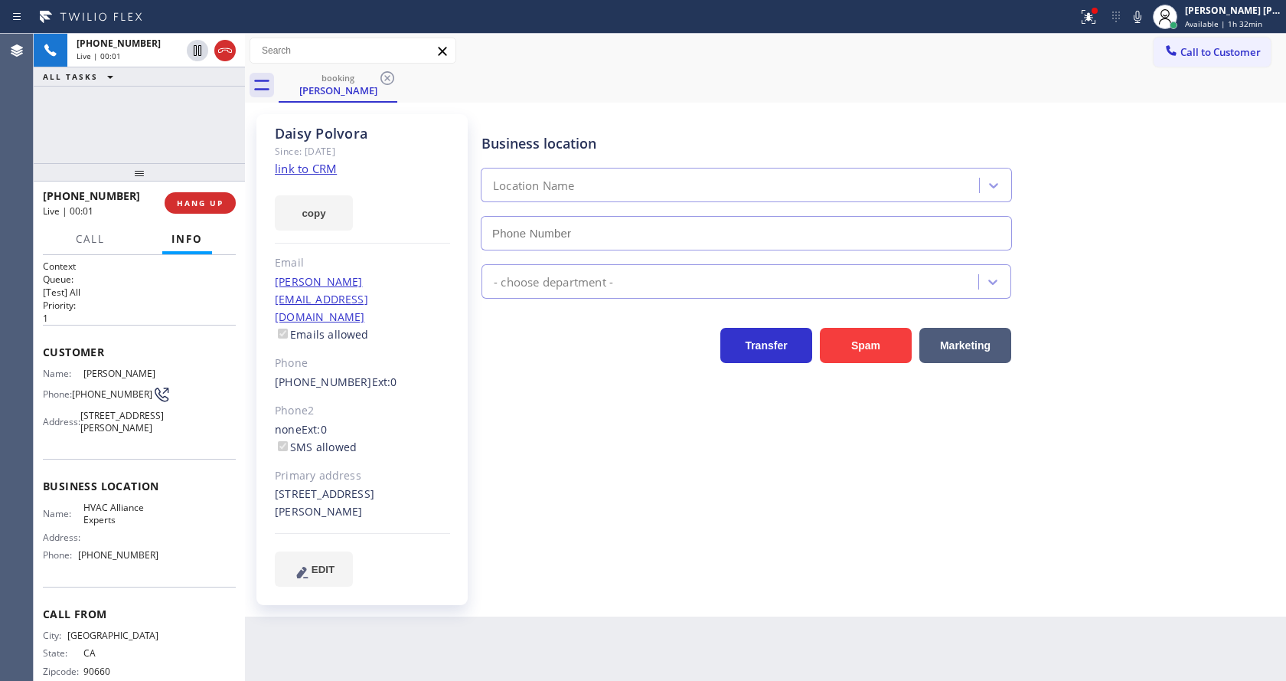
type input "[PHONE_NUMBER]"
drag, startPoint x: 414, startPoint y: 494, endPoint x: 420, endPoint y: 504, distance: 12.0
click at [416, 501] on div "[PERSON_NAME] Since: [DATE] link to CRM copy Email [PERSON_NAME][EMAIL_ADDRESS]…" at bounding box center [361, 359] width 211 height 491
click at [527, 548] on div "Business location HVAC Alliance Experts [PHONE_NUMBER] HVAC Transfer Spam Marke…" at bounding box center [880, 365] width 804 height 495
click at [328, 175] on link "link to CRM" at bounding box center [306, 168] width 62 height 15
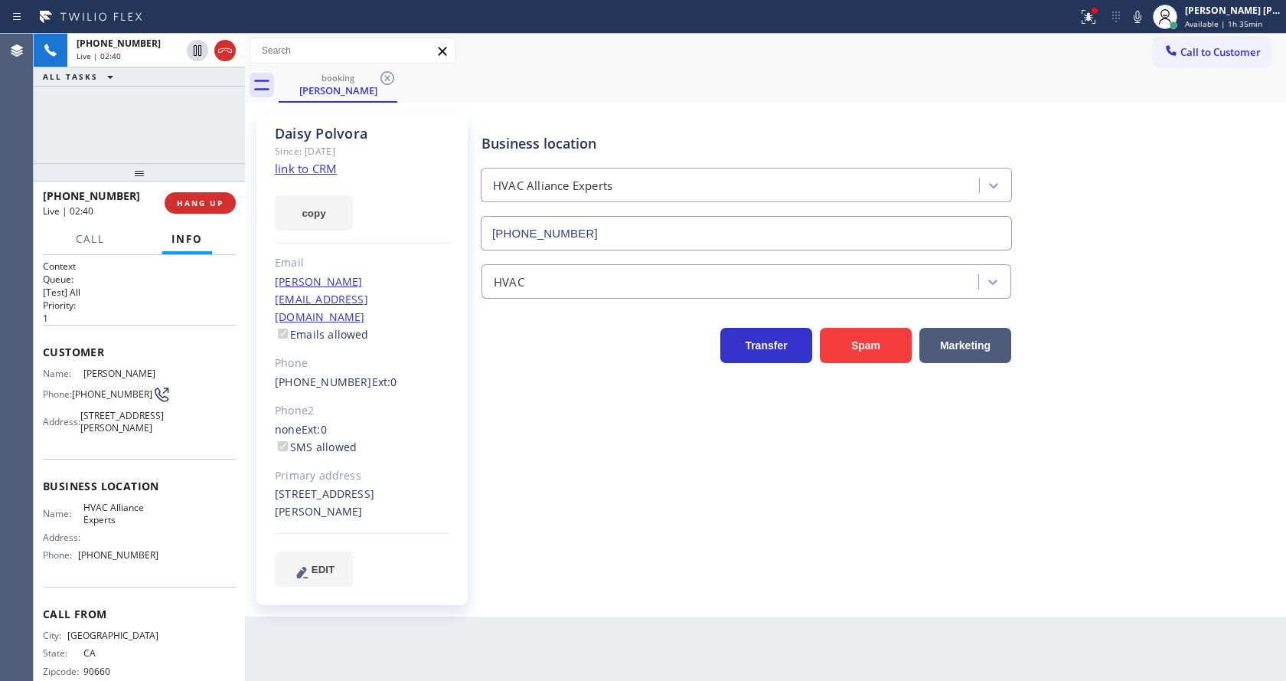
click at [535, 515] on div "Business location HVAC Alliance Experts [PHONE_NUMBER] HVAC Transfer Spam Marke…" at bounding box center [880, 350] width 804 height 464
drag, startPoint x: 72, startPoint y: 384, endPoint x: 119, endPoint y: 405, distance: 51.1
click at [119, 405] on div "Name: [PERSON_NAME] Phone: [PHONE_NUMBER] Address: [STREET_ADDRESS][PERSON_NAME]" at bounding box center [101, 403] width 116 height 72
click at [358, 599] on div "Back to Dashboard Change Sender ID Customers Technicians Select a contact Outbo…" at bounding box center [765, 357] width 1041 height 647
click at [149, 525] on span "HVAC Alliance Experts" at bounding box center [121, 513] width 76 height 24
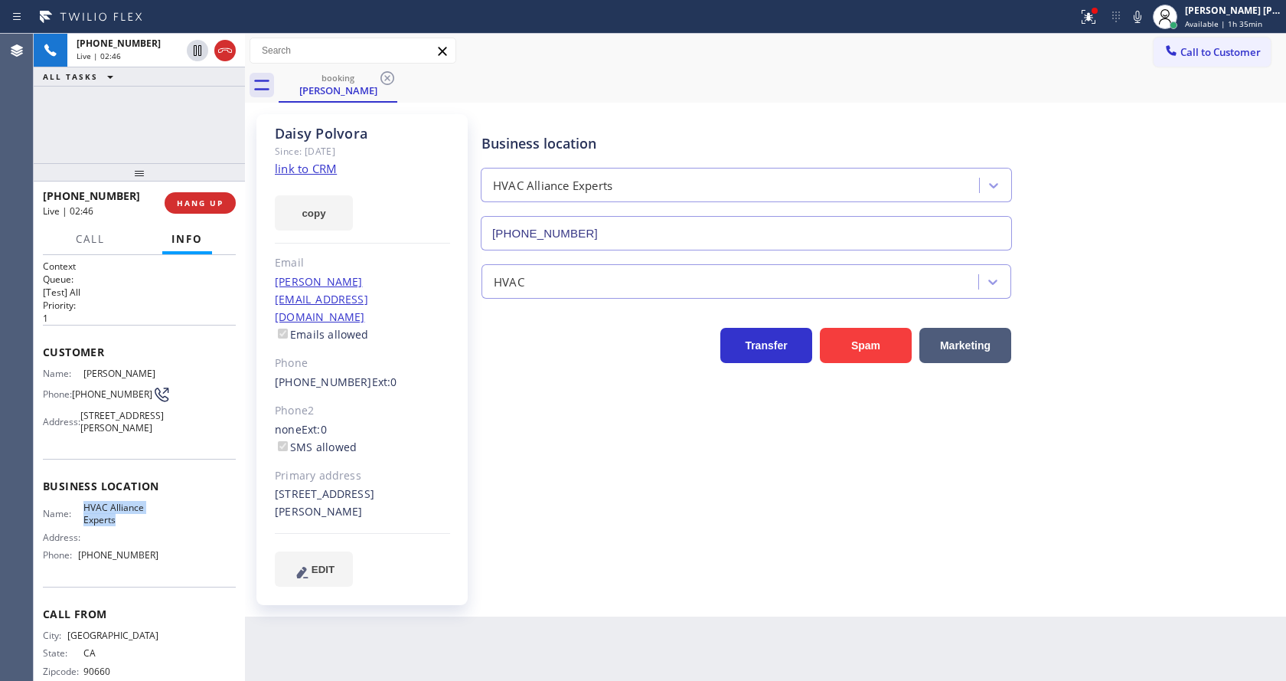
drag, startPoint x: 74, startPoint y: 533, endPoint x: 129, endPoint y: 547, distance: 56.1
click at [129, 525] on div "Name: HVAC Alliance Experts" at bounding box center [101, 513] width 116 height 24
click at [341, 609] on div "Back to Dashboard Change Sender ID Customers Technicians Select a contact Outbo…" at bounding box center [765, 357] width 1041 height 647
click at [140, 543] on div "Address:" at bounding box center [101, 536] width 116 height 11
click at [329, 634] on div "Back to Dashboard Change Sender ID Customers Technicians Select a contact Outbo…" at bounding box center [765, 357] width 1041 height 647
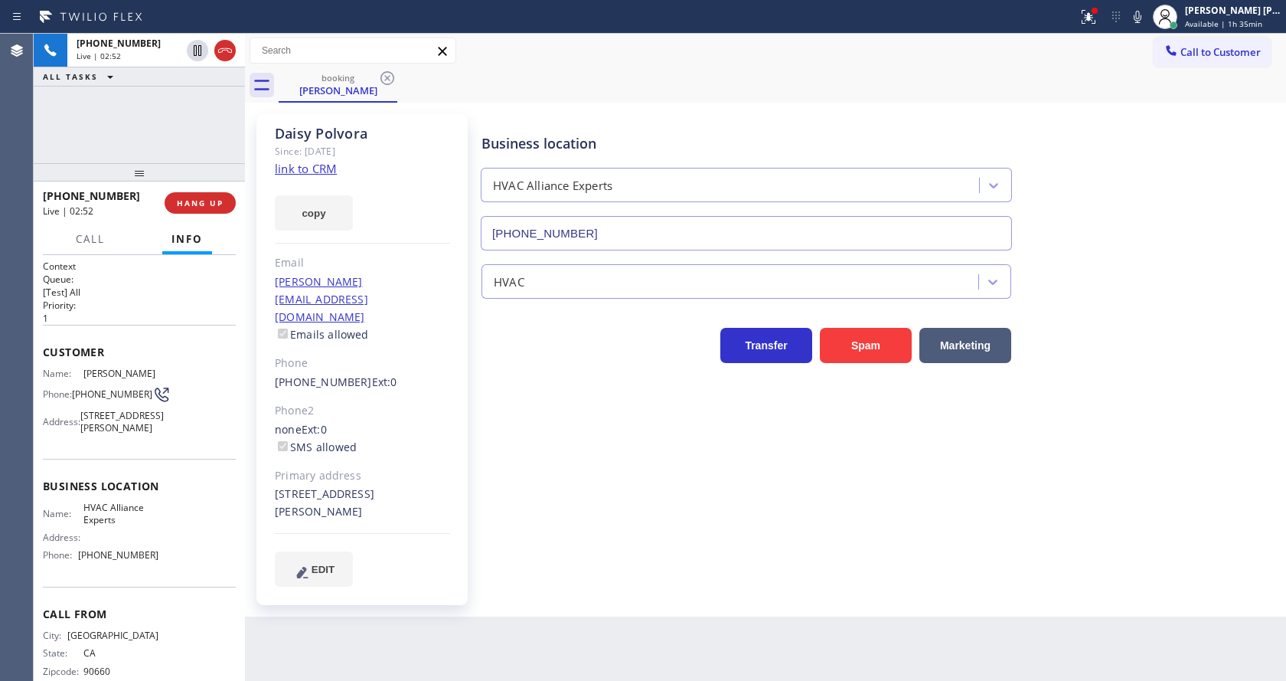
drag, startPoint x: 191, startPoint y: 569, endPoint x: 178, endPoint y: 576, distance: 15.8
click at [191, 567] on div "Name: HVAC Alliance Experts Address: Phone: [PHONE_NUMBER]" at bounding box center [139, 534] width 193 height 66
drag, startPoint x: 76, startPoint y: 584, endPoint x: 157, endPoint y: 577, distance: 81.4
click at [157, 567] on div "Name: HVAC Alliance Experts Address: Phone: [PHONE_NUMBER]" at bounding box center [139, 534] width 193 height 66
drag, startPoint x: 317, startPoint y: 654, endPoint x: 316, endPoint y: 674, distance: 19.9
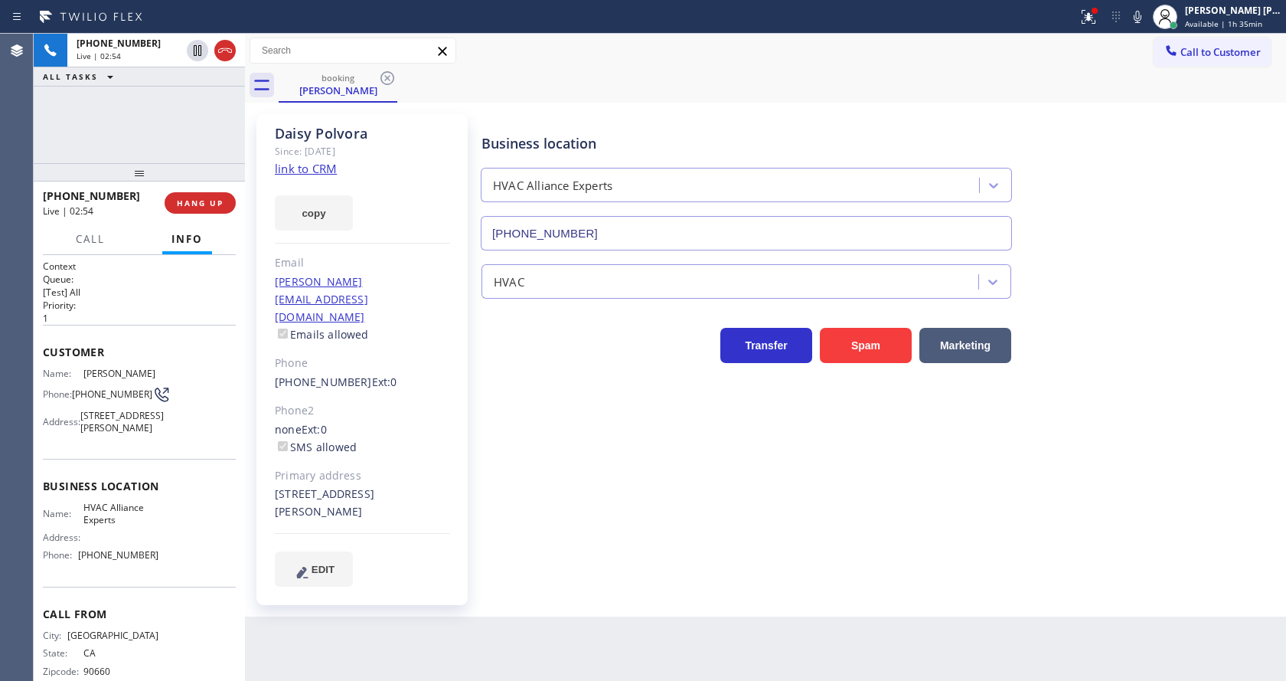
click at [317, 653] on div "Back to Dashboard Change Sender ID Customers Technicians Select a contact Outbo…" at bounding box center [765, 357] width 1041 height 647
click at [571, 459] on div "Business location HVAC Alliance Experts [PHONE_NUMBER] HVAC Transfer Spam Marke…" at bounding box center [880, 350] width 804 height 464
drag, startPoint x: 263, startPoint y: 277, endPoint x: 390, endPoint y: 284, distance: 127.3
click at [390, 284] on div "[PERSON_NAME] Since: [DATE] link to CRM copy Email [PERSON_NAME][EMAIL_ADDRESS]…" at bounding box center [361, 359] width 211 height 491
click at [672, 513] on div "Business location HVAC Alliance Experts [PHONE_NUMBER] HVAC Transfer Spam Marke…" at bounding box center [880, 350] width 804 height 464
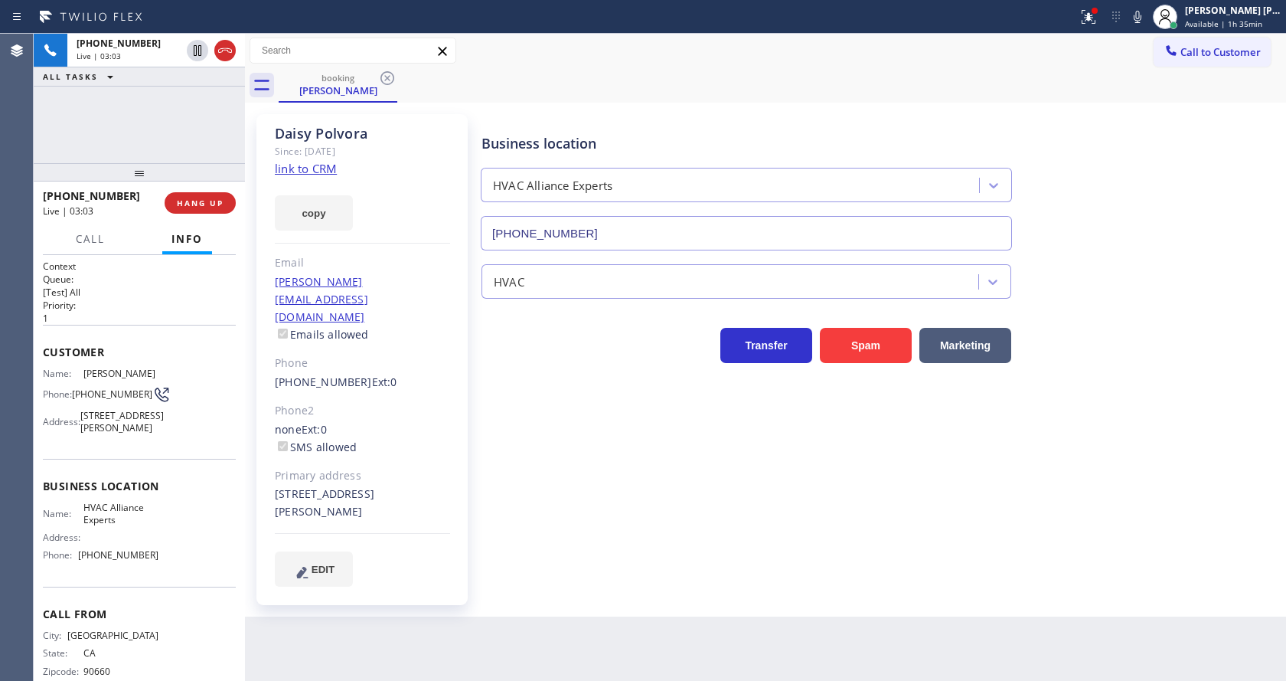
click at [1147, 18] on icon at bounding box center [1137, 17] width 18 height 18
click at [196, 56] on icon at bounding box center [198, 50] width 8 height 11
click at [596, 530] on div "Business location HVAC Alliance Experts [PHONE_NUMBER] HVAC Transfer Spam Marke…" at bounding box center [880, 350] width 804 height 464
click at [576, 491] on div "Business location HVAC Alliance Experts [PHONE_NUMBER] HVAC Transfer Spam Marke…" at bounding box center [880, 350] width 804 height 464
click at [507, 556] on div "Business location HVAC Alliance Experts [PHONE_NUMBER] HVAC Transfer Spam Marke…" at bounding box center [880, 365] width 804 height 495
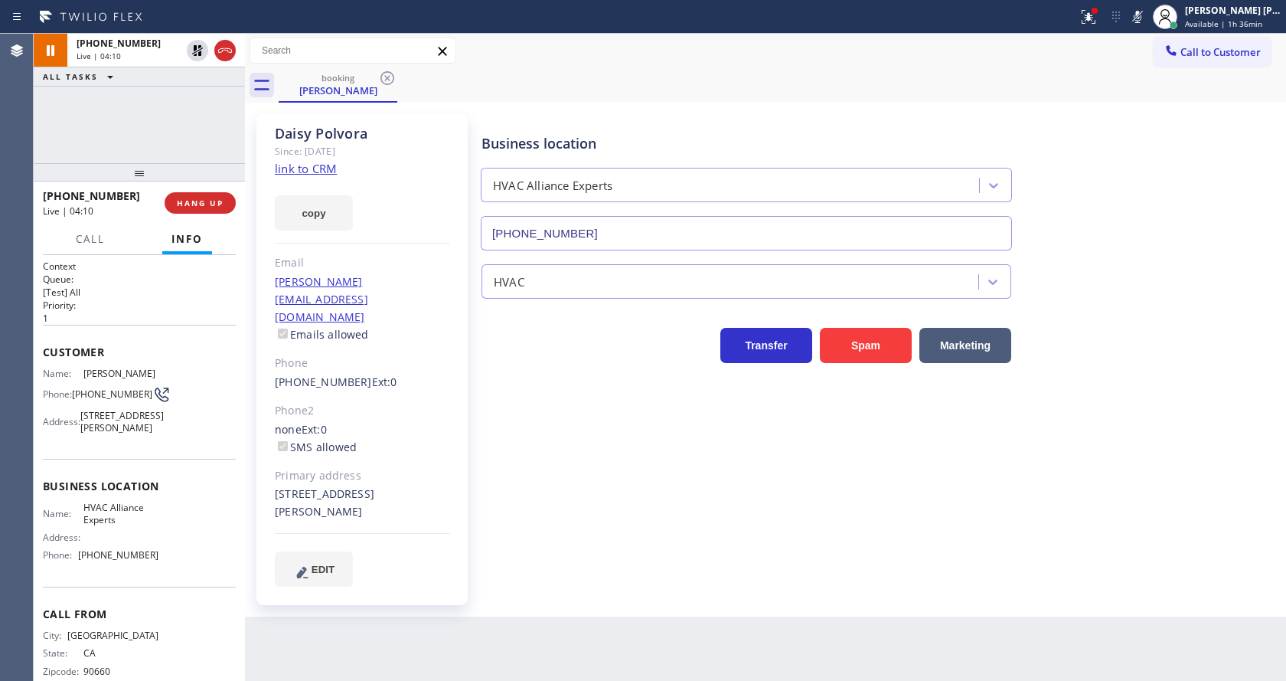
drag, startPoint x: 636, startPoint y: 517, endPoint x: 607, endPoint y: 536, distance: 34.8
click at [636, 518] on div "Business location HVAC Alliance Experts [PHONE_NUMBER] HVAC Transfer Spam Marke…" at bounding box center [880, 350] width 804 height 464
drag, startPoint x: 642, startPoint y: 544, endPoint x: 459, endPoint y: 427, distance: 216.8
click at [642, 544] on div "Business location HVAC Alliance Experts [PHONE_NUMBER] HVAC Transfer Spam Marke…" at bounding box center [880, 350] width 804 height 464
click at [586, 601] on div "Back to Dashboard Change Sender ID Customers Technicians Select a contact Outbo…" at bounding box center [765, 357] width 1041 height 647
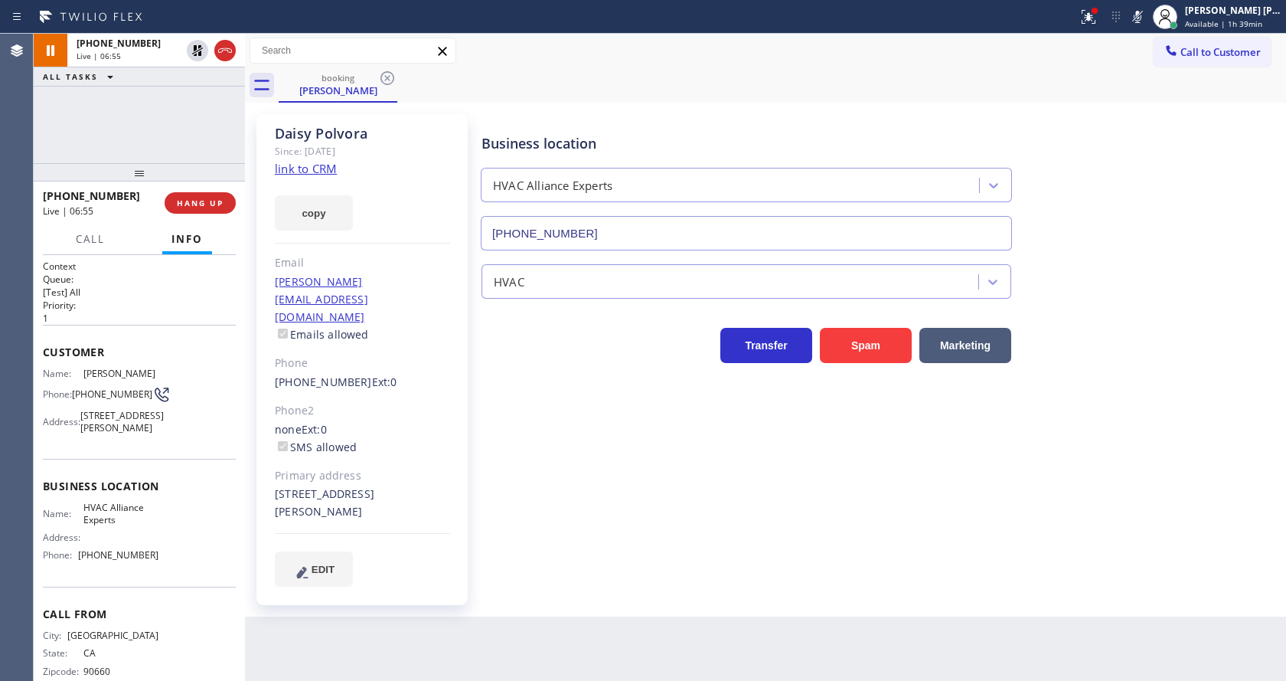
click at [829, 528] on div "Business location HVAC Alliance Experts [PHONE_NUMBER] HVAC Transfer Spam Marke…" at bounding box center [880, 350] width 804 height 464
drag, startPoint x: 525, startPoint y: 590, endPoint x: 486, endPoint y: 668, distance: 87.3
click at [524, 590] on div "Back to Dashboard Change Sender ID Customers Technicians Select a contact Outbo…" at bounding box center [765, 357] width 1041 height 647
click at [879, 499] on div "Business location HVAC Alliance Experts [PHONE_NUMBER] HVAC Transfer Spam Marke…" at bounding box center [880, 350] width 804 height 464
click at [195, 52] on icon at bounding box center [197, 50] width 11 height 11
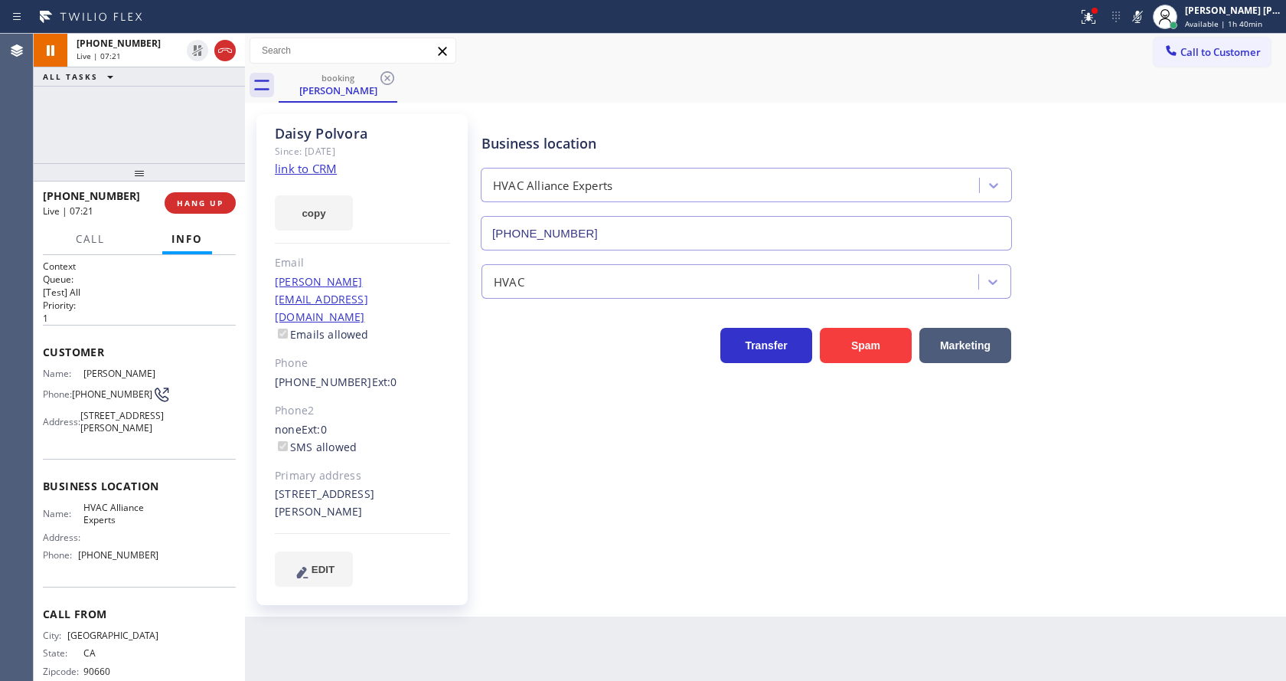
click at [1141, 18] on icon at bounding box center [1137, 17] width 18 height 18
click at [1088, 5] on button at bounding box center [1089, 17] width 34 height 34
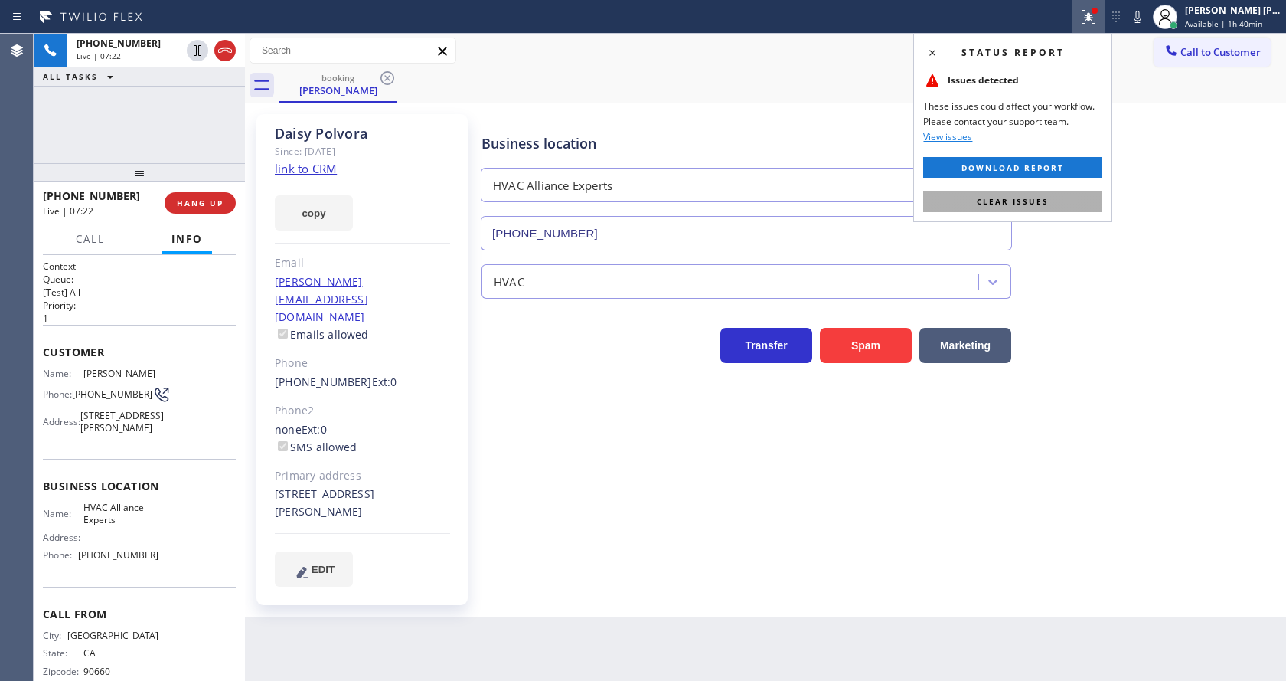
click at [1049, 201] on button "Clear issues" at bounding box center [1012, 201] width 179 height 21
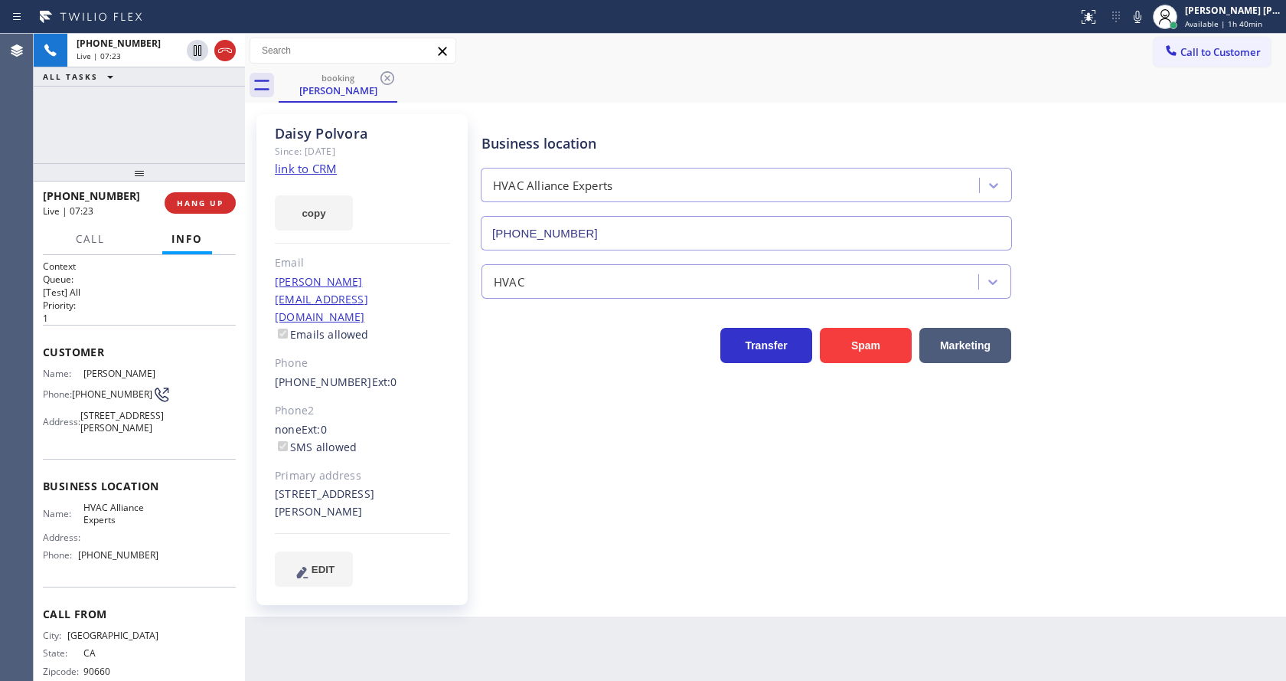
click at [1141, 204] on div "Business location HVAC Alliance Experts [PHONE_NUMBER]" at bounding box center [880, 181] width 804 height 139
click at [555, 508] on div "Business location HVAC Alliance Experts [PHONE_NUMBER] HVAC Transfer Spam Marke…" at bounding box center [880, 350] width 804 height 464
click at [661, 594] on div "Back to Dashboard Change Sender ID Customers Technicians Select a contact Outbo…" at bounding box center [765, 357] width 1041 height 647
click at [522, 488] on div "Business location HVAC Alliance Experts [PHONE_NUMBER] HVAC Transfer Spam Marke…" at bounding box center [880, 350] width 804 height 464
drag, startPoint x: 643, startPoint y: 583, endPoint x: 601, endPoint y: 597, distance: 44.3
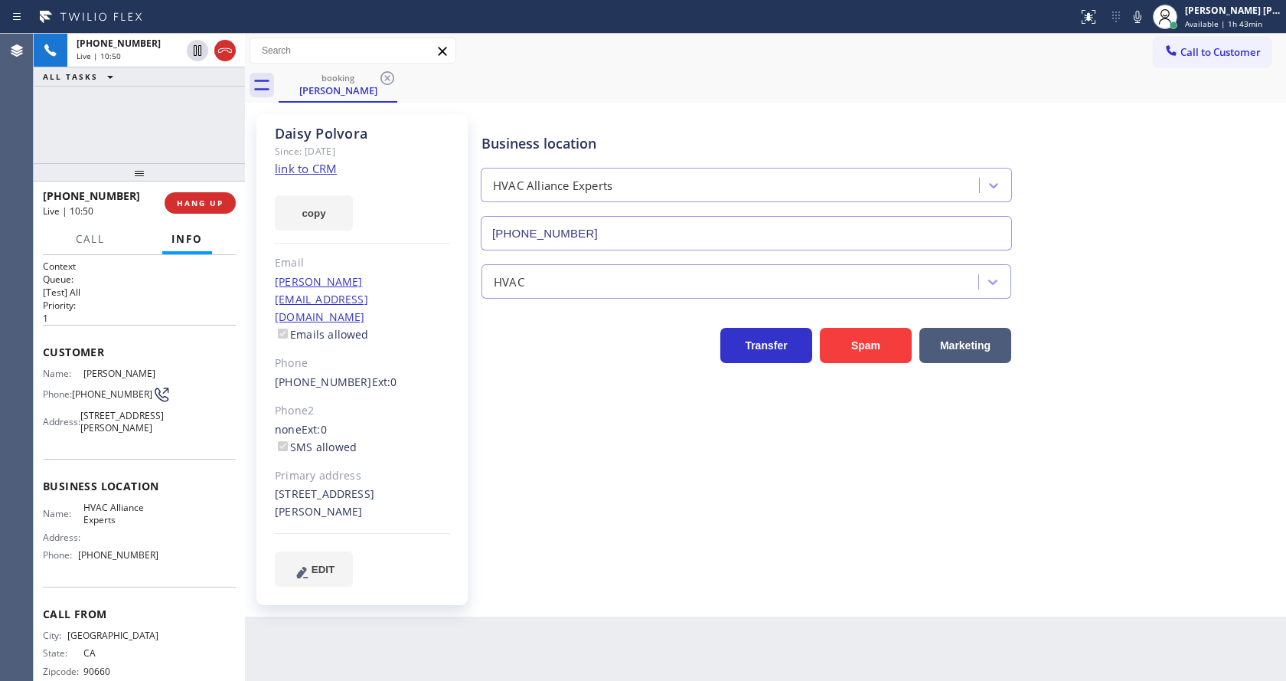
click at [643, 583] on div "Back to Dashboard Change Sender ID Customers Technicians Select a contact Outbo…" at bounding box center [765, 357] width 1041 height 647
click at [542, 597] on div "Back to Dashboard Change Sender ID Customers Technicians Select a contact Outbo…" at bounding box center [765, 357] width 1041 height 647
drag, startPoint x: 708, startPoint y: 574, endPoint x: 658, endPoint y: 586, distance: 51.1
click at [708, 574] on div "Business location HVAC Alliance Experts [PHONE_NUMBER] HVAC Transfer Spam Marke…" at bounding box center [880, 365] width 804 height 495
click at [748, 554] on div "Business location HVAC Alliance Experts [PHONE_NUMBER] HVAC Transfer Spam Marke…" at bounding box center [880, 365] width 804 height 495
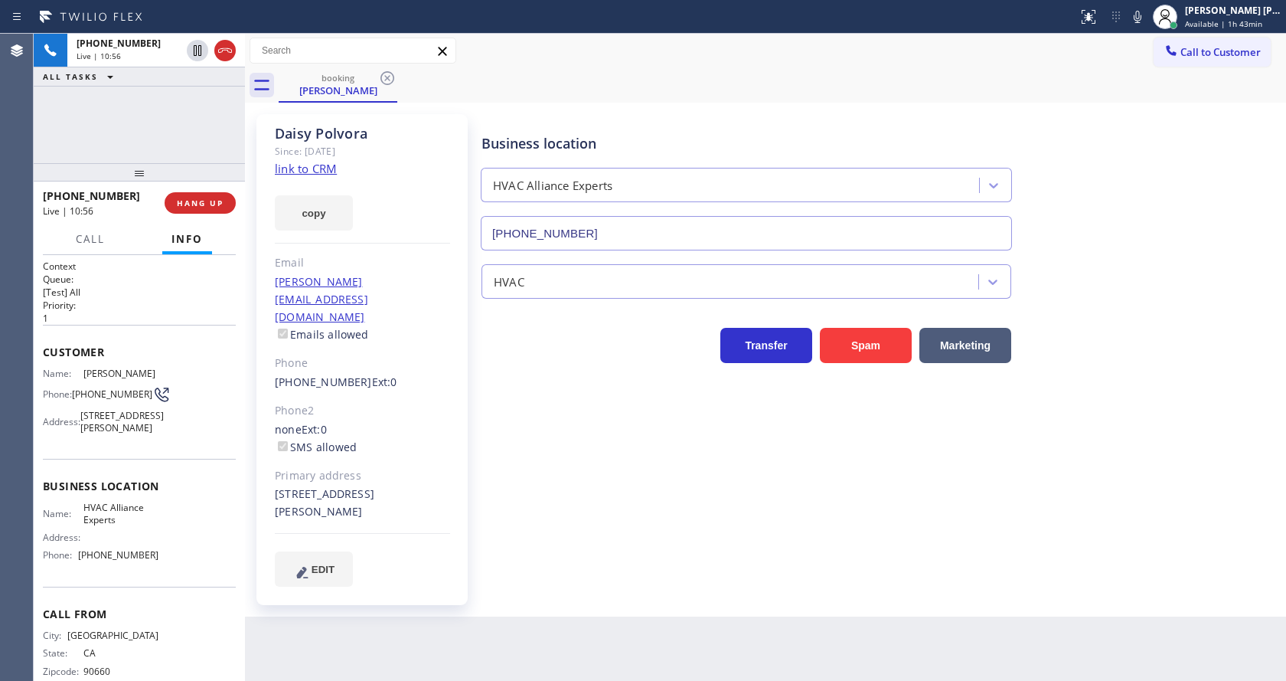
click at [615, 509] on div "Business location HVAC Alliance Experts [PHONE_NUMBER] HVAC Transfer Spam Marke…" at bounding box center [880, 350] width 804 height 464
drag, startPoint x: 617, startPoint y: 387, endPoint x: 541, endPoint y: 478, distance: 117.9
click at [616, 388] on div "Business location HVAC Alliance Experts [PHONE_NUMBER] HVAC Transfer Spam Marke…" at bounding box center [880, 350] width 804 height 464
click at [726, 588] on div "Back to Dashboard Change Sender ID Customers Technicians Select a contact Outbo…" at bounding box center [765, 357] width 1041 height 647
click at [531, 456] on div "Business location HVAC Alliance Experts [PHONE_NUMBER] HVAC Transfer Spam Marke…" at bounding box center [880, 350] width 804 height 464
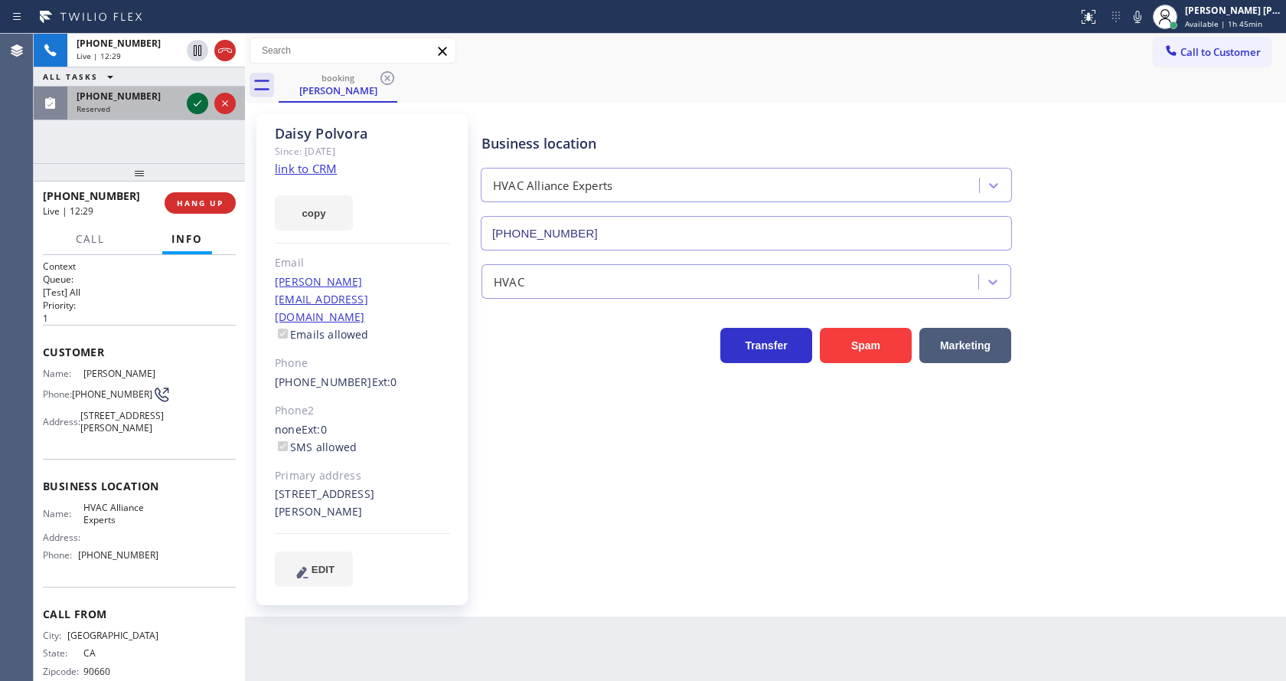
click at [193, 97] on icon at bounding box center [197, 103] width 18 height 18
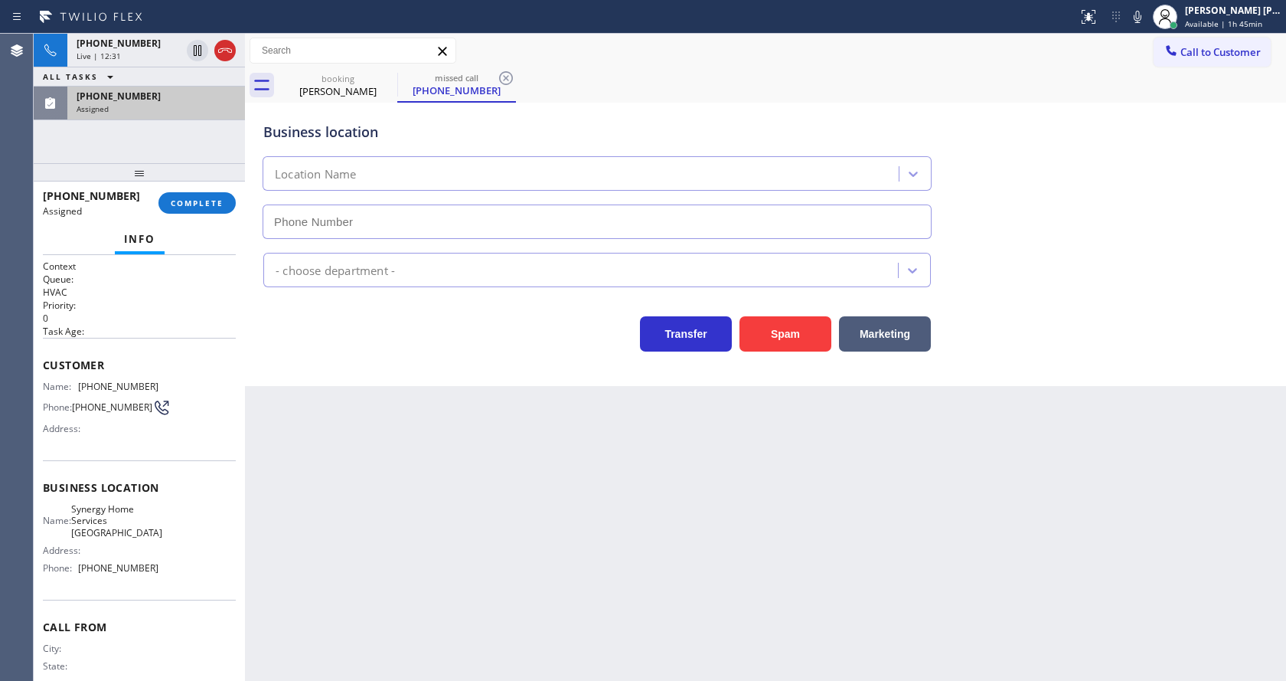
type input "[PHONE_NUMBER]"
click at [198, 193] on button "COMPLETE" at bounding box center [196, 202] width 77 height 21
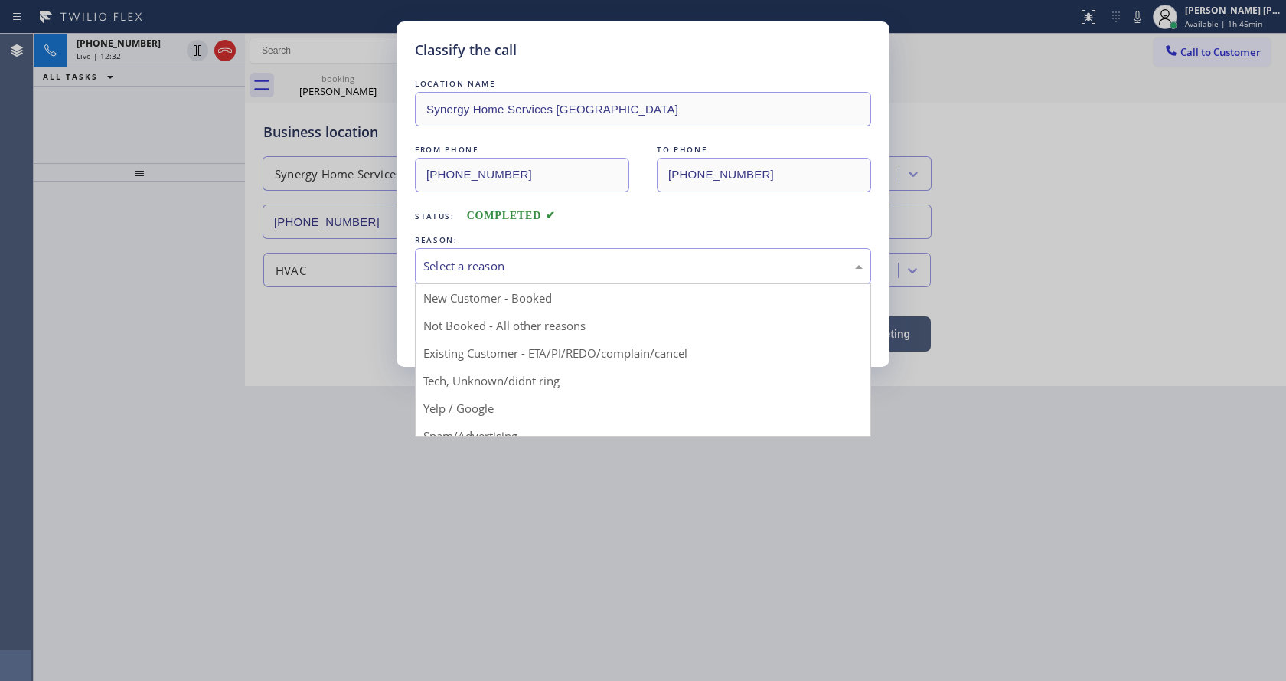
click at [485, 272] on div "Select a reason" at bounding box center [642, 266] width 439 height 18
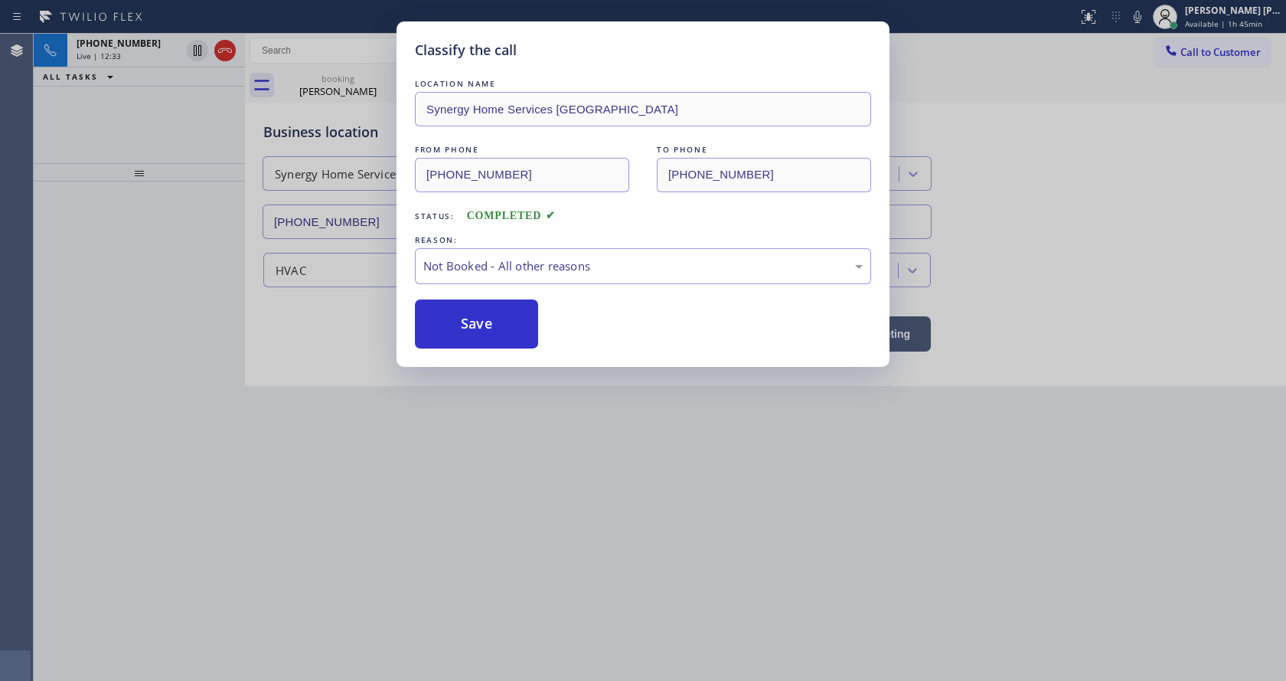
click at [465, 323] on button "Save" at bounding box center [476, 323] width 123 height 49
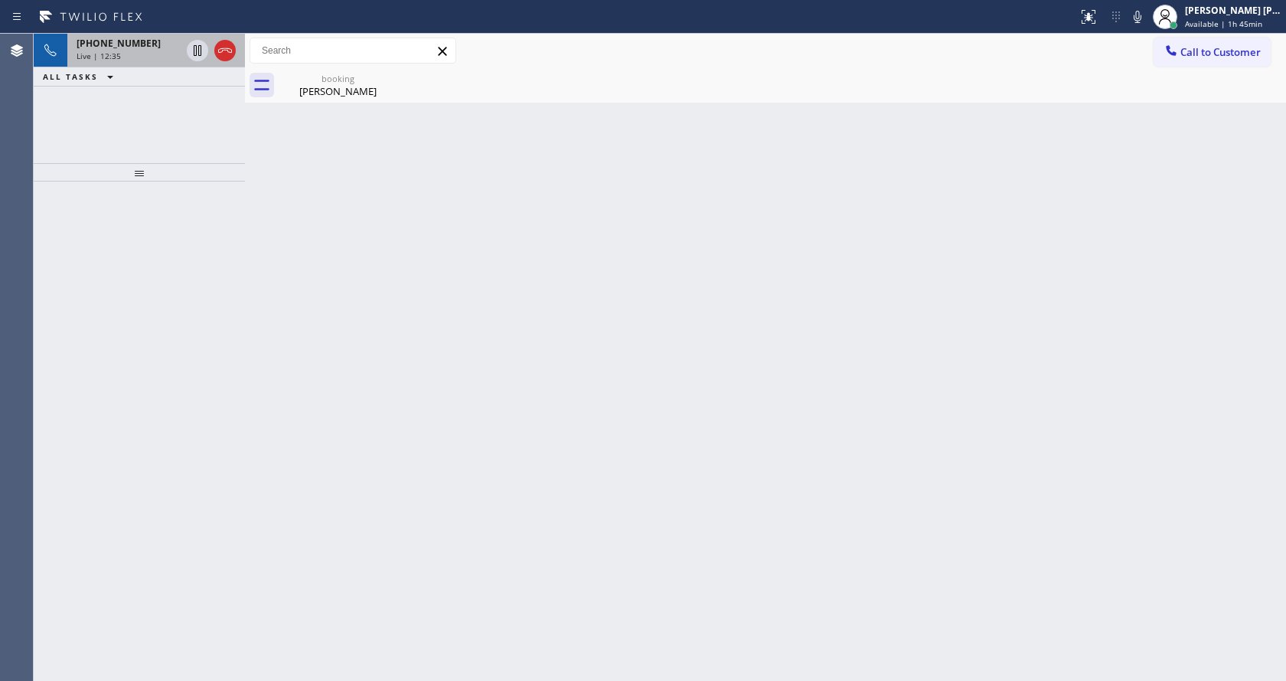
drag, startPoint x: 119, startPoint y: 61, endPoint x: 106, endPoint y: 52, distance: 16.6
click at [109, 66] on div "[PHONE_NUMBER] Live | 12:35" at bounding box center [125, 51] width 116 height 34
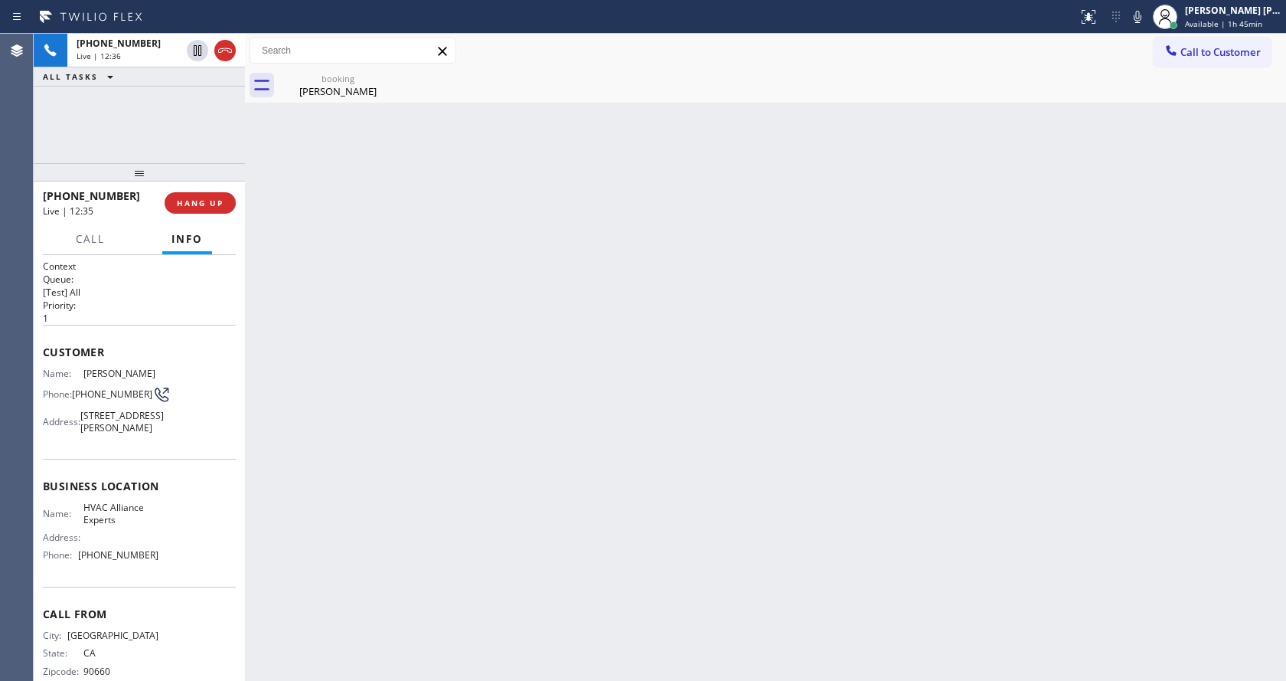
click at [331, 105] on div "Back to Dashboard Change Sender ID Customers Technicians Select a contact Outbo…" at bounding box center [765, 357] width 1041 height 647
click at [328, 87] on div "[PERSON_NAME]" at bounding box center [338, 91] width 116 height 14
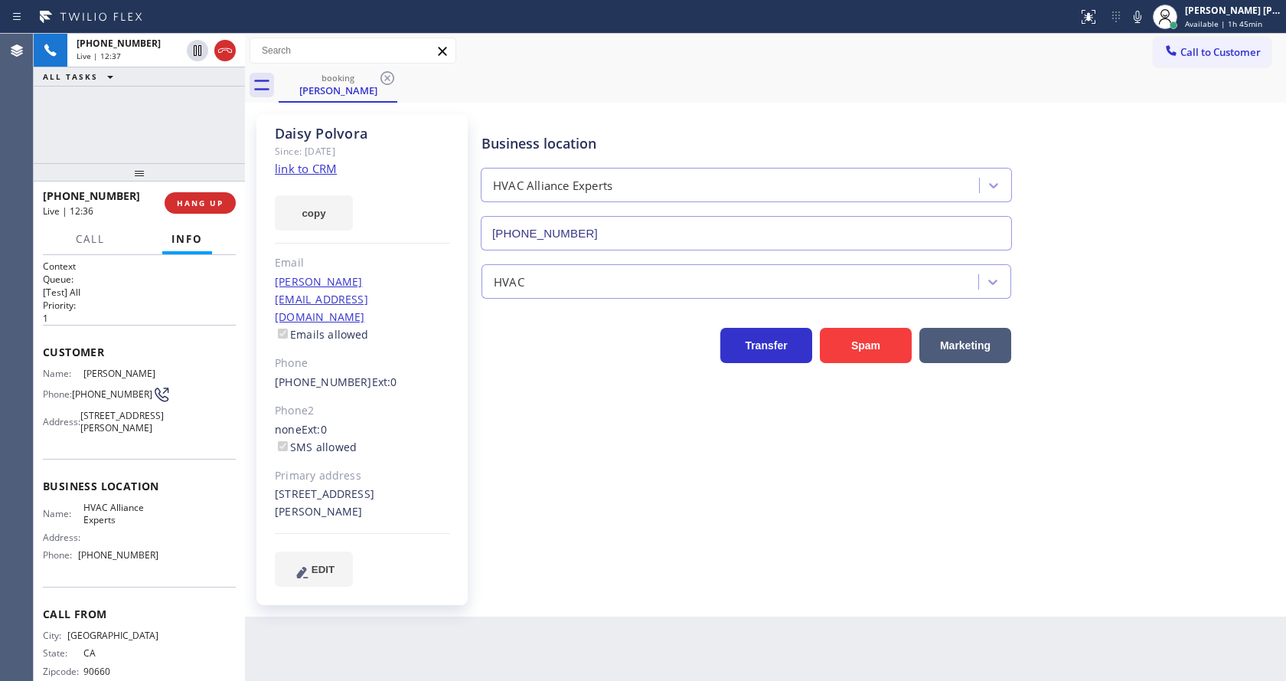
click at [544, 460] on div "Business location HVAC Alliance Experts [PHONE_NUMBER] HVAC Transfer Spam Marke…" at bounding box center [880, 350] width 804 height 464
click at [504, 548] on div "Business location HVAC Alliance Experts [PHONE_NUMBER] HVAC Transfer Spam Marke…" at bounding box center [880, 365] width 804 height 495
click at [369, 664] on div "Back to Dashboard Change Sender ID Customers Technicians Select a contact Outbo…" at bounding box center [765, 357] width 1041 height 647
click at [805, 599] on div "Back to Dashboard Change Sender ID Customers Technicians Select a contact Outbo…" at bounding box center [765, 357] width 1041 height 647
click at [688, 584] on div "Back to Dashboard Change Sender ID Customers Technicians Select a contact Outbo…" at bounding box center [765, 357] width 1041 height 647
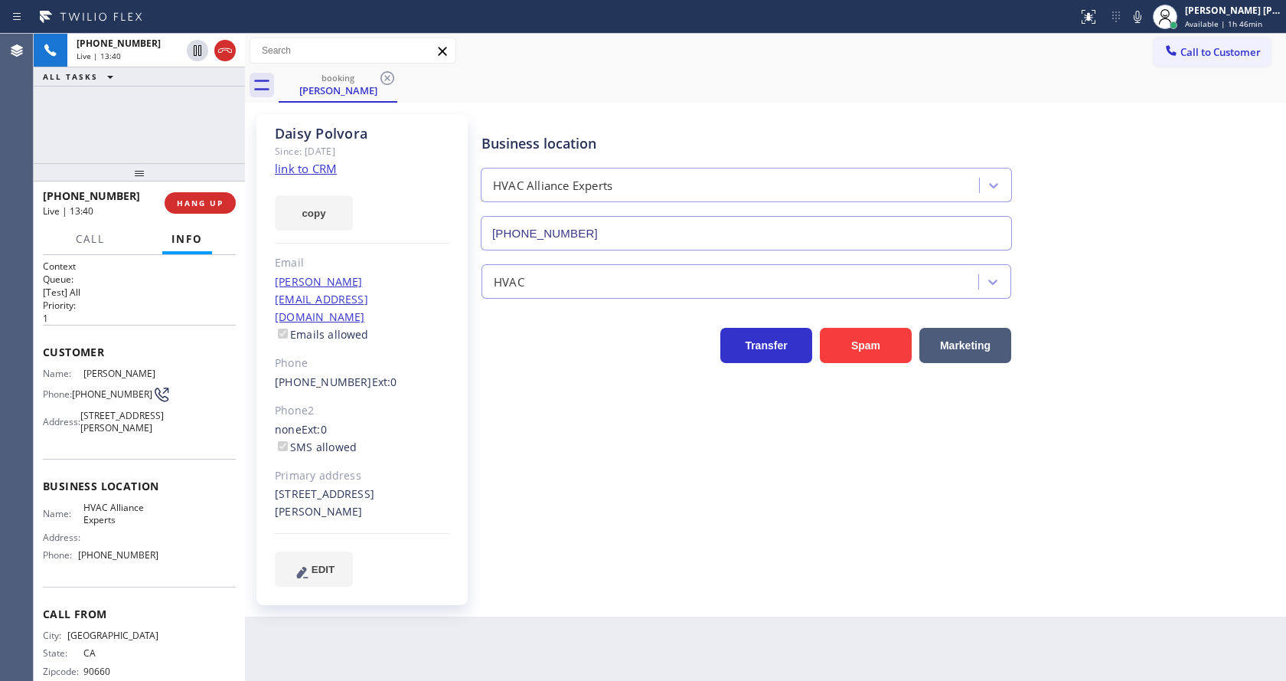
drag, startPoint x: 589, startPoint y: 553, endPoint x: 524, endPoint y: 621, distance: 94.2
click at [589, 553] on div "Business location HVAC Alliance Experts [PHONE_NUMBER] HVAC Transfer Spam Marke…" at bounding box center [880, 365] width 804 height 495
click at [648, 566] on div "Business location HVAC Alliance Experts [PHONE_NUMBER] HVAC Transfer Spam Marke…" at bounding box center [880, 365] width 804 height 495
drag, startPoint x: 773, startPoint y: 557, endPoint x: 766, endPoint y: 548, distance: 10.9
click at [773, 557] on div "Business location HVAC Alliance Experts [PHONE_NUMBER] HVAC Transfer Spam Marke…" at bounding box center [880, 365] width 804 height 495
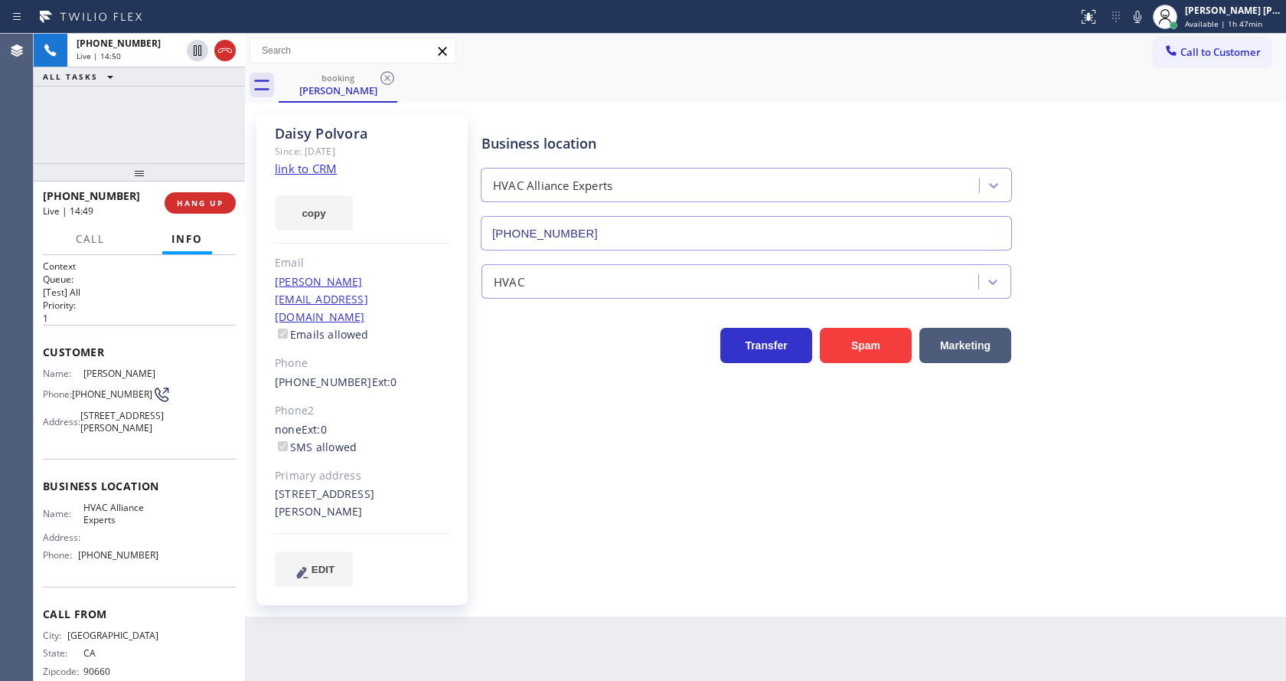
click at [1137, 22] on icon at bounding box center [1137, 17] width 18 height 18
click at [499, 514] on div "Business location HVAC Alliance Experts [PHONE_NUMBER] HVAC Transfer Spam Marke…" at bounding box center [880, 350] width 804 height 464
click at [1138, 22] on icon at bounding box center [1137, 17] width 18 height 18
click at [1130, 214] on div "Business location HVAC Alliance Experts [PHONE_NUMBER]" at bounding box center [880, 181] width 804 height 139
click at [459, 493] on div "[PERSON_NAME] Since: [DATE] link to CRM copy Email [PERSON_NAME][EMAIL_ADDRESS]…" at bounding box center [361, 359] width 211 height 491
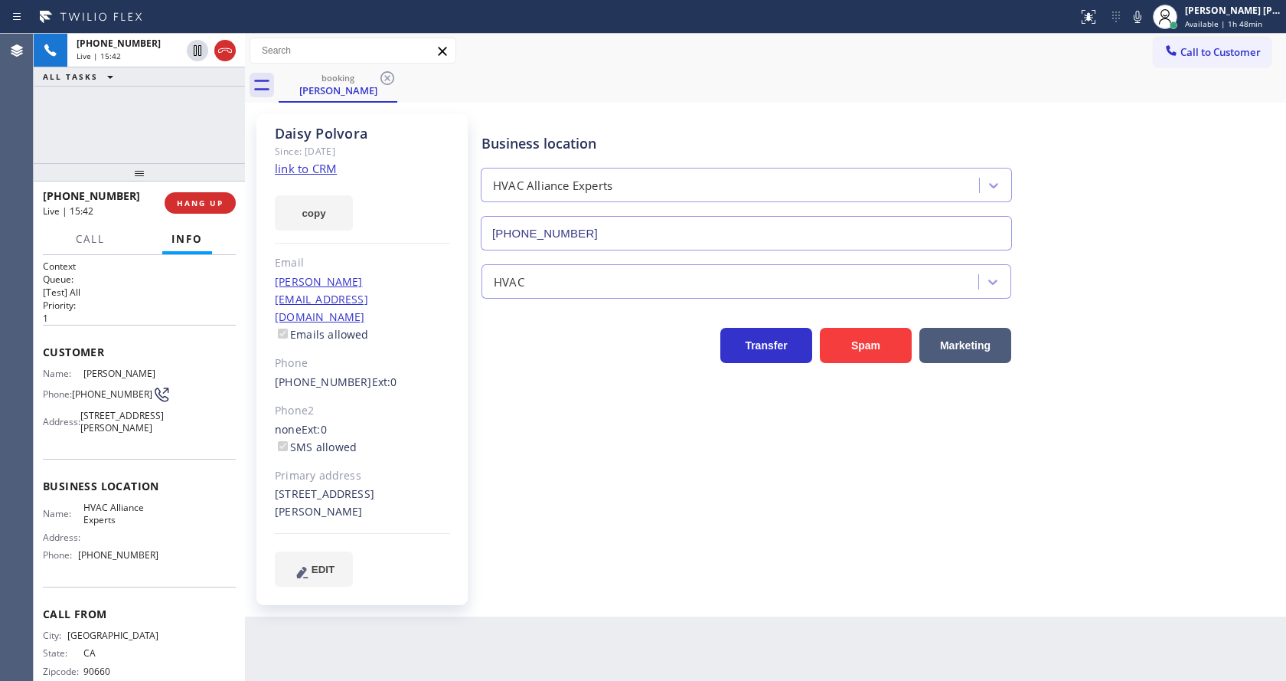
click at [478, 384] on div "[PERSON_NAME] Since: [DATE] link to CRM copy Email [PERSON_NAME][EMAIL_ADDRESS]…" at bounding box center [364, 359] width 230 height 506
click at [460, 407] on div "[PERSON_NAME] Since: [DATE] link to CRM copy Email [PERSON_NAME][EMAIL_ADDRESS]…" at bounding box center [361, 359] width 211 height 491
click at [709, 550] on div "Business location HVAC Alliance Experts [PHONE_NUMBER] HVAC Transfer Spam Marke…" at bounding box center [880, 365] width 804 height 495
click at [400, 664] on div "Back to Dashboard Change Sender ID Customers Technicians Select a contact Outbo…" at bounding box center [765, 357] width 1041 height 647
click at [652, 509] on div "Business location HVAC Alliance Experts [PHONE_NUMBER] HVAC Transfer Spam Marke…" at bounding box center [880, 350] width 804 height 464
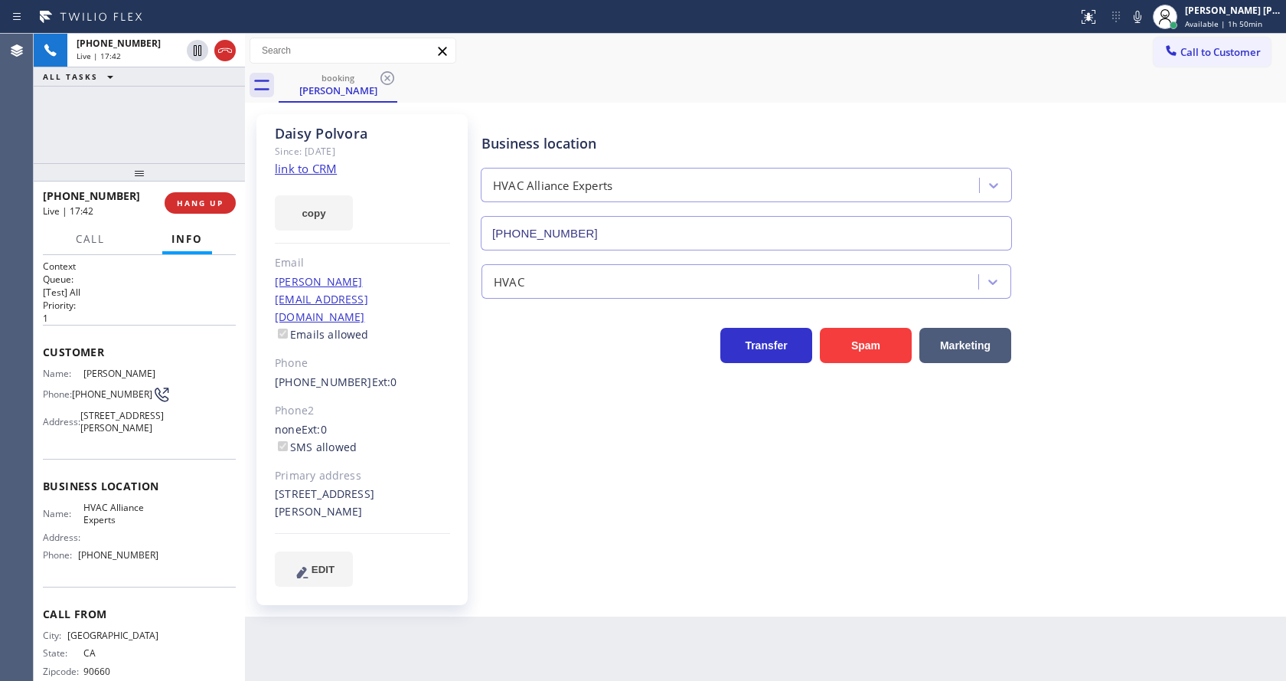
click at [488, 621] on div "Back to Dashboard Change Sender ID Customers Technicians Select a contact Outbo…" at bounding box center [765, 357] width 1041 height 647
click at [618, 590] on div "Back to Dashboard Change Sender ID Customers Technicians Select a contact Outbo…" at bounding box center [765, 357] width 1041 height 647
click at [200, 194] on button "HANG UP" at bounding box center [200, 202] width 71 height 21
click at [200, 194] on button "COMPLETE" at bounding box center [196, 202] width 77 height 21
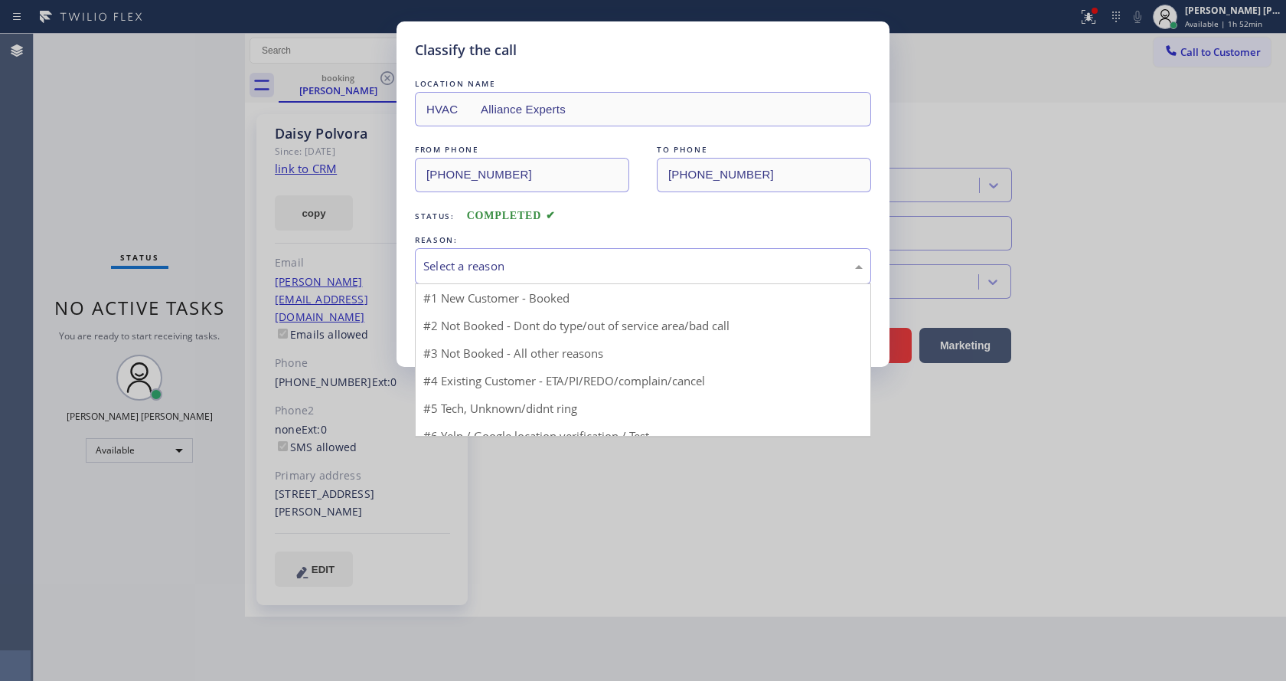
click at [537, 263] on div "Select a reason" at bounding box center [642, 266] width 439 height 18
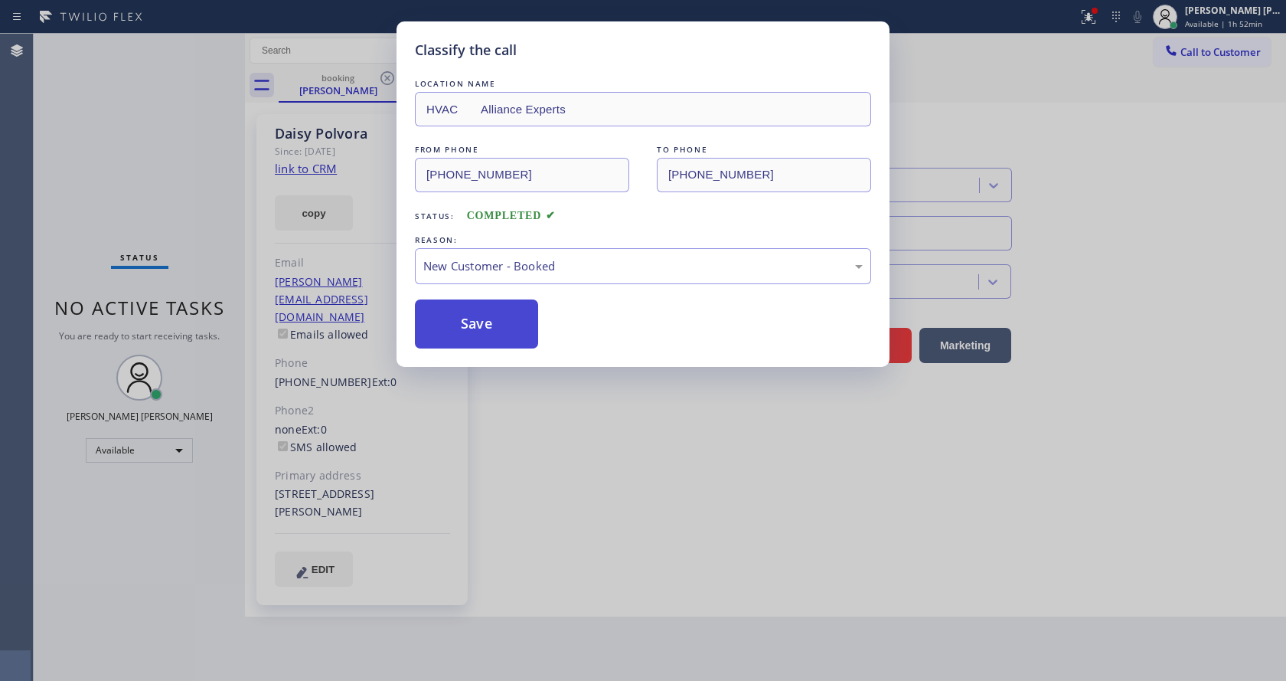
click at [478, 317] on button "Save" at bounding box center [476, 323] width 123 height 49
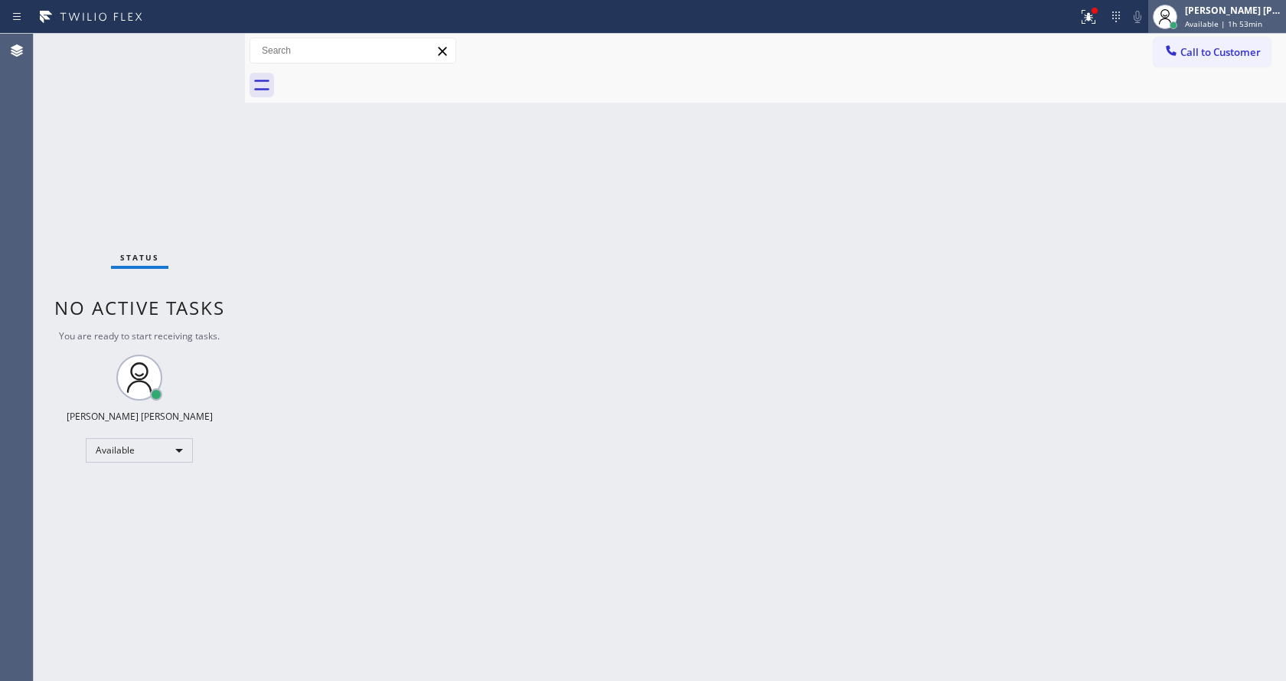
click at [1226, 23] on span "Available | 1h 53min" at bounding box center [1223, 23] width 77 height 11
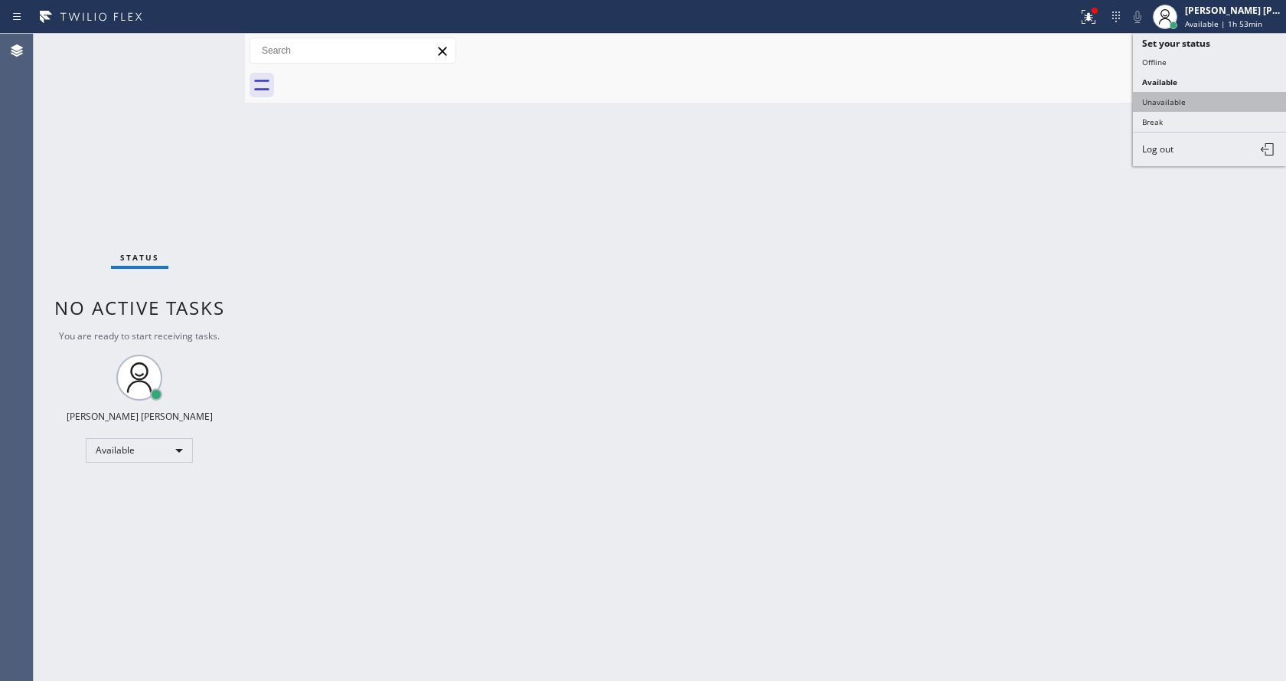
click at [1183, 103] on button "Unavailable" at bounding box center [1209, 102] width 153 height 20
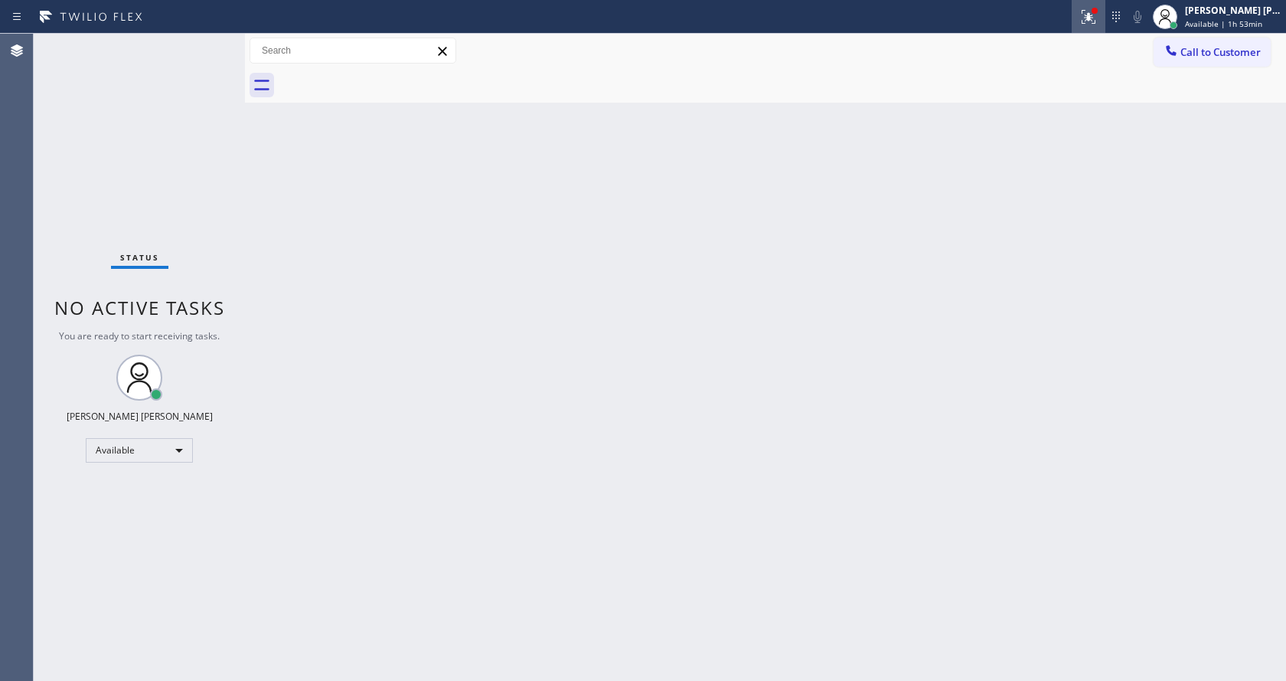
click at [1092, 26] on button at bounding box center [1089, 17] width 34 height 34
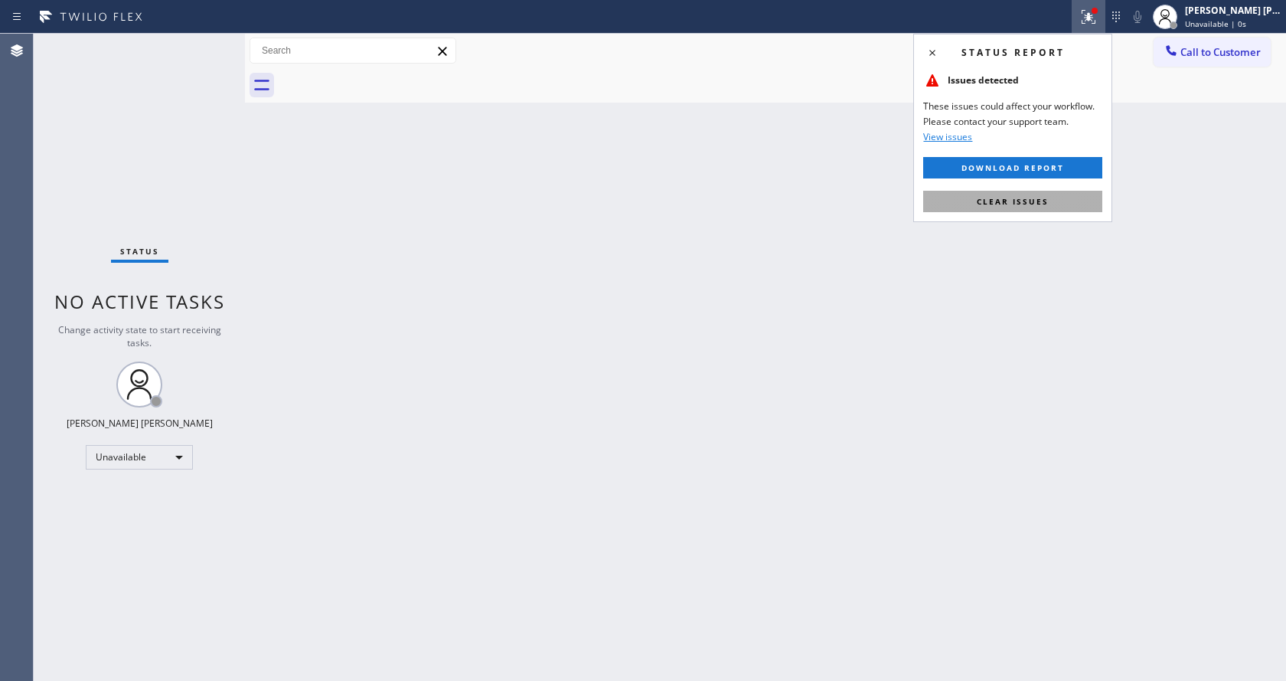
click at [1030, 204] on span "Clear issues" at bounding box center [1013, 201] width 72 height 11
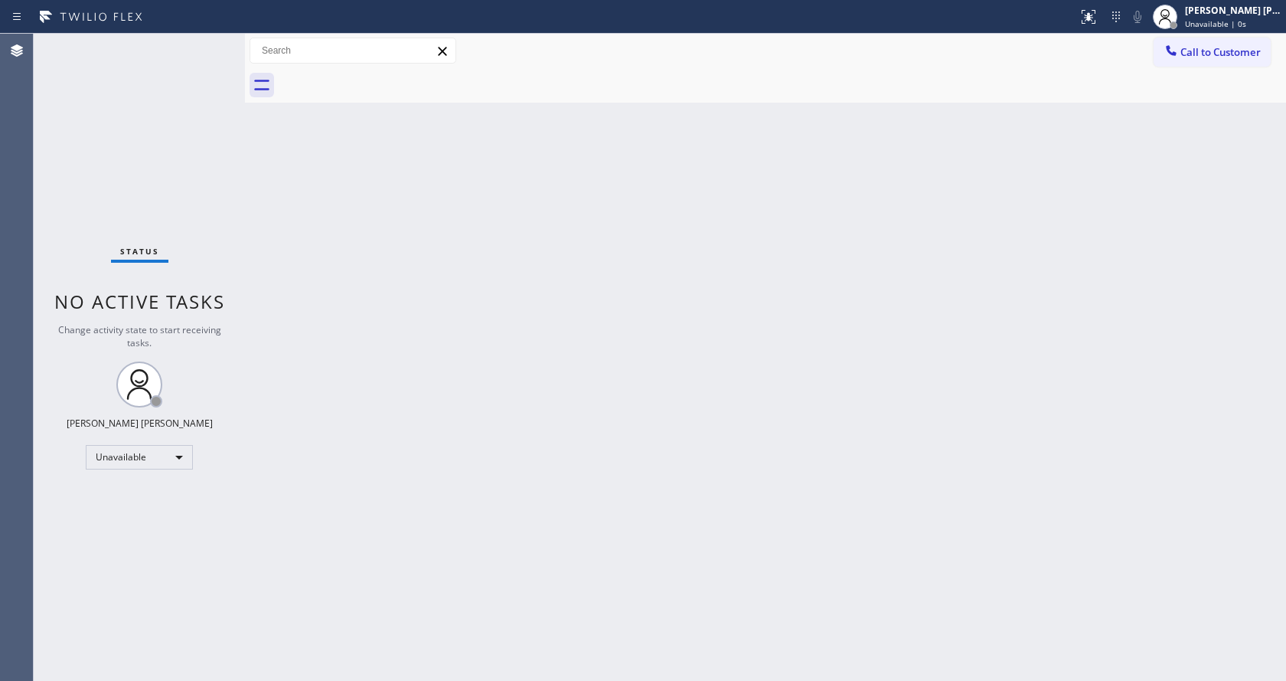
click at [733, 396] on div "Back to Dashboard Change Sender ID Customers Technicians Select a contact Outbo…" at bounding box center [765, 357] width 1041 height 647
click at [453, 484] on div "Back to Dashboard Change Sender ID Customers Technicians Select a contact Outbo…" at bounding box center [765, 357] width 1041 height 647
click at [785, 404] on div "Back to Dashboard Change Sender ID Customers Technicians Select a contact Outbo…" at bounding box center [765, 357] width 1041 height 647
click at [994, 206] on div "Back to Dashboard Change Sender ID Customers Technicians Select a contact Outbo…" at bounding box center [765, 357] width 1041 height 647
click at [572, 211] on div "Back to Dashboard Change Sender ID Customers Technicians Select a contact Outbo…" at bounding box center [765, 357] width 1041 height 647
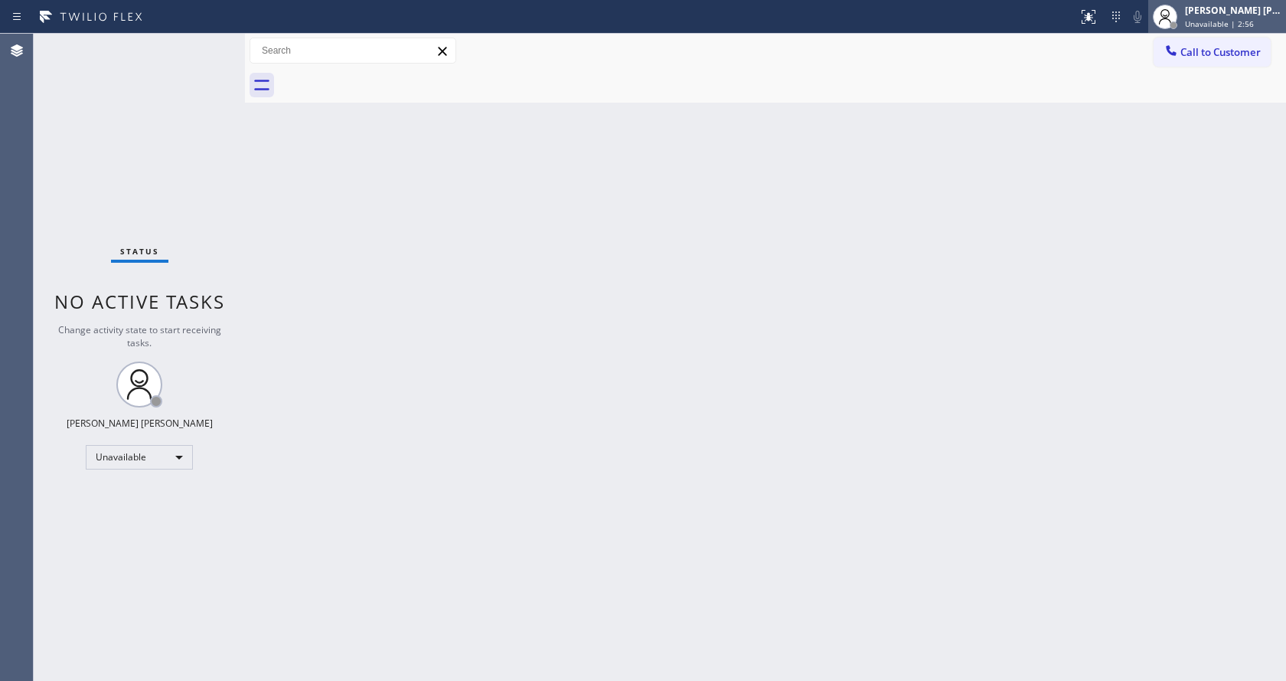
click at [1216, 15] on div "[PERSON_NAME] [PERSON_NAME]" at bounding box center [1233, 10] width 96 height 13
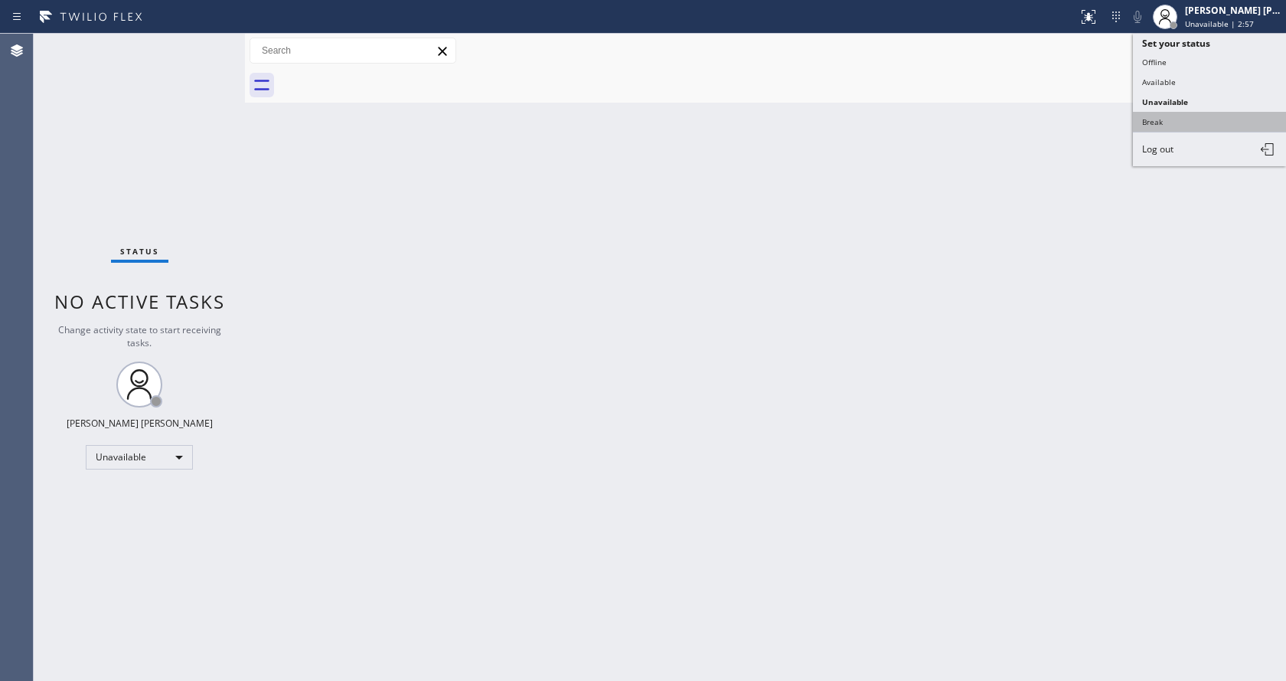
click at [1181, 119] on button "Break" at bounding box center [1209, 122] width 153 height 20
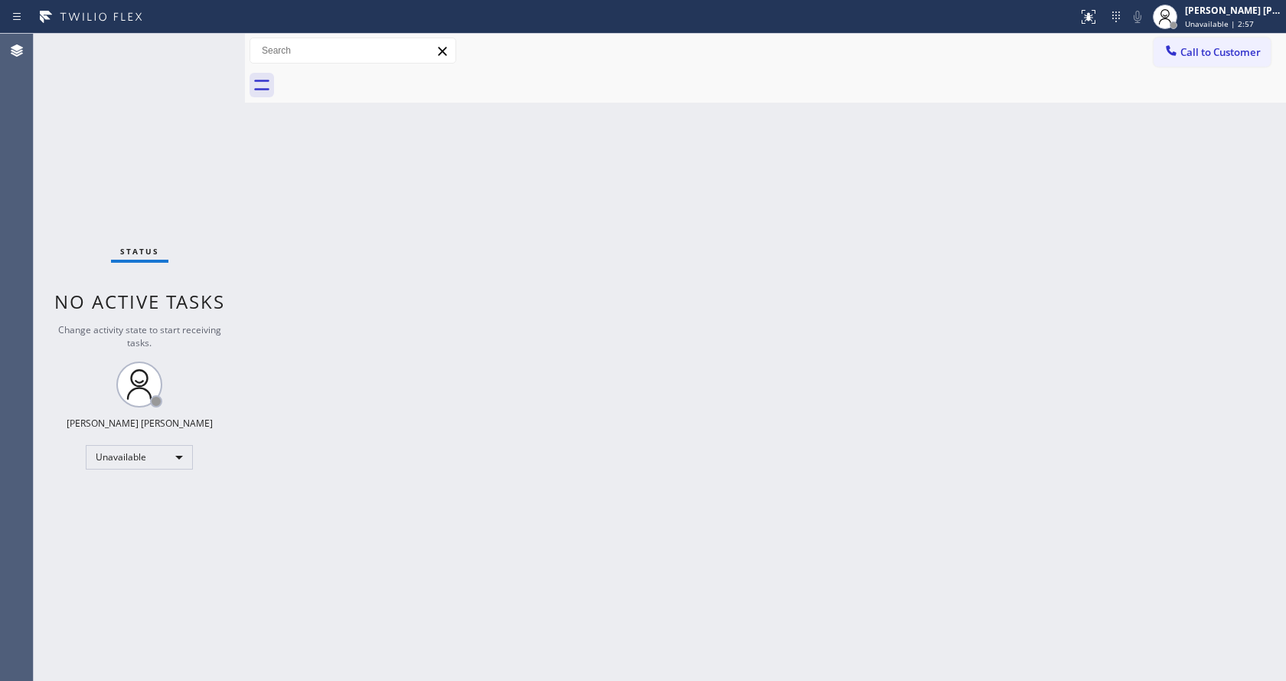
click at [360, 403] on div "Back to Dashboard Change Sender ID Customers Technicians Select a contact Outbo…" at bounding box center [765, 357] width 1041 height 647
click at [250, 295] on div "Back to Dashboard Change Sender ID Customers Technicians Select a contact Outbo…" at bounding box center [765, 357] width 1041 height 647
click at [516, 395] on div "Back to Dashboard Change Sender ID Customers Technicians Select a contact Outbo…" at bounding box center [765, 357] width 1041 height 647
click at [237, 157] on div "Status No active tasks Change activity state to start receiving tasks. [PERSON_…" at bounding box center [139, 357] width 211 height 647
click at [595, 413] on div "Back to Dashboard Change Sender ID Customers Technicians Select a contact Outbo…" at bounding box center [765, 357] width 1041 height 647
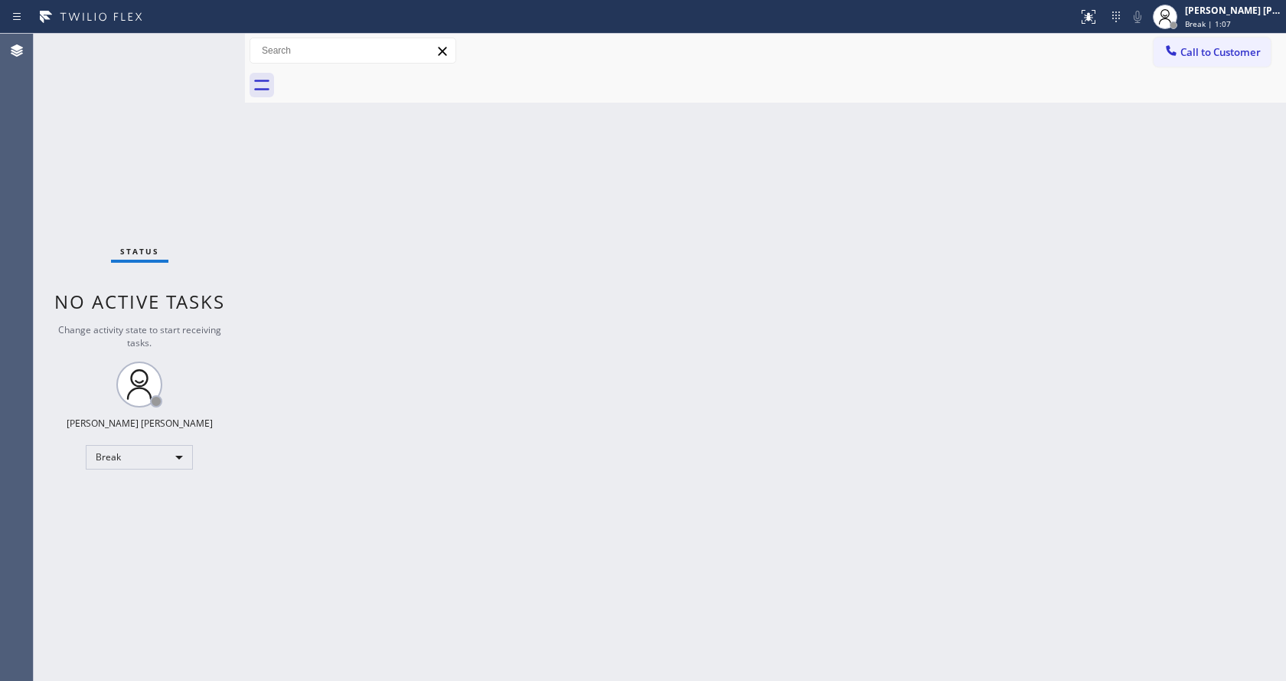
click at [168, 206] on div "Status No active tasks Change activity state to start receiving tasks. [PERSON_…" at bounding box center [139, 357] width 211 height 647
click at [1165, 334] on div "Back to Dashboard Change Sender ID Customers Technicians Select a contact Outbo…" at bounding box center [765, 357] width 1041 height 647
drag, startPoint x: 1168, startPoint y: 335, endPoint x: 1167, endPoint y: 290, distance: 44.4
click at [1168, 335] on div "Back to Dashboard Change Sender ID Customers Technicians Select a contact Outbo…" at bounding box center [765, 357] width 1041 height 647
click at [1205, 23] on span "Break | 15:08" at bounding box center [1210, 23] width 51 height 11
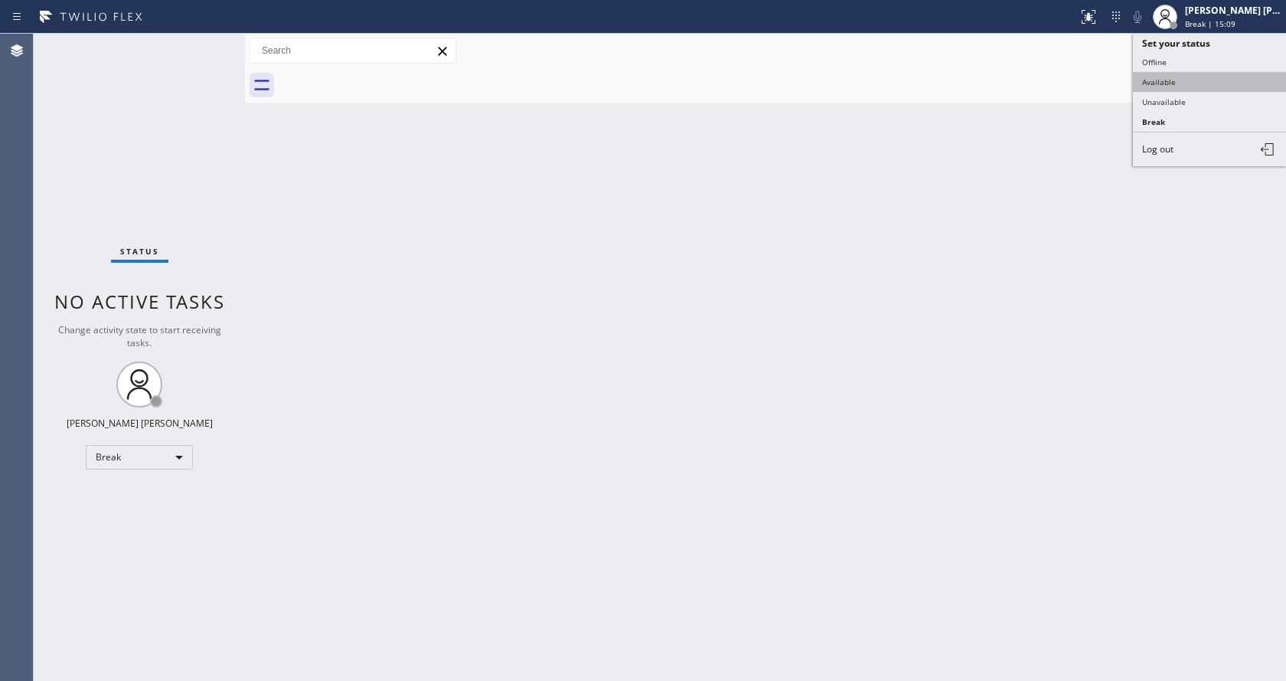
click at [1184, 81] on button "Available" at bounding box center [1209, 82] width 153 height 20
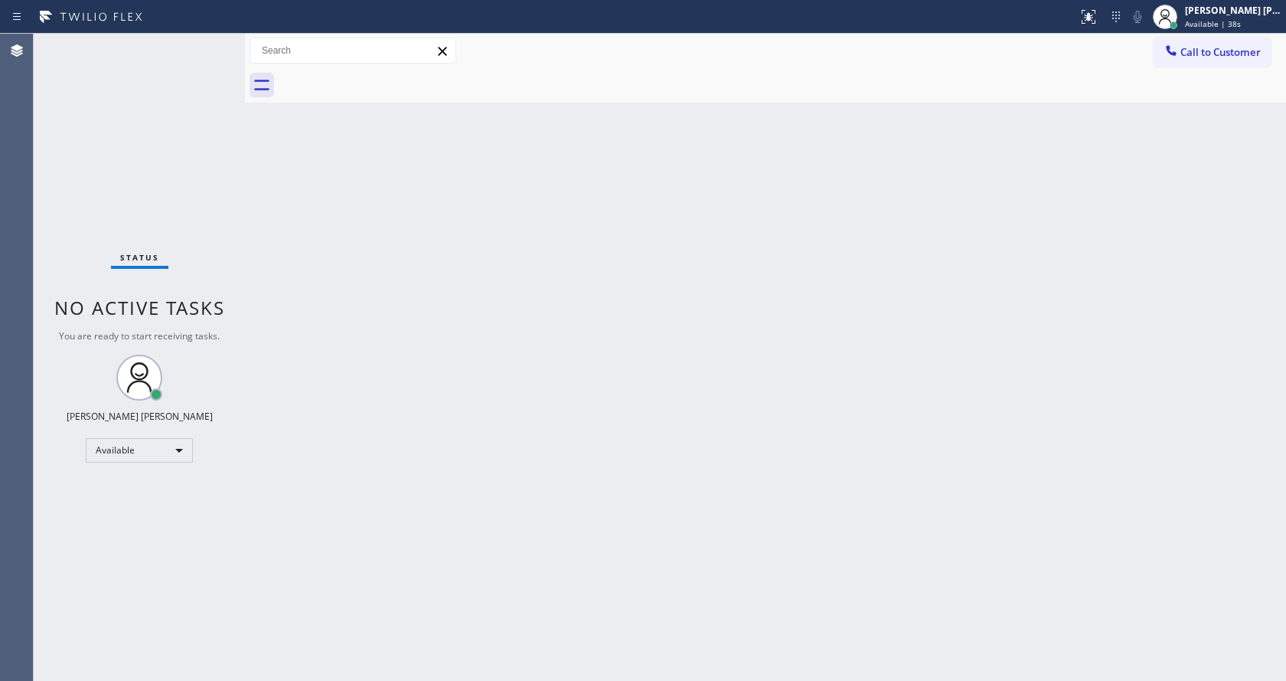
click at [310, 191] on div "Back to Dashboard Change Sender ID Customers Technicians Select a contact Outbo…" at bounding box center [765, 357] width 1041 height 647
click at [655, 290] on div "Back to Dashboard Change Sender ID Customers Technicians Select a contact Outbo…" at bounding box center [765, 357] width 1041 height 647
click at [765, 451] on div "Back to Dashboard Change Sender ID Customers Technicians Select a contact Outbo…" at bounding box center [765, 357] width 1041 height 647
click at [271, 112] on div "Back to Dashboard Change Sender ID Customers Technicians Select a contact Outbo…" at bounding box center [765, 357] width 1041 height 647
click at [576, 312] on div "Back to Dashboard Change Sender ID Customers Technicians Select a contact Outbo…" at bounding box center [765, 357] width 1041 height 647
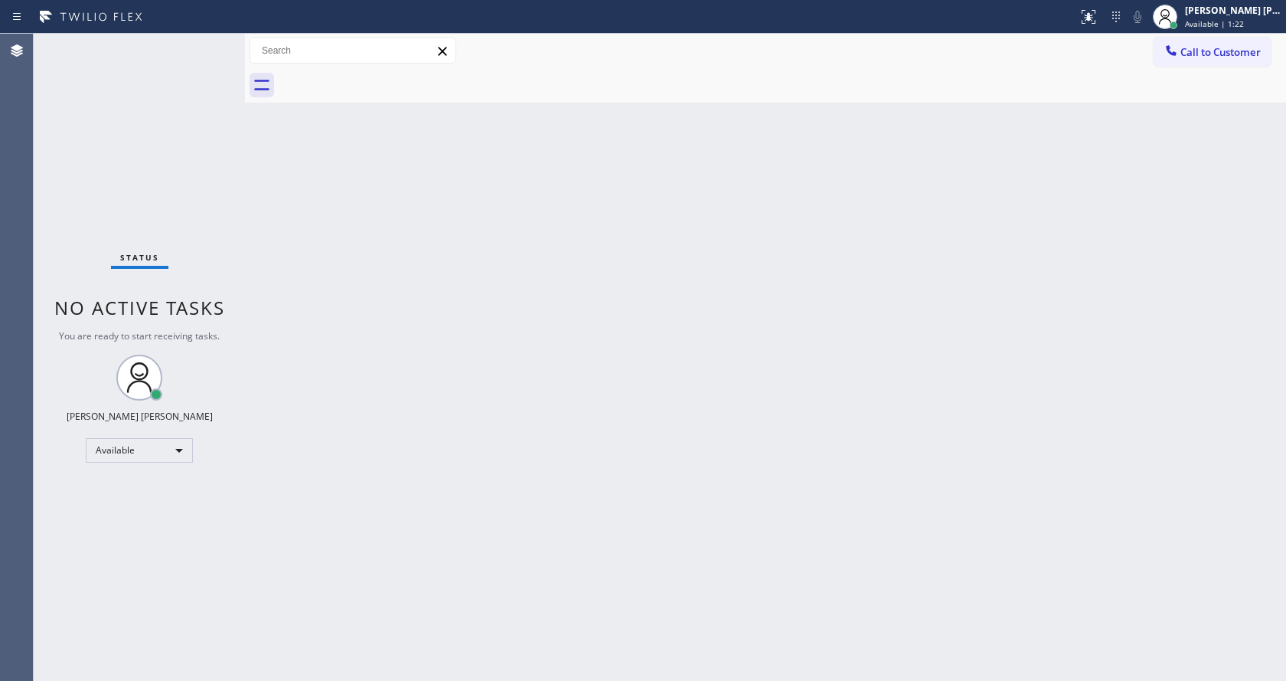
click at [282, 291] on div "Back to Dashboard Change Sender ID Customers Technicians Select a contact Outbo…" at bounding box center [765, 357] width 1041 height 647
click at [203, 51] on div "Status No active tasks You are ready to start receiving tasks. [PERSON_NAME] [P…" at bounding box center [139, 357] width 211 height 647
click at [759, 357] on div "Back to Dashboard Change Sender ID Customers Technicians Select a contact Outbo…" at bounding box center [765, 357] width 1041 height 647
click at [318, 237] on div "Back to Dashboard Change Sender ID Customers Technicians Select a contact Outbo…" at bounding box center [765, 357] width 1041 height 647
drag, startPoint x: 246, startPoint y: 50, endPoint x: 227, endPoint y: 48, distance: 18.4
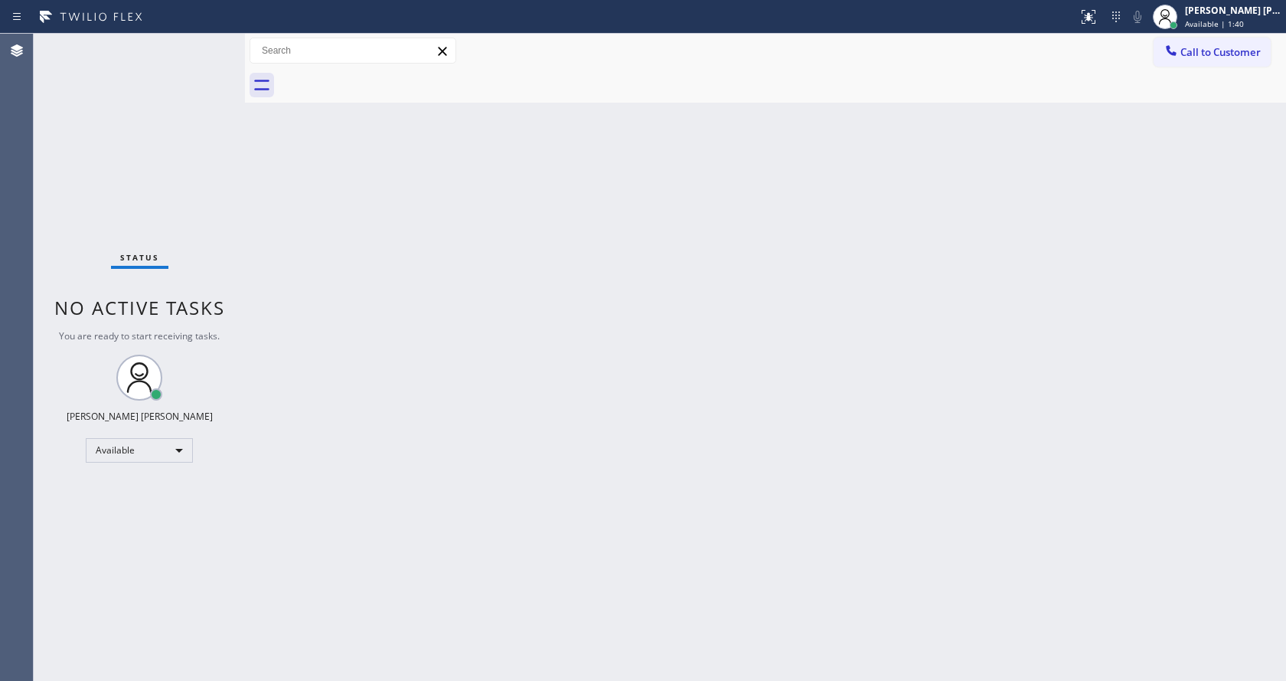
click at [227, 48] on div "Status No active tasks You are ready to start receiving tasks. [PERSON_NAME] [P…" at bounding box center [660, 357] width 1252 height 647
click at [501, 431] on div "Back to Dashboard Change Sender ID Customers Technicians Select a contact Outbo…" at bounding box center [765, 357] width 1041 height 647
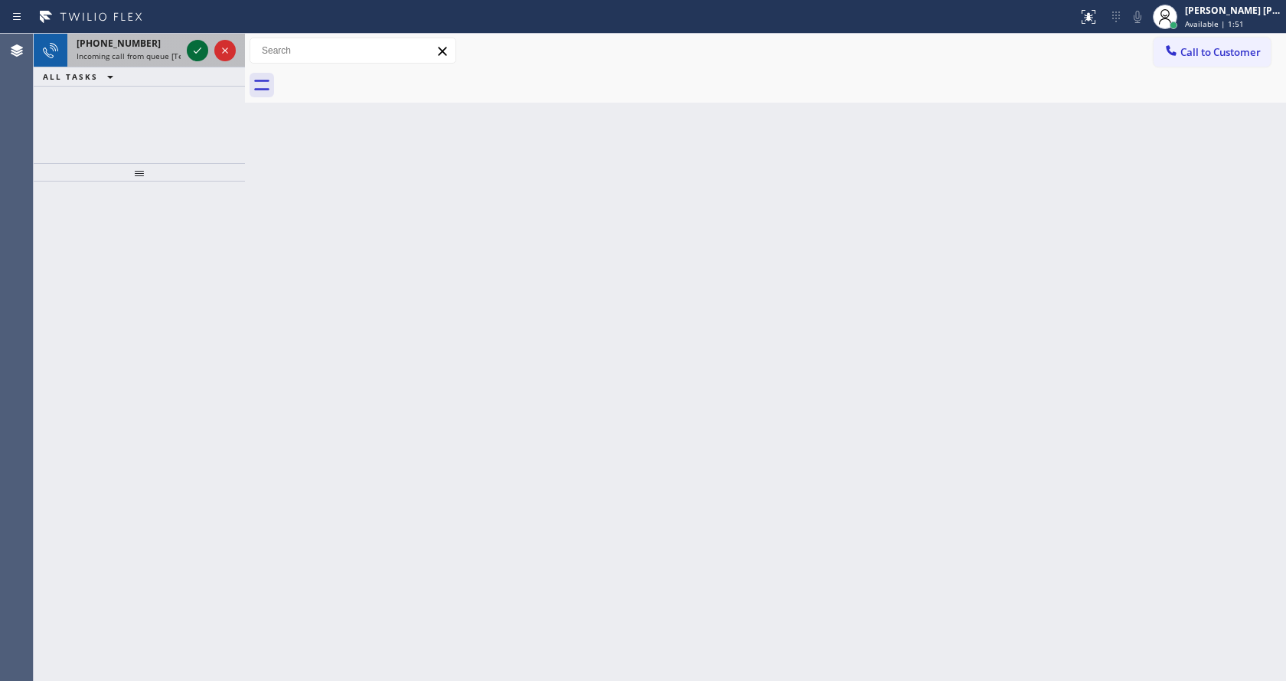
click at [193, 54] on icon at bounding box center [197, 50] width 18 height 18
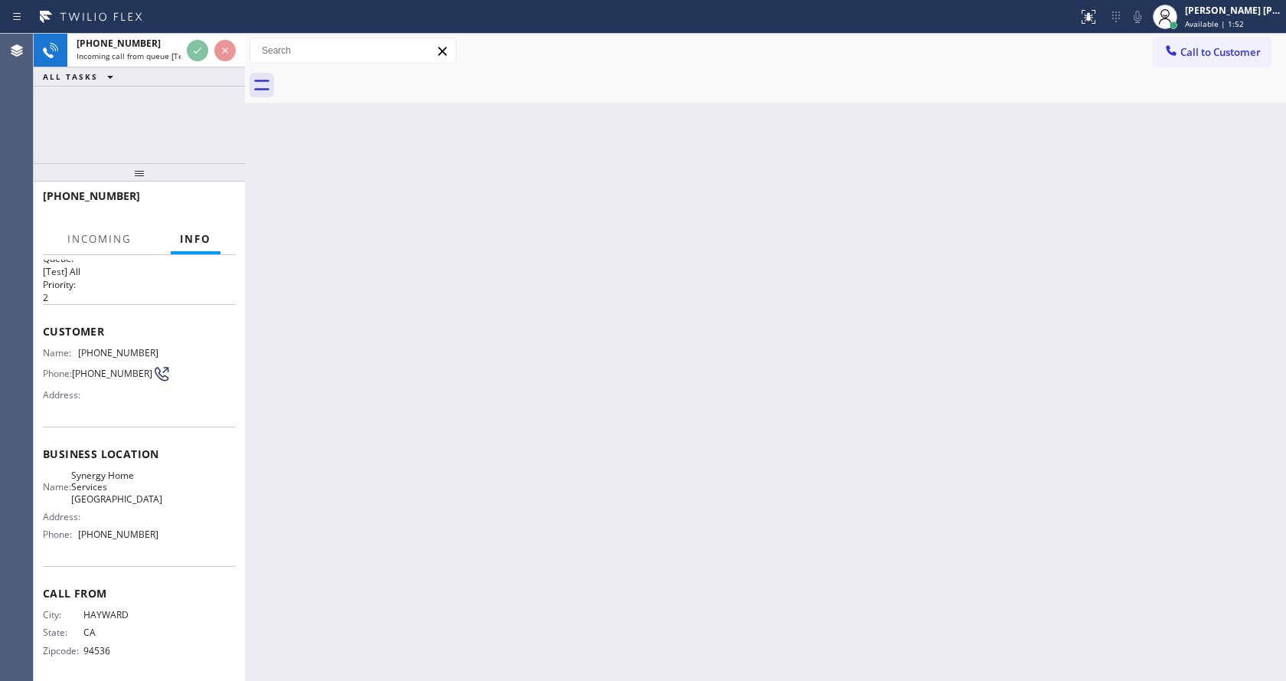
scroll to position [31, 0]
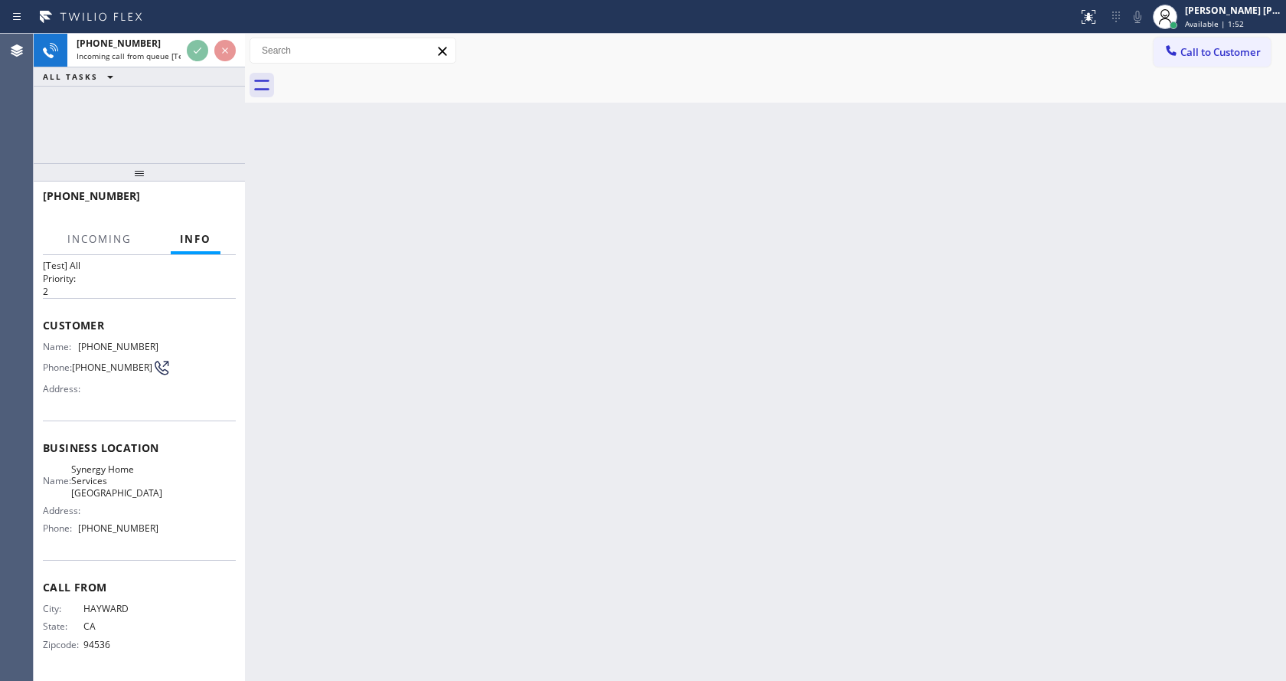
click at [543, 450] on div "Back to Dashboard Change Sender ID Customers Technicians Select a contact Outbo…" at bounding box center [765, 357] width 1041 height 647
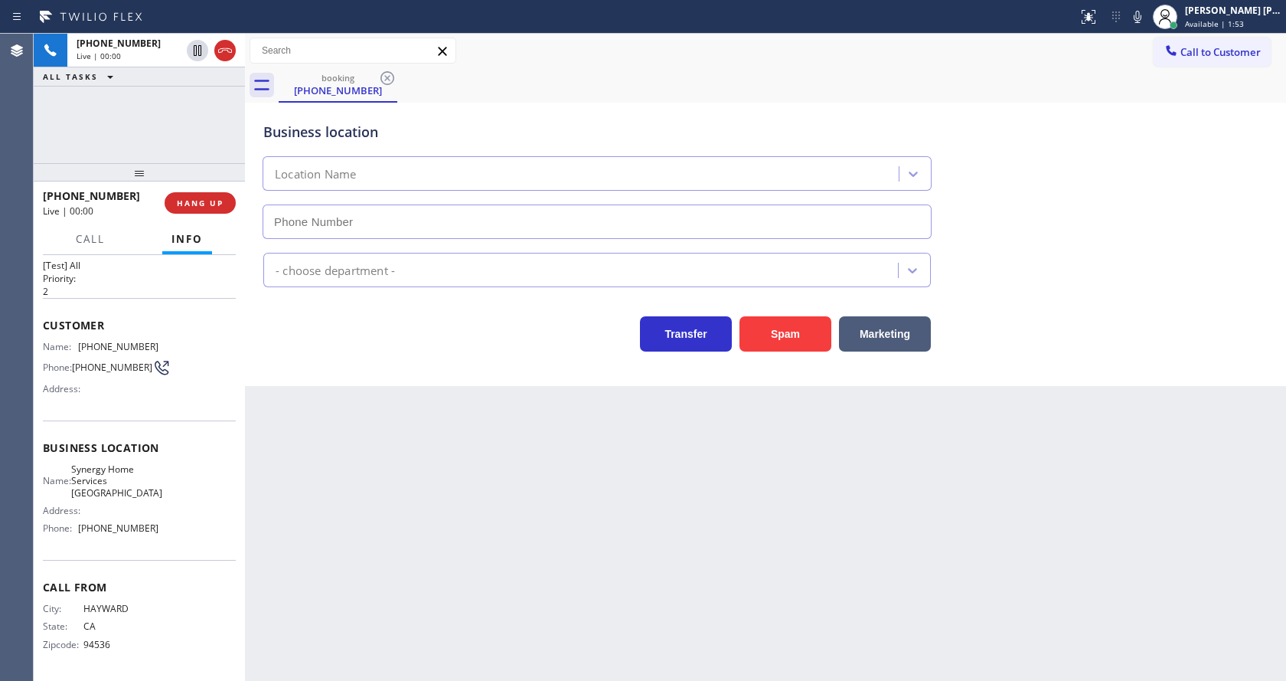
type input "[PHONE_NUMBER]"
click at [483, 495] on div "Back to Dashboard Change Sender ID Customers Technicians Select a contact Outbo…" at bounding box center [765, 357] width 1041 height 647
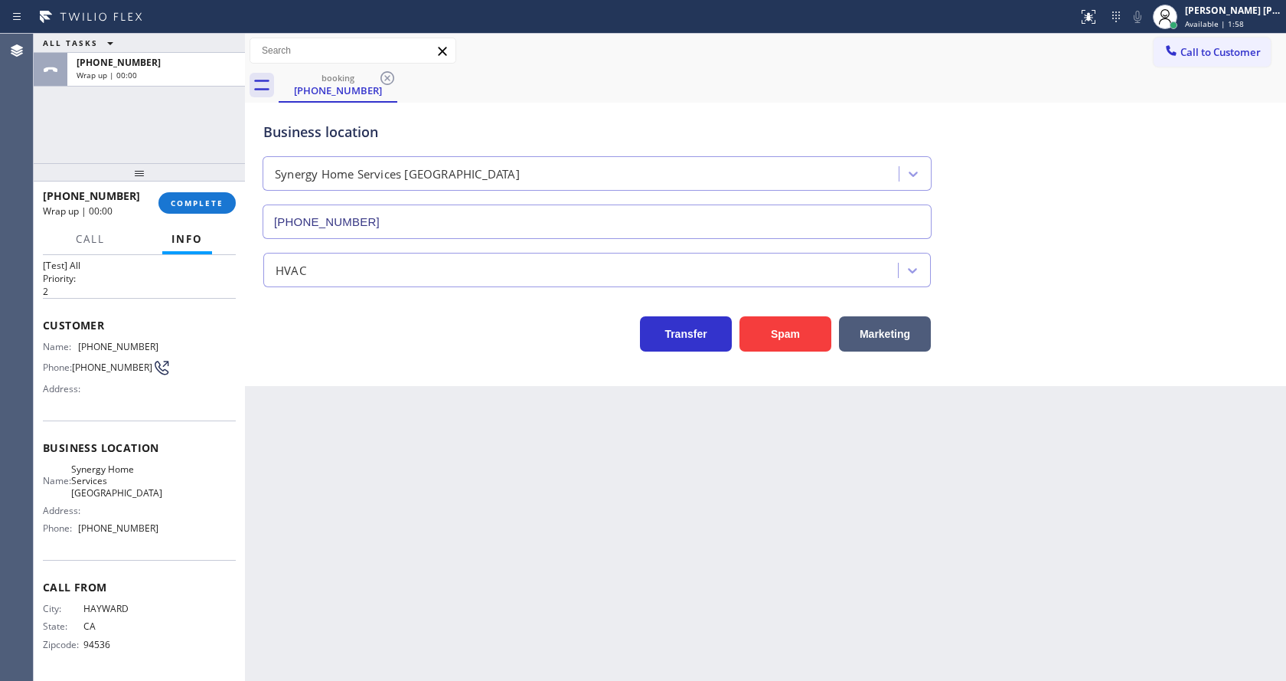
click at [397, 326] on div "Transfer Spam Marketing" at bounding box center [597, 330] width 674 height 43
click at [207, 211] on button "COMPLETE" at bounding box center [196, 202] width 77 height 21
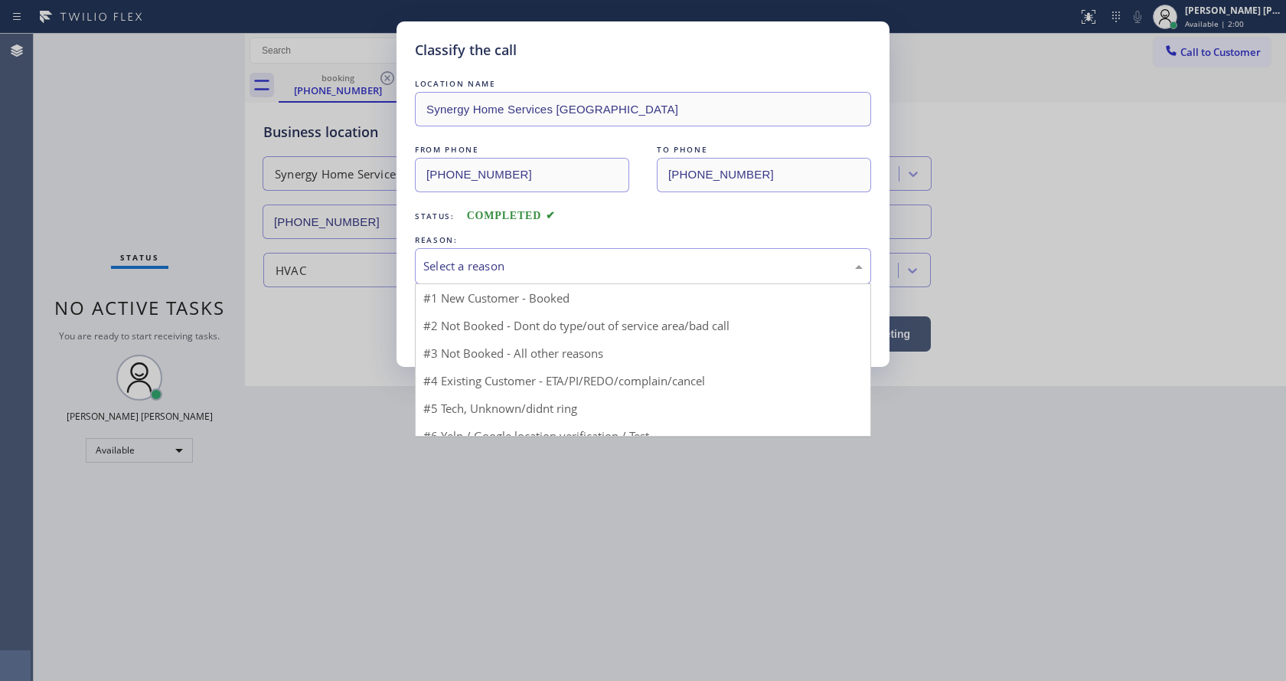
click at [483, 260] on div "Select a reason" at bounding box center [642, 266] width 439 height 18
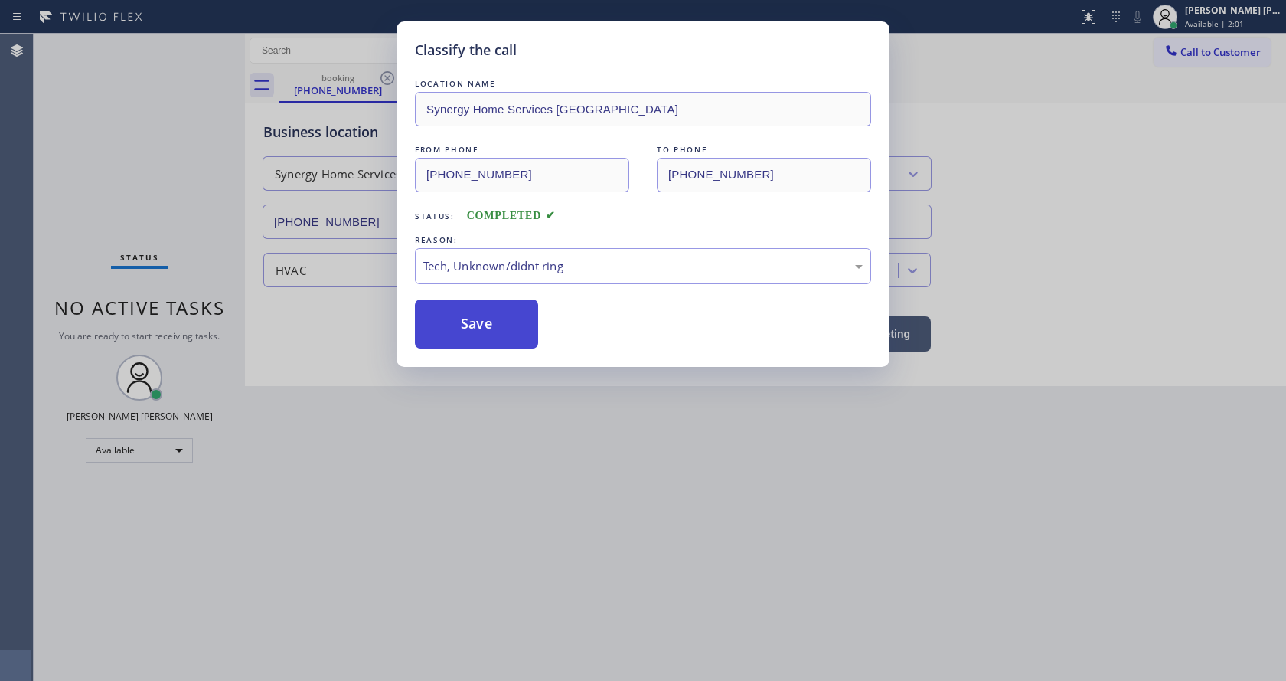
click at [482, 327] on button "Save" at bounding box center [476, 323] width 123 height 49
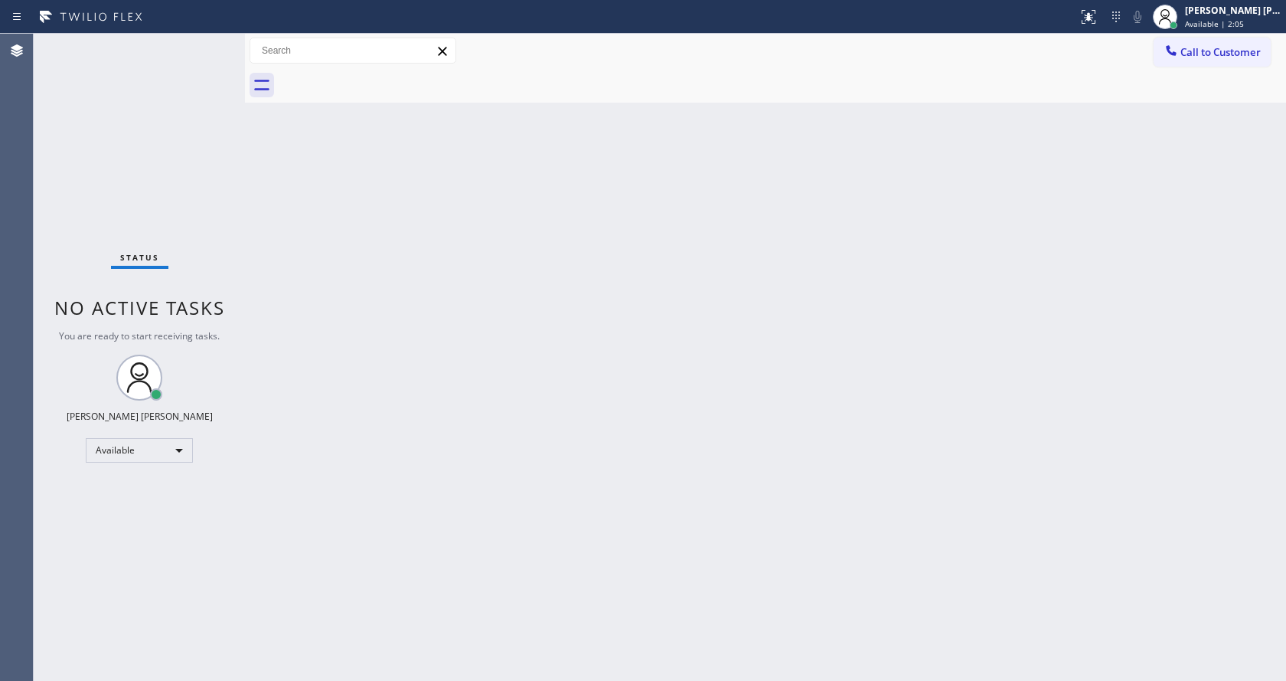
drag, startPoint x: 403, startPoint y: 345, endPoint x: 382, endPoint y: 299, distance: 51.4
click at [403, 345] on div "Back to Dashboard Change Sender ID Customers Technicians Select a contact Outbo…" at bounding box center [765, 357] width 1041 height 647
click at [206, 43] on div "Status No active tasks You are ready to start receiving tasks. [PERSON_NAME] [P…" at bounding box center [139, 357] width 211 height 647
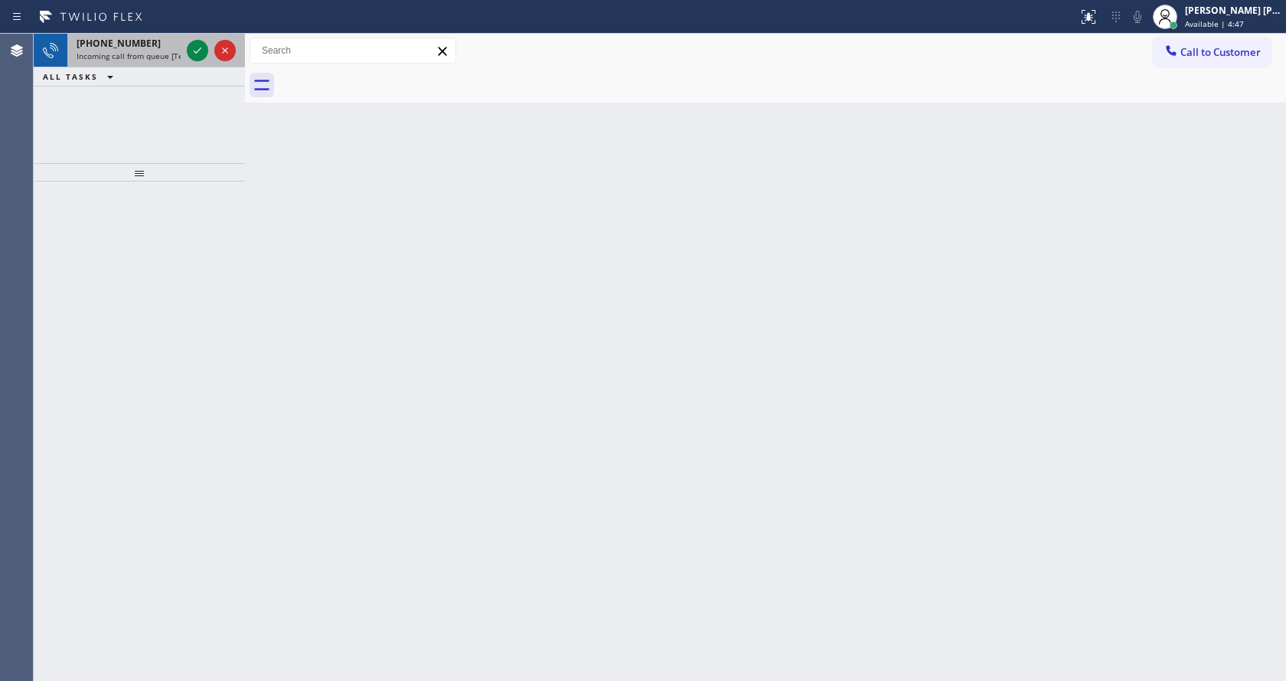
click at [168, 49] on div "[PHONE_NUMBER]" at bounding box center [129, 43] width 104 height 13
click at [171, 49] on div "[PHONE_NUMBER]" at bounding box center [129, 43] width 104 height 13
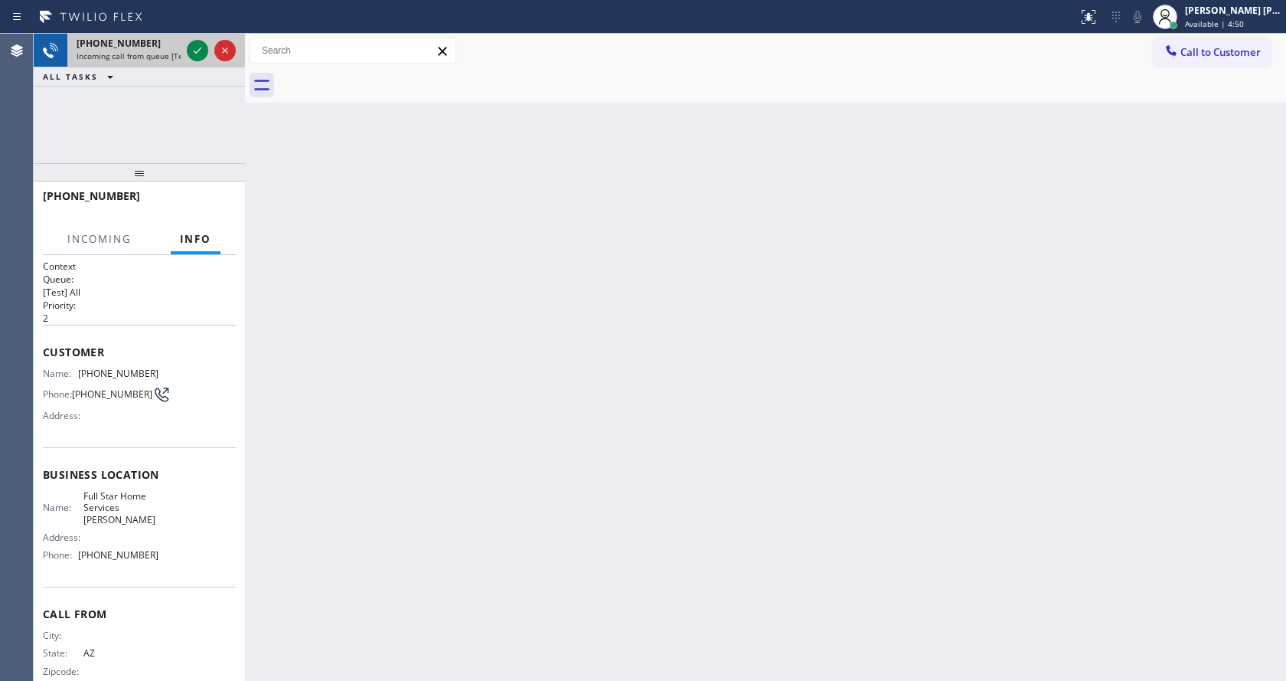
click at [186, 50] on div at bounding box center [211, 51] width 55 height 34
click at [190, 50] on icon at bounding box center [197, 50] width 18 height 18
click at [497, 574] on div "Back to Dashboard Change Sender ID Customers Technicians Select a contact Outbo…" at bounding box center [765, 357] width 1041 height 647
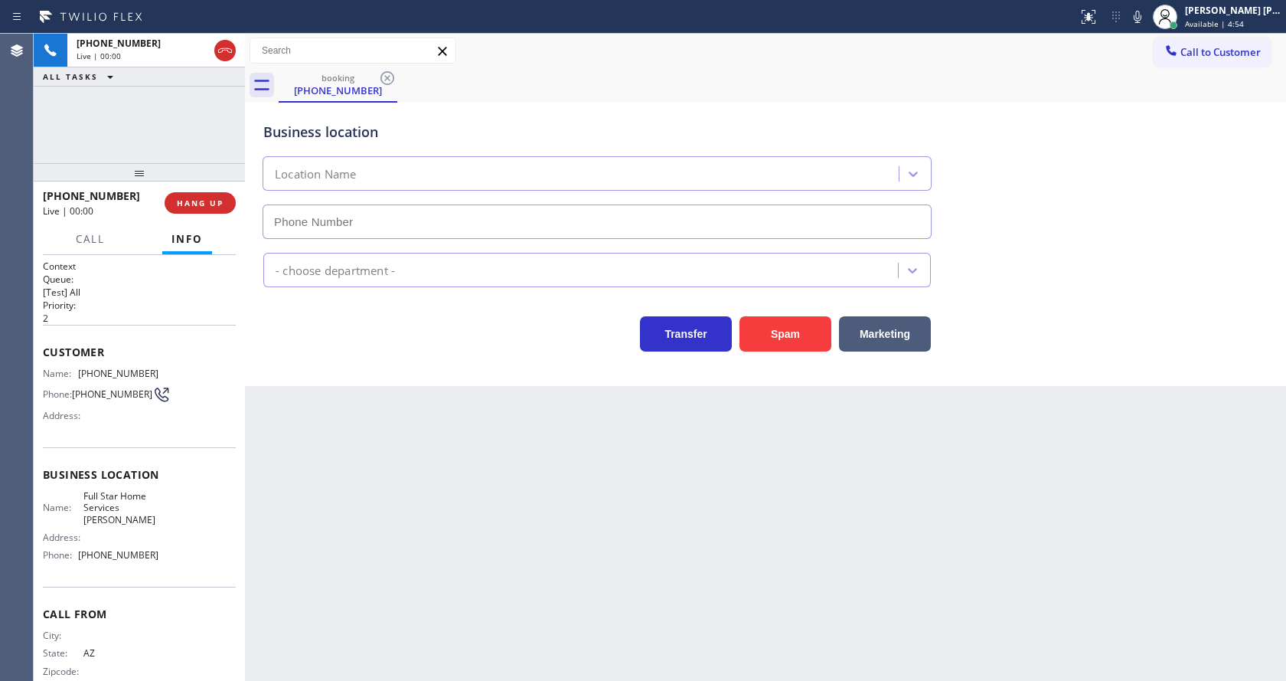
type input "[PHONE_NUMBER]"
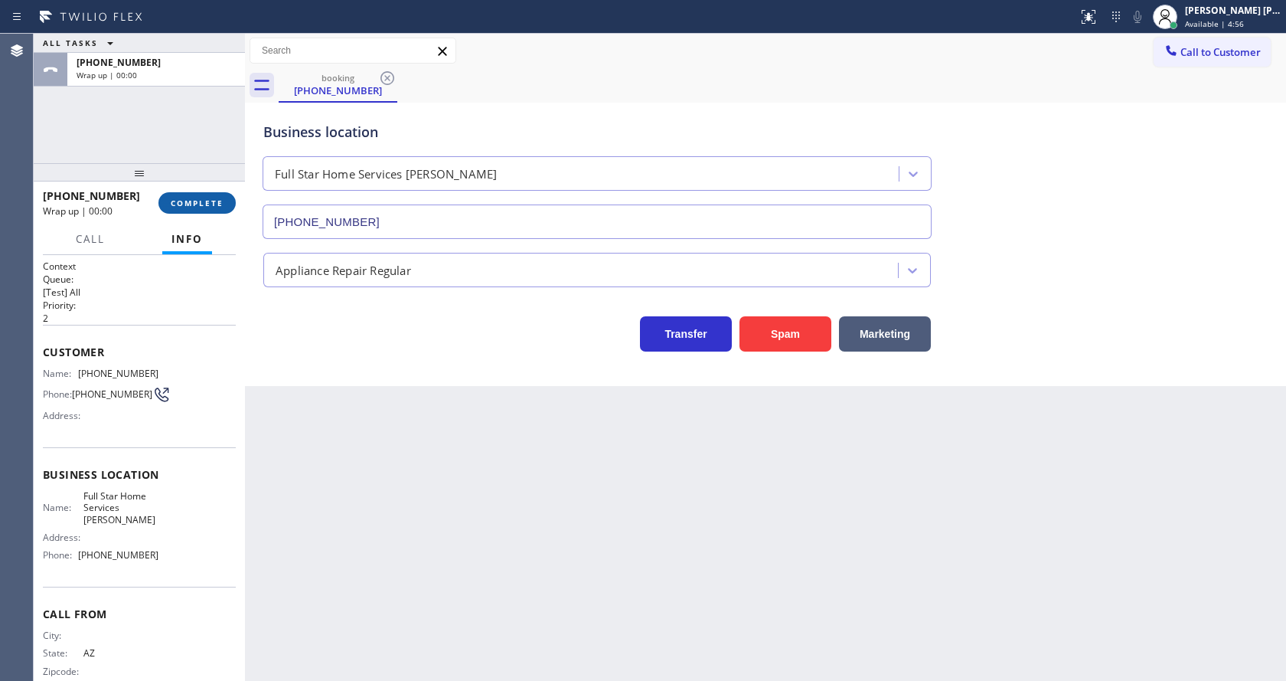
click at [187, 204] on span "COMPLETE" at bounding box center [197, 203] width 53 height 11
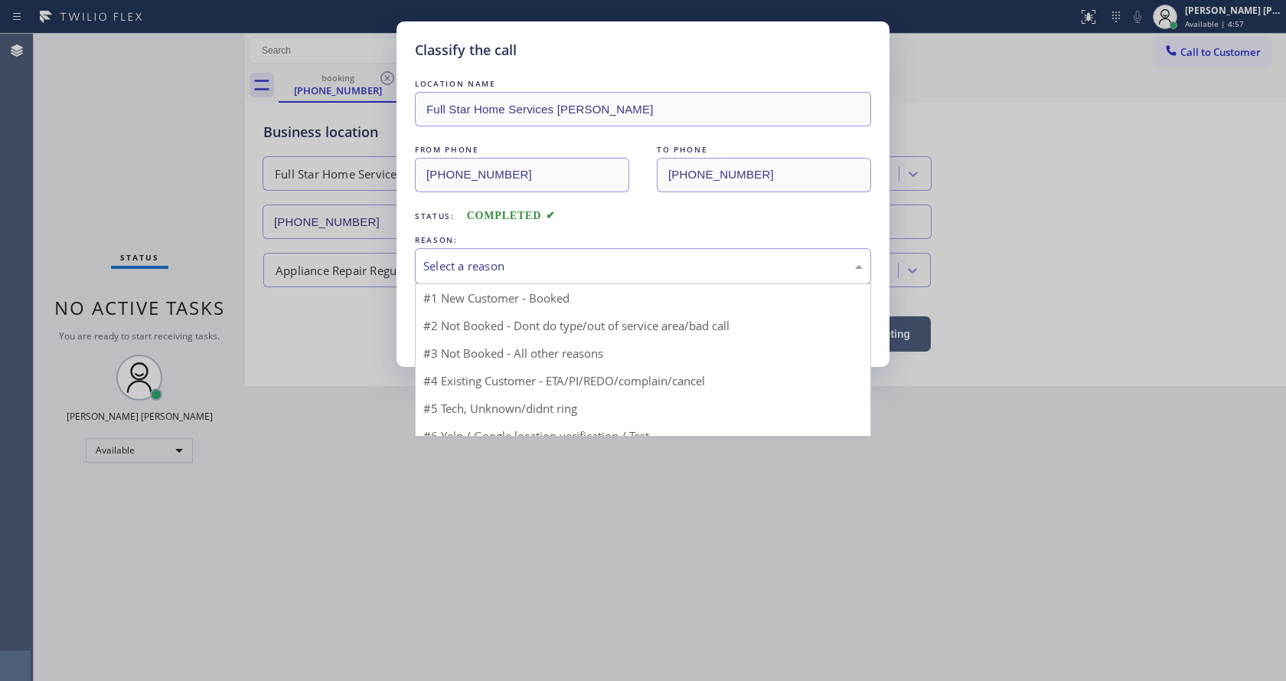
click at [440, 270] on div "Select a reason" at bounding box center [642, 266] width 439 height 18
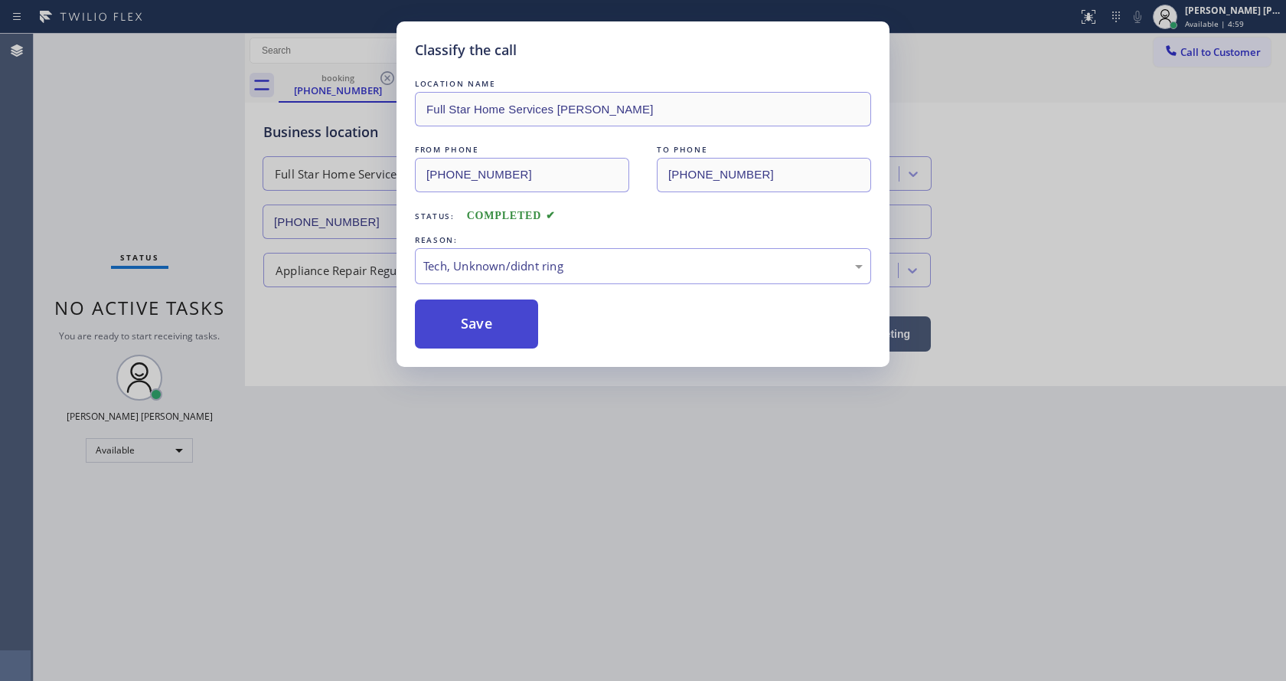
click at [455, 335] on button "Save" at bounding box center [476, 323] width 123 height 49
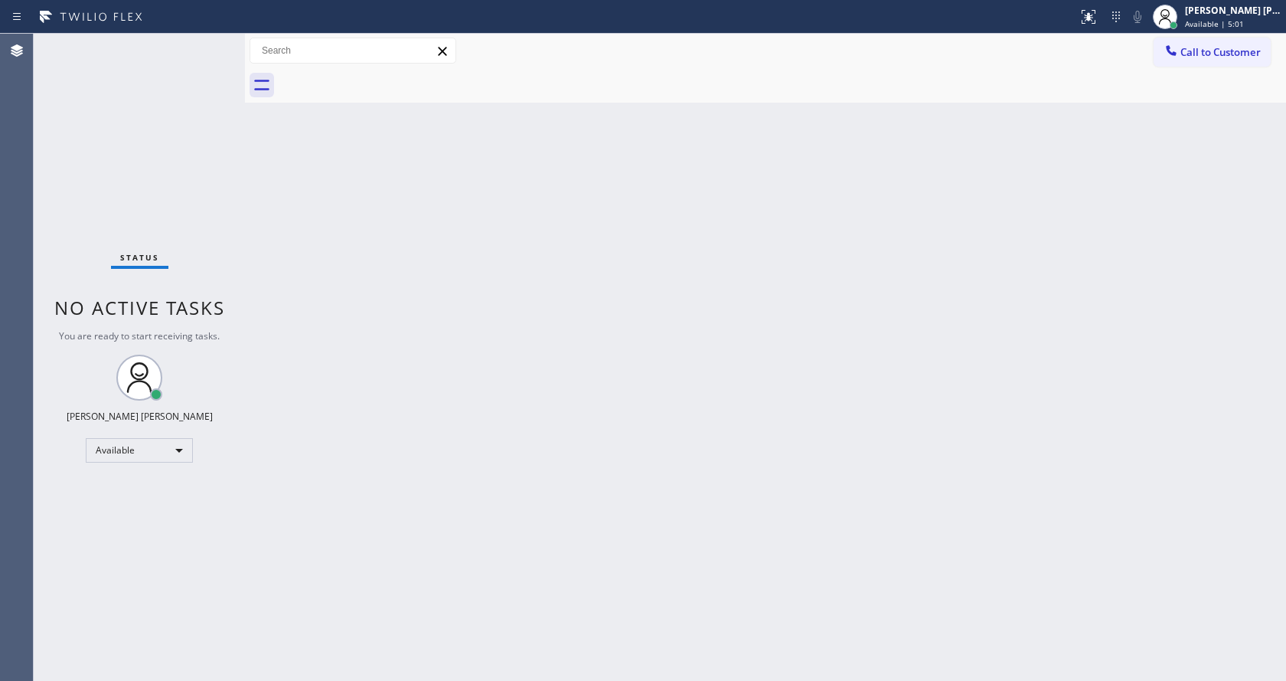
click at [202, 42] on div "Status No active tasks You are ready to start receiving tasks. [PERSON_NAME] [P…" at bounding box center [139, 357] width 211 height 647
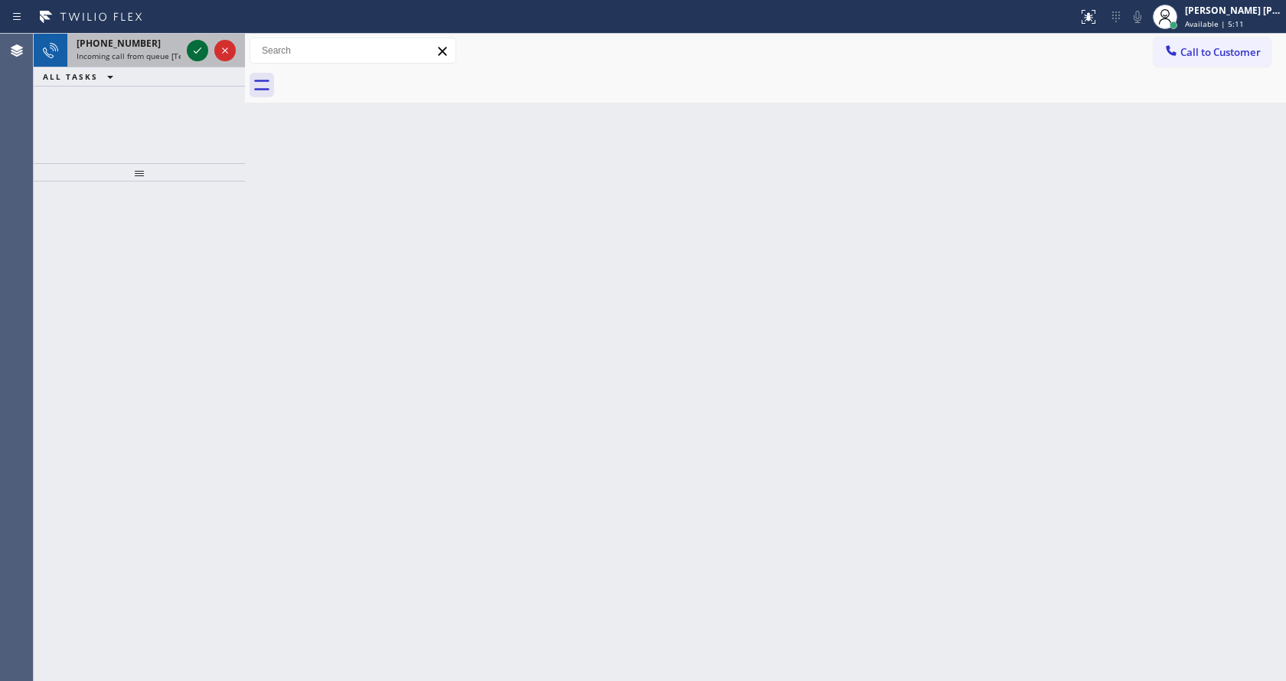
click at [206, 42] on icon at bounding box center [197, 50] width 18 height 18
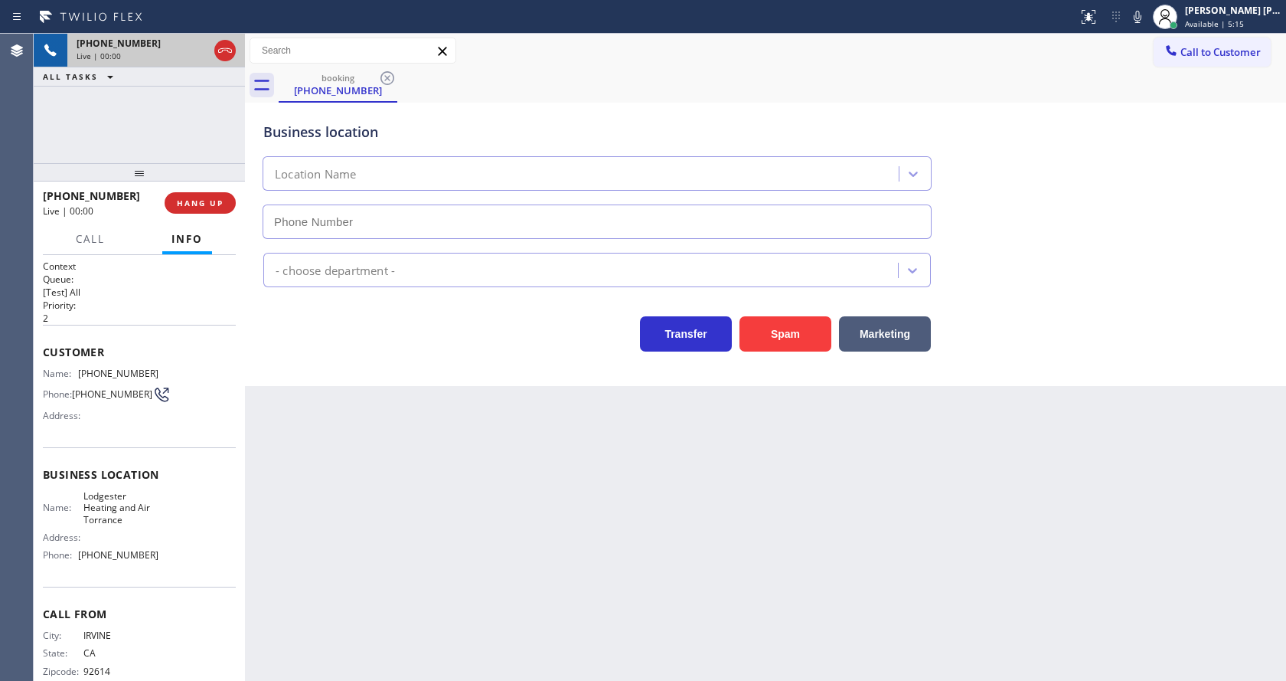
type input "[PHONE_NUMBER]"
click at [520, 540] on div "Back to Dashboard Change Sender ID Customers Technicians Select a contact Outbo…" at bounding box center [765, 357] width 1041 height 647
drag, startPoint x: 411, startPoint y: 483, endPoint x: 405, endPoint y: 466, distance: 17.9
click at [411, 483] on div "Back to Dashboard Change Sender ID Customers Technicians Select a contact Outbo…" at bounding box center [765, 357] width 1041 height 647
click at [606, 562] on div "Back to Dashboard Change Sender ID Customers Technicians Select a contact Outbo…" at bounding box center [765, 357] width 1041 height 647
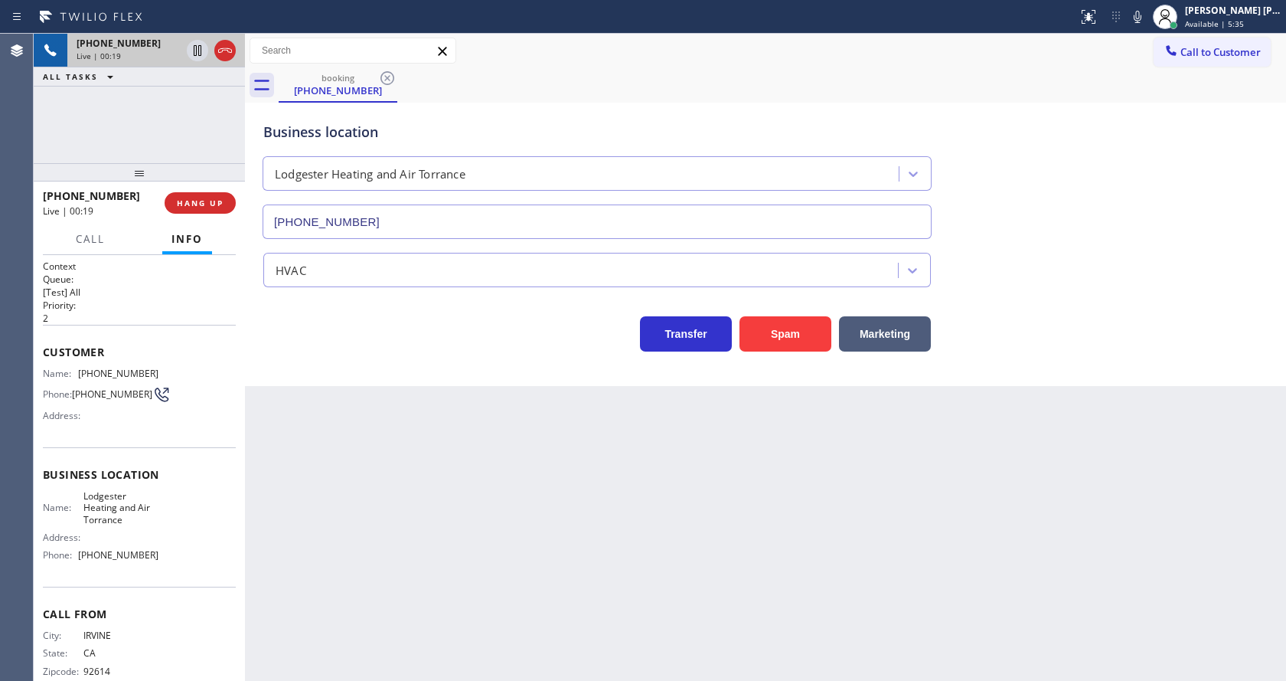
click at [368, 574] on div "Back to Dashboard Change Sender ID Customers Technicians Select a contact Outbo…" at bounding box center [765, 357] width 1041 height 647
click at [198, 203] on span "HANG UP" at bounding box center [200, 203] width 47 height 11
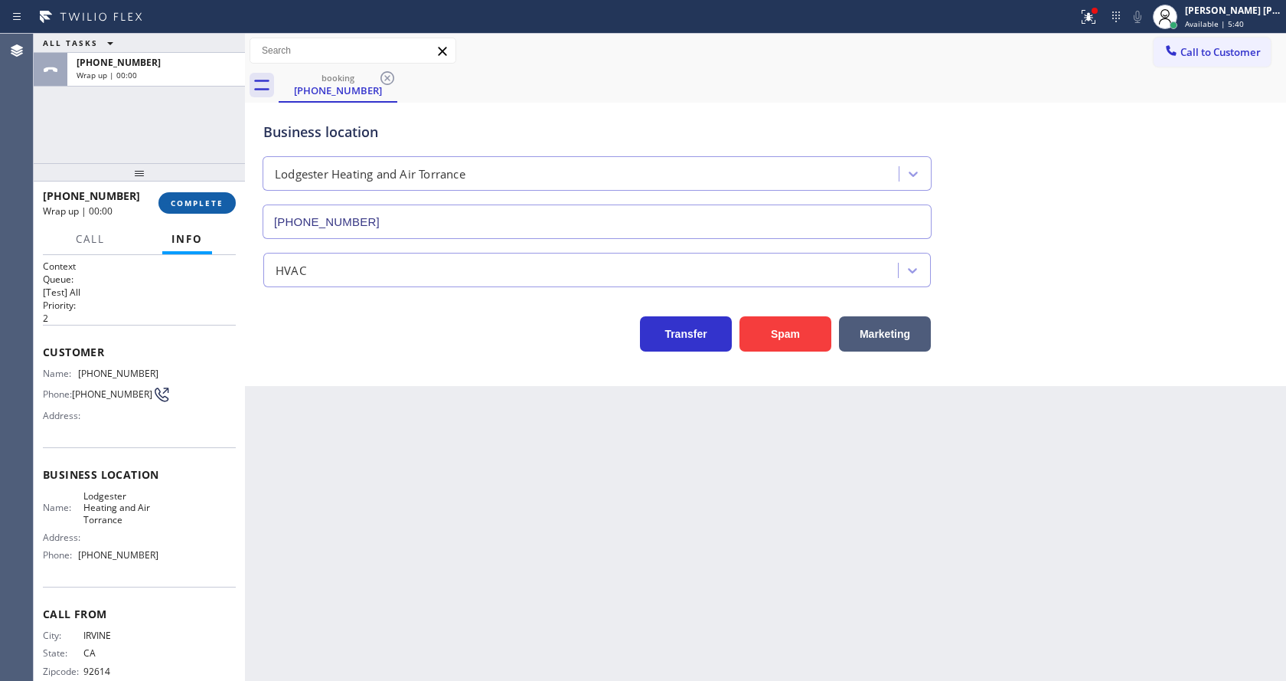
click at [200, 201] on span "COMPLETE" at bounding box center [197, 203] width 53 height 11
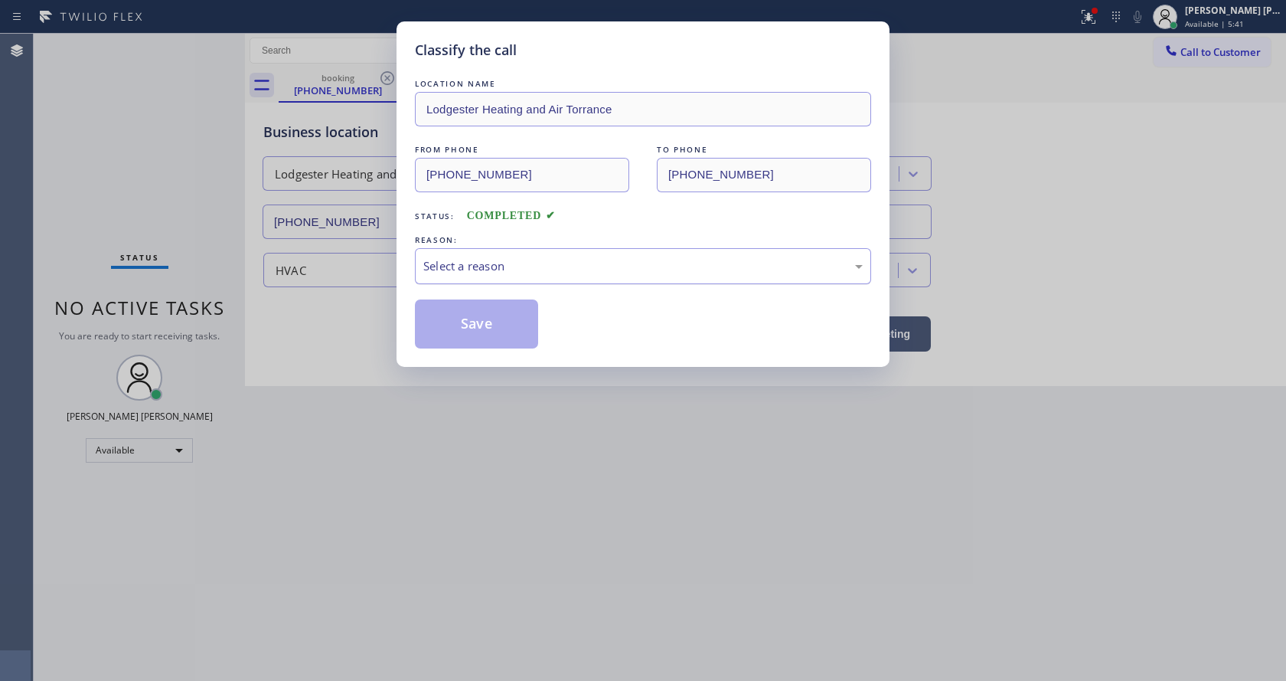
click at [442, 265] on div "Select a reason" at bounding box center [642, 266] width 439 height 18
click at [462, 338] on button "Save" at bounding box center [476, 323] width 123 height 49
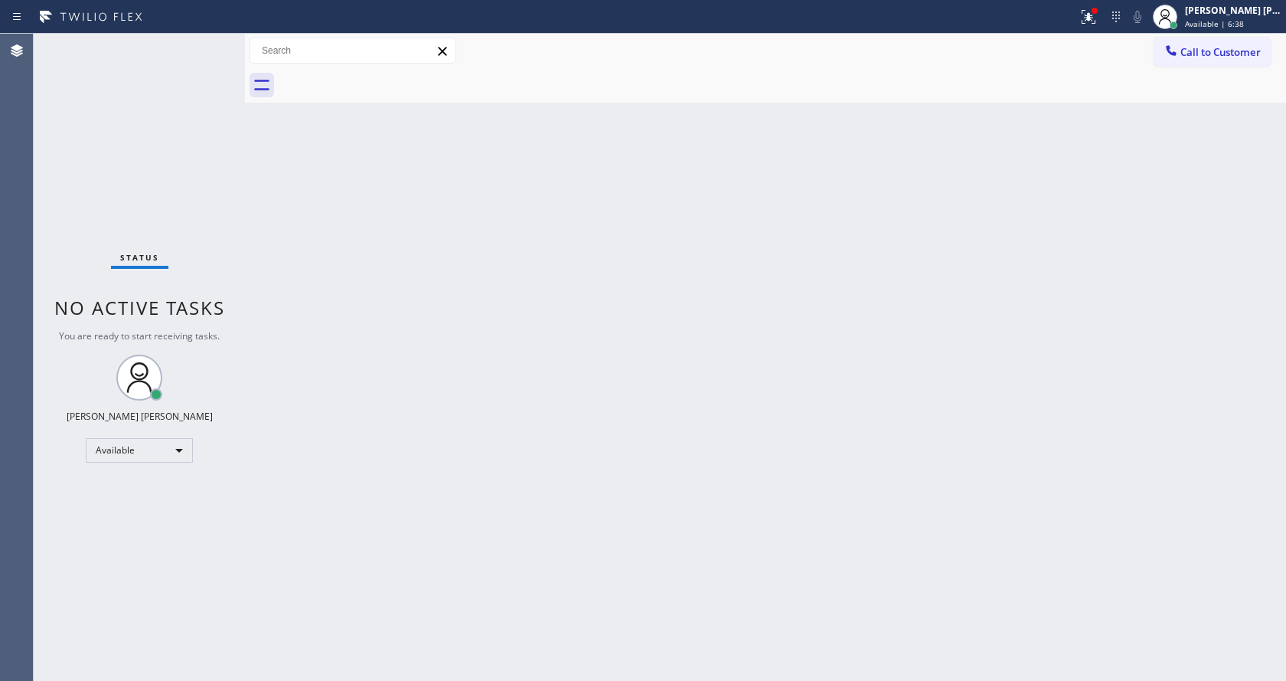
click at [462, 227] on div "Back to Dashboard Change Sender ID Customers Technicians Select a contact Outbo…" at bounding box center [765, 357] width 1041 height 647
click at [650, 397] on div "Back to Dashboard Change Sender ID Customers Technicians Select a contact Outbo…" at bounding box center [765, 357] width 1041 height 647
click at [1092, 13] on icon at bounding box center [1088, 17] width 18 height 18
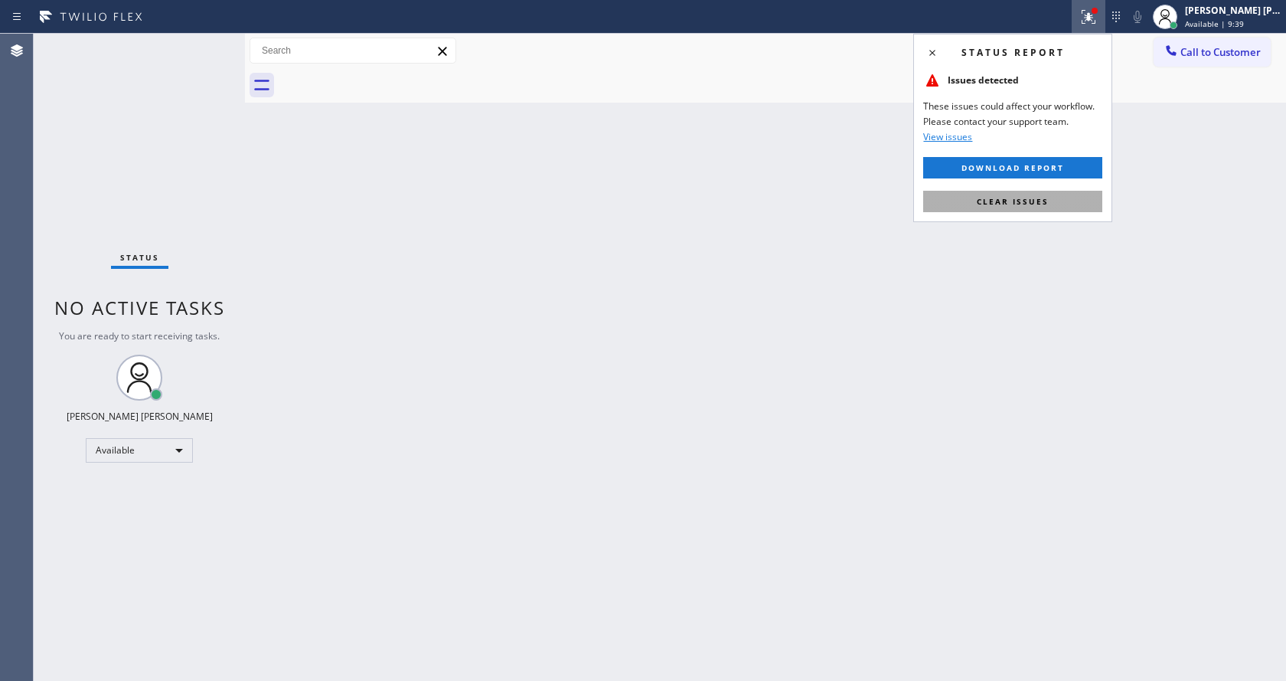
click at [1041, 205] on span "Clear issues" at bounding box center [1013, 201] width 72 height 11
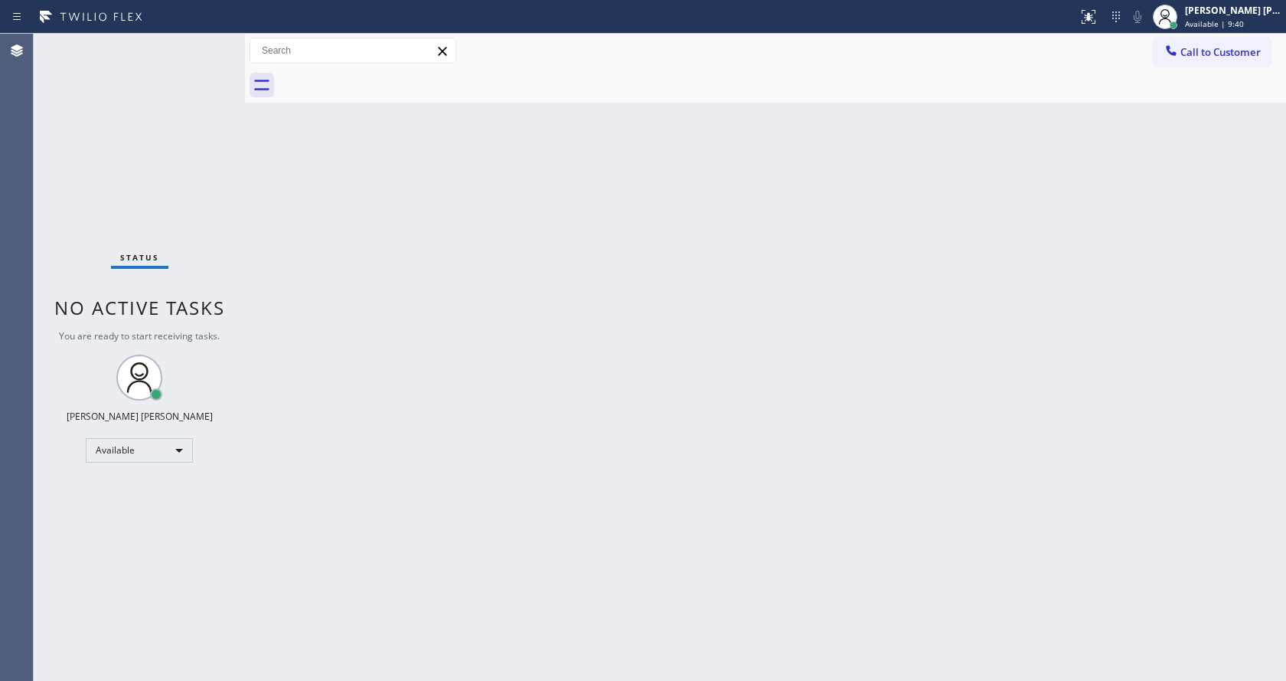
click at [1055, 224] on div "Back to Dashboard Change Sender ID Customers Technicians Select a contact Outbo…" at bounding box center [765, 357] width 1041 height 647
click at [326, 234] on div "Back to Dashboard Change Sender ID Customers Technicians Select a contact Outbo…" at bounding box center [765, 357] width 1041 height 647
click at [207, 41] on div "Status No active tasks You are ready to start receiving tasks. [PERSON_NAME] [P…" at bounding box center [139, 357] width 211 height 647
click at [431, 472] on div "Back to Dashboard Change Sender ID Customers Technicians Select a contact Outbo…" at bounding box center [765, 357] width 1041 height 647
drag, startPoint x: 769, startPoint y: 449, endPoint x: 799, endPoint y: 415, distance: 45.5
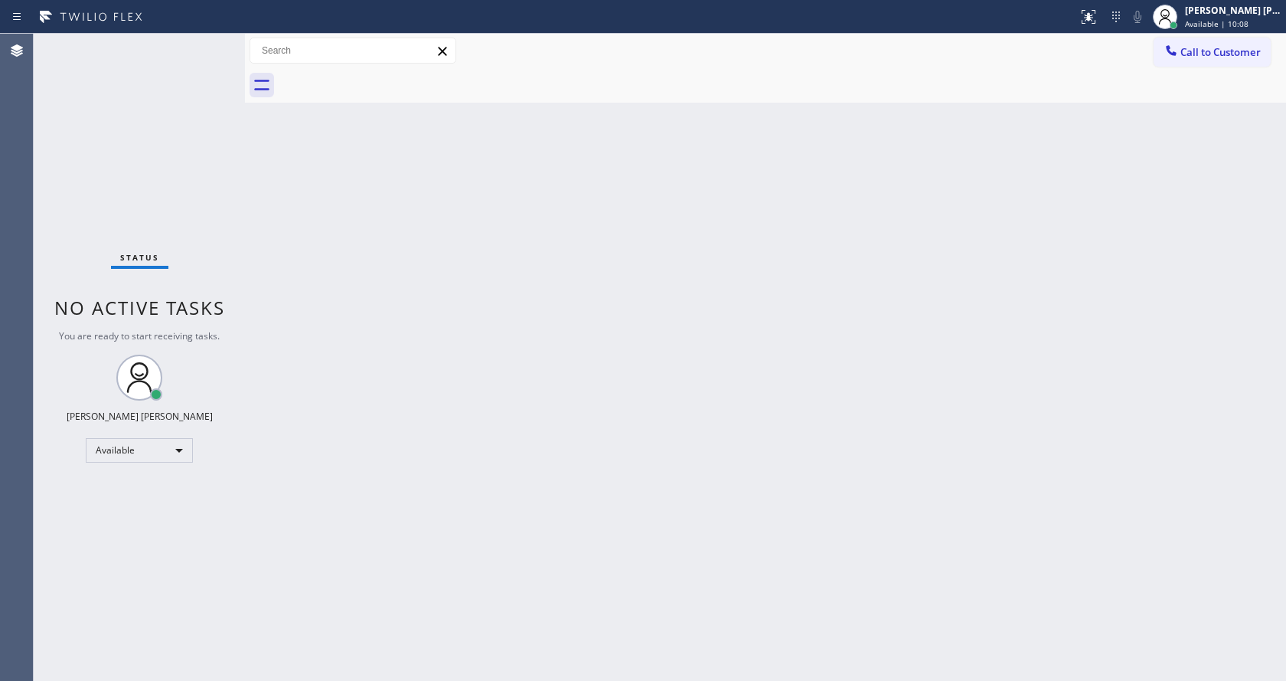
click at [769, 449] on div "Back to Dashboard Change Sender ID Customers Technicians Select a contact Outbo…" at bounding box center [765, 357] width 1041 height 647
click at [592, 319] on div "Back to Dashboard Change Sender ID Customers Technicians Select a contact Outbo…" at bounding box center [765, 357] width 1041 height 647
click at [448, 338] on div "Back to Dashboard Change Sender ID Customers Technicians Select a contact Outbo…" at bounding box center [765, 357] width 1041 height 647
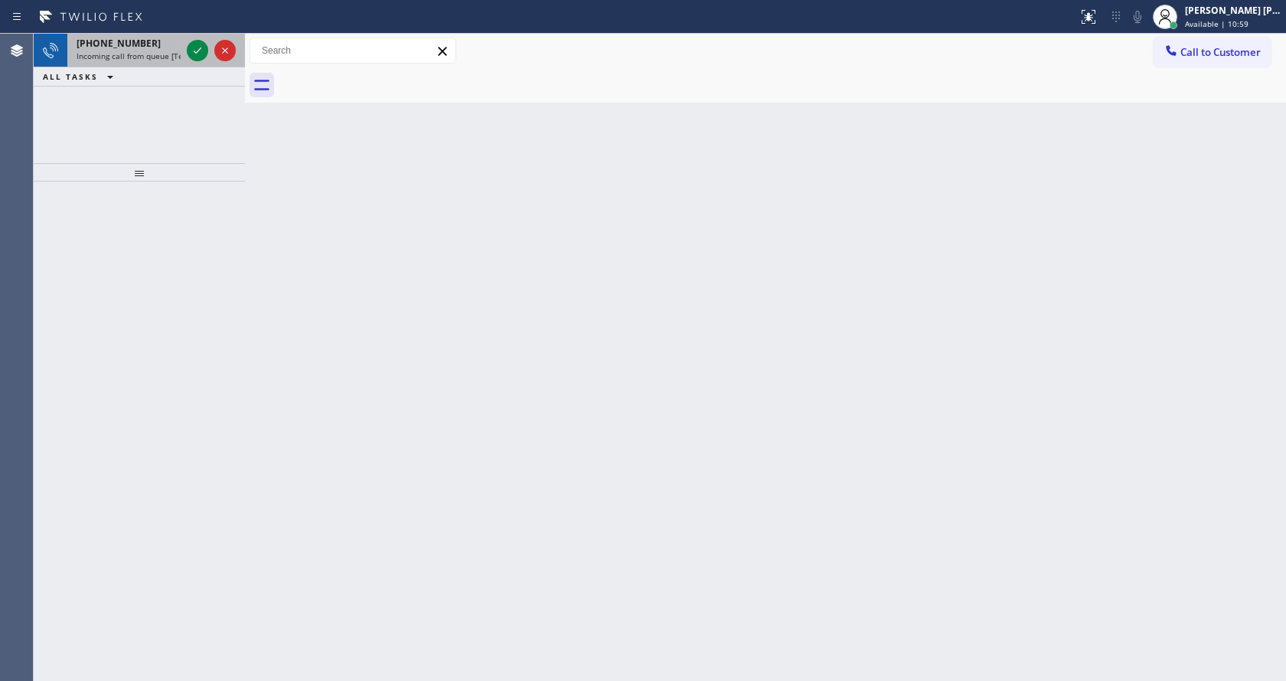
click at [159, 55] on span "Incoming call from queue [Test] All" at bounding box center [140, 56] width 127 height 11
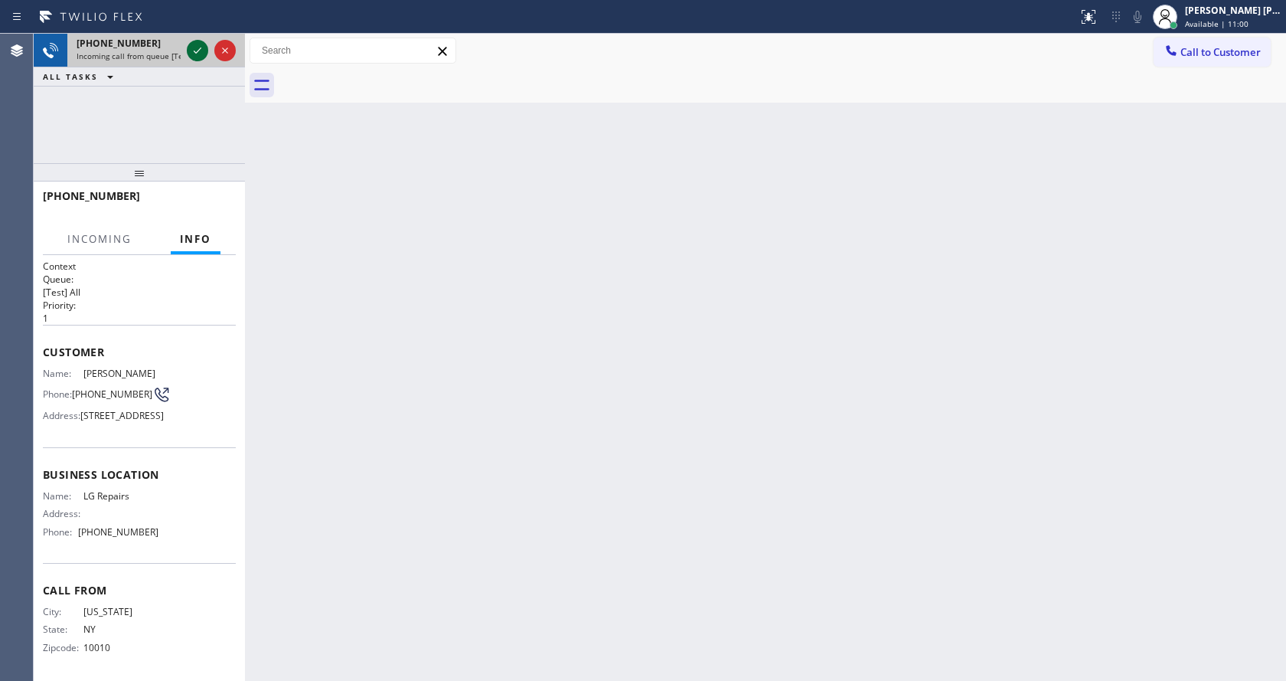
click at [193, 50] on icon at bounding box center [197, 50] width 18 height 18
click at [484, 483] on div "Back to Dashboard Change Sender ID Customers Technicians Select a contact Outbo…" at bounding box center [765, 357] width 1041 height 647
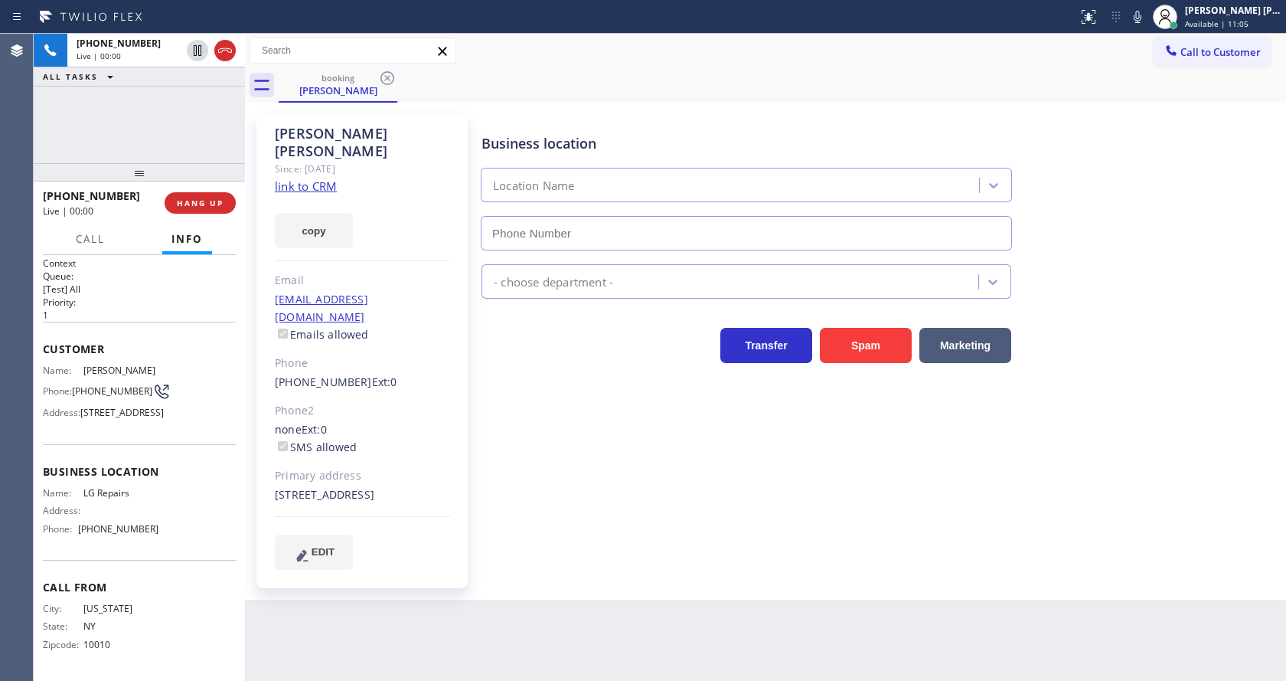
type input "[PHONE_NUMBER]"
click at [329, 178] on link "link to CRM" at bounding box center [306, 185] width 62 height 15
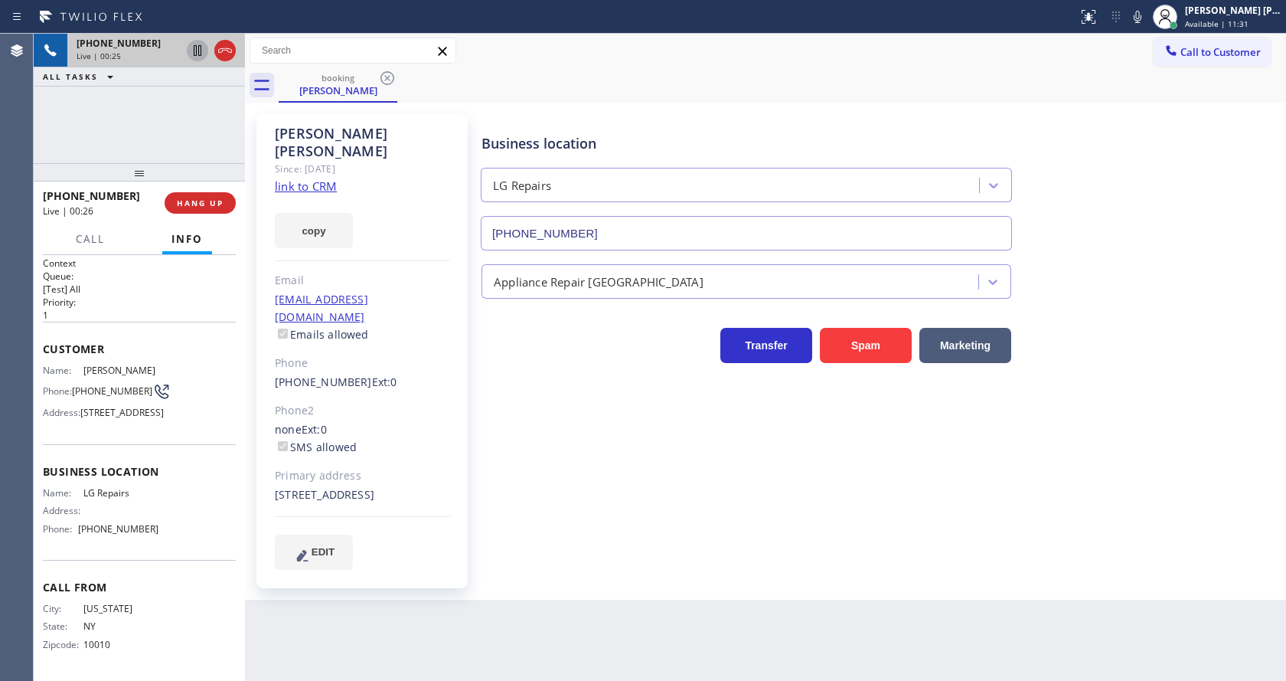
click at [198, 45] on icon at bounding box center [197, 50] width 18 height 18
click at [1142, 11] on icon at bounding box center [1137, 17] width 18 height 18
click at [1122, 194] on div "Business location LG Repairs [PHONE_NUMBER]" at bounding box center [880, 181] width 804 height 139
click at [531, 511] on div "Business location LG Repairs [PHONE_NUMBER] Appliance Repair High End Transfer …" at bounding box center [880, 341] width 804 height 447
click at [531, 498] on div "Business location LG Repairs [PHONE_NUMBER] Appliance Repair High End Transfer …" at bounding box center [880, 341] width 804 height 447
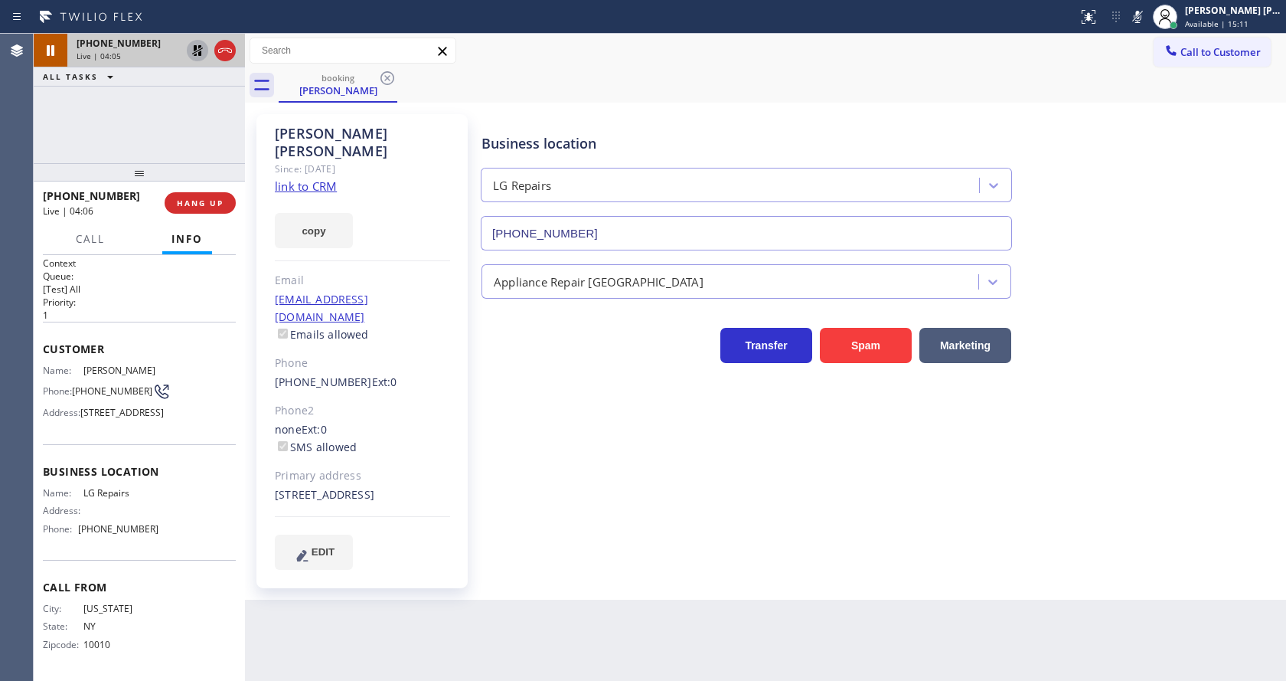
click at [194, 49] on icon at bounding box center [197, 50] width 11 height 11
click at [1141, 13] on icon at bounding box center [1138, 17] width 8 height 12
click at [1171, 123] on div "Business location LG Repairs [PHONE_NUMBER]" at bounding box center [880, 181] width 804 height 139
click at [603, 545] on div "Business location LG Repairs [PHONE_NUMBER] Appliance Repair High End Transfer …" at bounding box center [880, 341] width 804 height 447
click at [439, 576] on div "[PERSON_NAME] Since: [DATE] link to CRM copy Email [EMAIL_ADDRESS][DOMAIN_NAME]…" at bounding box center [364, 350] width 230 height 489
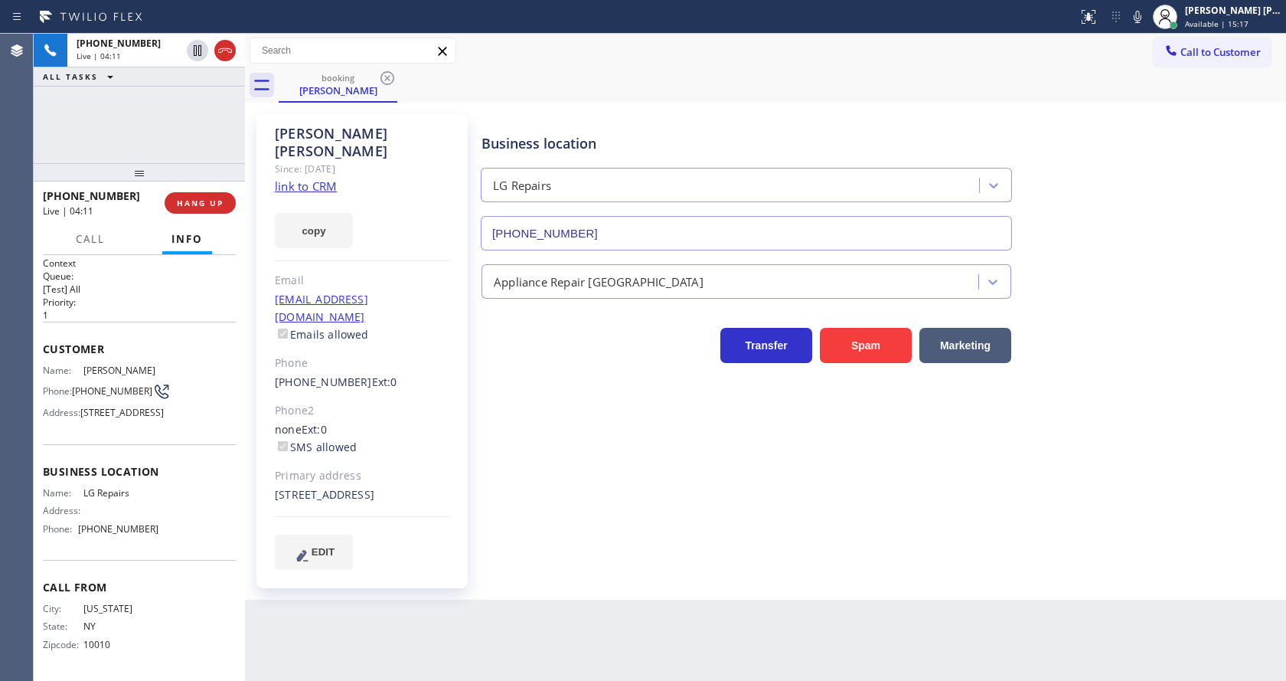
click at [564, 553] on div "Business location LG Repairs [PHONE_NUMBER] Appliance Repair High End Transfer …" at bounding box center [880, 357] width 804 height 478
click at [578, 606] on div "Back to Dashboard Change Sender ID Customers Technicians Select a contact Outbo…" at bounding box center [765, 357] width 1041 height 647
click at [1140, 18] on icon at bounding box center [1137, 17] width 18 height 18
click at [1134, 201] on div "Business location LG Repairs [PHONE_NUMBER]" at bounding box center [880, 181] width 804 height 139
click at [519, 561] on div "Business location LG Repairs [PHONE_NUMBER] Appliance Repair High End Transfer …" at bounding box center [880, 357] width 804 height 478
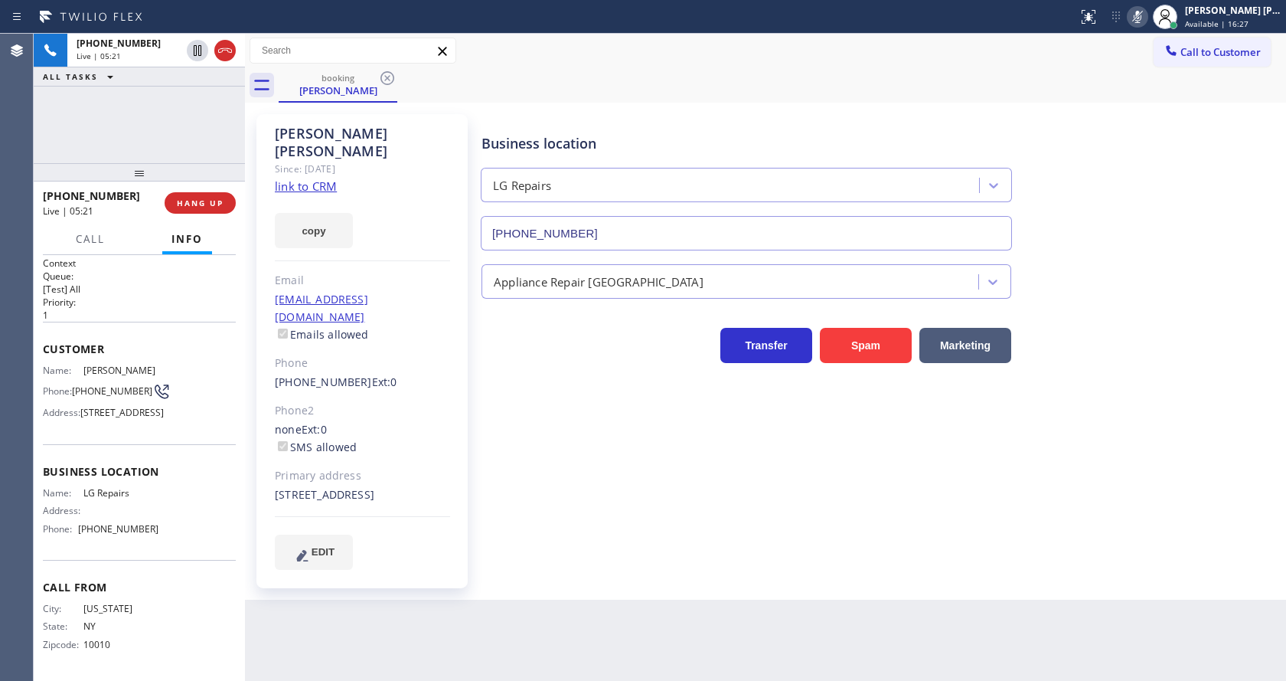
click at [743, 561] on div "Business location LG Repairs [PHONE_NUMBER] Appliance Repair High End Transfer …" at bounding box center [880, 357] width 804 height 478
click at [642, 560] on div "Business location LG Repairs [PHONE_NUMBER] Appliance Repair High End Transfer …" at bounding box center [880, 357] width 804 height 478
click at [619, 510] on div "Business location LG Repairs [PHONE_NUMBER] Appliance Repair High End Transfer …" at bounding box center [880, 341] width 804 height 447
click at [543, 507] on div "Business location LG Repairs [PHONE_NUMBER] Appliance Repair High End Transfer …" at bounding box center [880, 341] width 804 height 447
click at [1141, 23] on icon at bounding box center [1137, 17] width 18 height 18
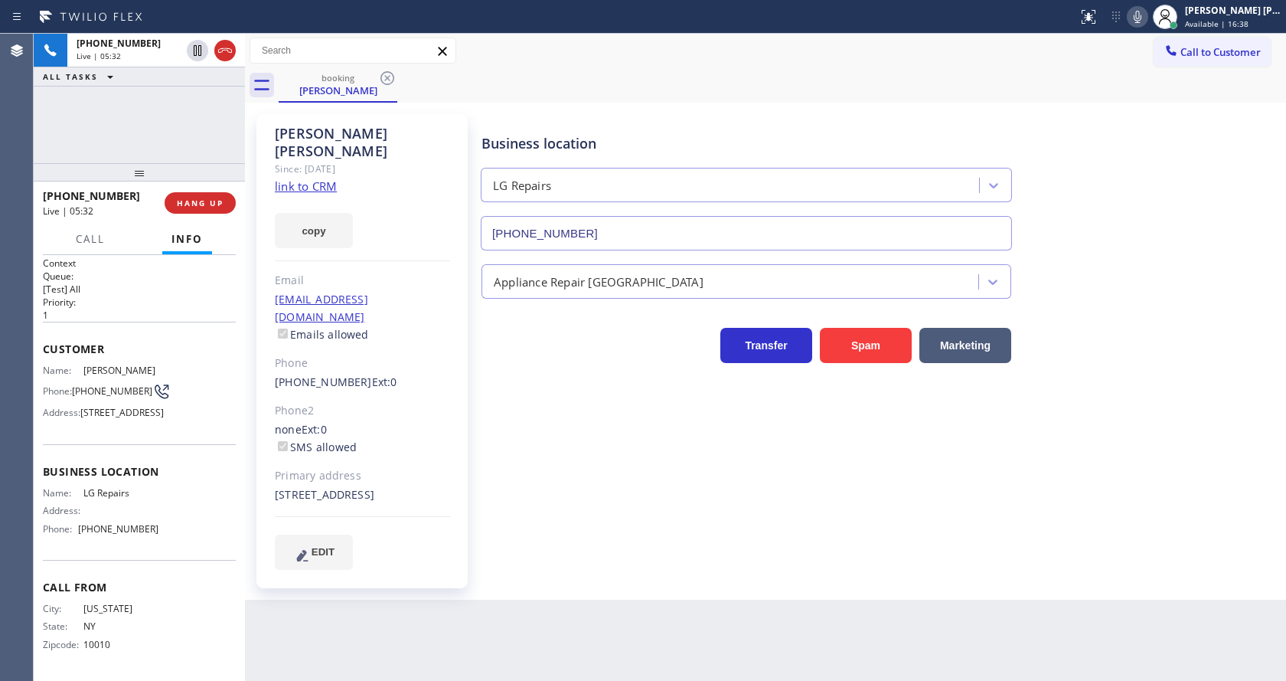
click at [1138, 344] on div "Transfer Spam Marketing" at bounding box center [880, 338] width 804 height 49
click at [548, 569] on div "Business location LG Repairs [PHONE_NUMBER] Appliance Repair High End Transfer …" at bounding box center [880, 357] width 804 height 478
click at [622, 546] on div "Business location LG Repairs [PHONE_NUMBER] Appliance Repair High End Transfer …" at bounding box center [880, 341] width 804 height 447
click at [678, 577] on div "Business location LG Repairs [PHONE_NUMBER] Appliance Repair High End Transfer …" at bounding box center [880, 357] width 804 height 478
click at [661, 577] on div "Business location LG Repairs [PHONE_NUMBER] Appliance Repair High End Transfer …" at bounding box center [880, 357] width 804 height 478
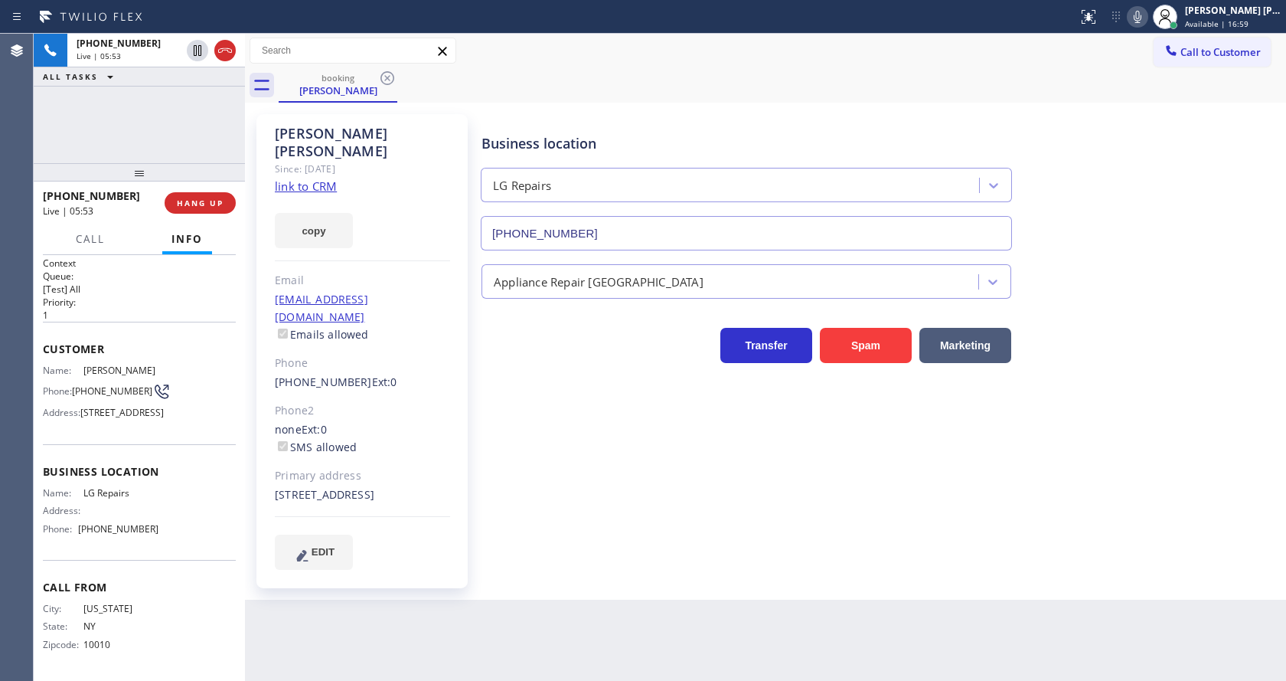
click at [516, 567] on div "Business location LG Repairs [PHONE_NUMBER] Appliance Repair High End Transfer …" at bounding box center [880, 357] width 804 height 478
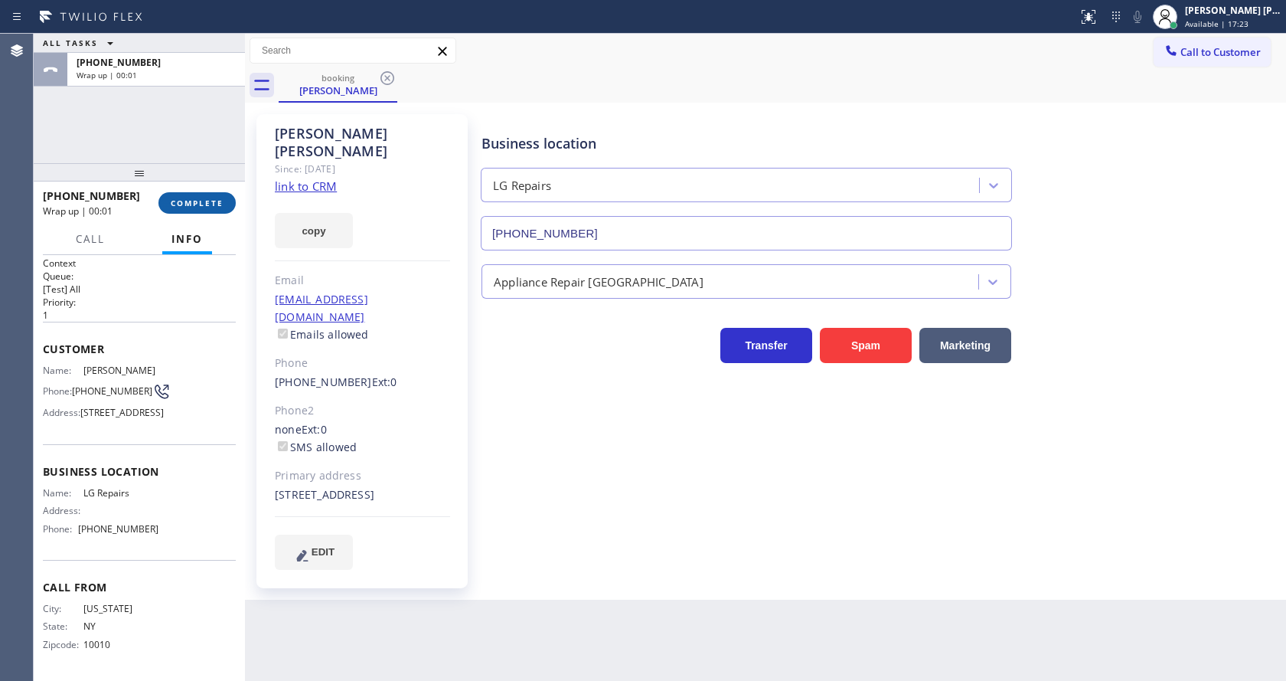
click at [183, 194] on button "COMPLETE" at bounding box center [196, 202] width 77 height 21
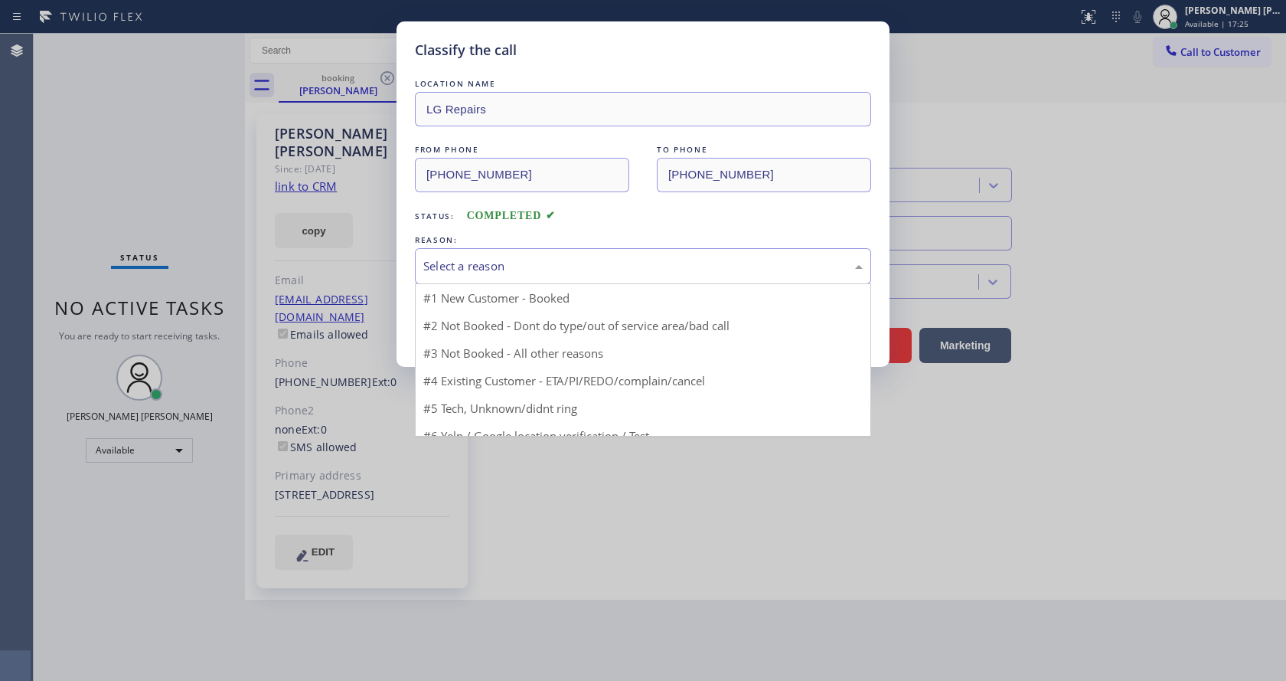
click at [491, 262] on div "Select a reason" at bounding box center [642, 266] width 439 height 18
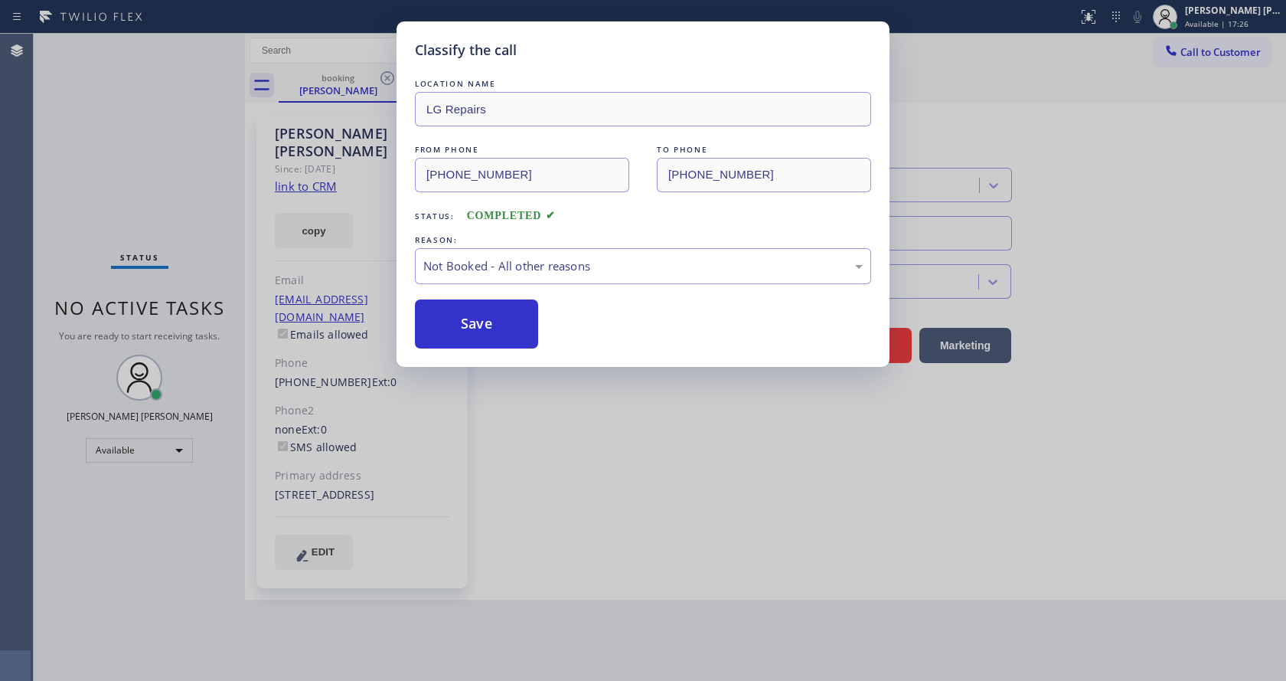
click at [476, 317] on button "Save" at bounding box center [476, 323] width 123 height 49
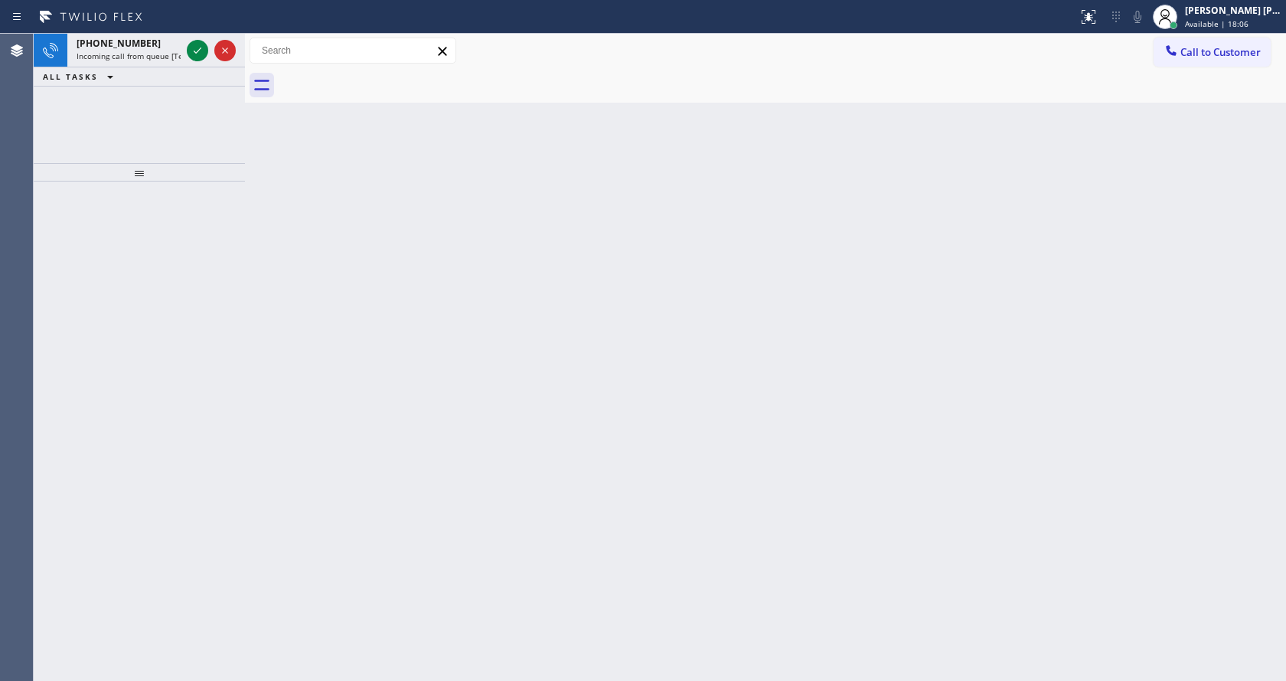
click at [314, 365] on div "Back to Dashboard Change Sender ID Customers Technicians Select a contact Outbo…" at bounding box center [765, 357] width 1041 height 647
click at [149, 44] on div "[PHONE_NUMBER]" at bounding box center [129, 43] width 104 height 13
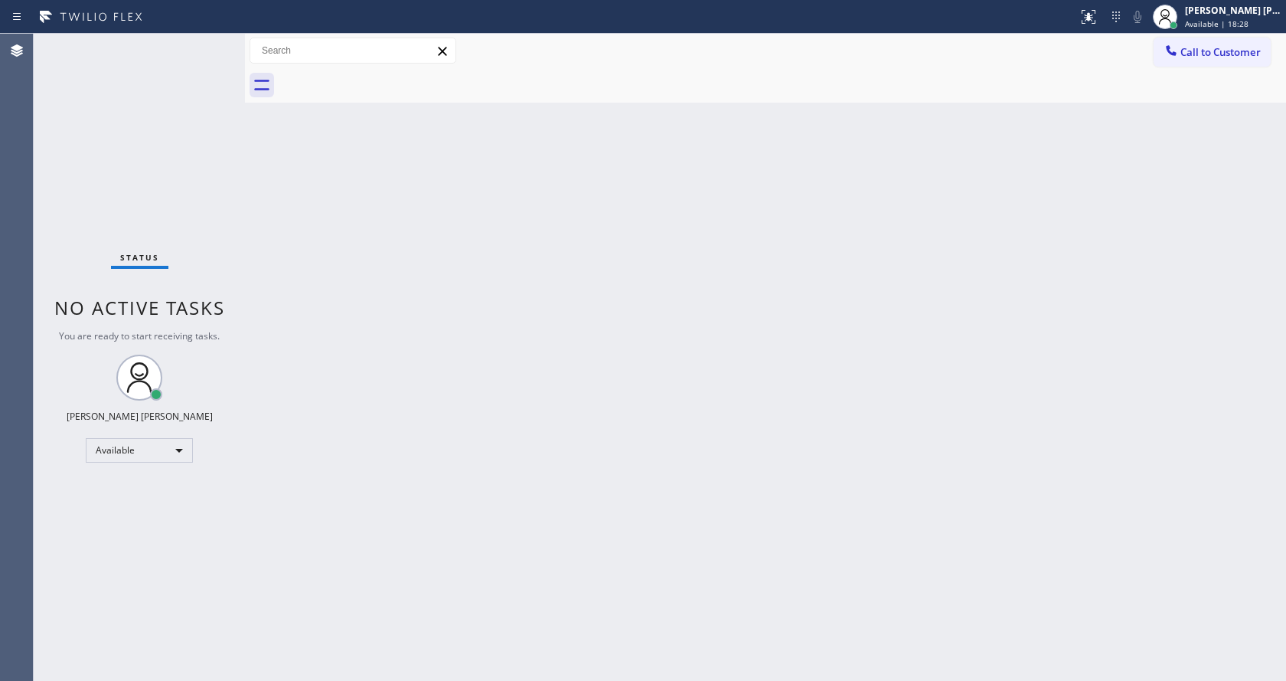
click at [399, 208] on div "Back to Dashboard Change Sender ID Customers Technicians Select a contact Outbo…" at bounding box center [765, 357] width 1041 height 647
drag, startPoint x: 243, startPoint y: 48, endPoint x: 214, endPoint y: 47, distance: 29.9
click at [214, 47] on div "Status No active tasks You are ready to start receiving tasks. [PERSON_NAME] [P…" at bounding box center [660, 357] width 1252 height 647
click at [209, 44] on div "Status No active tasks You are ready to start receiving tasks. [PERSON_NAME] [P…" at bounding box center [139, 357] width 211 height 647
click at [276, 325] on div "Back to Dashboard Change Sender ID Customers Technicians Select a contact Outbo…" at bounding box center [765, 357] width 1041 height 647
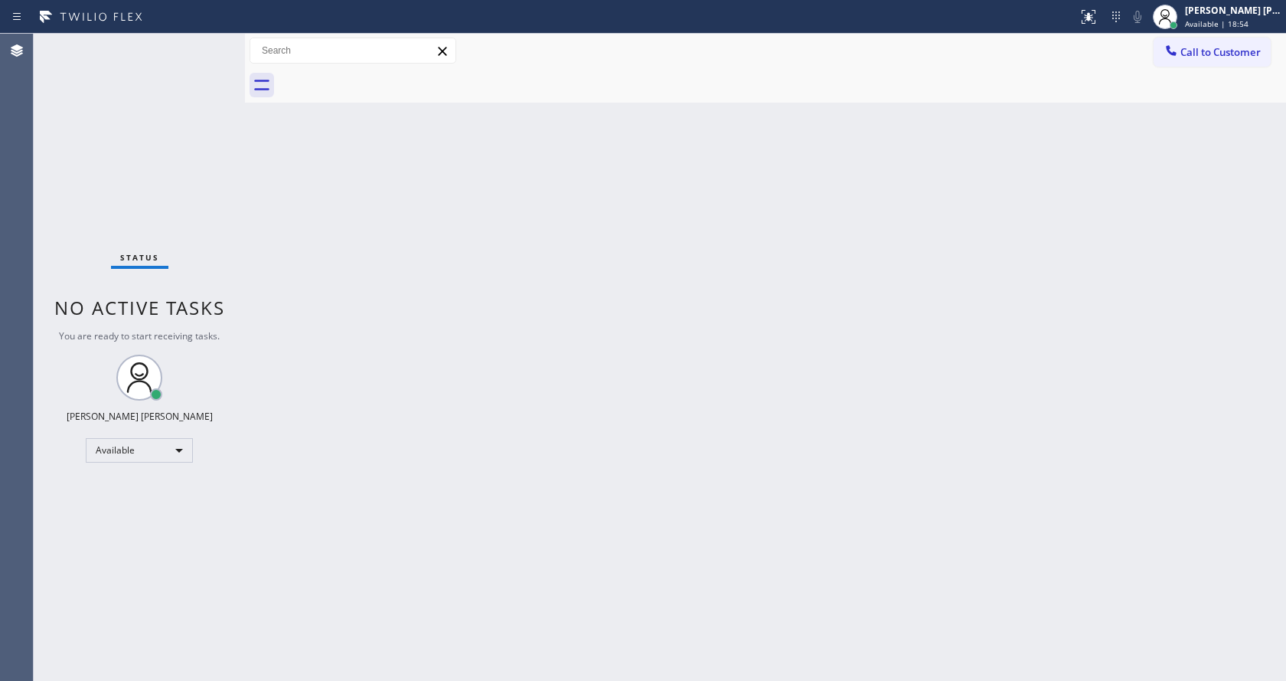
click at [211, 40] on div "Status No active tasks You are ready to start receiving tasks. [PERSON_NAME] [P…" at bounding box center [139, 357] width 211 height 647
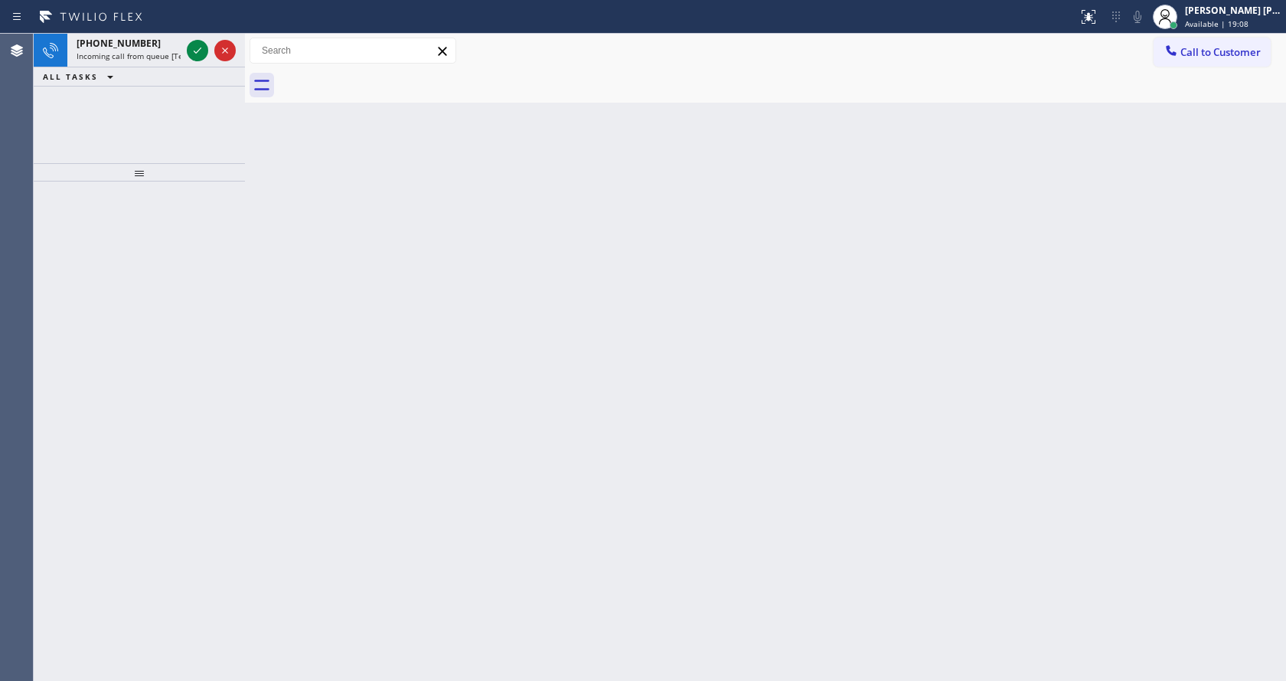
click at [394, 370] on div "Back to Dashboard Change Sender ID Customers Technicians Select a contact Outbo…" at bounding box center [765, 357] width 1041 height 647
click at [154, 53] on span "Incoming call from queue [Test] All" at bounding box center [140, 56] width 127 height 11
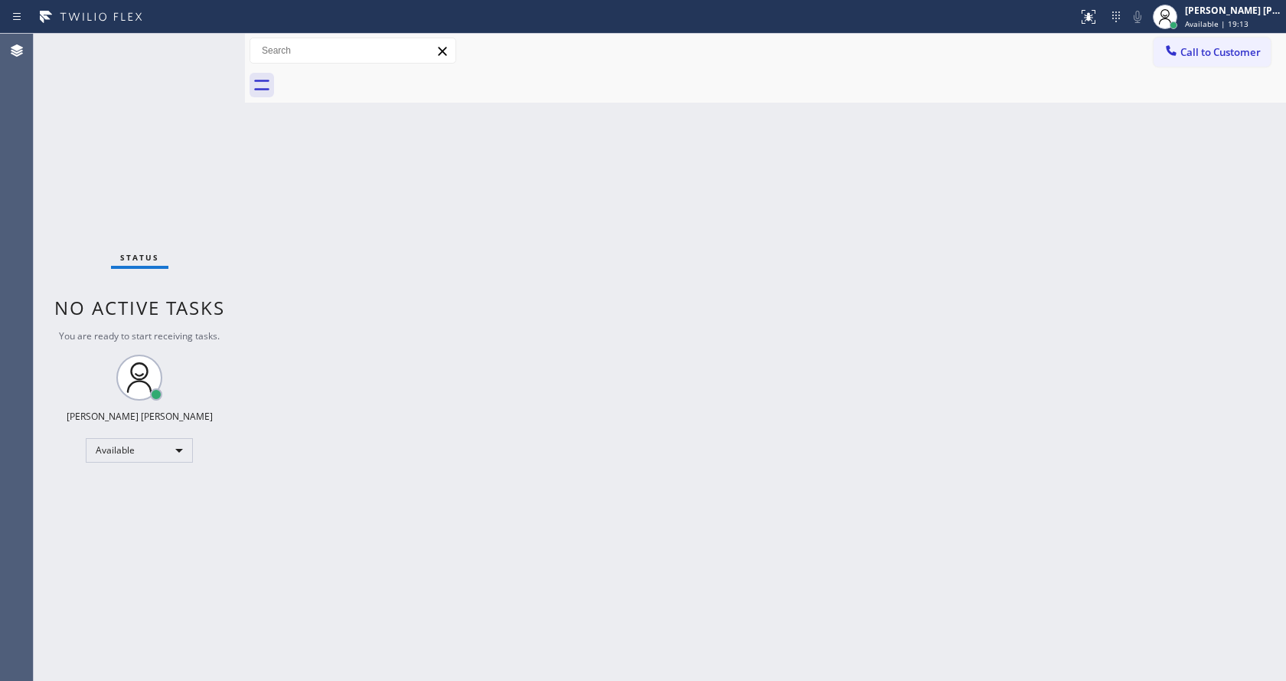
click at [713, 443] on div "Back to Dashboard Change Sender ID Customers Technicians Select a contact Outbo…" at bounding box center [765, 357] width 1041 height 647
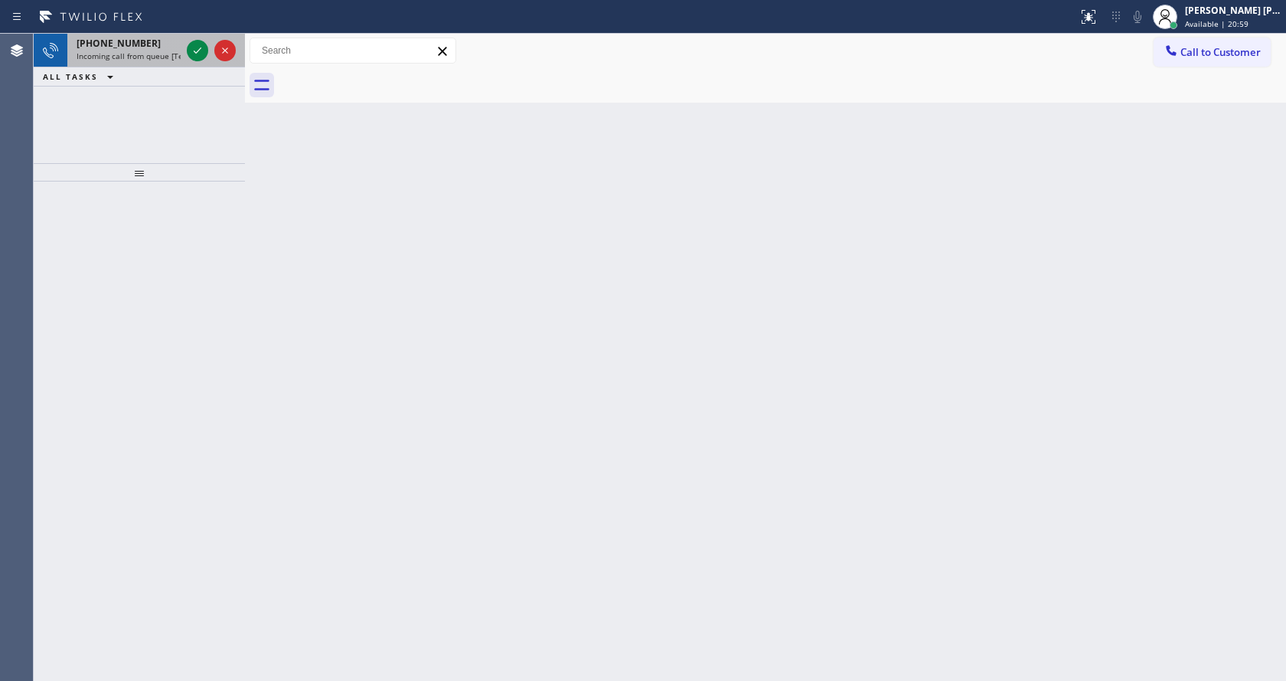
click at [149, 48] on div "[PHONE_NUMBER]" at bounding box center [129, 43] width 104 height 13
click at [168, 47] on div "[PHONE_NUMBER]" at bounding box center [129, 43] width 104 height 13
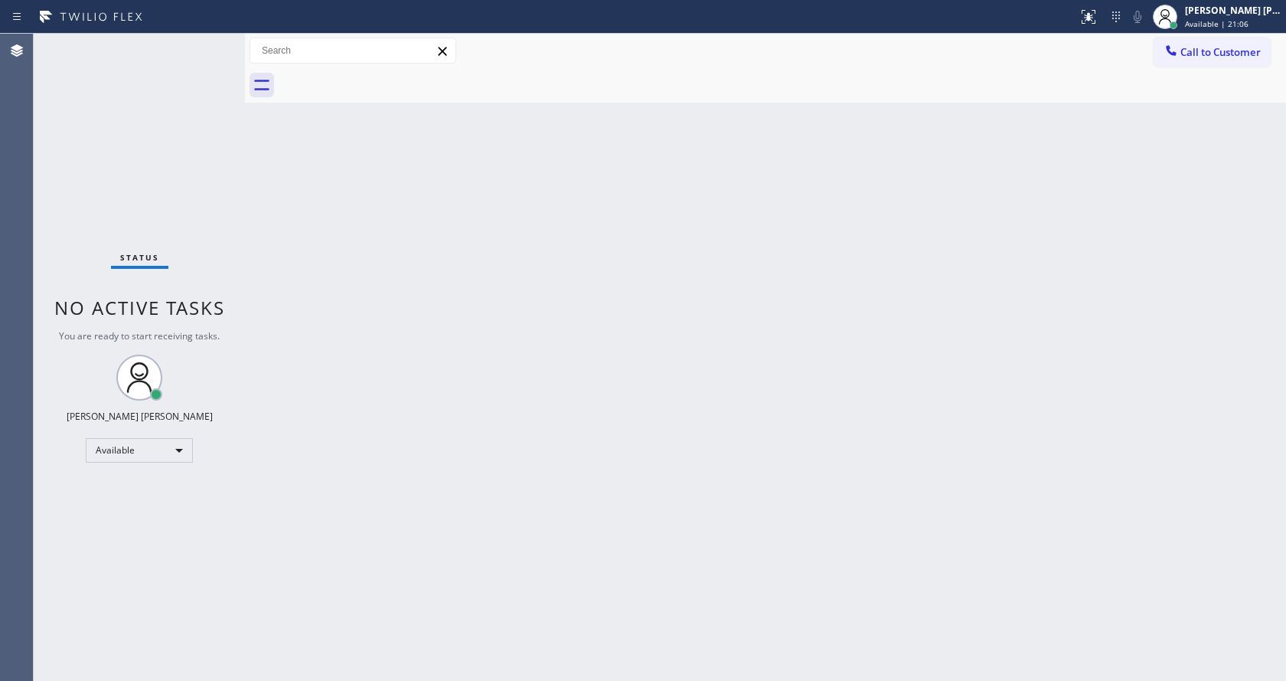
click at [506, 439] on div "Back to Dashboard Change Sender ID Customers Technicians Select a contact Outbo…" at bounding box center [765, 357] width 1041 height 647
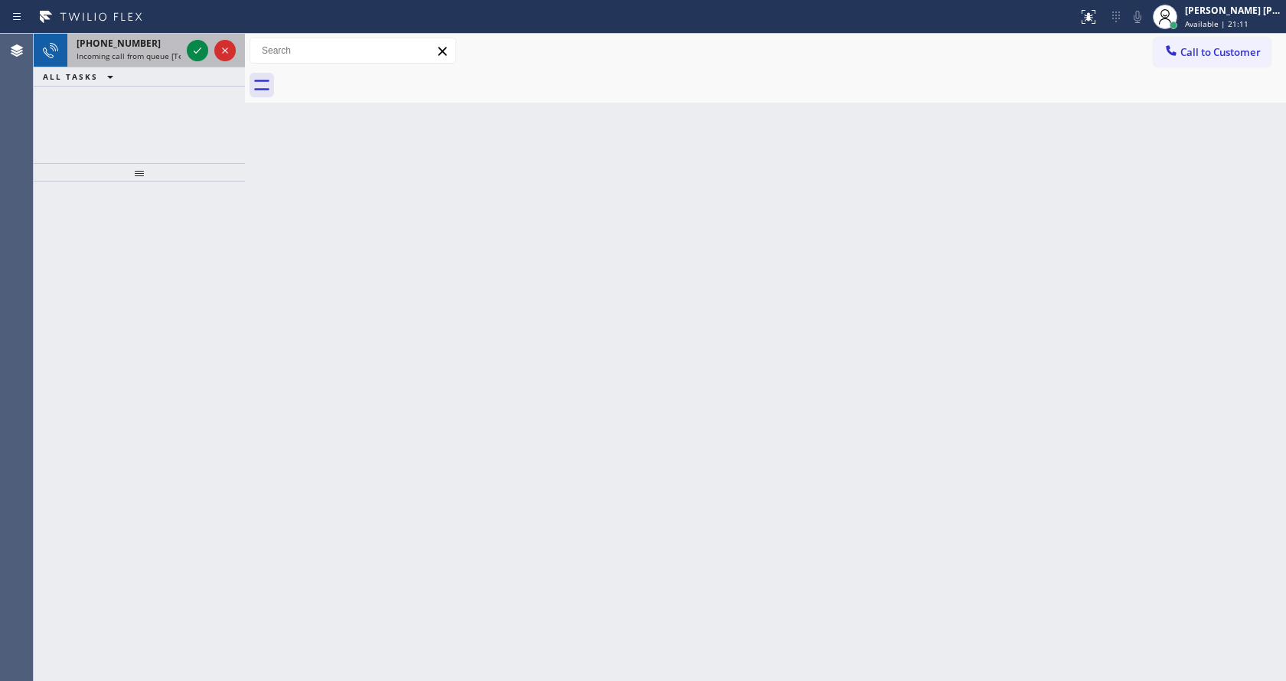
click at [116, 65] on div "[PHONE_NUMBER] Incoming call from queue [Test] All" at bounding box center [125, 51] width 116 height 34
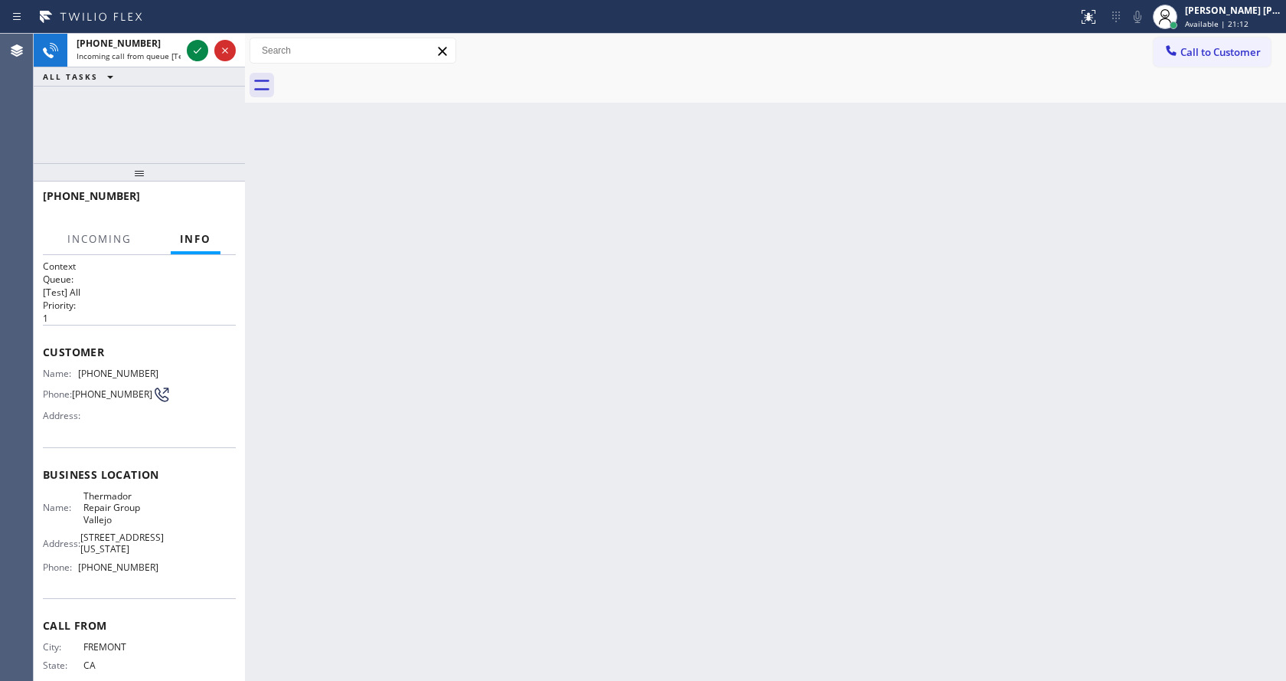
click at [587, 330] on div "Back to Dashboard Change Sender ID Customers Technicians Select a contact Outbo…" at bounding box center [765, 357] width 1041 height 647
click at [393, 359] on div "Back to Dashboard Change Sender ID Customers Technicians Select a contact Outbo…" at bounding box center [765, 357] width 1041 height 647
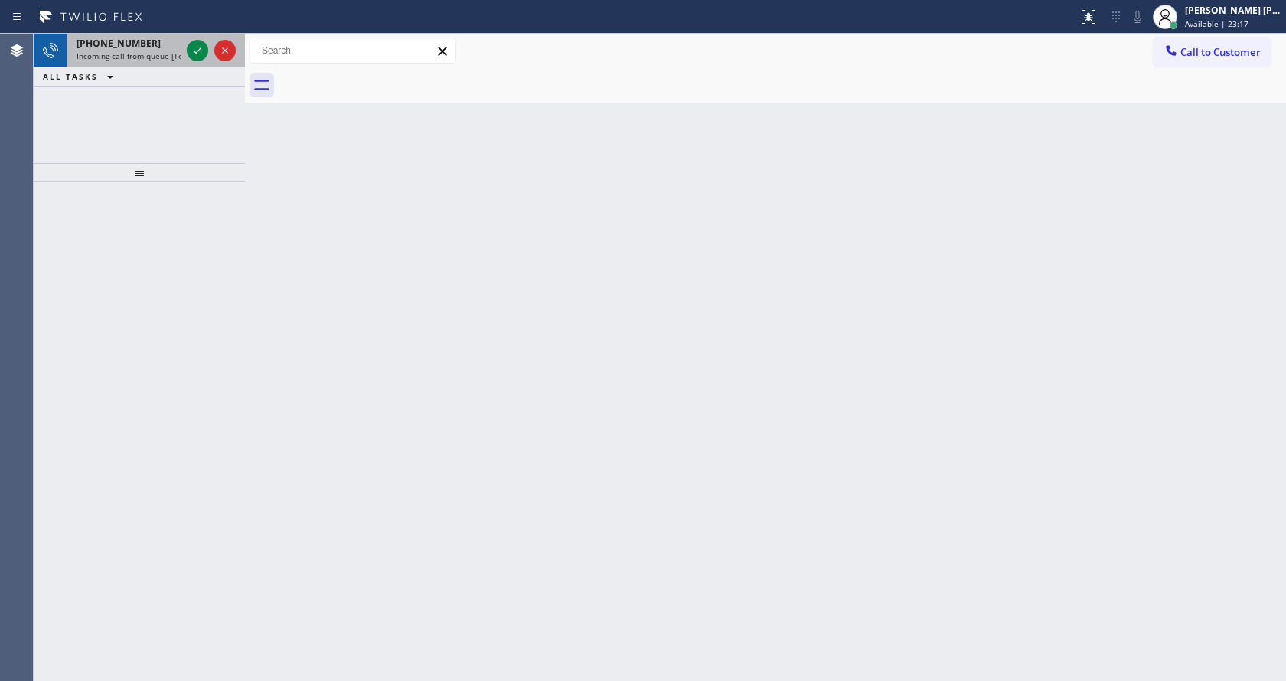
click at [147, 59] on span "Incoming call from queue [Test] All" at bounding box center [140, 56] width 127 height 11
click at [119, 60] on span "Incoming call from queue [Test] All" at bounding box center [140, 56] width 127 height 11
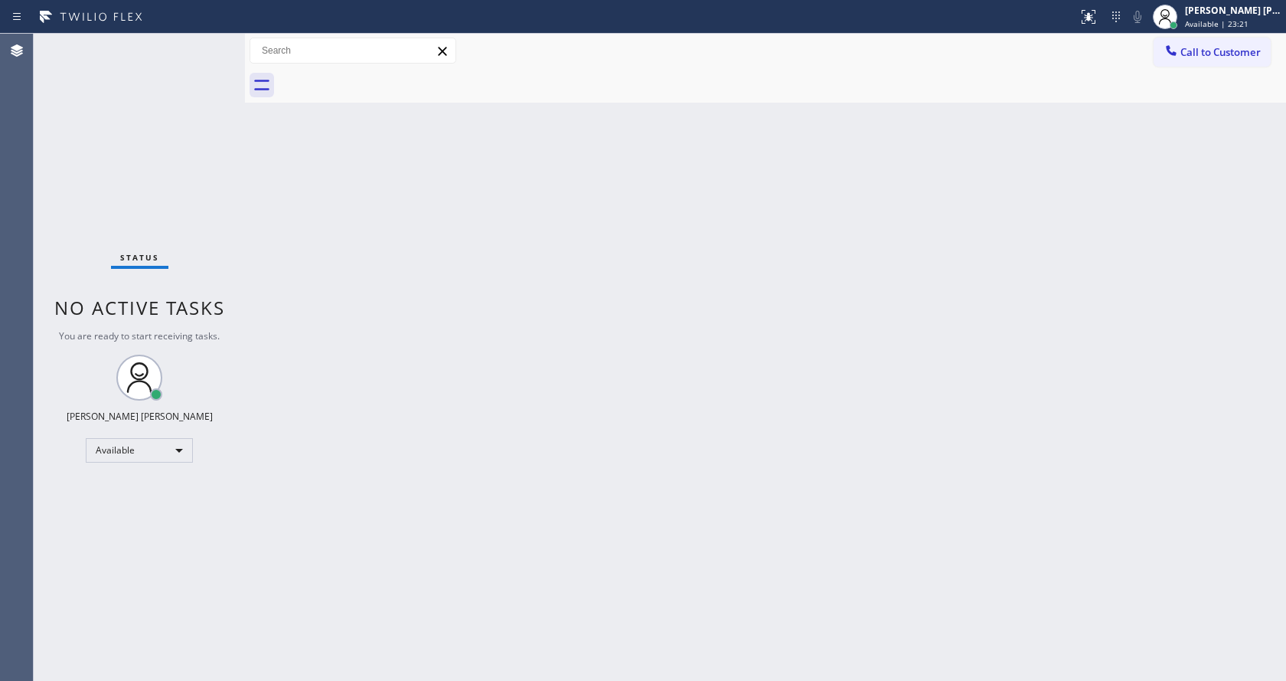
click at [491, 322] on div "Back to Dashboard Change Sender ID Customers Technicians Select a contact Outbo…" at bounding box center [765, 357] width 1041 height 647
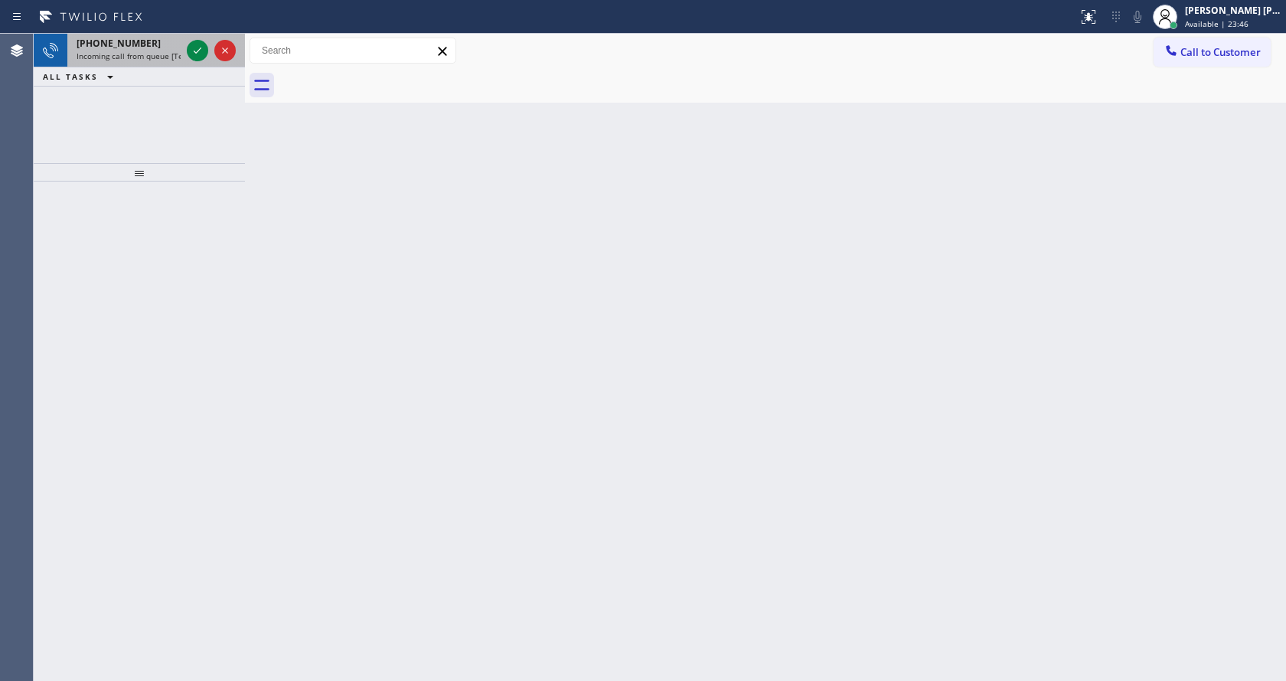
click at [165, 61] on div "[PHONE_NUMBER] Incoming call from queue [Test] All" at bounding box center [125, 51] width 116 height 34
click at [145, 36] on div "[PHONE_NUMBER] Incoming call from queue [Test] All" at bounding box center [125, 51] width 116 height 34
click at [188, 42] on icon at bounding box center [197, 50] width 18 height 18
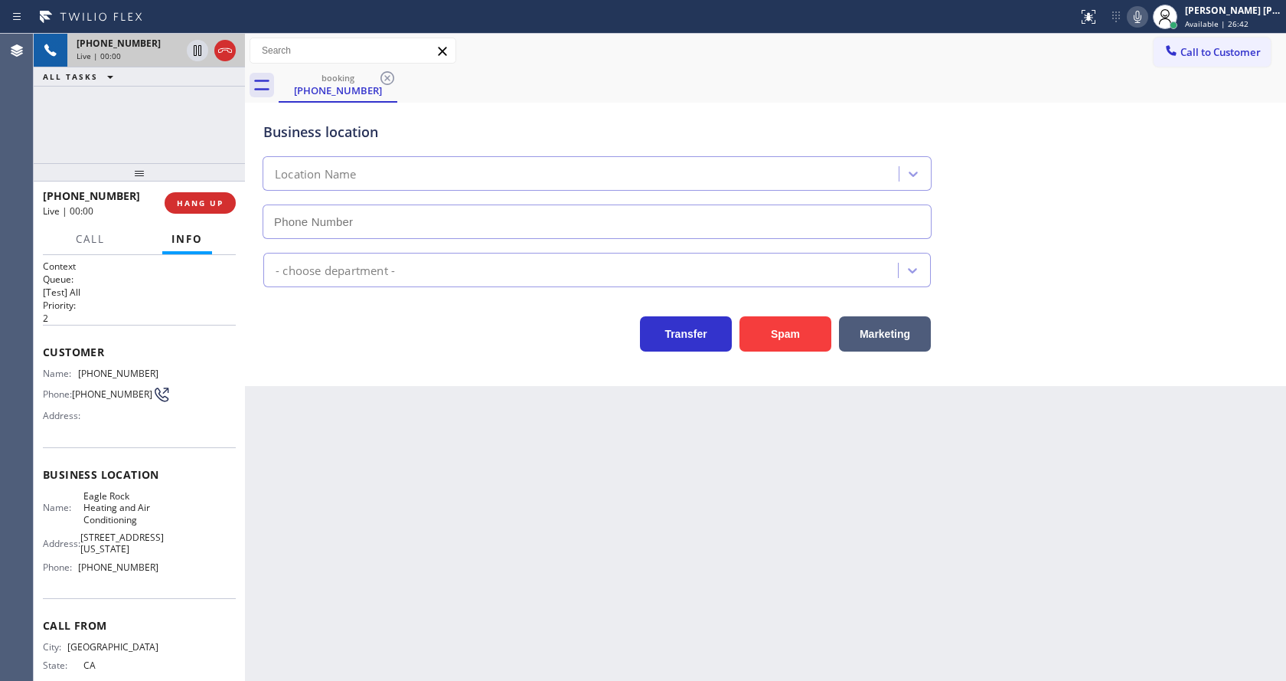
type input "[PHONE_NUMBER]"
click at [475, 500] on div "Back to Dashboard Change Sender ID Customers Technicians Select a contact Outbo…" at bounding box center [765, 357] width 1041 height 647
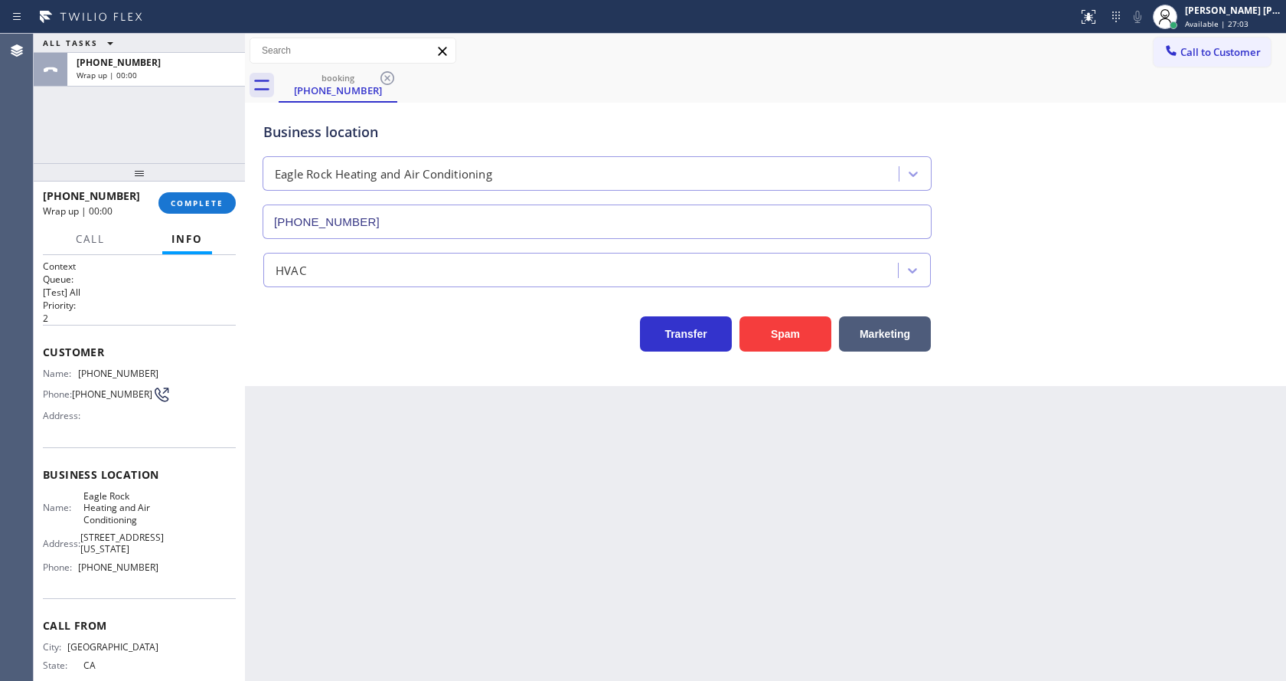
click at [426, 409] on div "Back to Dashboard Change Sender ID Customers Technicians Select a contact Outbo…" at bounding box center [765, 357] width 1041 height 647
click at [201, 214] on div "[PHONE_NUMBER] Wrap up | 00:00 COMPLETE" at bounding box center [139, 203] width 193 height 40
click at [204, 191] on div "[PHONE_NUMBER] Wrap up | 00:00 COMPLETE" at bounding box center [139, 203] width 193 height 40
click at [194, 206] on span "COMPLETE" at bounding box center [197, 203] width 53 height 11
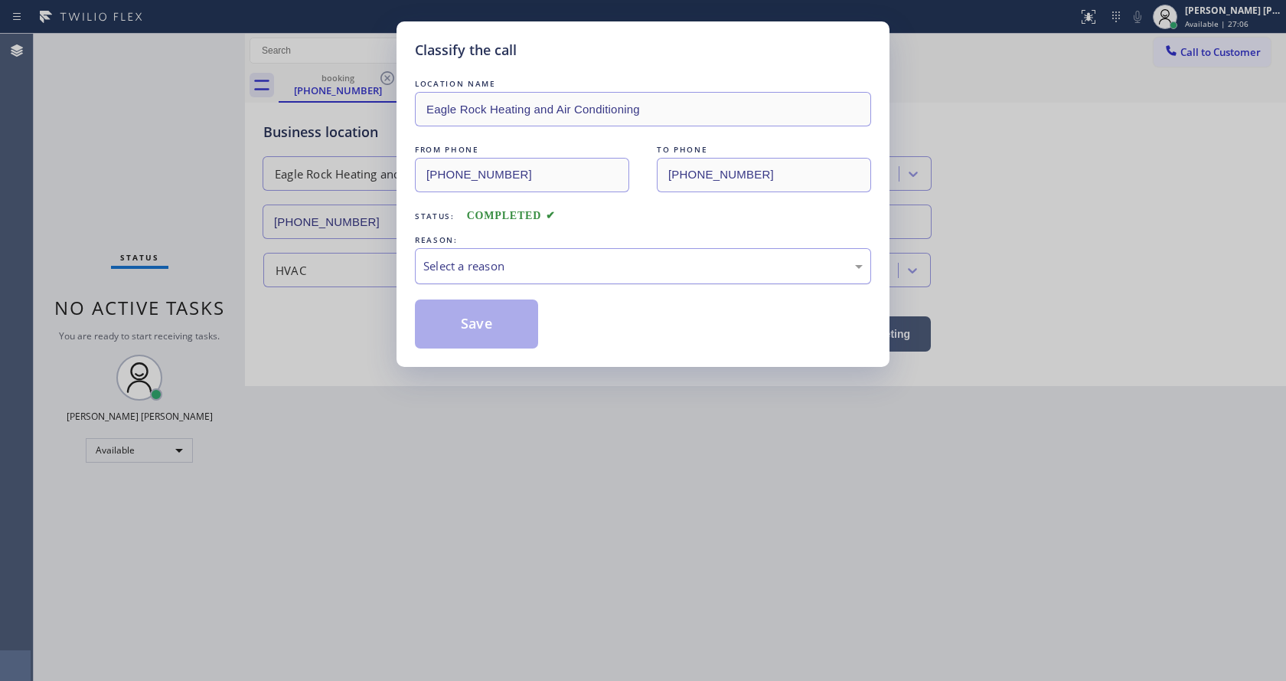
click at [491, 269] on div "Select a reason" at bounding box center [642, 266] width 439 height 18
click at [475, 330] on button "Save" at bounding box center [476, 323] width 123 height 49
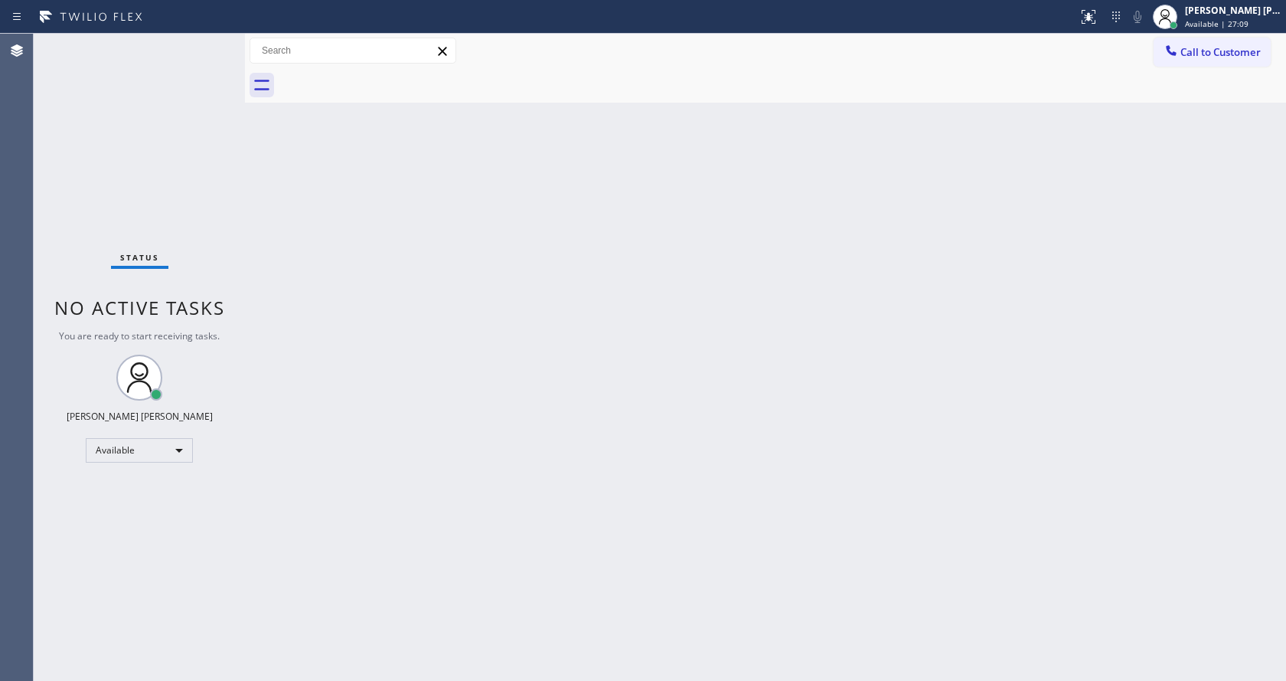
drag, startPoint x: 242, startPoint y: 51, endPoint x: 194, endPoint y: 60, distance: 49.0
click at [194, 60] on div "Status No active tasks You are ready to start receiving tasks. [PERSON_NAME] [P…" at bounding box center [660, 357] width 1252 height 647
click at [200, 42] on div "Status No active tasks You are ready to start receiving tasks. [PERSON_NAME] [P…" at bounding box center [139, 357] width 211 height 647
click at [200, 43] on div "Status No active tasks You are ready to start receiving tasks. [PERSON_NAME] [P…" at bounding box center [139, 357] width 211 height 647
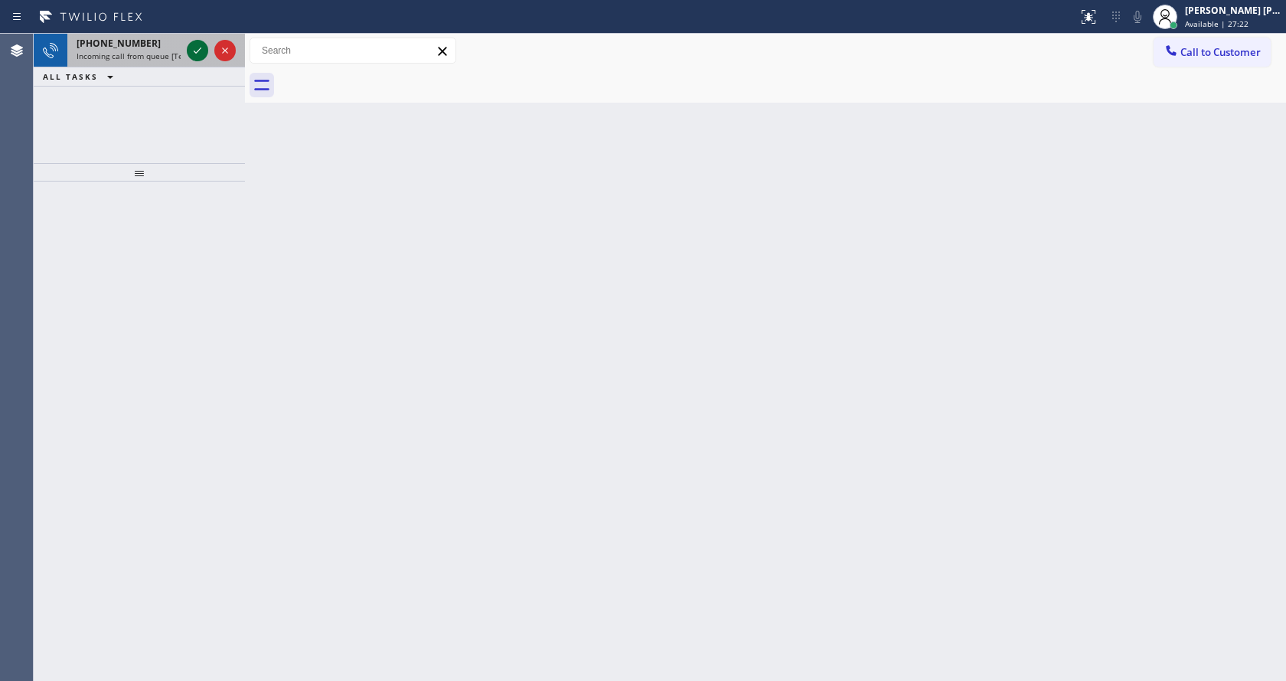
click at [200, 44] on icon at bounding box center [197, 50] width 18 height 18
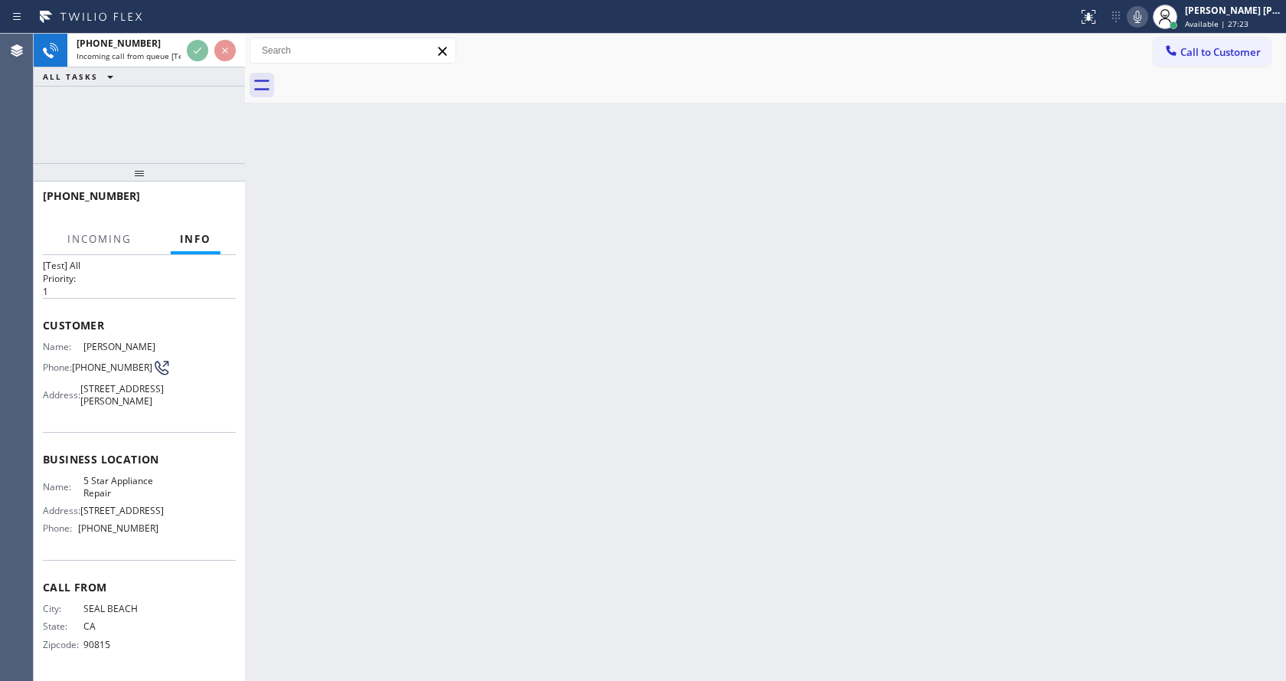
click at [522, 498] on div "Back to Dashboard Change Sender ID Customers Technicians Select a contact Outbo…" at bounding box center [765, 357] width 1041 height 647
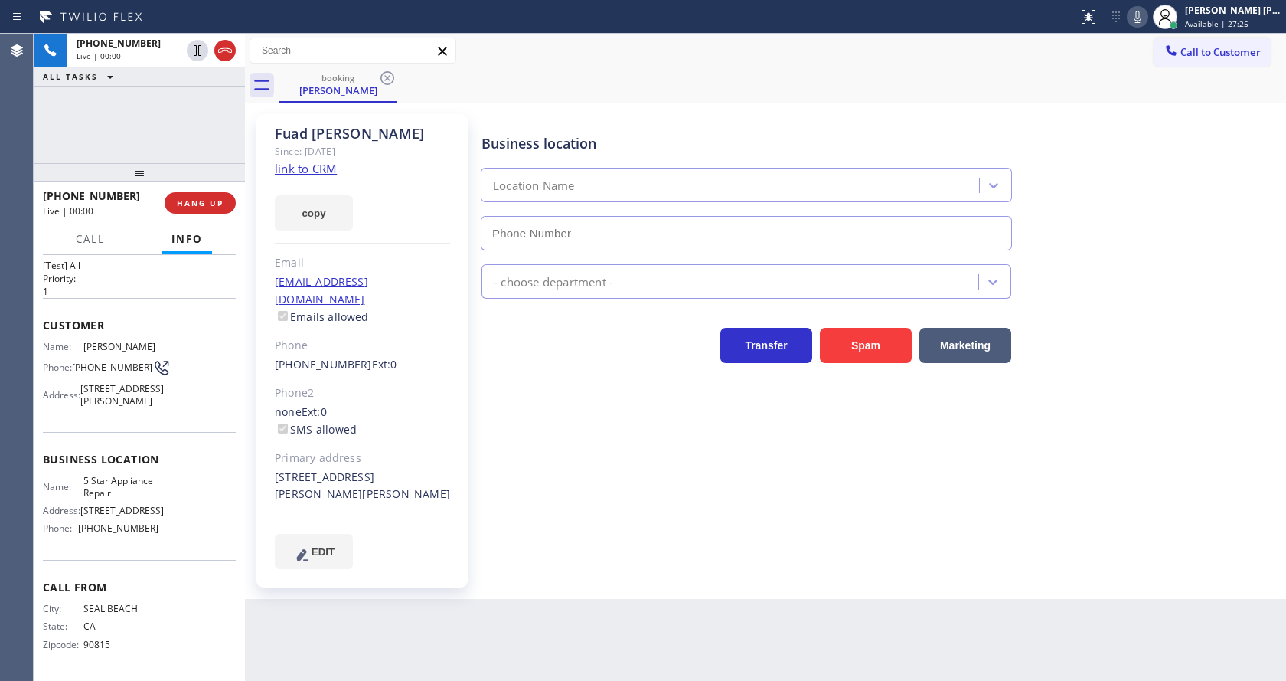
type input "[PHONE_NUMBER]"
click at [336, 166] on link "link to CRM" at bounding box center [306, 168] width 62 height 15
click at [574, 504] on div "Business location 5 Star Appliance Repair [PHONE_NUMBER] 5 Star Appliance Trans…" at bounding box center [880, 341] width 804 height 446
click at [531, 519] on div "Business location 5 Star Appliance Repair [PHONE_NUMBER] 5 Star Appliance Trans…" at bounding box center [880, 341] width 804 height 446
click at [83, 418] on div "Customer Name: [PERSON_NAME] Phone: [PHONE_NUMBER] Address: [STREET_ADDRESS][PE…" at bounding box center [139, 365] width 193 height 134
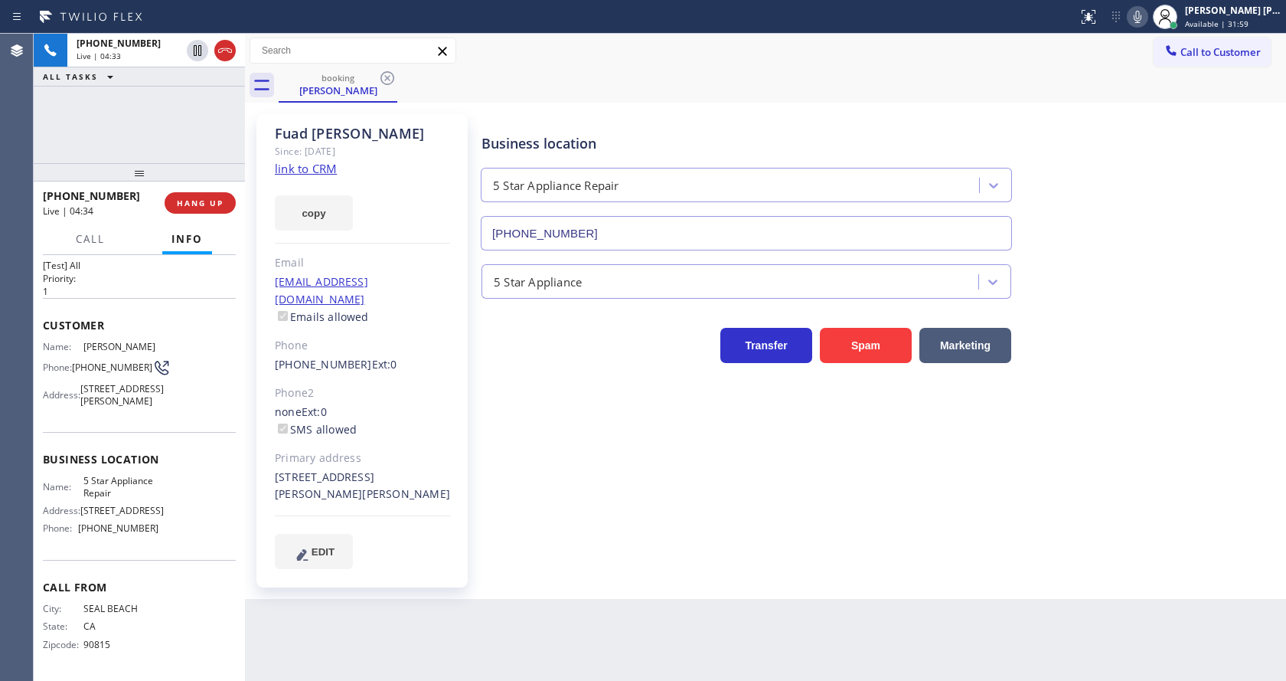
click at [1144, 16] on icon at bounding box center [1137, 17] width 18 height 18
click at [192, 49] on icon at bounding box center [197, 50] width 18 height 18
click at [169, 382] on div "Name: [PERSON_NAME] Phone: [PHONE_NUMBER] Address: [STREET_ADDRESS][PERSON_NAME]" at bounding box center [139, 377] width 193 height 72
drag, startPoint x: 72, startPoint y: 332, endPoint x: 105, endPoint y: 350, distance: 37.3
click at [105, 358] on div "Phone: [PHONE_NUMBER]" at bounding box center [101, 367] width 116 height 18
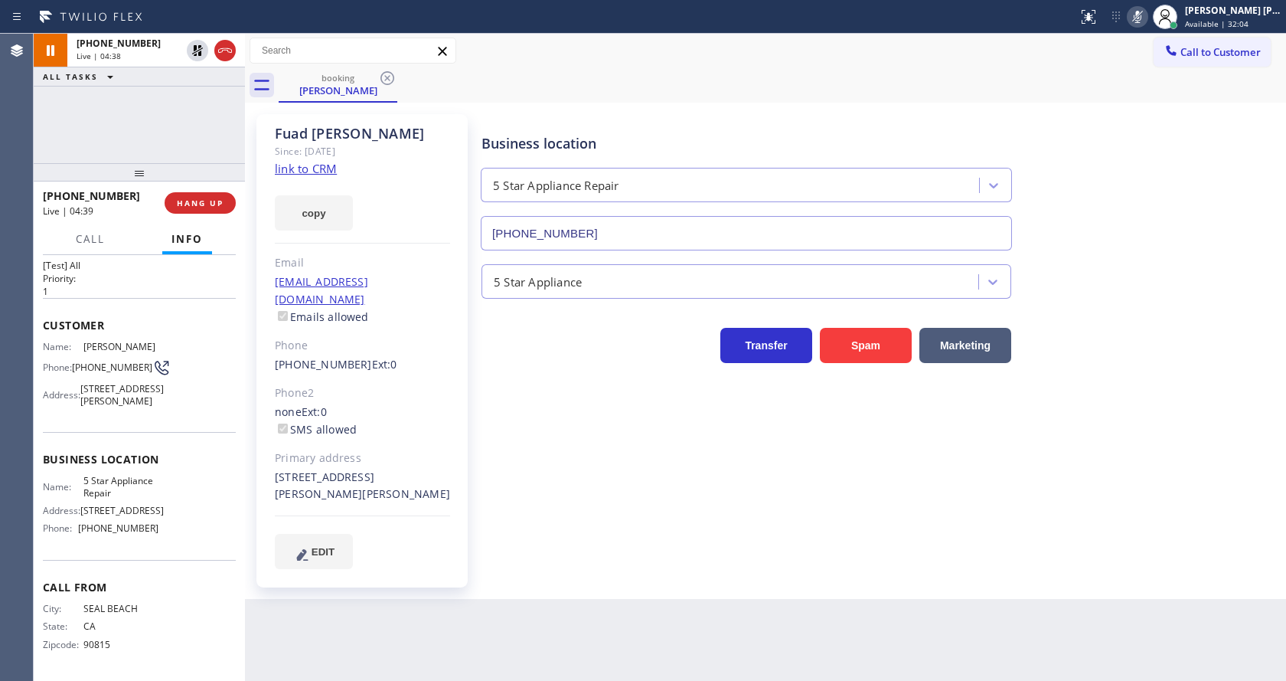
drag, startPoint x: 466, startPoint y: 550, endPoint x: 397, endPoint y: 679, distance: 146.6
click at [466, 550] on div "[PERSON_NAME] Since: [DATE] link to CRM copy Email [EMAIL_ADDRESS][DOMAIN_NAME]…" at bounding box center [361, 350] width 211 height 473
click at [165, 533] on div "Name: 5 Star Appliance Repair Address: [STREET_ADDRESS] Phone: [PHONE_NUMBER]" at bounding box center [139, 508] width 193 height 66
drag, startPoint x: 77, startPoint y: 476, endPoint x: 136, endPoint y: 491, distance: 60.7
click at [136, 491] on div "Name: 5 Star Appliance Repair" at bounding box center [101, 487] width 116 height 24
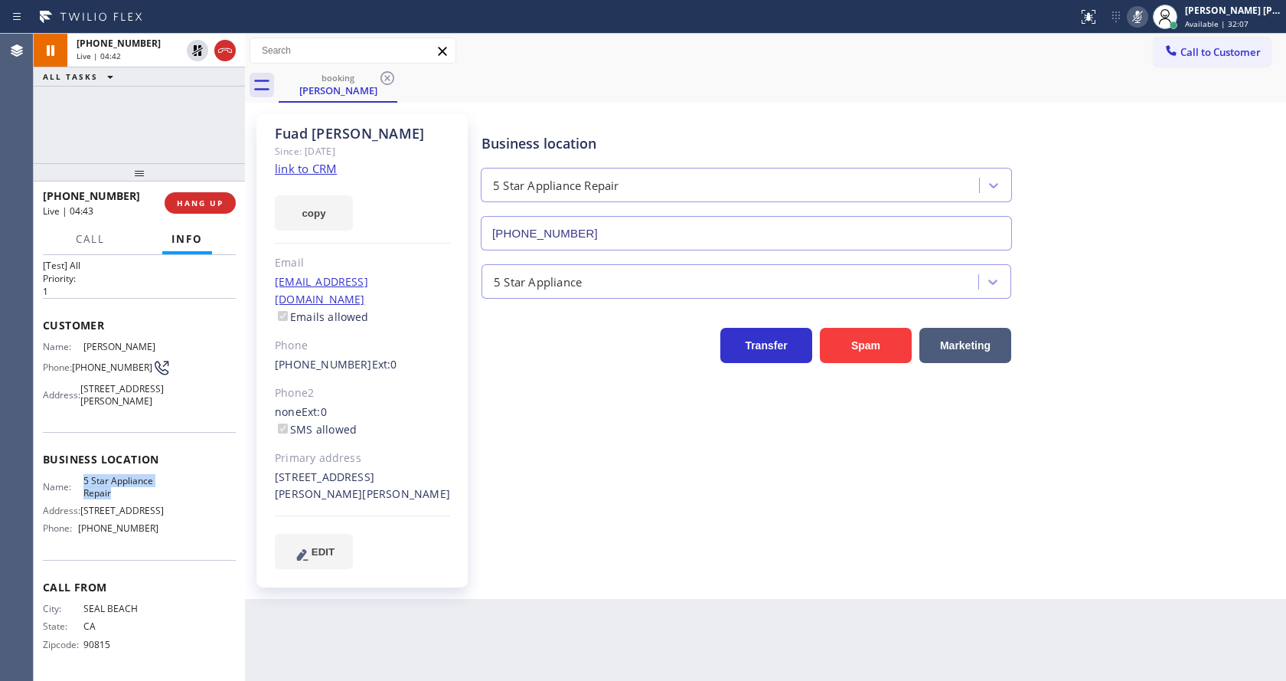
click at [518, 605] on div "Back to Dashboard Change Sender ID Customers Technicians Select a contact Outbo…" at bounding box center [765, 357] width 1041 height 647
click at [128, 531] on span "[PHONE_NUMBER]" at bounding box center [118, 527] width 80 height 11
drag, startPoint x: 75, startPoint y: 524, endPoint x: 168, endPoint y: 534, distance: 94.0
click at [168, 534] on div "Name: 5 Star Appliance Repair Address: [STREET_ADDRESS] Phone: [PHONE_NUMBER]" at bounding box center [139, 508] width 193 height 66
click at [321, 630] on div "Back to Dashboard Change Sender ID Customers Technicians Select a contact Outbo…" at bounding box center [765, 357] width 1041 height 647
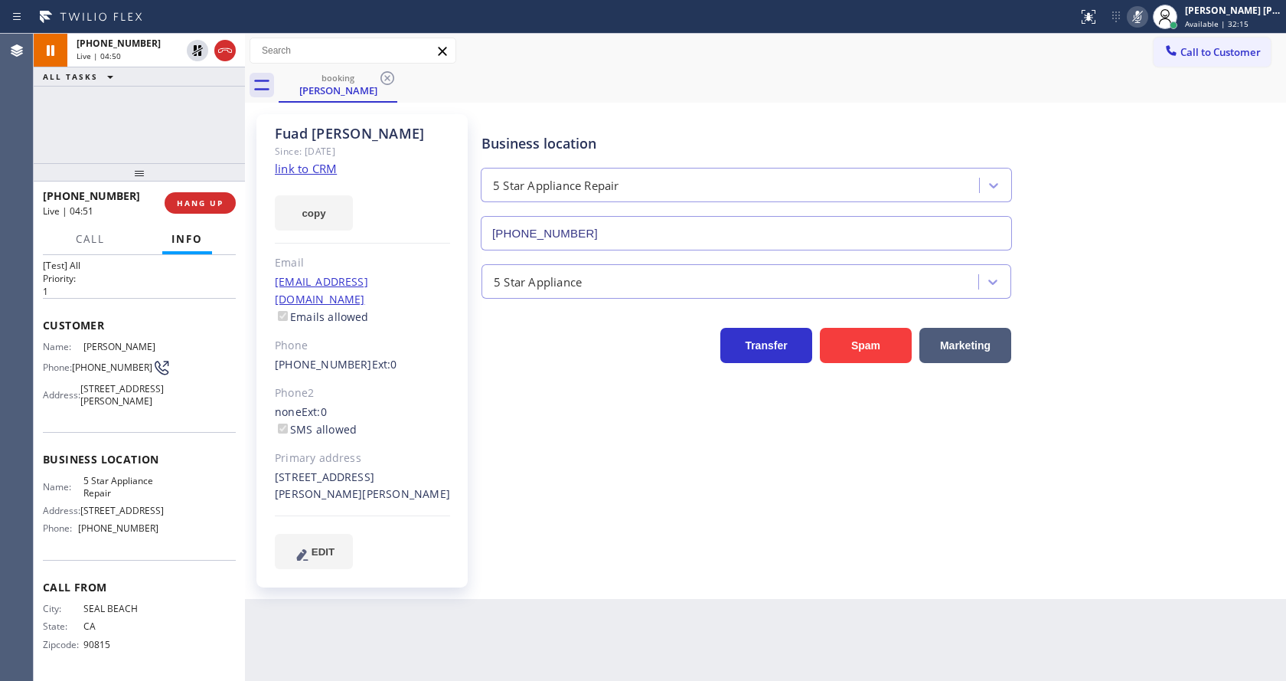
click at [531, 537] on div "Business location 5 Star Appliance Repair [PHONE_NUMBER] 5 Star Appliance Trans…" at bounding box center [880, 341] width 804 height 446
click at [432, 534] on div "EDIT" at bounding box center [362, 551] width 175 height 35
click at [422, 427] on div "[PERSON_NAME] Since: [DATE] link to CRM copy Email [EMAIL_ADDRESS][DOMAIN_NAME]…" at bounding box center [361, 350] width 211 height 473
click at [198, 107] on icon at bounding box center [197, 103] width 18 height 18
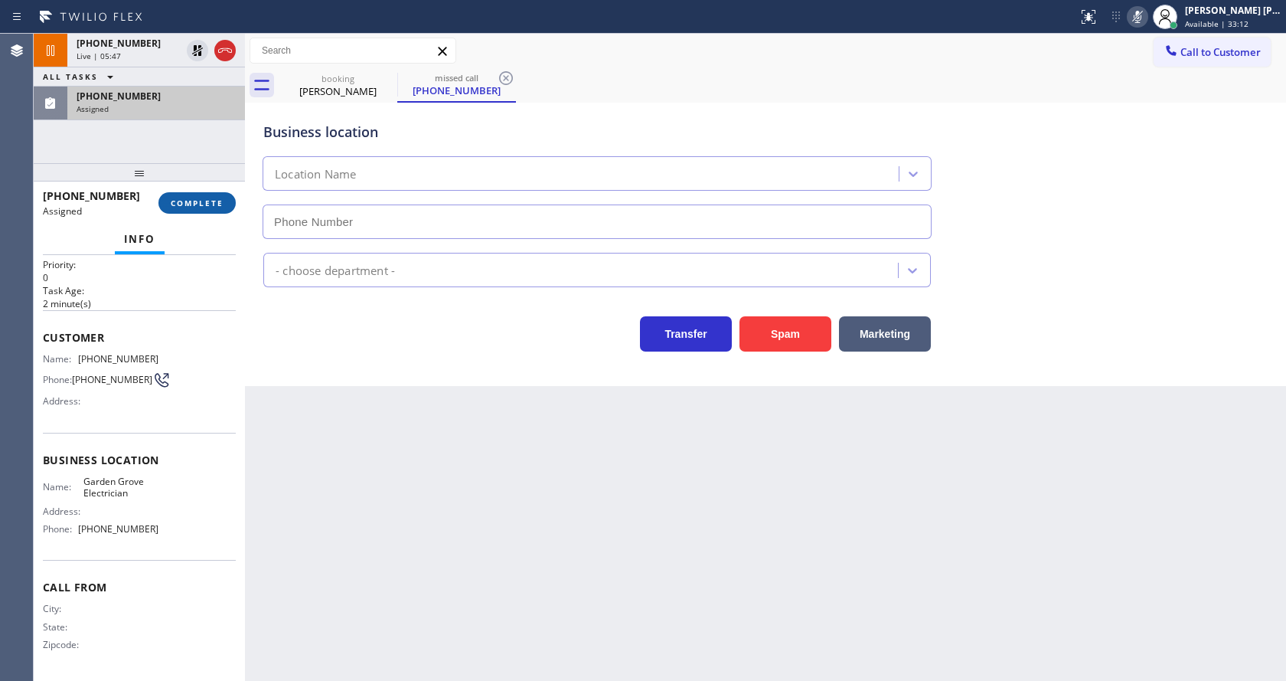
type input "[PHONE_NUMBER]"
click at [186, 194] on button "COMPLETE" at bounding box center [196, 202] width 77 height 21
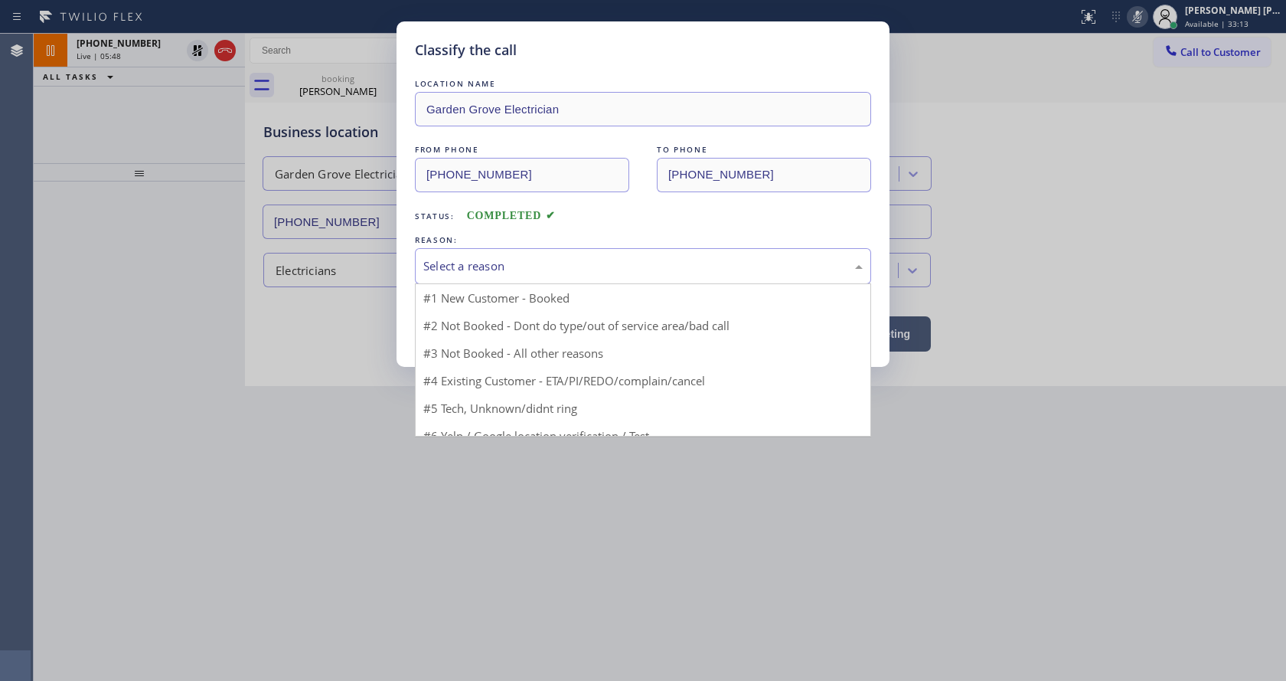
click at [434, 275] on div "Select a reason" at bounding box center [643, 266] width 456 height 36
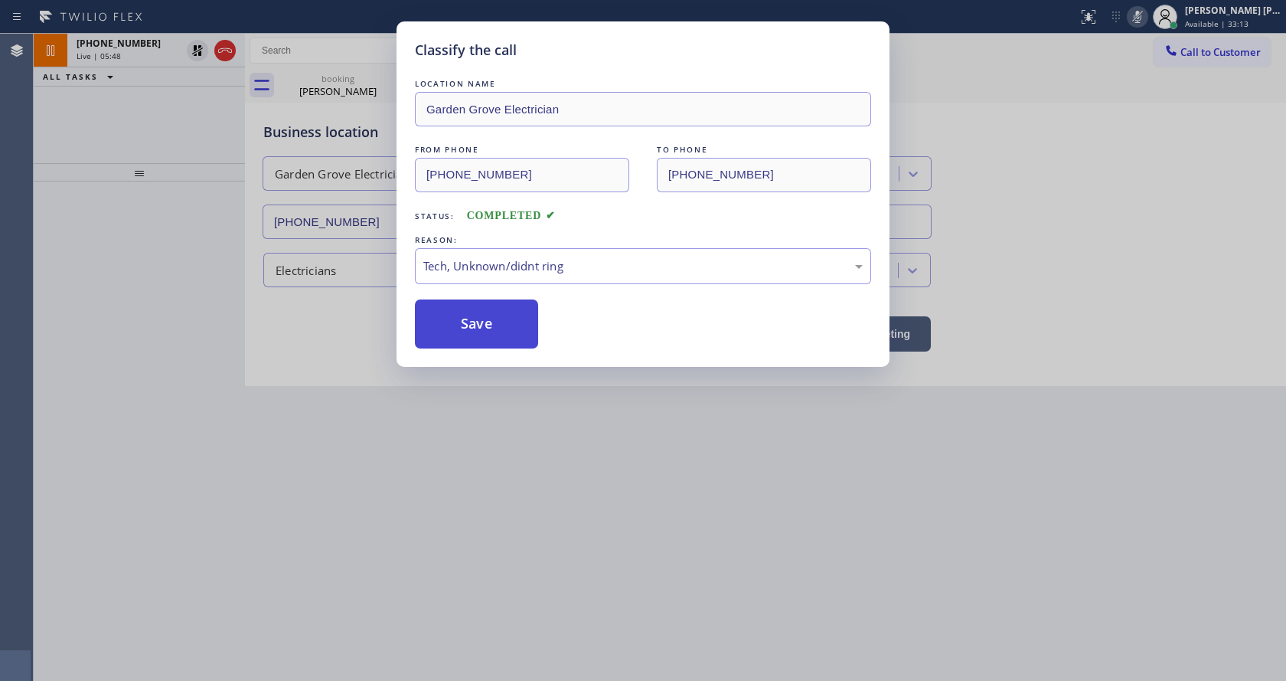
click at [461, 342] on button "Save" at bounding box center [476, 323] width 123 height 49
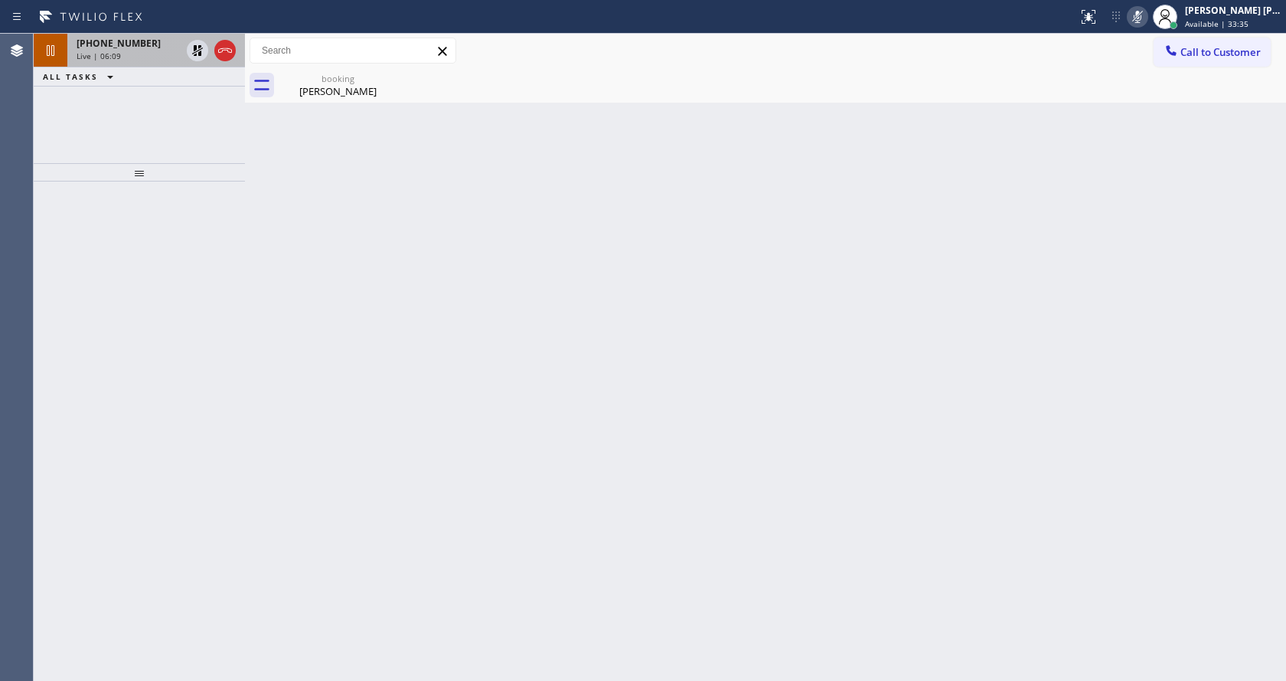
click at [132, 51] on div "Live | 06:09" at bounding box center [129, 56] width 104 height 11
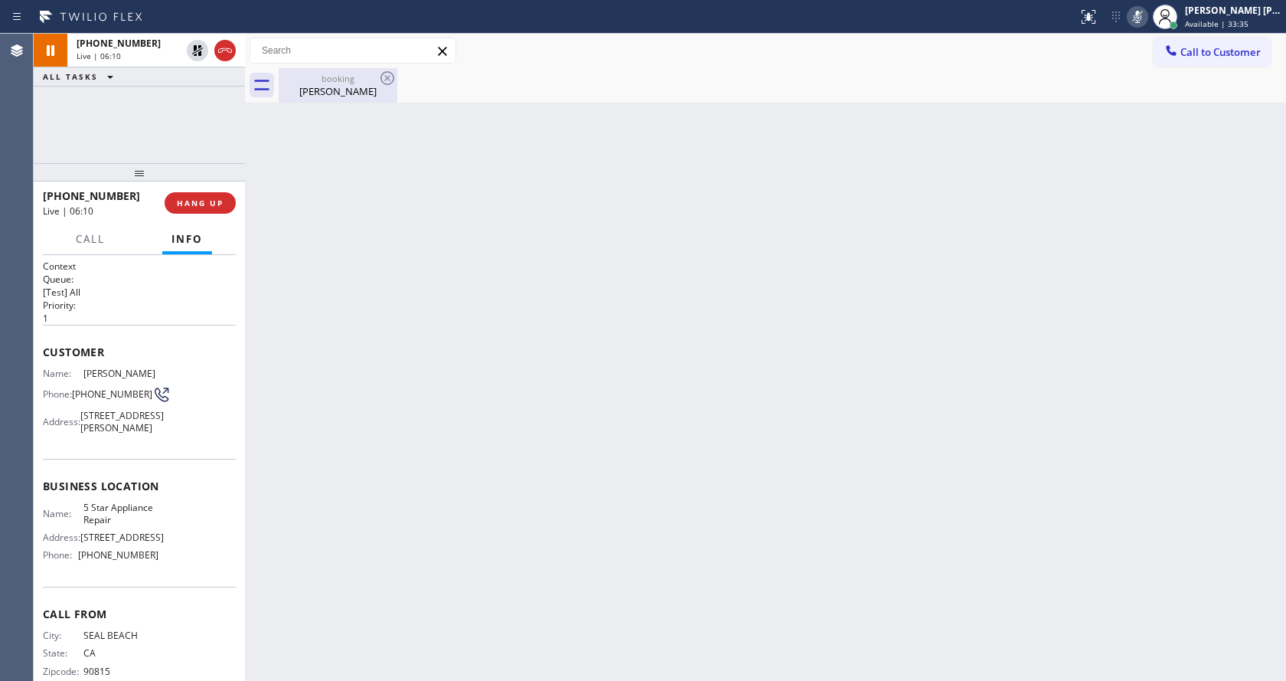
click at [335, 75] on div "booking" at bounding box center [338, 78] width 116 height 11
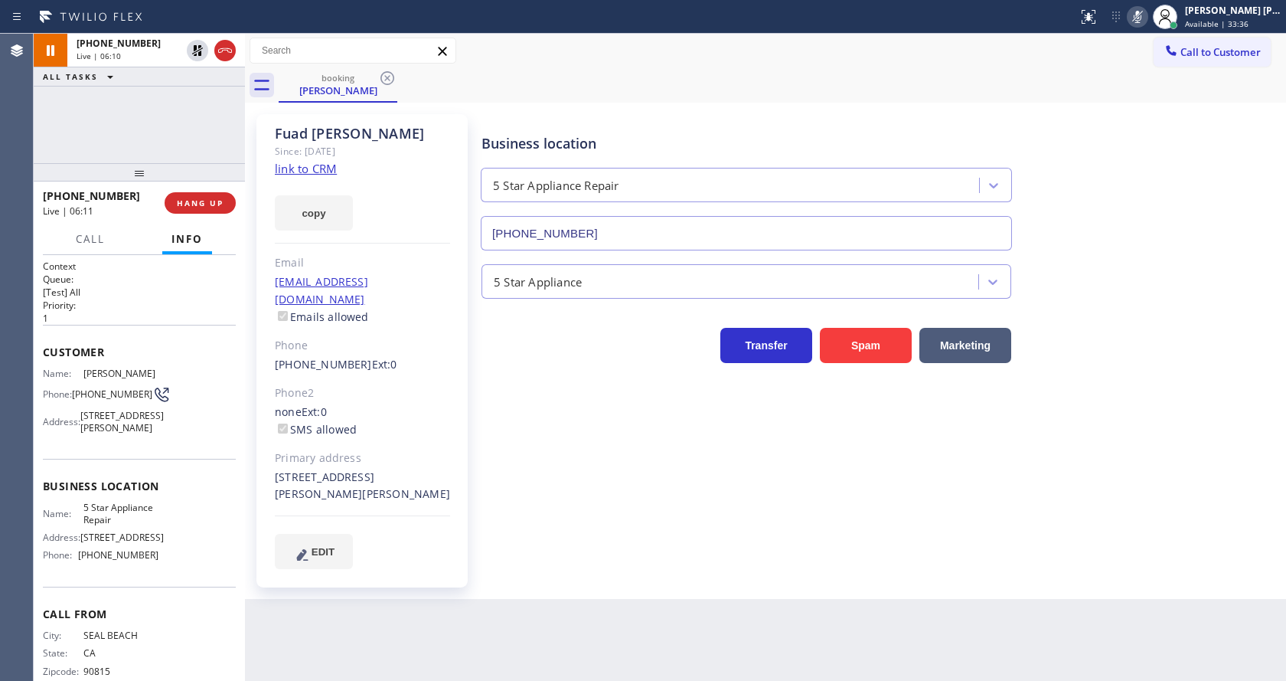
click at [597, 462] on div "Business location 5 Star Appliance Repair [PHONE_NUMBER] 5 Star Appliance Trans…" at bounding box center [880, 341] width 804 height 446
click at [660, 511] on div "Business location 5 Star Appliance Repair [PHONE_NUMBER] 5 Star Appliance Trans…" at bounding box center [880, 341] width 804 height 446
click at [196, 46] on icon at bounding box center [197, 50] width 11 height 11
click at [1137, 15] on icon at bounding box center [1137, 17] width 18 height 18
click at [580, 499] on div "Business location 5 Star Appliance Repair [PHONE_NUMBER] 5 Star Appliance Trans…" at bounding box center [880, 341] width 804 height 446
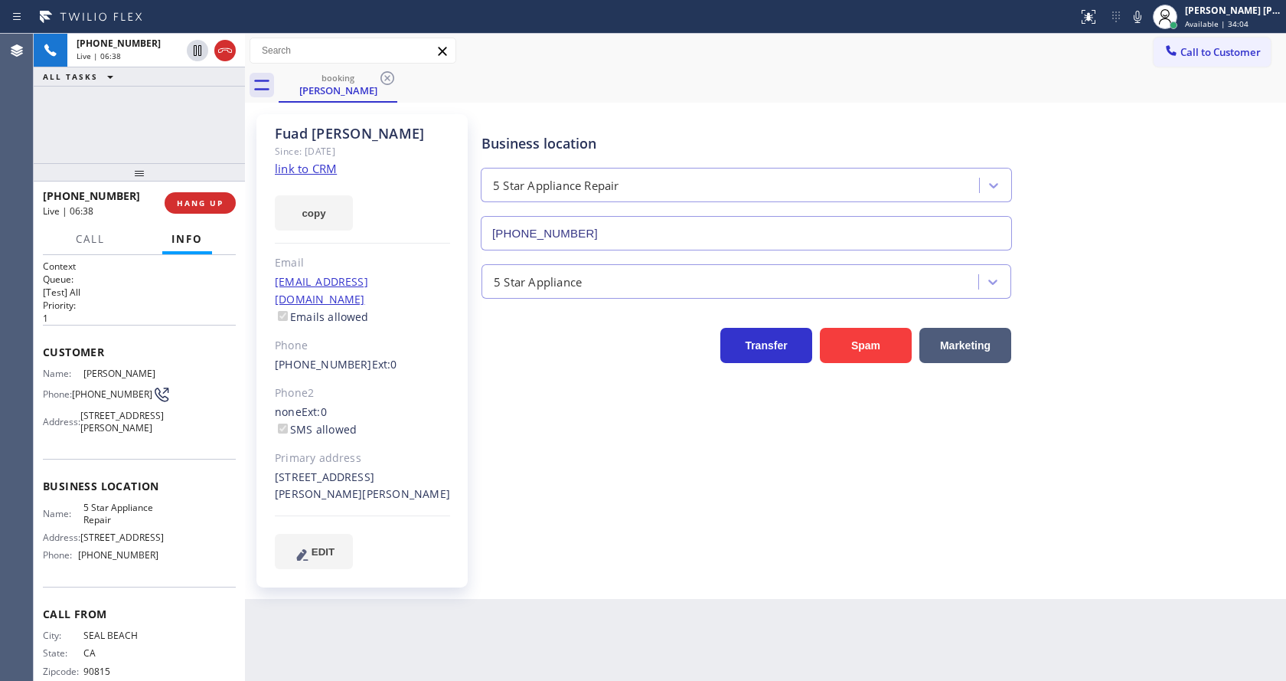
click at [590, 534] on div "Business location 5 Star Appliance Repair [PHONE_NUMBER] 5 Star Appliance Trans…" at bounding box center [880, 341] width 804 height 446
click at [545, 605] on div "Back to Dashboard Change Sender ID Customers Technicians Select a contact Outbo…" at bounding box center [765, 357] width 1041 height 647
click at [570, 520] on div "Business location 5 Star Appliance Repair [PHONE_NUMBER] 5 Star Appliance Trans…" at bounding box center [880, 341] width 804 height 446
click at [612, 544] on div "Business location 5 Star Appliance Repair [PHONE_NUMBER] 5 Star Appliance Trans…" at bounding box center [880, 341] width 804 height 446
click at [580, 540] on div "Business location 5 Star Appliance Repair [PHONE_NUMBER] 5 Star Appliance Trans…" at bounding box center [880, 341] width 804 height 446
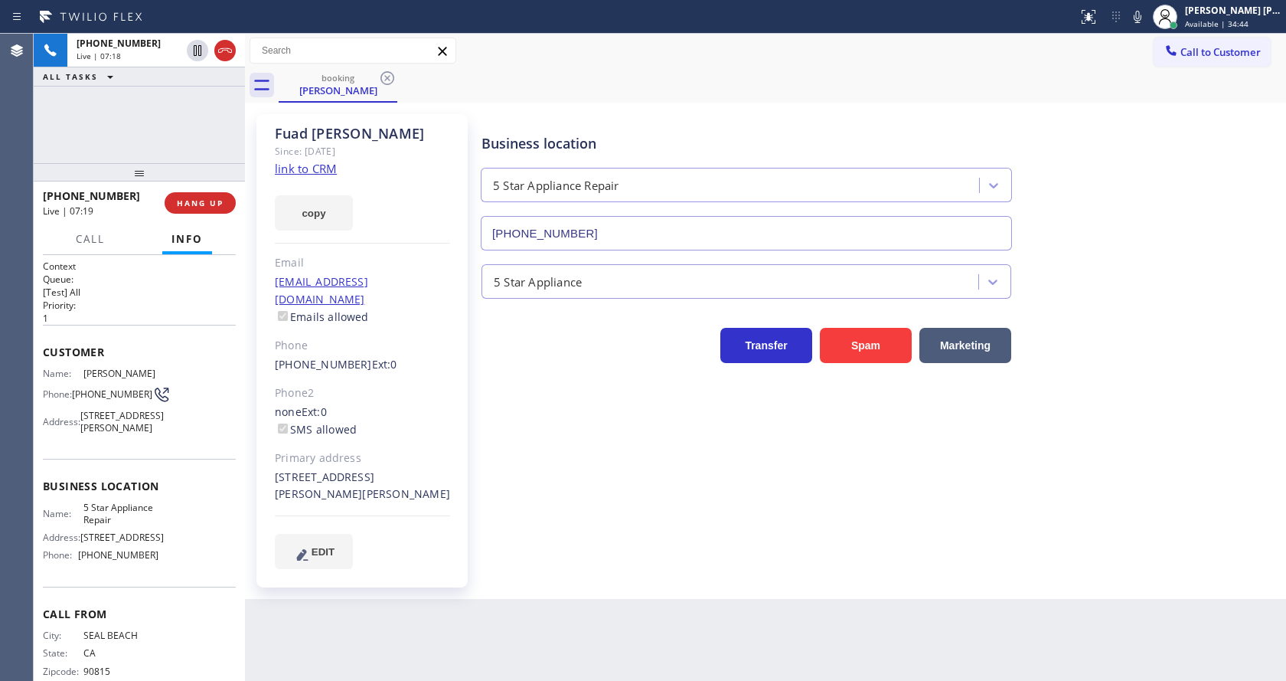
click at [488, 424] on div "Business location 5 Star Appliance Repair [PHONE_NUMBER] 5 Star Appliance Trans…" at bounding box center [880, 341] width 804 height 446
click at [1125, 171] on div "Business location 5 Star Appliance Repair [PHONE_NUMBER]" at bounding box center [880, 181] width 804 height 139
click at [480, 566] on div "Business location 5 Star Appliance Repair [PHONE_NUMBER] 5 Star Appliance Trans…" at bounding box center [880, 356] width 804 height 477
drag, startPoint x: 683, startPoint y: 558, endPoint x: 374, endPoint y: 224, distance: 455.1
click at [683, 558] on div "Business location 5 Star Appliance Repair [PHONE_NUMBER] 5 Star Appliance Trans…" at bounding box center [880, 356] width 804 height 477
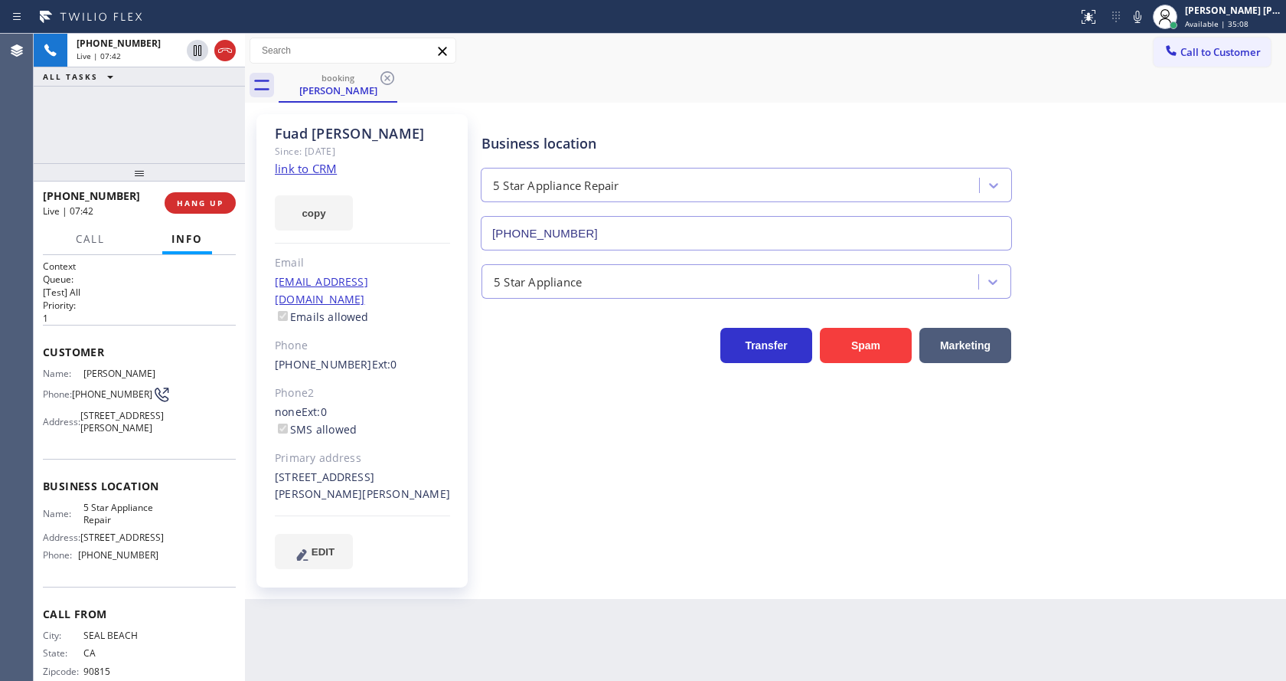
click at [547, 524] on div "Business location 5 Star Appliance Repair [PHONE_NUMBER] 5 Star Appliance Trans…" at bounding box center [880, 341] width 804 height 446
click at [612, 585] on div "Back to Dashboard Change Sender ID Customers Technicians Select a contact Outbo…" at bounding box center [765, 357] width 1041 height 647
click at [1141, 19] on icon at bounding box center [1137, 17] width 18 height 18
click at [195, 51] on icon at bounding box center [197, 50] width 18 height 18
click at [542, 491] on div "Business location 5 Star Appliance Repair [PHONE_NUMBER] 5 Star Appliance Trans…" at bounding box center [880, 341] width 804 height 446
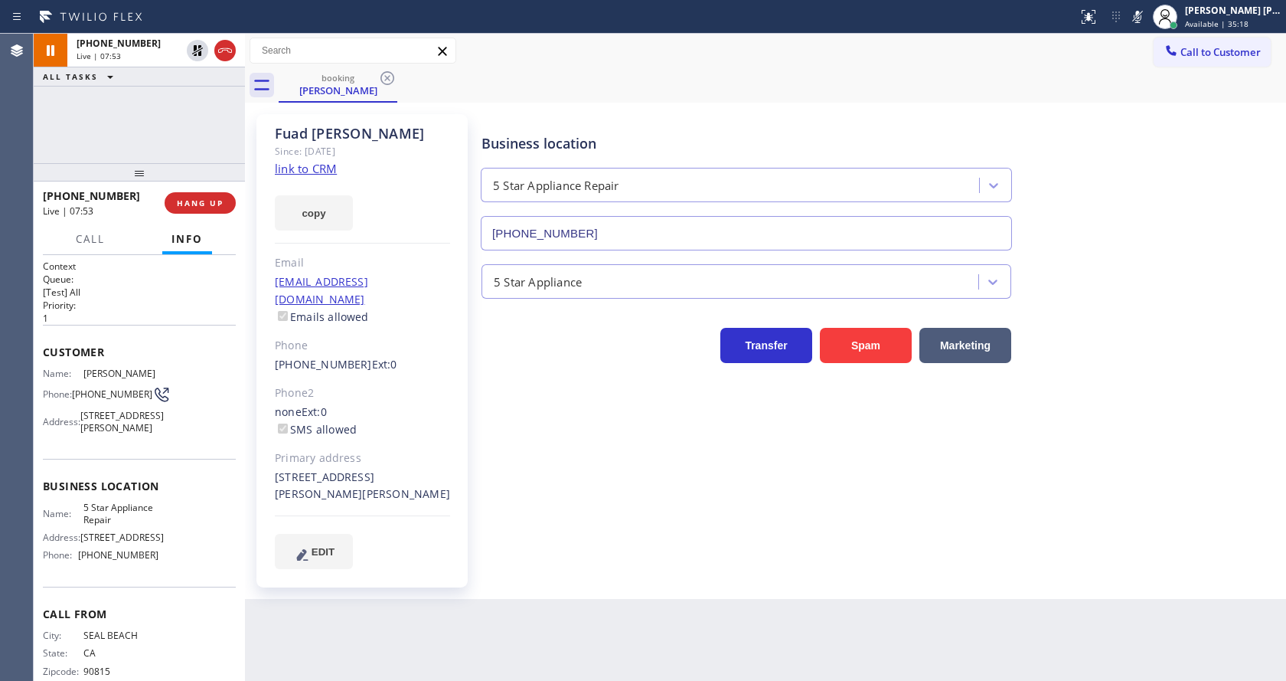
click at [684, 563] on div "Business location 5 Star Appliance Repair [PHONE_NUMBER] 5 Star Appliance Trans…" at bounding box center [880, 356] width 804 height 477
drag, startPoint x: 614, startPoint y: 586, endPoint x: 383, endPoint y: 371, distance: 315.3
click at [614, 586] on div "Back to Dashboard Change Sender ID Customers Technicians Select a contact Outbo…" at bounding box center [765, 357] width 1041 height 647
click at [507, 463] on div "Business location 5 Star Appliance Repair [PHONE_NUMBER] 5 Star Appliance Trans…" at bounding box center [880, 341] width 804 height 446
click at [691, 619] on div "Back to Dashboard Change Sender ID Customers Technicians Select a contact Outbo…" at bounding box center [765, 357] width 1041 height 647
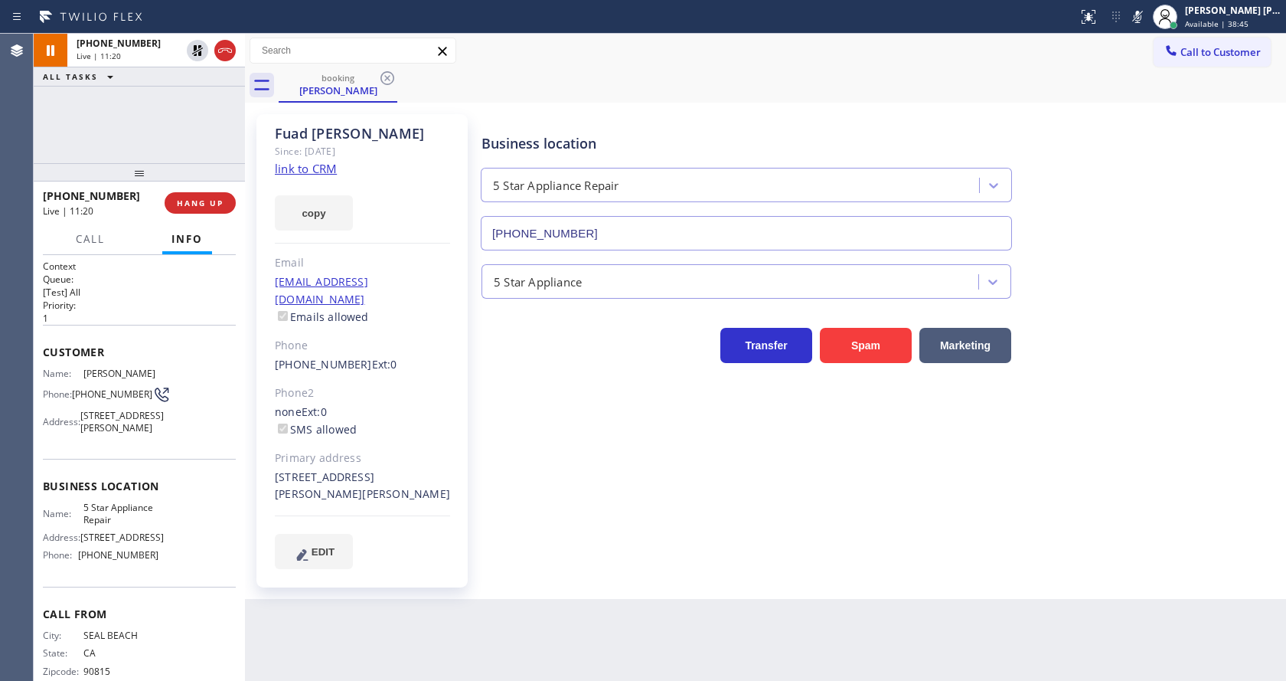
click at [488, 563] on div "Business location 5 Star Appliance Repair [PHONE_NUMBER] 5 Star Appliance Trans…" at bounding box center [880, 356] width 804 height 477
click at [661, 511] on div "Business location 5 Star Appliance Repair [PHONE_NUMBER] 5 Star Appliance Trans…" at bounding box center [880, 341] width 804 height 446
click at [589, 505] on div "Business location 5 Star Appliance Repair [PHONE_NUMBER] 5 Star Appliance Trans…" at bounding box center [880, 341] width 804 height 446
click at [197, 51] on icon at bounding box center [197, 50] width 11 height 11
click at [1138, 21] on icon at bounding box center [1137, 17] width 18 height 18
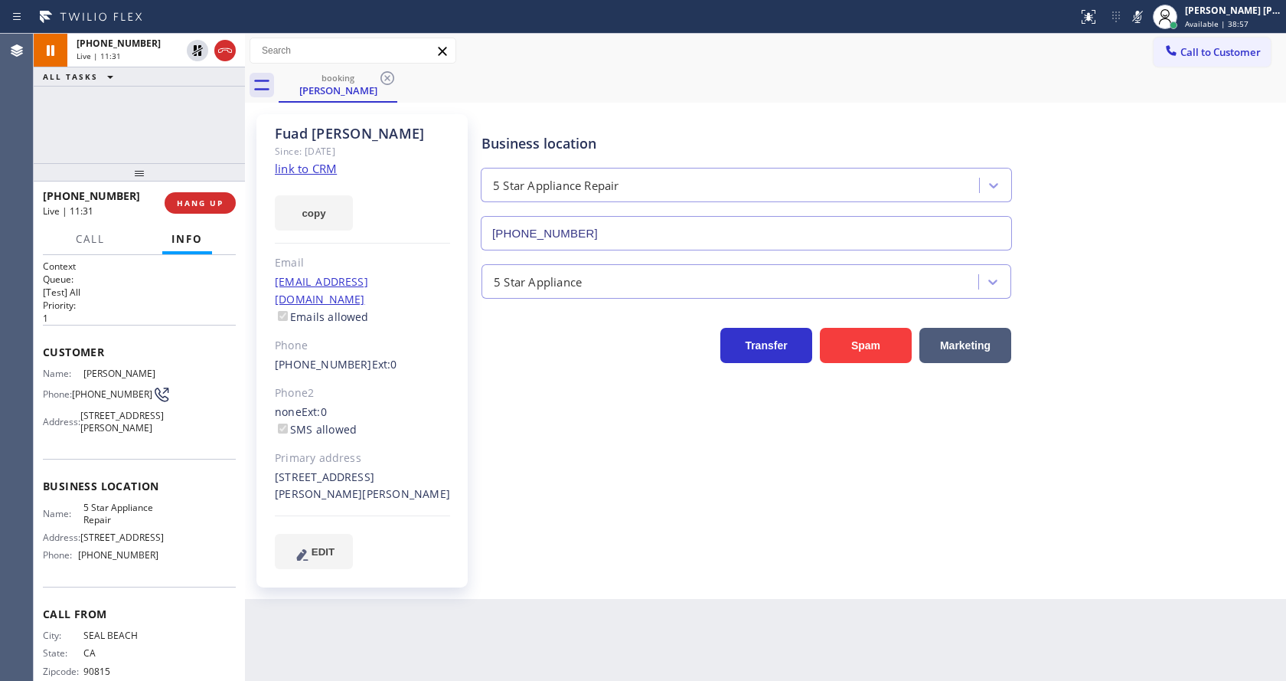
click at [1151, 97] on div "booking [PERSON_NAME]" at bounding box center [782, 85] width 1007 height 34
click at [565, 529] on div "Business location 5 Star Appliance Repair [PHONE_NUMBER] 5 Star Appliance Trans…" at bounding box center [880, 341] width 804 height 446
click at [544, 599] on div "Back to Dashboard Change Sender ID Customers Technicians Select a contact Outbo…" at bounding box center [765, 357] width 1041 height 647
click at [417, 403] on div "none Ext: 0 SMS allowed" at bounding box center [362, 420] width 175 height 35
drag, startPoint x: 652, startPoint y: 573, endPoint x: 577, endPoint y: 596, distance: 78.7
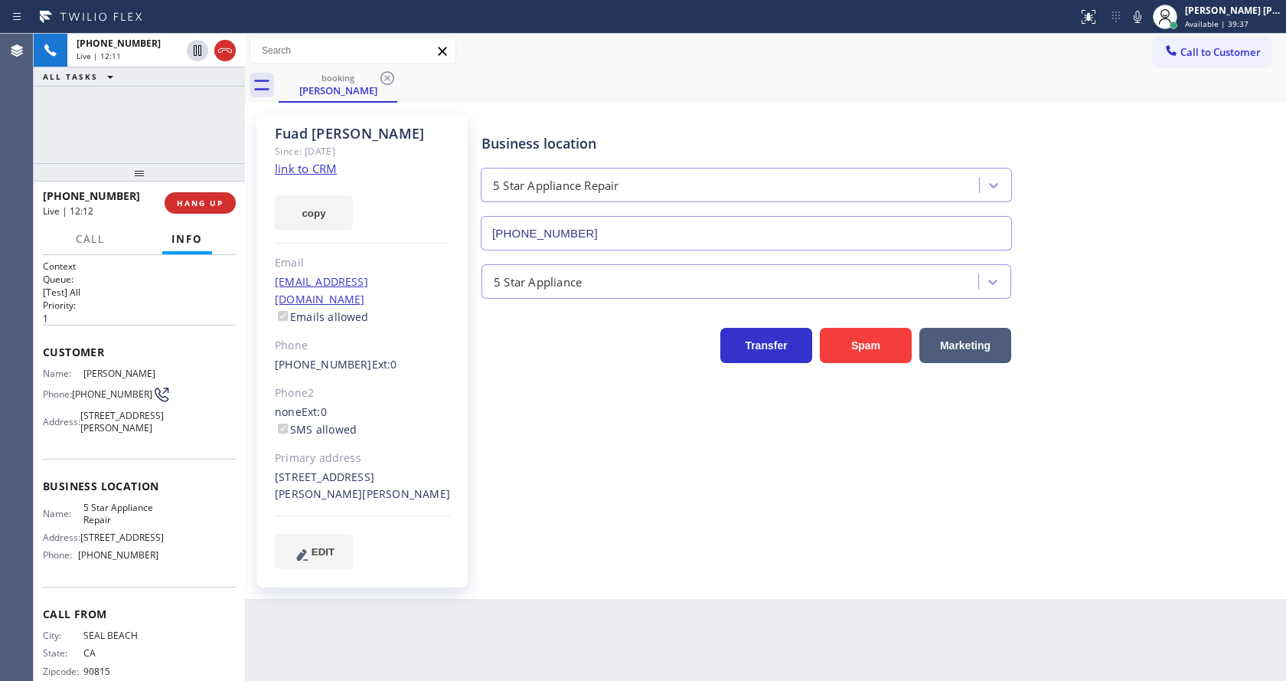
click at [652, 573] on div "Business location 5 Star Appliance Repair [PHONE_NUMBER] 5 Star Appliance Trans…" at bounding box center [880, 356] width 804 height 477
click at [531, 535] on div "Business location 5 Star Appliance Repair [PHONE_NUMBER] 5 Star Appliance Trans…" at bounding box center [880, 341] width 804 height 446
drag, startPoint x: 720, startPoint y: 538, endPoint x: 714, endPoint y: 548, distance: 11.7
click at [720, 539] on div "Business location 5 Star Appliance Repair [PHONE_NUMBER] 5 Star Appliance Trans…" at bounding box center [880, 341] width 804 height 446
drag, startPoint x: 528, startPoint y: 534, endPoint x: 529, endPoint y: 559, distance: 25.3
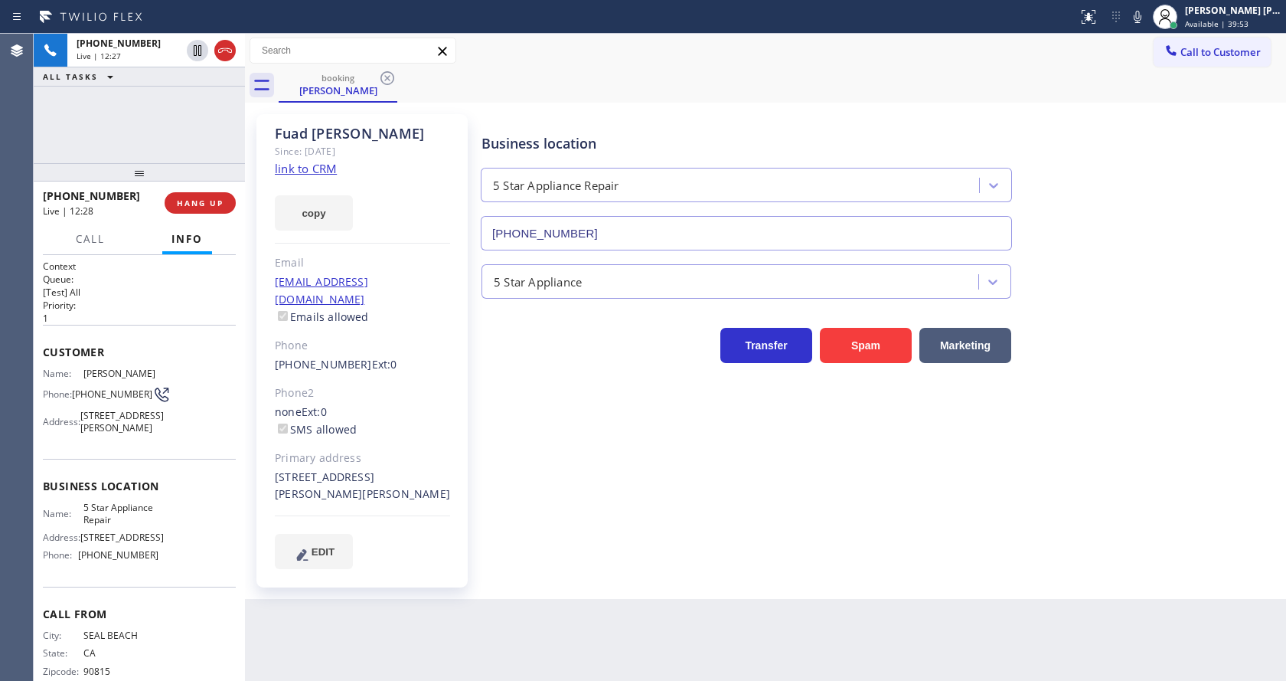
click at [528, 549] on div "Business location 5 Star Appliance Repair [PHONE_NUMBER] 5 Star Appliance Trans…" at bounding box center [880, 356] width 804 height 477
click at [833, 511] on div "Business location 5 Star Appliance Repair [PHONE_NUMBER] 5 Star Appliance Trans…" at bounding box center [880, 341] width 804 height 446
click at [671, 550] on div "Business location 5 Star Appliance Repair [PHONE_NUMBER] 5 Star Appliance Trans…" at bounding box center [880, 356] width 804 height 477
click at [442, 577] on div "[PERSON_NAME] Since: [DATE] link to CRM copy Email [EMAIL_ADDRESS][DOMAIN_NAME]…" at bounding box center [364, 350] width 230 height 488
click at [527, 505] on div "Business location 5 Star Appliance Repair [PHONE_NUMBER] 5 Star Appliance Trans…" at bounding box center [880, 341] width 804 height 446
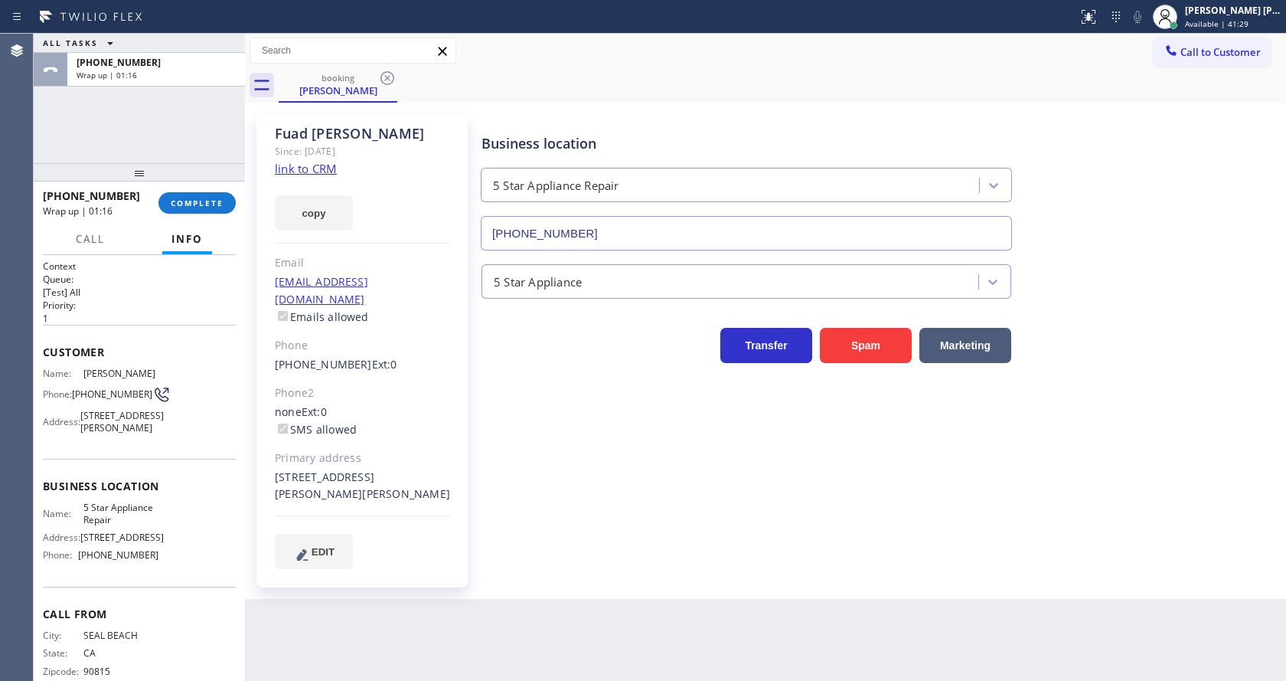
click at [623, 547] on div "Business location 5 Star Appliance Repair [PHONE_NUMBER] 5 Star Appliance Trans…" at bounding box center [880, 356] width 804 height 477
click at [411, 426] on div "[PERSON_NAME] Since: [DATE] link to CRM copy Email [EMAIL_ADDRESS][DOMAIN_NAME]…" at bounding box center [361, 350] width 211 height 473
click at [593, 544] on div "Business location 5 Star Appliance Repair [PHONE_NUMBER] 5 Star Appliance Trans…" at bounding box center [880, 341] width 804 height 446
click at [193, 201] on span "COMPLETE" at bounding box center [197, 203] width 53 height 11
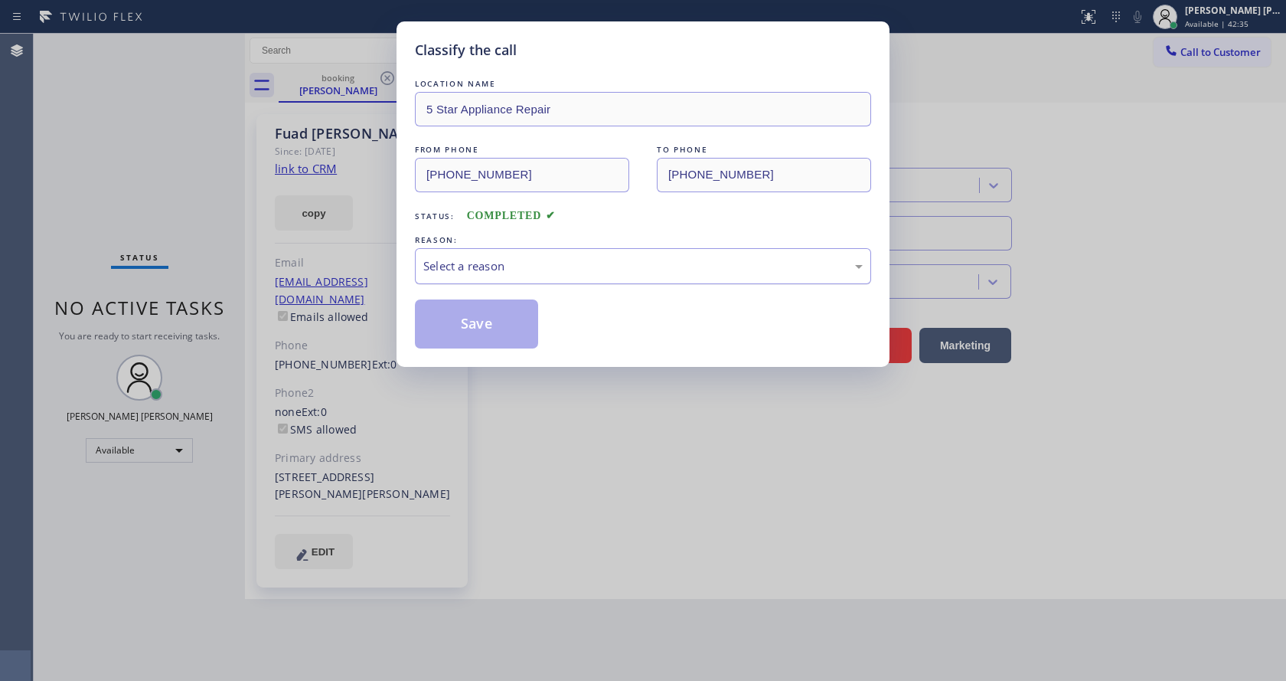
click at [455, 276] on div "Select a reason" at bounding box center [643, 266] width 456 height 36
click at [463, 322] on button "Save" at bounding box center [476, 323] width 123 height 49
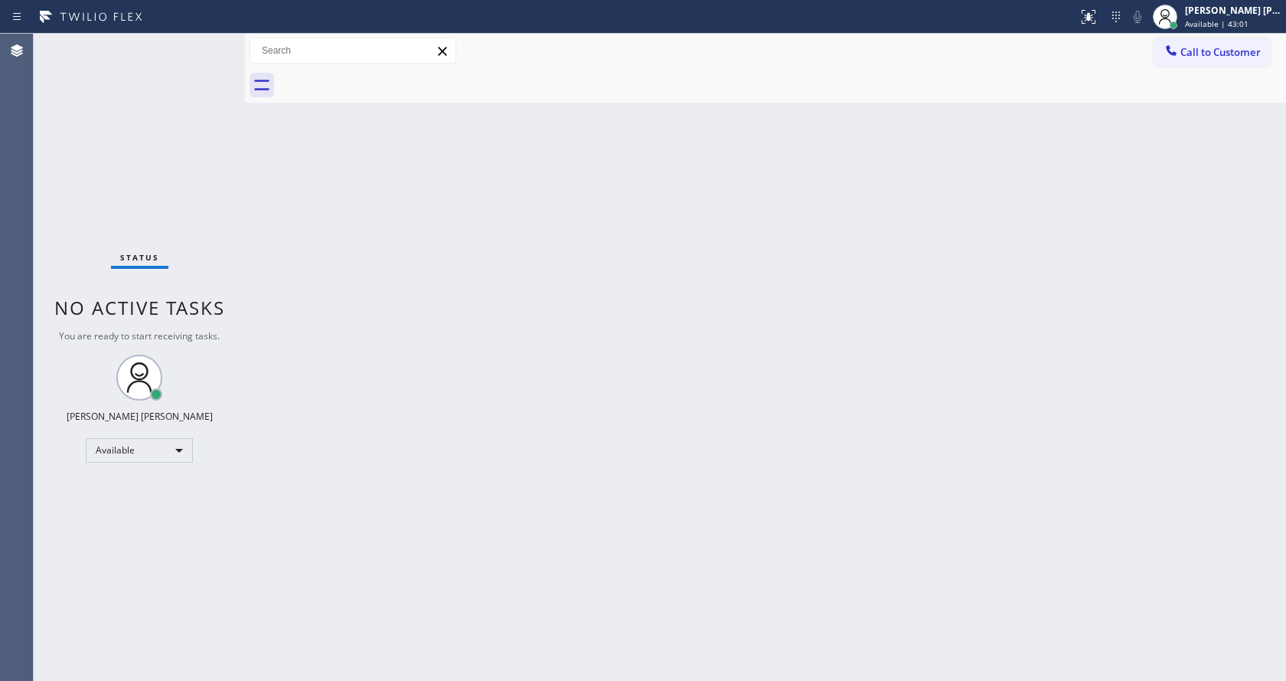
click at [767, 423] on div "Back to Dashboard Change Sender ID Customers Technicians Select a contact Outbo…" at bounding box center [765, 357] width 1041 height 647
drag, startPoint x: 416, startPoint y: 469, endPoint x: 420, endPoint y: 616, distance: 147.0
click at [416, 469] on div "Back to Dashboard Change Sender ID Customers Technicians Select a contact Outbo…" at bounding box center [765, 357] width 1041 height 647
click at [896, 387] on div "Back to Dashboard Change Sender ID Customers Technicians Select a contact Outbo…" at bounding box center [765, 357] width 1041 height 647
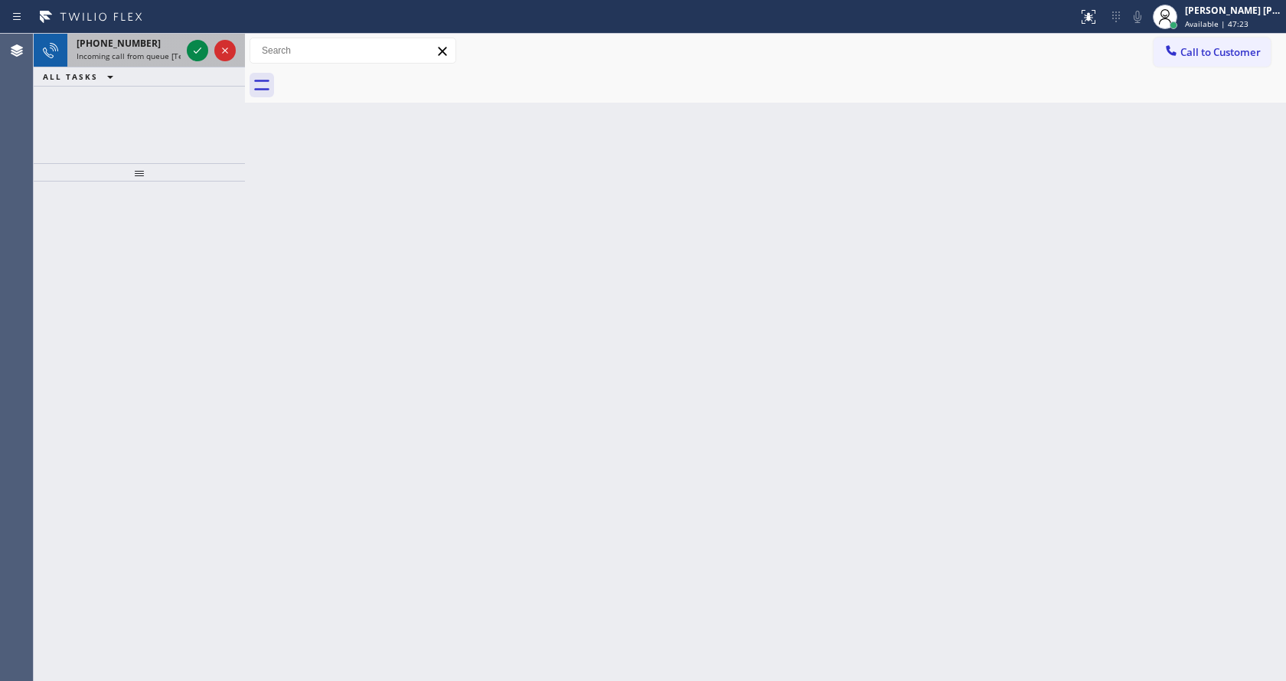
click at [122, 34] on div "+15626676222 Incoming call from queue [Test] All" at bounding box center [125, 51] width 116 height 34
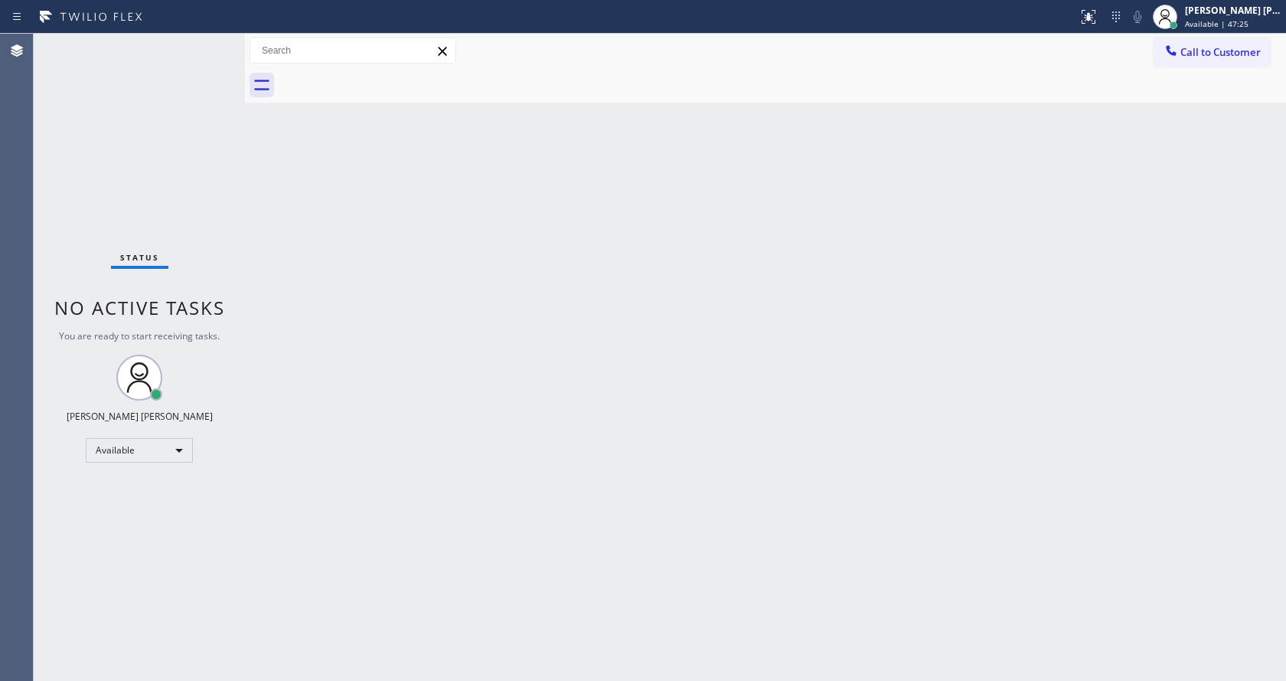
click at [888, 262] on div "Back to Dashboard Change Sender ID Customers Technicians Select a contact Outbo…" at bounding box center [765, 357] width 1041 height 647
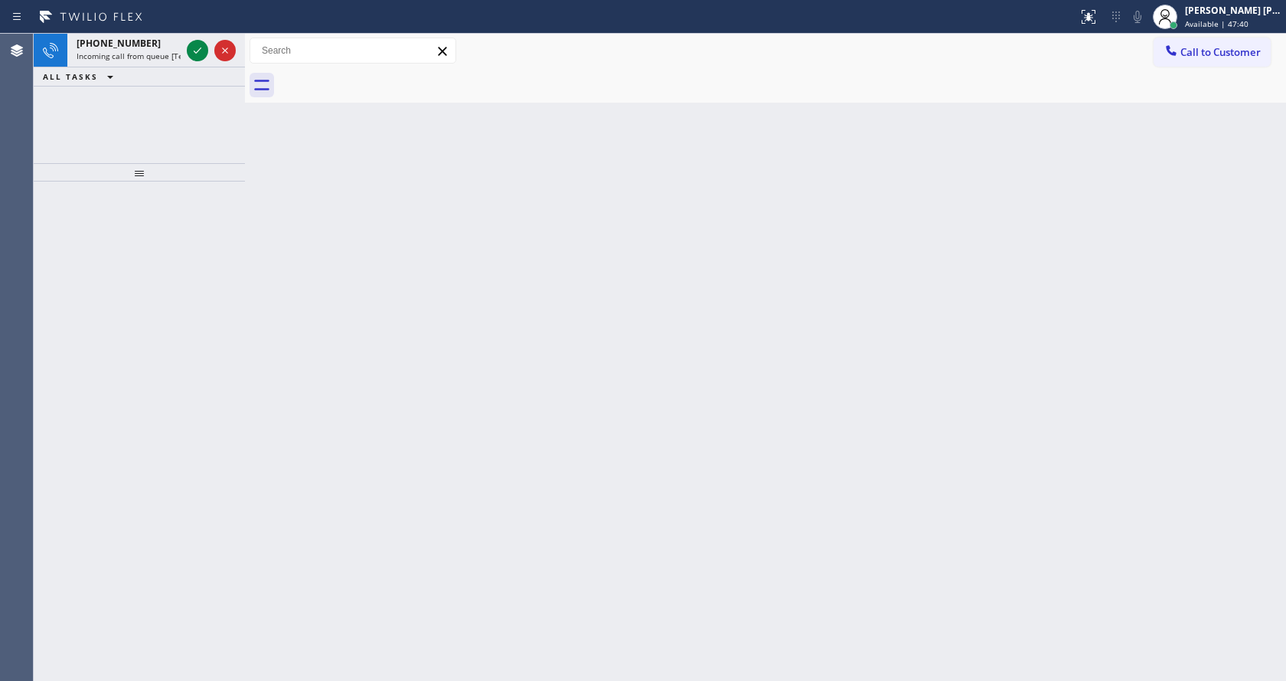
drag, startPoint x: 144, startPoint y: 45, endPoint x: 175, endPoint y: 69, distance: 39.3
click at [144, 54] on div "+17145632239 Incoming call from queue [Test] All" at bounding box center [125, 51] width 116 height 34
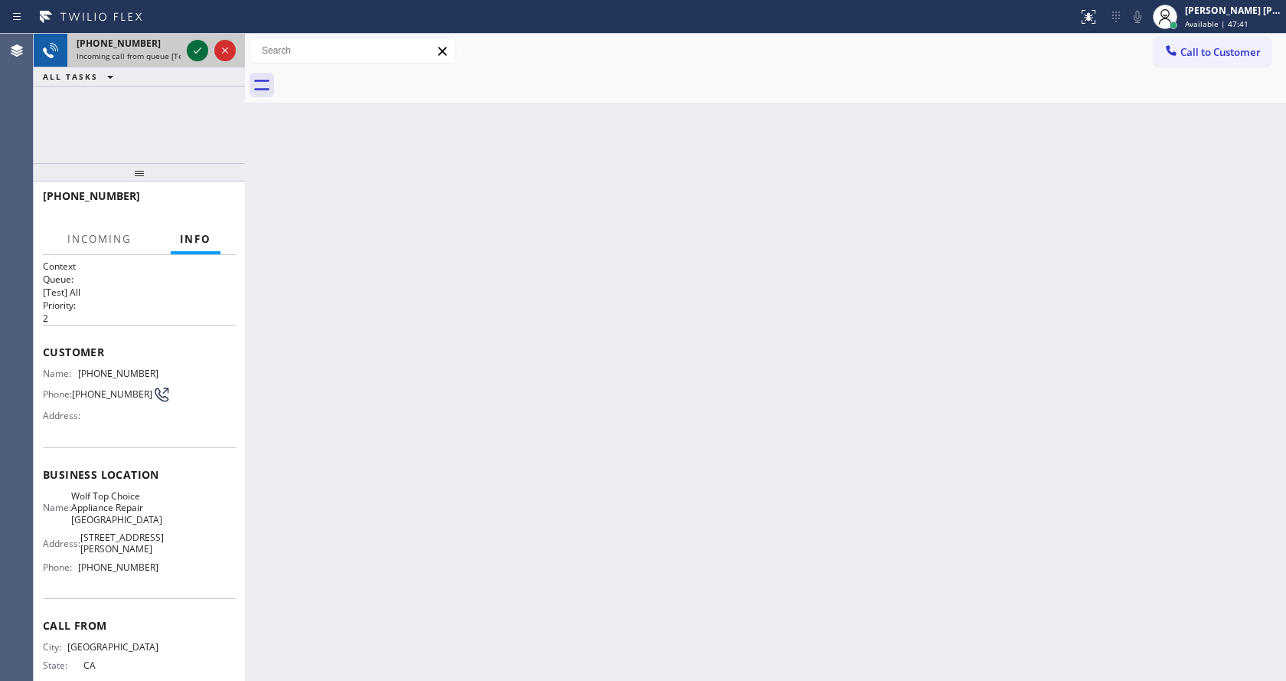
click at [191, 55] on icon at bounding box center [197, 50] width 18 height 18
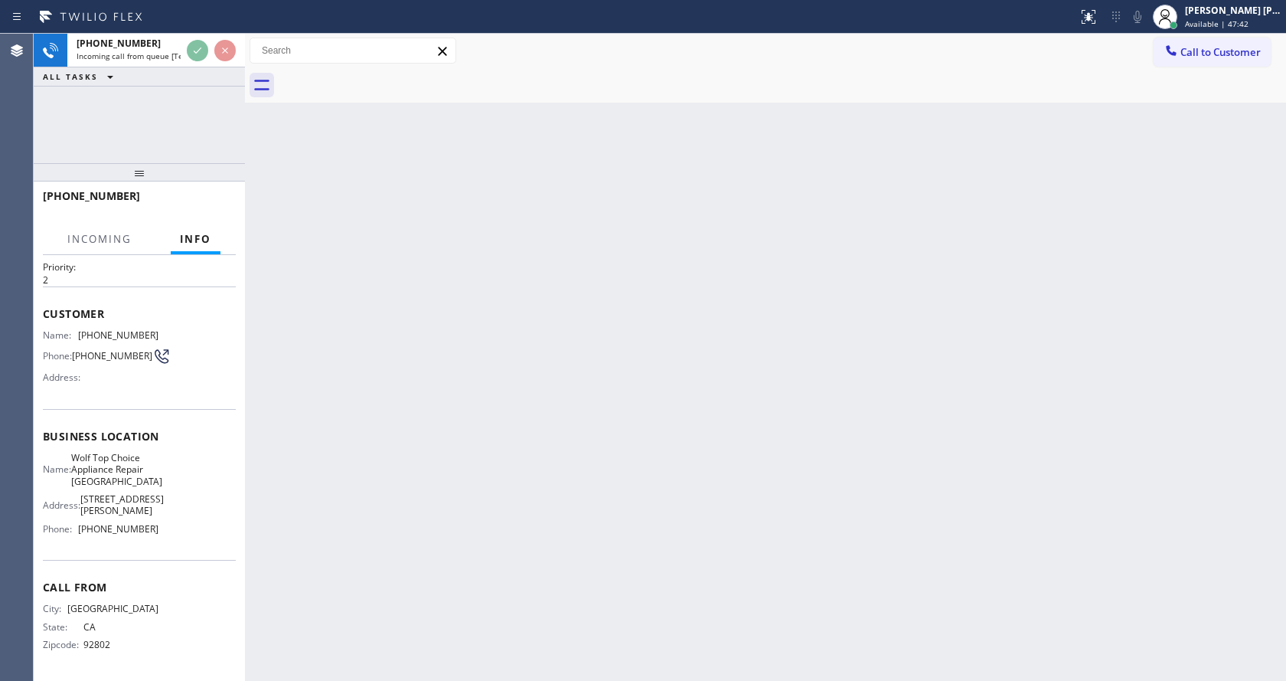
scroll to position [67, 0]
click at [730, 582] on div "Back to Dashboard Change Sender ID Customers Technicians Select a contact Outbo…" at bounding box center [765, 357] width 1041 height 647
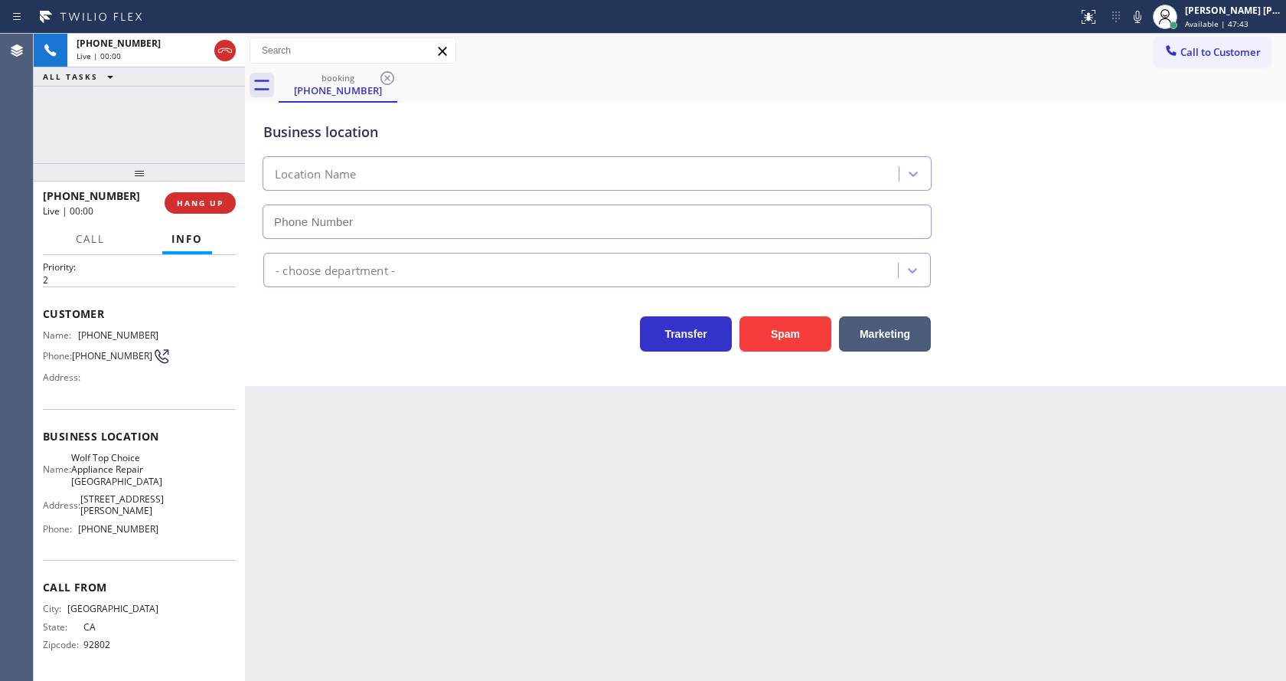
type input "(714) 583-6969"
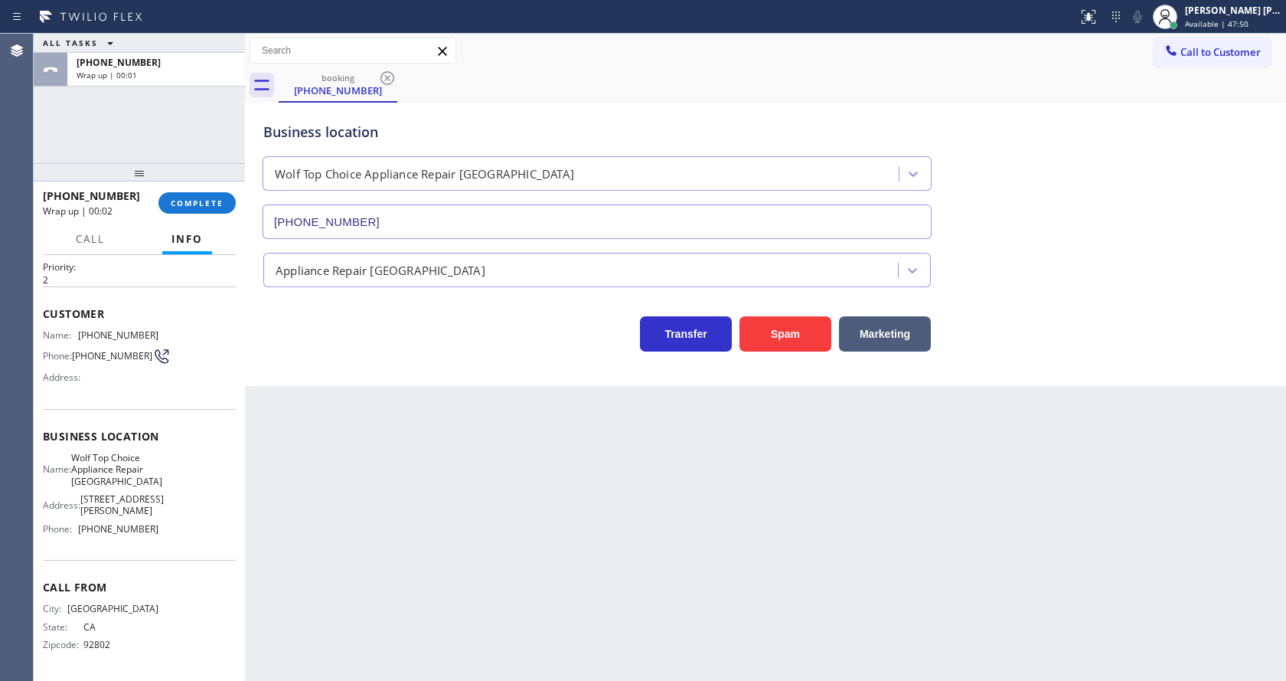
click at [197, 191] on div "+17145632239 Wrap up | 00:02 COMPLETE" at bounding box center [139, 203] width 193 height 40
click at [204, 192] on button "COMPLETE" at bounding box center [196, 202] width 77 height 21
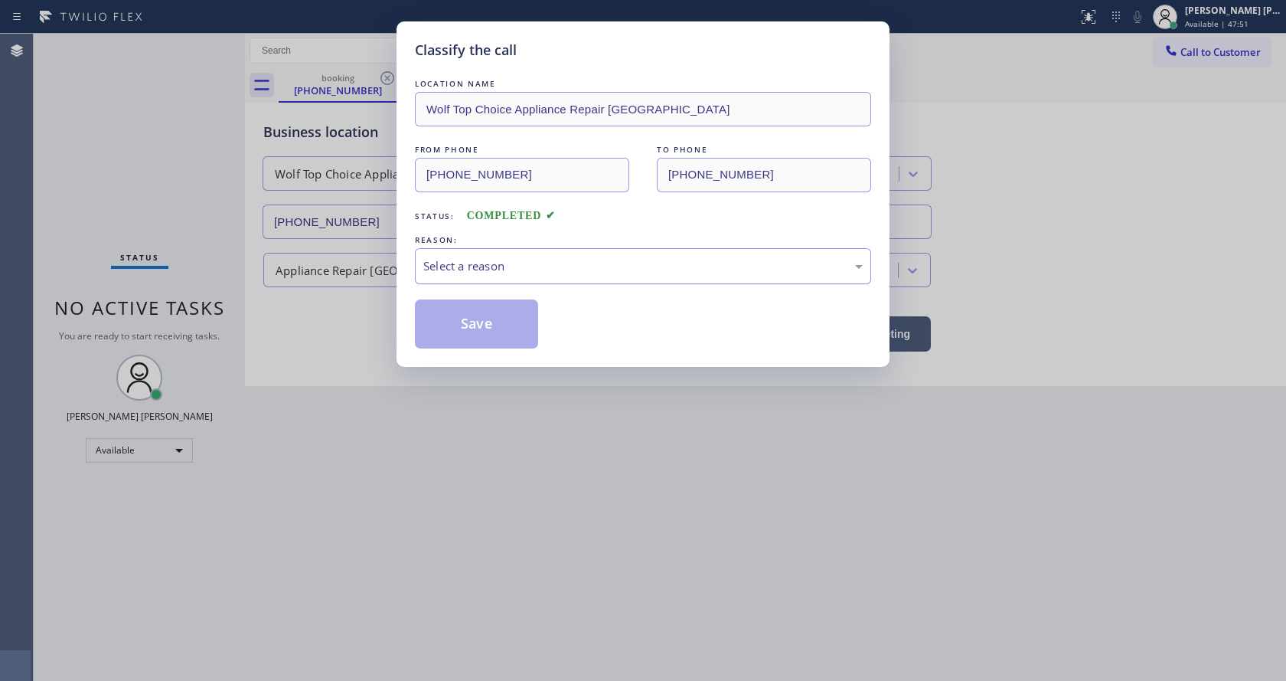
click at [499, 255] on div "Select a reason" at bounding box center [643, 266] width 456 height 36
click at [469, 319] on button "Save" at bounding box center [476, 323] width 123 height 49
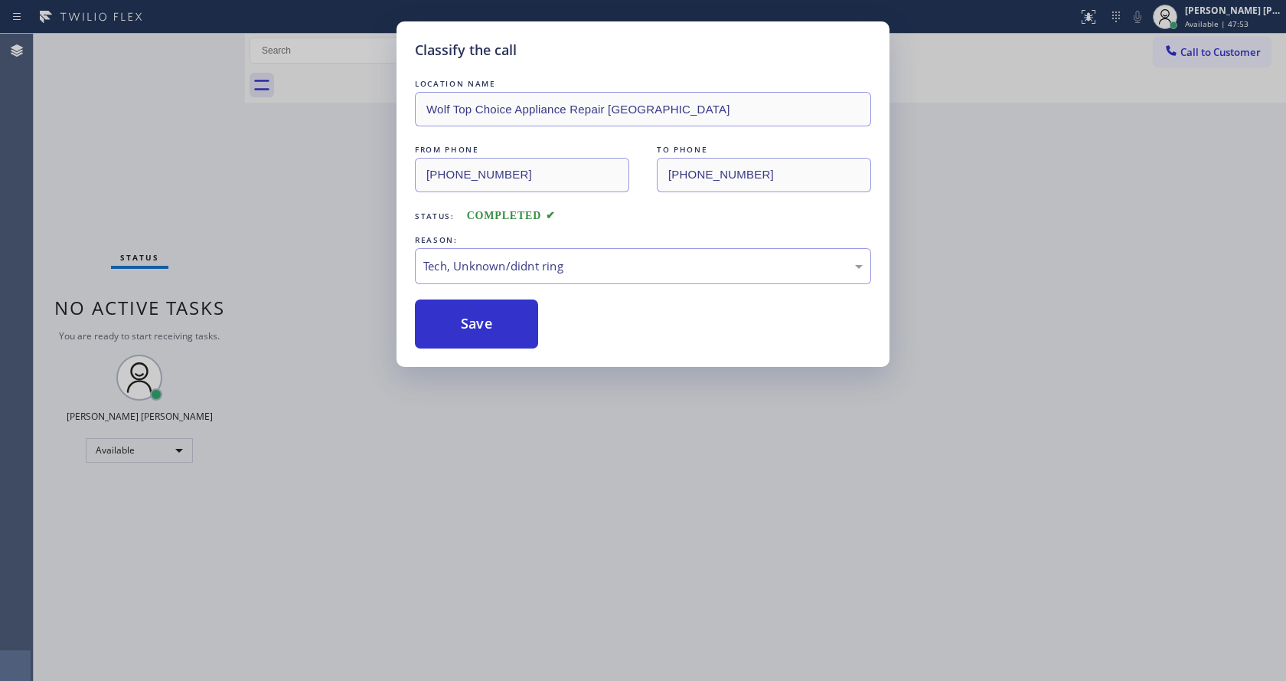
click at [513, 507] on div "Classify the call LOCATION NAME Wolf Top Choice Appliance Repair Huntington Bea…" at bounding box center [643, 340] width 1286 height 681
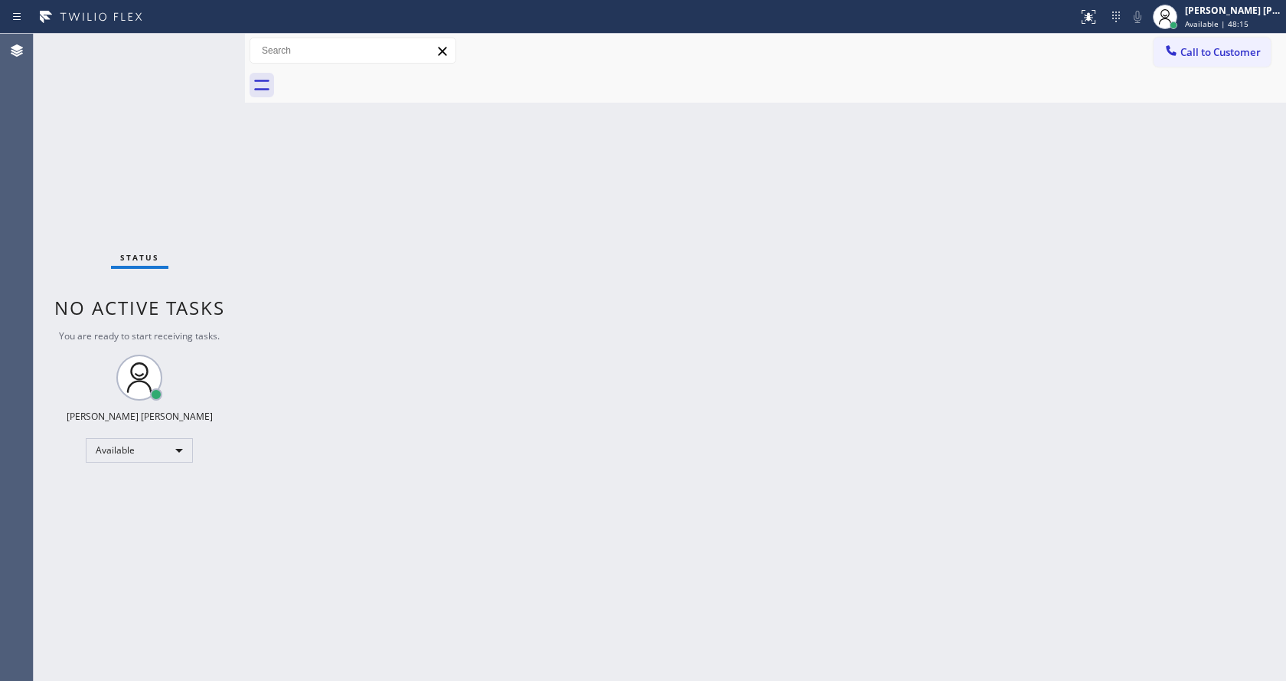
click at [343, 218] on div "Back to Dashboard Change Sender ID Customers Technicians Select a contact Outbo…" at bounding box center [765, 357] width 1041 height 647
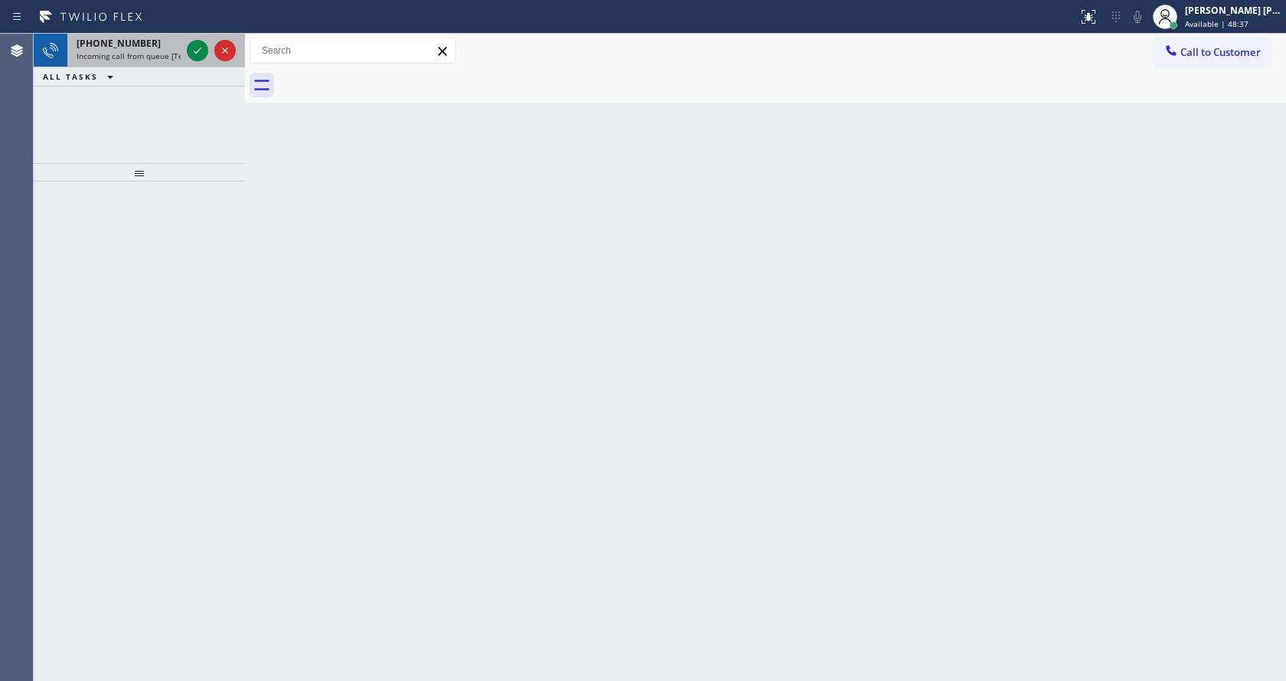
click at [114, 55] on span "Incoming call from queue [Test] All" at bounding box center [140, 56] width 127 height 11
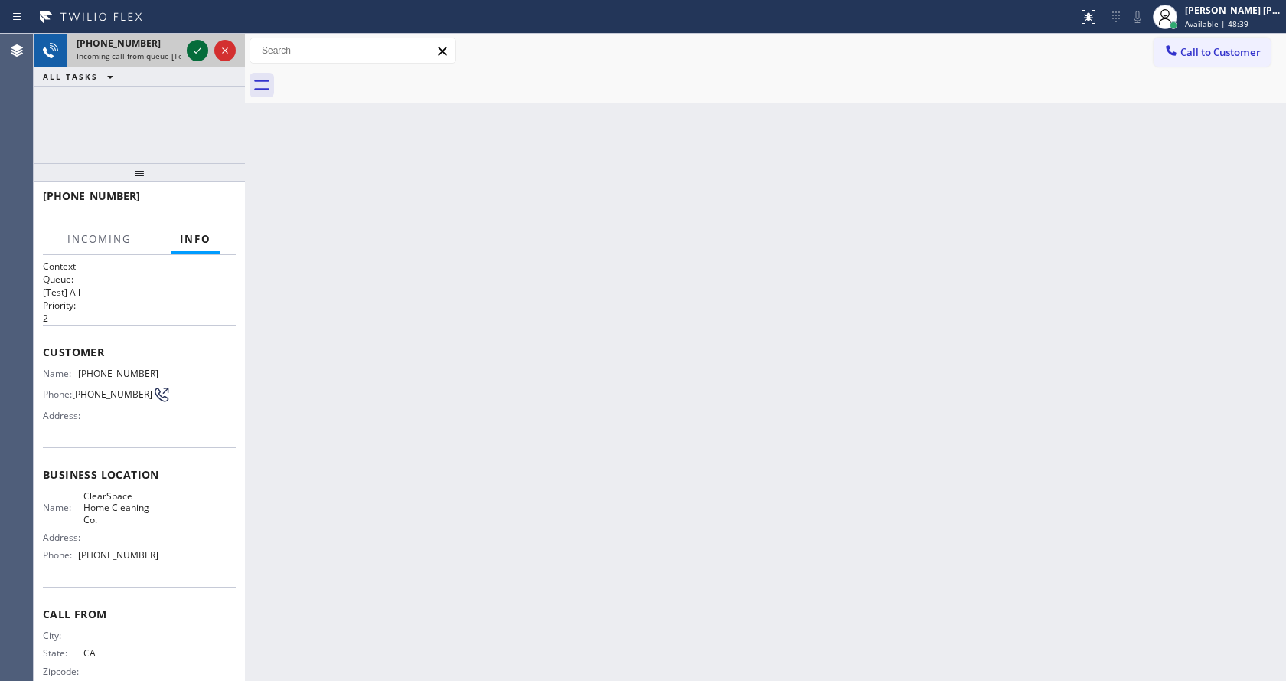
click at [200, 51] on icon at bounding box center [197, 50] width 18 height 18
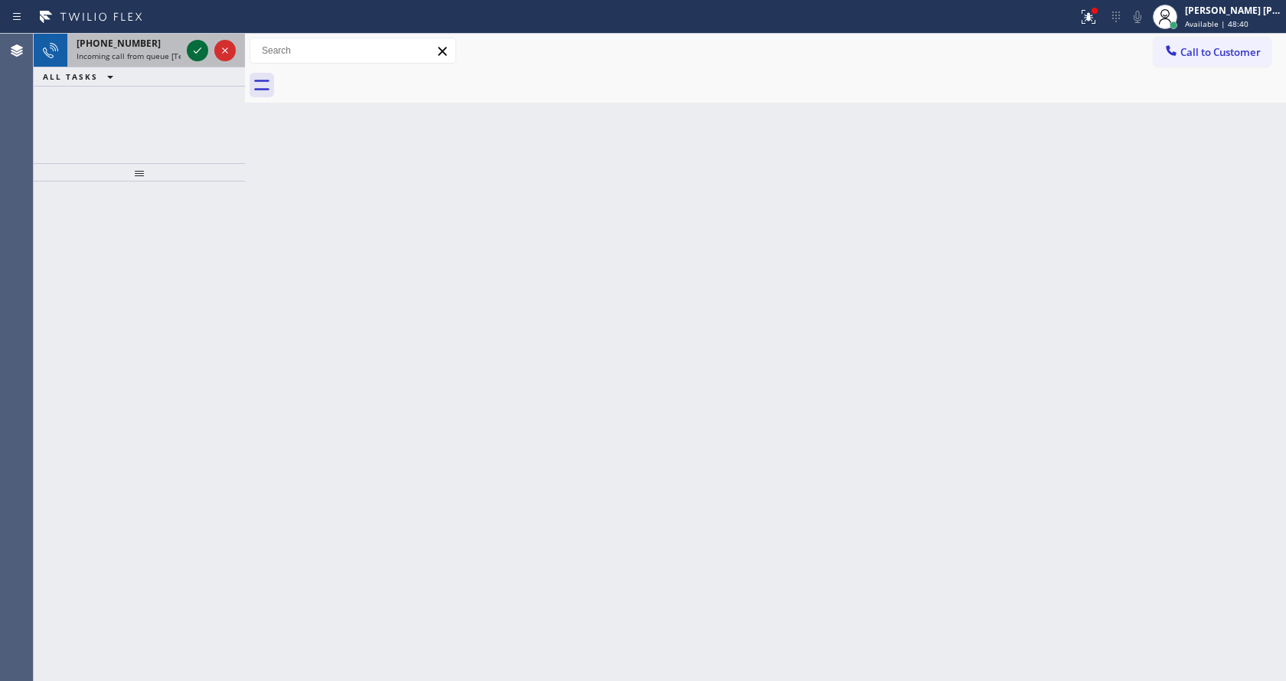
click at [195, 52] on icon at bounding box center [198, 50] width 8 height 6
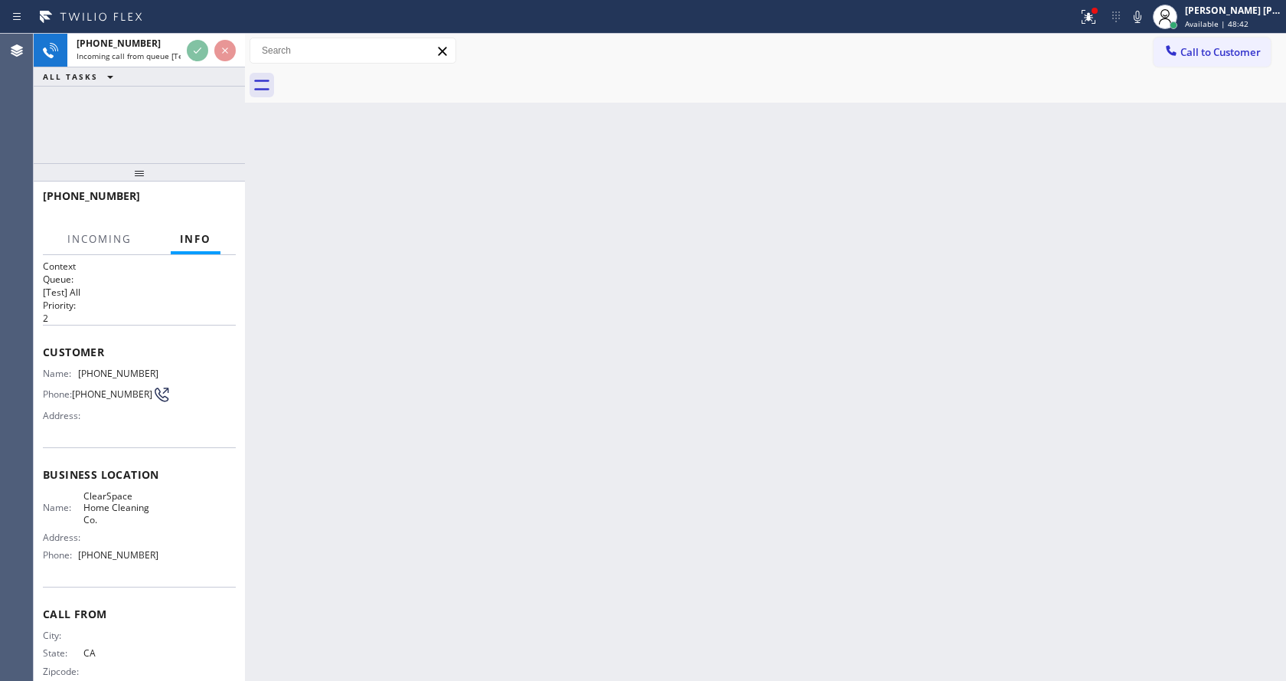
click at [494, 405] on div "Back to Dashboard Change Sender ID Customers Technicians Select a contact Outbo…" at bounding box center [765, 357] width 1041 height 647
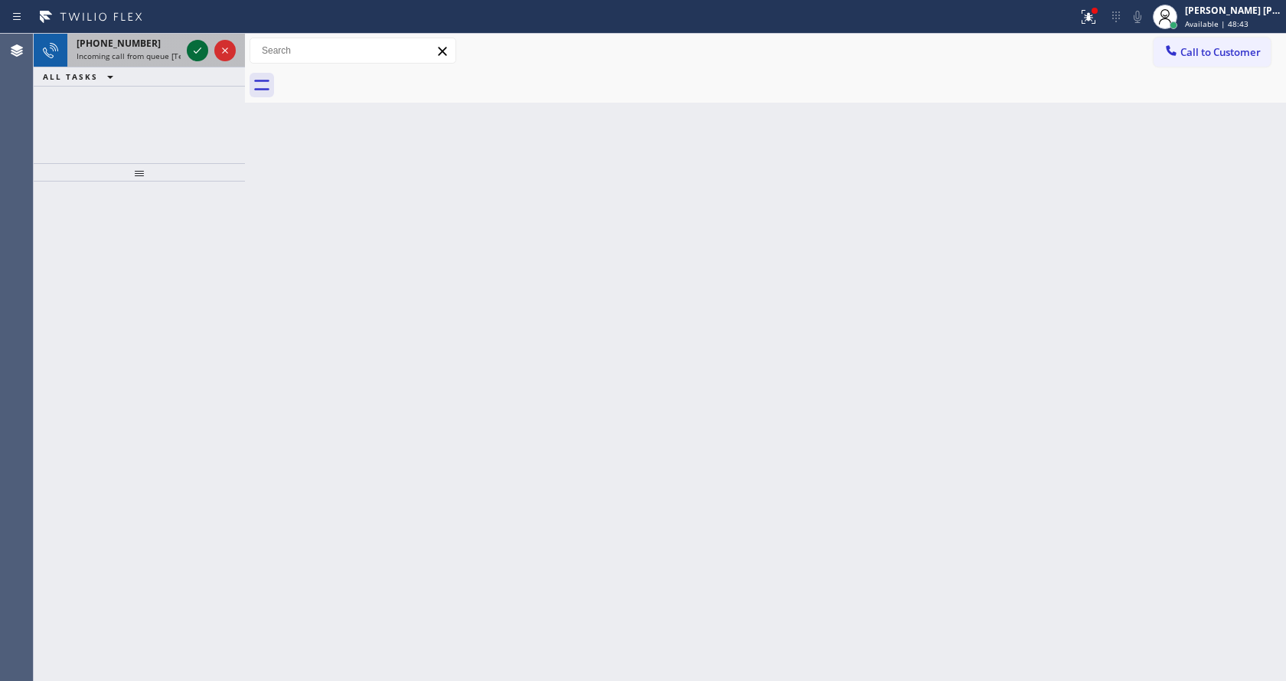
click at [197, 53] on icon at bounding box center [198, 50] width 8 height 6
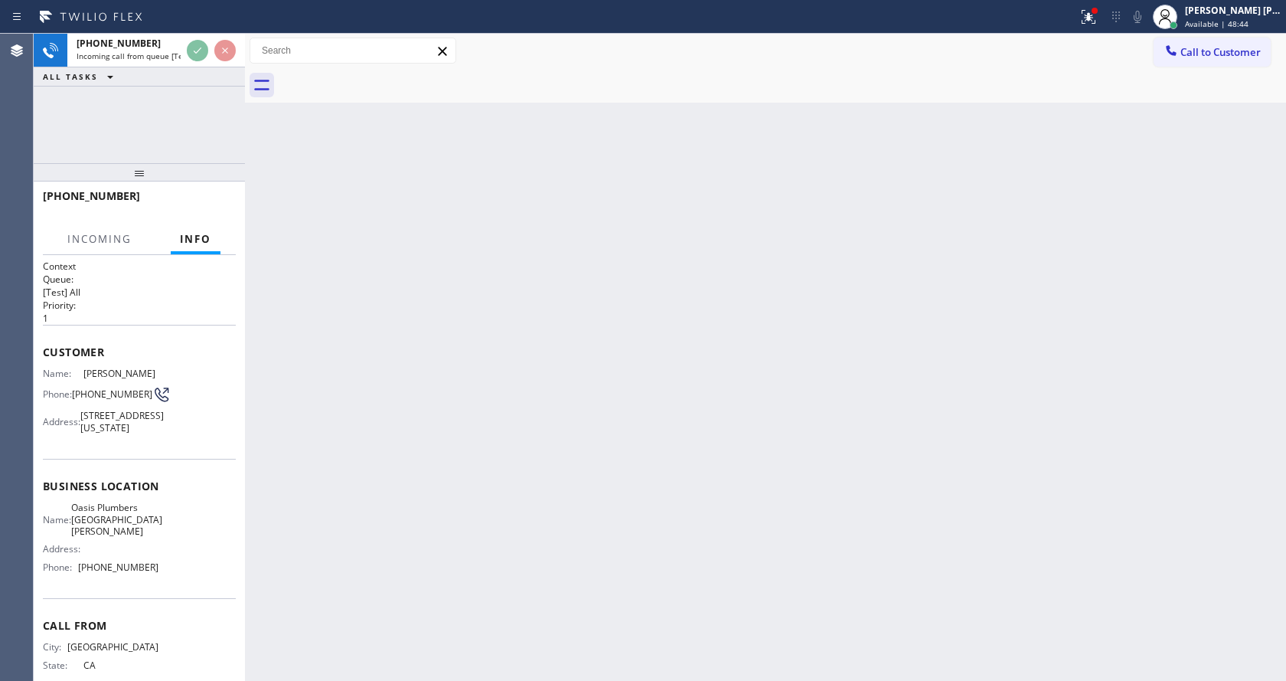
scroll to position [55, 0]
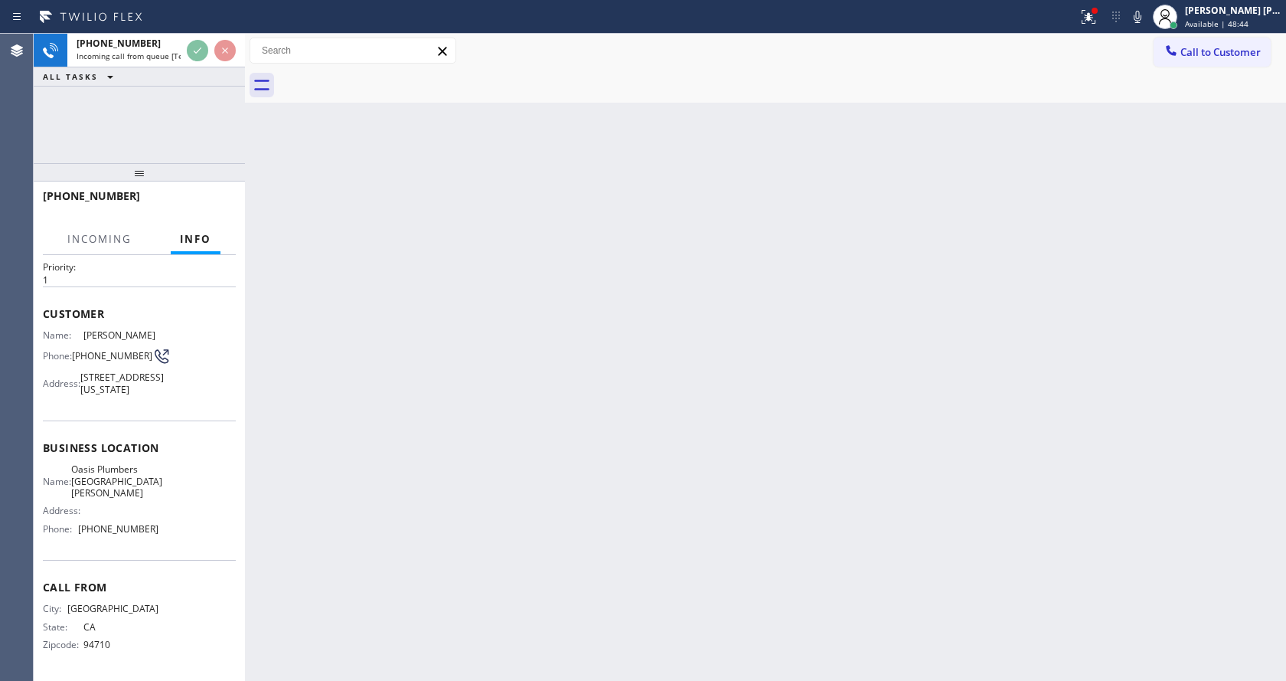
click at [507, 389] on div "Back to Dashboard Change Sender ID Customers Technicians Select a contact Outbo…" at bounding box center [765, 357] width 1041 height 647
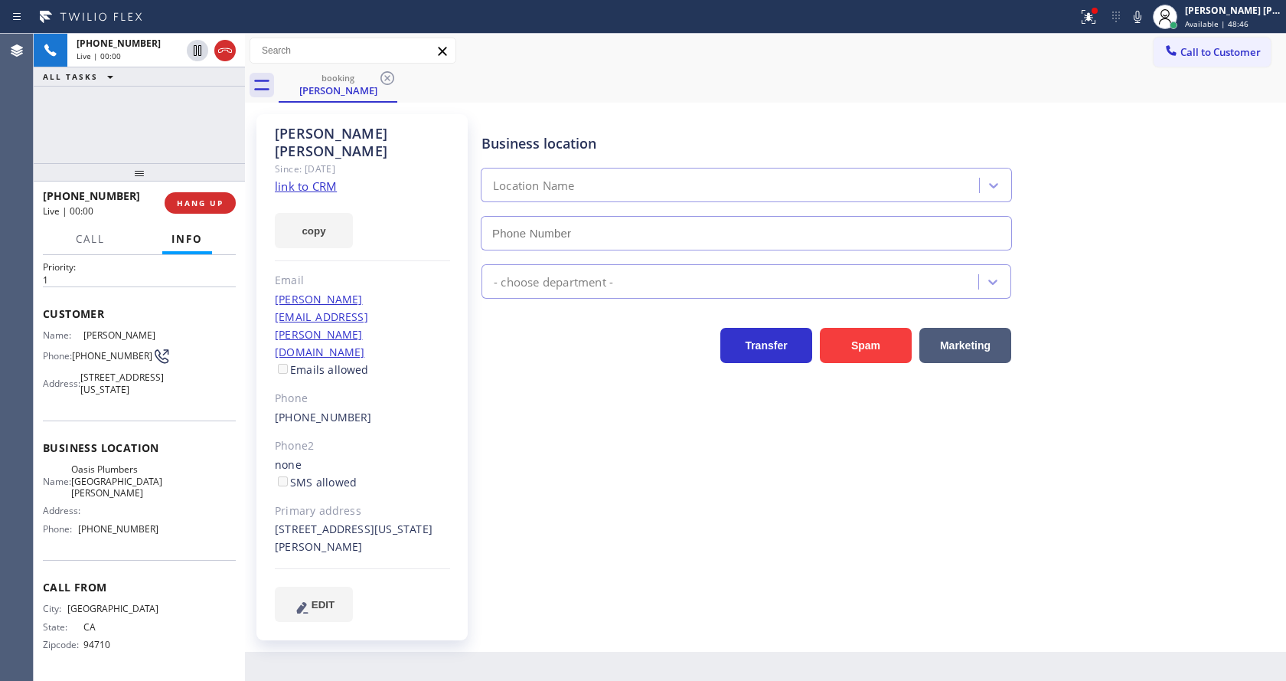
type input "(310) 818-7582"
click at [322, 178] on link "link to CRM" at bounding box center [306, 185] width 62 height 15
click at [1141, 11] on icon at bounding box center [1138, 17] width 8 height 12
click at [1091, 18] on icon at bounding box center [1086, 15] width 9 height 11
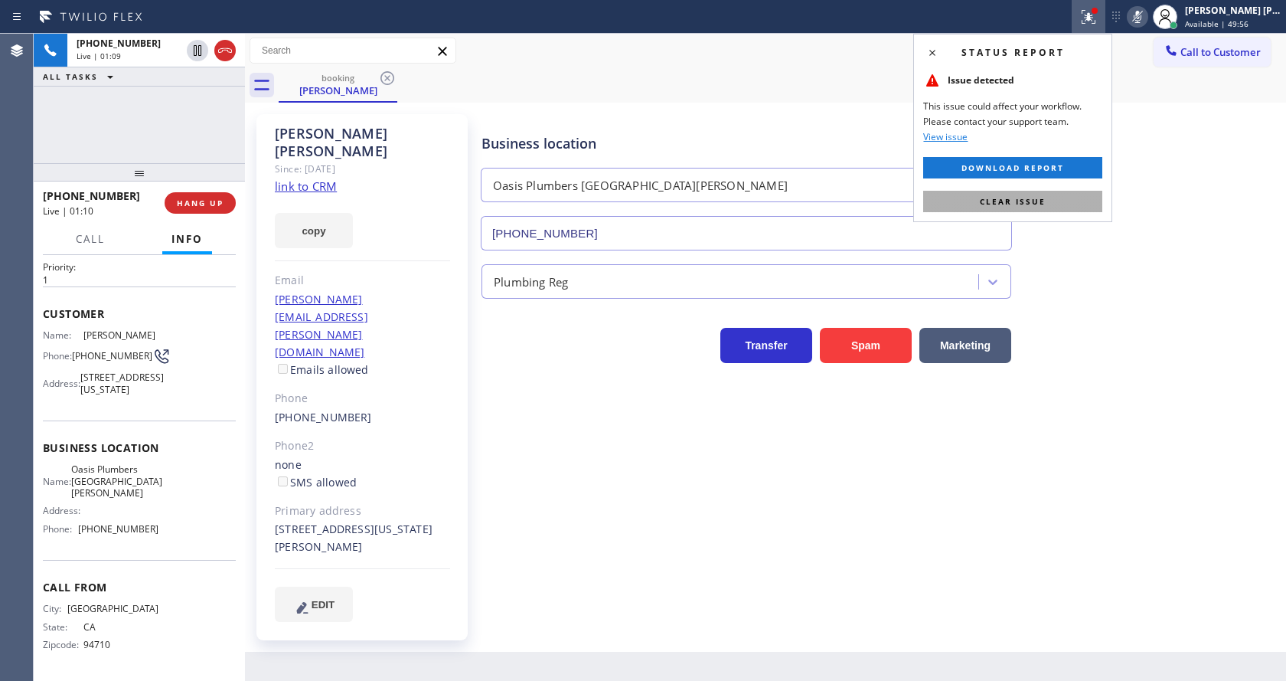
click at [1043, 207] on button "Clear issue" at bounding box center [1012, 201] width 179 height 21
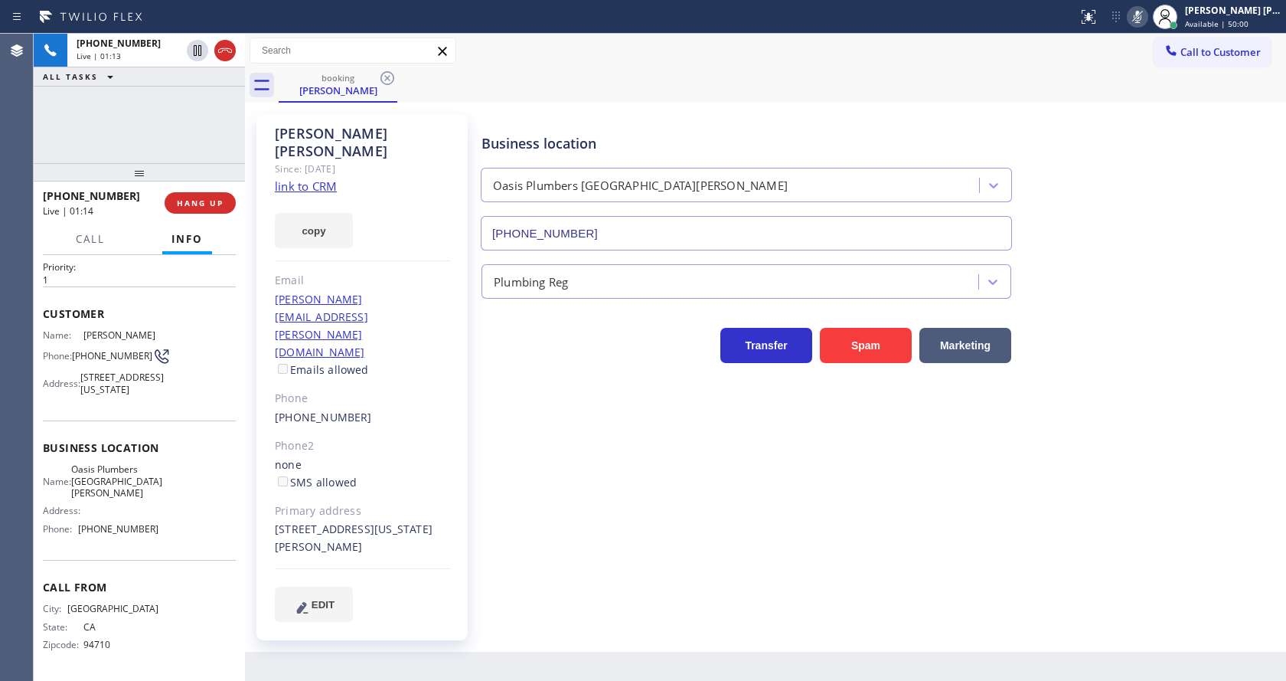
drag, startPoint x: 507, startPoint y: 619, endPoint x: 452, endPoint y: 675, distance: 79.0
click at [506, 619] on div "Back to Dashboard Change Sender ID Customers Technicians Select a contact Outbo…" at bounding box center [765, 357] width 1041 height 647
drag, startPoint x: 795, startPoint y: 561, endPoint x: 782, endPoint y: 556, distance: 14.1
click at [795, 561] on div "Business location Oasis Plumbers Santa Monica (310) 818-7582 Plumbing Reg Trans…" at bounding box center [880, 383] width 804 height 530
click at [599, 573] on div "Business location Oasis Plumbers Santa Monica (310) 818-7582 Plumbing Reg Trans…" at bounding box center [880, 383] width 804 height 530
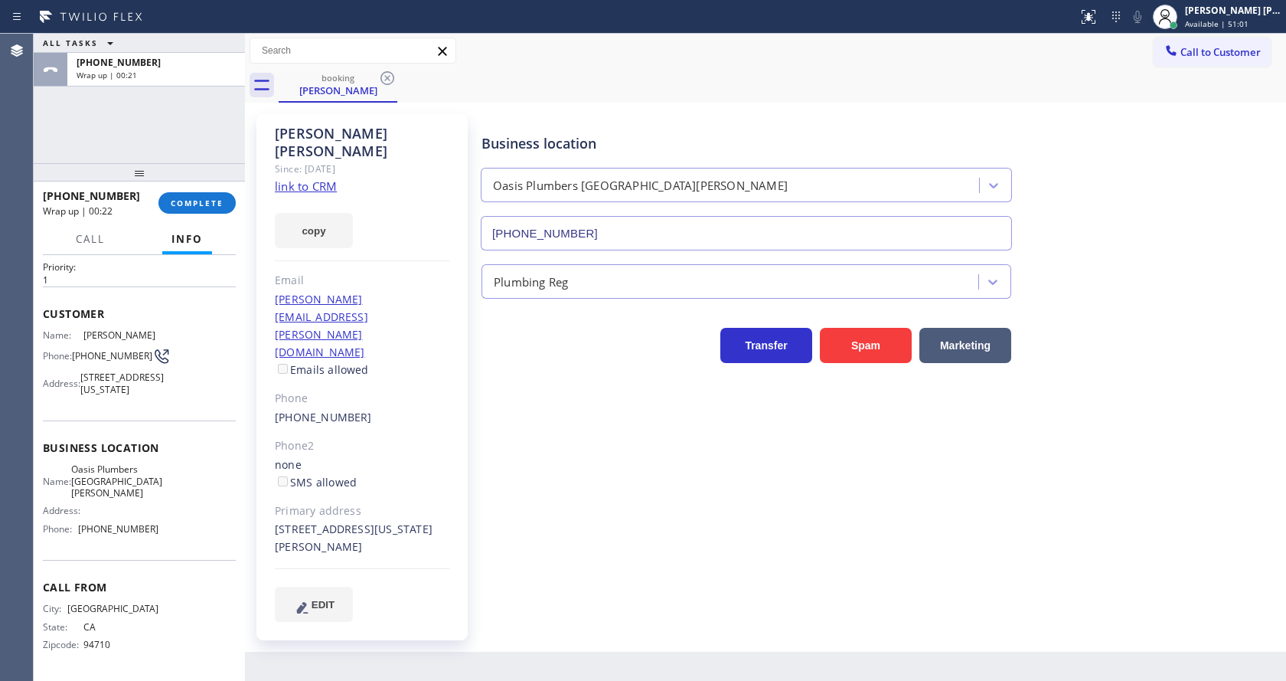
drag, startPoint x: 632, startPoint y: 599, endPoint x: 470, endPoint y: 500, distance: 189.7
click at [632, 599] on div "Back to Dashboard Change Sender ID Customers Technicians Select a contact Outbo…" at bounding box center [765, 357] width 1041 height 647
click at [200, 195] on button "COMPLETE" at bounding box center [196, 202] width 77 height 21
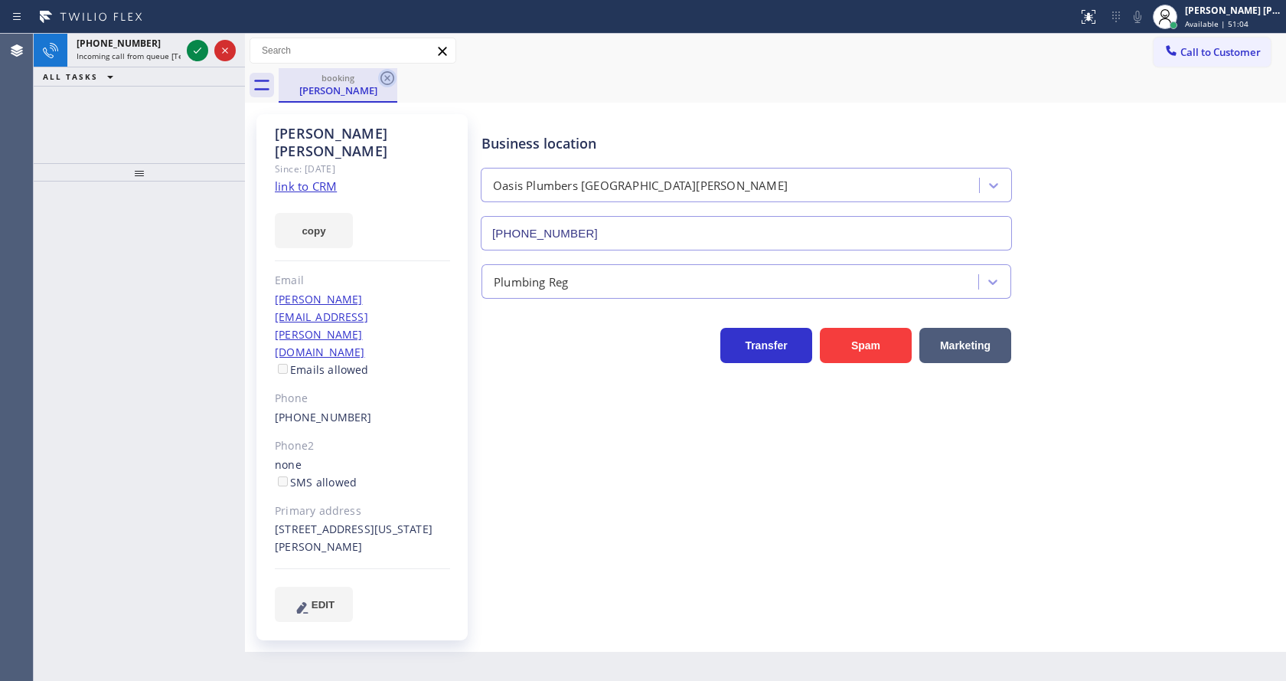
click at [384, 75] on icon at bounding box center [387, 78] width 18 height 18
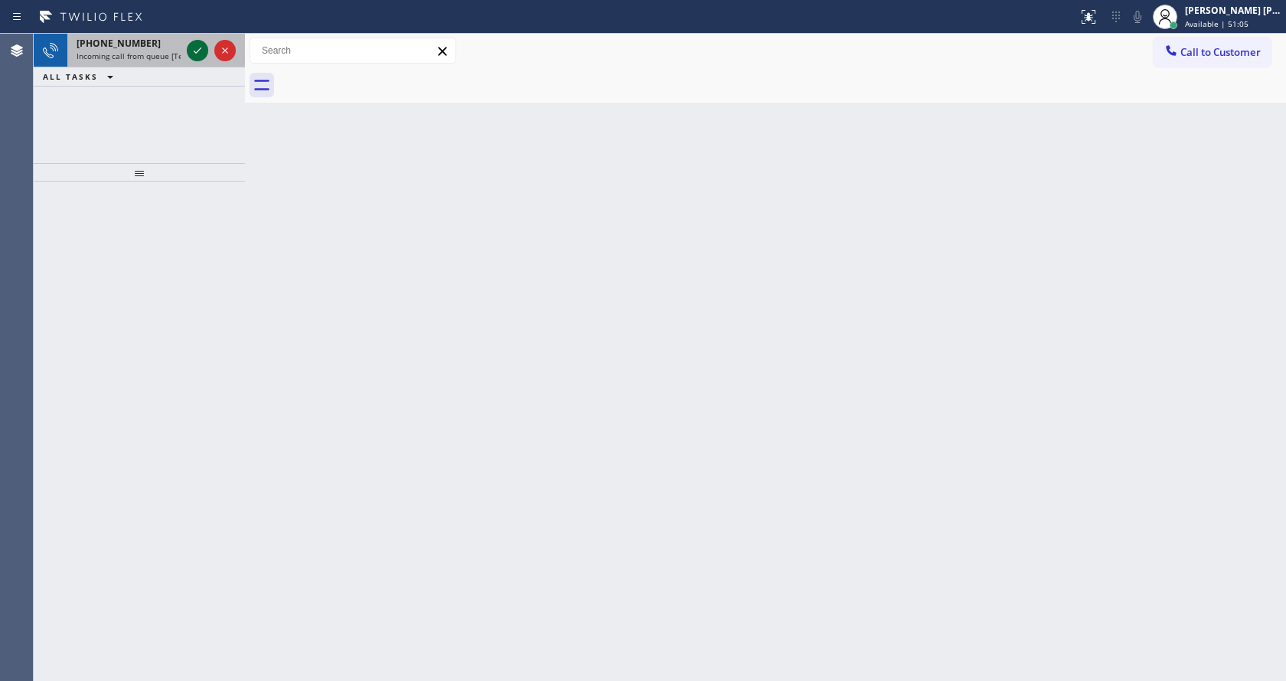
click at [201, 47] on icon at bounding box center [197, 50] width 18 height 18
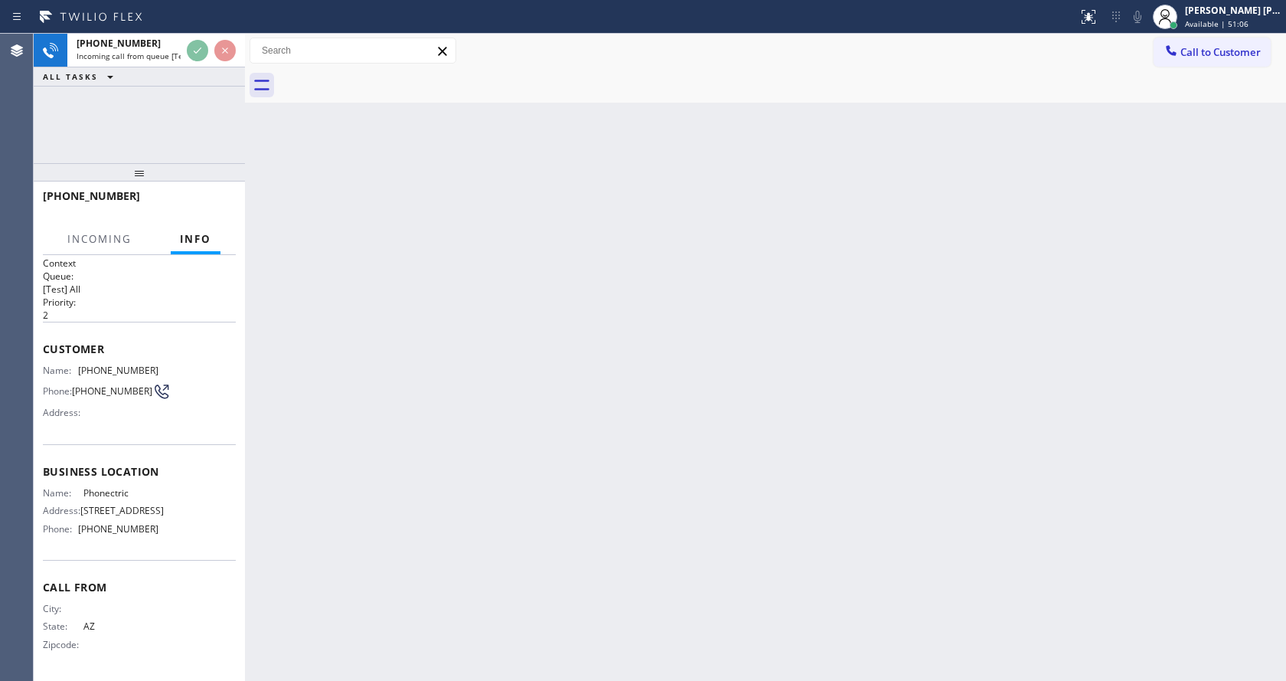
scroll to position [20, 0]
click at [615, 448] on div "Back to Dashboard Change Sender ID Customers Technicians Select a contact Outbo…" at bounding box center [765, 357] width 1041 height 647
click at [531, 540] on div "Back to Dashboard Change Sender ID Customers Technicians Select a contact Outbo…" at bounding box center [765, 357] width 1041 height 647
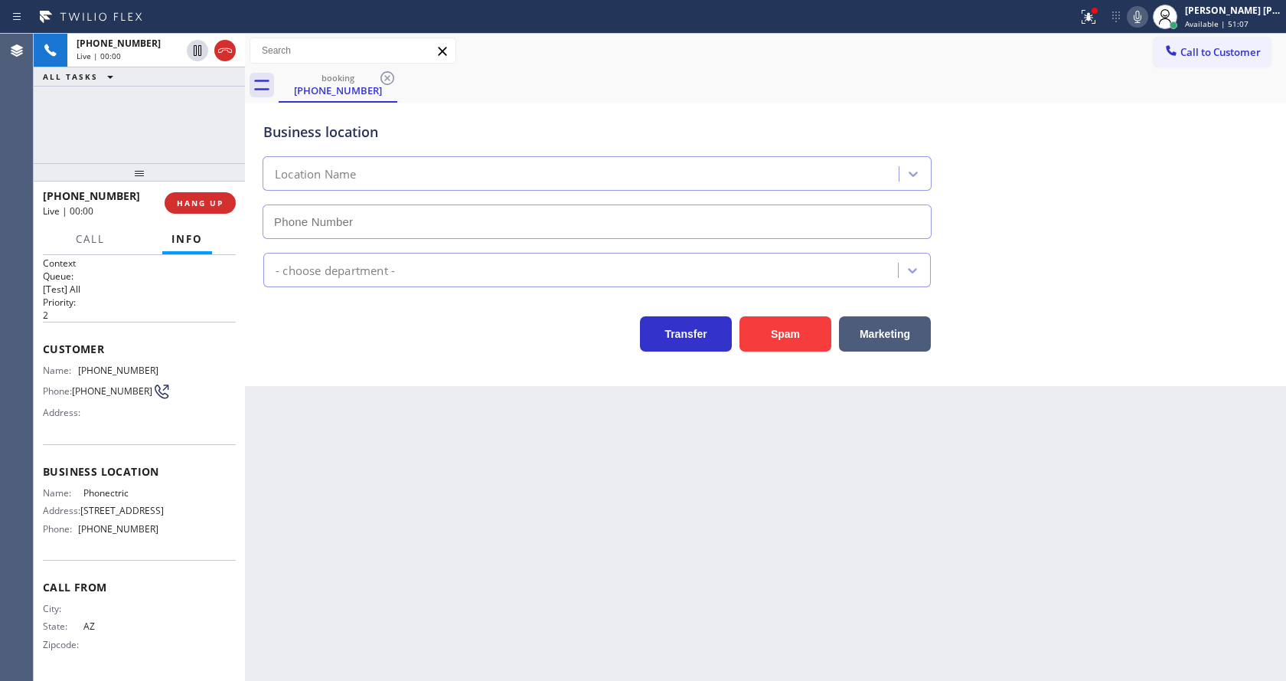
type input "(602) 892-4063"
click at [687, 514] on div "Back to Dashboard Change Sender ID Customers Technicians Select a contact Outbo…" at bounding box center [765, 357] width 1041 height 647
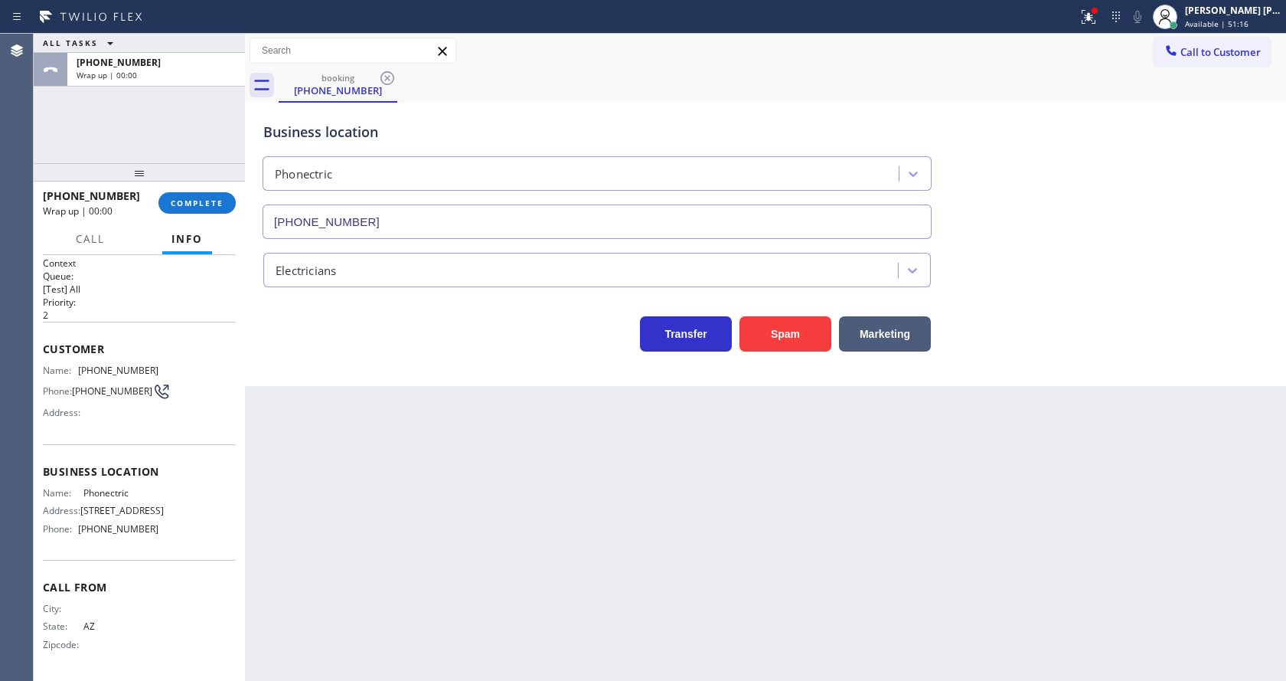
click at [474, 446] on div "Back to Dashboard Change Sender ID Customers Technicians Select a contact Outbo…" at bounding box center [765, 357] width 1041 height 647
click at [191, 202] on span "COMPLETE" at bounding box center [197, 203] width 53 height 11
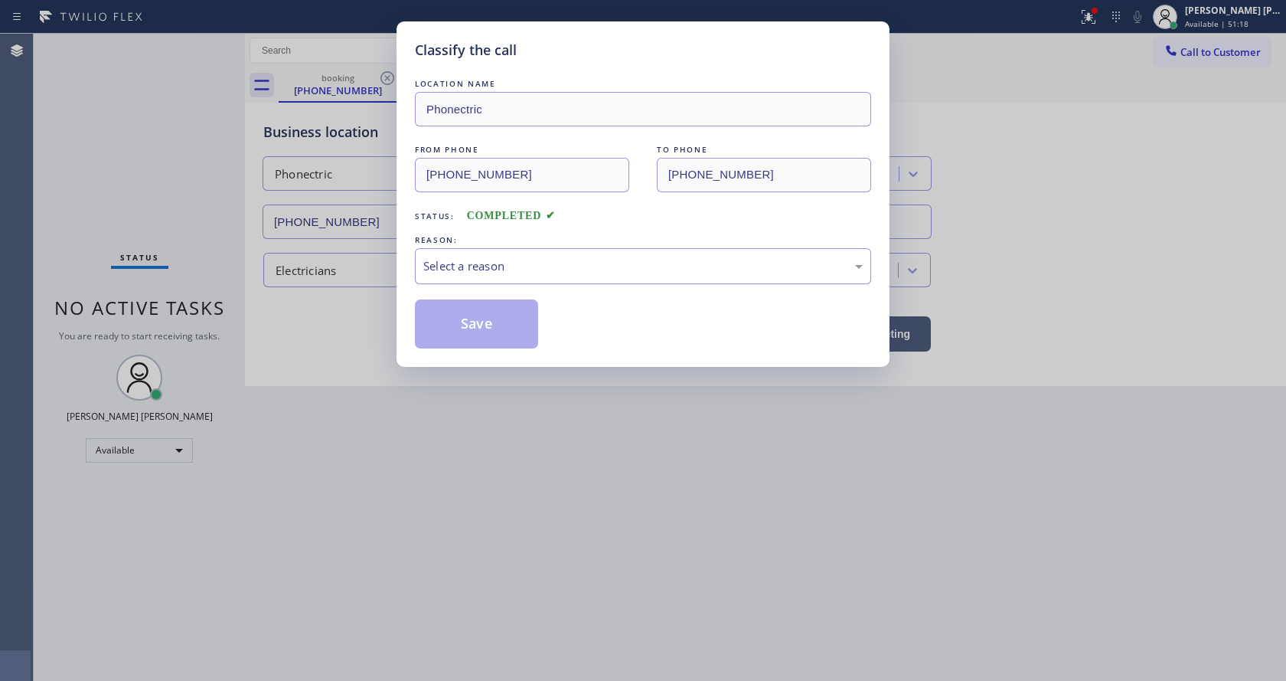
click at [461, 263] on div "Select a reason" at bounding box center [642, 266] width 439 height 18
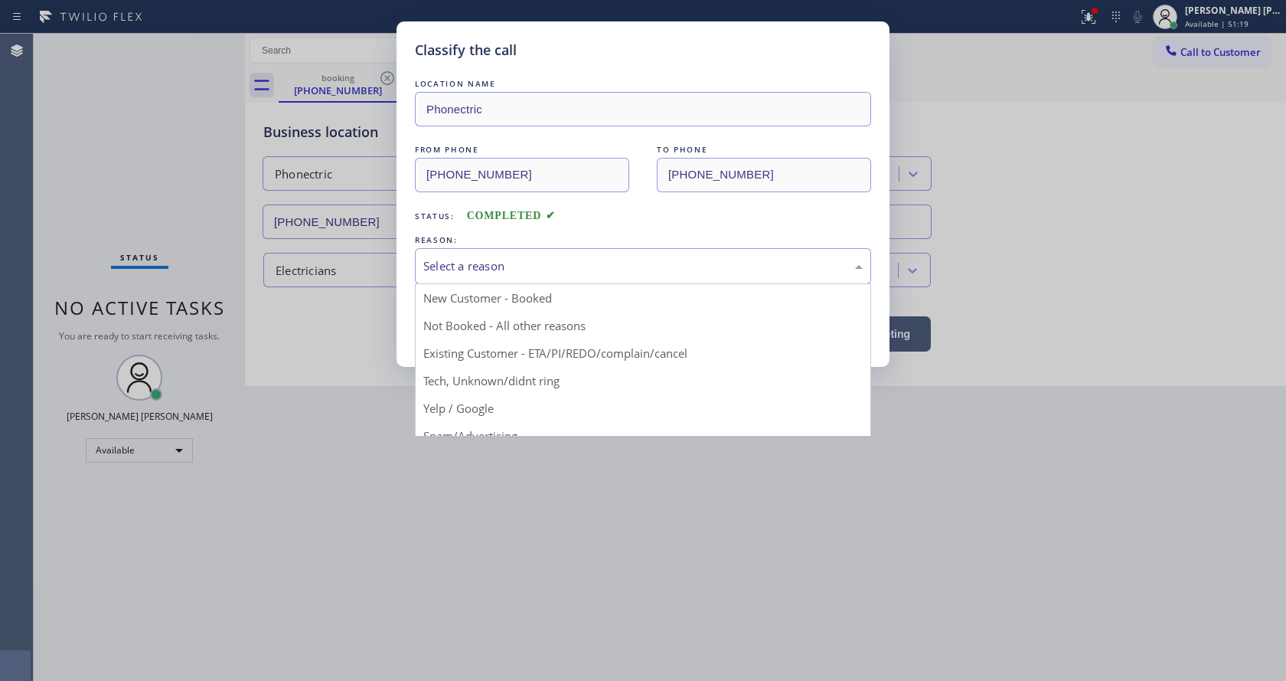
drag, startPoint x: 481, startPoint y: 380, endPoint x: 472, endPoint y: 371, distance: 13.0
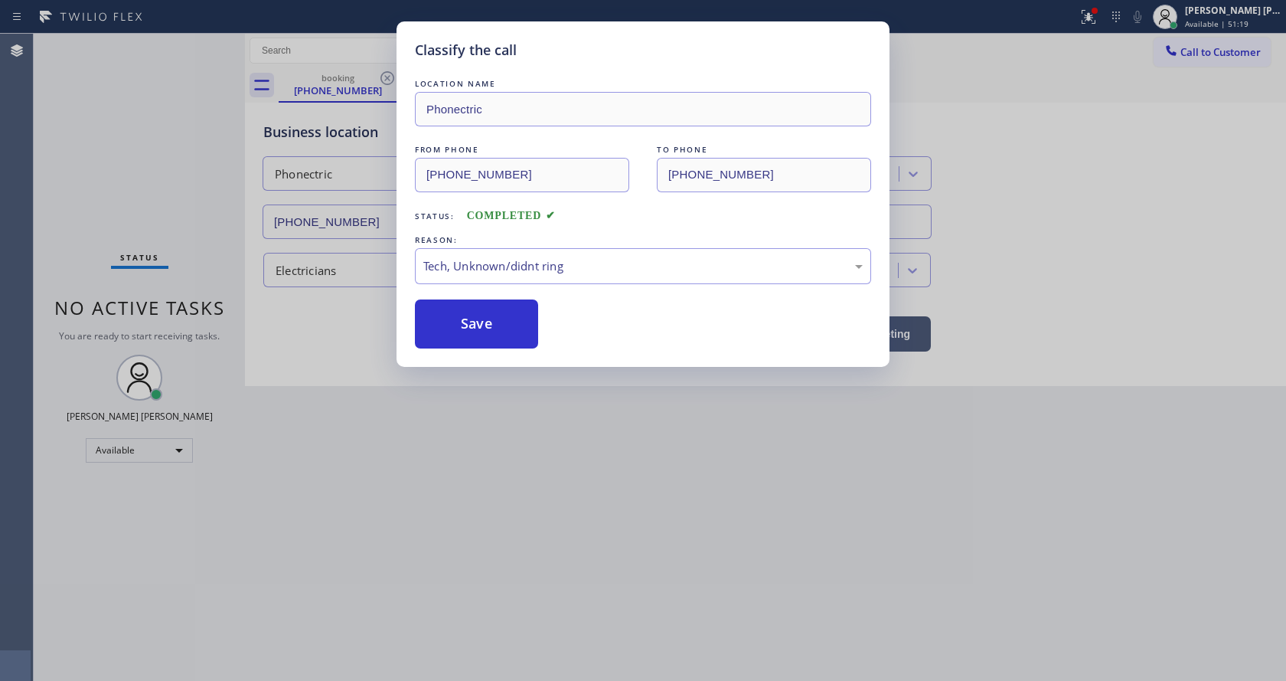
click at [468, 350] on div "Classify the call LOCATION NAME Phonectric FROM PHONE (623) 633-6233 TO PHONE (…" at bounding box center [643, 193] width 493 height 345
click at [500, 433] on div "Classify the call LOCATION NAME Phonectric FROM PHONE (623) 633-6233 TO PHONE (…" at bounding box center [643, 340] width 1286 height 681
click at [465, 309] on button "Save" at bounding box center [476, 323] width 123 height 49
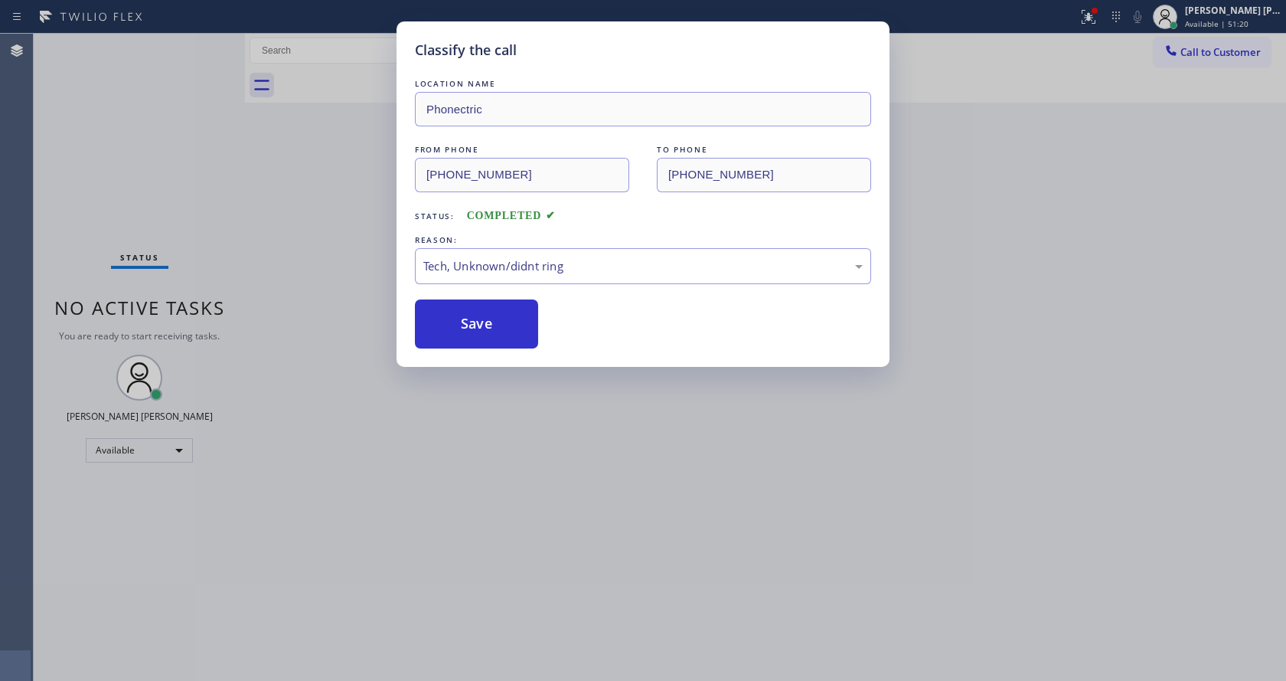
click at [493, 482] on div "Classify the call LOCATION NAME Phonectric FROM PHONE (623) 633-6233 TO PHONE (…" at bounding box center [643, 340] width 1286 height 681
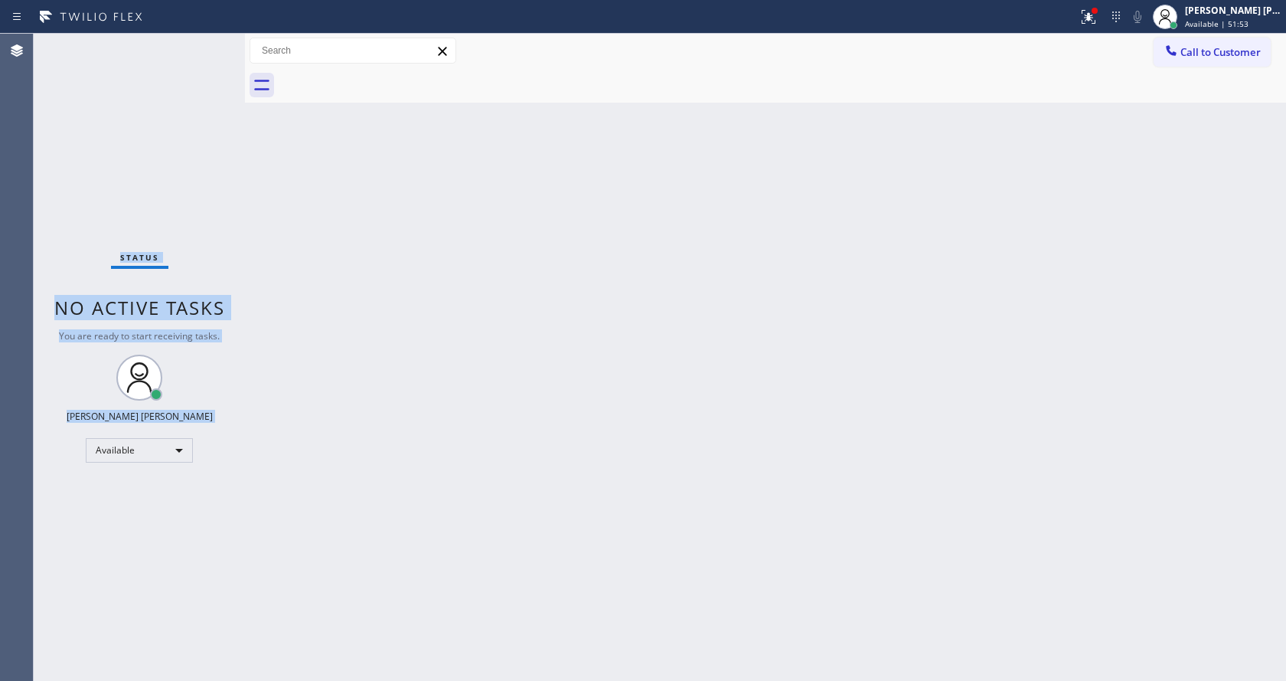
click at [192, 51] on div "Status No active tasks You are ready to start receiving tasks. [PERSON_NAME] [P…" at bounding box center [139, 357] width 211 height 647
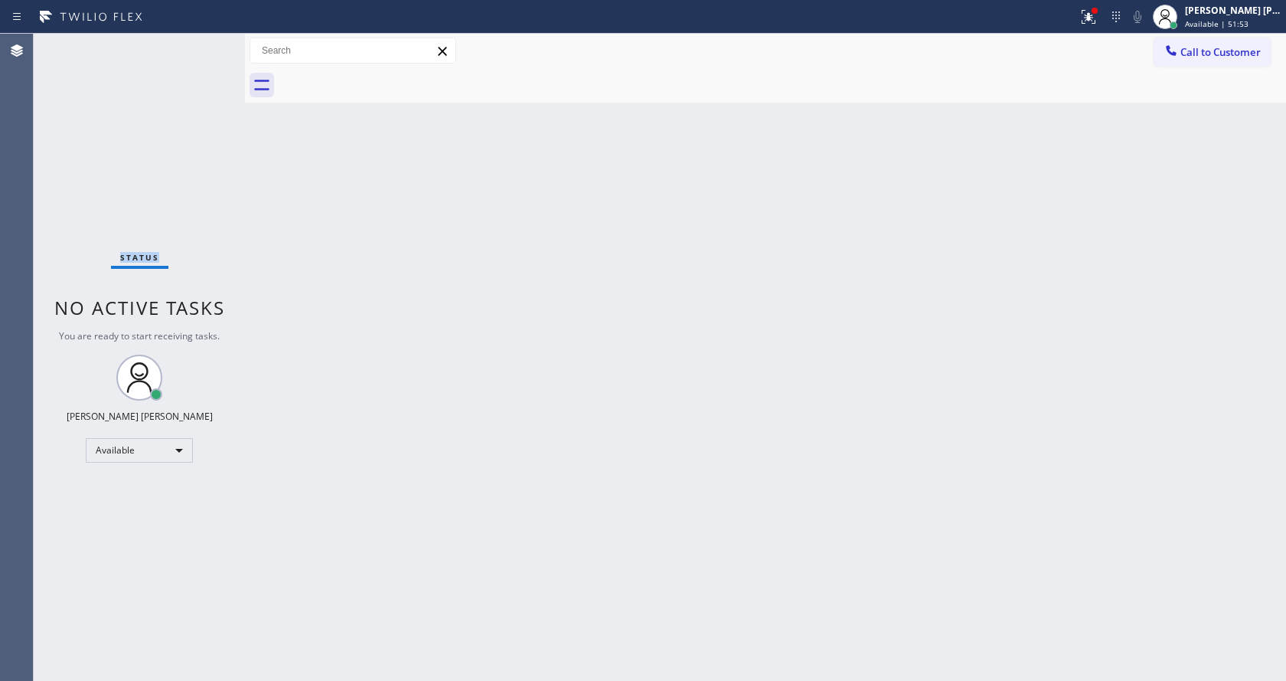
click at [192, 51] on div "Status No active tasks You are ready to start receiving tasks. [PERSON_NAME] [P…" at bounding box center [139, 357] width 211 height 647
click at [430, 408] on div "Back to Dashboard Change Sender ID Customers Technicians Select a contact Outbo…" at bounding box center [765, 357] width 1041 height 647
click at [450, 646] on div "Back to Dashboard Change Sender ID Customers Technicians Select a contact Outbo…" at bounding box center [765, 357] width 1041 height 647
click at [316, 344] on div "Back to Dashboard Change Sender ID Customers Technicians Select a contact Outbo…" at bounding box center [765, 357] width 1041 height 647
click at [397, 273] on div "Back to Dashboard Change Sender ID Customers Technicians Select a contact Outbo…" at bounding box center [765, 357] width 1041 height 647
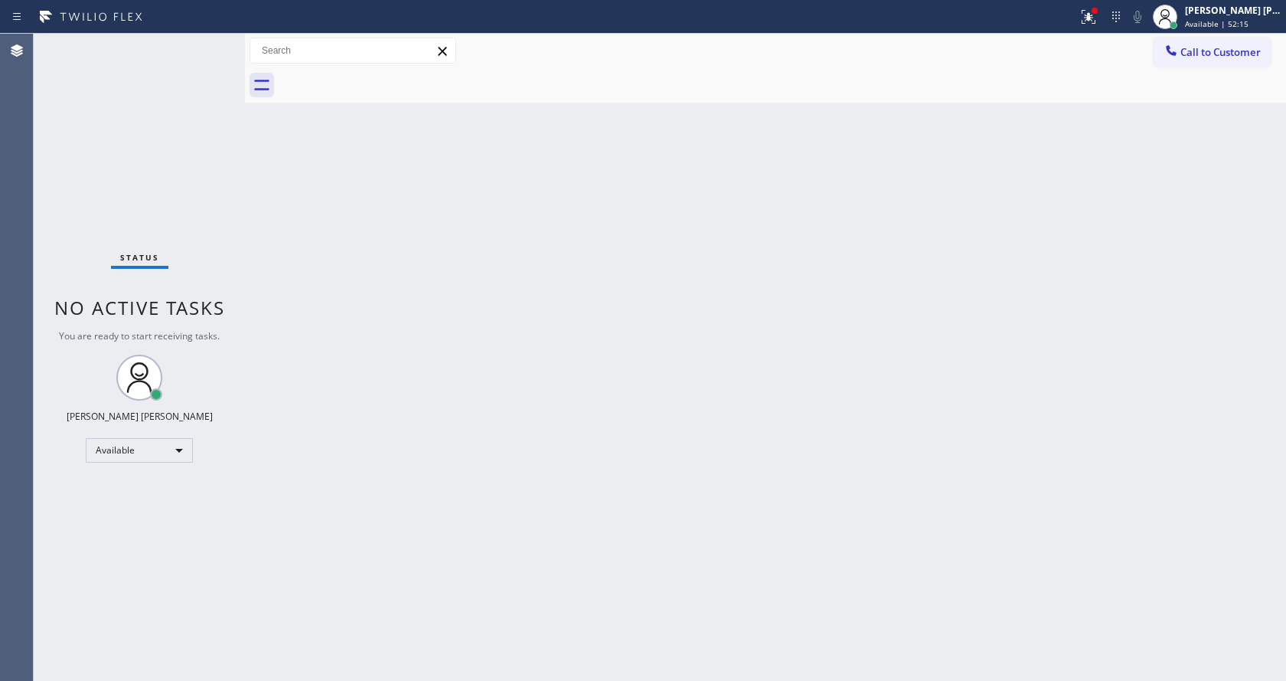
click at [578, 389] on div "Back to Dashboard Change Sender ID Customers Technicians Select a contact Outbo…" at bounding box center [765, 357] width 1041 height 647
click at [472, 289] on div "Back to Dashboard Change Sender ID Customers Technicians Select a contact Outbo…" at bounding box center [765, 357] width 1041 height 647
click at [644, 459] on div "Back to Dashboard Change Sender ID Customers Technicians Select a contact Outbo…" at bounding box center [765, 357] width 1041 height 647
click at [1090, 14] on icon at bounding box center [1088, 17] width 18 height 18
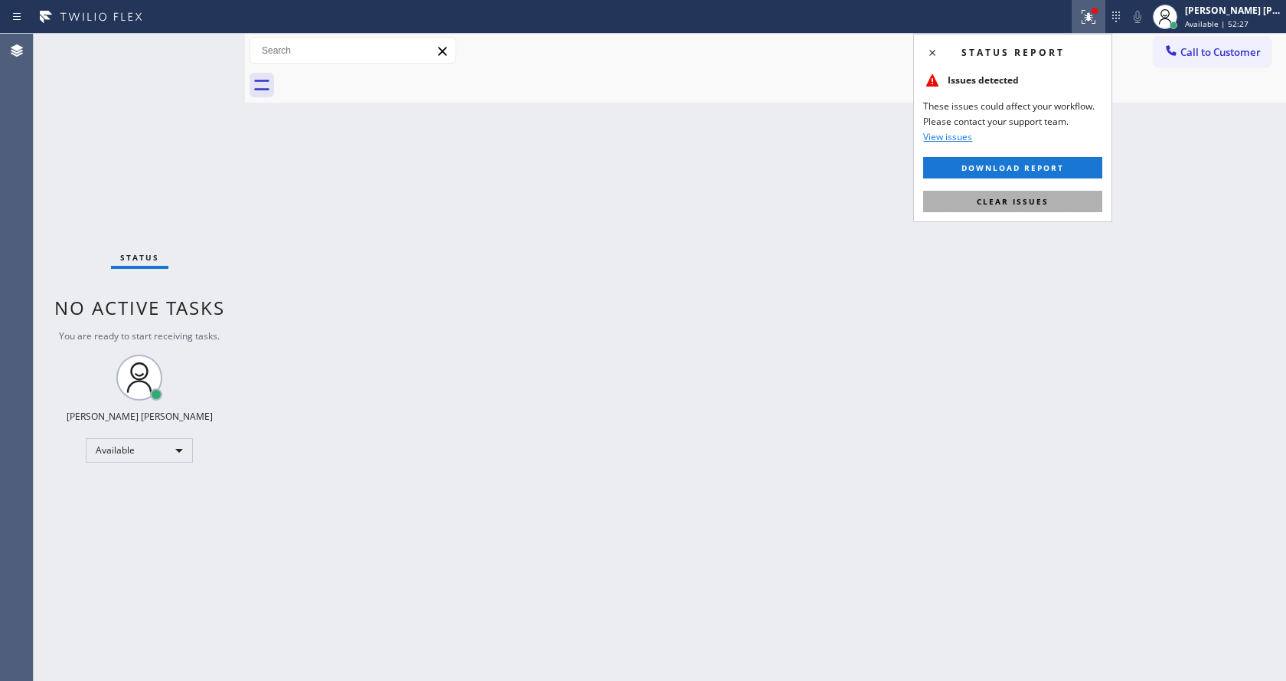
click at [1025, 200] on span "Clear issues" at bounding box center [1013, 201] width 72 height 11
click at [1025, 200] on div "Back to Dashboard Change Sender ID Customers Technicians Select a contact Outbo…" at bounding box center [765, 357] width 1041 height 647
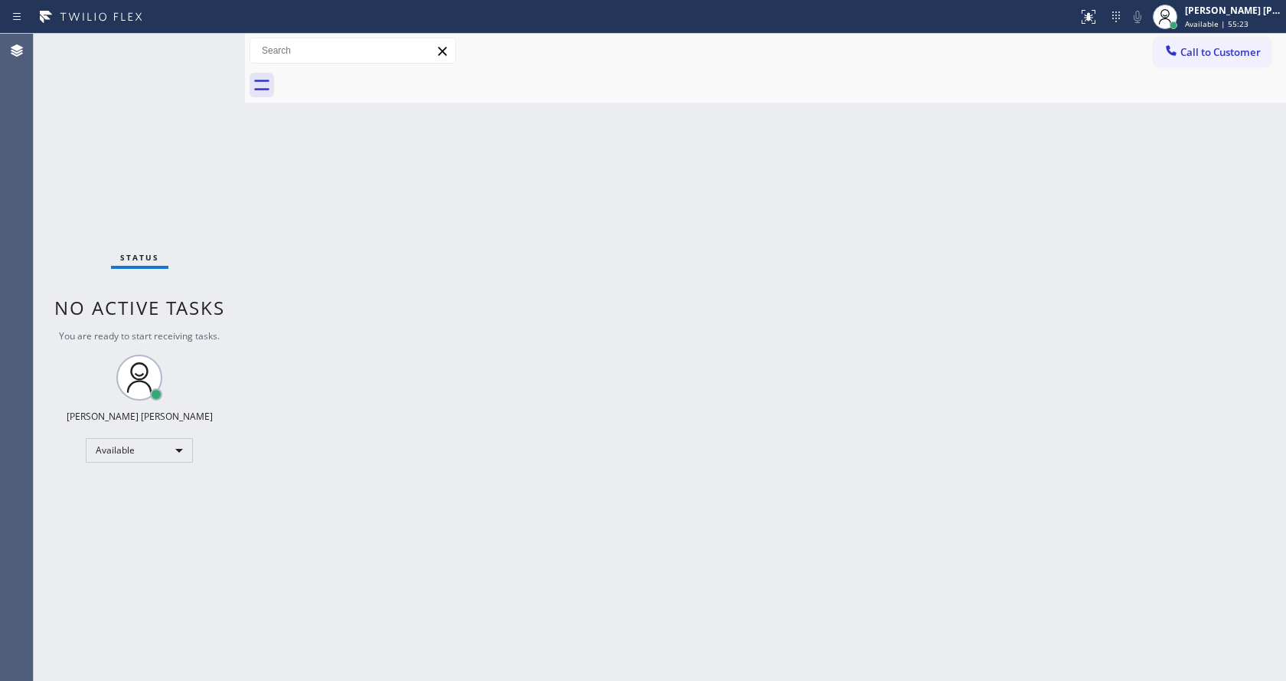
click at [396, 299] on div "Back to Dashboard Change Sender ID Customers Technicians Select a contact Outbo…" at bounding box center [765, 357] width 1041 height 647
drag, startPoint x: 477, startPoint y: 671, endPoint x: 467, endPoint y: 679, distance: 13.0
click at [476, 672] on div "Back to Dashboard Change Sender ID Customers Technicians Select a contact Outbo…" at bounding box center [765, 357] width 1041 height 647
click at [342, 357] on div "Back to Dashboard Change Sender ID Customers Technicians Select a contact Outbo…" at bounding box center [765, 357] width 1041 height 647
click at [622, 413] on div "Back to Dashboard Change Sender ID Customers Technicians Select a contact Outbo…" at bounding box center [765, 357] width 1041 height 647
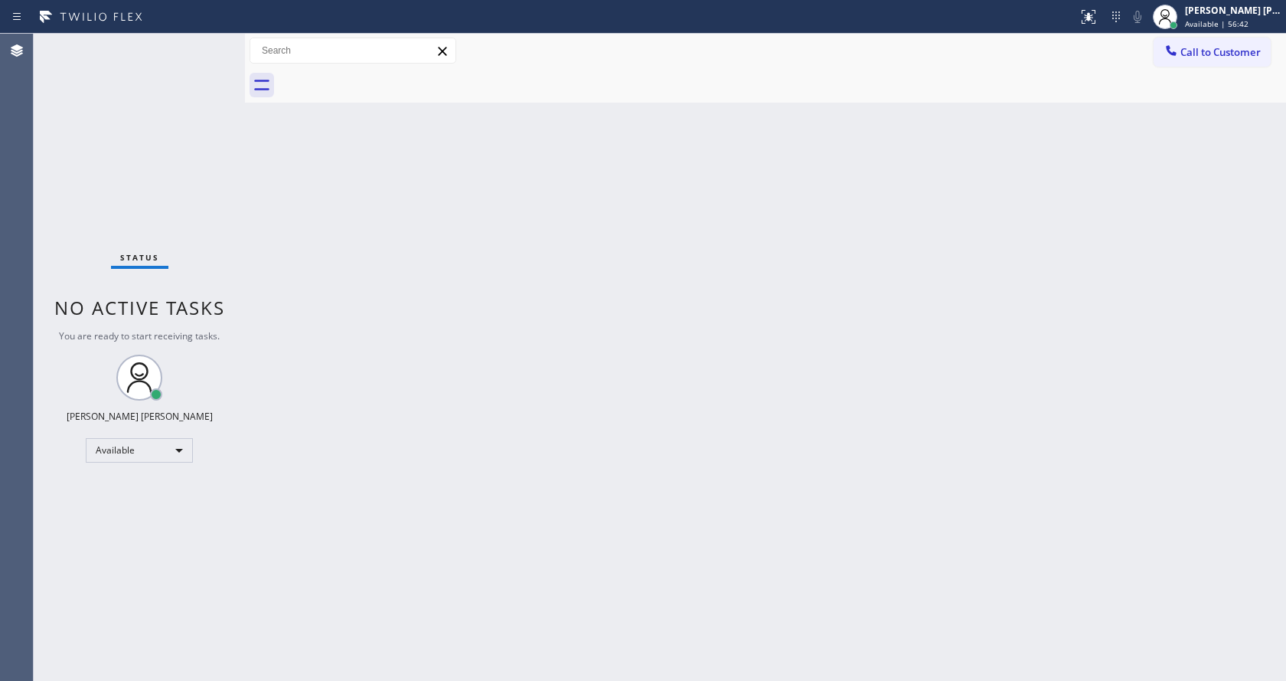
click at [318, 245] on div "Back to Dashboard Change Sender ID Customers Technicians Select a contact Outbo…" at bounding box center [765, 357] width 1041 height 647
click at [196, 54] on div "Status No active tasks You are ready to start receiving tasks. [PERSON_NAME] [P…" at bounding box center [139, 357] width 211 height 647
click at [606, 648] on div "Back to Dashboard Change Sender ID Customers Technicians Select a contact Outbo…" at bounding box center [765, 357] width 1041 height 647
drag, startPoint x: 238, startPoint y: 247, endPoint x: 246, endPoint y: 249, distance: 8.0
click at [238, 246] on div "Status No active tasks You are ready to start receiving tasks. [PERSON_NAME] [P…" at bounding box center [139, 357] width 211 height 647
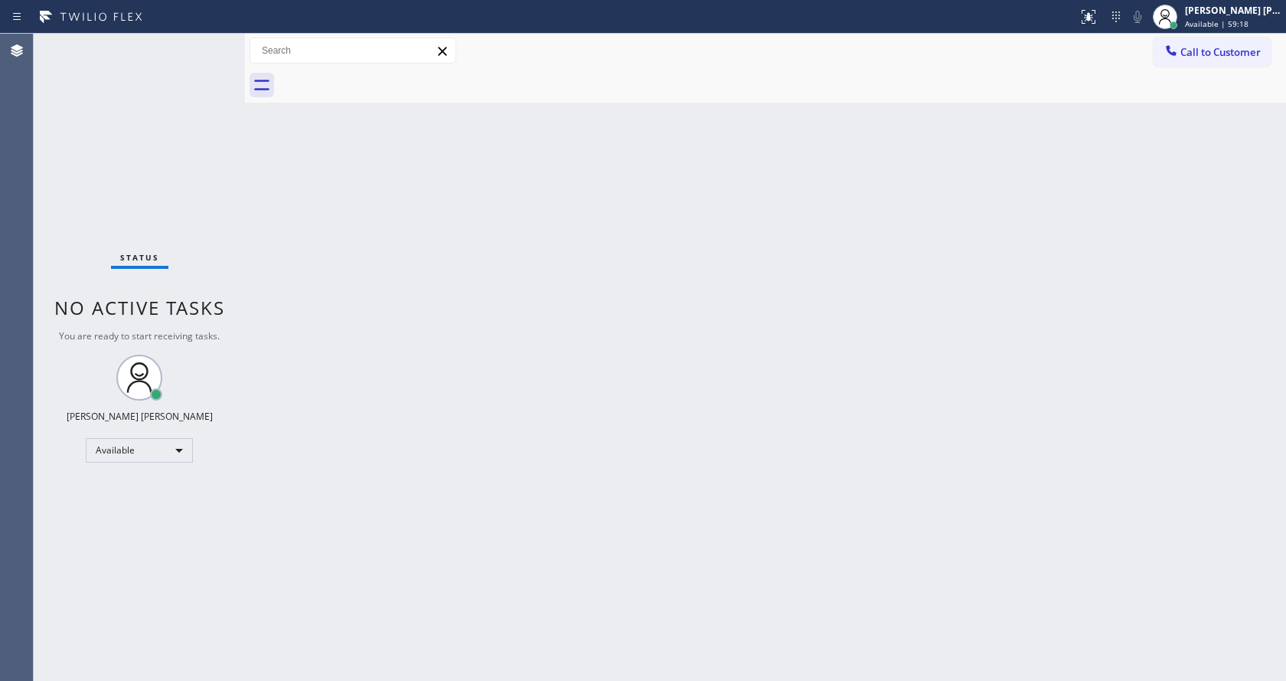
click at [446, 380] on div "Back to Dashboard Change Sender ID Customers Technicians Select a contact Outbo…" at bounding box center [765, 357] width 1041 height 647
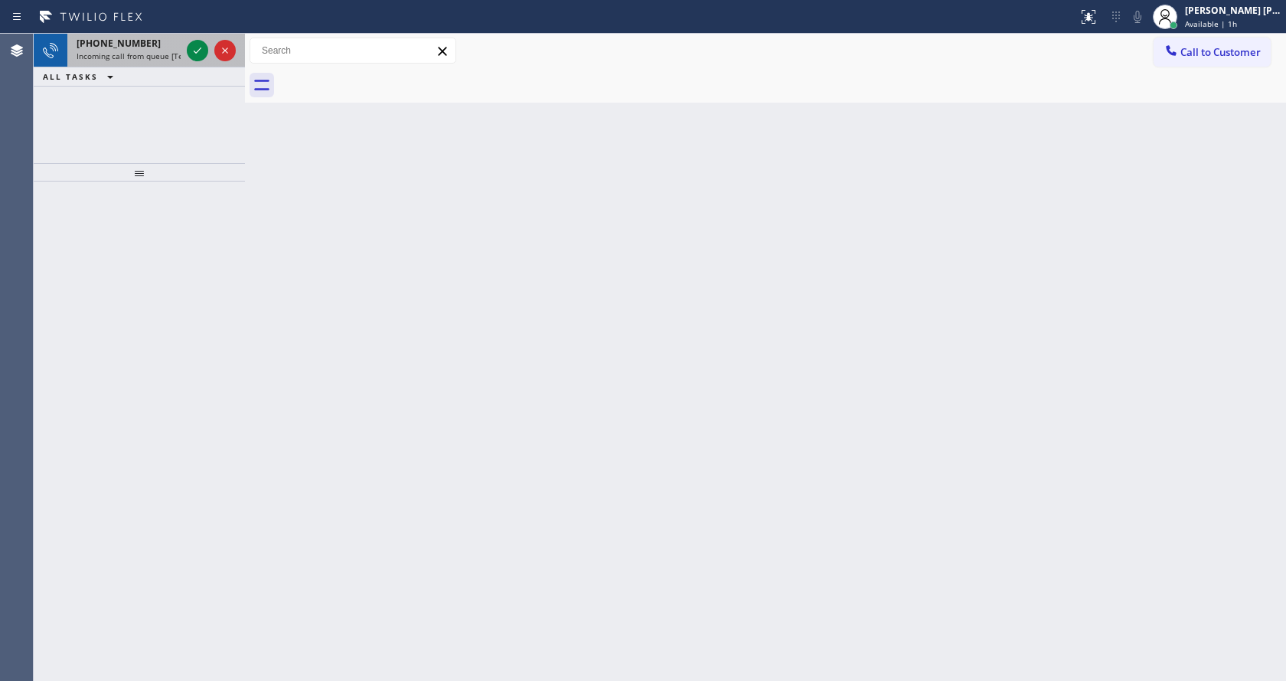
click at [148, 53] on span "Incoming call from queue [Test] All" at bounding box center [140, 56] width 127 height 11
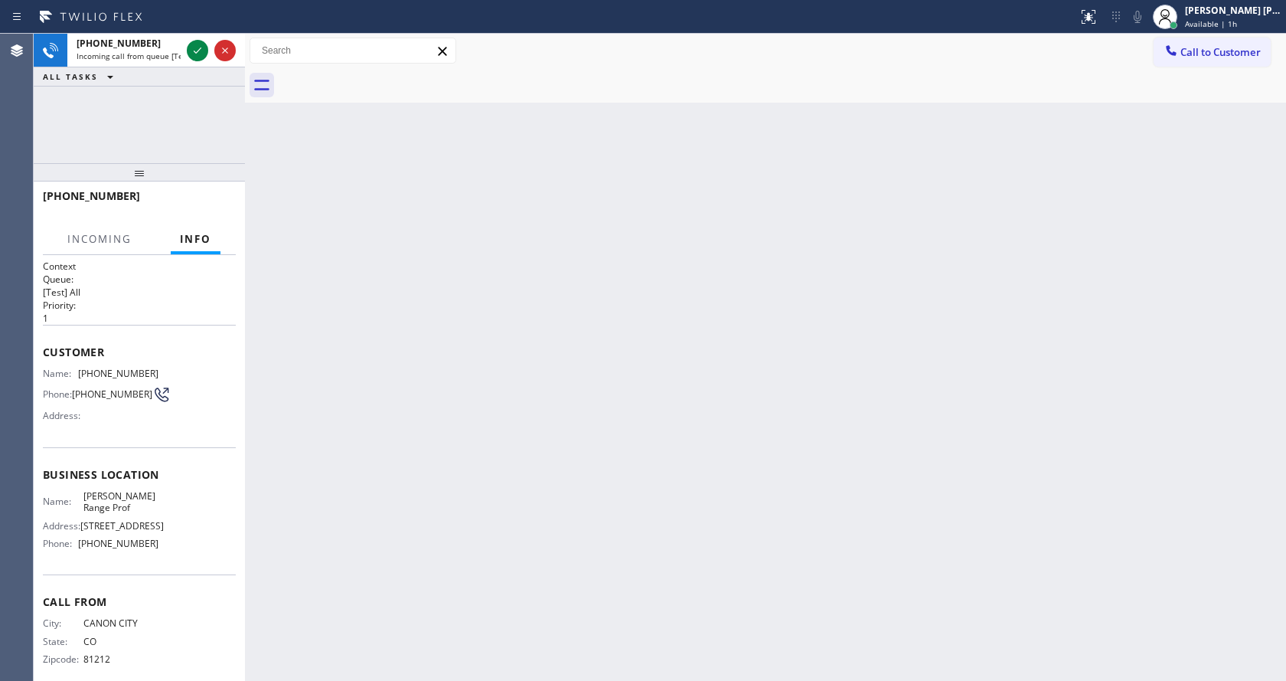
click at [637, 364] on div "Back to Dashboard Change Sender ID Customers Technicians Select a contact Outbo…" at bounding box center [765, 357] width 1041 height 647
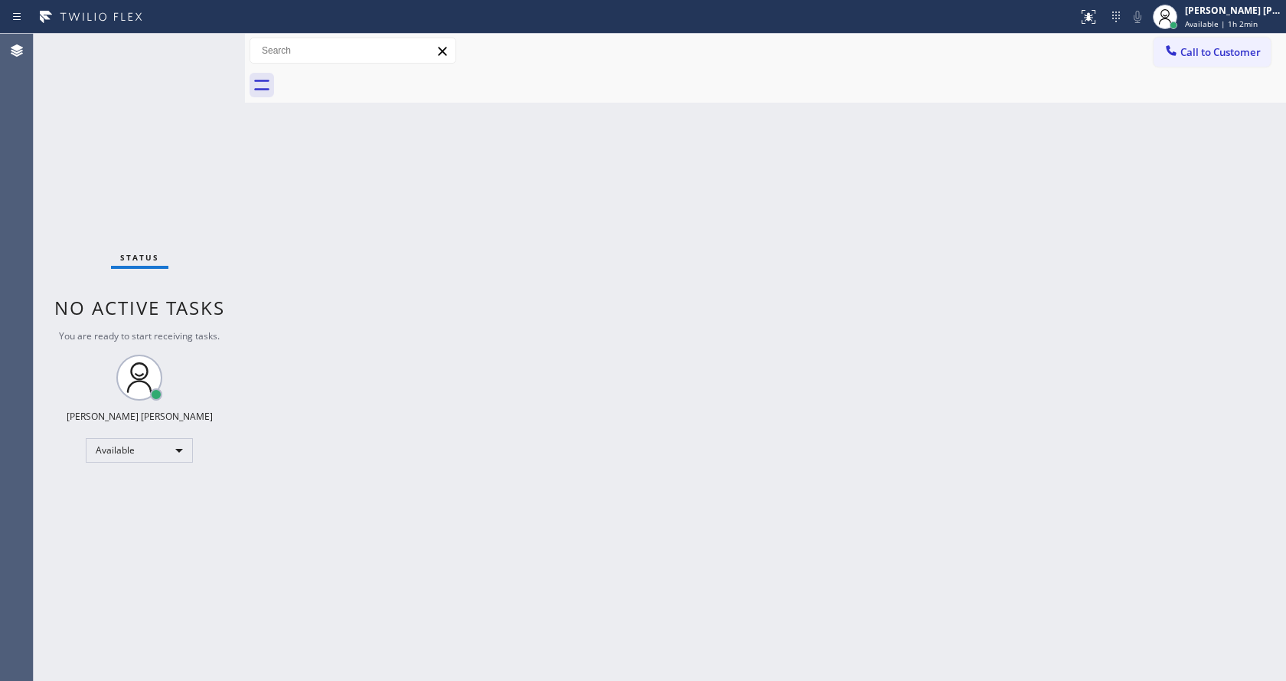
click at [495, 380] on div "Back to Dashboard Change Sender ID Customers Technicians Select a contact Outbo…" at bounding box center [765, 357] width 1041 height 647
click at [245, 280] on div at bounding box center [245, 357] width 0 height 647
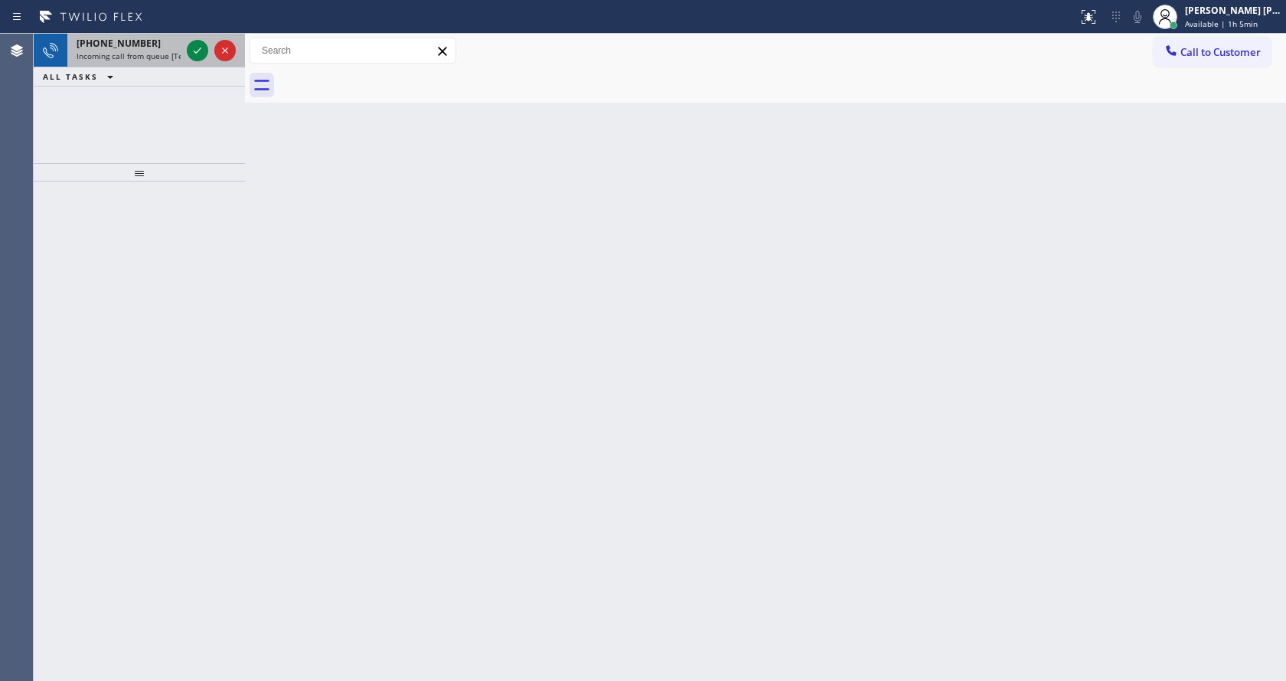
click at [117, 50] on div "+15202379219 Incoming call from queue [Test] All" at bounding box center [125, 51] width 116 height 34
click at [134, 33] on div "Status report No issues detected If you experience an issue, please download th…" at bounding box center [643, 17] width 1286 height 34
click at [195, 52] on icon at bounding box center [198, 50] width 8 height 6
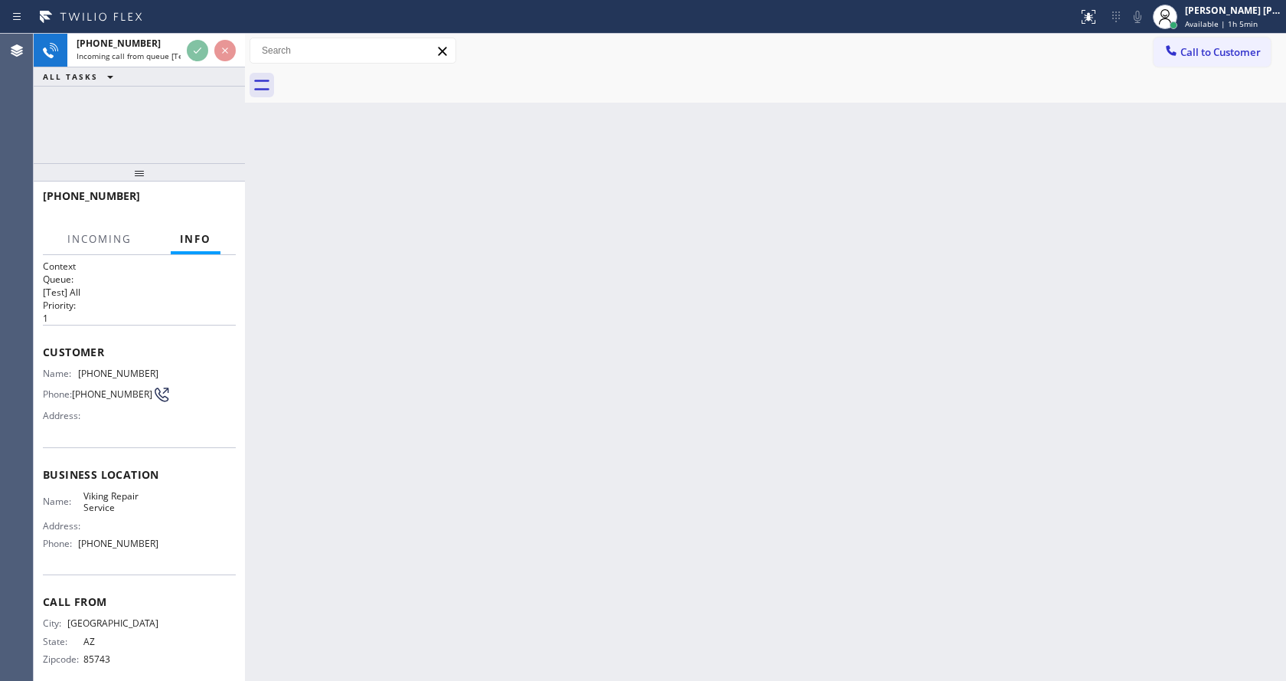
click at [591, 385] on div "Back to Dashboard Change Sender ID Customers Technicians Select a contact Outbo…" at bounding box center [765, 357] width 1041 height 647
click at [451, 302] on div "Back to Dashboard Change Sender ID Customers Technicians Select a contact Outbo…" at bounding box center [765, 357] width 1041 height 647
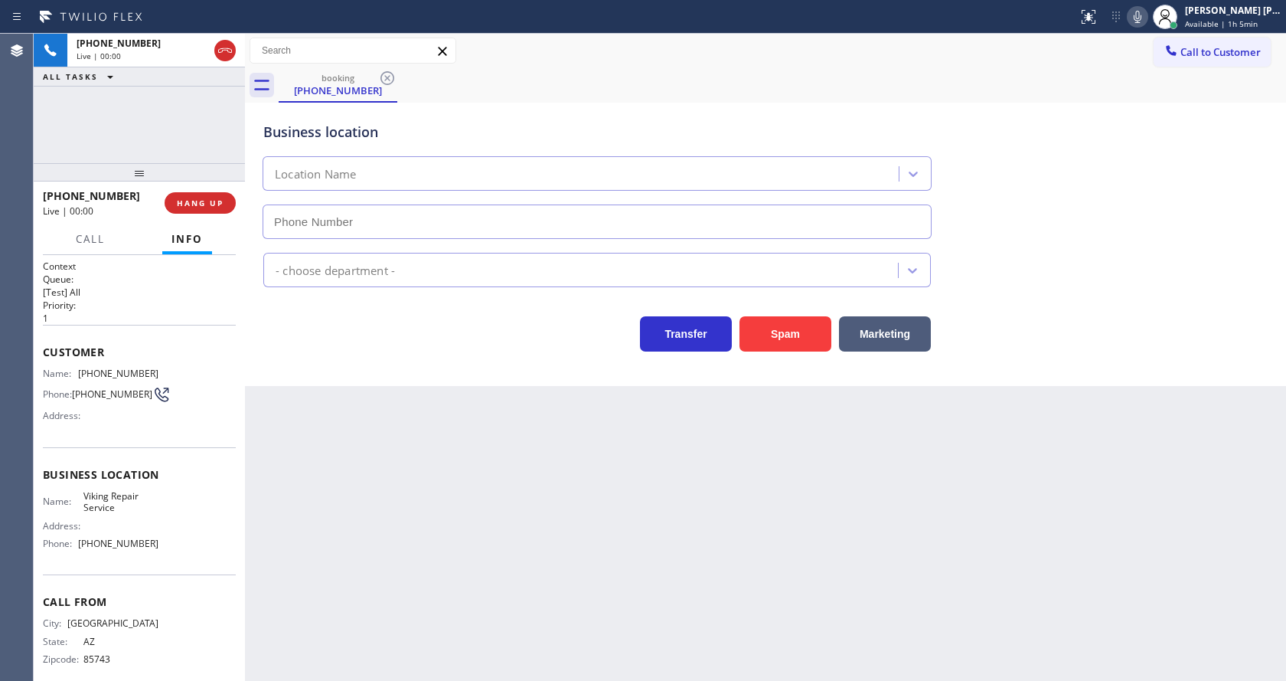
type input "(602) 878-4370"
click at [434, 531] on div "Back to Dashboard Change Sender ID Customers Technicians Select a contact Outbo…" at bounding box center [765, 357] width 1041 height 647
click at [436, 531] on div "Back to Dashboard Change Sender ID Customers Technicians Select a contact Outbo…" at bounding box center [765, 357] width 1041 height 647
click at [429, 435] on div "Back to Dashboard Change Sender ID Customers Technicians Select a contact Outbo…" at bounding box center [765, 357] width 1041 height 647
click at [478, 433] on div "Back to Dashboard Change Sender ID Customers Technicians Select a contact Outbo…" at bounding box center [765, 357] width 1041 height 647
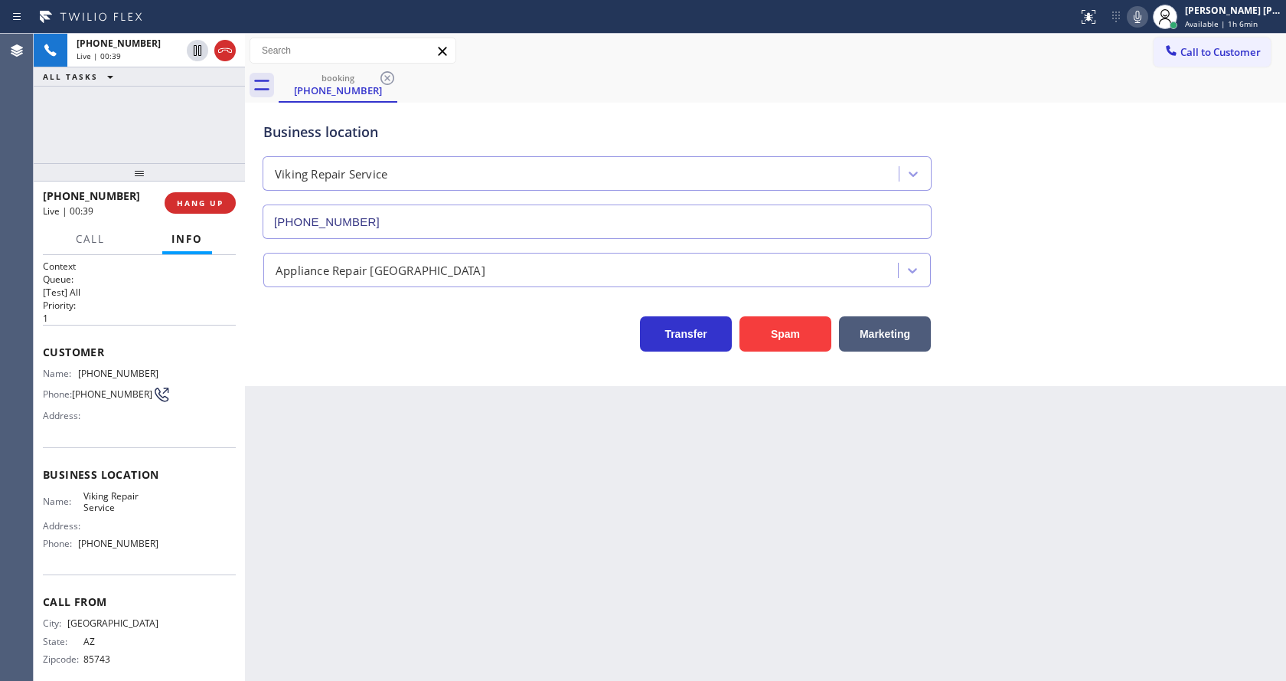
click at [152, 462] on div "Business location Name: Viking Repair Service Address: Phone: (602) 878-4370" at bounding box center [139, 511] width 193 height 128
click at [479, 532] on div "Back to Dashboard Change Sender ID Customers Technicians Select a contact Outbo…" at bounding box center [765, 357] width 1041 height 647
click at [426, 560] on div "Back to Dashboard Change Sender ID Customers Technicians Select a contact Outbo…" at bounding box center [765, 357] width 1041 height 647
drag, startPoint x: 100, startPoint y: 233, endPoint x: 119, endPoint y: 242, distance: 21.9
click at [100, 233] on span "Call" at bounding box center [90, 239] width 29 height 14
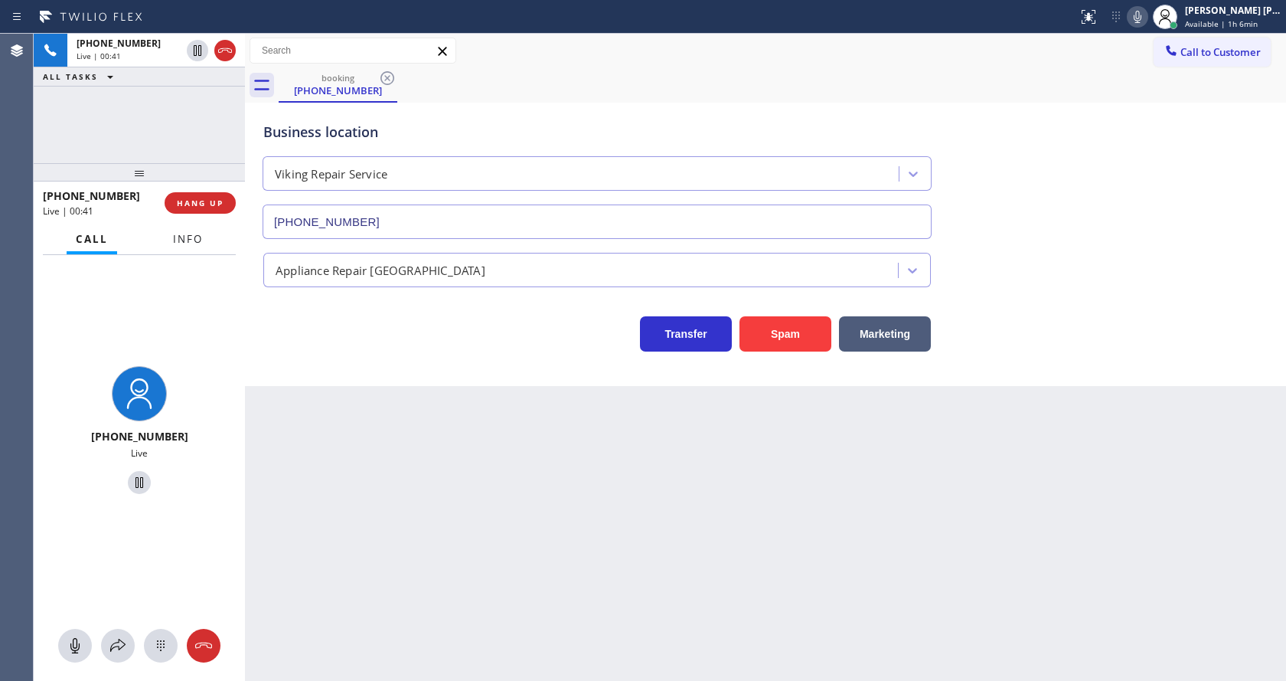
click at [189, 247] on button "Info" at bounding box center [188, 239] width 48 height 30
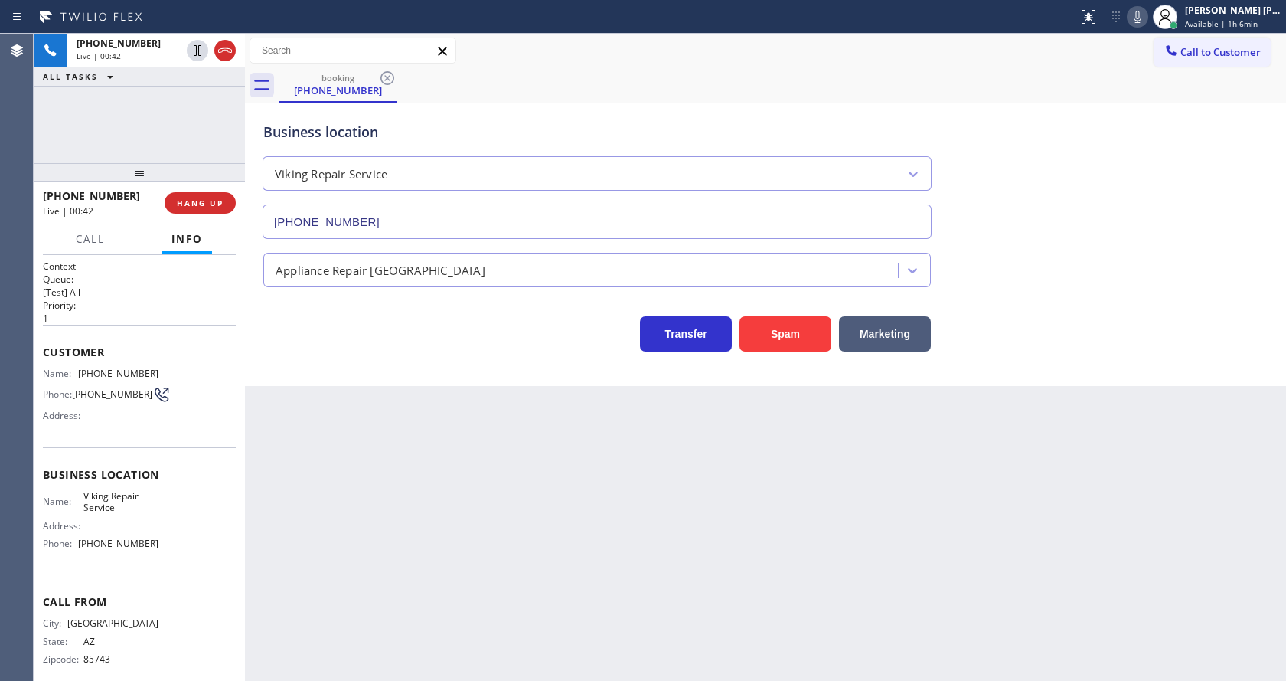
click at [324, 436] on div "Back to Dashboard Change Sender ID Customers Technicians Select a contact Outbo…" at bounding box center [765, 357] width 1041 height 647
click at [350, 457] on div "Back to Dashboard Change Sender ID Customers Technicians Select a contact Outbo…" at bounding box center [765, 357] width 1041 height 647
click at [693, 575] on div "Back to Dashboard Change Sender ID Customers Technicians Select a contact Outbo…" at bounding box center [765, 357] width 1041 height 647
click at [182, 400] on div "Name: (520) 237-9219 Phone: (520) 237-9219 Address:" at bounding box center [139, 397] width 193 height 60
click at [180, 200] on span "HANG UP" at bounding box center [200, 203] width 47 height 11
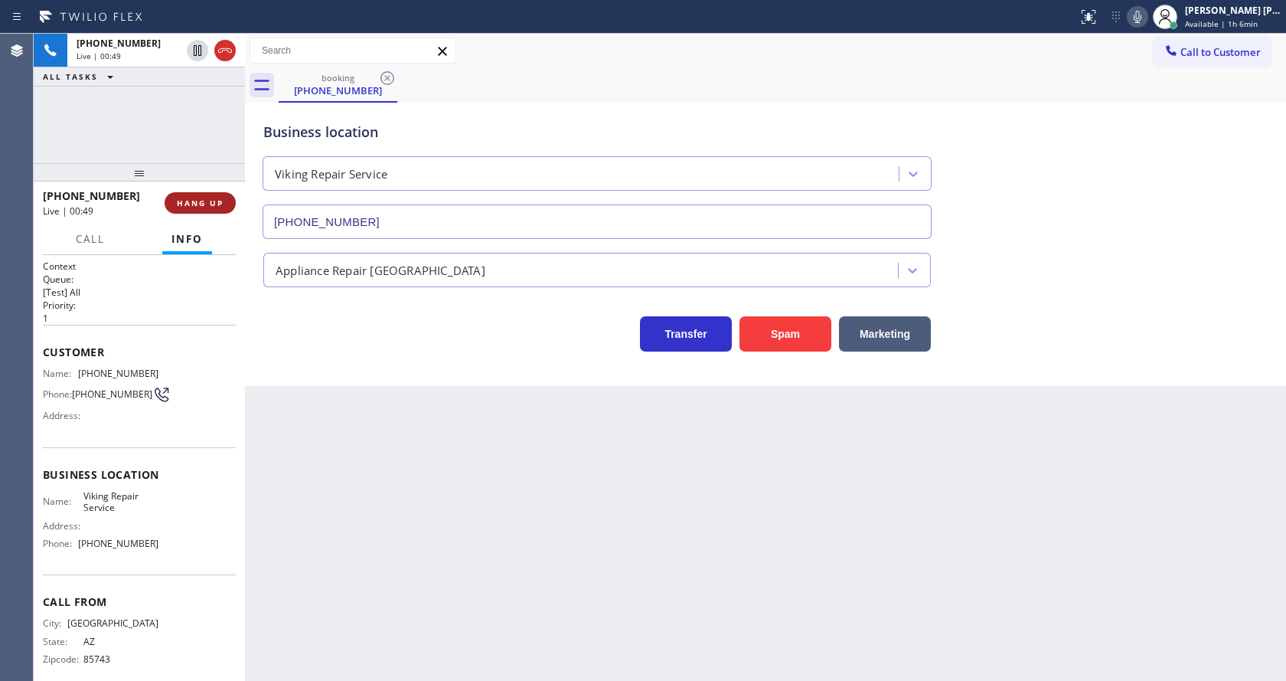
click at [181, 197] on button "HANG UP" at bounding box center [200, 202] width 71 height 21
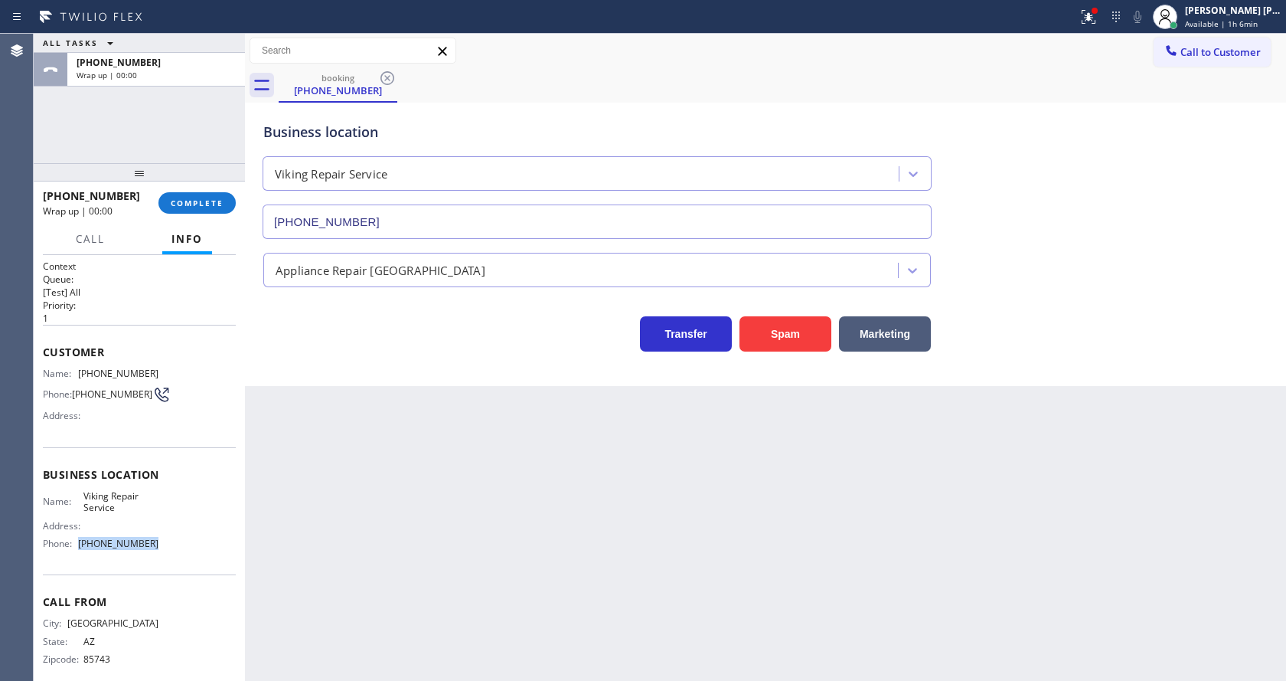
drag, startPoint x: 153, startPoint y: 545, endPoint x: 78, endPoint y: 557, distance: 76.0
click at [78, 556] on div "Name: Viking Repair Service Address: Phone: (602) 878-4370" at bounding box center [139, 523] width 193 height 66
copy div "(602) 878-4370"
click at [504, 525] on div "Back to Dashboard Change Sender ID Customers Technicians Select a contact Outbo…" at bounding box center [765, 357] width 1041 height 647
click at [162, 204] on button "COMPLETE" at bounding box center [196, 202] width 77 height 21
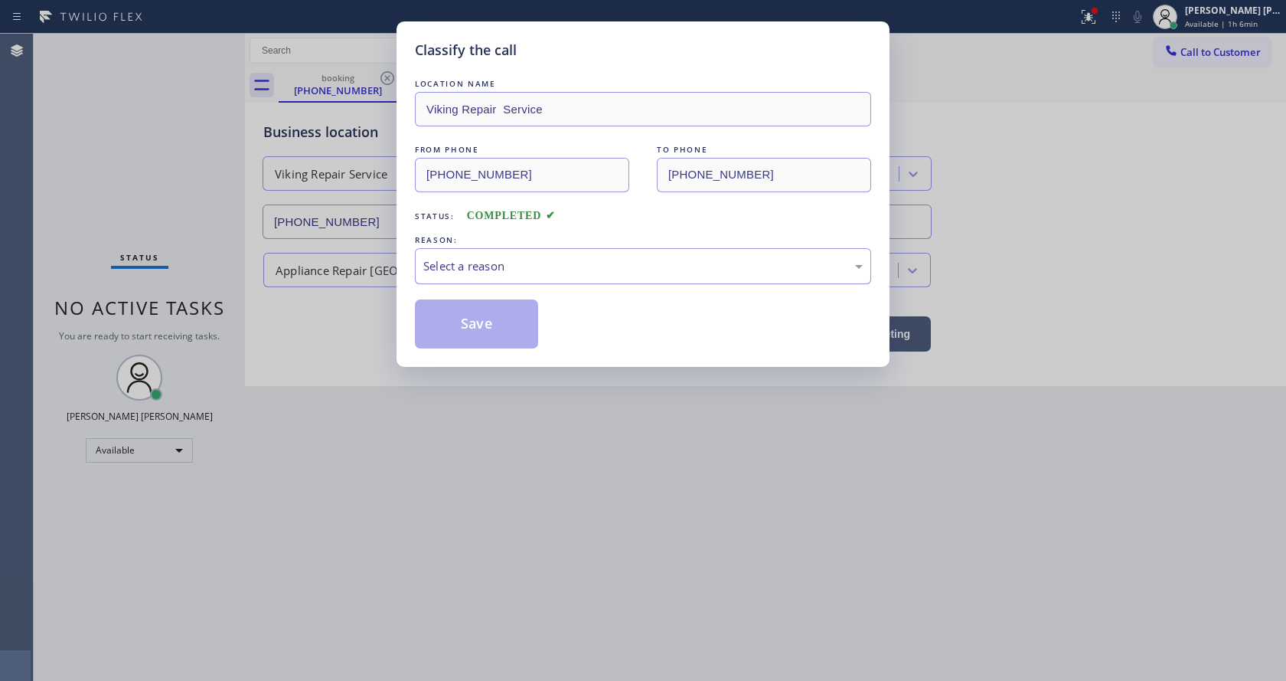
click at [439, 257] on div "Select a reason" at bounding box center [642, 266] width 439 height 18
click at [472, 329] on button "Save" at bounding box center [476, 323] width 123 height 49
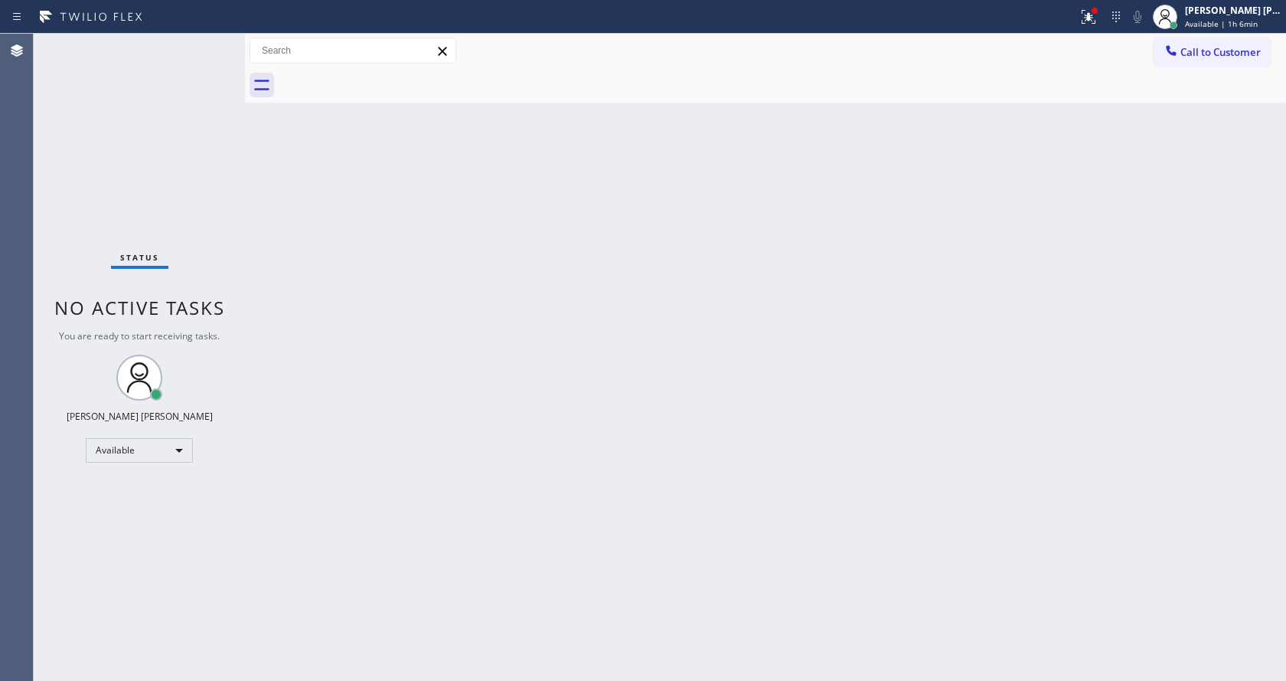
click at [367, 289] on div "Back to Dashboard Change Sender ID Customers Technicians Select a contact Outbo…" at bounding box center [765, 357] width 1041 height 647
drag, startPoint x: 244, startPoint y: 64, endPoint x: 208, endPoint y: 64, distance: 36.0
click at [208, 64] on div "Status No active tasks You are ready to start receiving tasks. [PERSON_NAME] [P…" at bounding box center [660, 357] width 1252 height 647
click at [207, 42] on div "Status No active tasks You are ready to start receiving tasks. [PERSON_NAME] [P…" at bounding box center [139, 357] width 211 height 647
click at [207, 45] on div "Status No active tasks You are ready to start receiving tasks. [PERSON_NAME] [P…" at bounding box center [139, 357] width 211 height 647
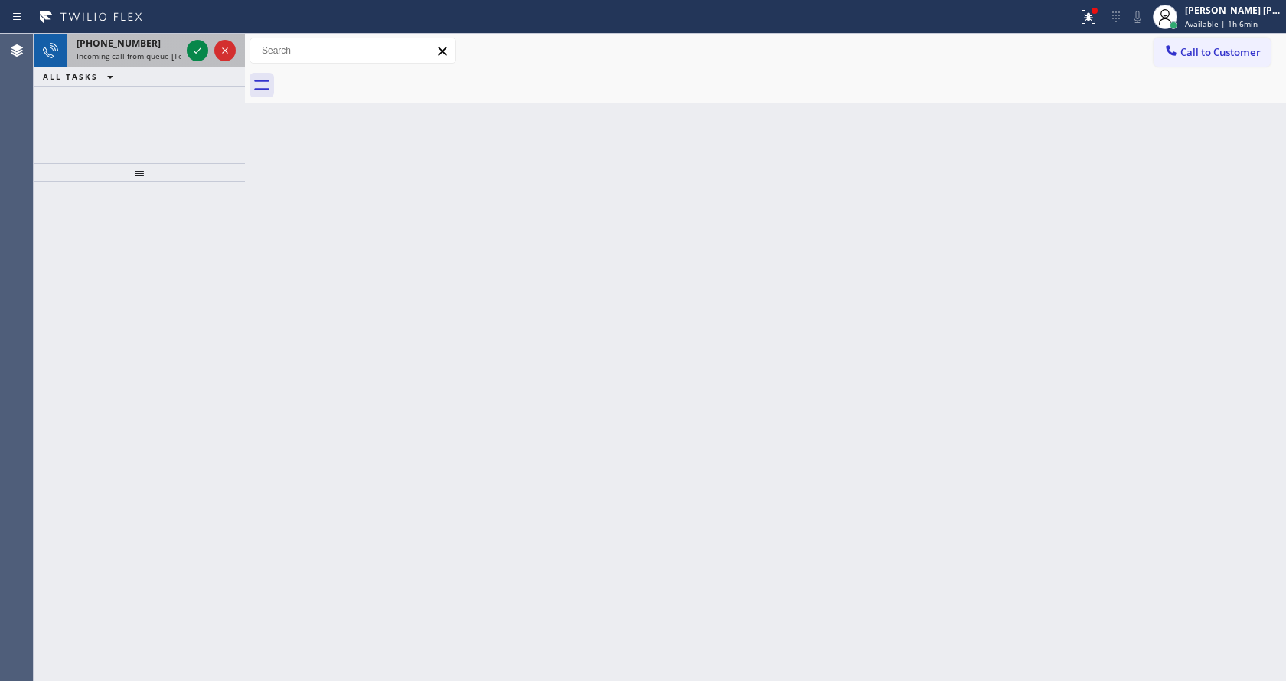
click at [150, 53] on span "Incoming call from queue [Test] All" at bounding box center [140, 56] width 127 height 11
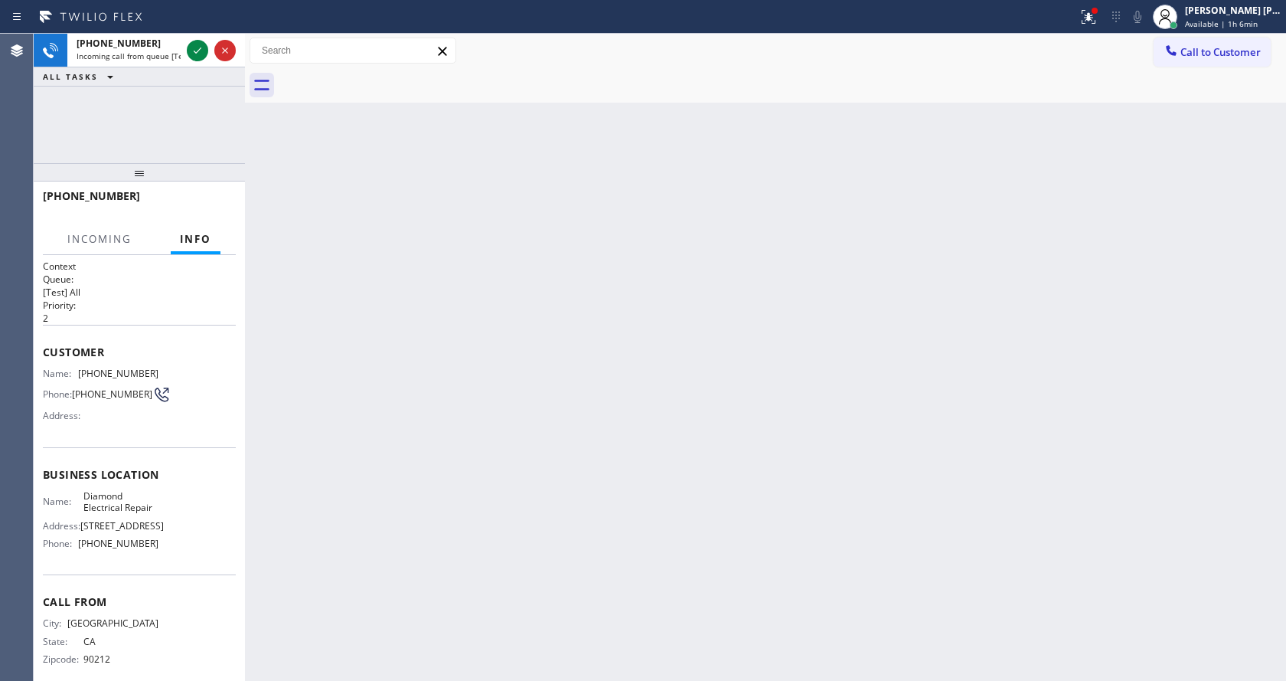
click at [618, 177] on div "Back to Dashboard Change Sender ID Customers Technicians Select a contact Outbo…" at bounding box center [765, 357] width 1041 height 647
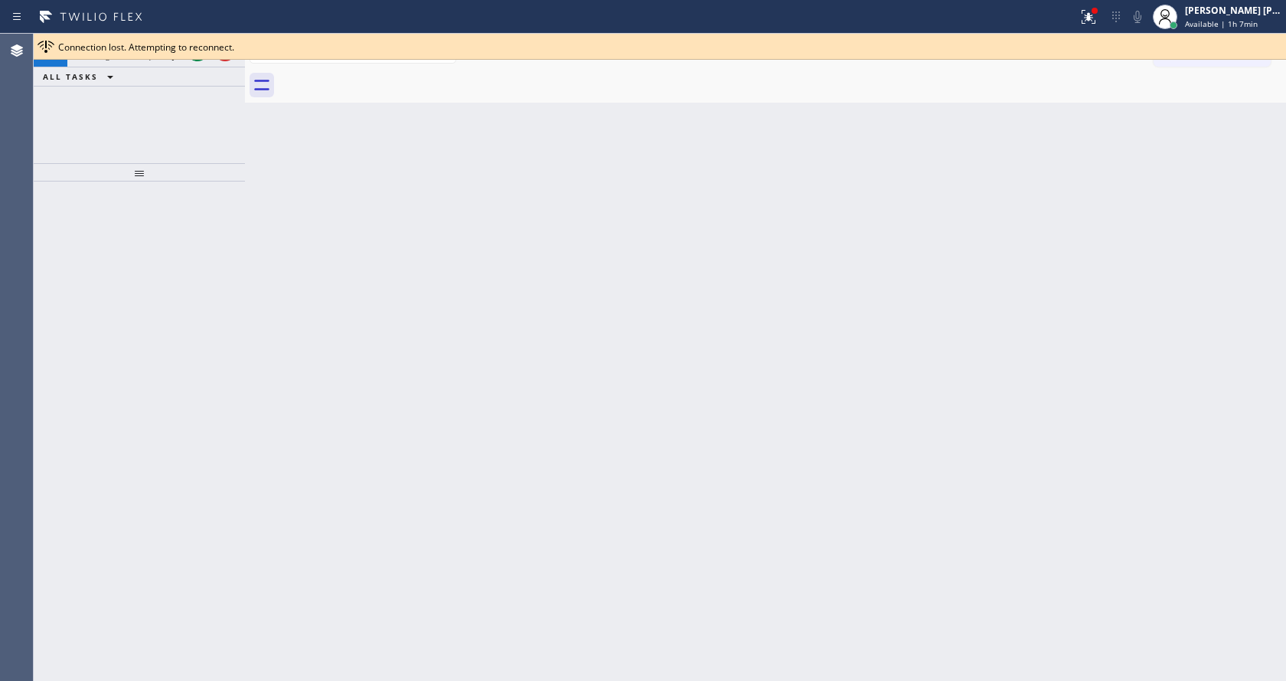
click at [423, 227] on div "Back to Dashboard Change Sender ID Customers Technicians Select a contact Outbo…" at bounding box center [765, 357] width 1041 height 647
click at [338, 332] on div "Back to Dashboard Change Sender ID Customers Technicians Select a contact Outbo…" at bounding box center [765, 357] width 1041 height 647
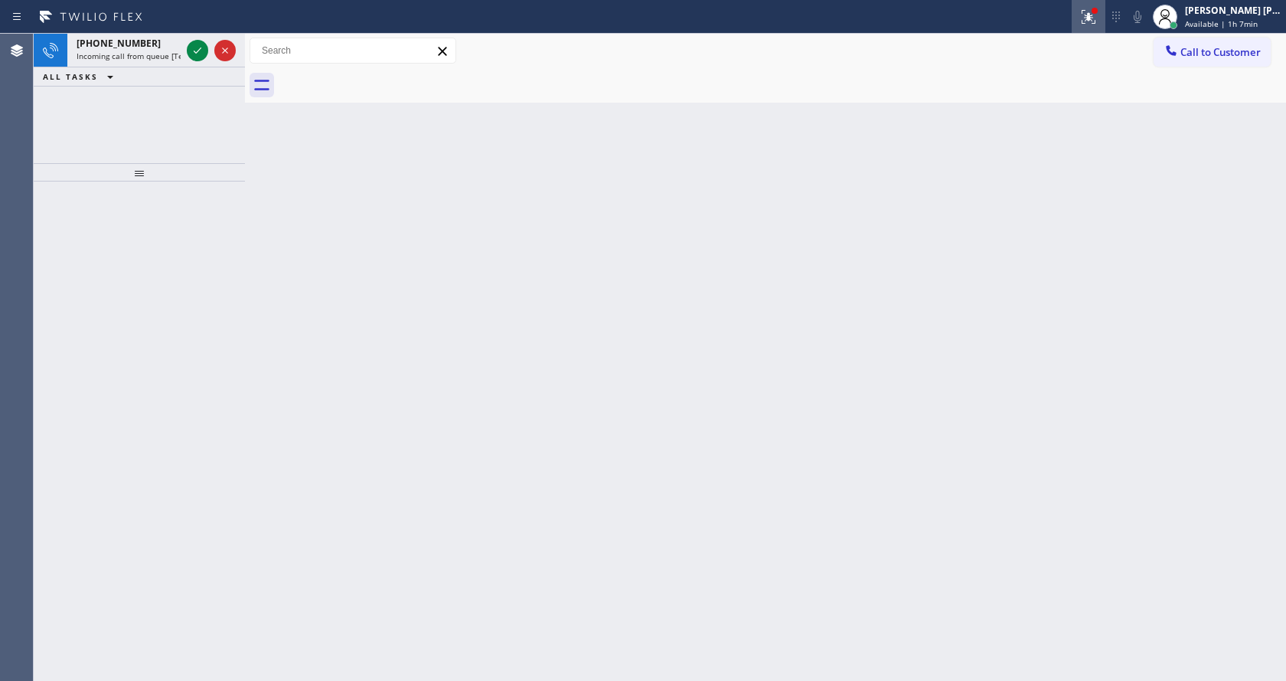
click at [1091, 16] on icon at bounding box center [1088, 17] width 18 height 18
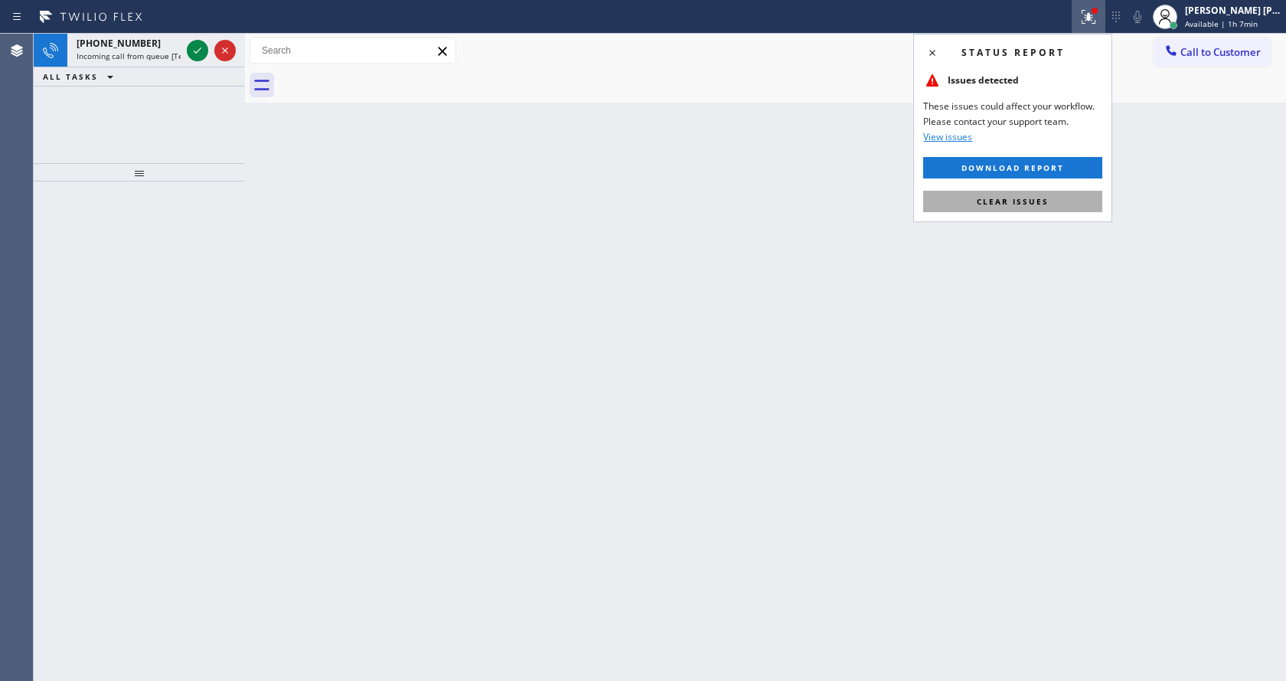
click at [1013, 202] on span "Clear issues" at bounding box center [1013, 201] width 72 height 11
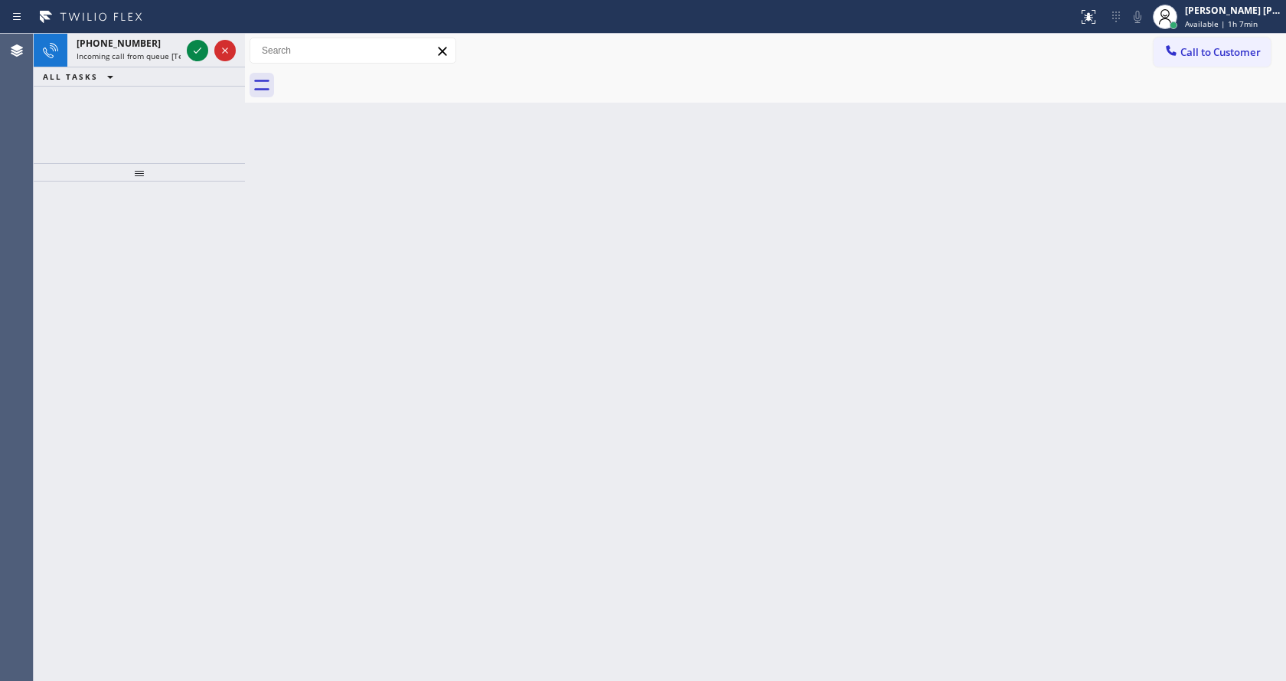
drag, startPoint x: 1028, startPoint y: 213, endPoint x: 993, endPoint y: 230, distance: 39.4
click at [1025, 215] on div "Back to Dashboard Change Sender ID Customers Technicians Select a contact Outbo…" at bounding box center [765, 357] width 1041 height 647
click at [136, 62] on div "+16616661012 Incoming call from queue [Test] All" at bounding box center [125, 51] width 116 height 34
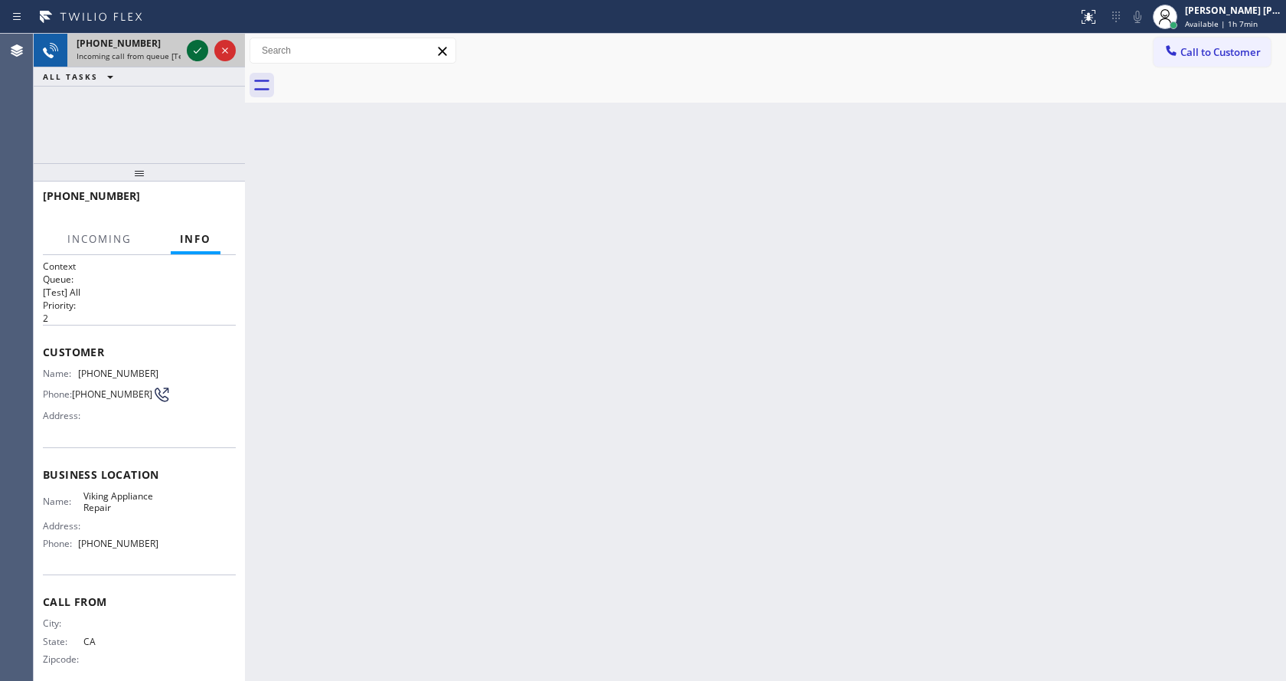
click at [198, 45] on icon at bounding box center [197, 50] width 18 height 18
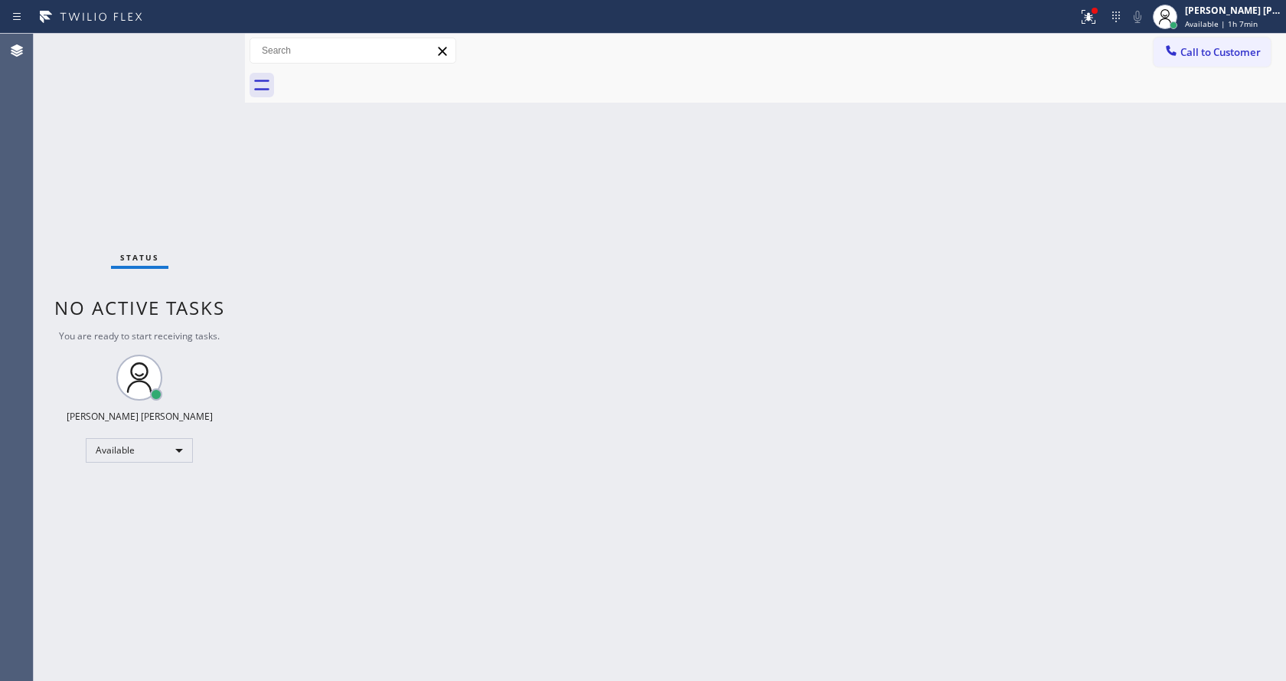
click at [396, 347] on div "Back to Dashboard Change Sender ID Customers Technicians Select a contact Outbo…" at bounding box center [765, 357] width 1041 height 647
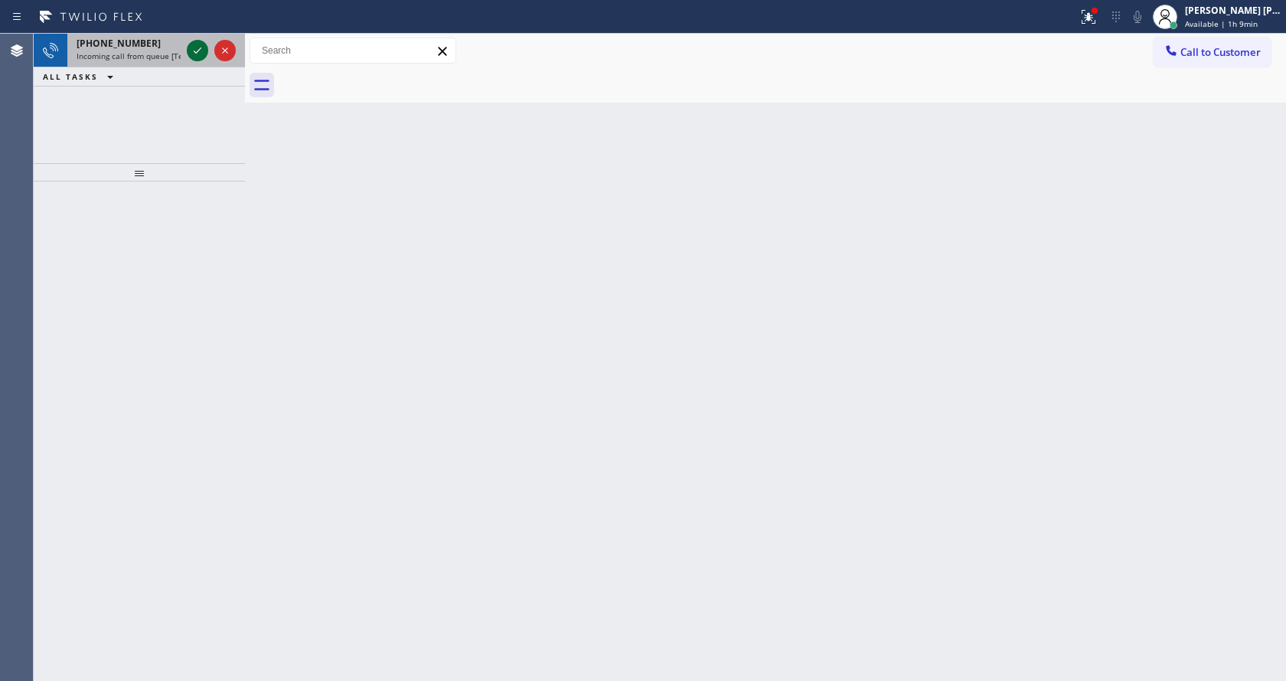
click at [191, 49] on icon at bounding box center [197, 50] width 18 height 18
click at [190, 48] on icon at bounding box center [197, 50] width 18 height 18
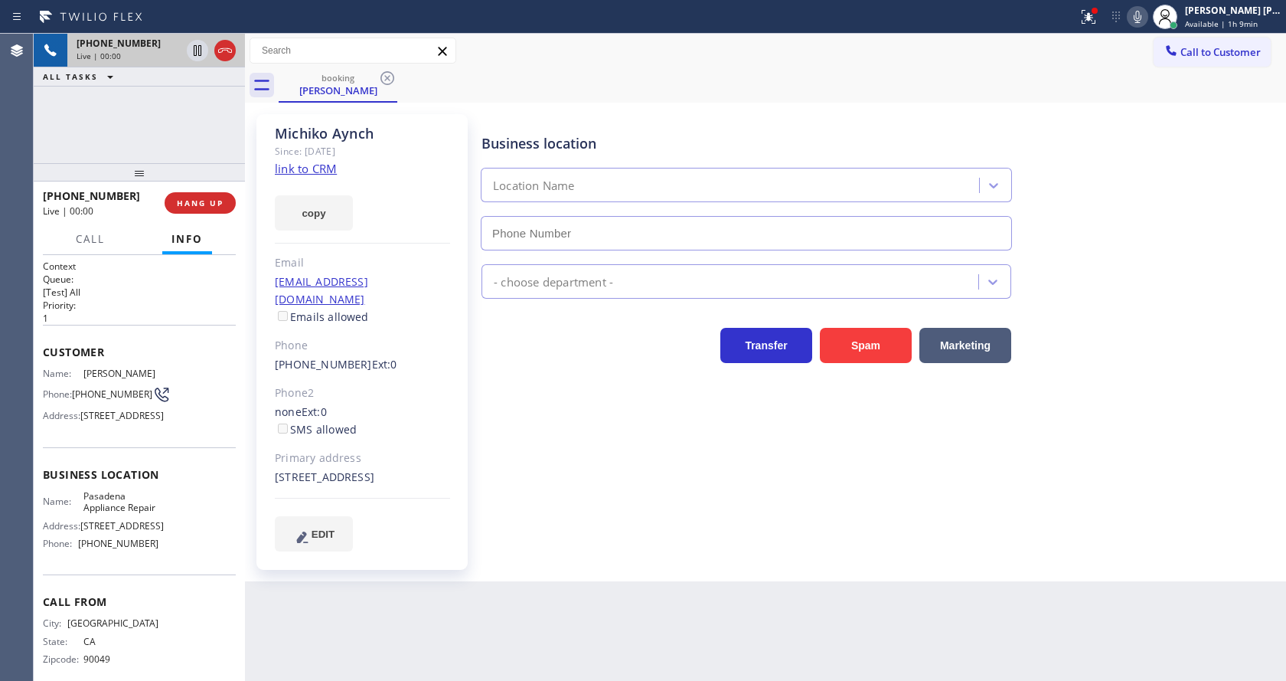
type input "(626) 376-4990"
click at [637, 513] on div "Business location Pasadena Appliance Repair (626) 376-4990 Appliance Repair Reg…" at bounding box center [880, 332] width 804 height 429
click at [318, 170] on link "link to CRM" at bounding box center [306, 168] width 62 height 15
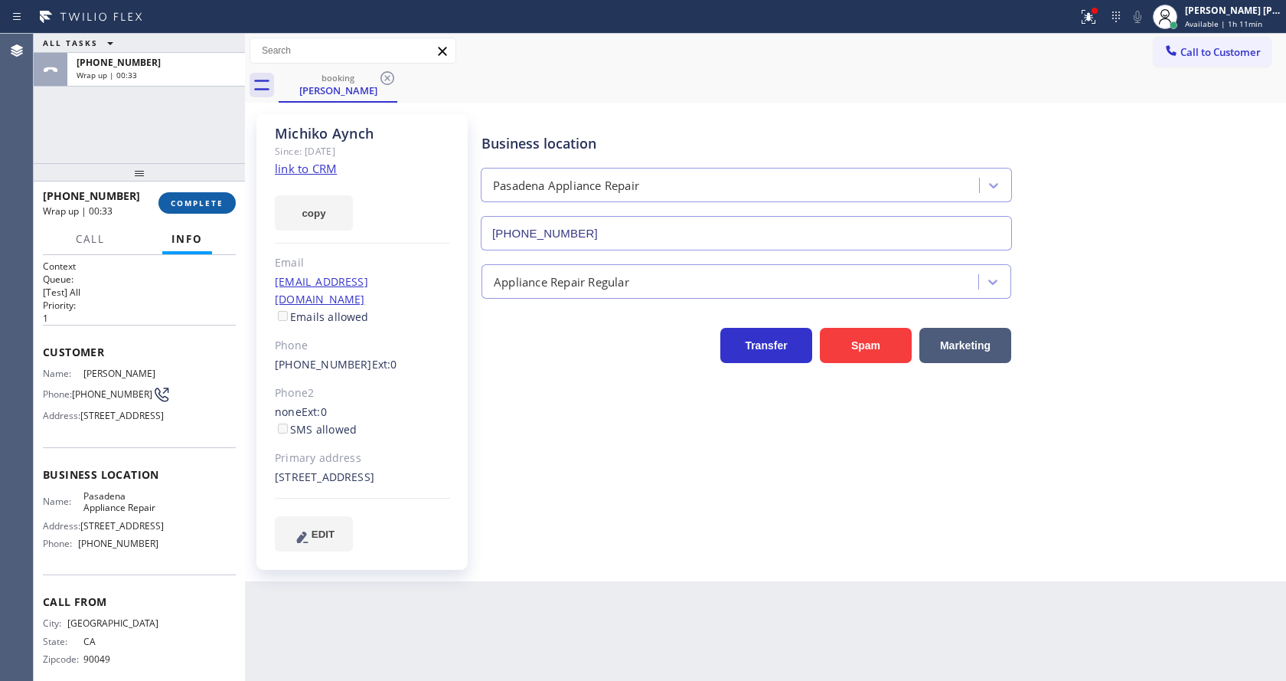
click at [180, 198] on span "COMPLETE" at bounding box center [197, 203] width 53 height 11
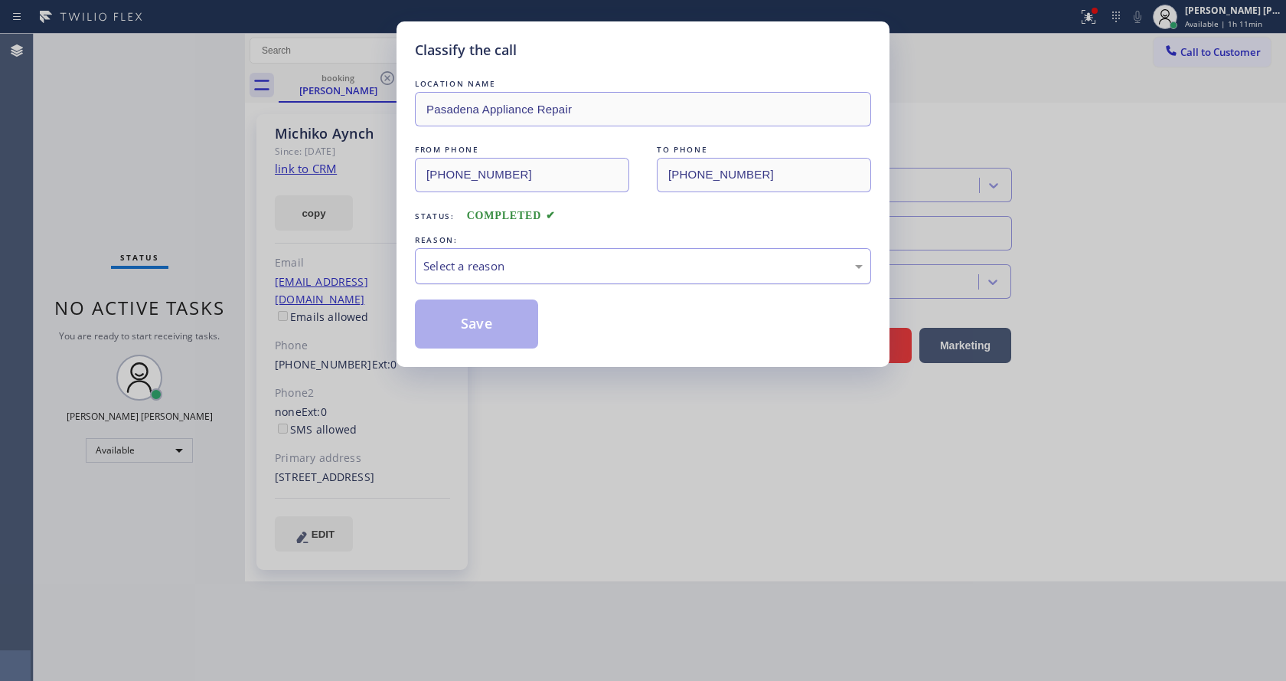
click at [452, 269] on div "Select a reason" at bounding box center [642, 266] width 439 height 18
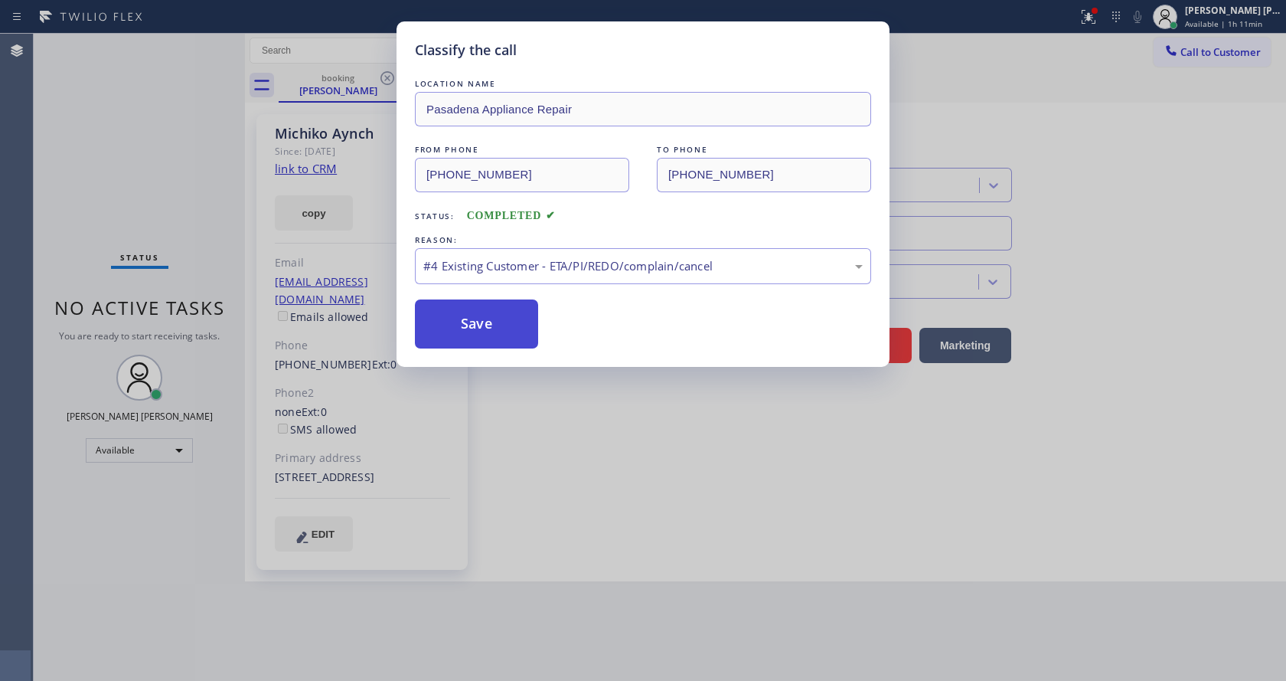
click at [476, 330] on button "Save" at bounding box center [476, 323] width 123 height 49
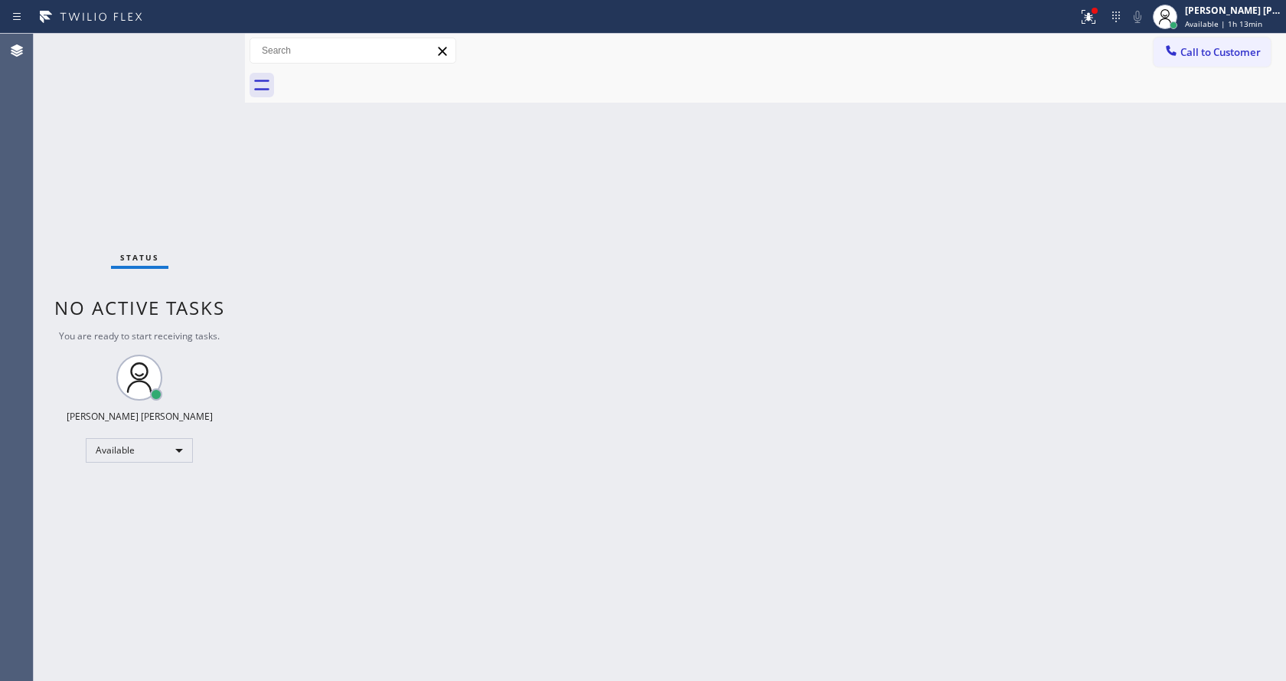
drag, startPoint x: 426, startPoint y: 381, endPoint x: 422, endPoint y: 369, distance: 12.8
click at [426, 381] on div "Back to Dashboard Change Sender ID Customers Technicians Select a contact Outbo…" at bounding box center [765, 357] width 1041 height 647
click at [279, 157] on div "Back to Dashboard Change Sender ID Customers Technicians Select a contact Outbo…" at bounding box center [765, 357] width 1041 height 647
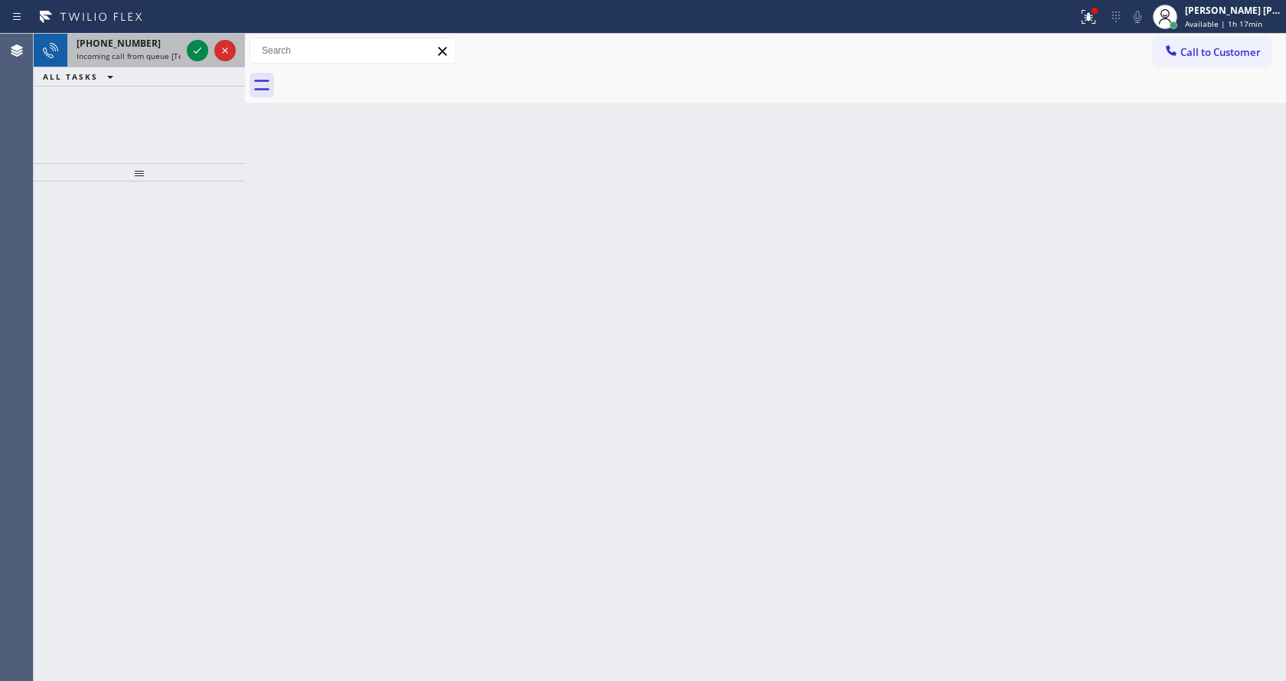
click at [182, 48] on div "+18184042204 Incoming call from queue [Test] All" at bounding box center [125, 51] width 116 height 34
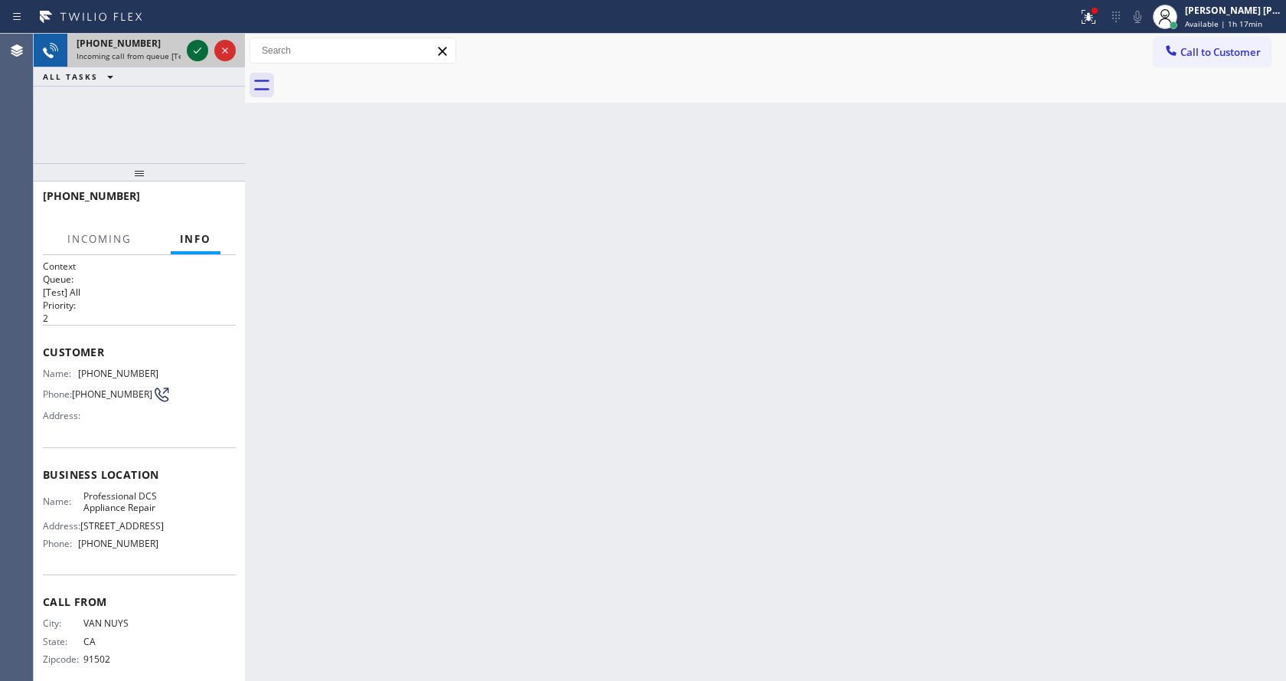
click at [188, 48] on icon at bounding box center [197, 50] width 18 height 18
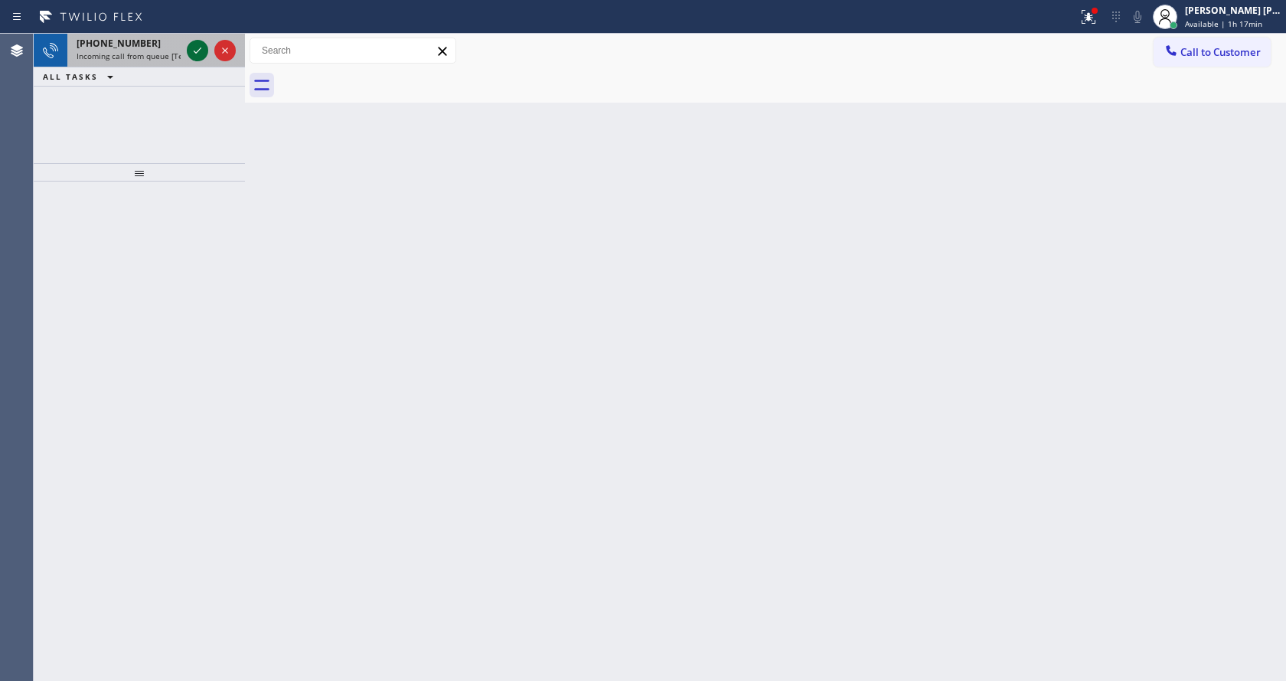
click at [188, 48] on icon at bounding box center [197, 50] width 18 height 18
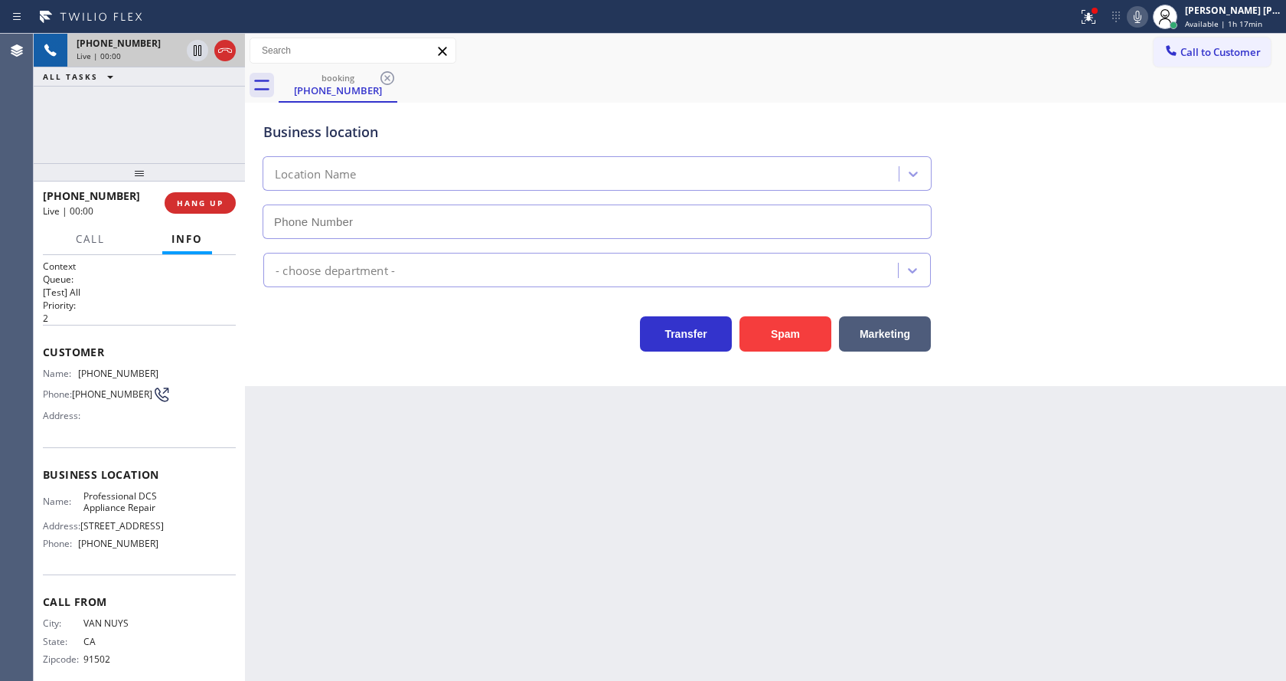
type input "(818) 696-4974"
click at [1086, 15] on div at bounding box center [1089, 17] width 34 height 18
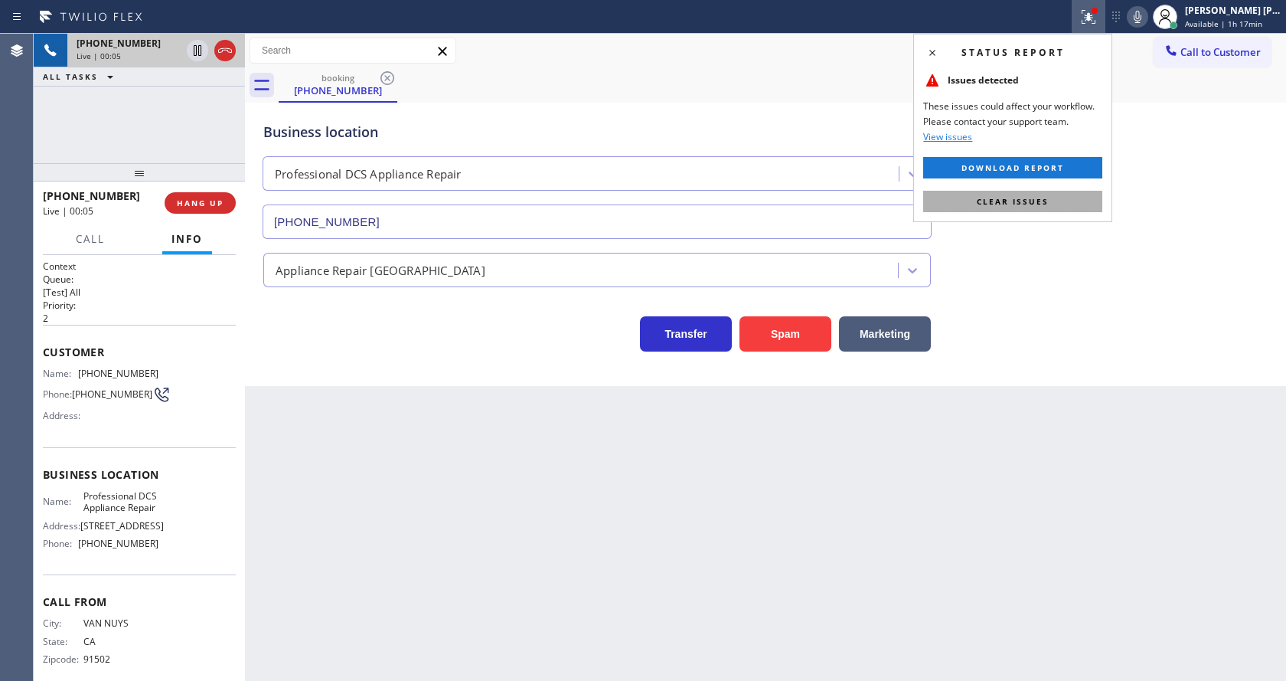
click at [1077, 201] on button "Clear issues" at bounding box center [1012, 201] width 179 height 21
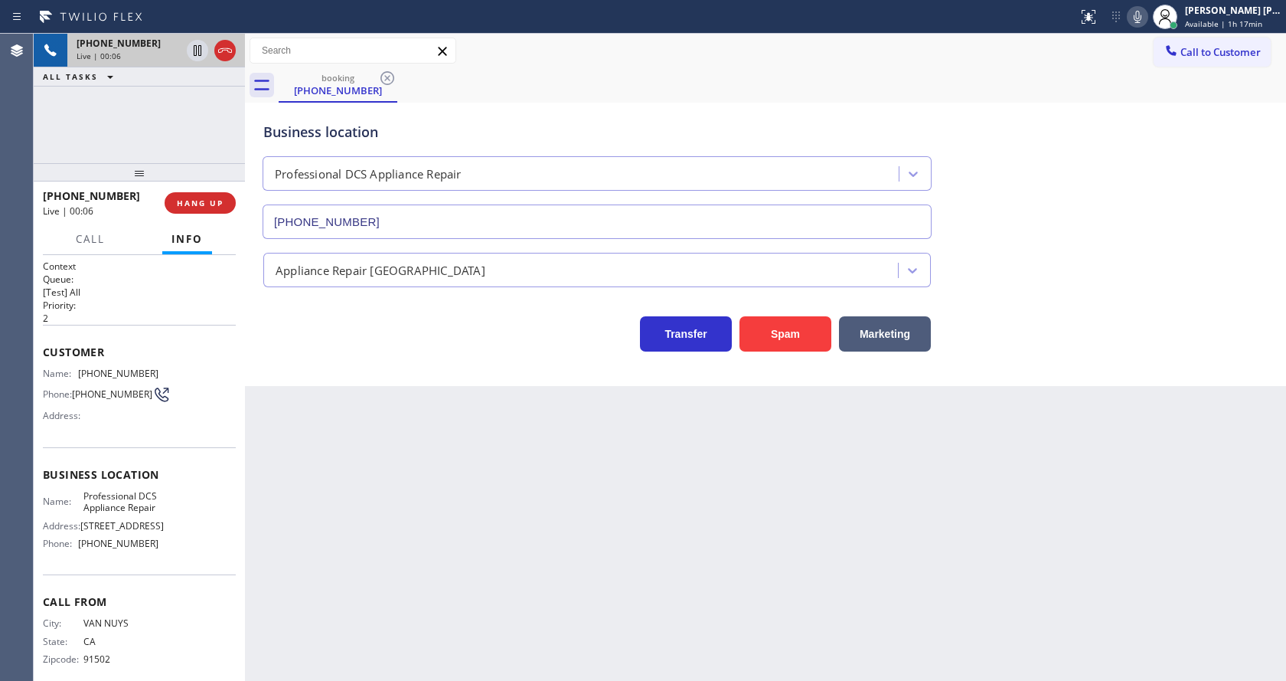
click at [1112, 250] on div "Appliance Repair [GEOGRAPHIC_DATA]" at bounding box center [765, 267] width 1011 height 41
click at [413, 591] on div "Back to Dashboard Change Sender ID Customers Technicians Select a contact Outbo…" at bounding box center [765, 357] width 1041 height 647
click at [935, 335] on div "Transfer Spam Marketing" at bounding box center [765, 326] width 1011 height 49
click at [483, 547] on div "Back to Dashboard Change Sender ID Customers Technicians Select a contact Outbo…" at bounding box center [765, 357] width 1041 height 647
click at [140, 456] on div "Business location Name: Professional DCS Appliance Repair Address: 21031 Ventur…" at bounding box center [139, 511] width 193 height 128
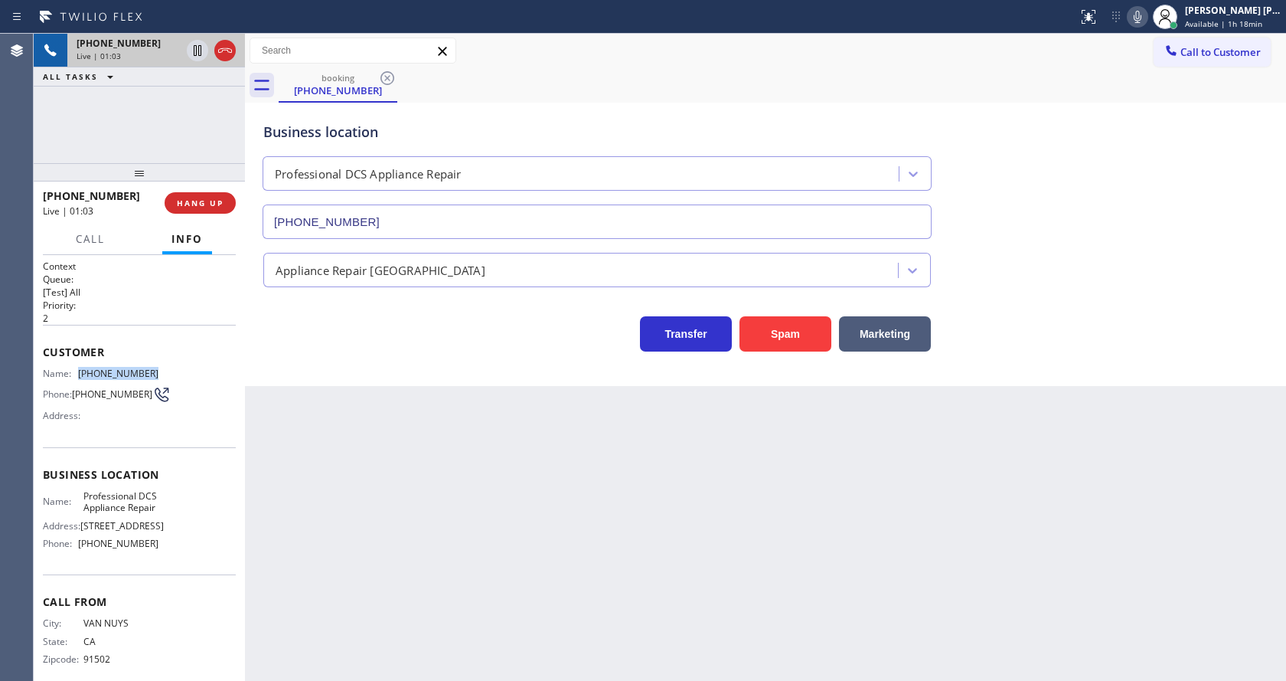
drag, startPoint x: 71, startPoint y: 377, endPoint x: 152, endPoint y: 378, distance: 81.2
click at [152, 378] on div "Name: (818) 404-2204 Phone: (818) 404-2204 Address:" at bounding box center [139, 397] width 193 height 60
copy div "(818) 404-2204"
click at [327, 448] on div "Back to Dashboard Change Sender ID Customers Technicians Select a contact Outbo…" at bounding box center [765, 357] width 1041 height 647
click at [140, 444] on div "Customer Name: (818) 404-2204 Phone: (818) 404-2204 Address:" at bounding box center [139, 386] width 193 height 122
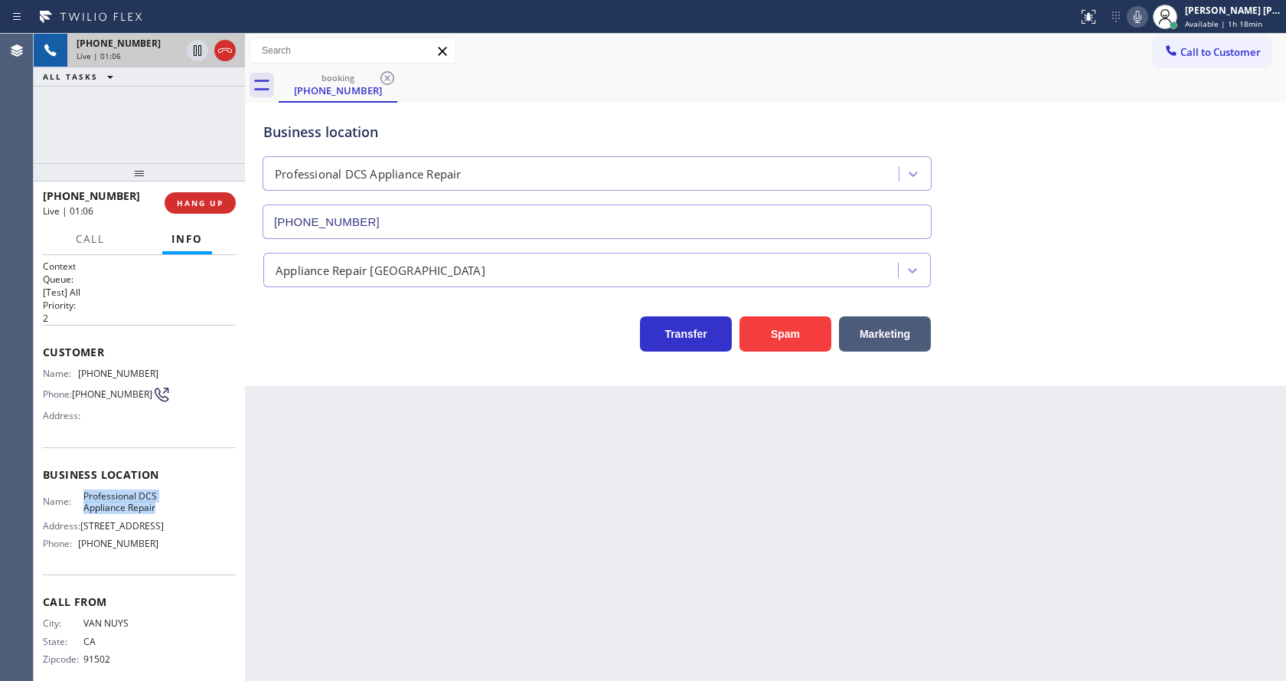
drag, startPoint x: 77, startPoint y: 492, endPoint x: 133, endPoint y: 527, distance: 65.6
click at [133, 527] on div "Business location Name: Professional DCS Appliance Repair Address: 21031 Ventur…" at bounding box center [139, 511] width 193 height 128
copy span "Professional DCS Appliance Repair"
click at [493, 546] on div "Back to Dashboard Change Sender ID Customers Technicians Select a contact Outbo…" at bounding box center [765, 357] width 1041 height 647
click at [75, 556] on div "Name: Professional DCS Appliance Repair Address: 21031 Ventura Blvd Phone: (818…" at bounding box center [101, 523] width 116 height 66
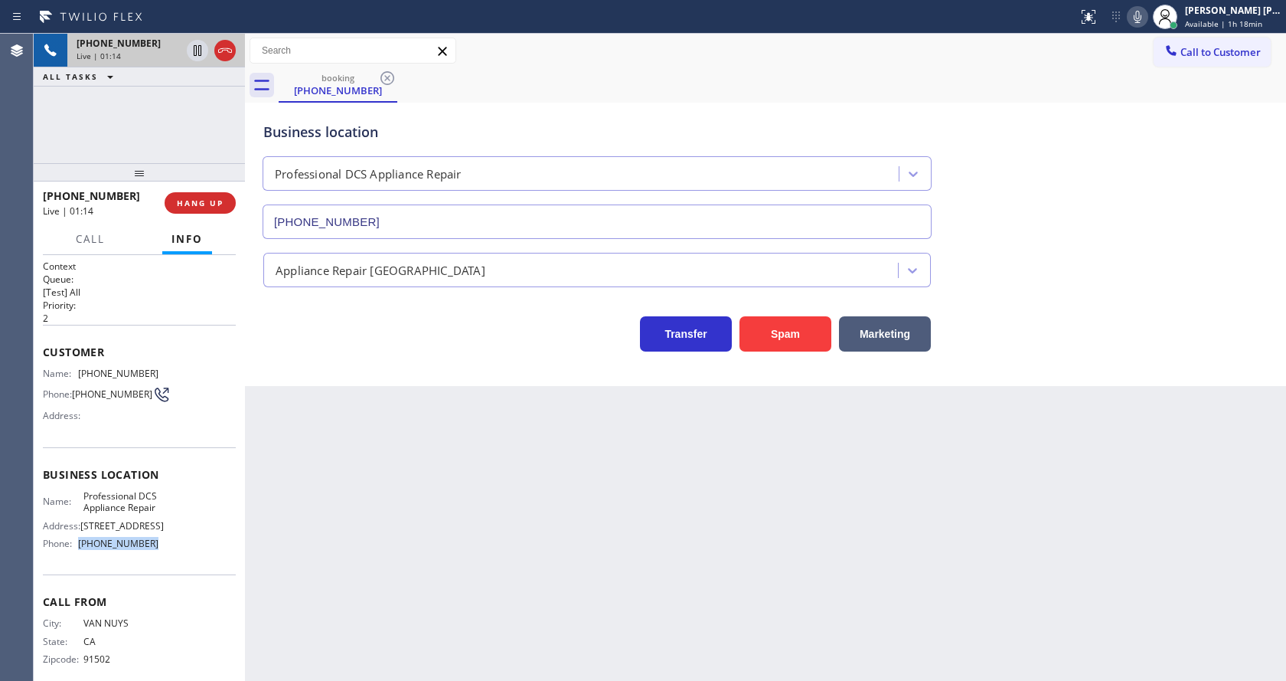
drag, startPoint x: 77, startPoint y: 573, endPoint x: 149, endPoint y: 569, distance: 71.3
click at [149, 549] on div "Phone: (818) 696-4974" at bounding box center [101, 542] width 116 height 11
copy div "(818) 696-4974"
click at [354, 546] on div "Back to Dashboard Change Sender ID Customers Technicians Select a contact Outbo…" at bounding box center [765, 357] width 1041 height 647
click at [642, 488] on div "Back to Dashboard Change Sender ID Customers Technicians Select a contact Outbo…" at bounding box center [765, 357] width 1041 height 647
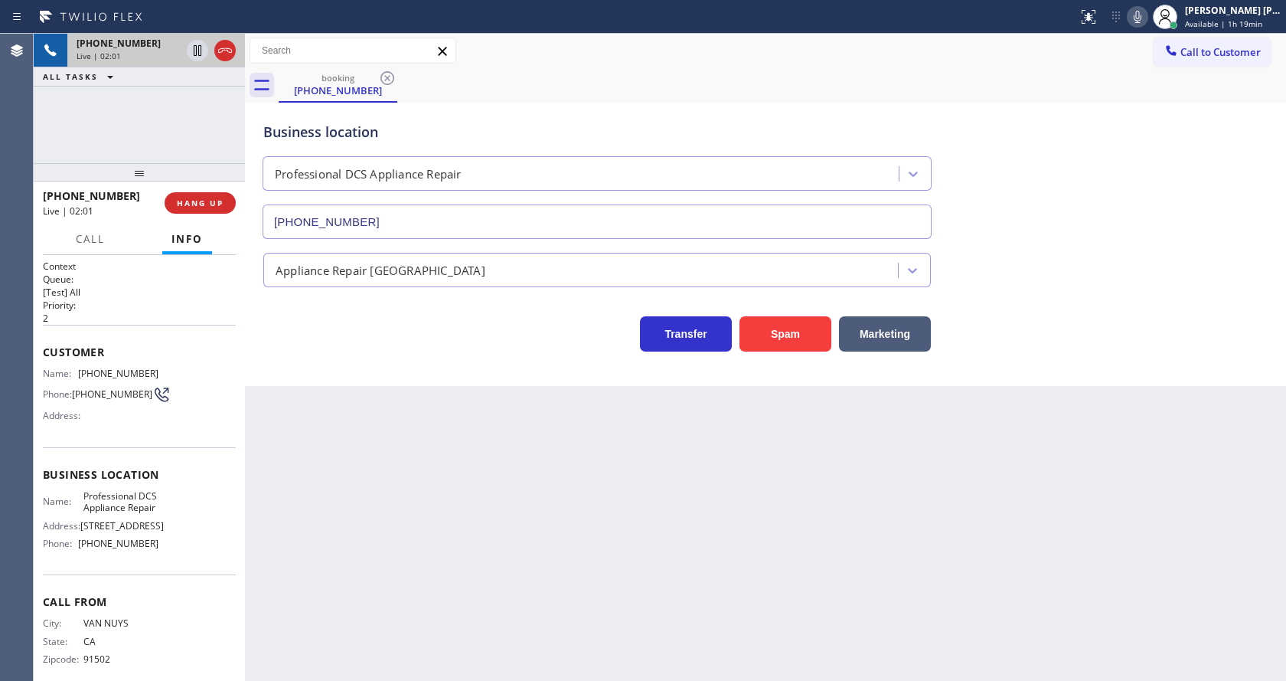
click at [455, 480] on div "Back to Dashboard Change Sender ID Customers Technicians Select a contact Outbo…" at bounding box center [765, 357] width 1041 height 647
click at [383, 452] on div "Back to Dashboard Change Sender ID Customers Technicians Select a contact Outbo…" at bounding box center [765, 357] width 1041 height 647
drag, startPoint x: 668, startPoint y: 515, endPoint x: 557, endPoint y: 441, distance: 134.2
click at [668, 501] on div "Back to Dashboard Change Sender ID Customers Technicians Select a contact Outbo…" at bounding box center [765, 357] width 1041 height 647
click at [384, 450] on div "Back to Dashboard Change Sender ID Customers Technicians Select a contact Outbo…" at bounding box center [765, 357] width 1041 height 647
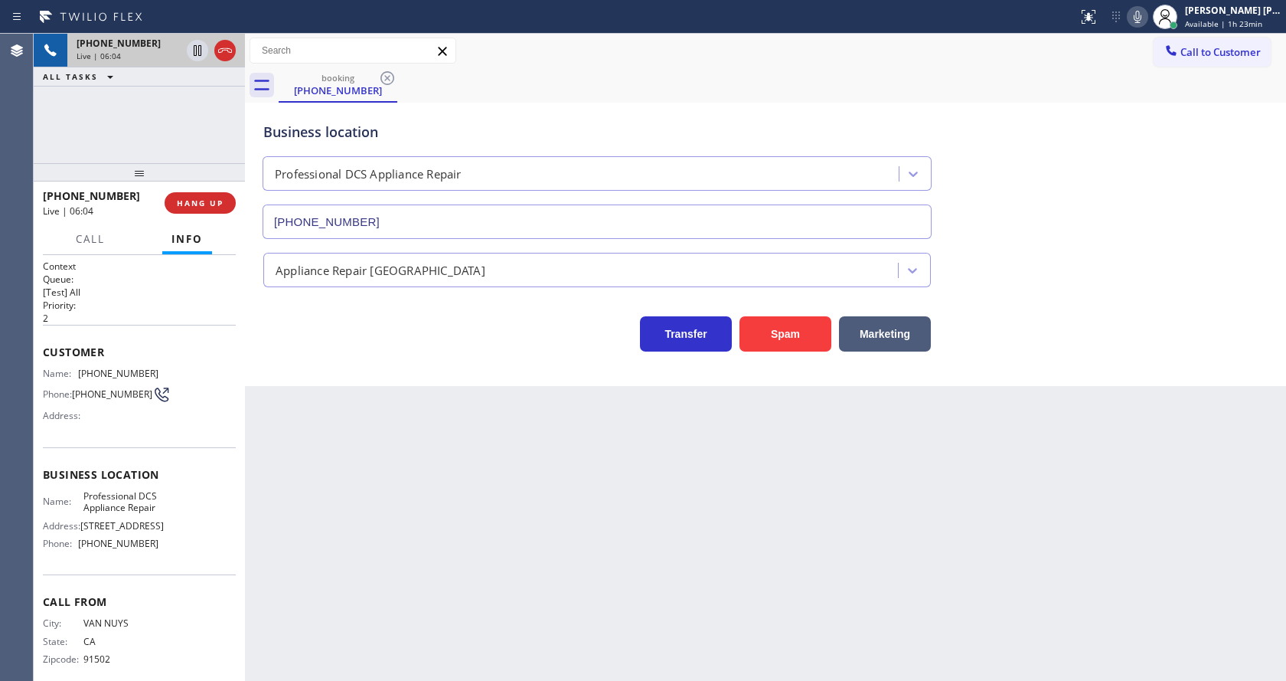
click at [653, 568] on div "Back to Dashboard Change Sender ID Customers Technicians Select a contact Outbo…" at bounding box center [765, 357] width 1041 height 647
click at [387, 581] on div "Back to Dashboard Change Sender ID Customers Technicians Select a contact Outbo…" at bounding box center [765, 357] width 1041 height 647
click at [582, 461] on div "Back to Dashboard Change Sender ID Customers Technicians Select a contact Outbo…" at bounding box center [765, 357] width 1041 height 647
click at [408, 559] on div "Back to Dashboard Change Sender ID Customers Technicians Select a contact Outbo…" at bounding box center [765, 357] width 1041 height 647
click at [364, 537] on div "Back to Dashboard Change Sender ID Customers Technicians Select a contact Outbo…" at bounding box center [765, 357] width 1041 height 647
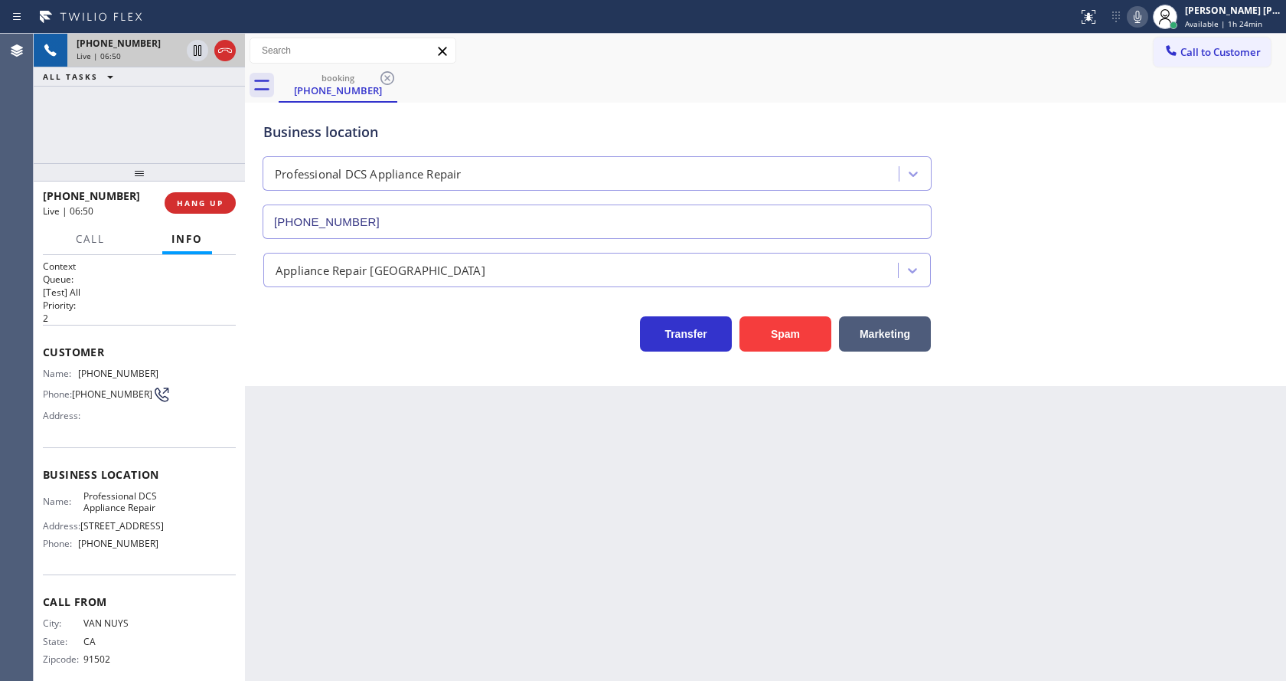
click at [704, 514] on div "Back to Dashboard Change Sender ID Customers Technicians Select a contact Outbo…" at bounding box center [765, 357] width 1041 height 647
click at [166, 195] on div "+18184042204 Live | 07:01 HANG UP" at bounding box center [139, 203] width 193 height 40
click at [180, 201] on span "HANG UP" at bounding box center [200, 203] width 47 height 11
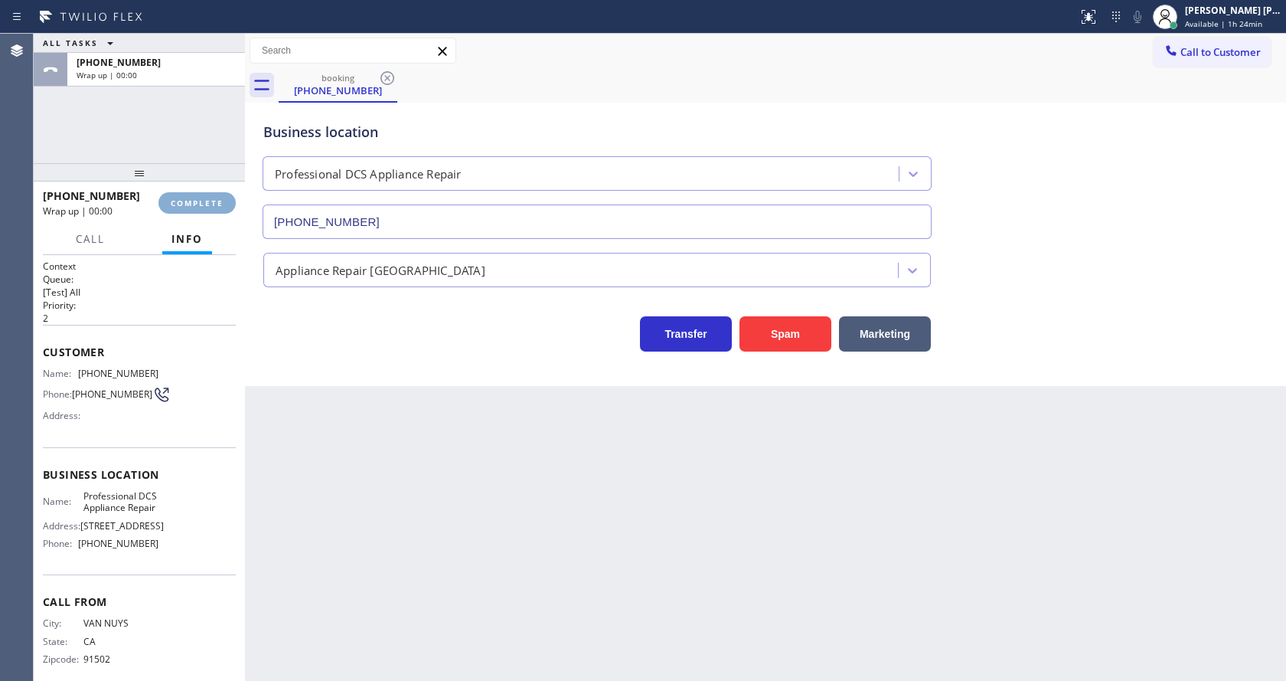
click at [180, 201] on span "COMPLETE" at bounding box center [197, 203] width 53 height 11
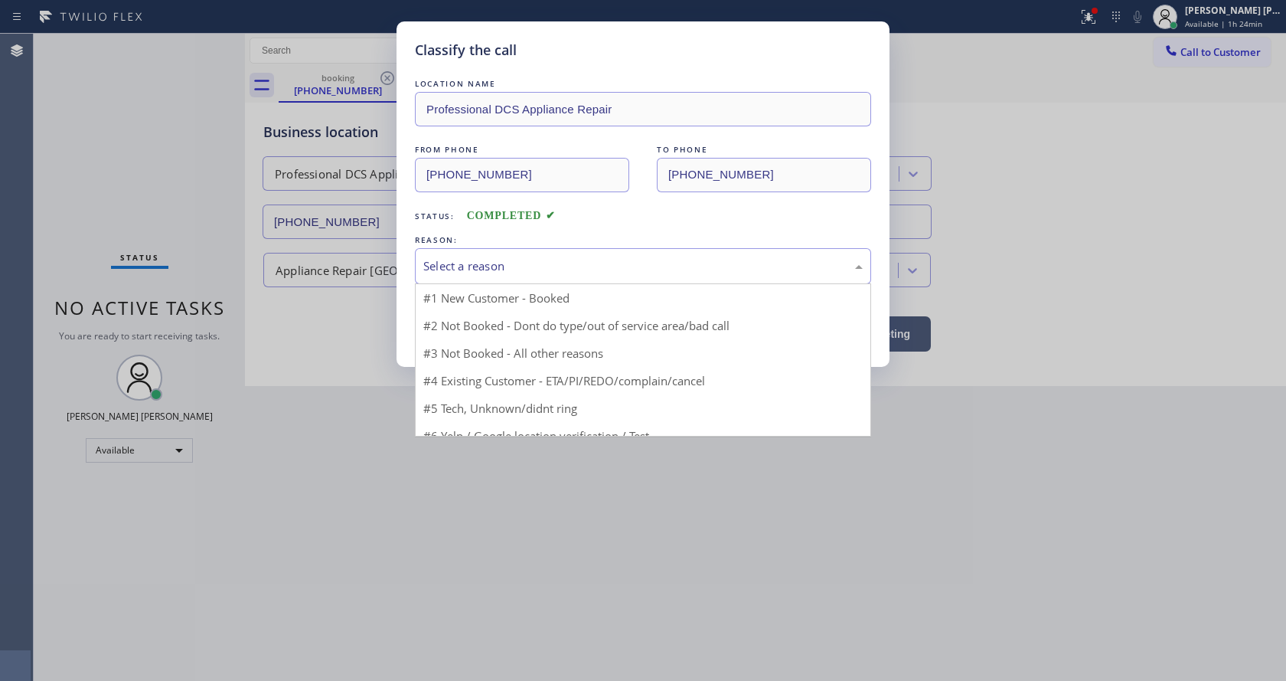
click at [512, 267] on div "Select a reason" at bounding box center [642, 266] width 439 height 18
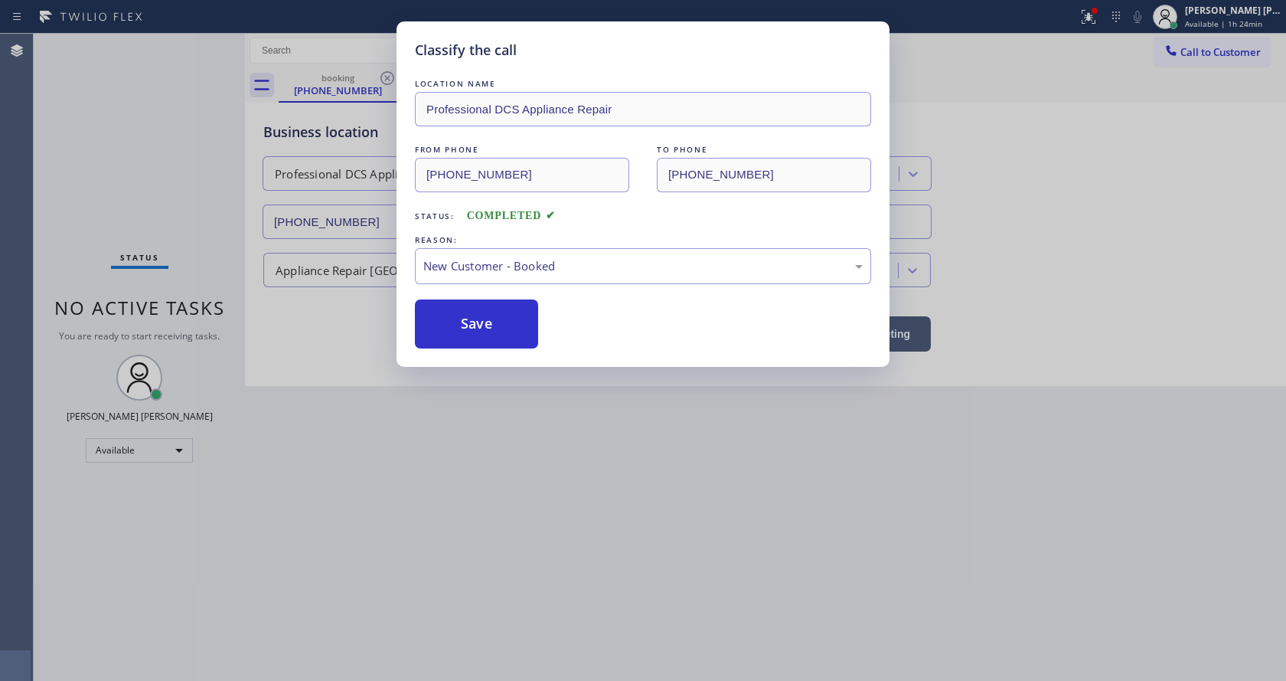
click at [469, 337] on button "Save" at bounding box center [476, 323] width 123 height 49
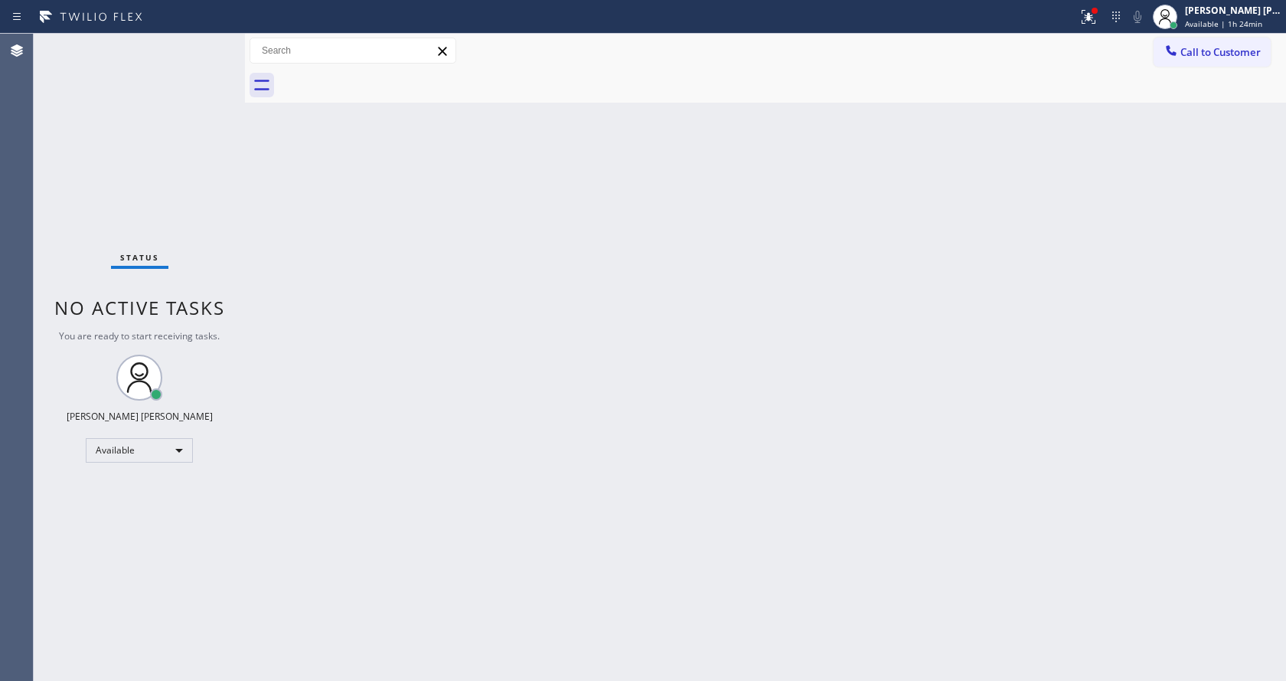
drag, startPoint x: 374, startPoint y: 414, endPoint x: 368, endPoint y: 498, distance: 83.7
click at [372, 422] on div "Back to Dashboard Change Sender ID Customers Technicians Select a contact Outbo…" at bounding box center [765, 357] width 1041 height 647
click at [801, 402] on div "Back to Dashboard Change Sender ID Customers Technicians Select a contact Outbo…" at bounding box center [765, 357] width 1041 height 647
click at [849, 423] on div "Back to Dashboard Change Sender ID Customers Technicians Select a contact Outbo…" at bounding box center [765, 357] width 1041 height 647
drag, startPoint x: 322, startPoint y: 235, endPoint x: 336, endPoint y: 244, distance: 16.6
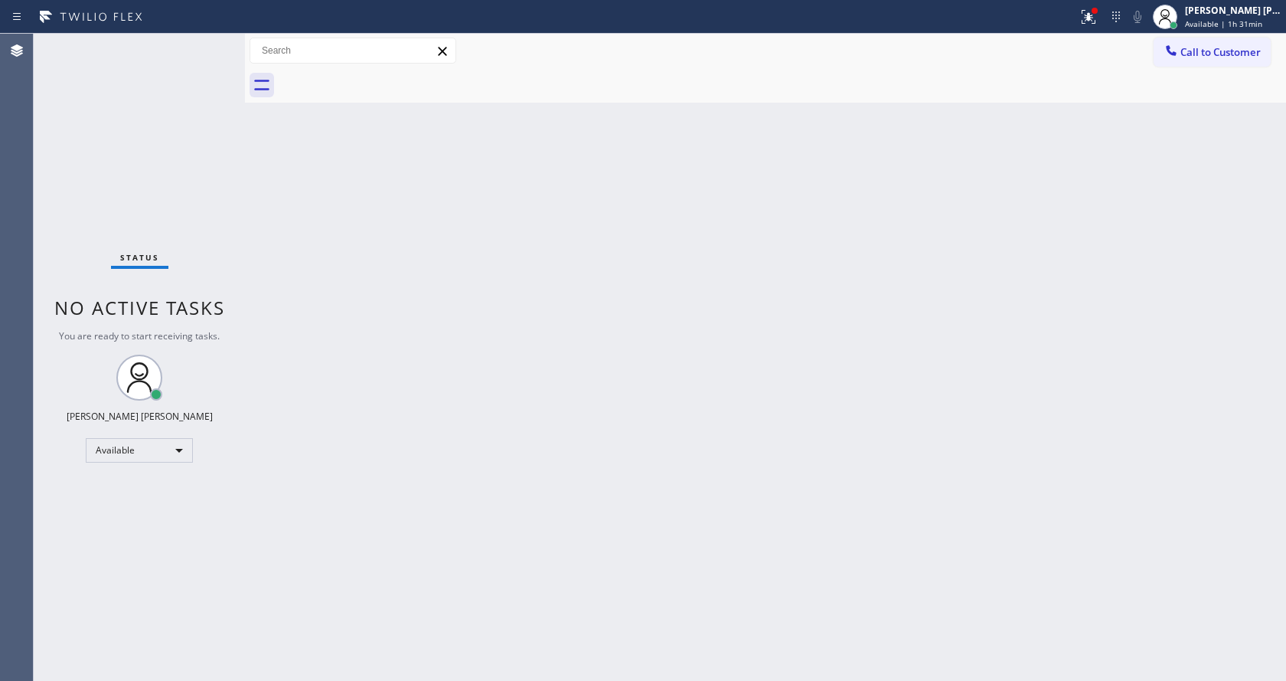
click at [322, 235] on div "Back to Dashboard Change Sender ID Customers Technicians Select a contact Outbo…" at bounding box center [765, 357] width 1041 height 647
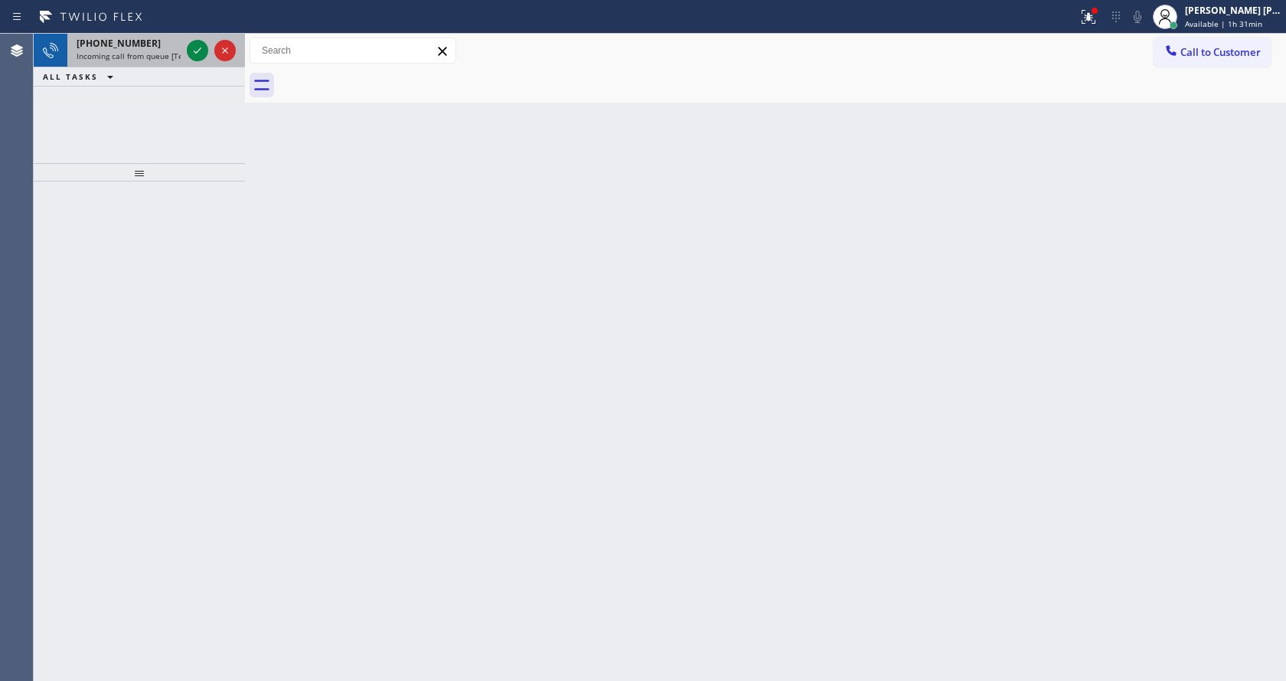
click at [152, 55] on span "Incoming call from queue [Test] All" at bounding box center [140, 56] width 127 height 11
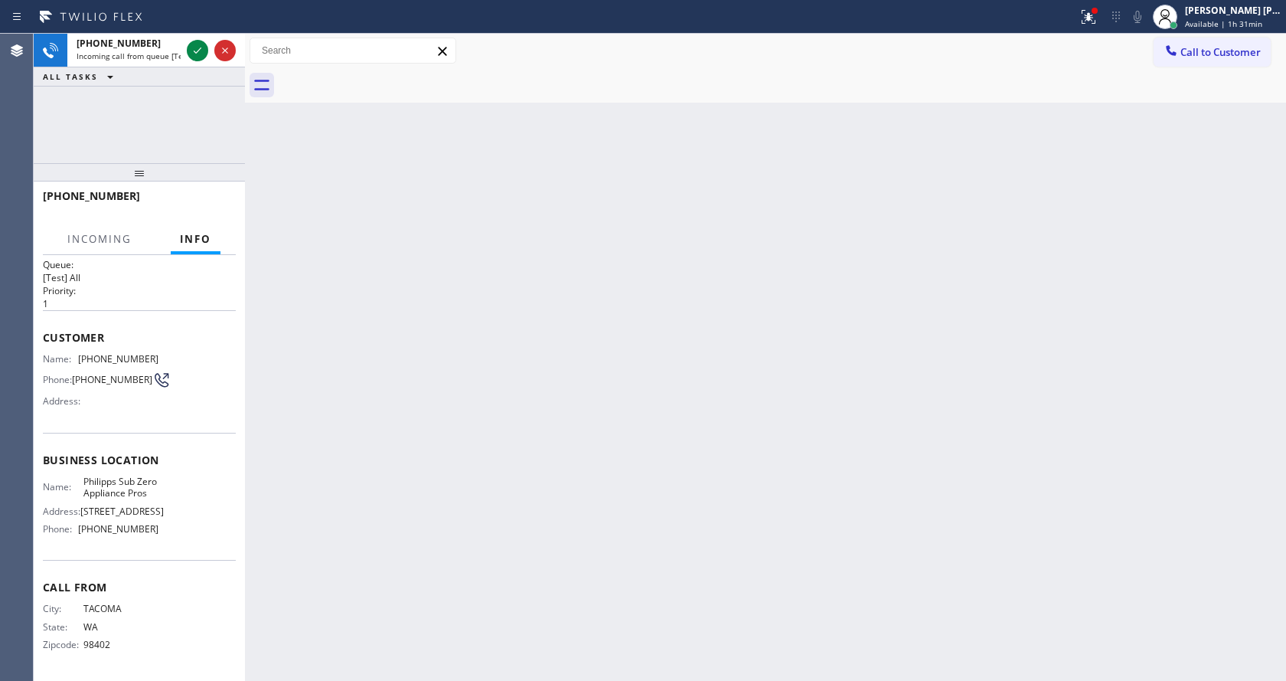
scroll to position [44, 0]
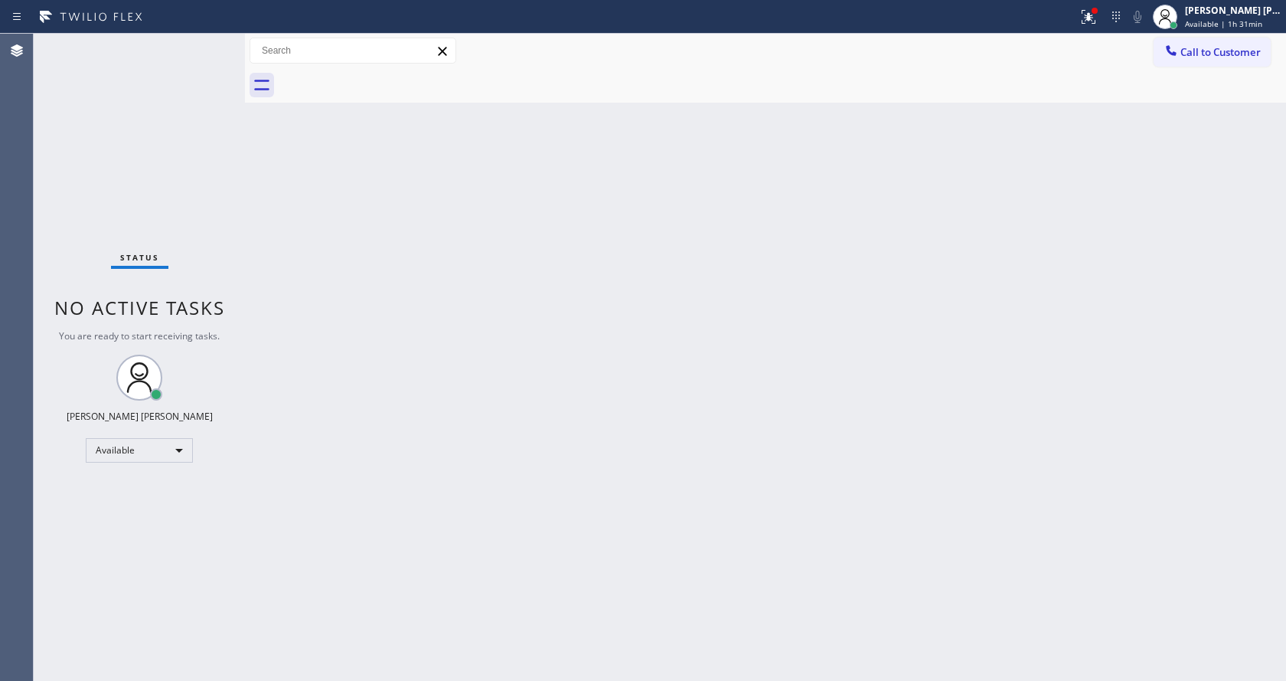
click at [485, 527] on div "Back to Dashboard Change Sender ID Customers Technicians Select a contact Outbo…" at bounding box center [765, 357] width 1041 height 647
click at [367, 320] on div "Back to Dashboard Change Sender ID Customers Technicians Select a contact Outbo…" at bounding box center [765, 357] width 1041 height 647
click at [732, 469] on div "Back to Dashboard Change Sender ID Customers Technicians Select a contact Outbo…" at bounding box center [765, 357] width 1041 height 647
click at [505, 526] on div "Back to Dashboard Change Sender ID Customers Technicians Select a contact Outbo…" at bounding box center [765, 357] width 1041 height 647
click at [1217, 24] on span "Available | 1h 33min" at bounding box center [1223, 23] width 77 height 11
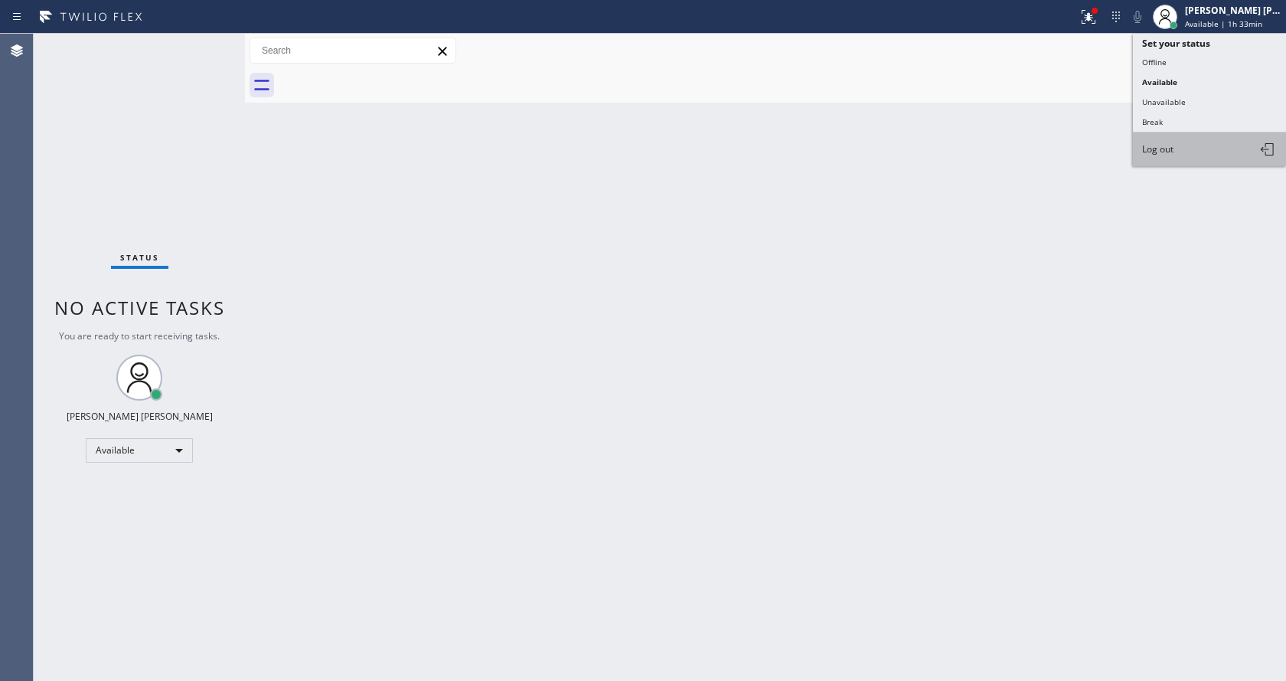
click at [1177, 149] on button "Log out" at bounding box center [1209, 149] width 153 height 34
